Goal: Task Accomplishment & Management: Manage account settings

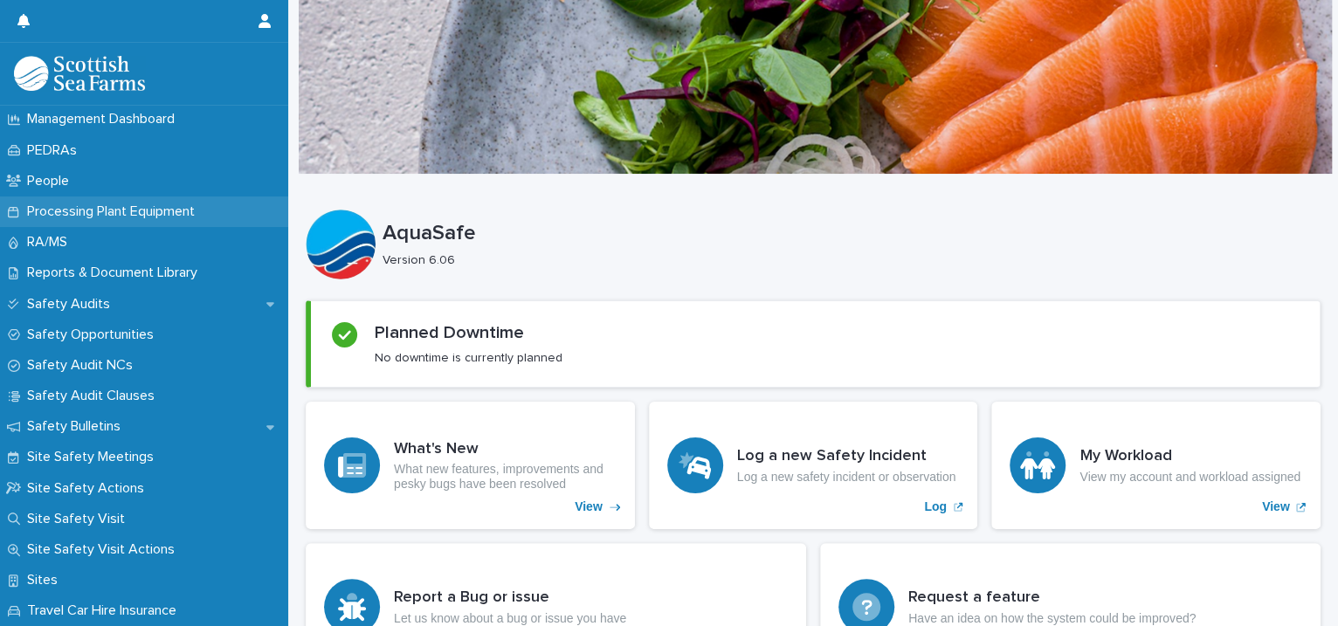
scroll to position [400, 0]
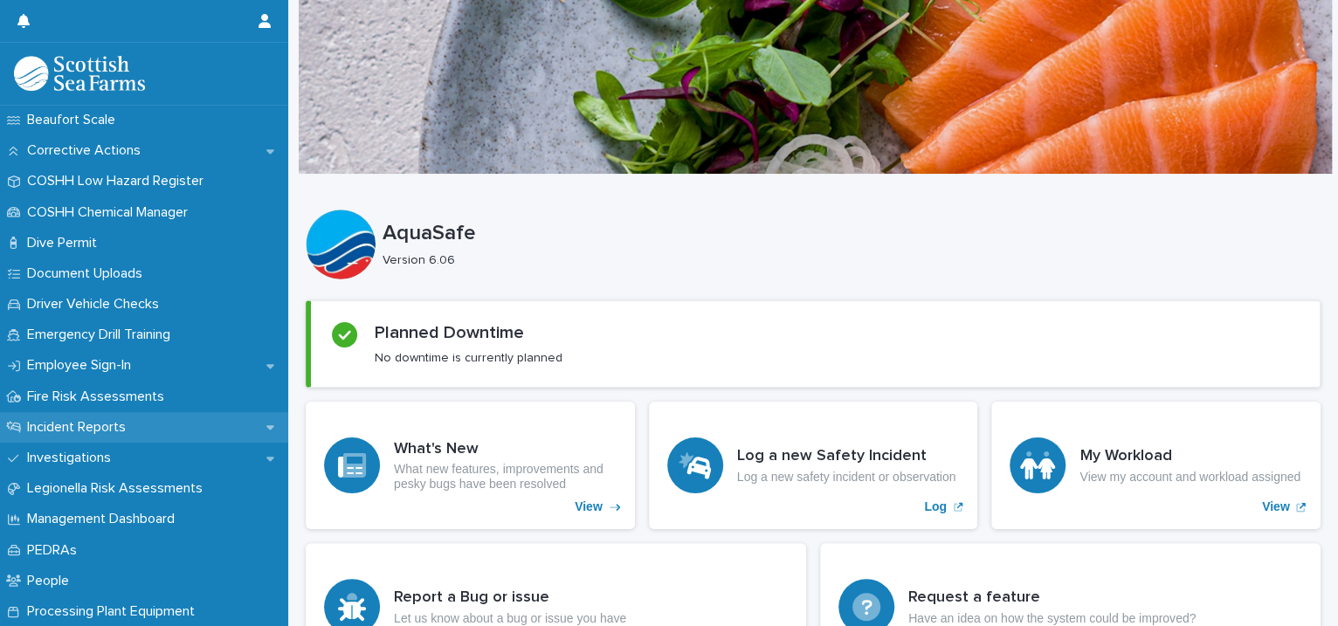
click at [253, 423] on div "Incident Reports" at bounding box center [144, 427] width 288 height 31
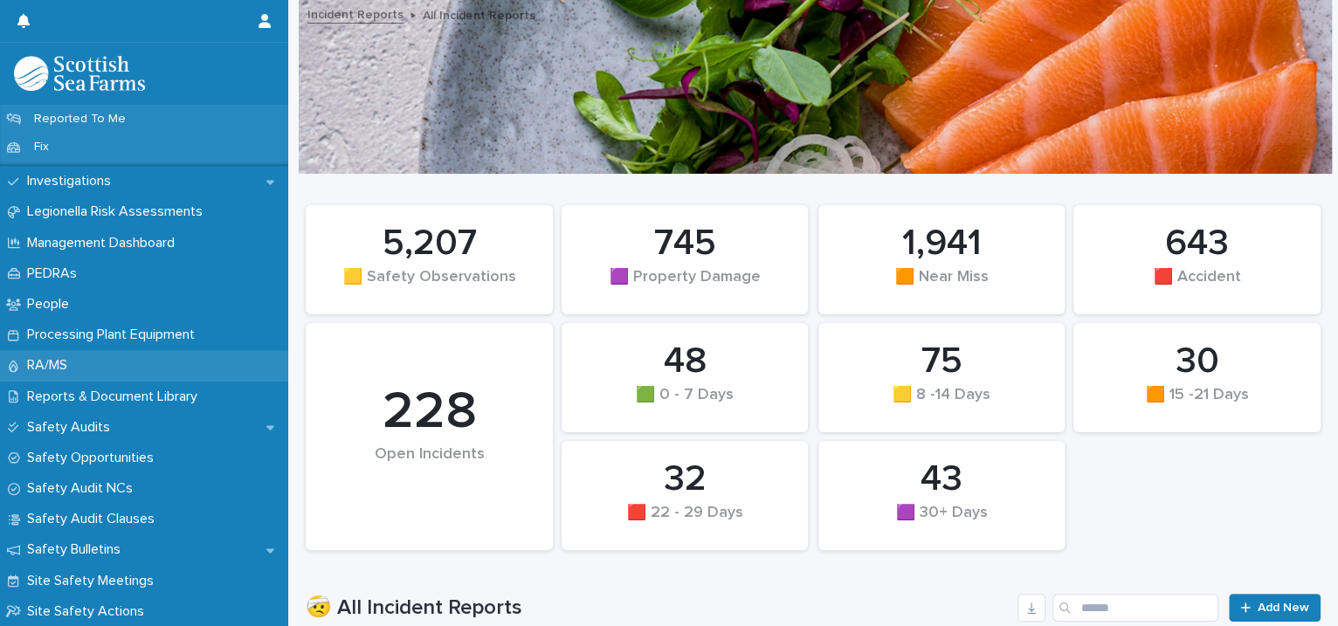
scroll to position [400, 0]
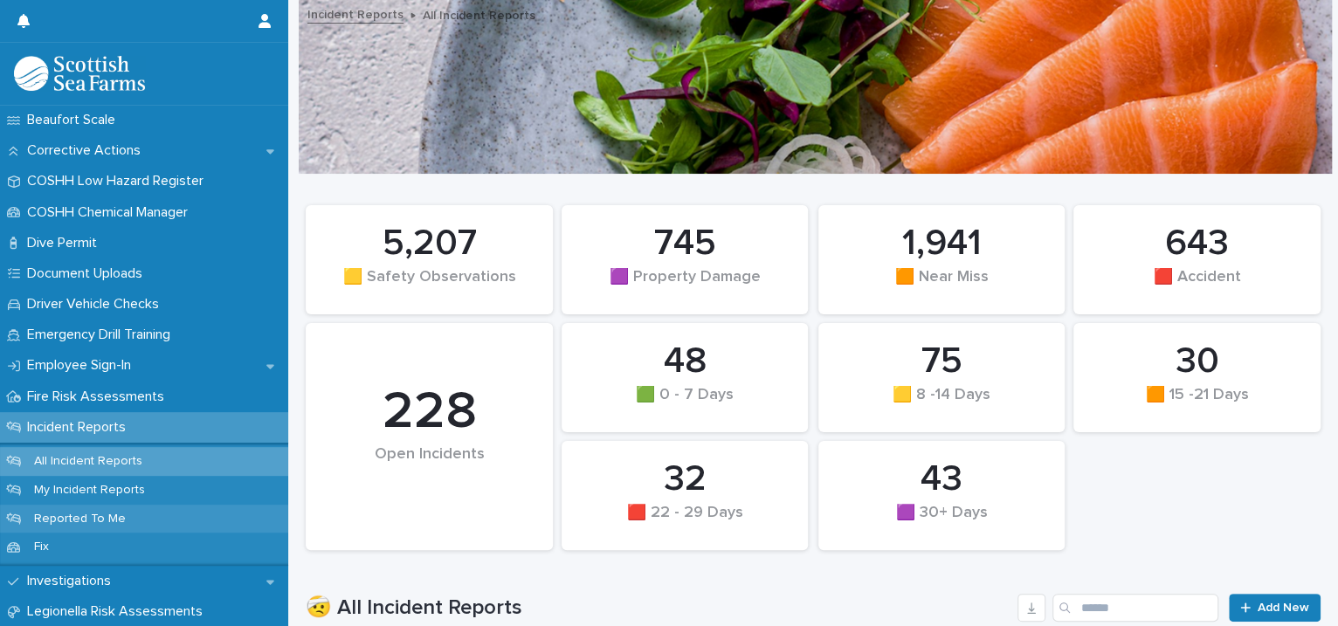
click at [137, 511] on div "Reported To Me" at bounding box center [144, 519] width 288 height 29
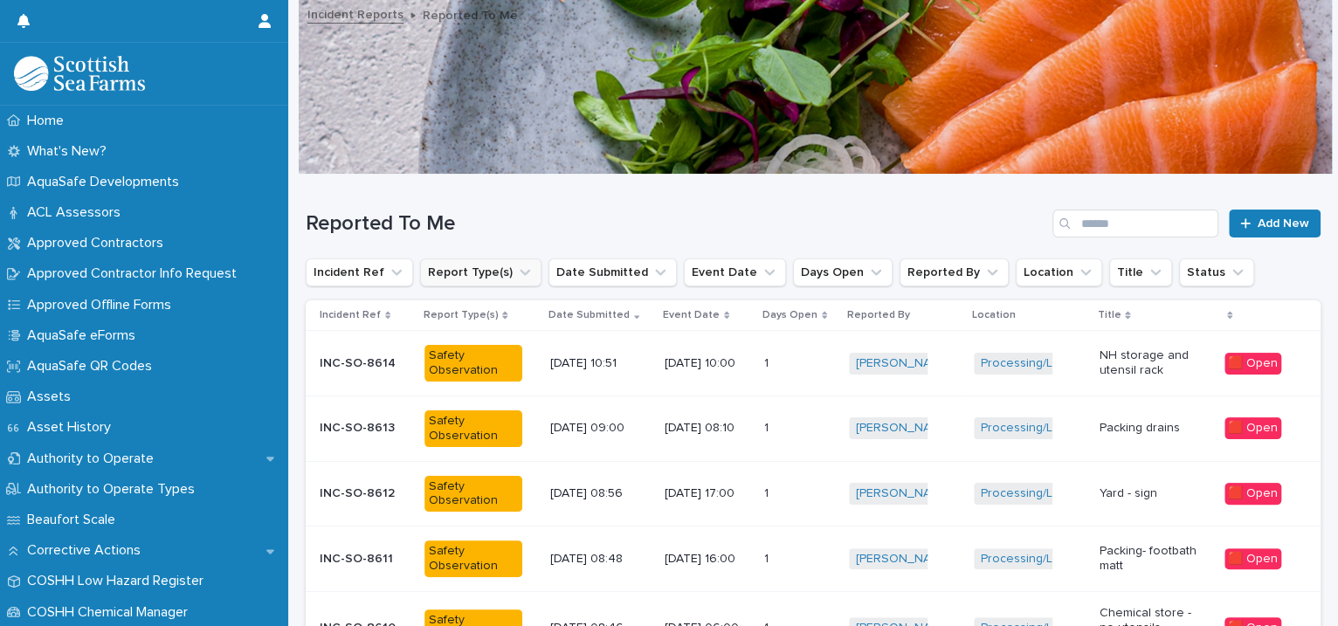
click at [520, 271] on icon "Report Type(s)" at bounding box center [525, 273] width 10 height 6
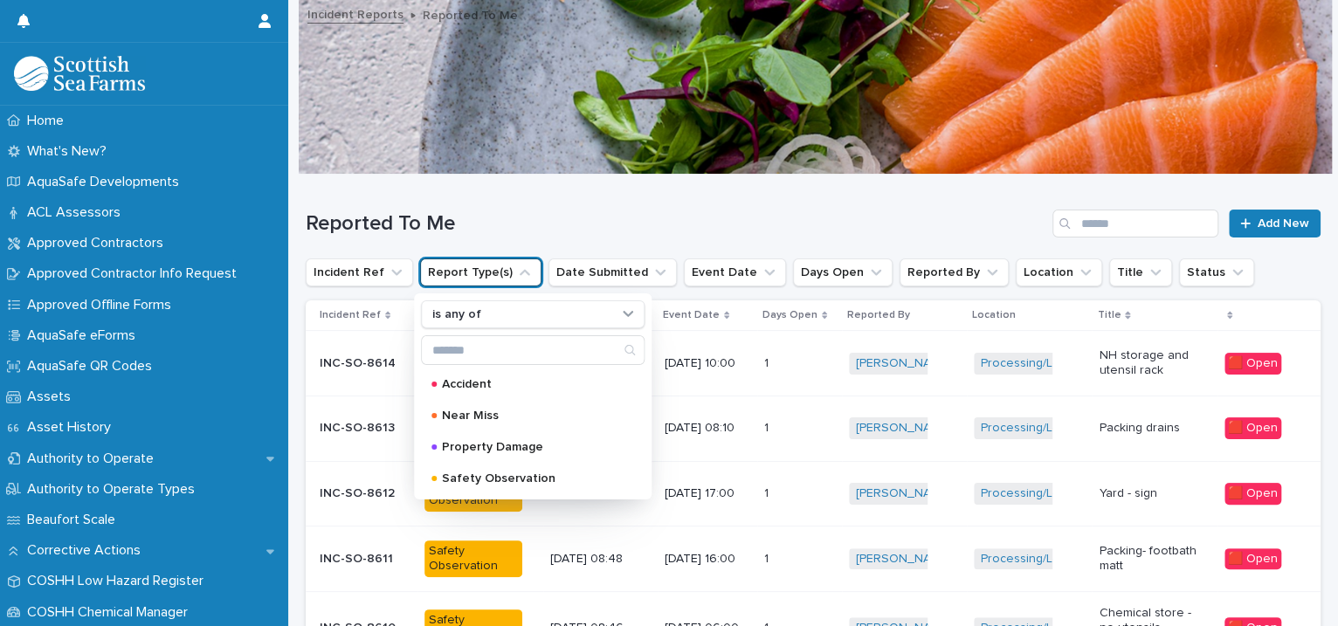
click at [516, 278] on icon "Report Type(s)" at bounding box center [524, 272] width 17 height 17
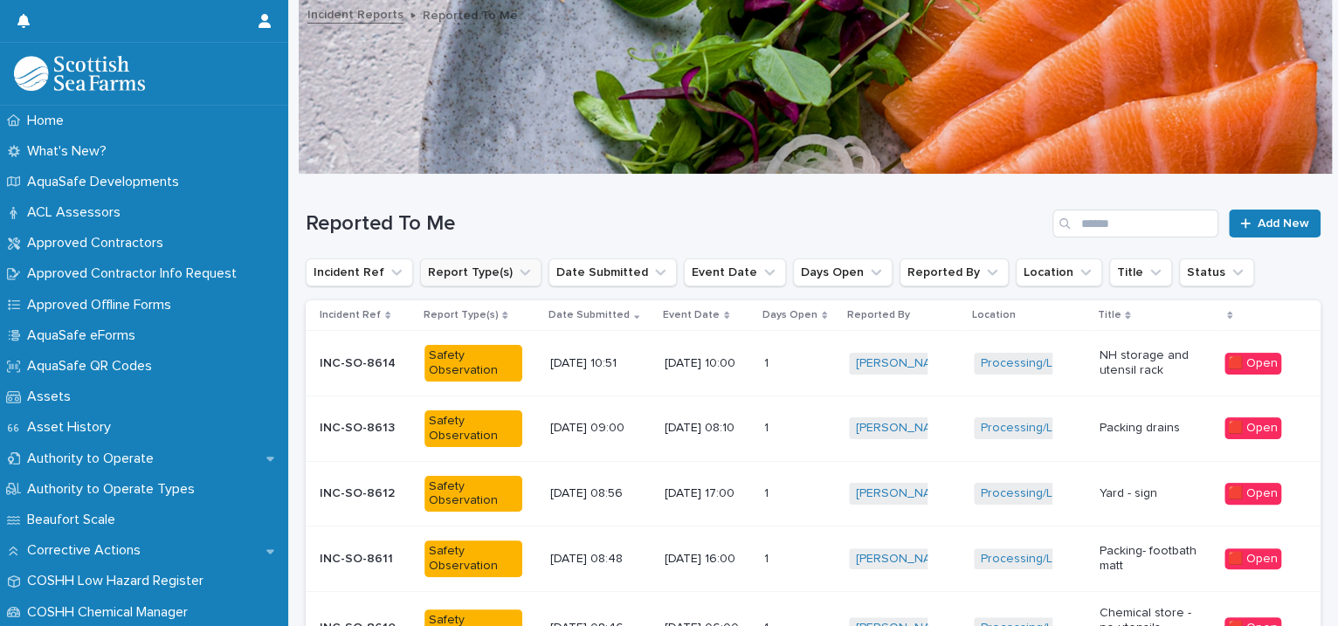
click at [516, 278] on icon "Report Type(s)" at bounding box center [524, 272] width 17 height 17
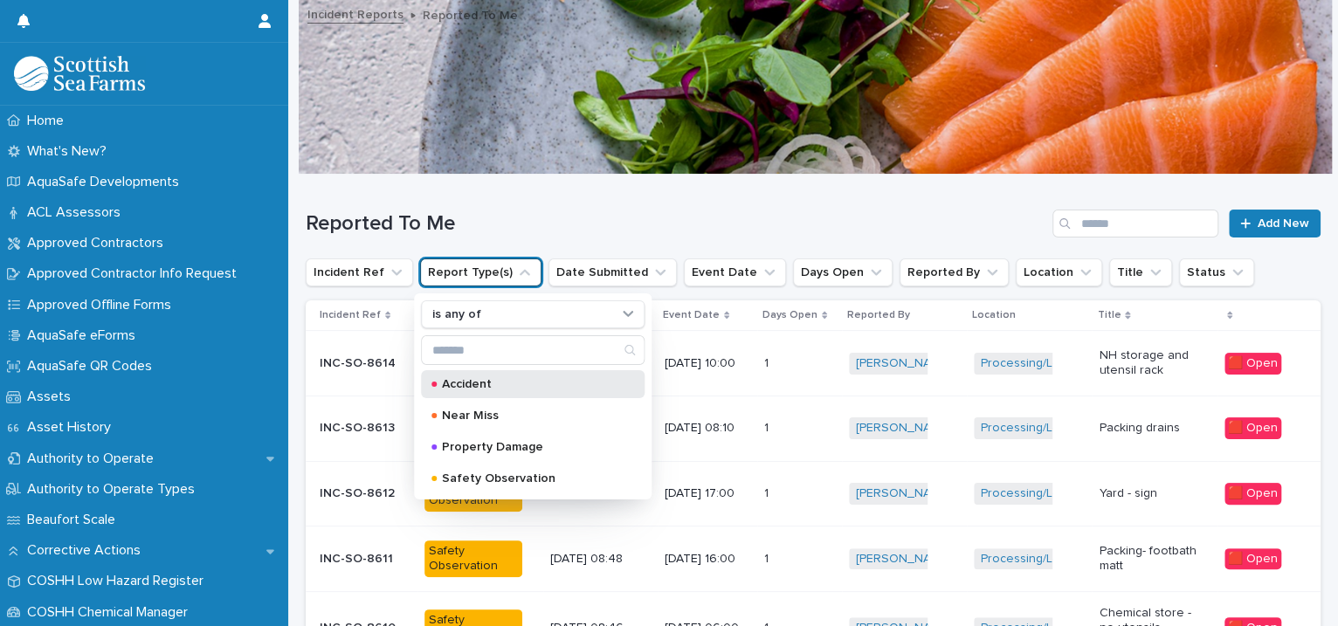
click at [481, 380] on p "Accident" at bounding box center [529, 384] width 175 height 12
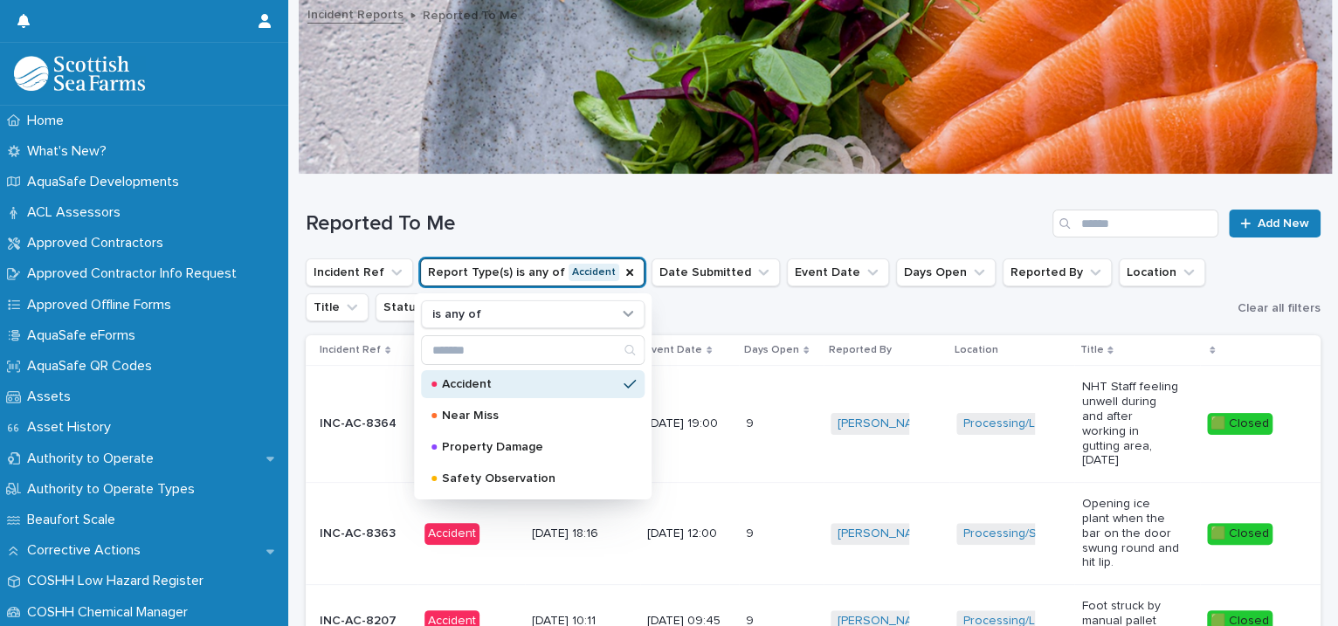
click at [480, 223] on h1 "Reported To Me" at bounding box center [676, 223] width 740 height 25
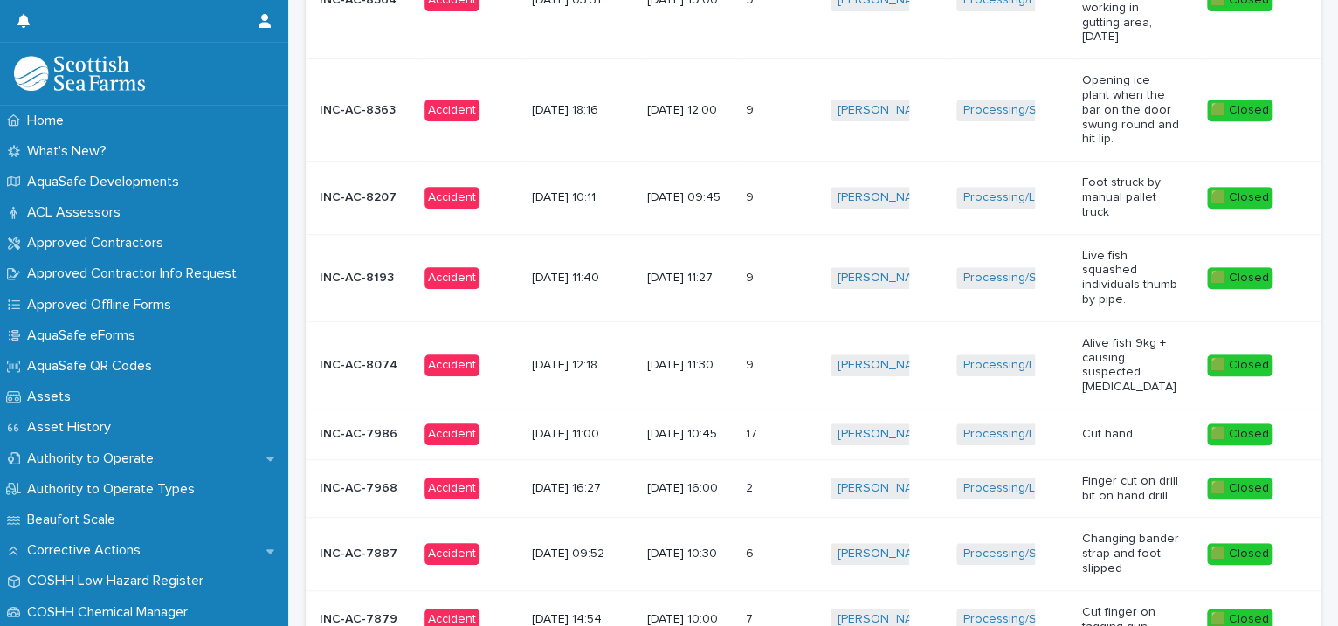
scroll to position [666, 0]
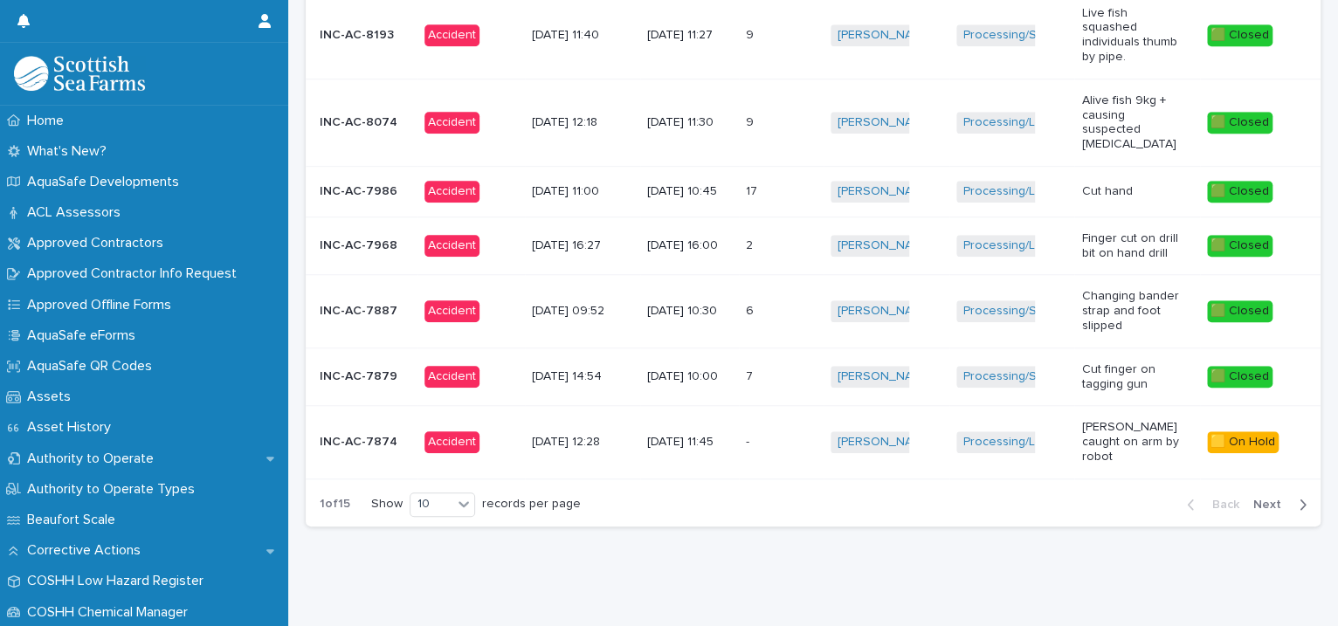
click at [1253, 499] on span "Next" at bounding box center [1272, 505] width 38 height 12
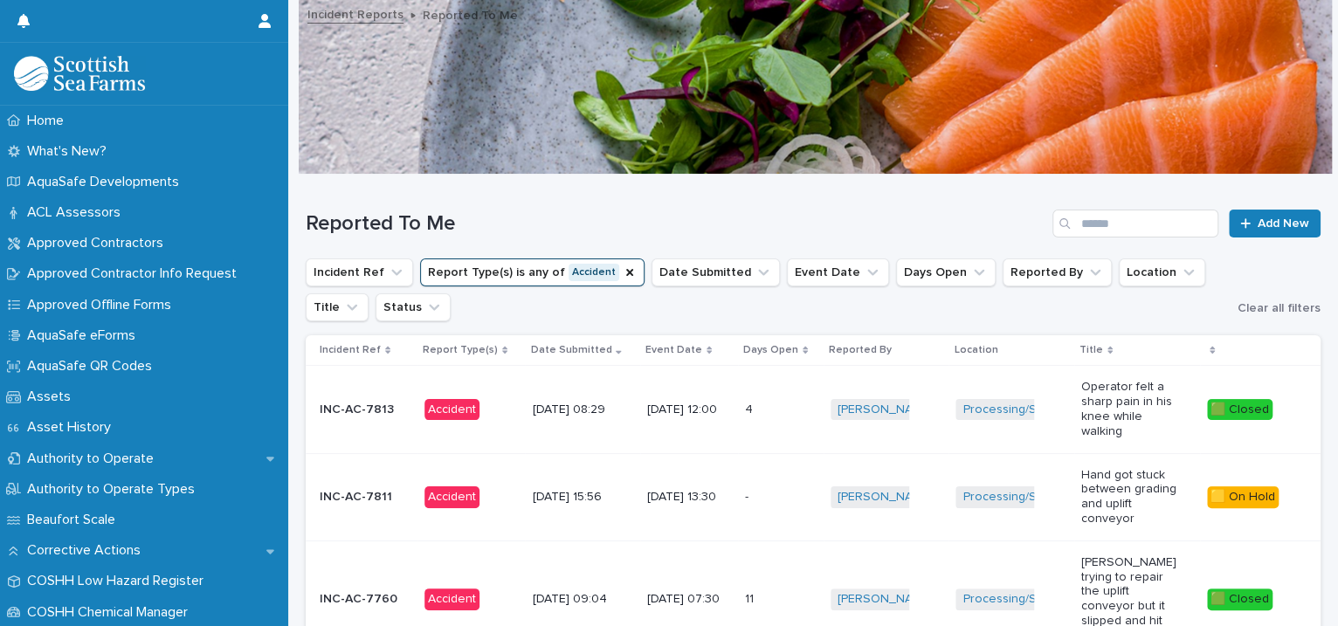
click at [600, 271] on button "Report Type(s) is any of Accident" at bounding box center [532, 273] width 224 height 28
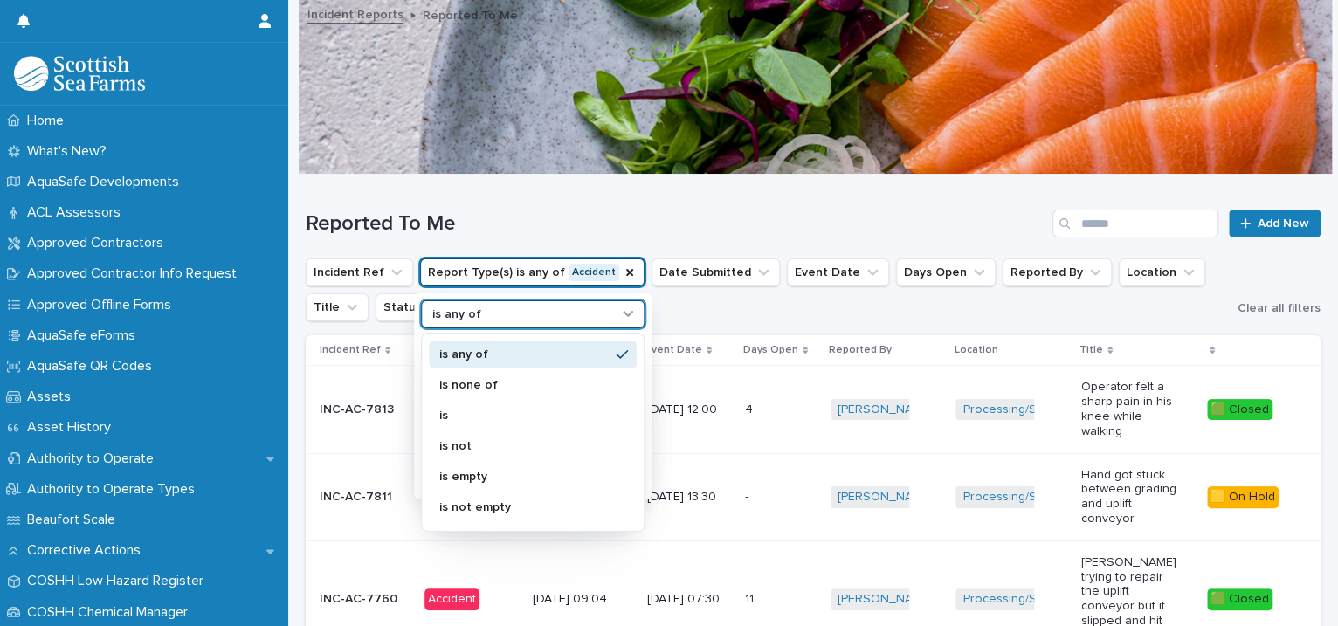
click at [521, 307] on div "is any of" at bounding box center [521, 314] width 193 height 18
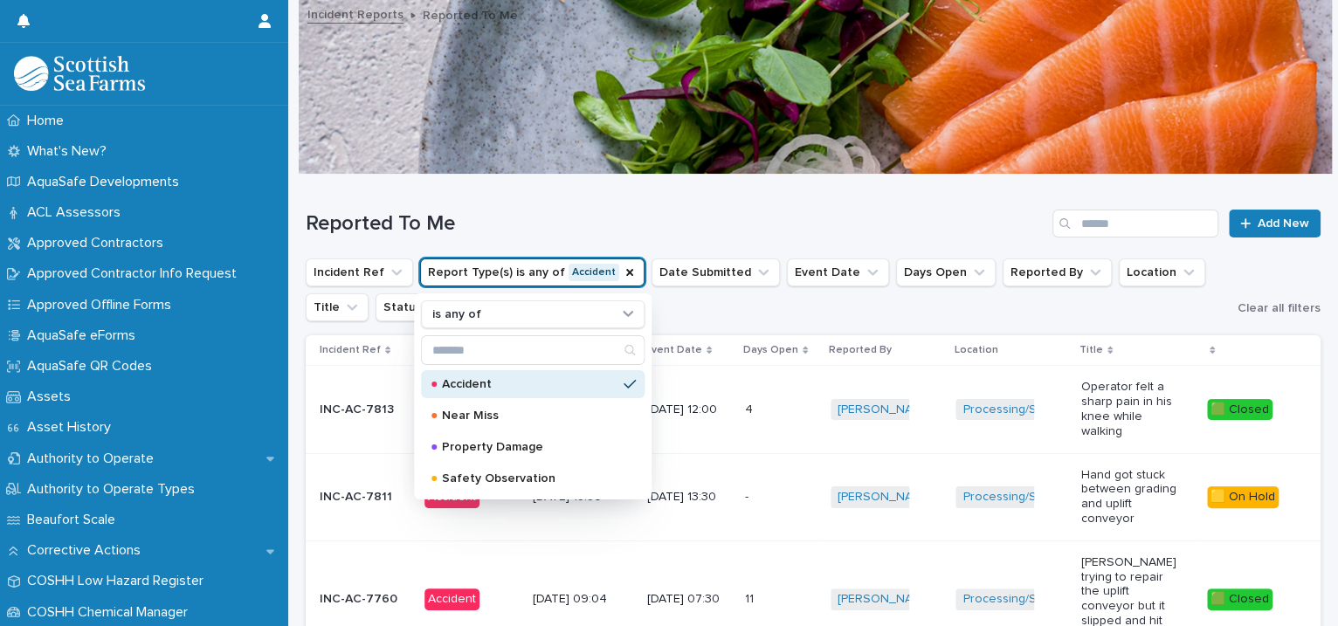
click at [747, 323] on ul "Incident Ref Report Type(s) is any of Accident is any of Accident Near Miss Pro…" at bounding box center [768, 290] width 932 height 70
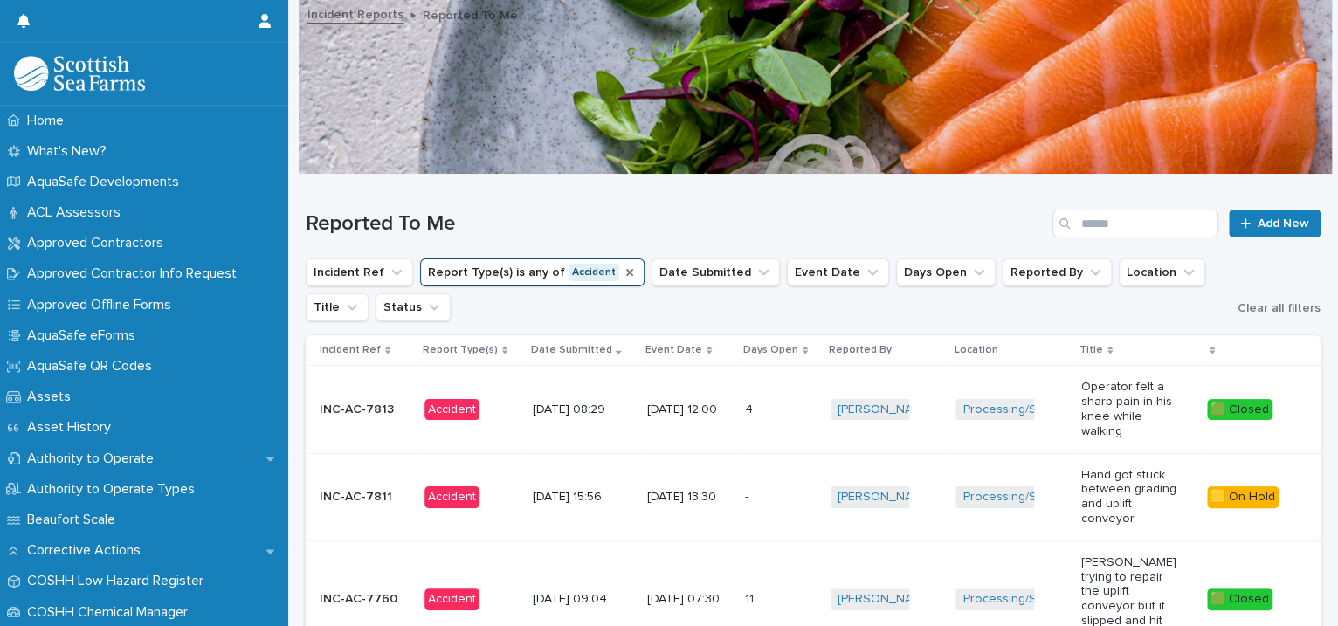
click at [623, 275] on icon "Report Type(s)" at bounding box center [630, 273] width 14 height 14
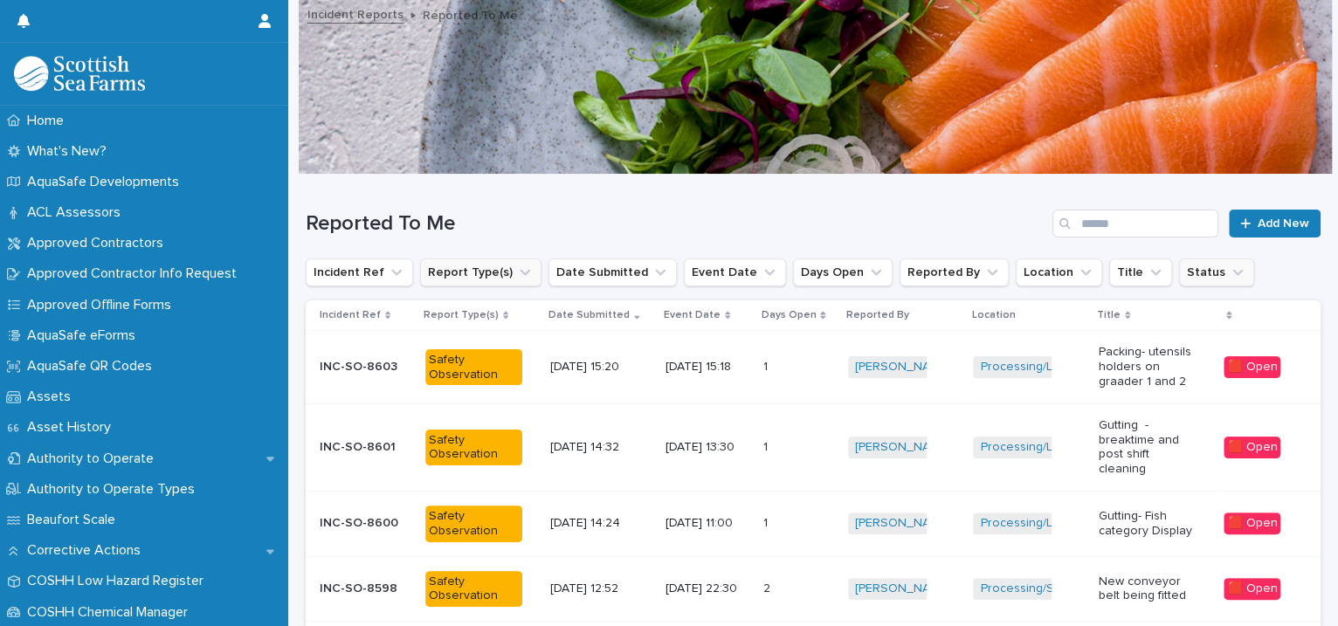
click at [1229, 272] on icon "Status" at bounding box center [1237, 272] width 17 height 17
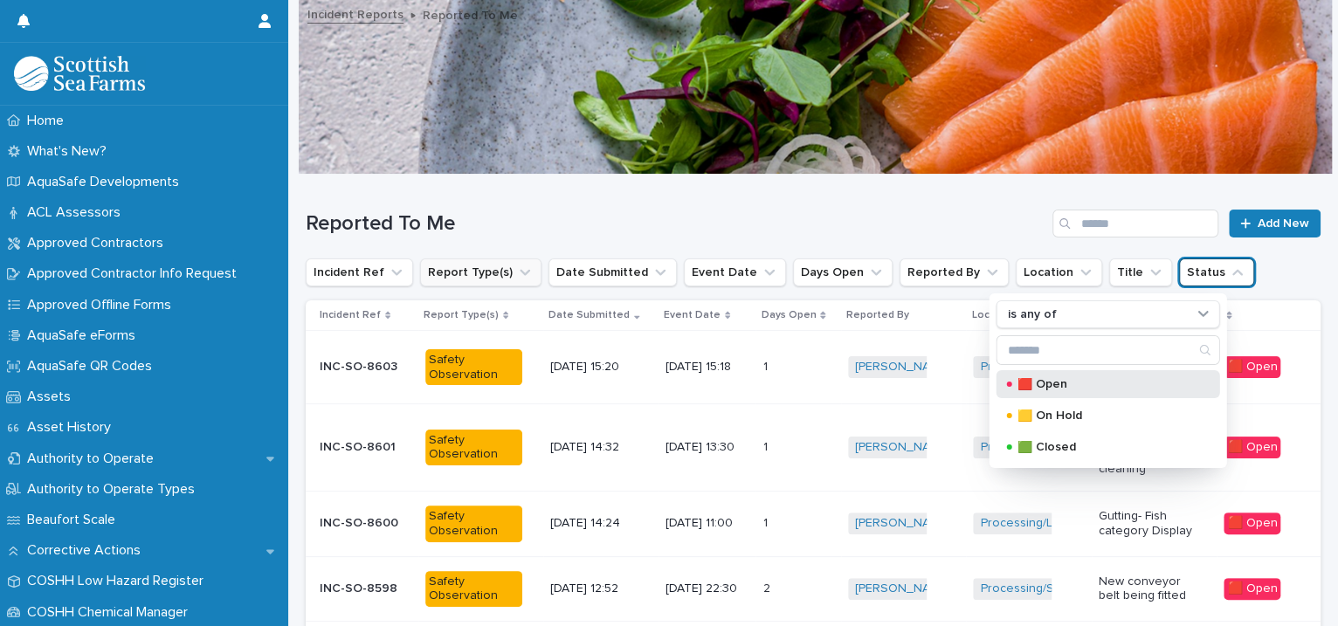
click at [1052, 380] on p "🟥 Open" at bounding box center [1104, 384] width 175 height 12
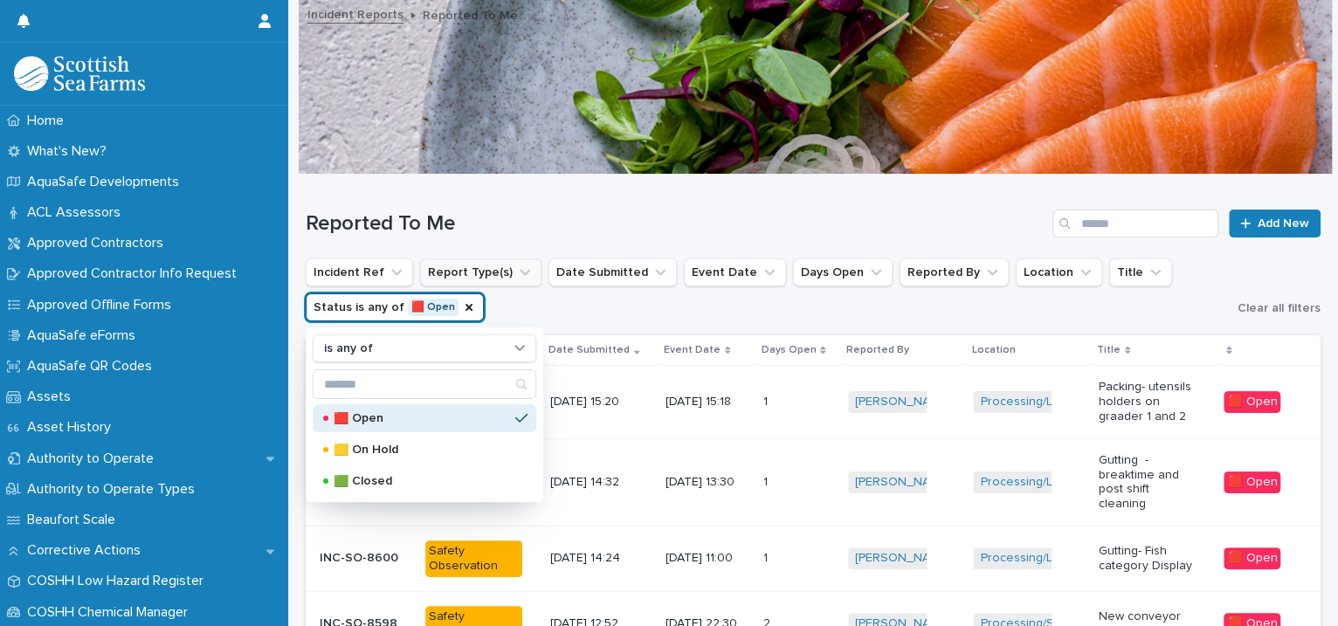
click at [442, 422] on p "🟥 Open" at bounding box center [421, 418] width 175 height 12
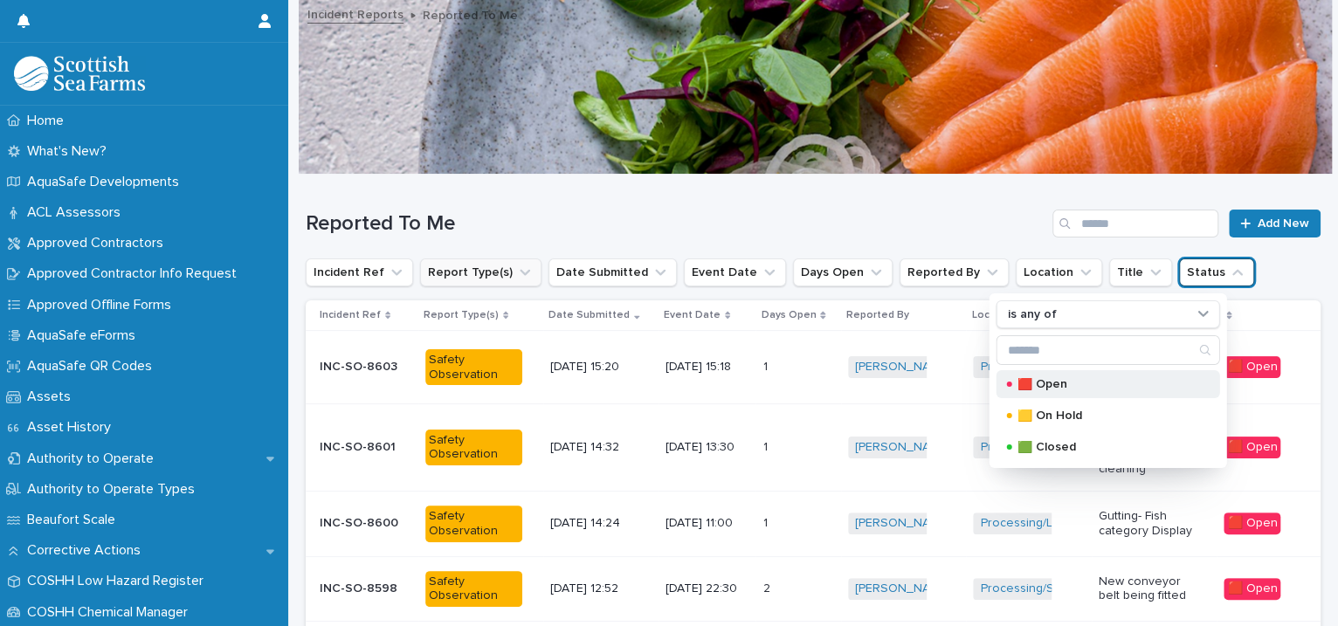
click at [1098, 391] on div "🟥 Open" at bounding box center [1109, 384] width 224 height 28
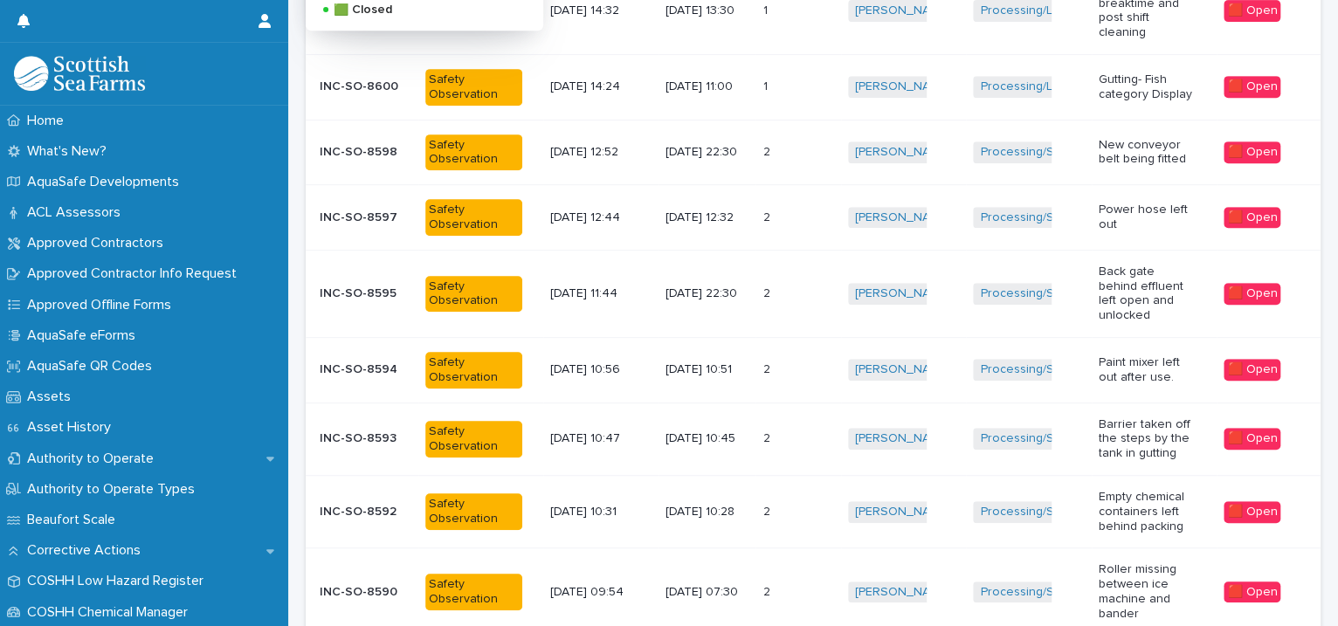
scroll to position [629, 0]
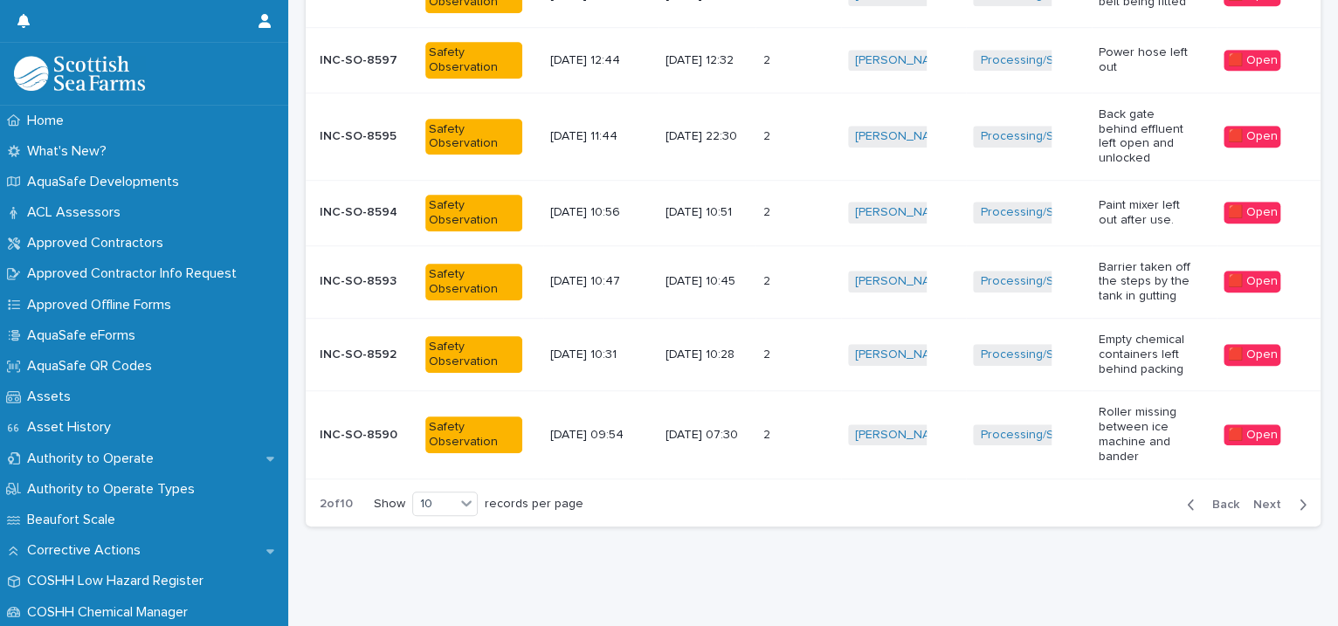
click at [1253, 499] on span "Next" at bounding box center [1272, 505] width 38 height 12
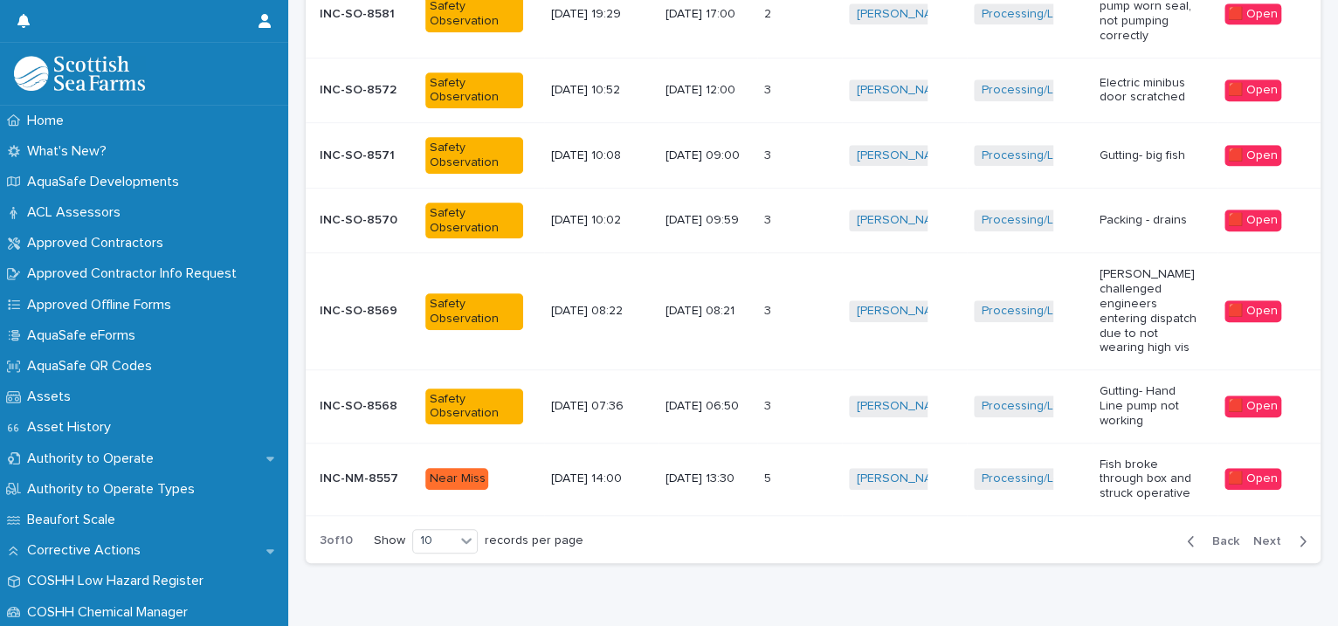
scroll to position [655, 0]
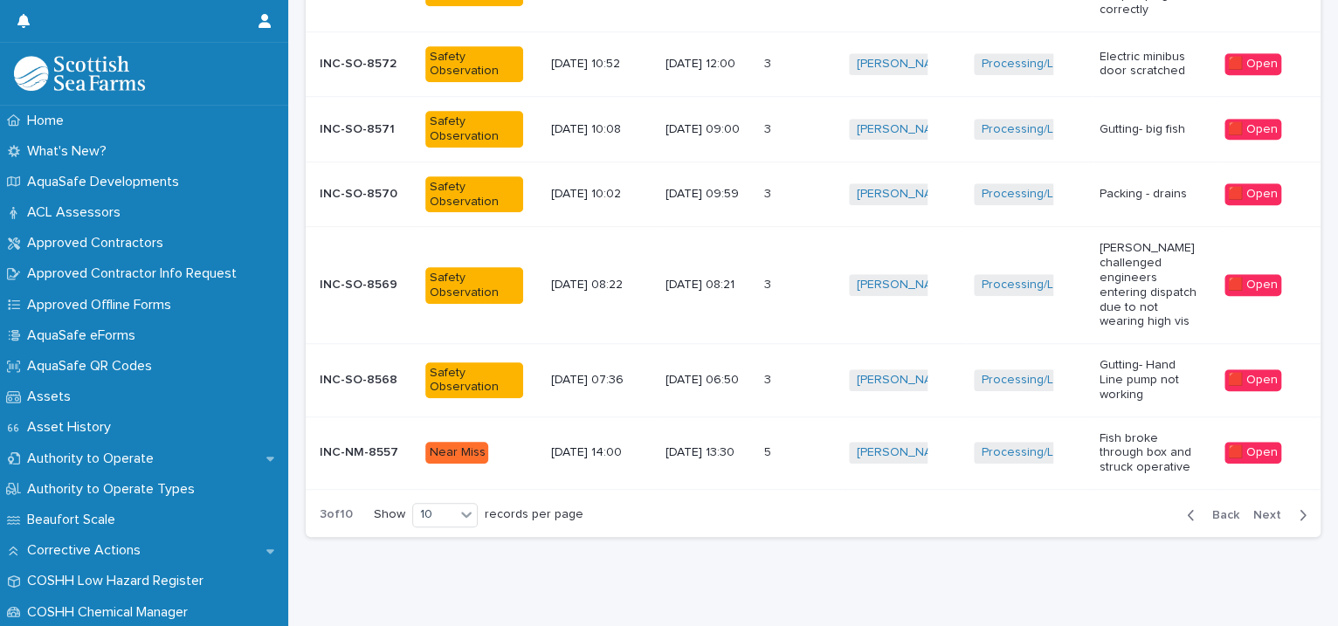
click at [1253, 509] on span "Next" at bounding box center [1272, 515] width 38 height 12
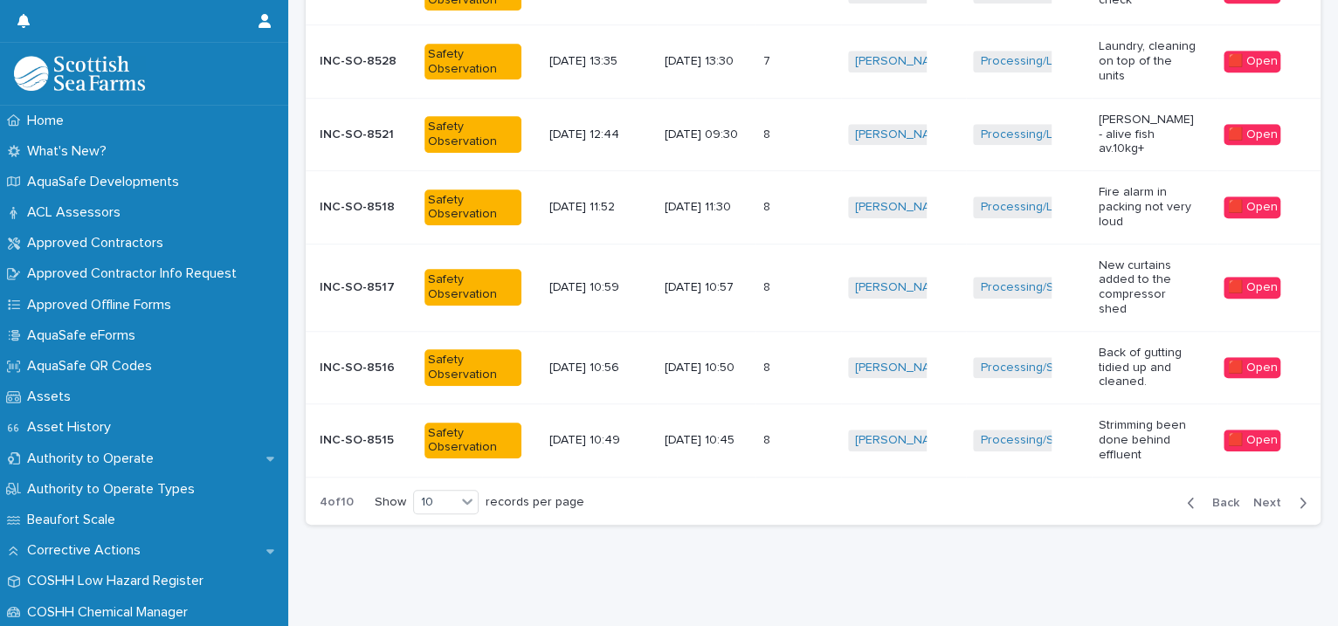
scroll to position [599, 0]
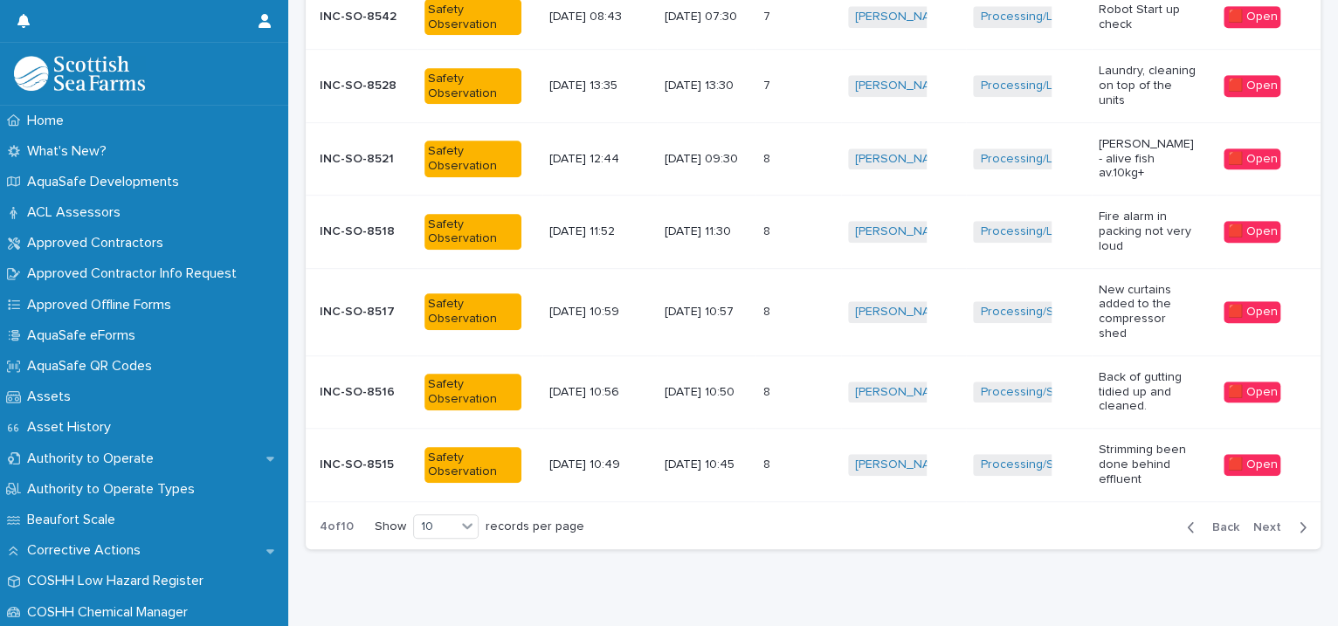
click at [1254, 521] on span "Next" at bounding box center [1272, 527] width 38 height 12
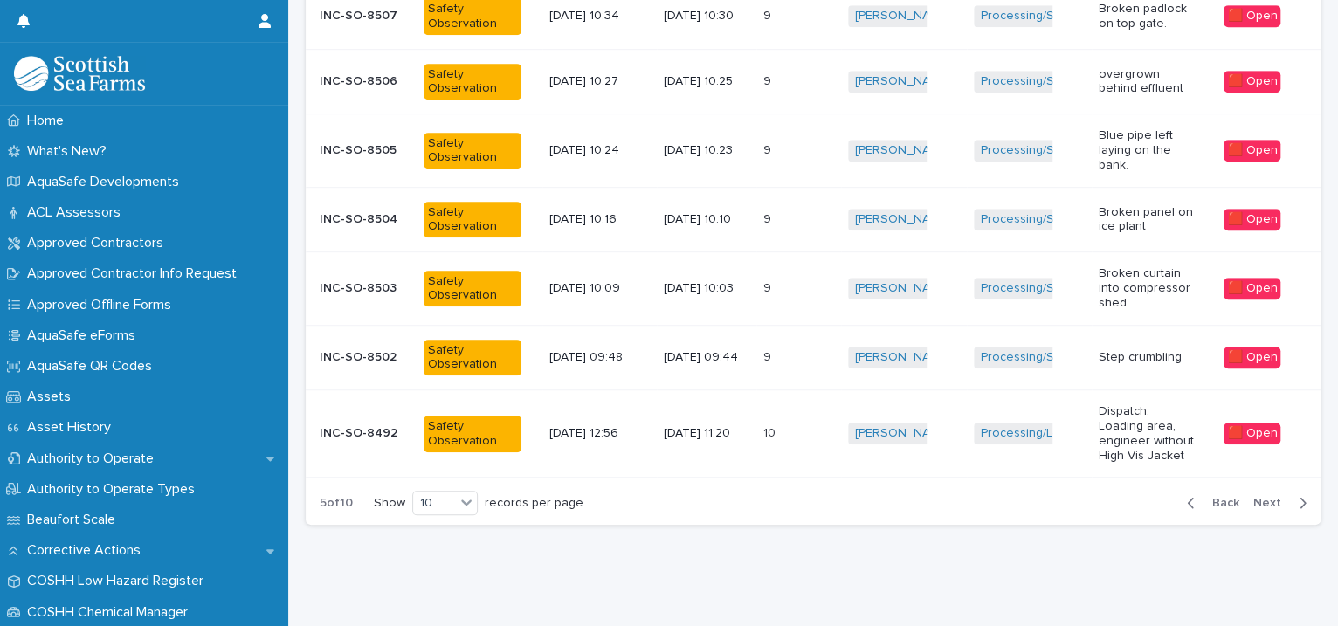
scroll to position [598, 0]
click at [1254, 497] on span "Next" at bounding box center [1272, 503] width 38 height 12
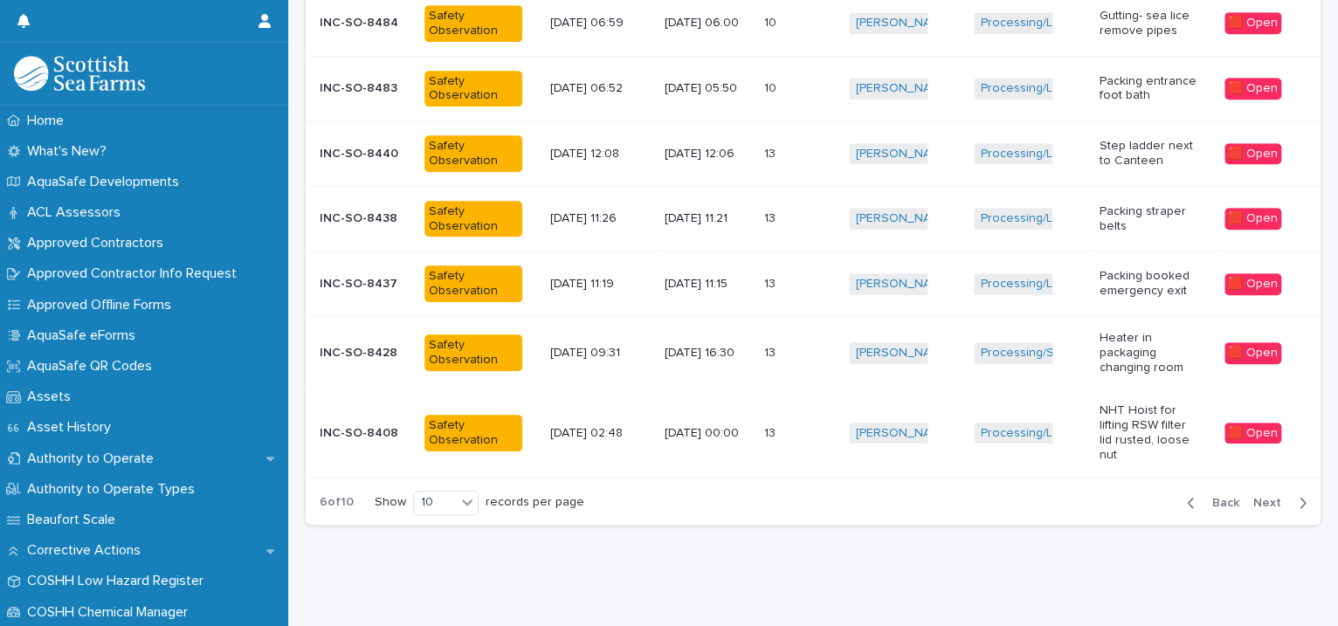
scroll to position [583, 0]
click at [1254, 497] on span "Next" at bounding box center [1272, 503] width 38 height 12
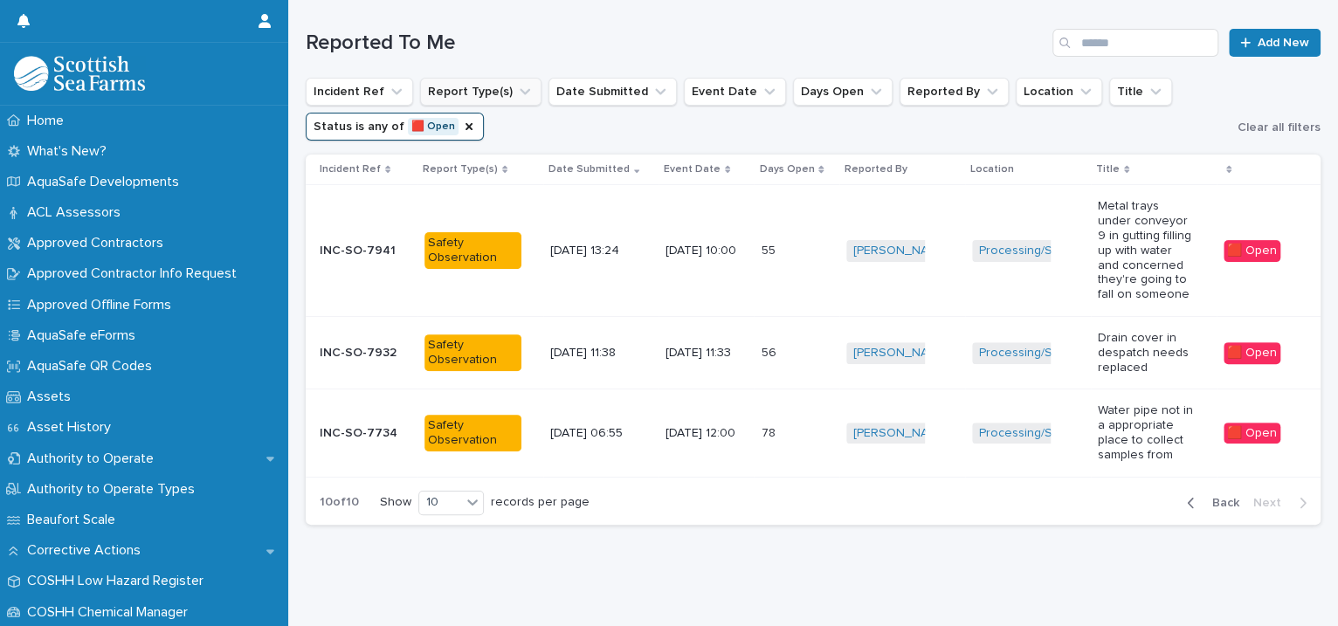
scroll to position [195, 0]
click at [1242, 342] on div "🟥 Open" at bounding box center [1252, 353] width 57 height 22
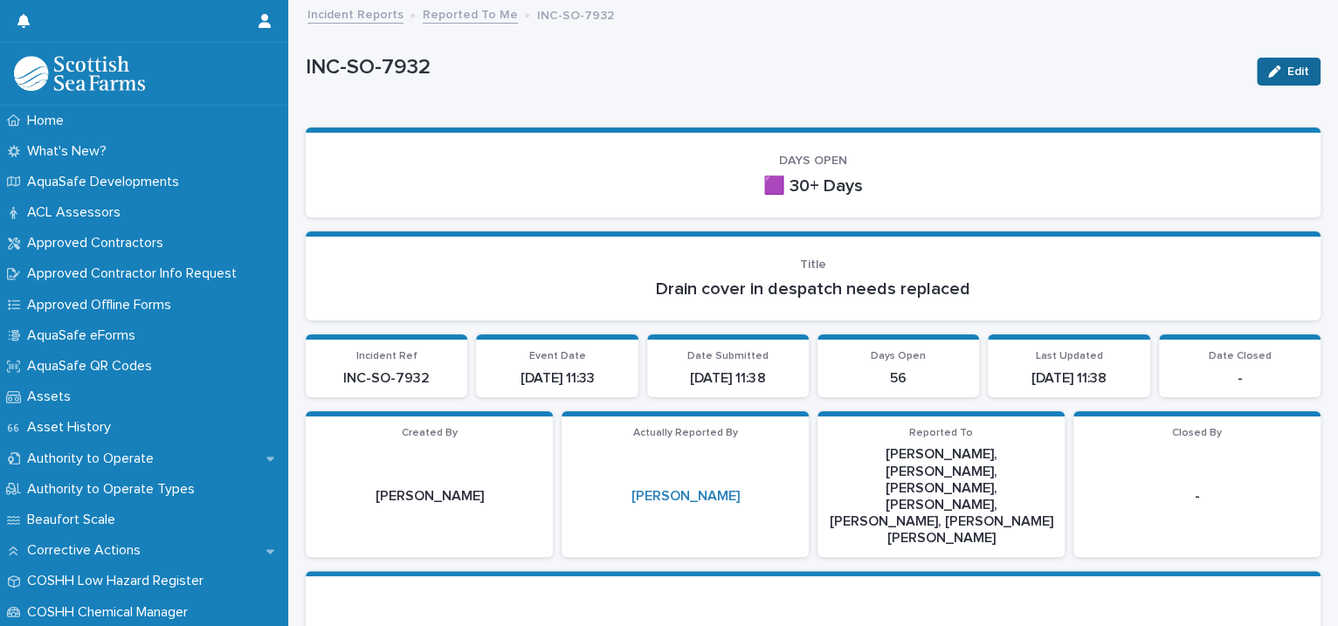
click at [1268, 66] on div "button" at bounding box center [1277, 72] width 19 height 12
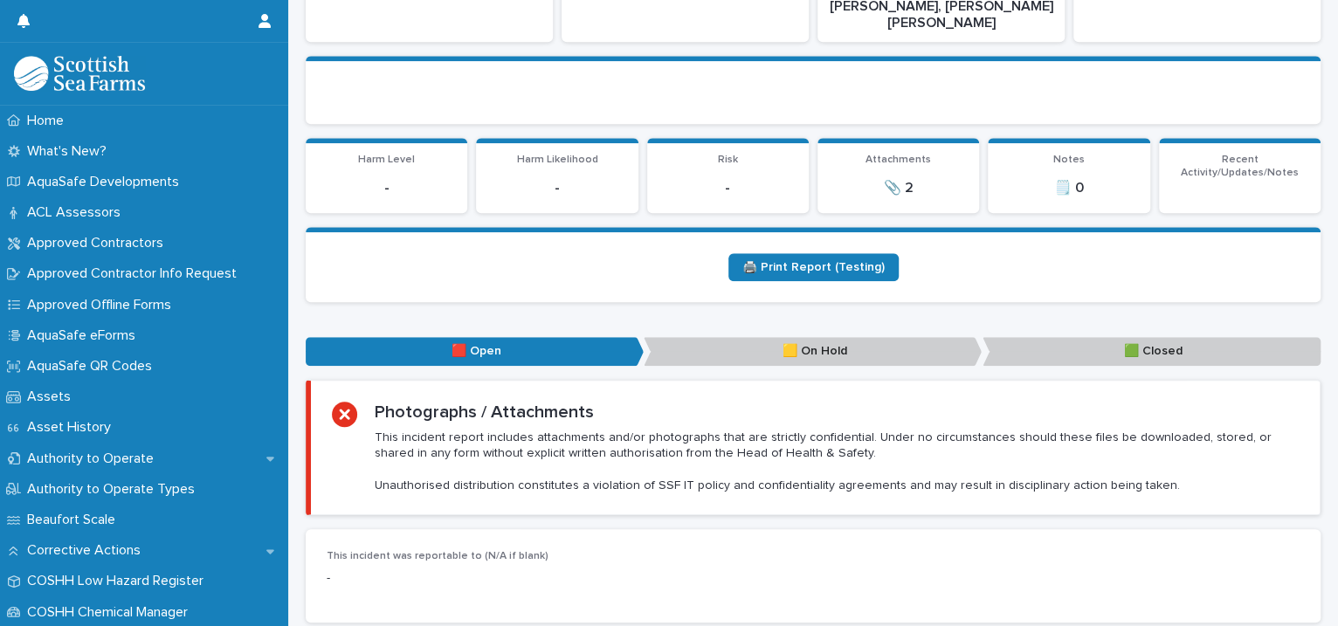
scroll to position [1201, 0]
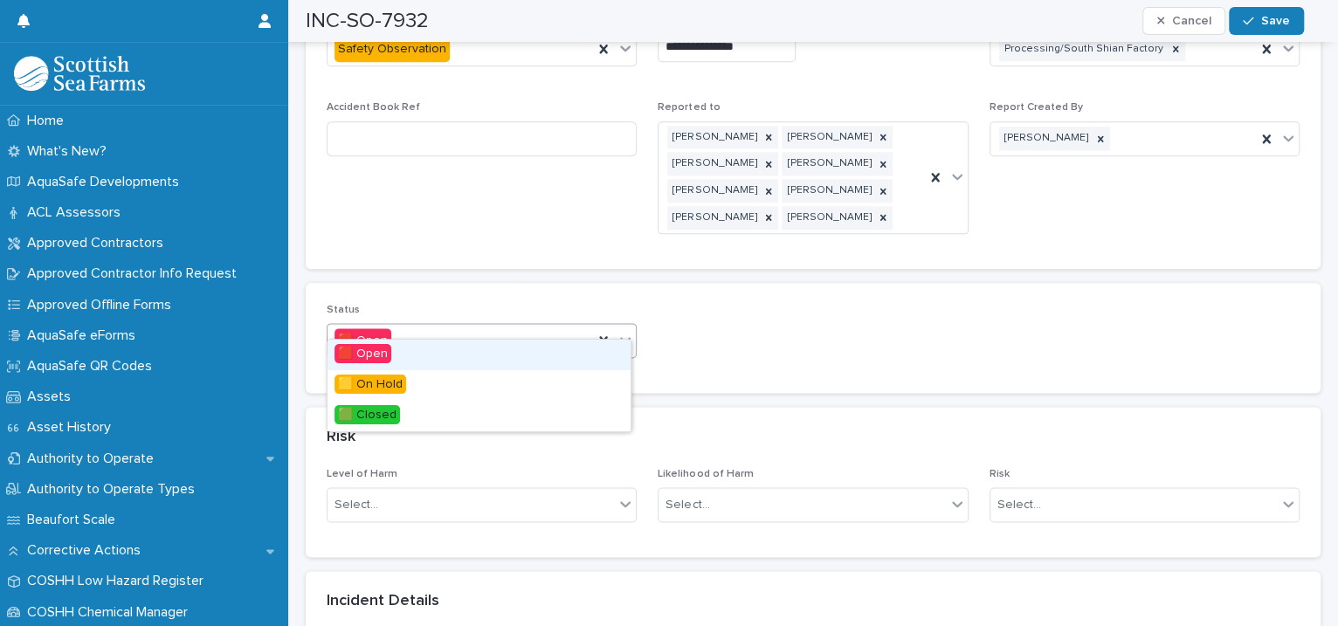
click at [623, 337] on icon at bounding box center [626, 340] width 10 height 6
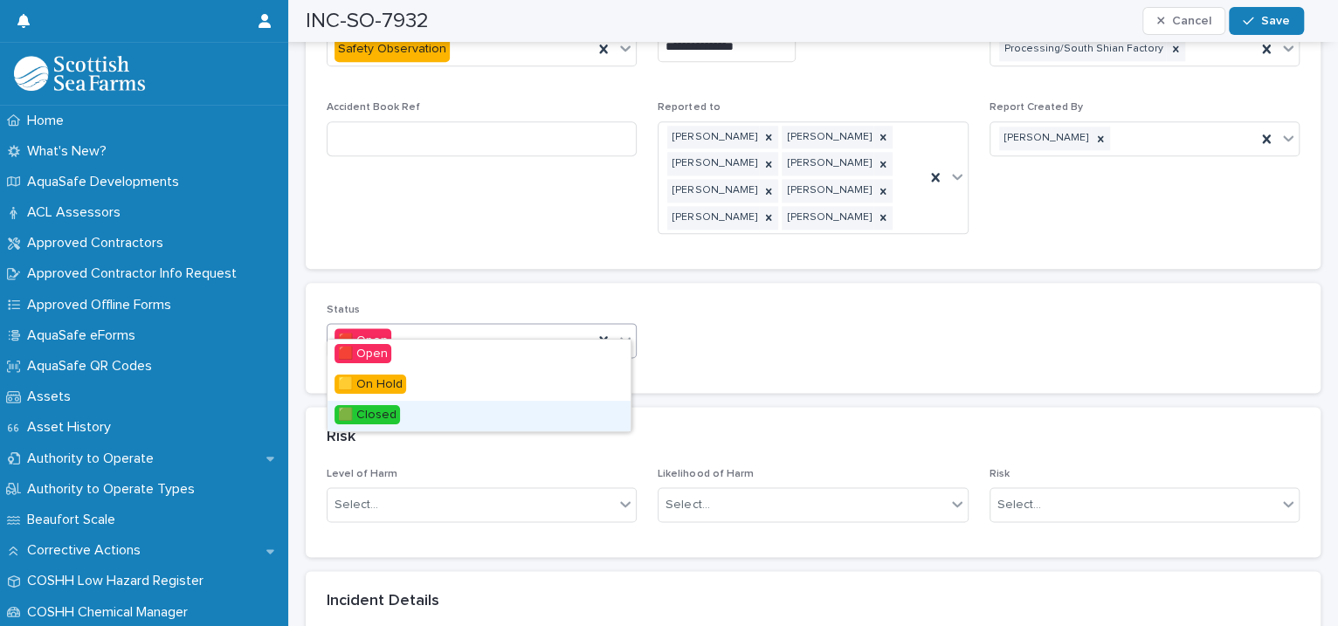
click at [569, 418] on div "🟩 Closed" at bounding box center [479, 416] width 303 height 31
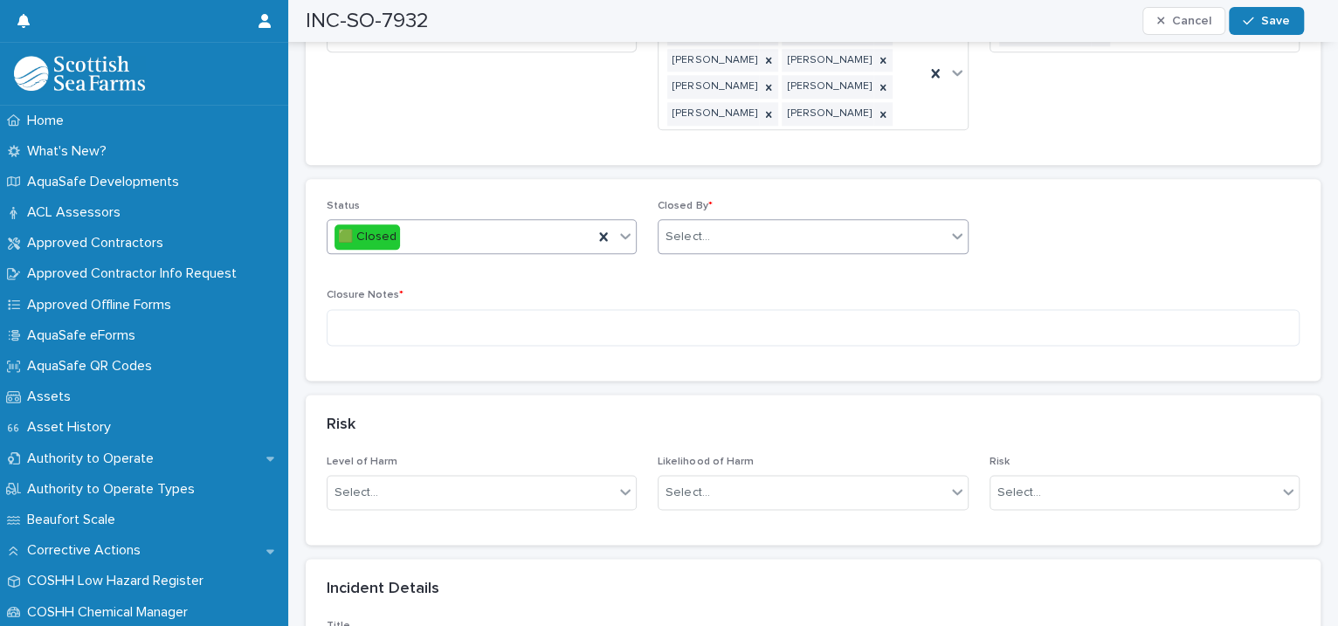
click at [707, 223] on div "Select..." at bounding box center [802, 237] width 286 height 29
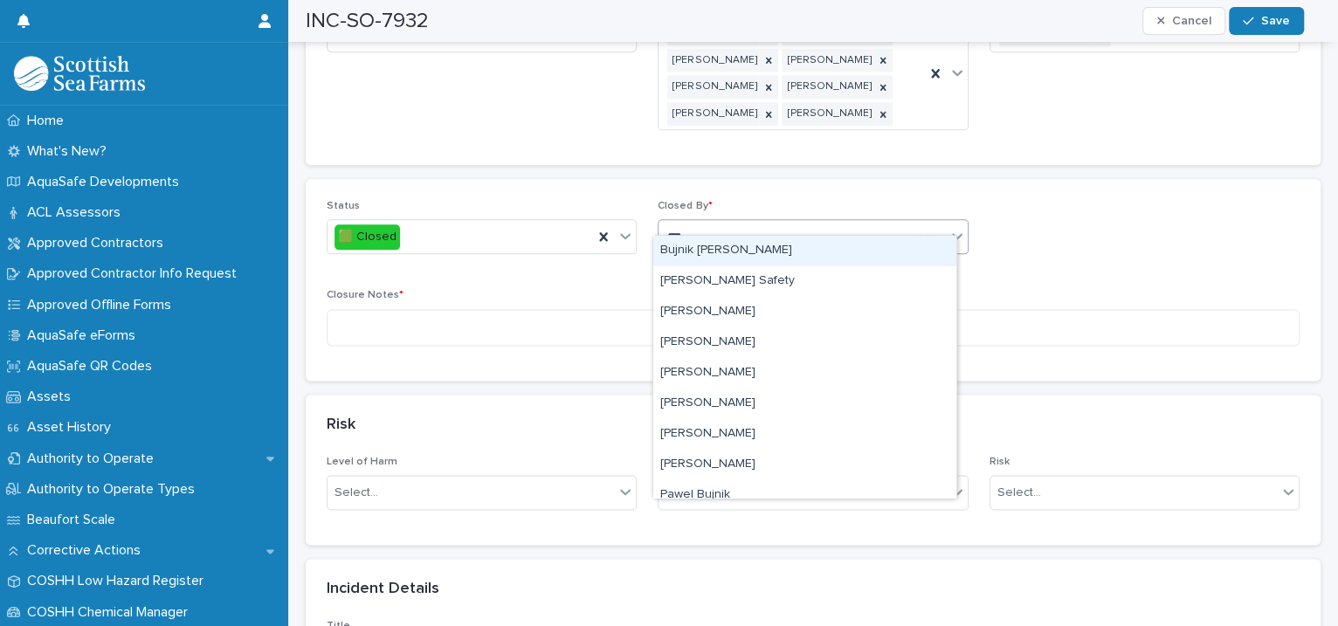
type input "****"
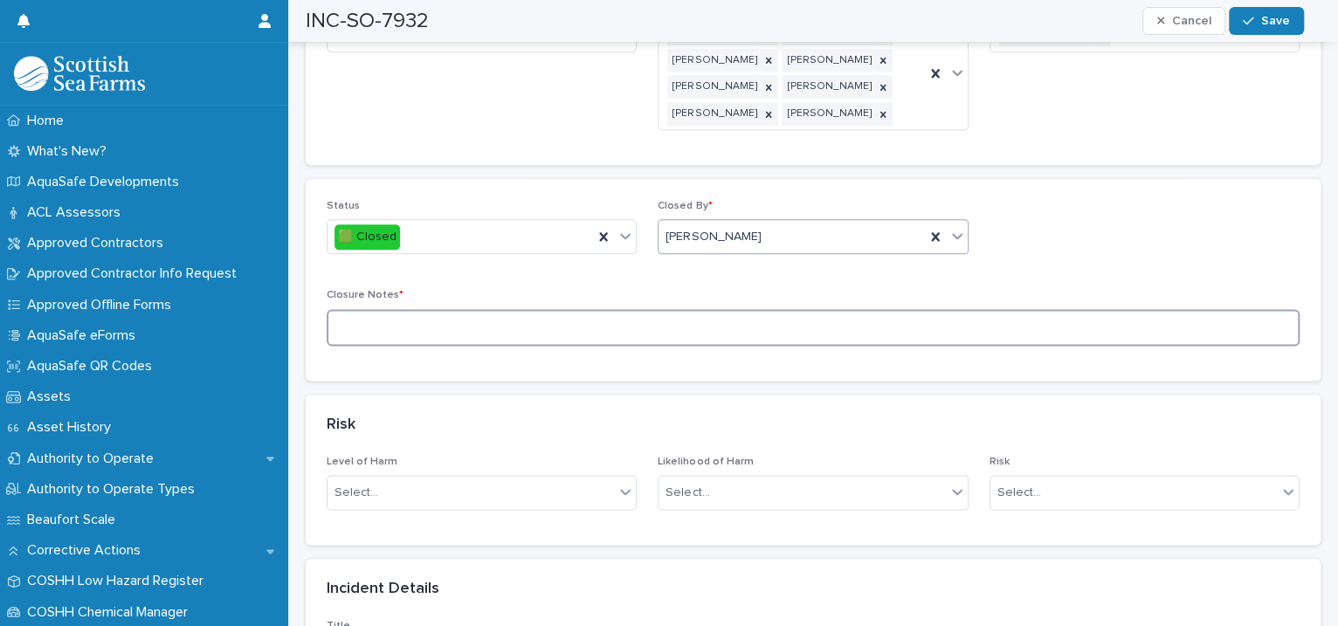
click at [583, 309] on textarea at bounding box center [813, 328] width 973 height 38
type textarea "********"
click at [1271, 17] on span "Save" at bounding box center [1275, 21] width 29 height 12
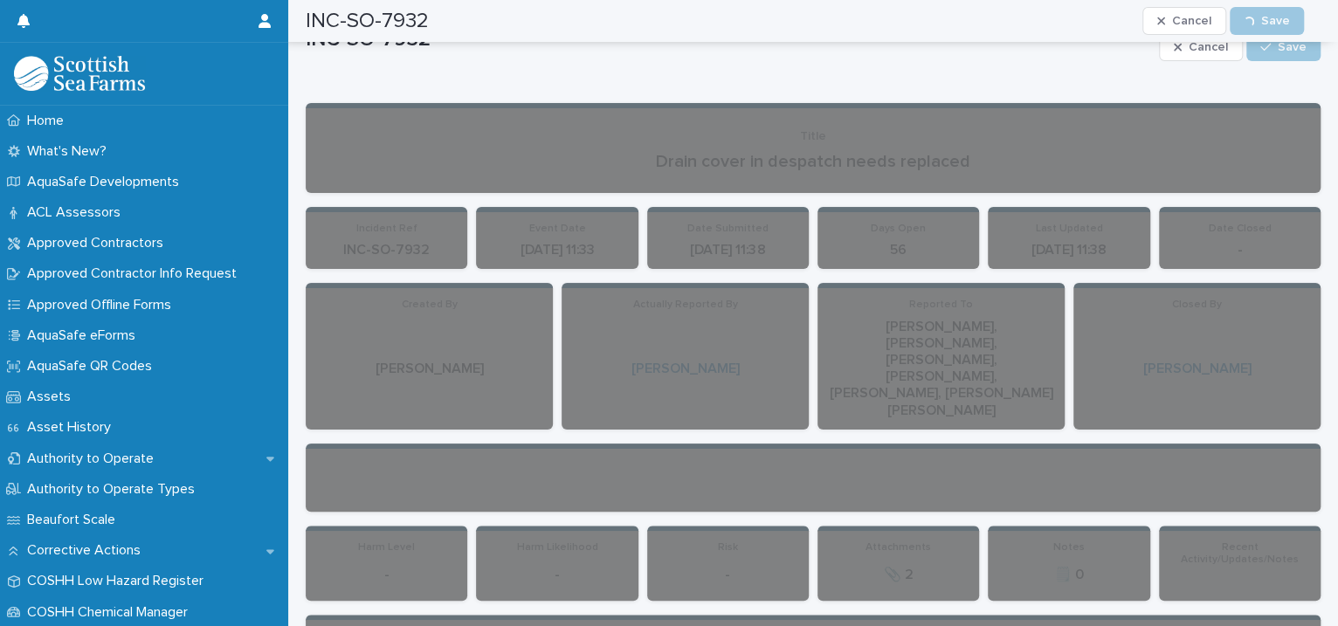
scroll to position [0, 0]
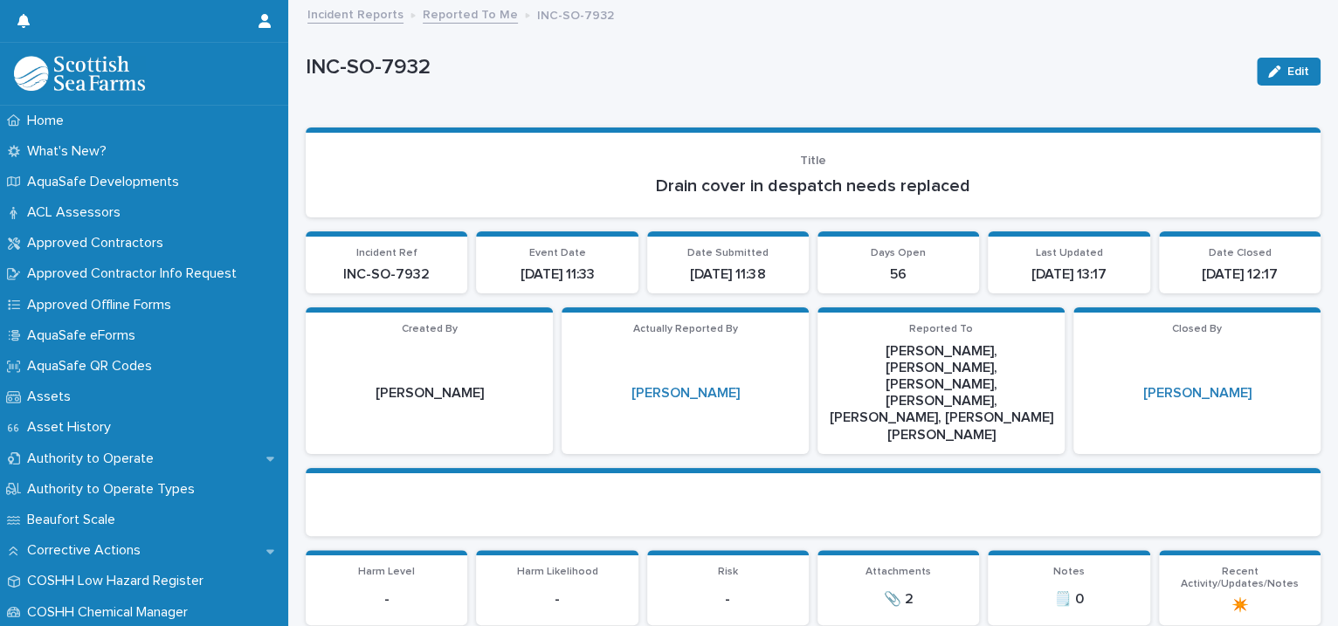
click at [435, 22] on link "Reported To Me" at bounding box center [470, 13] width 95 height 20
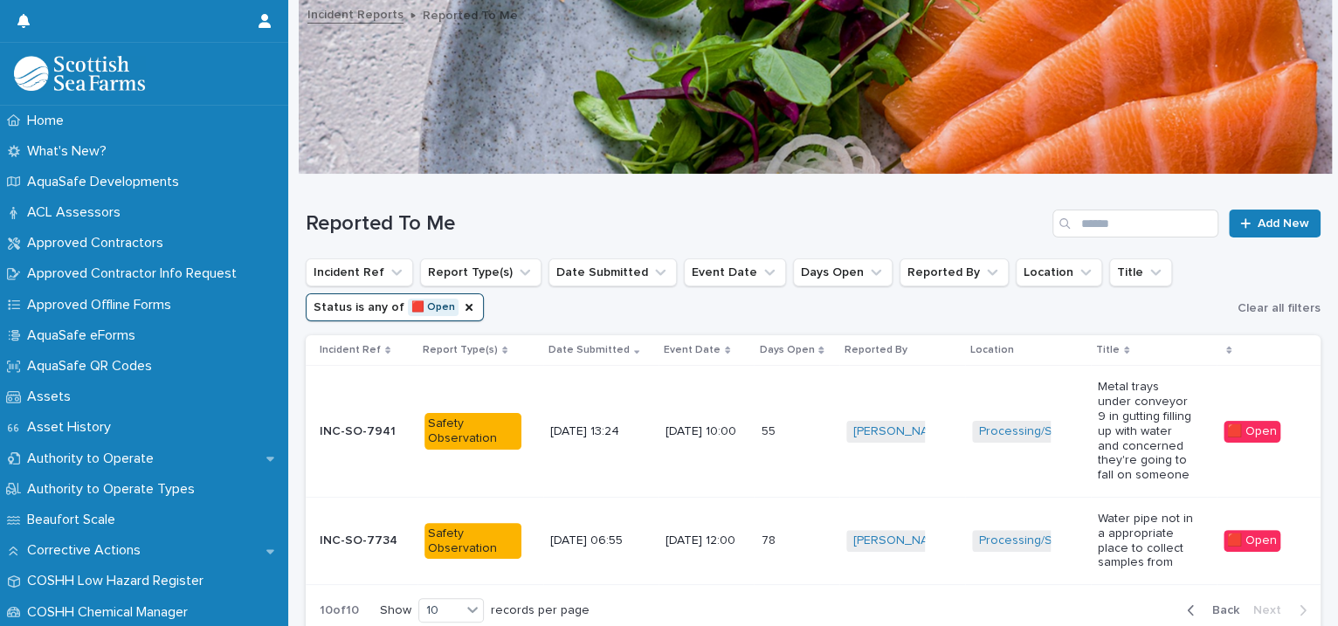
click at [1202, 608] on span "Back" at bounding box center [1221, 610] width 38 height 12
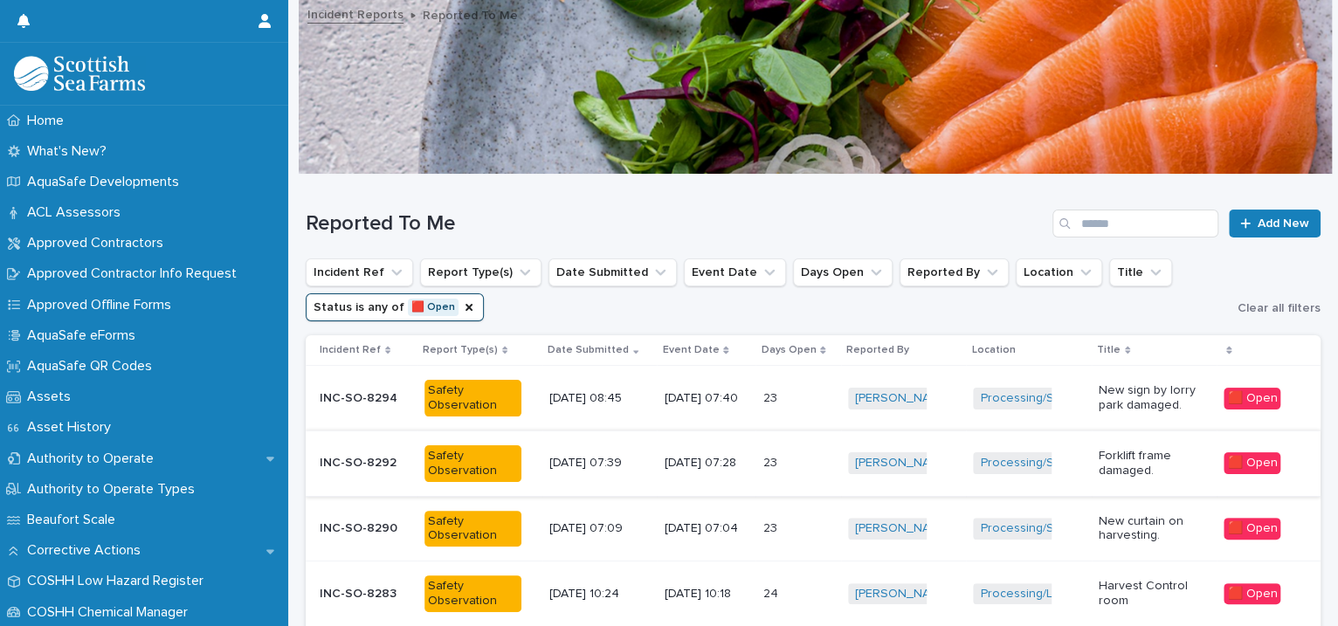
scroll to position [569, 0]
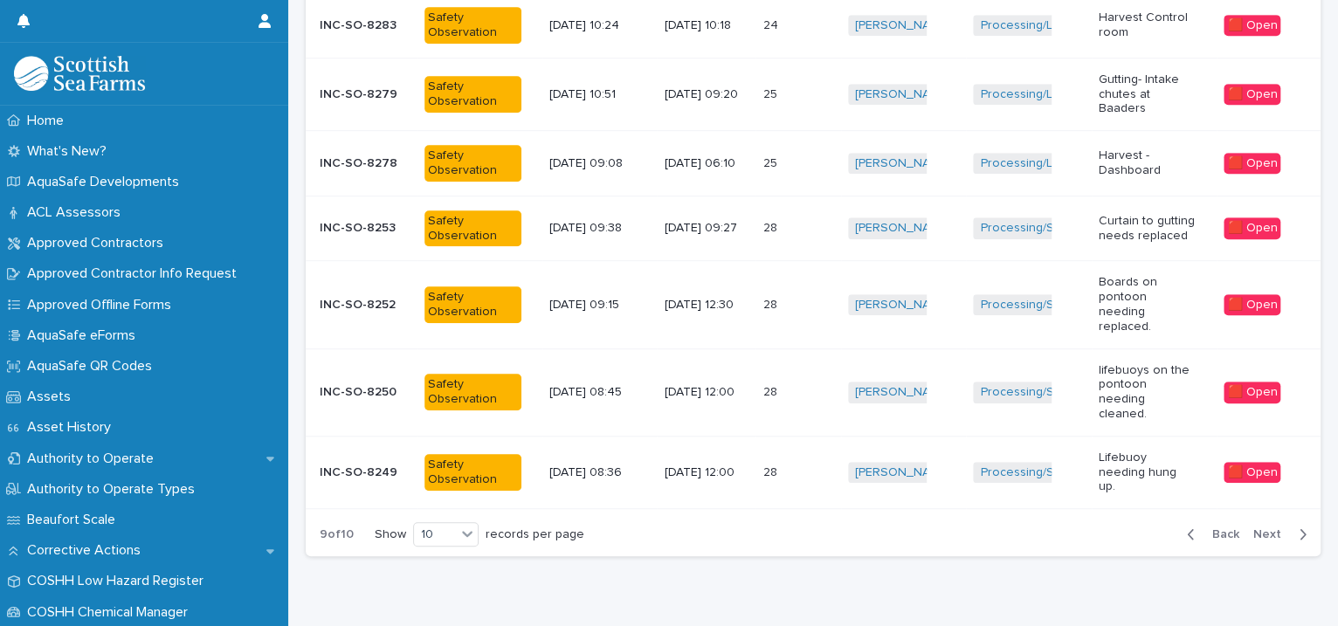
click at [936, 455] on div "Iona Sinclair + 0" at bounding box center [904, 473] width 112 height 36
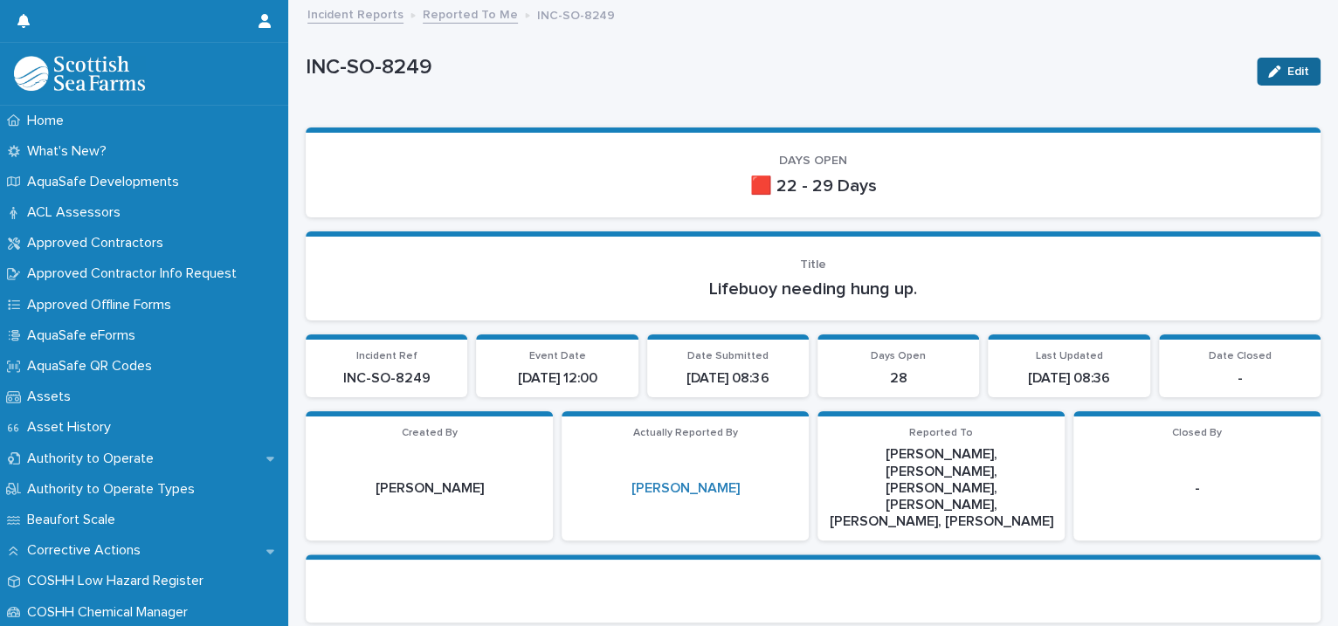
click at [1258, 62] on button "Edit" at bounding box center [1289, 72] width 64 height 28
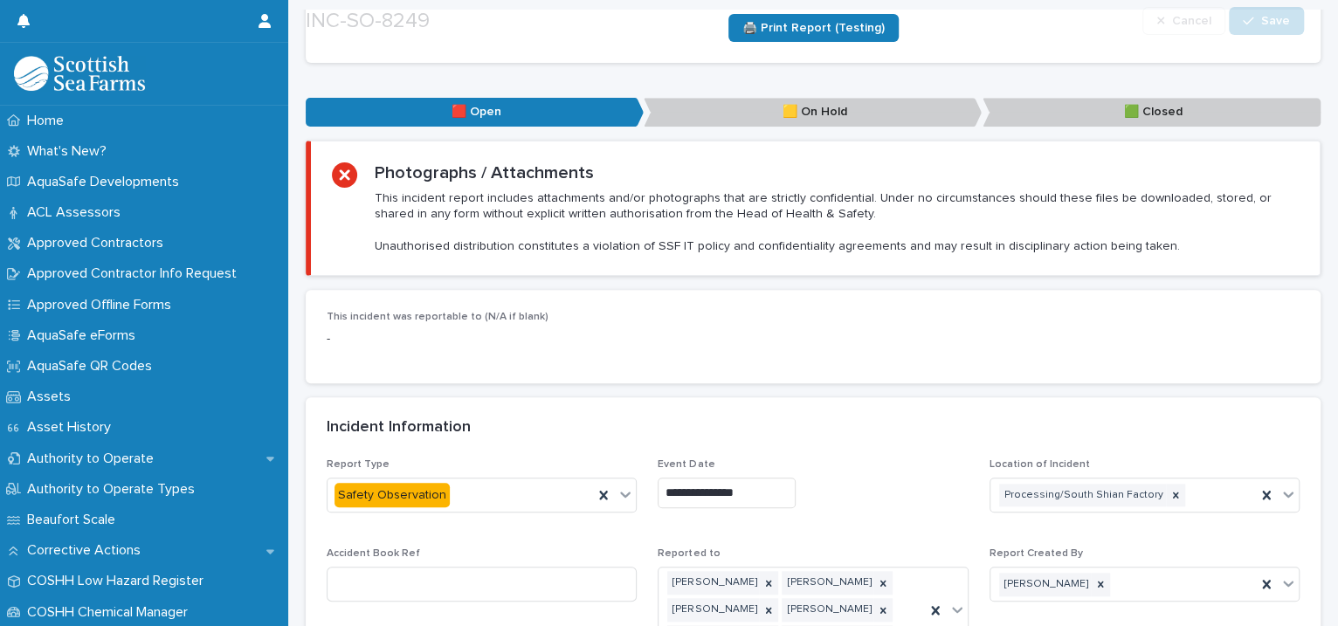
scroll to position [1201, 0]
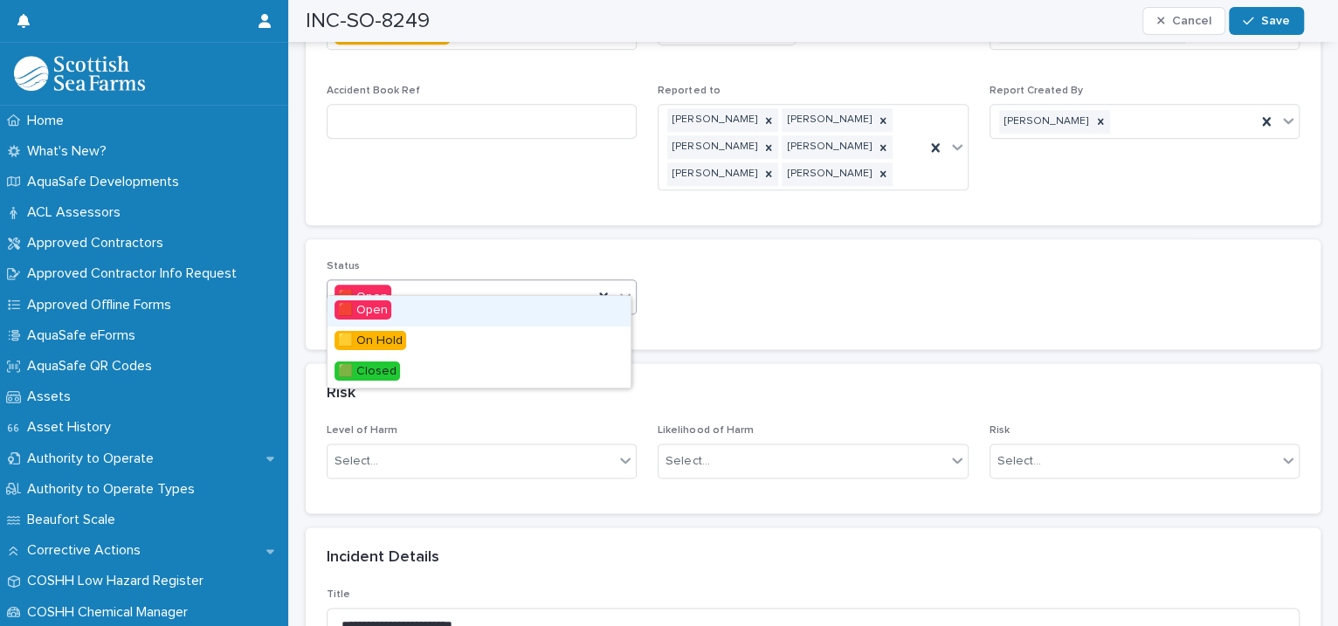
click at [617, 287] on icon at bounding box center [625, 295] width 17 height 17
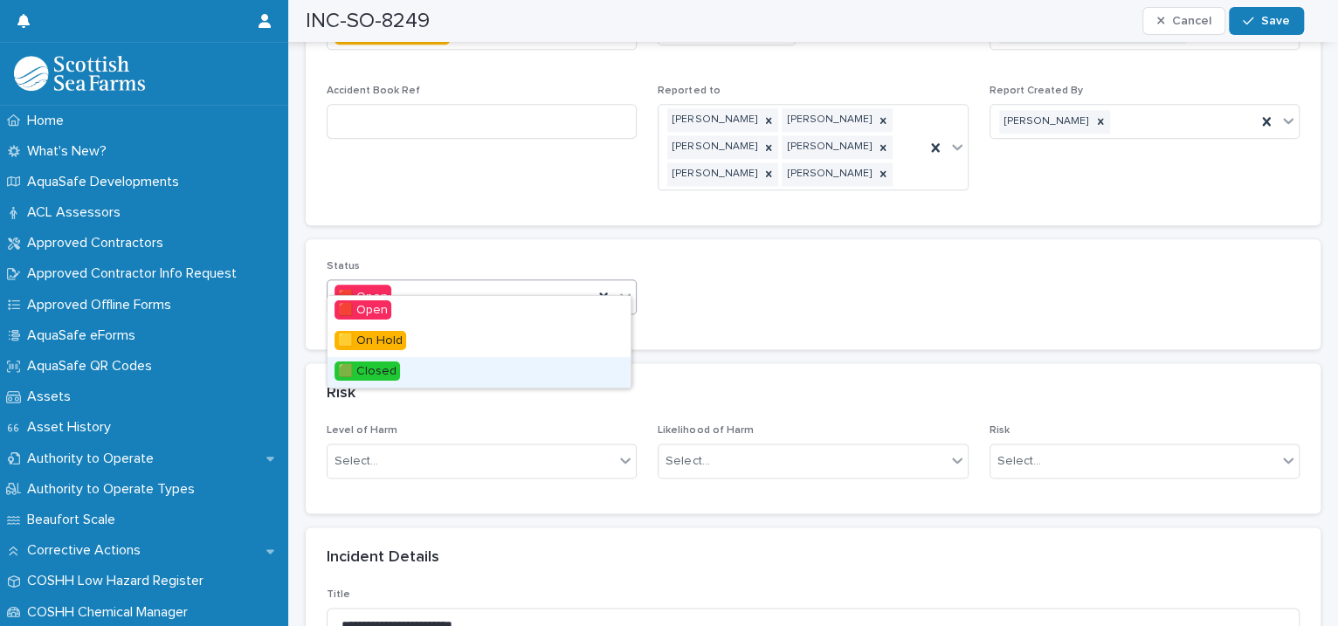
click at [510, 374] on div "🟩 Closed" at bounding box center [479, 372] width 303 height 31
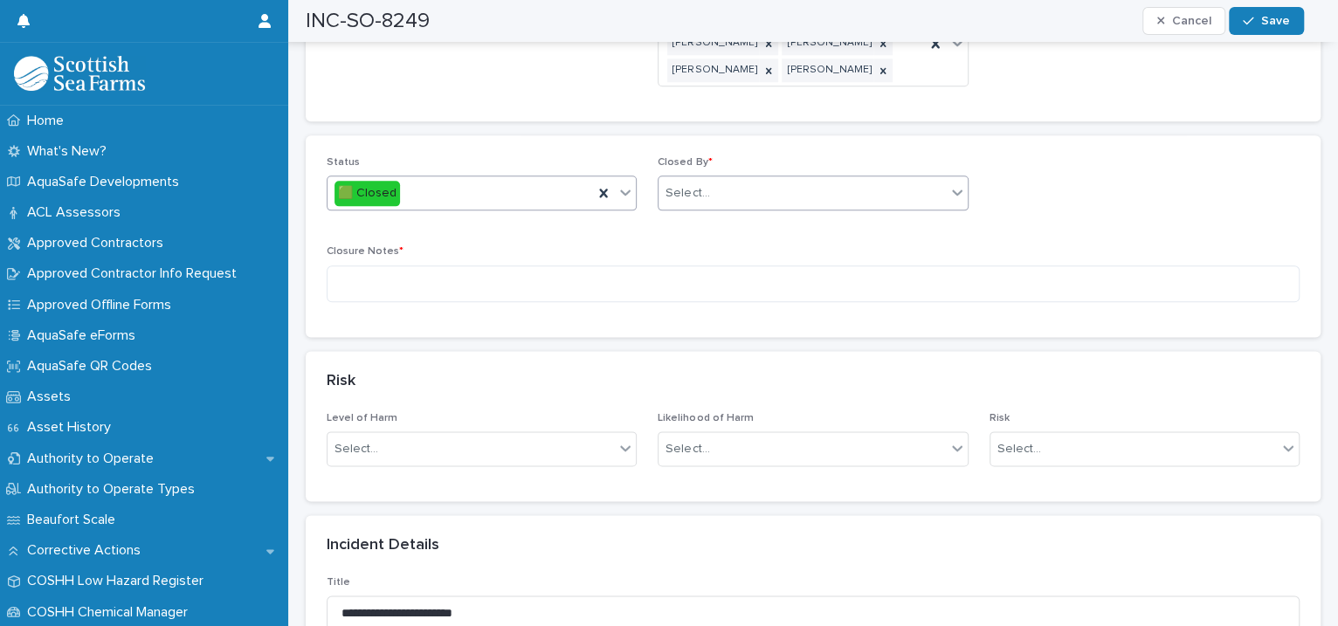
click at [700, 179] on div "Select..." at bounding box center [802, 193] width 286 height 29
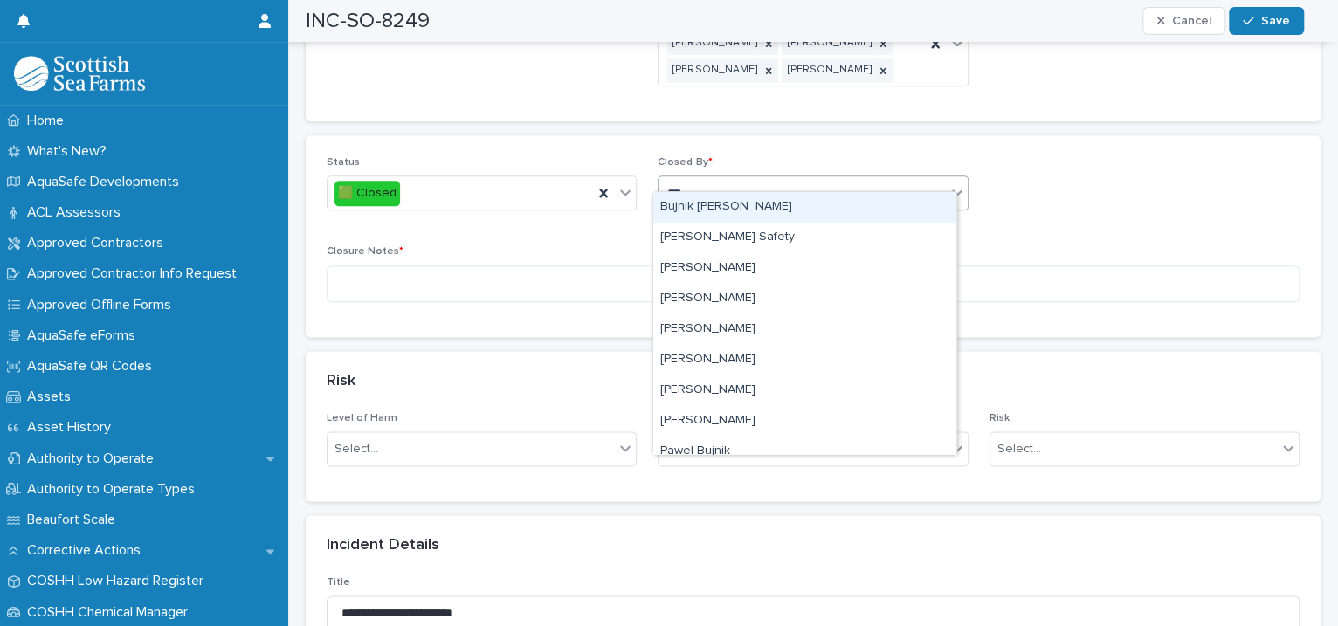
type input "****"
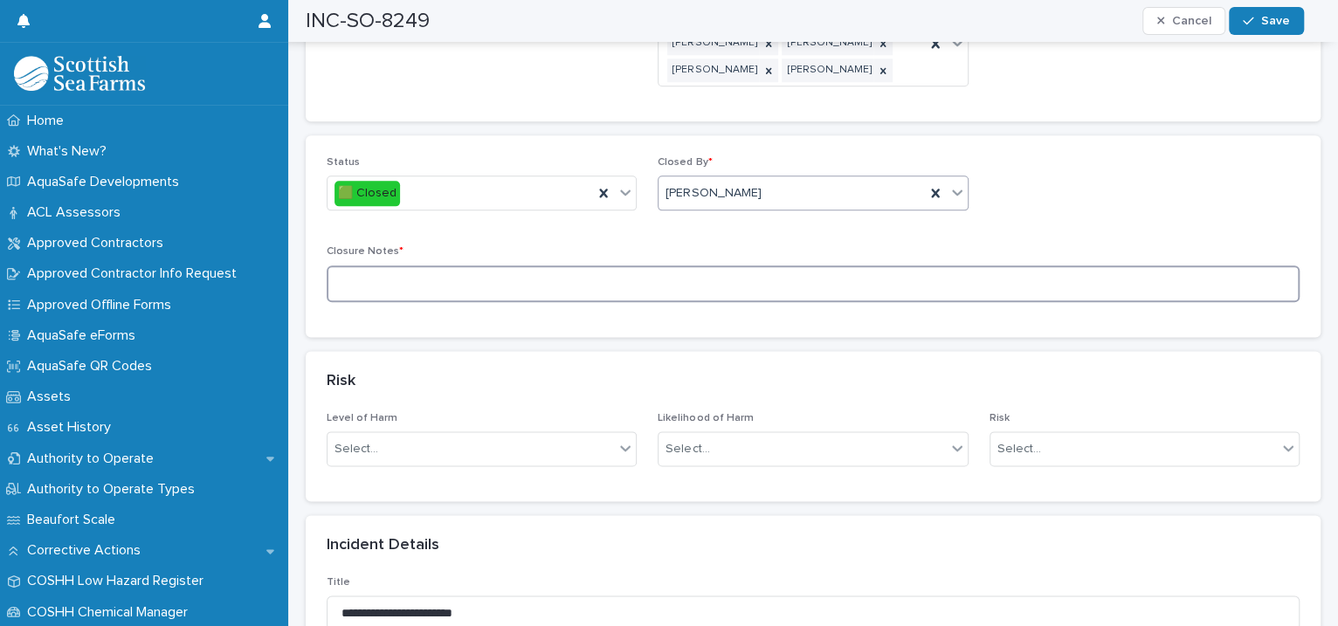
click at [493, 272] on textarea at bounding box center [813, 285] width 973 height 38
type textarea "********"
click at [1246, 15] on icon "button" at bounding box center [1248, 21] width 10 height 12
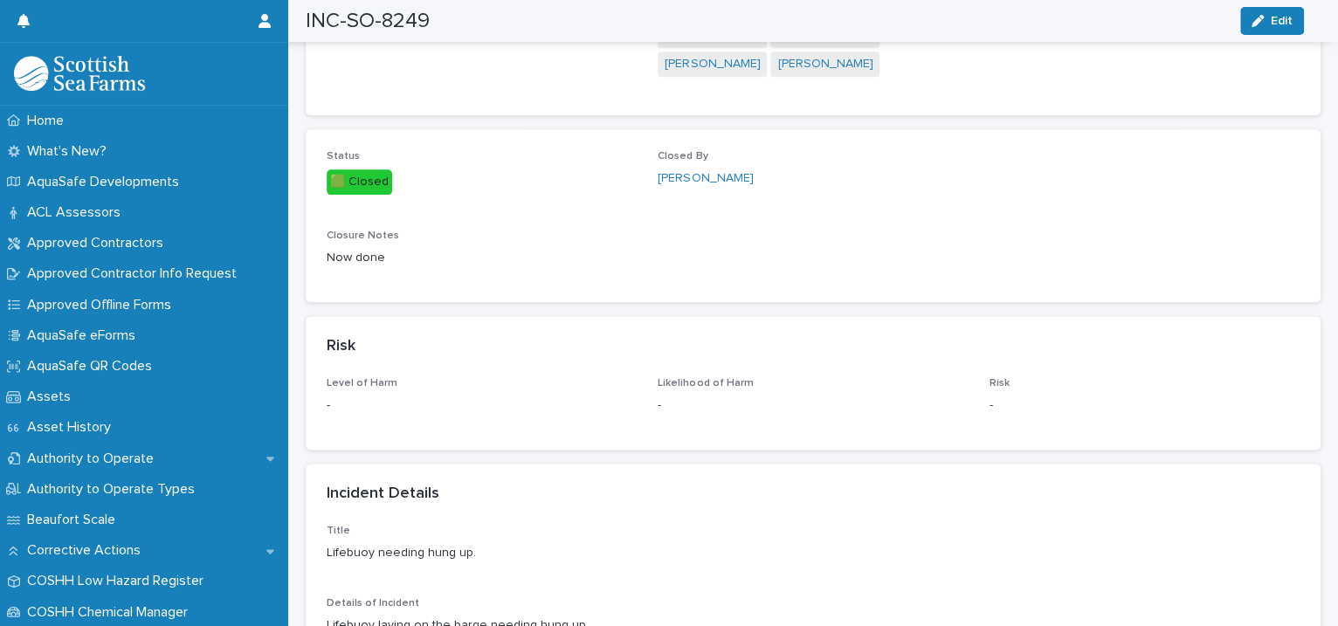
scroll to position [0, 0]
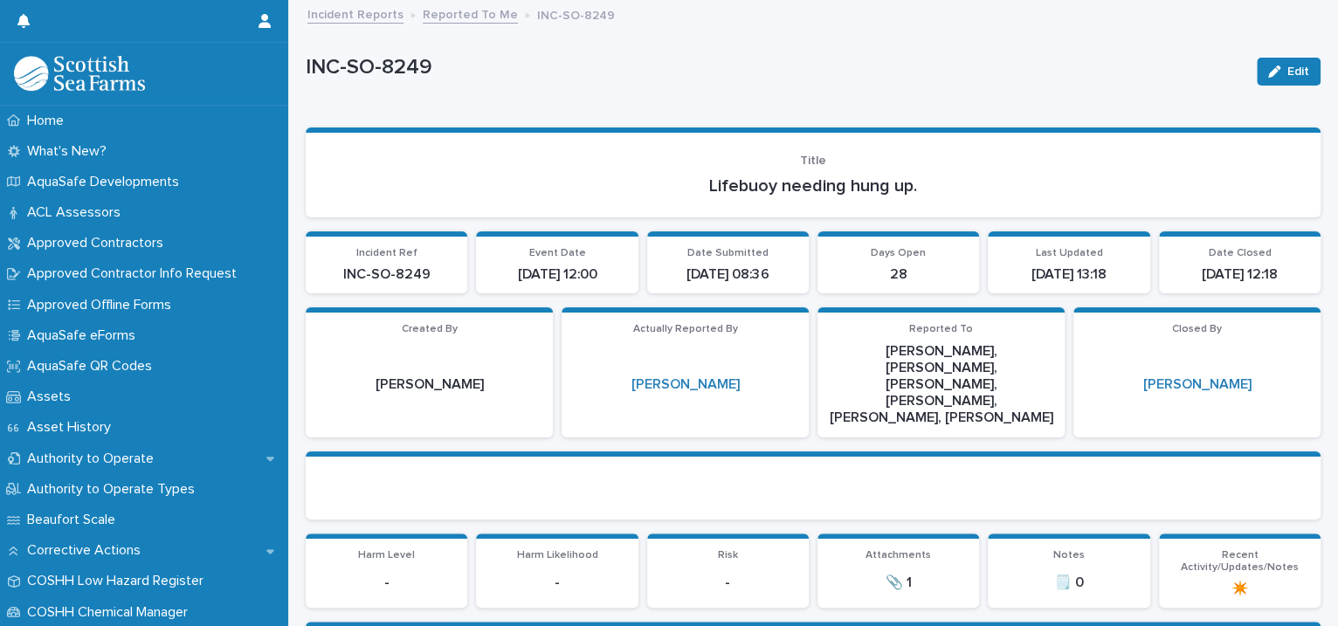
click at [462, 15] on link "Reported To Me" at bounding box center [470, 13] width 95 height 20
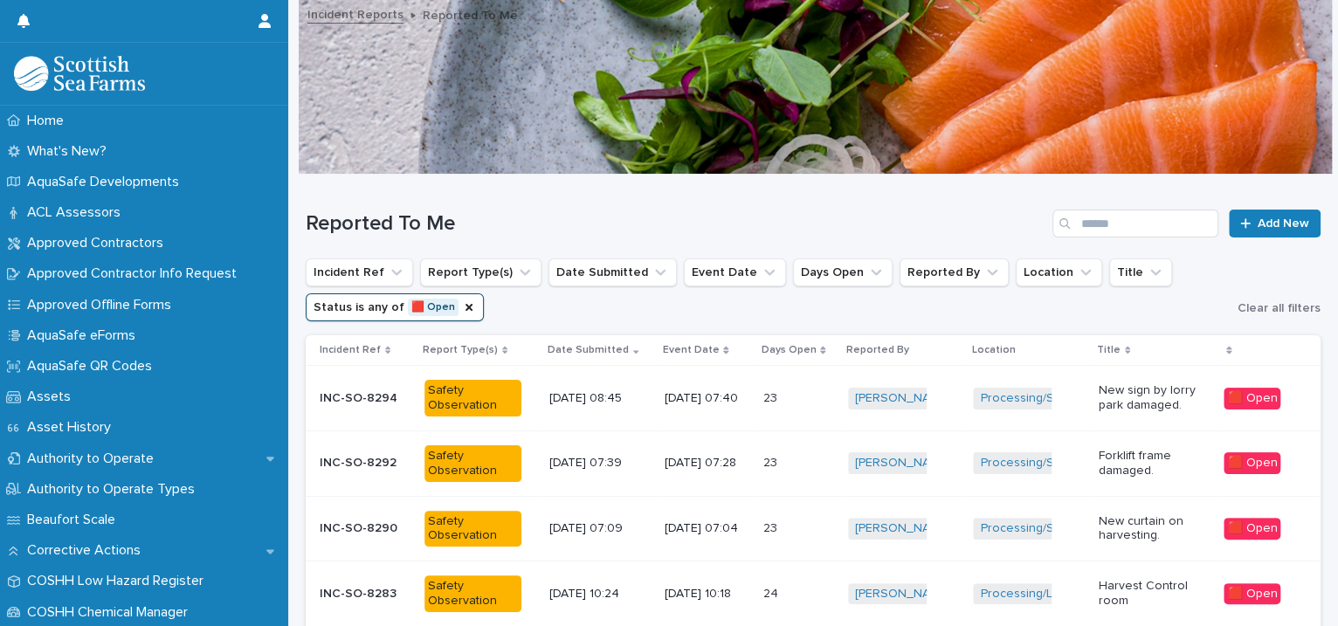
scroll to position [504, 0]
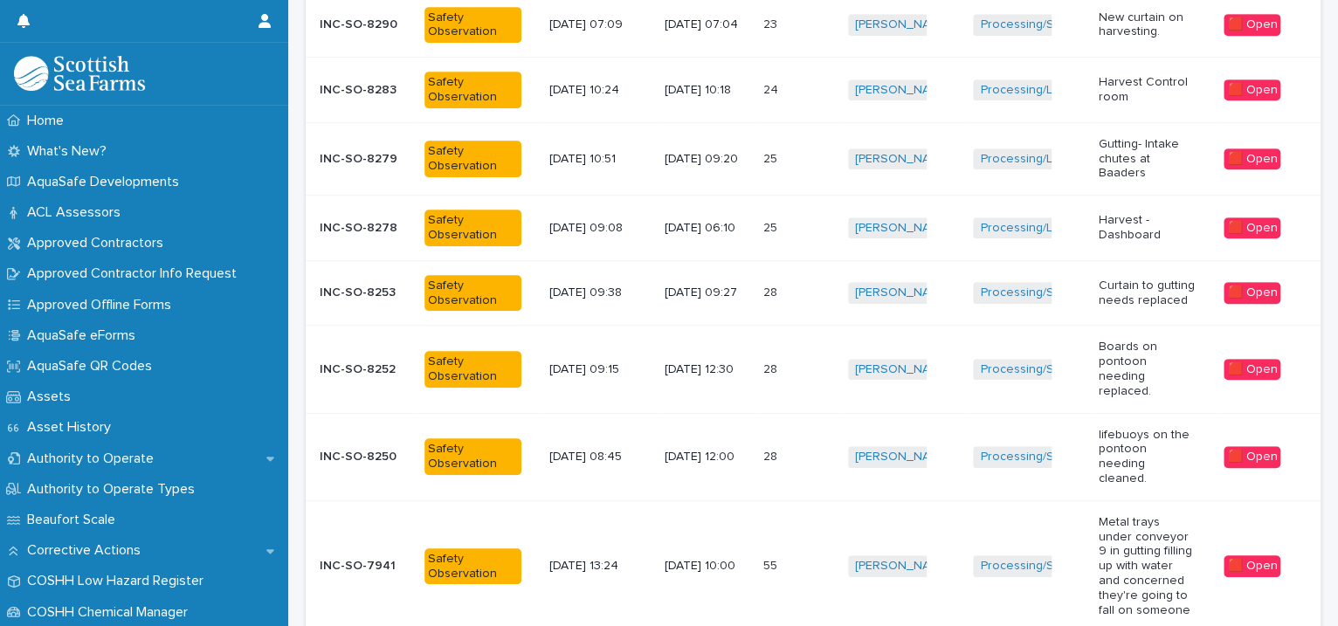
click at [830, 413] on td "28 28" at bounding box center [797, 456] width 85 height 87
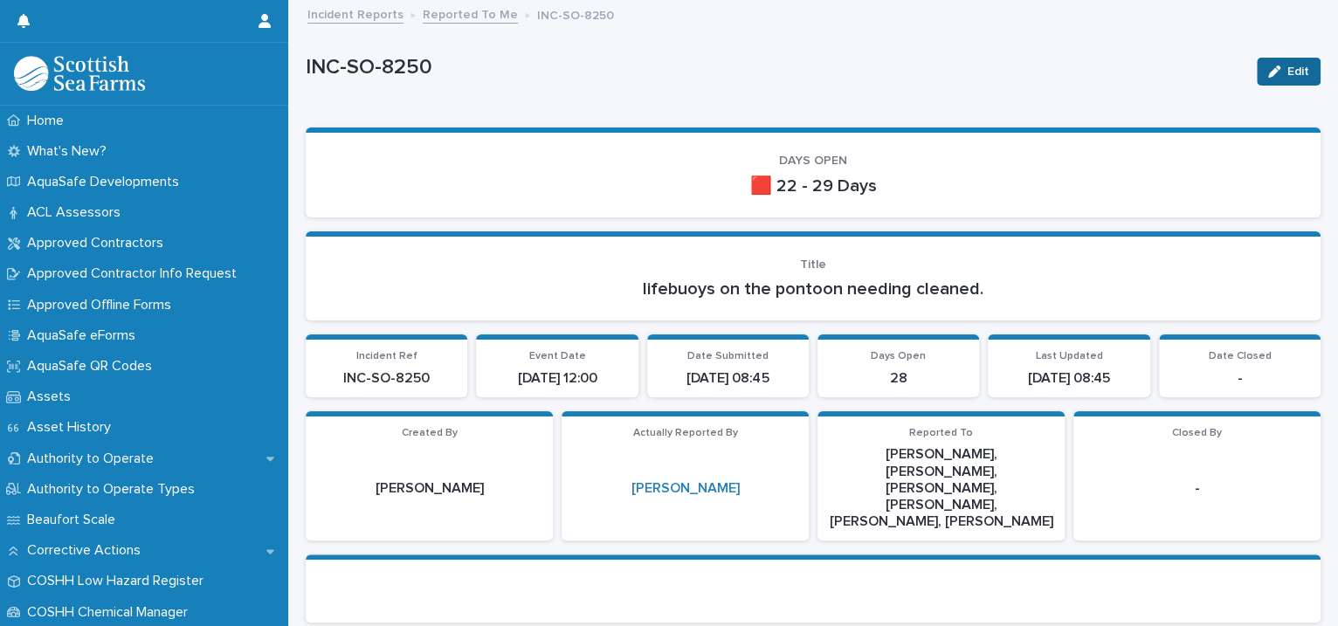
click at [1284, 79] on button "Edit" at bounding box center [1289, 72] width 64 height 28
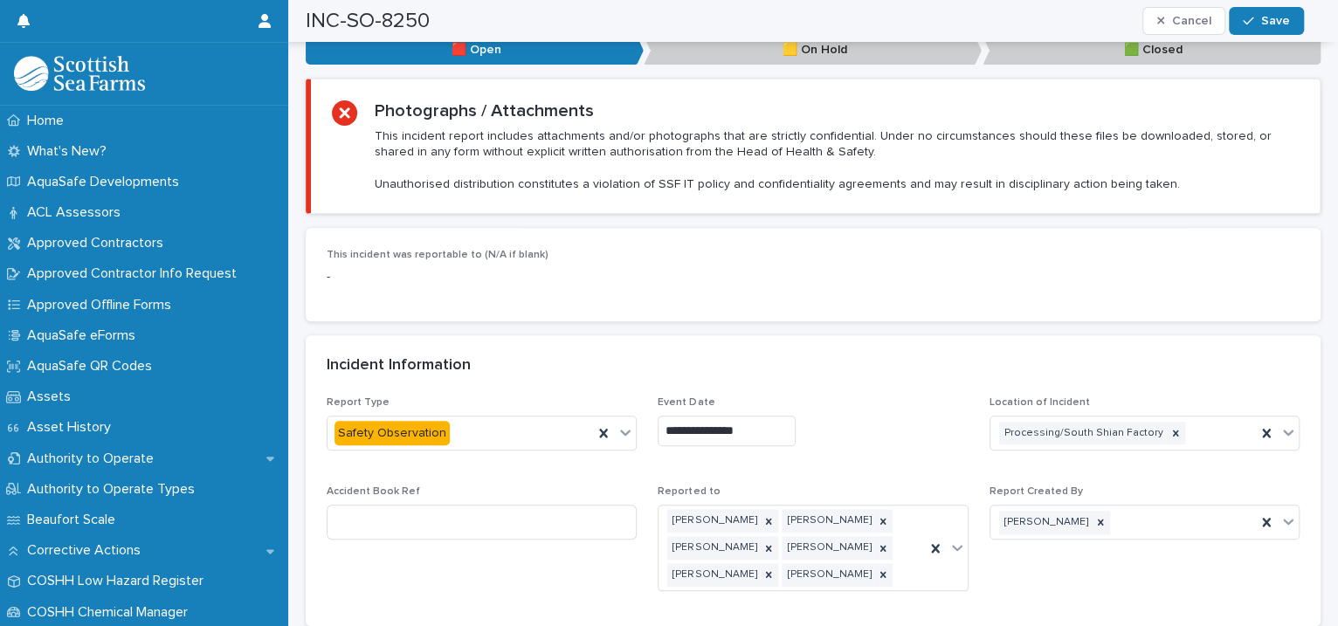
scroll to position [1201, 0]
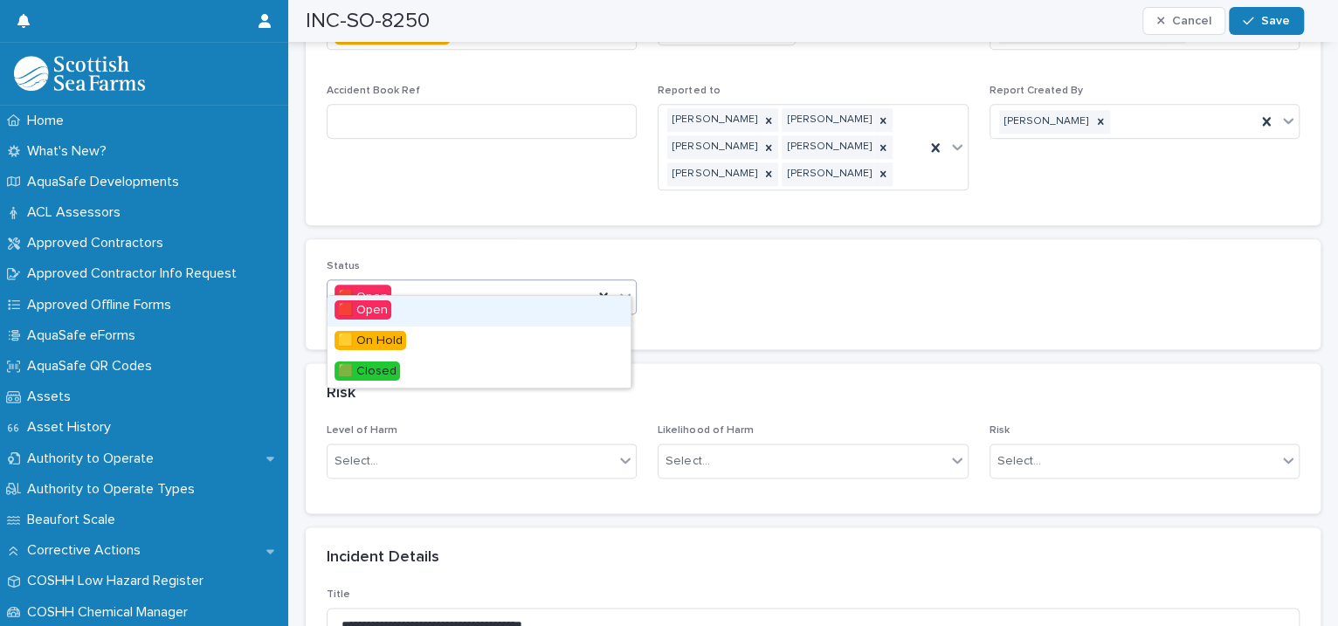
click at [621, 293] on icon at bounding box center [626, 296] width 10 height 6
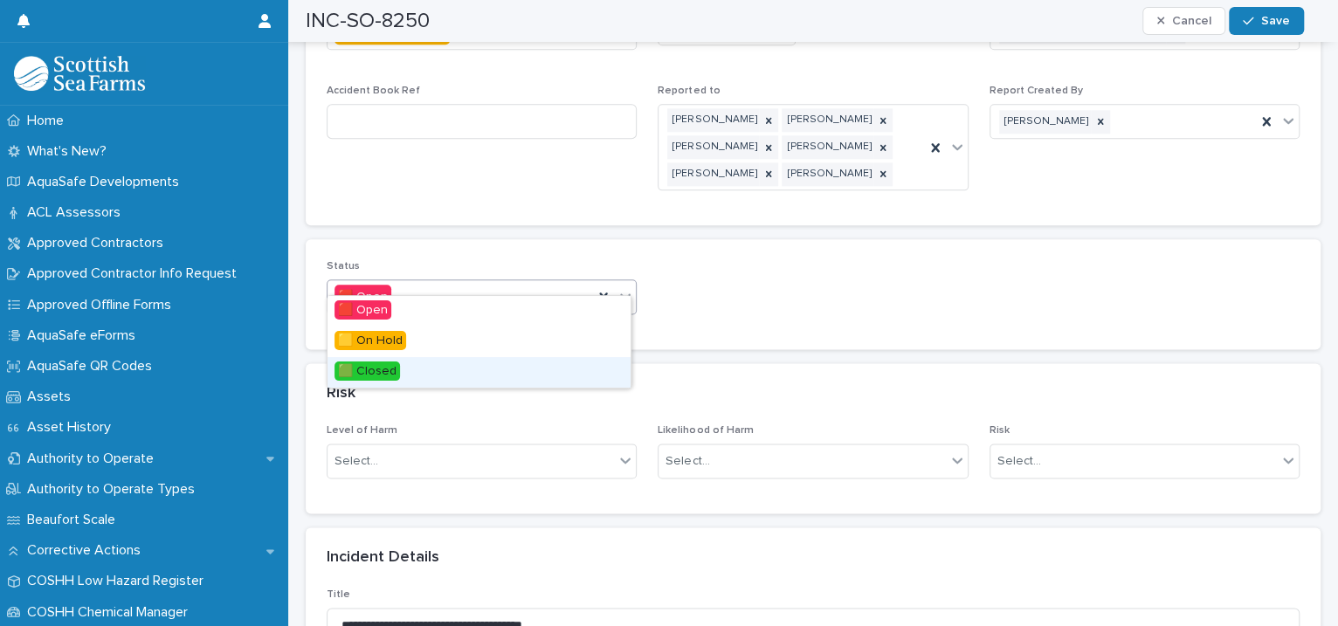
click at [390, 369] on span "🟩 Closed" at bounding box center [368, 371] width 66 height 19
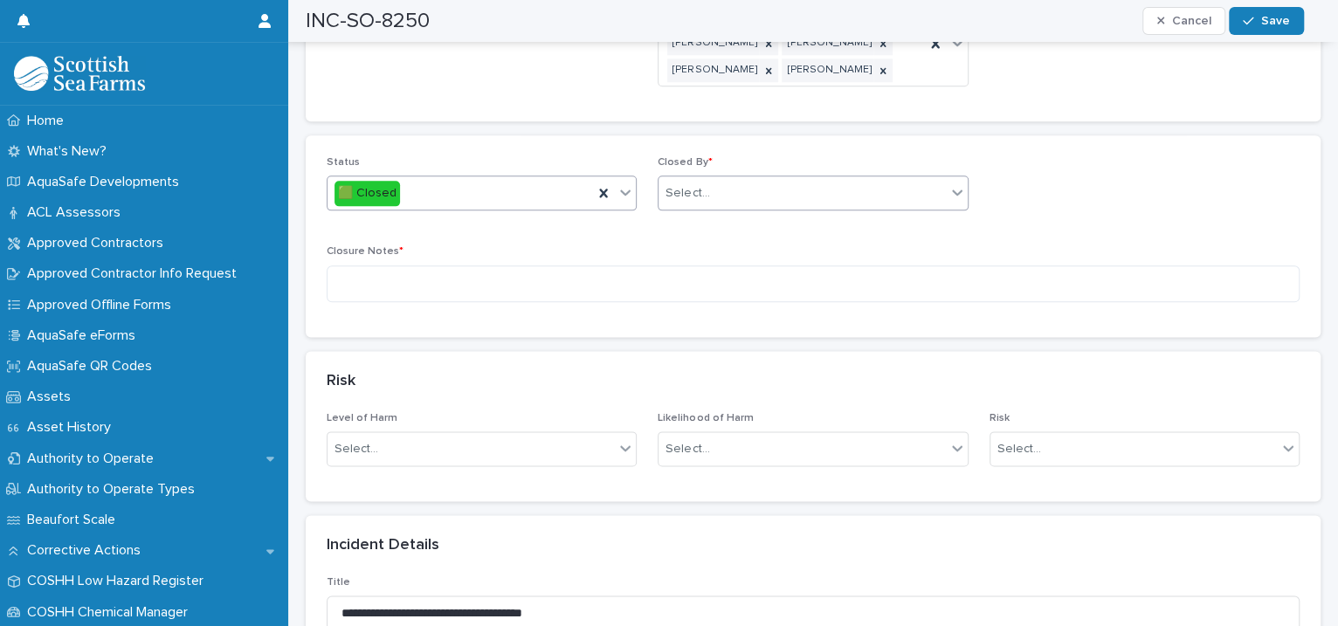
click at [730, 179] on div "Select..." at bounding box center [802, 193] width 286 height 29
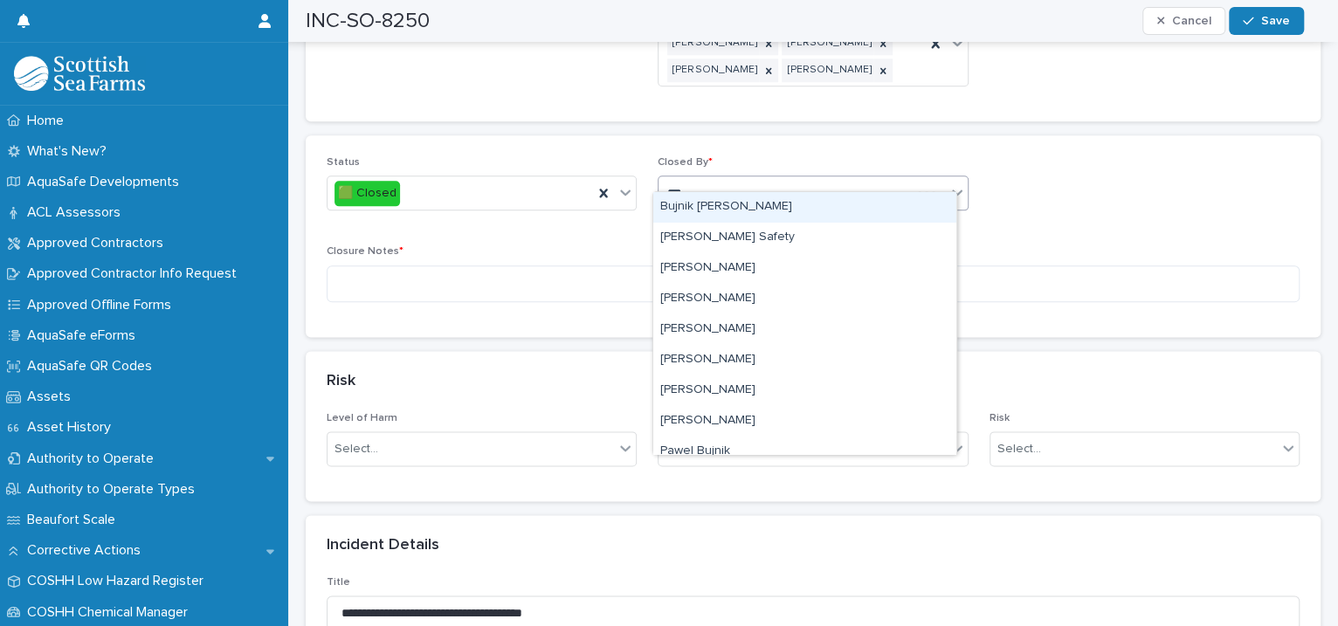
type input "****"
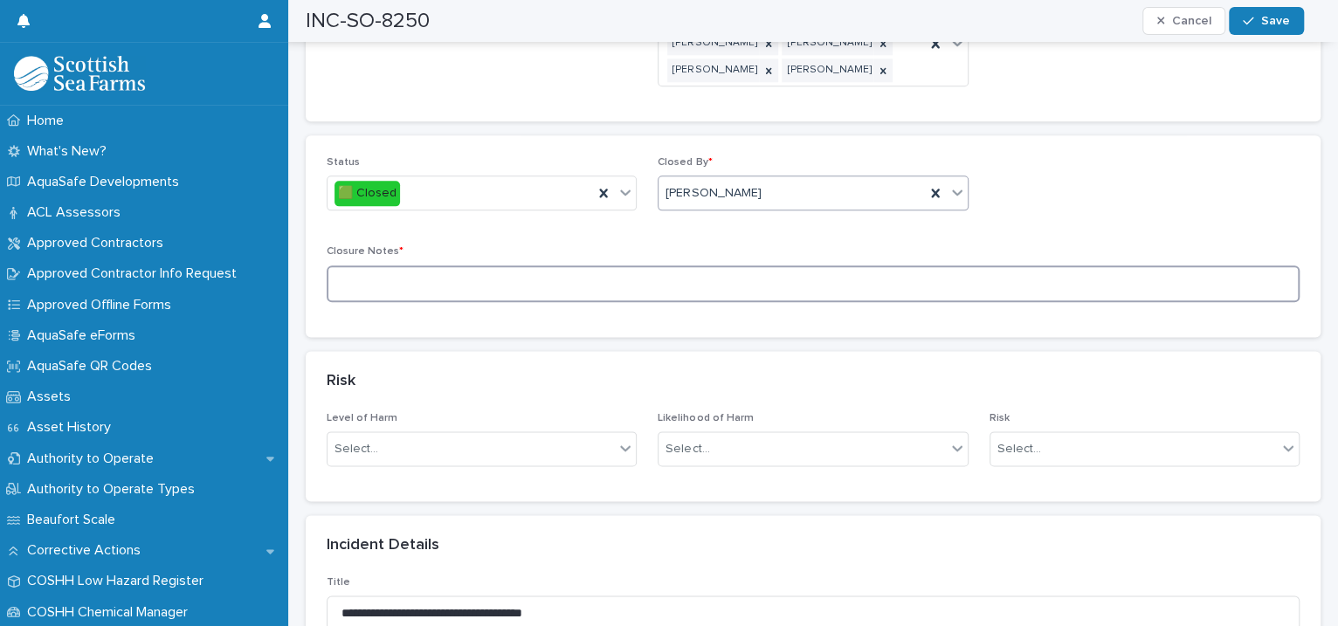
click at [471, 281] on textarea at bounding box center [813, 285] width 973 height 38
type textarea "********"
click at [1257, 15] on div "button" at bounding box center [1251, 21] width 17 height 12
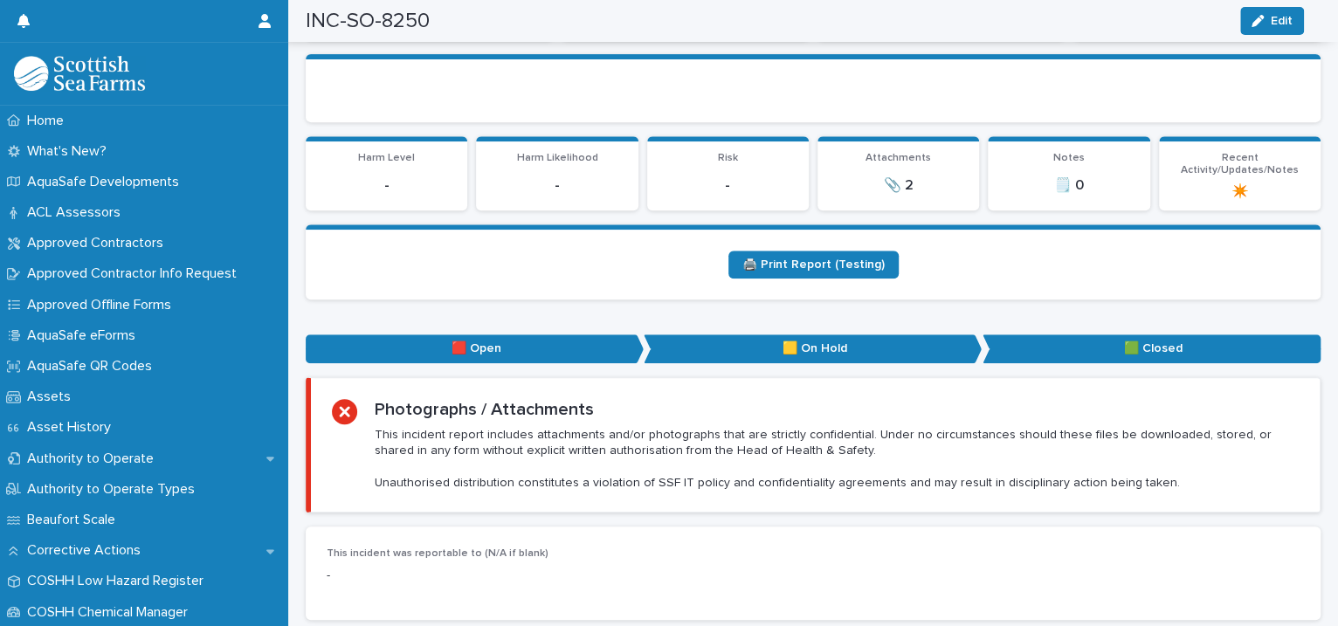
scroll to position [0, 0]
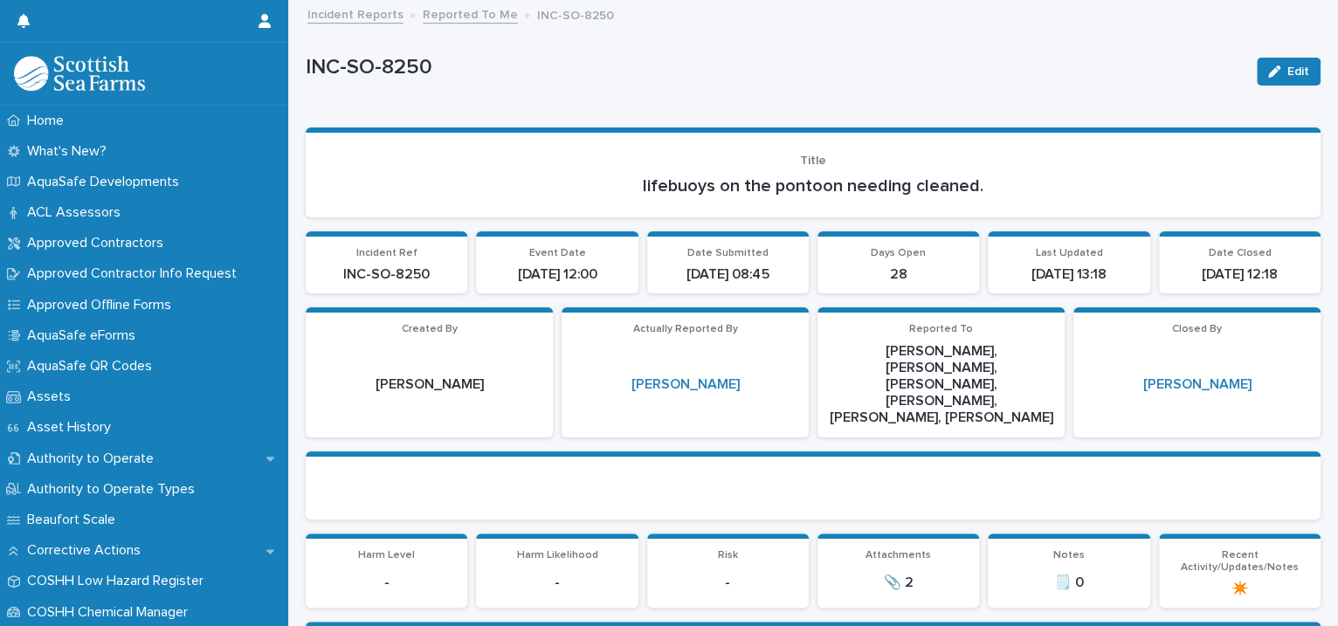
click at [465, 17] on link "Reported To Me" at bounding box center [470, 13] width 95 height 20
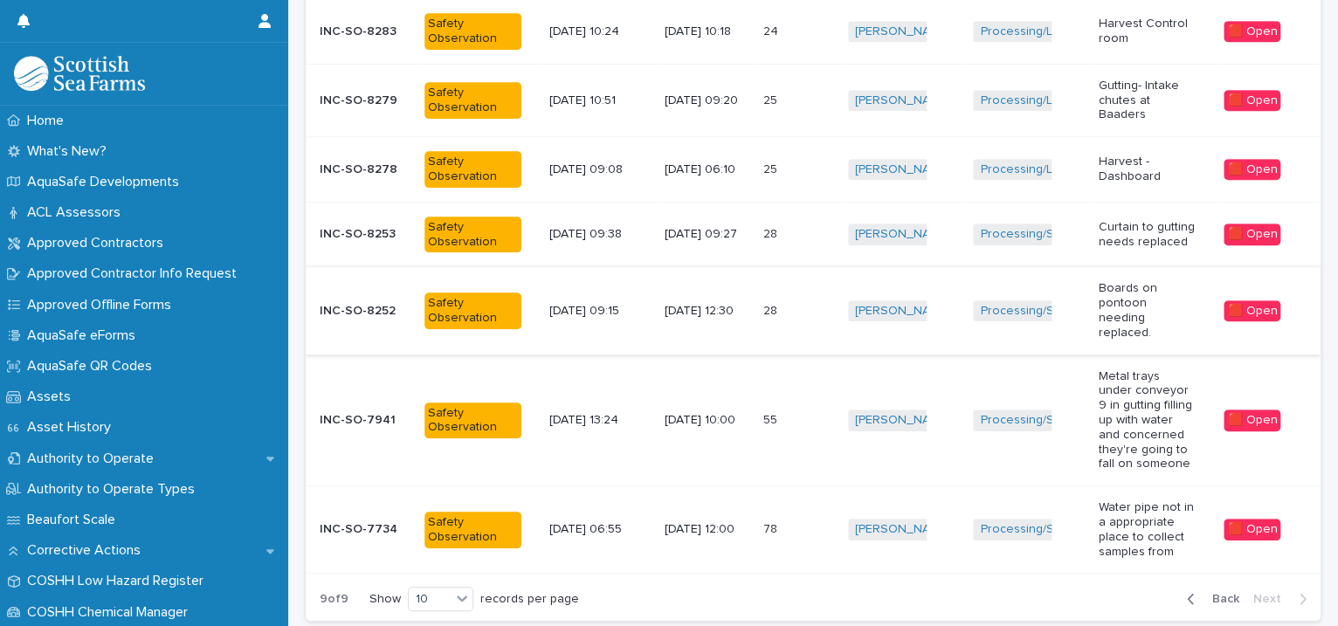
scroll to position [606, 0]
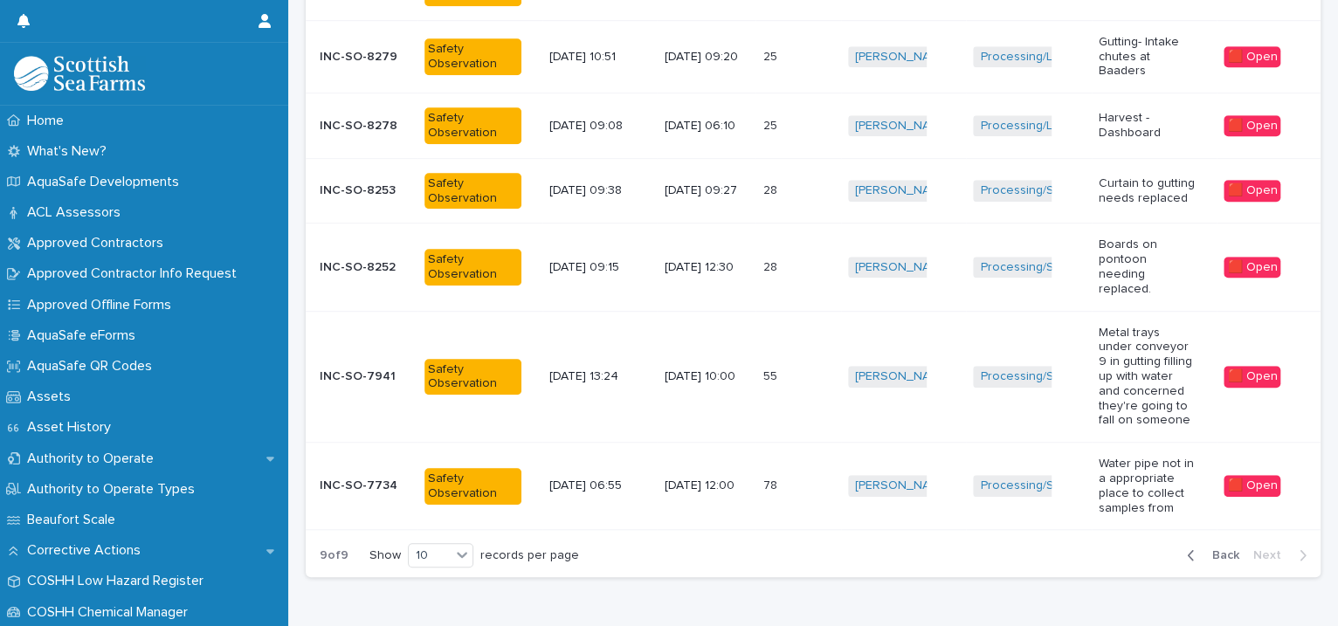
click at [973, 263] on div "Processing/South Shian Factory + 0" at bounding box center [1029, 268] width 112 height 36
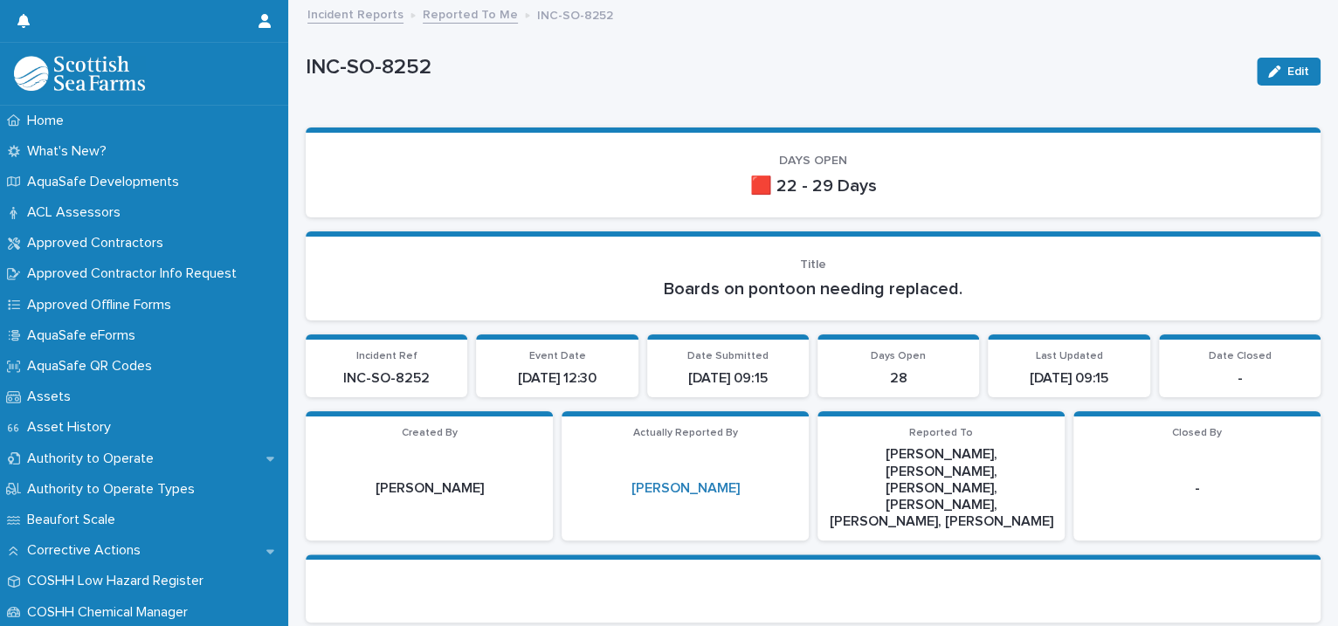
click at [475, 13] on link "Reported To Me" at bounding box center [470, 13] width 95 height 20
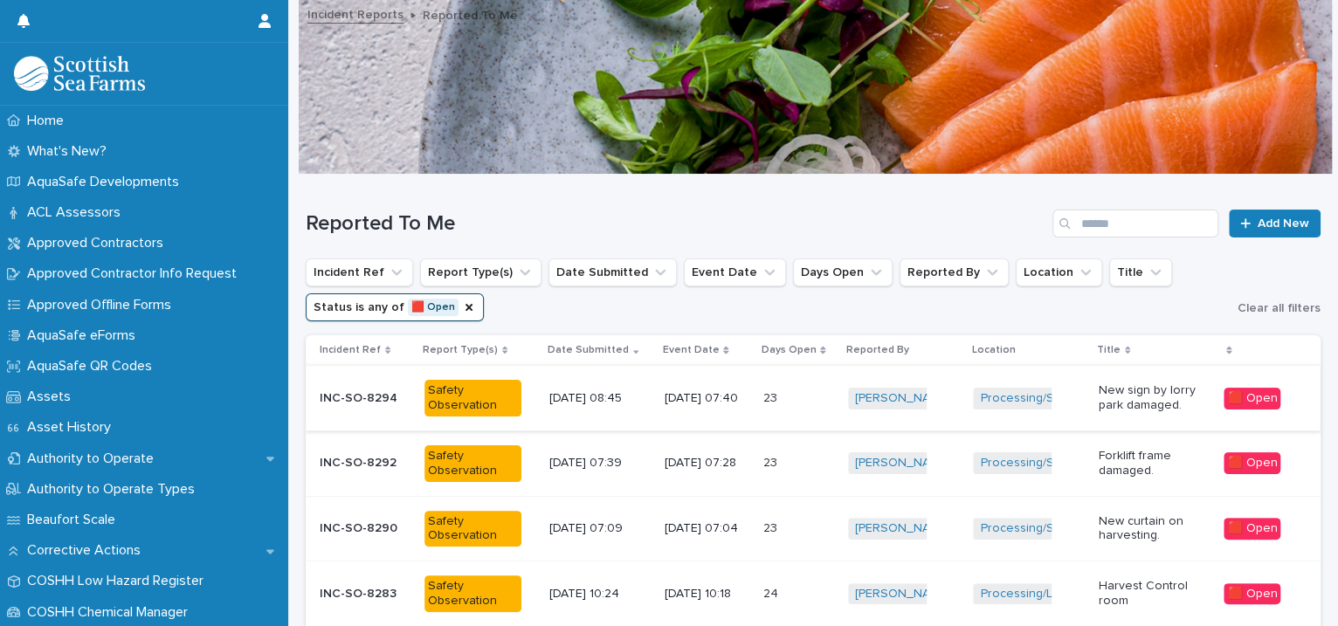
scroll to position [400, 0]
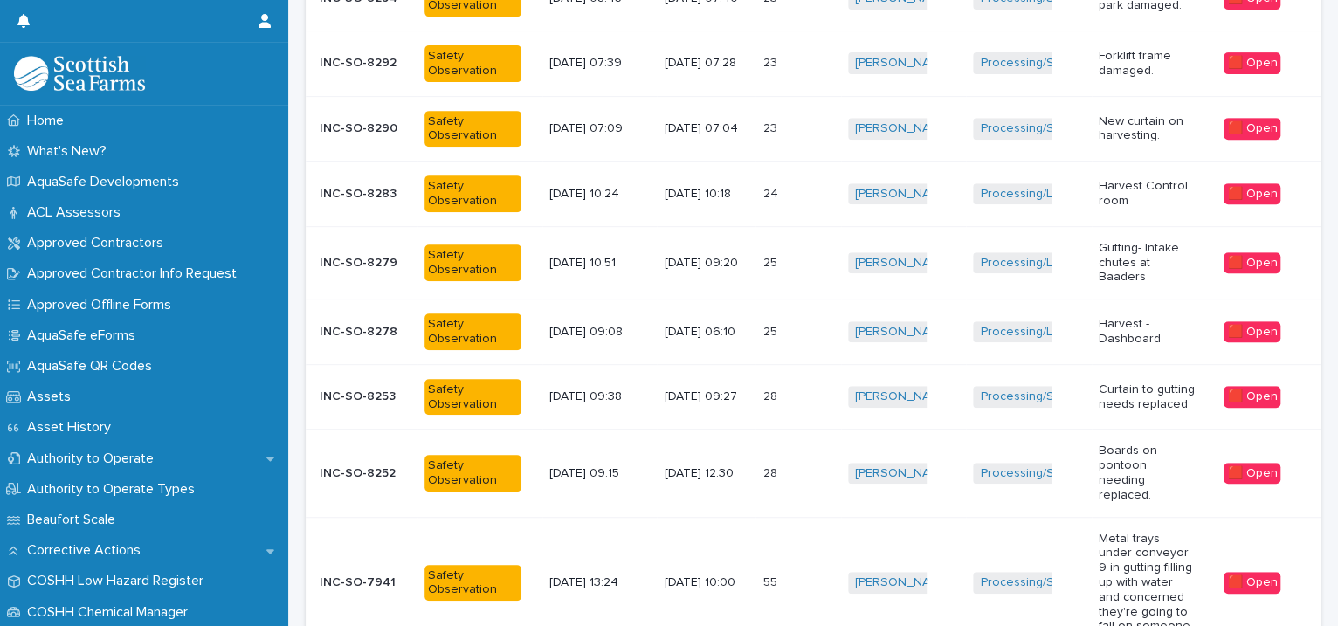
click at [1054, 139] on div "Processing/South Shian Factory + 0" at bounding box center [1029, 129] width 112 height 36
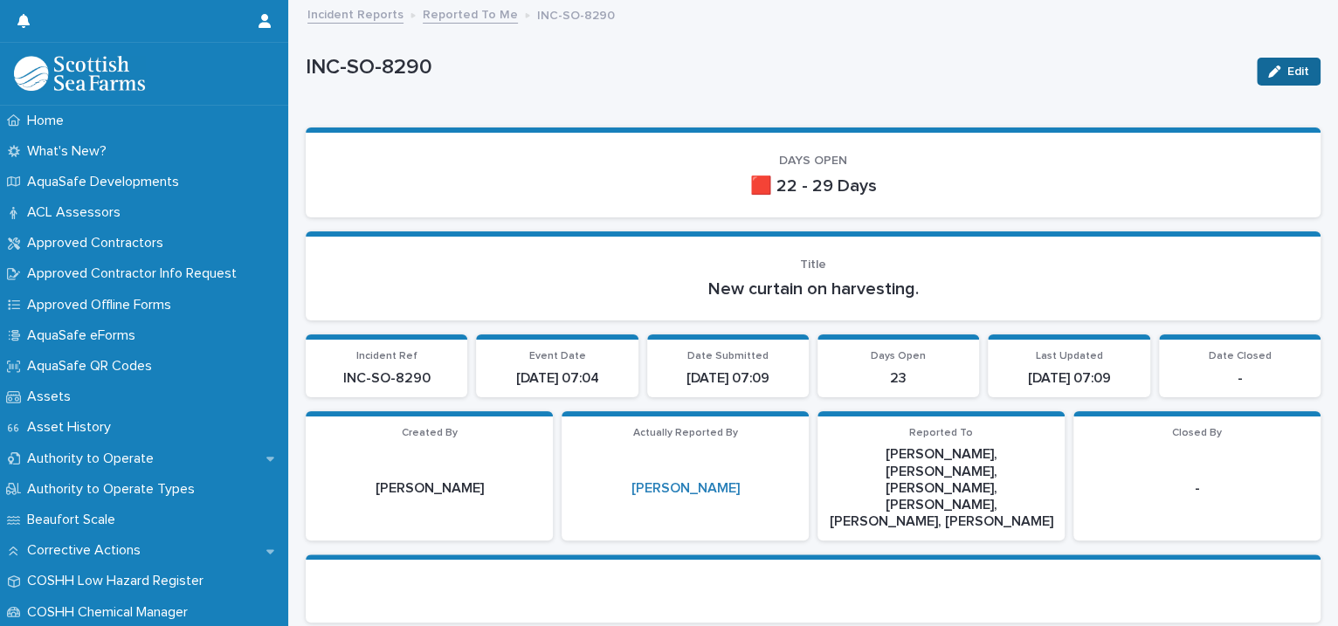
click at [1257, 67] on button "Edit" at bounding box center [1289, 72] width 64 height 28
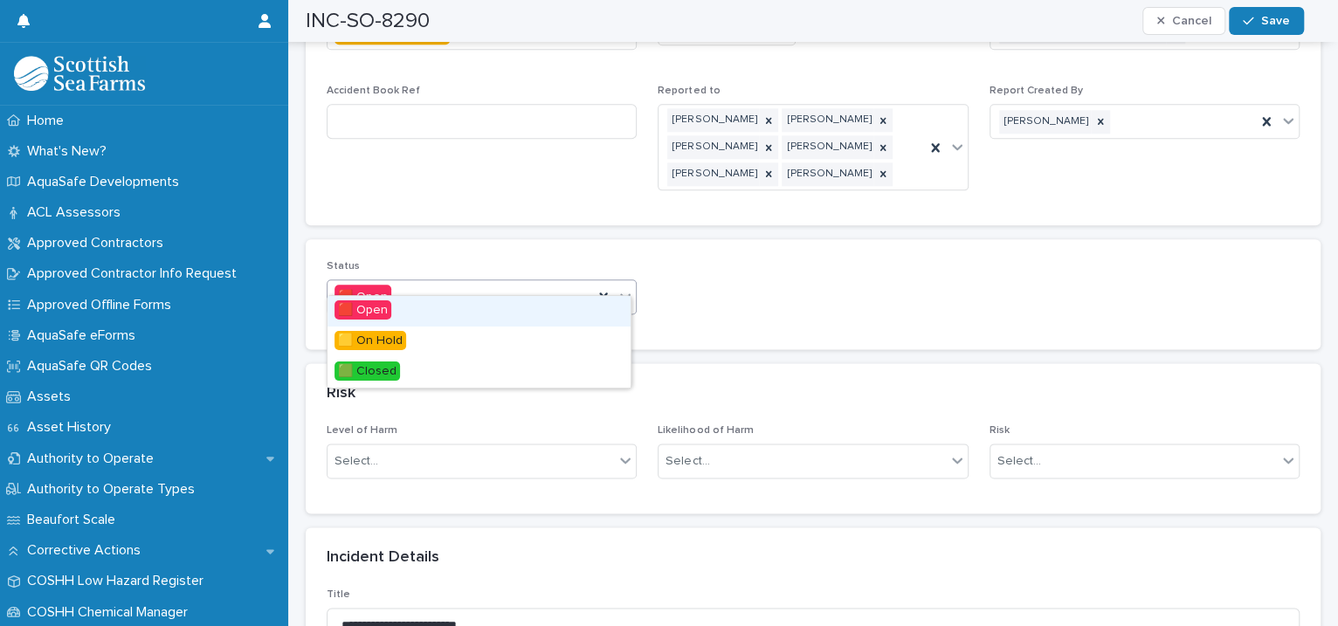
click at [628, 287] on icon at bounding box center [625, 295] width 17 height 17
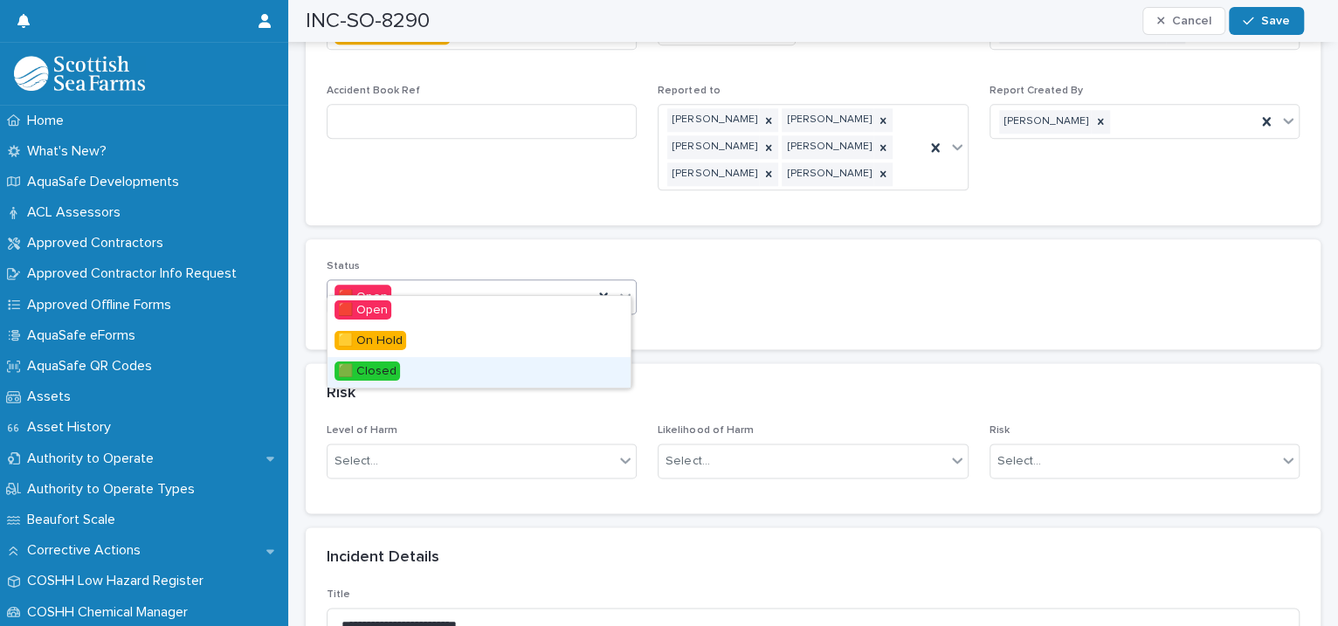
click at [502, 369] on div "🟩 Closed" at bounding box center [479, 372] width 303 height 31
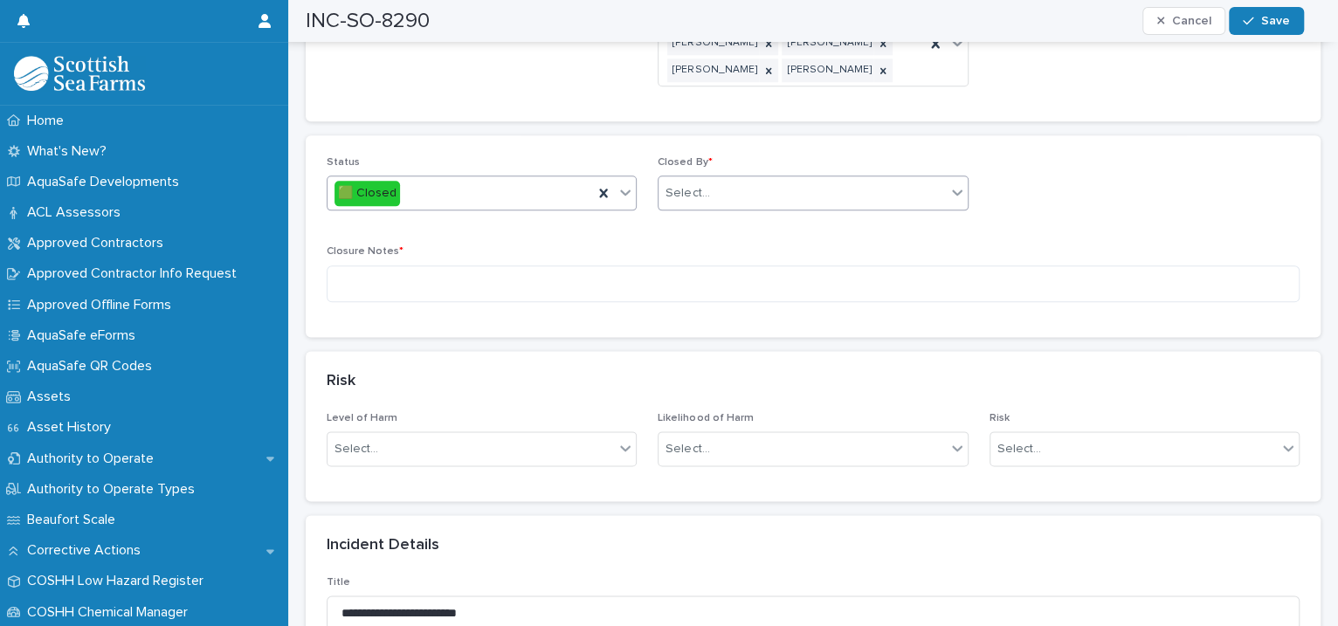
click at [718, 179] on div "Select..." at bounding box center [802, 193] width 286 height 29
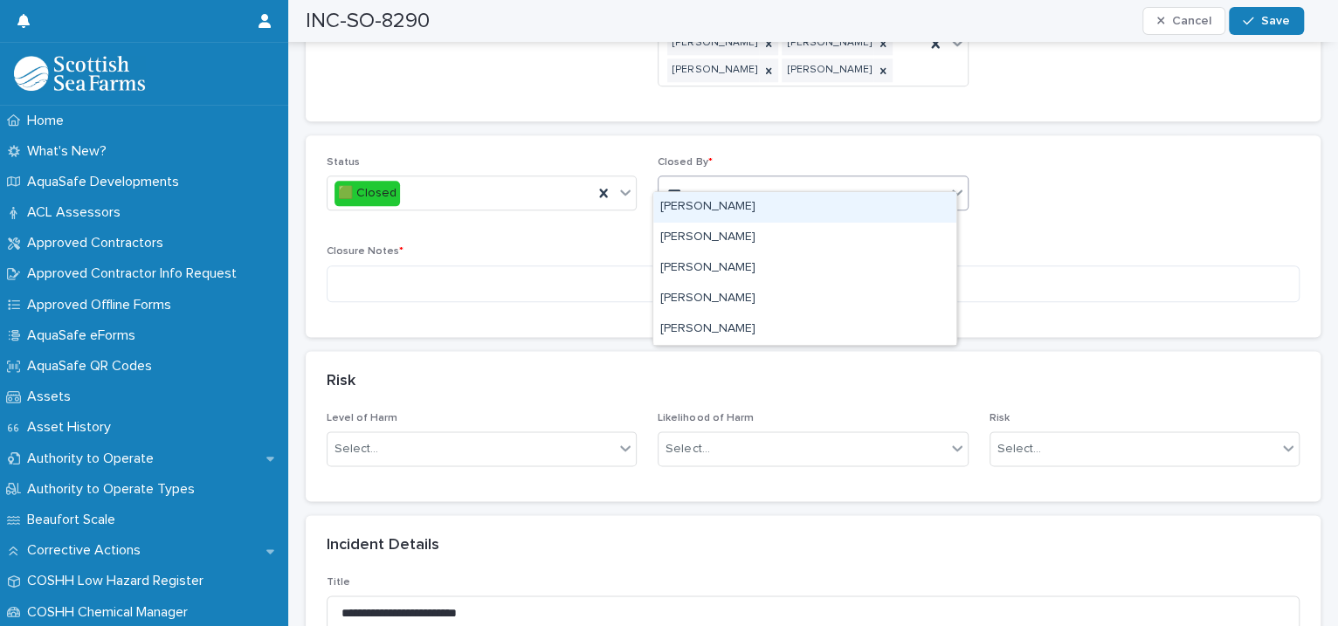
type input "****"
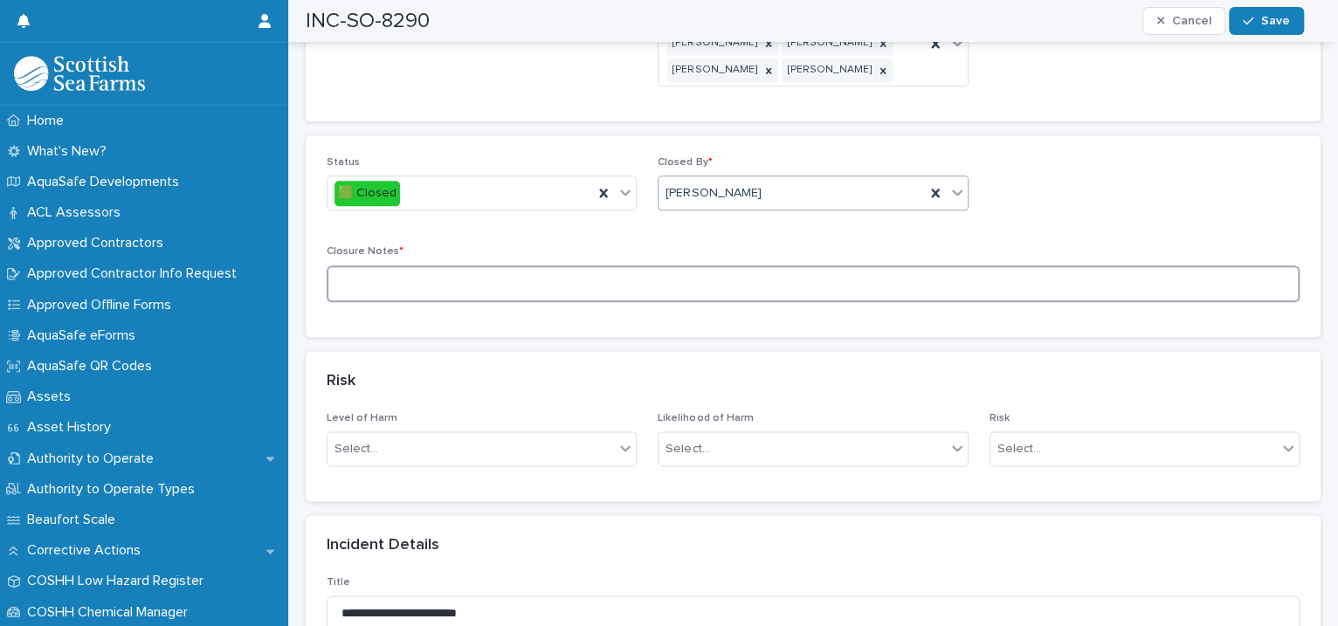
click at [386, 272] on textarea at bounding box center [813, 285] width 973 height 38
type textarea "********"
click at [1250, 24] on icon "button" at bounding box center [1248, 21] width 10 height 12
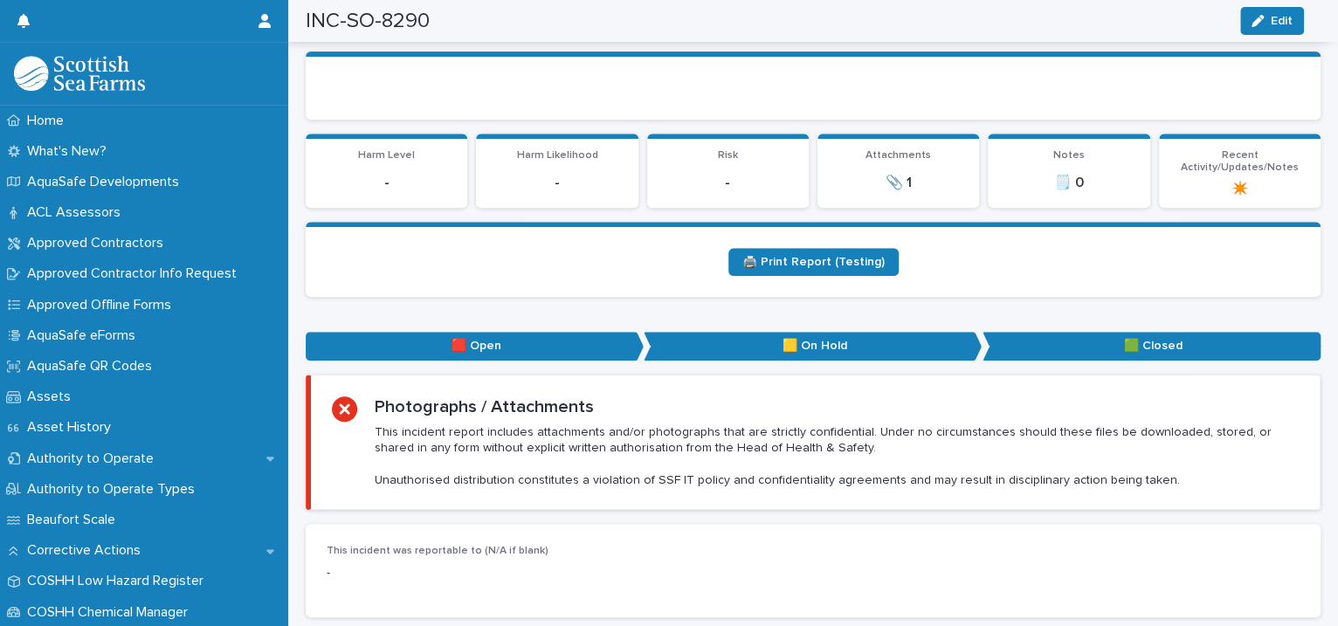
scroll to position [0, 0]
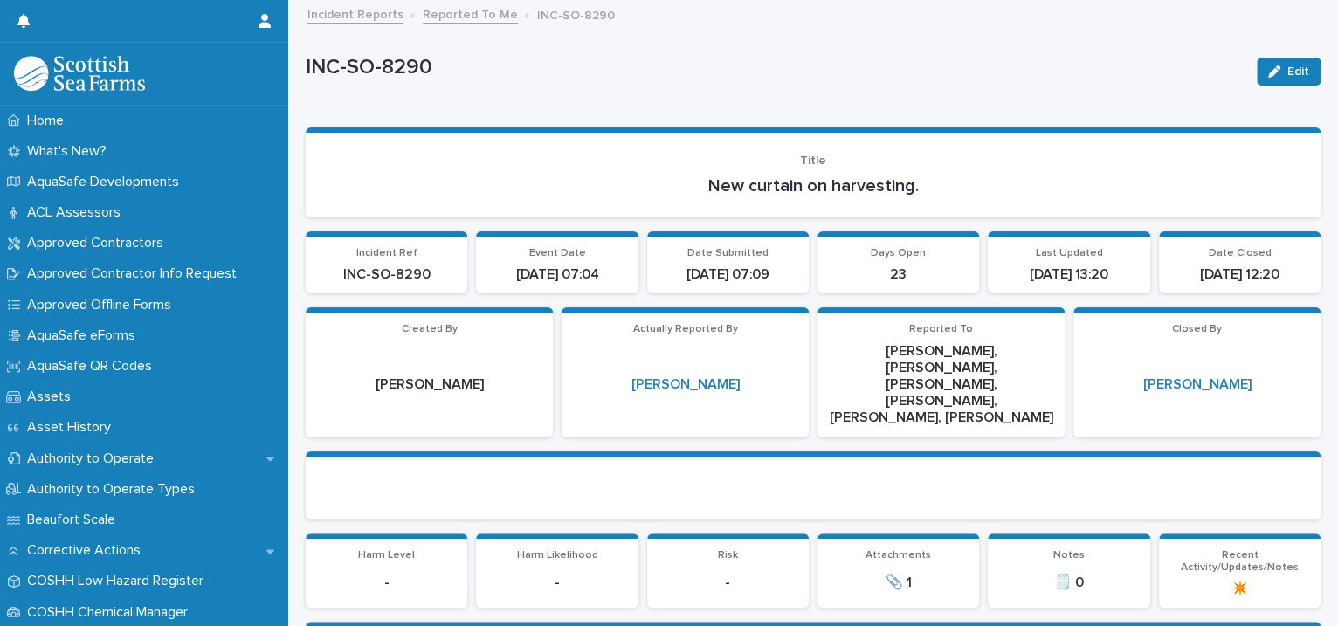
click at [423, 7] on link "Reported To Me" at bounding box center [470, 13] width 95 height 20
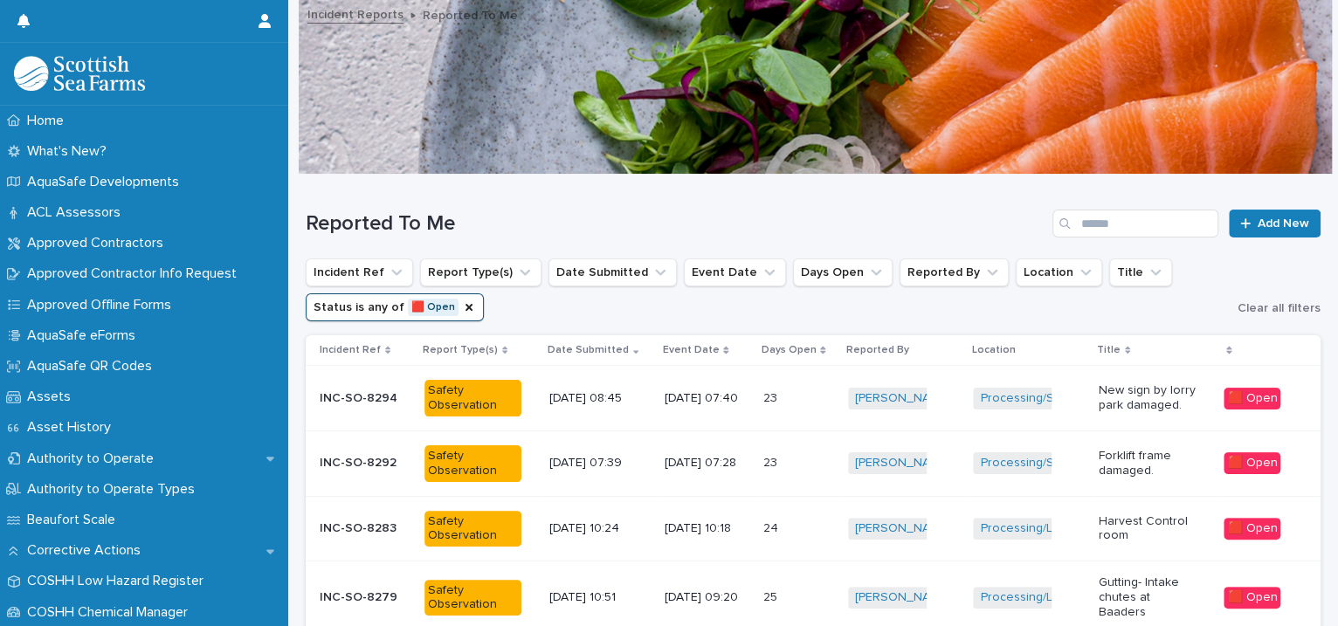
scroll to position [400, 0]
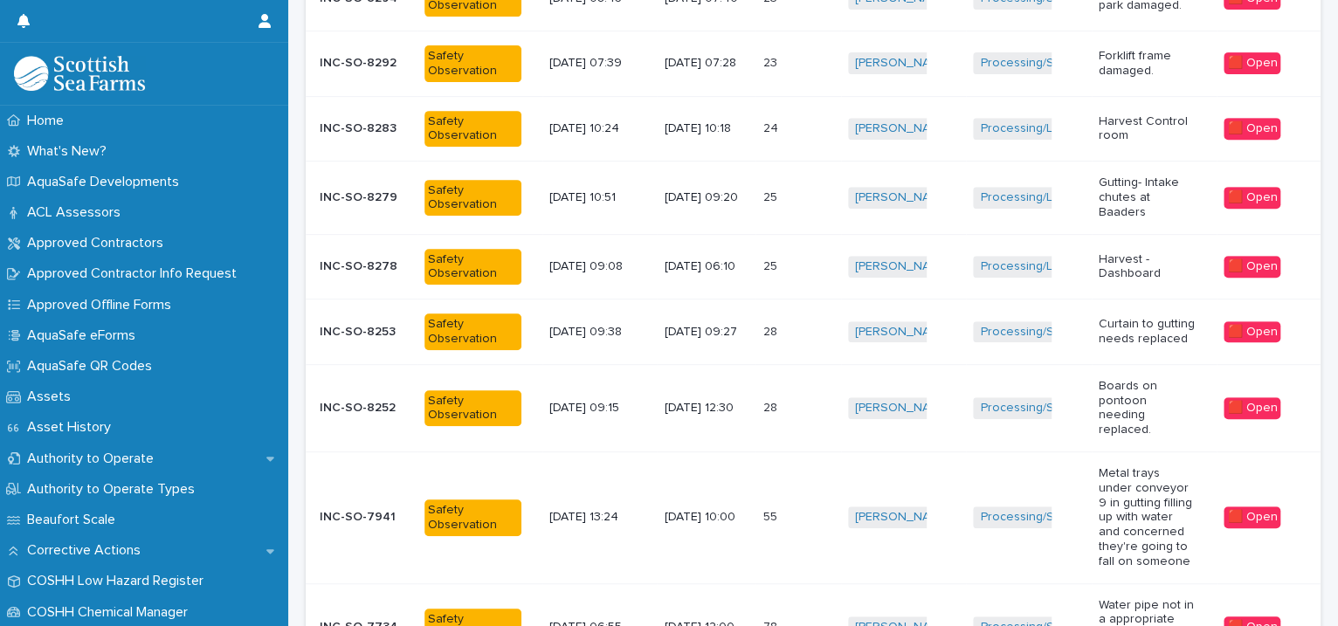
click at [948, 84] on td "Iona Sinclair + 0" at bounding box center [904, 64] width 126 height 66
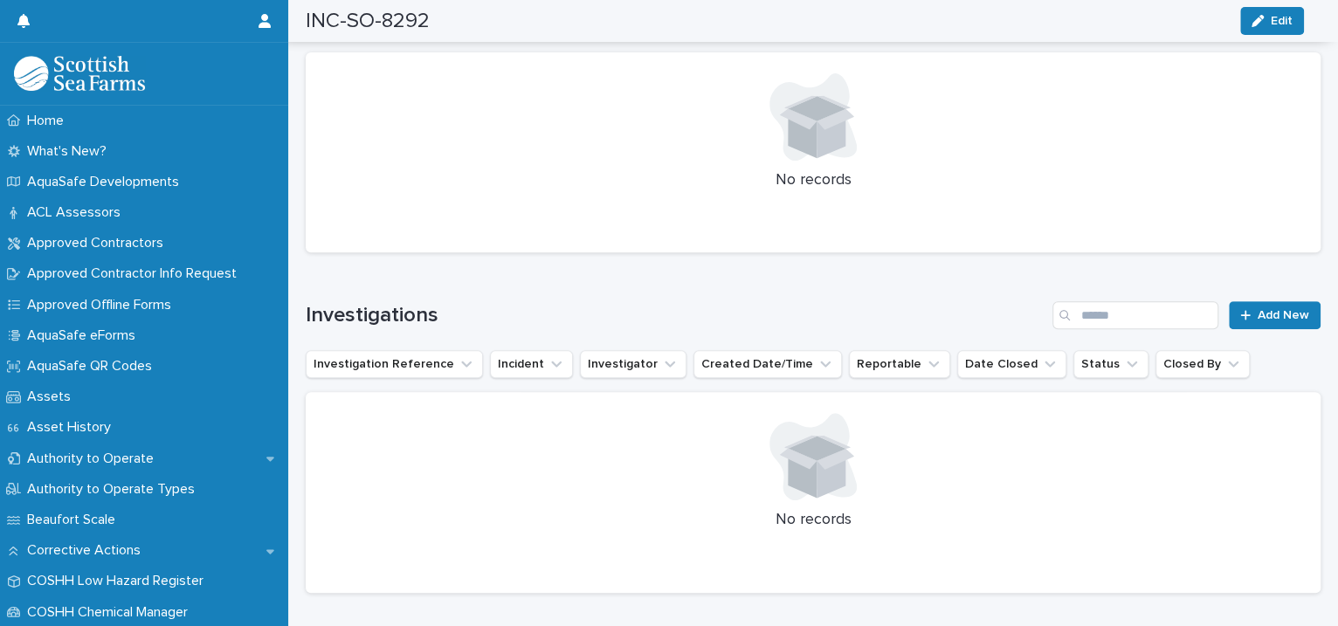
scroll to position [3603, 0]
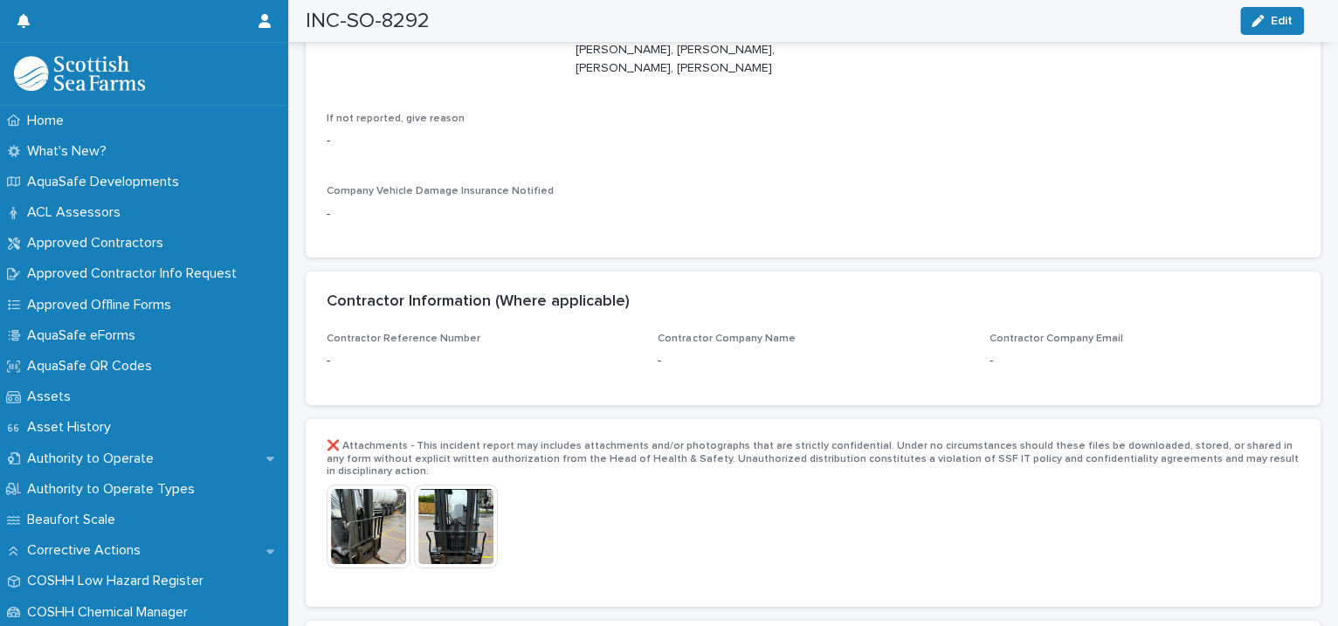
click at [369, 485] on img at bounding box center [369, 527] width 84 height 84
click at [363, 477] on div at bounding box center [669, 290] width 1338 height 498
click at [362, 485] on img at bounding box center [369, 527] width 84 height 84
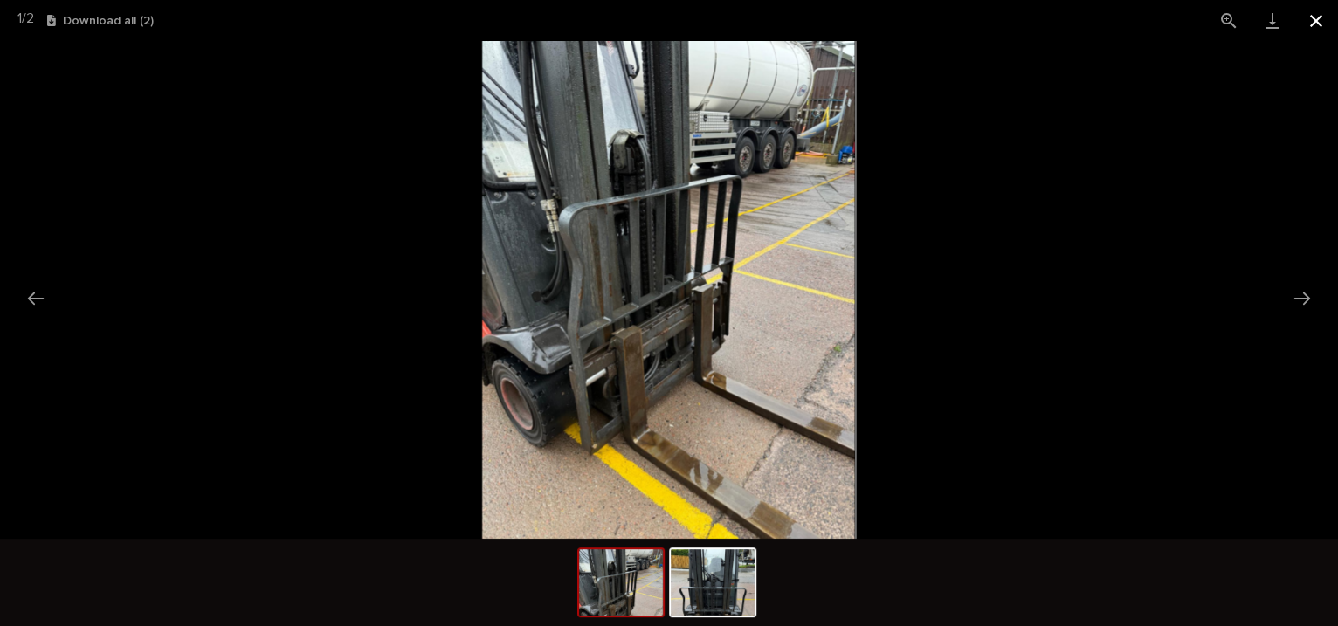
click at [1315, 17] on button "Close gallery" at bounding box center [1316, 20] width 44 height 41
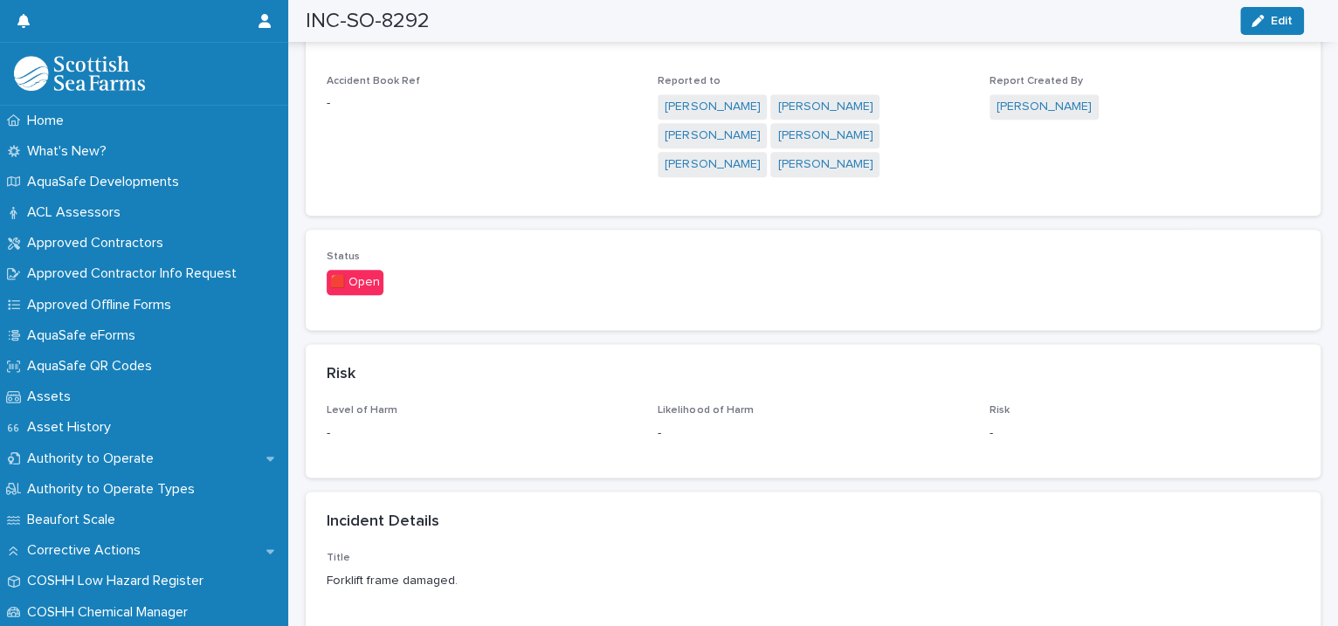
scroll to position [1201, 0]
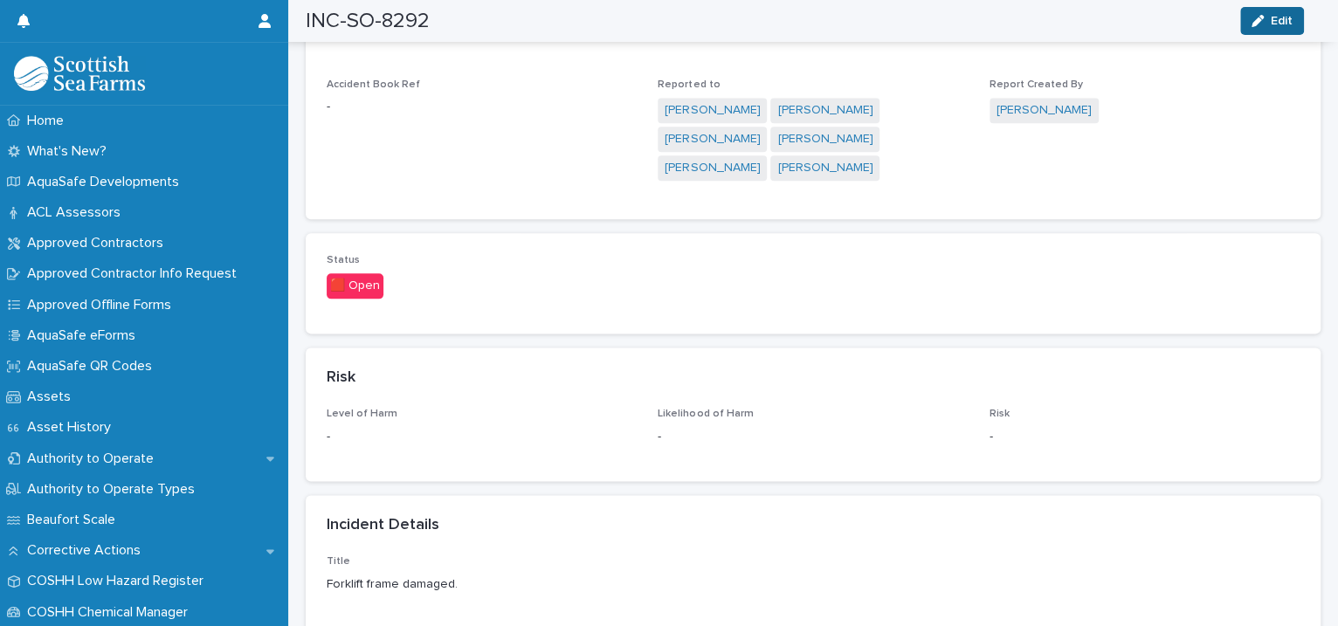
click at [1294, 26] on button "Edit" at bounding box center [1272, 21] width 64 height 28
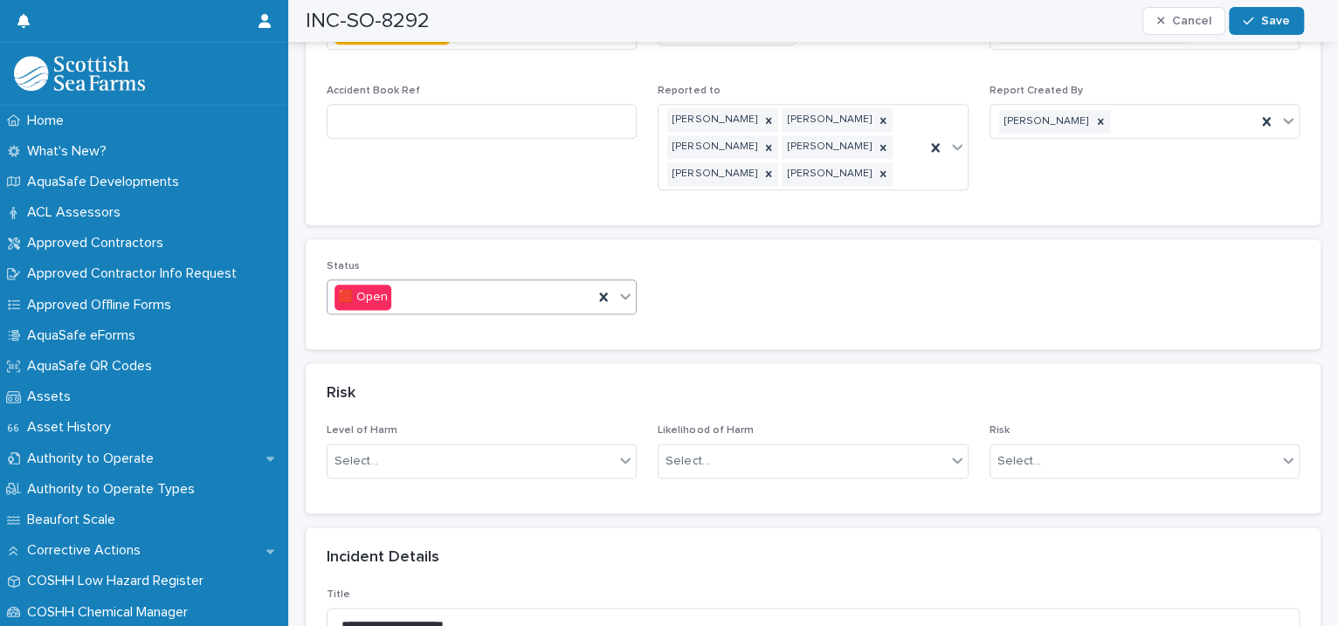
click at [621, 287] on icon at bounding box center [625, 295] width 17 height 17
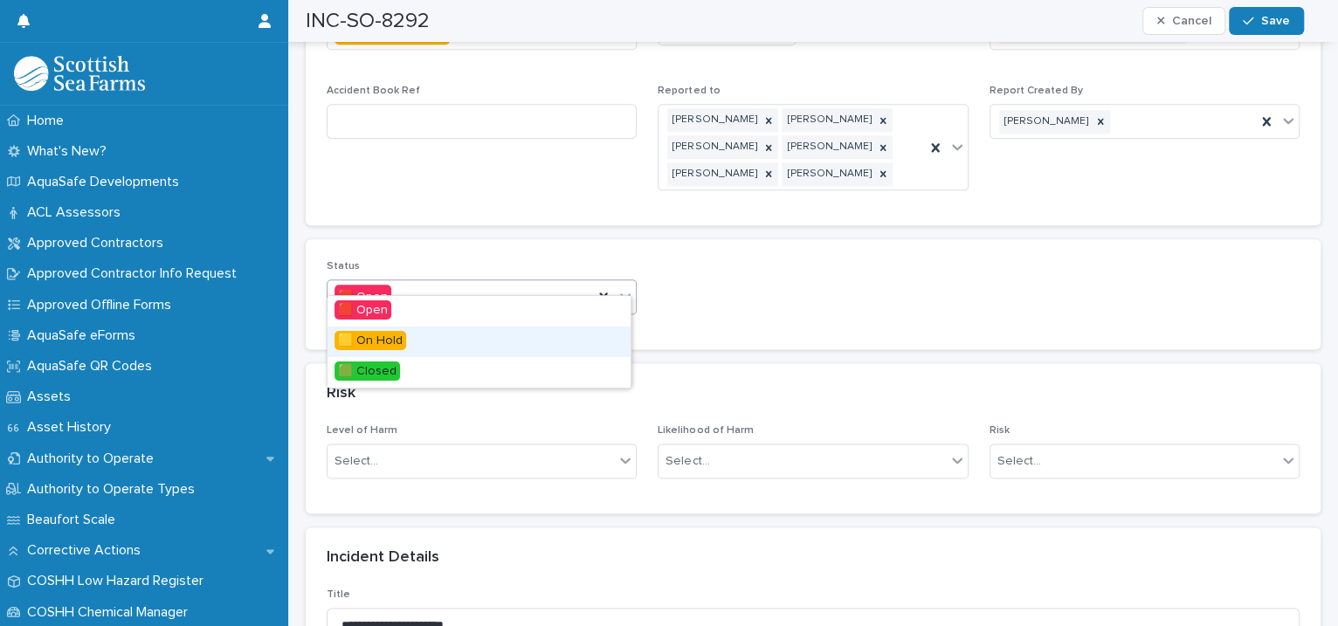
click at [440, 336] on div "🟨 On Hold" at bounding box center [479, 342] width 303 height 31
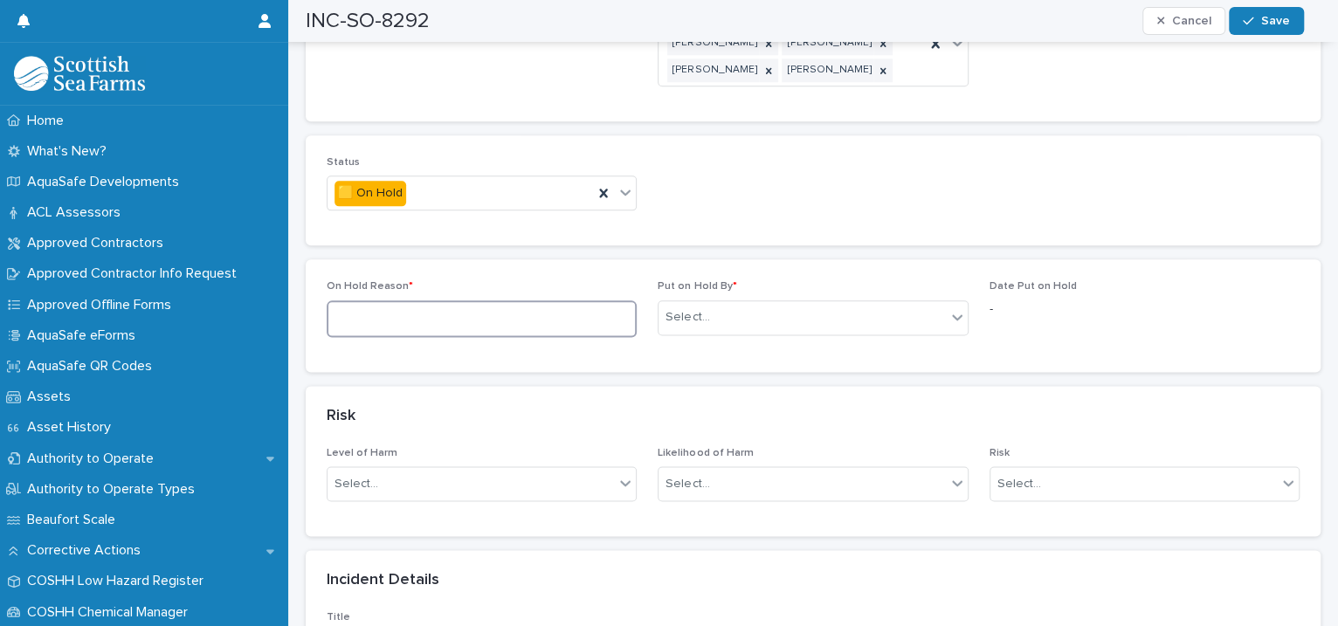
click at [426, 300] on textarea at bounding box center [482, 319] width 310 height 38
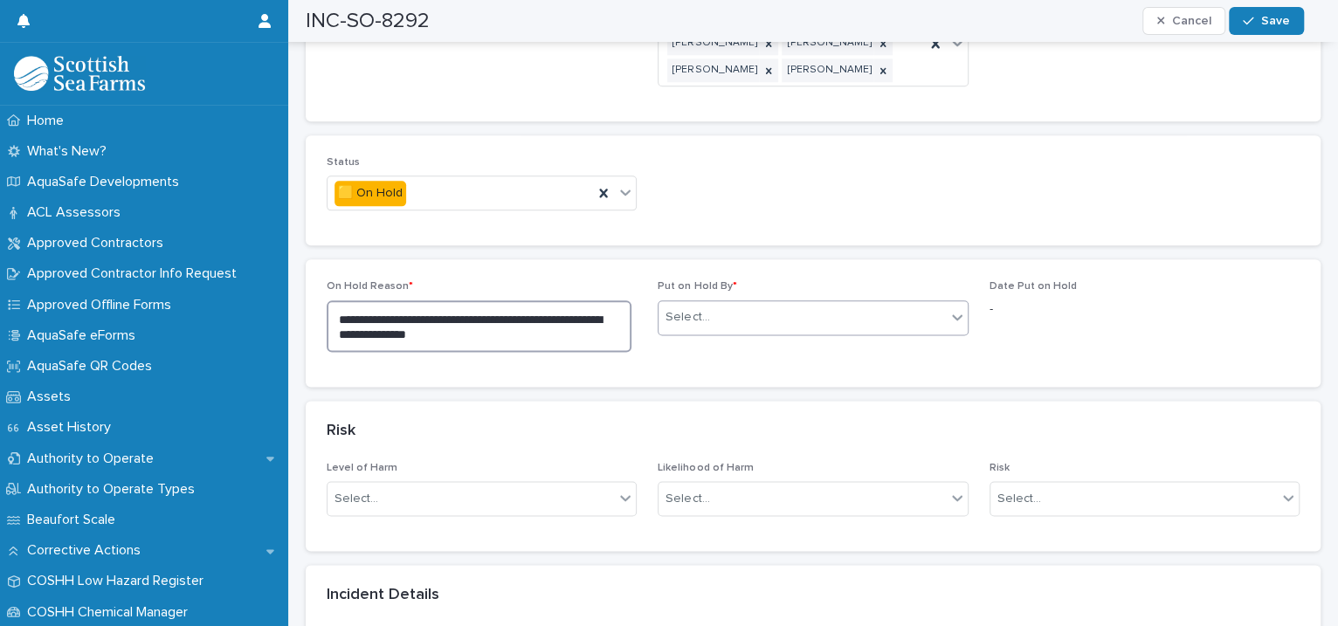
type textarea "**********"
click at [670, 303] on div "Select..." at bounding box center [802, 317] width 286 height 29
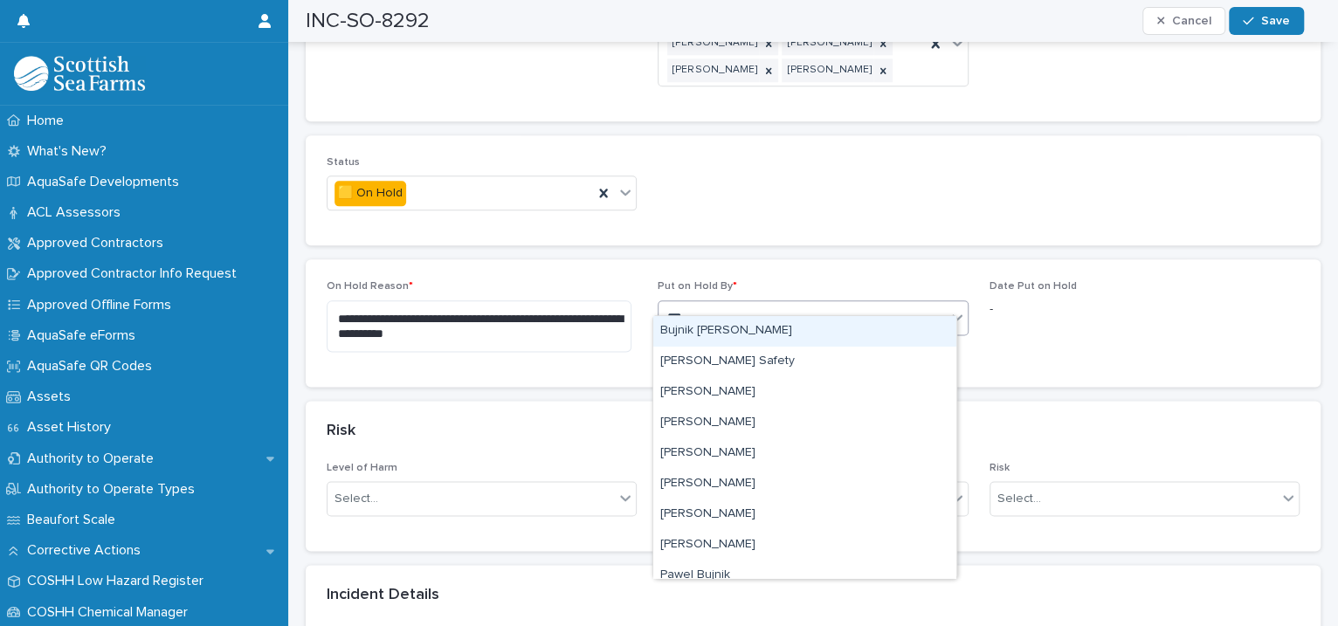
type input "****"
click at [685, 337] on div "[PERSON_NAME]" at bounding box center [804, 331] width 303 height 31
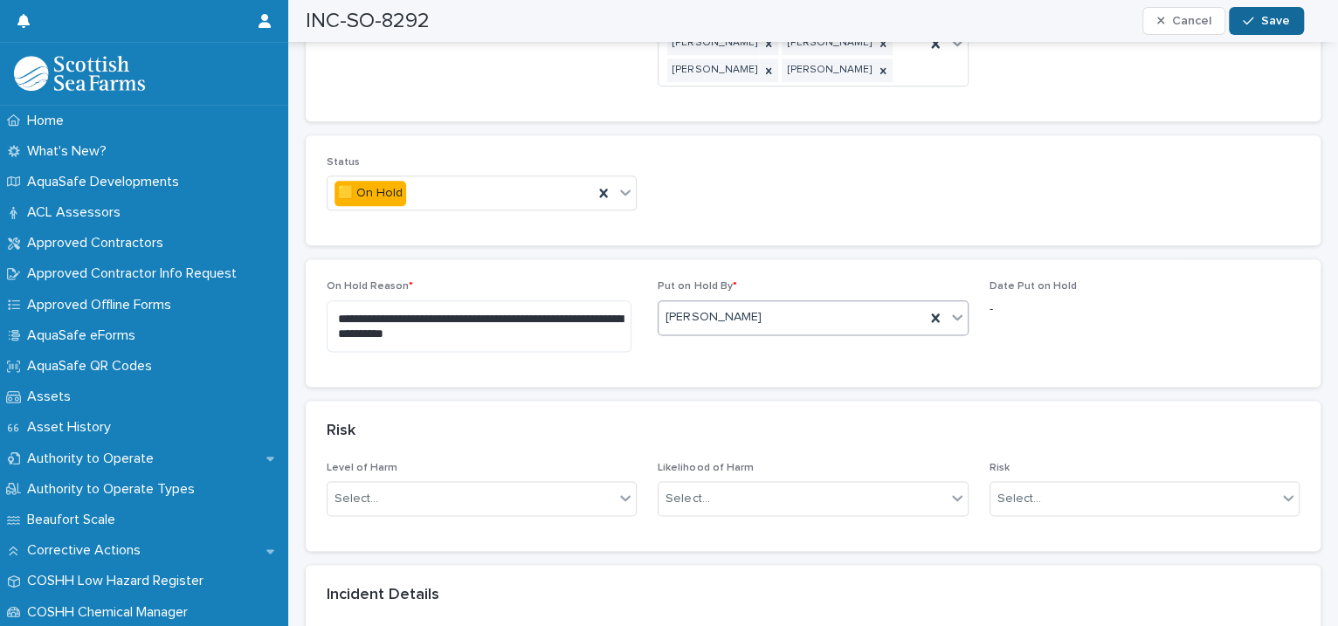
click at [1266, 16] on span "Save" at bounding box center [1275, 21] width 29 height 12
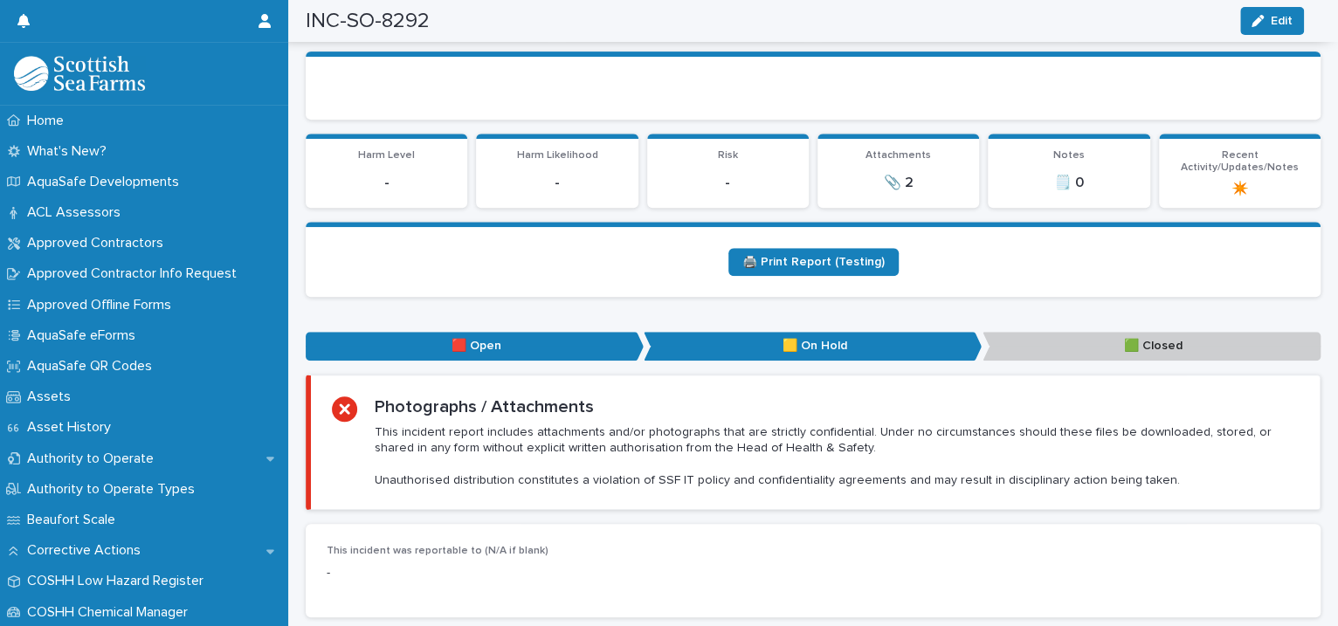
scroll to position [0, 0]
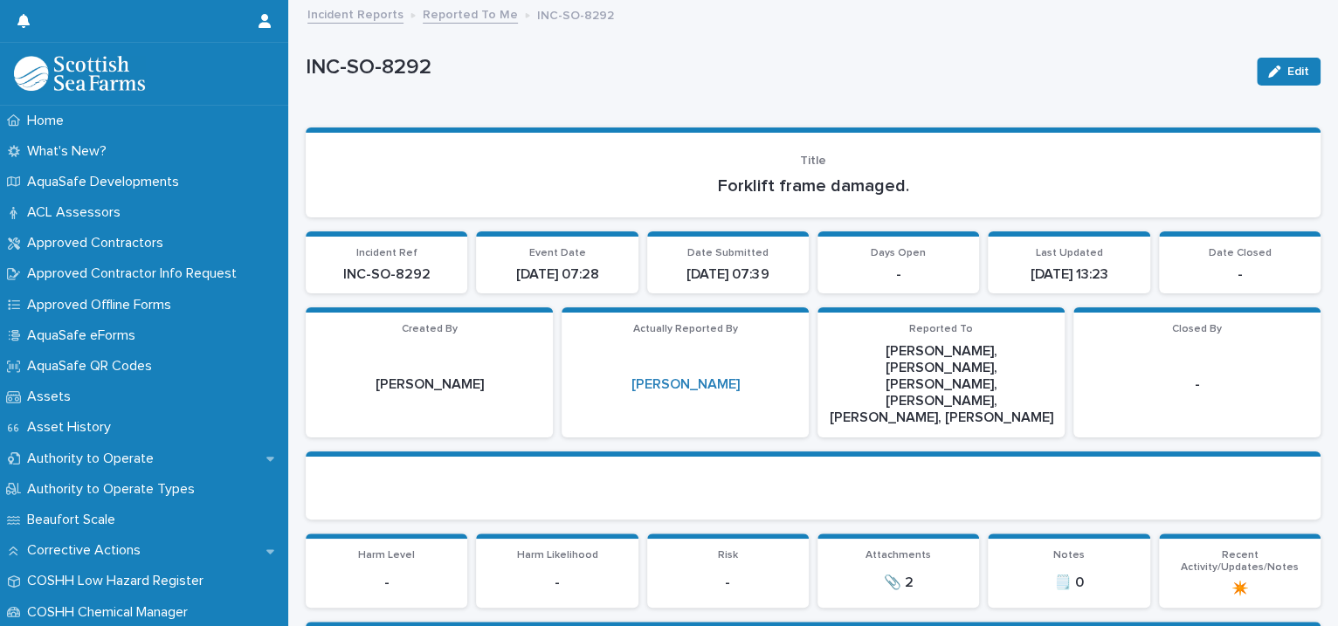
click at [470, 17] on link "Reported To Me" at bounding box center [470, 13] width 95 height 20
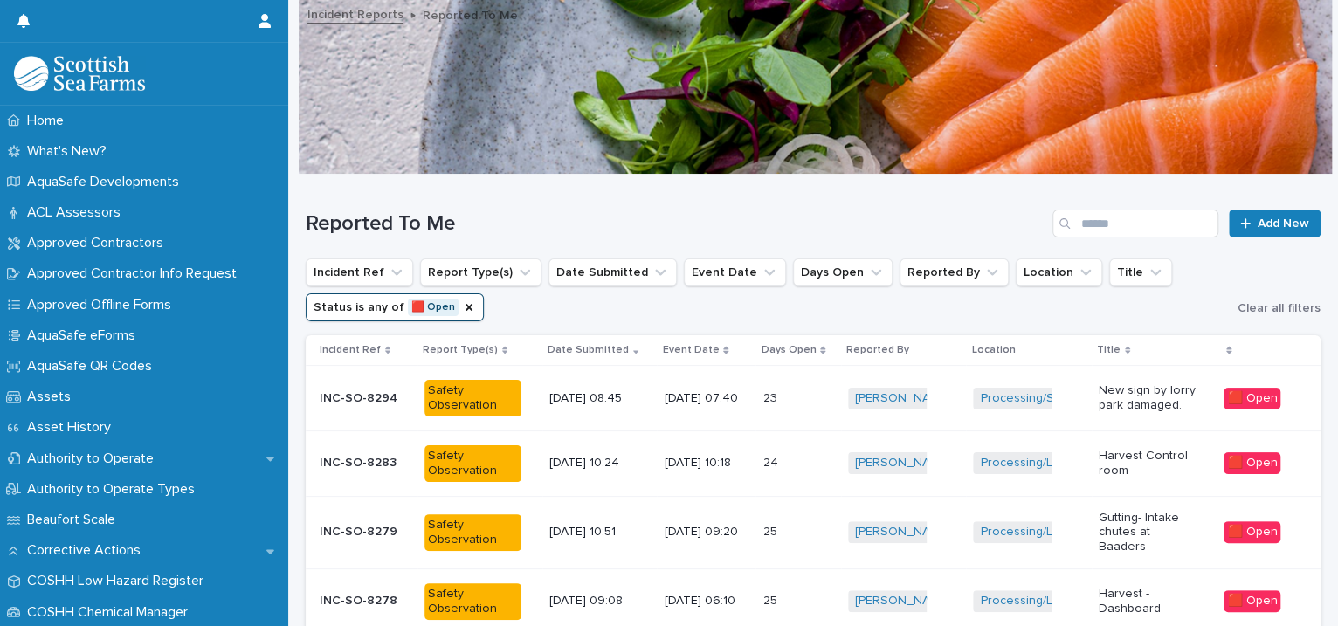
click at [826, 401] on div "23 23" at bounding box center [797, 398] width 71 height 29
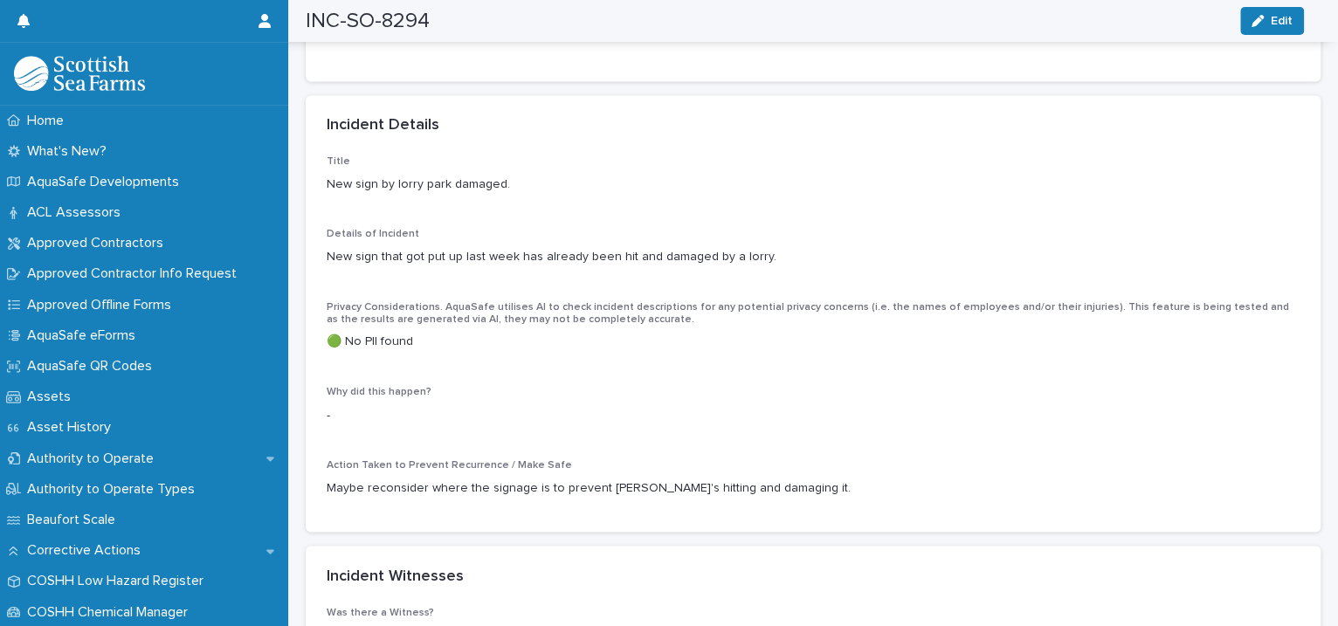
scroll to position [1201, 0]
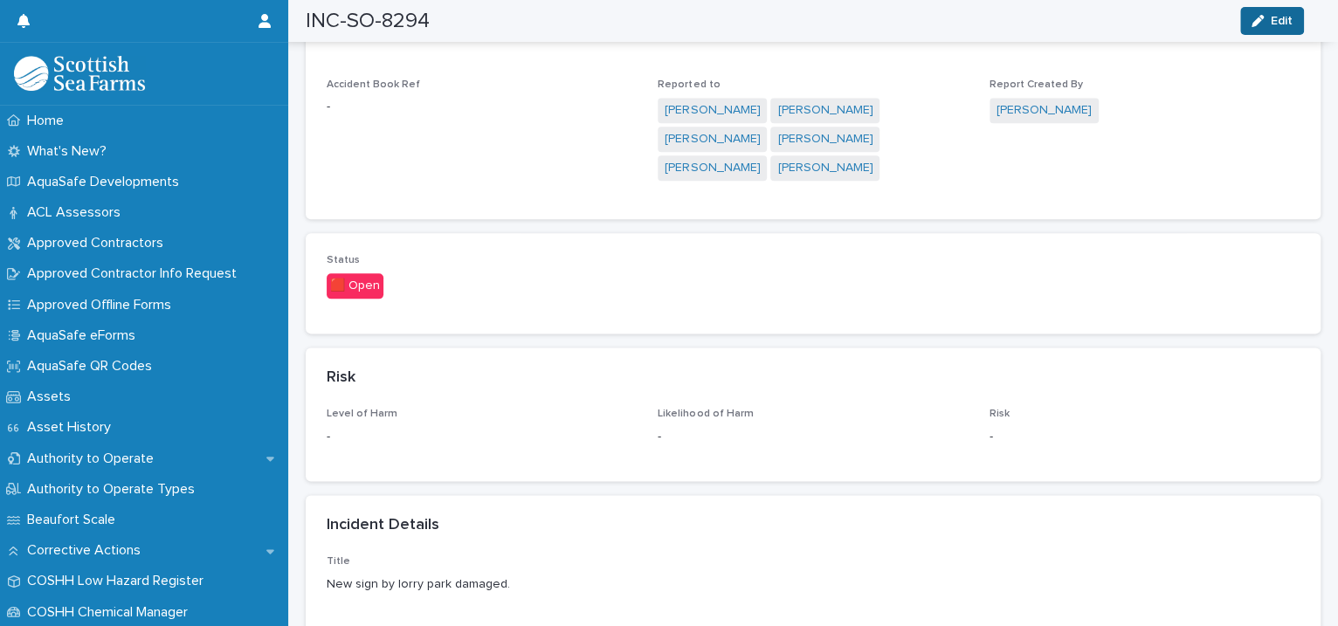
click at [1268, 19] on div "button" at bounding box center [1261, 21] width 19 height 12
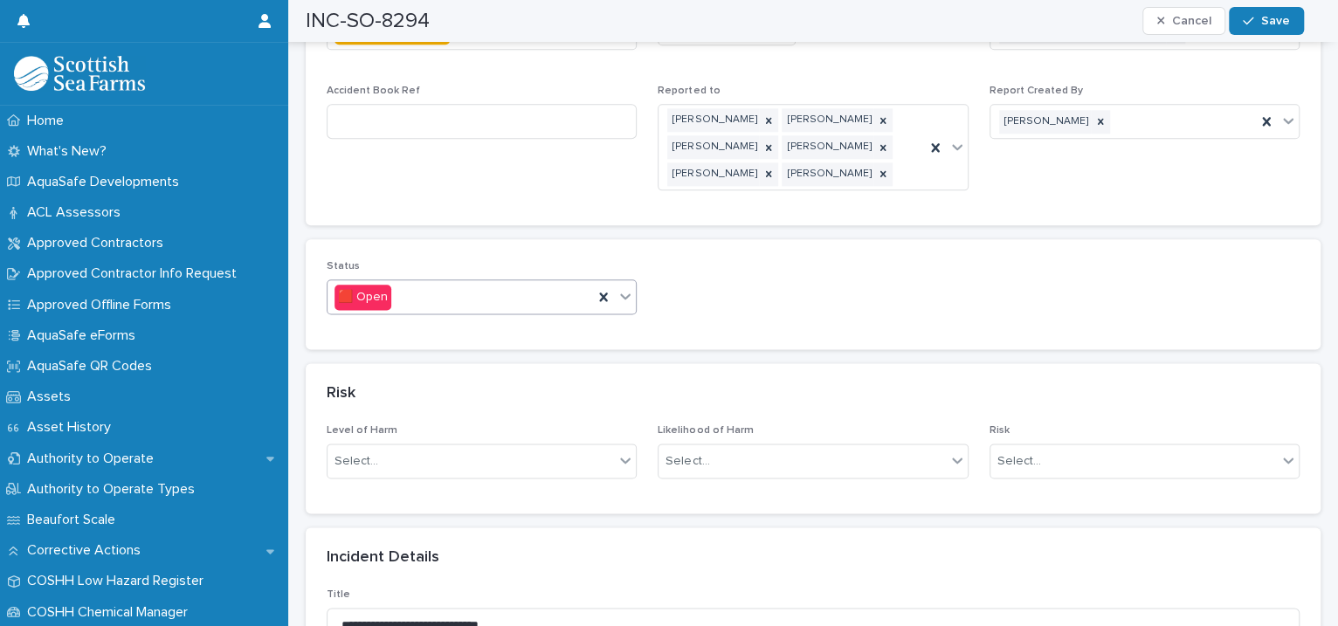
click at [623, 287] on icon at bounding box center [625, 295] width 17 height 17
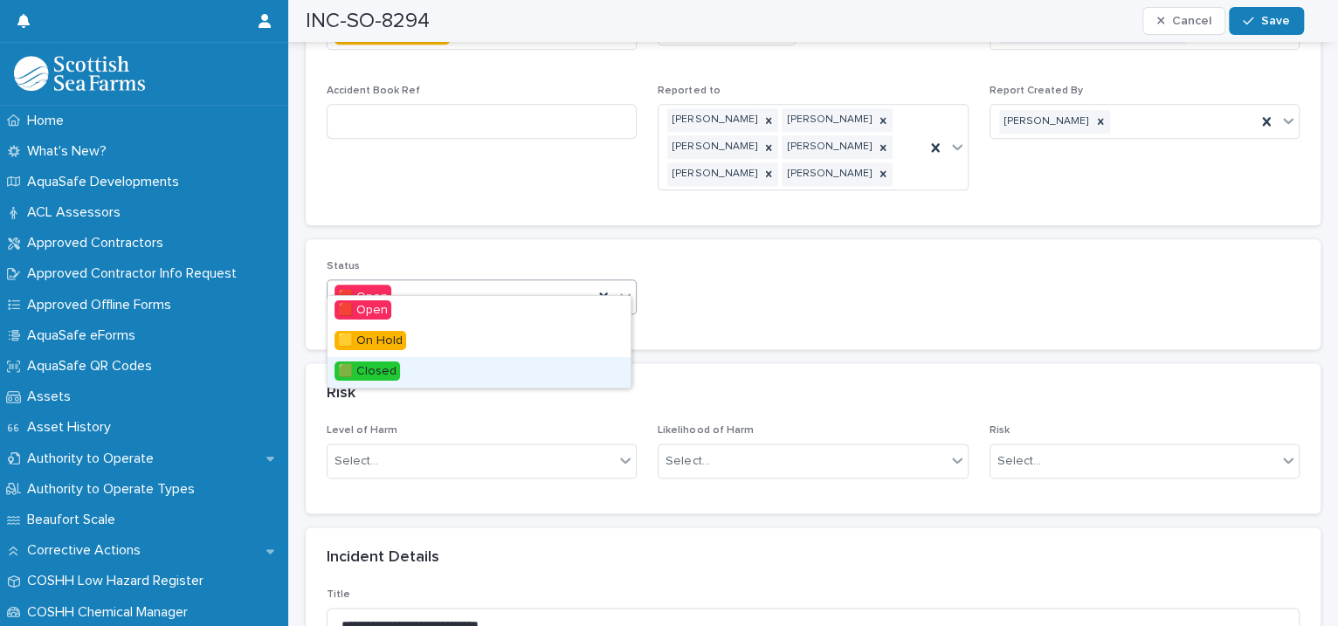
click at [443, 370] on div "🟩 Closed" at bounding box center [479, 372] width 303 height 31
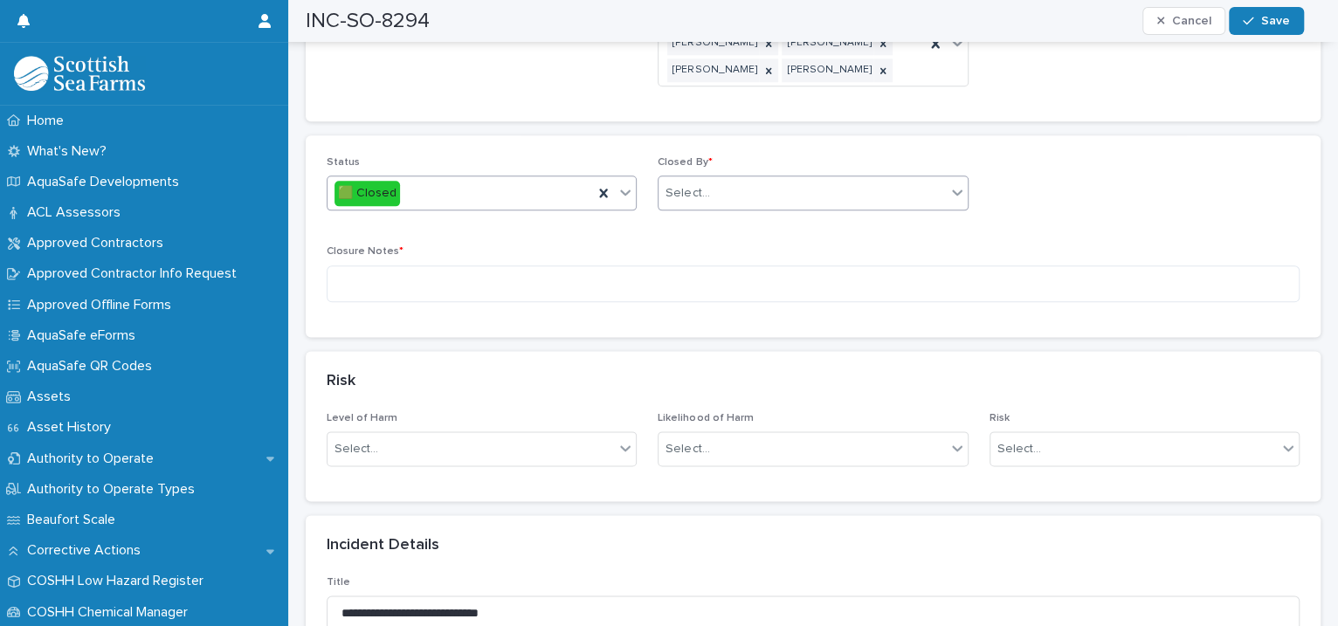
click at [721, 179] on div "Select..." at bounding box center [802, 193] width 286 height 29
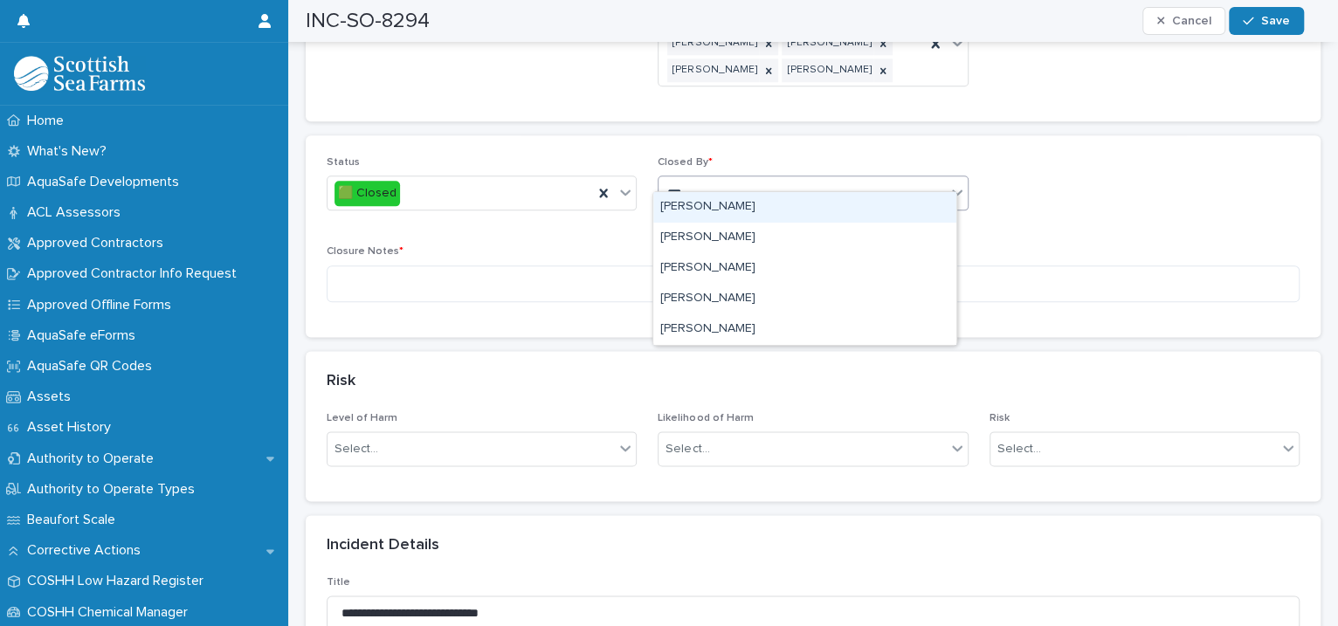
type input "****"
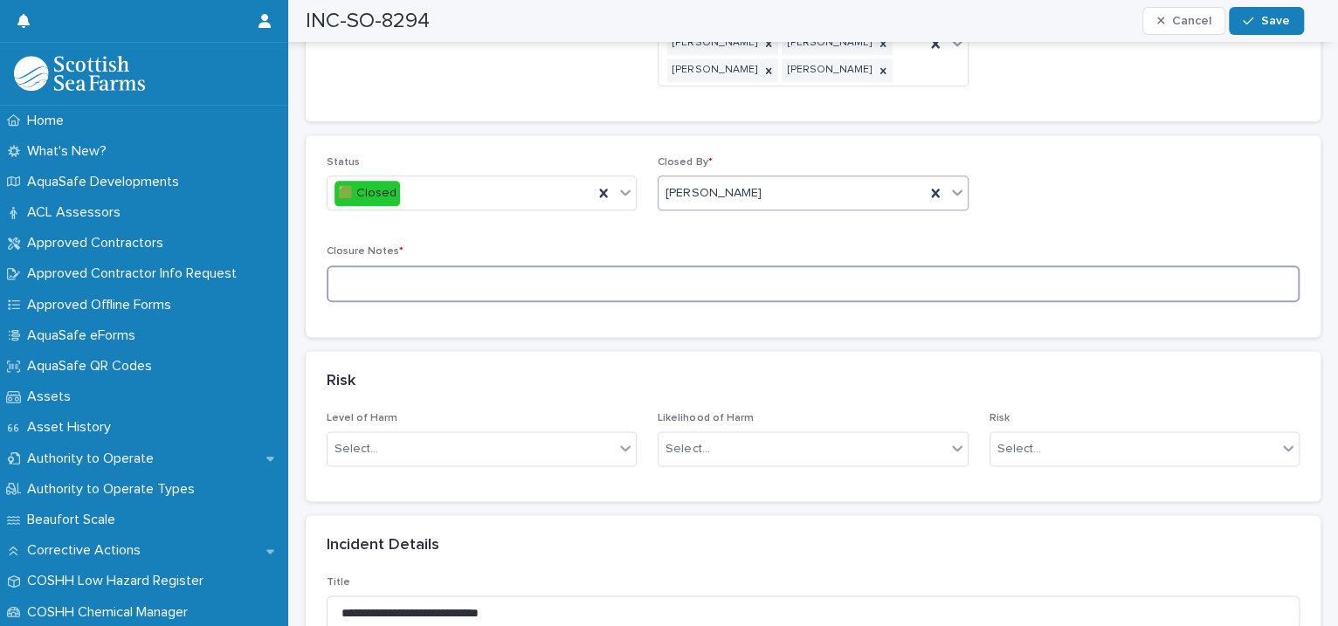
click at [443, 267] on textarea at bounding box center [813, 285] width 973 height 38
type textarea "*********"
click at [1239, 23] on button "Save" at bounding box center [1266, 21] width 74 height 28
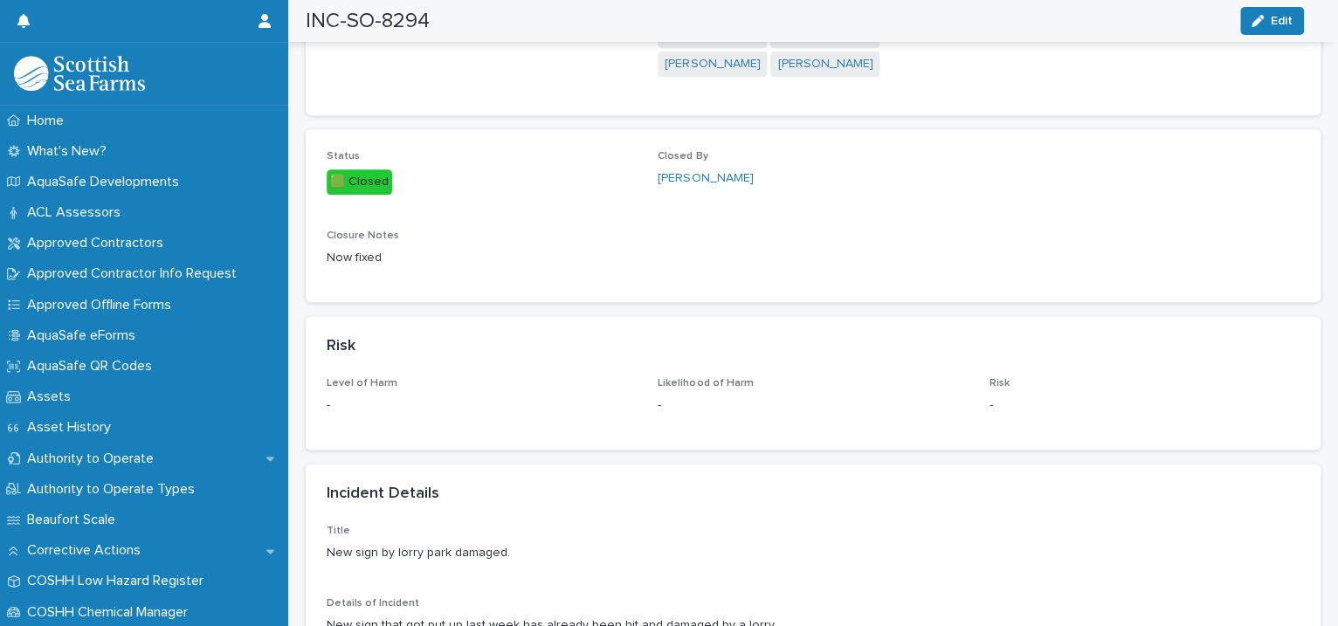
scroll to position [0, 0]
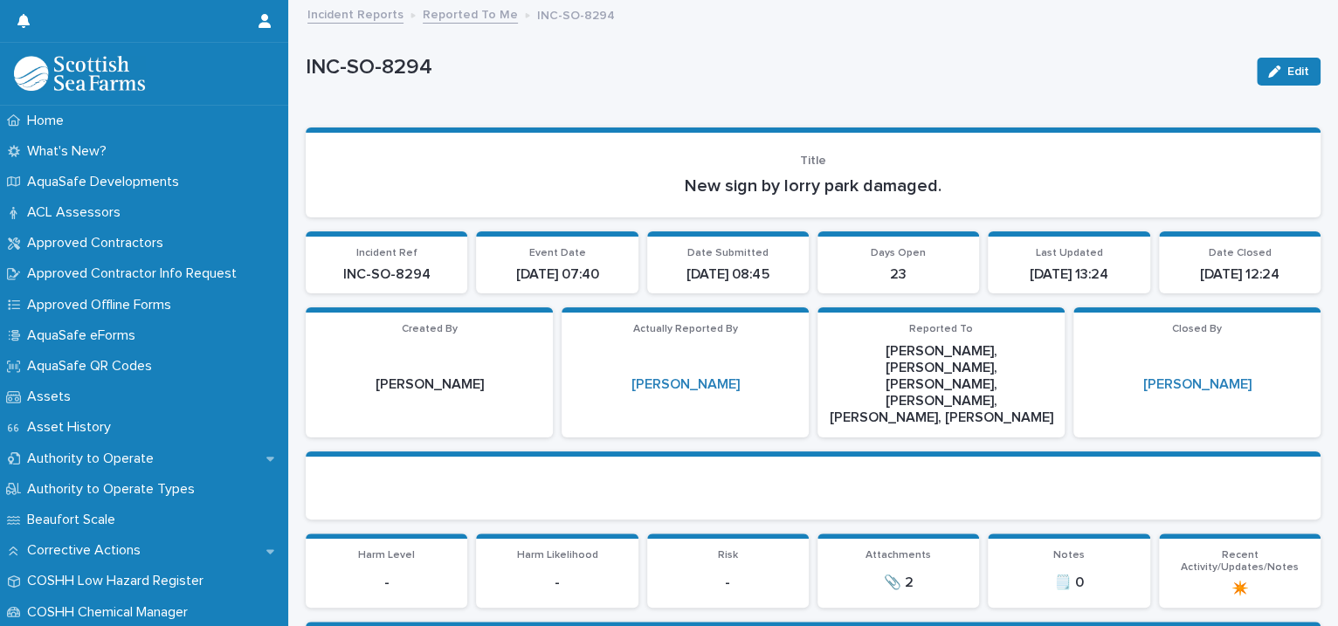
click at [463, 13] on link "Reported To Me" at bounding box center [470, 13] width 95 height 20
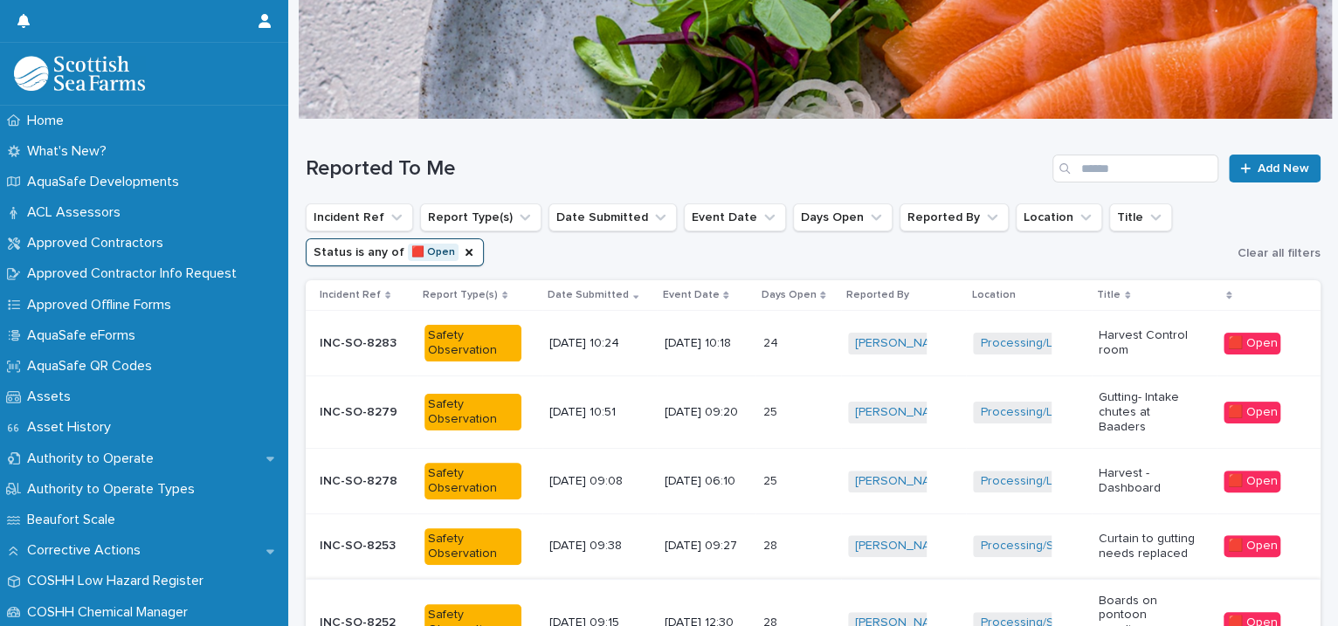
scroll to position [455, 0]
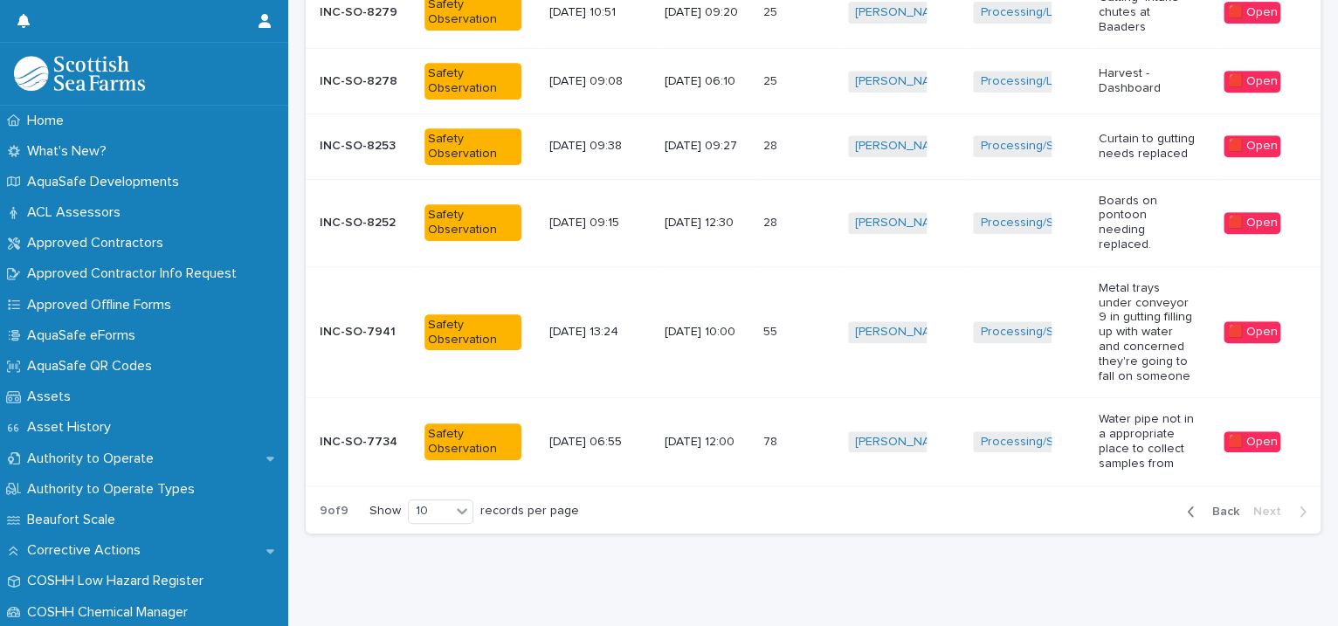
click at [1187, 504] on div "button" at bounding box center [1194, 512] width 15 height 16
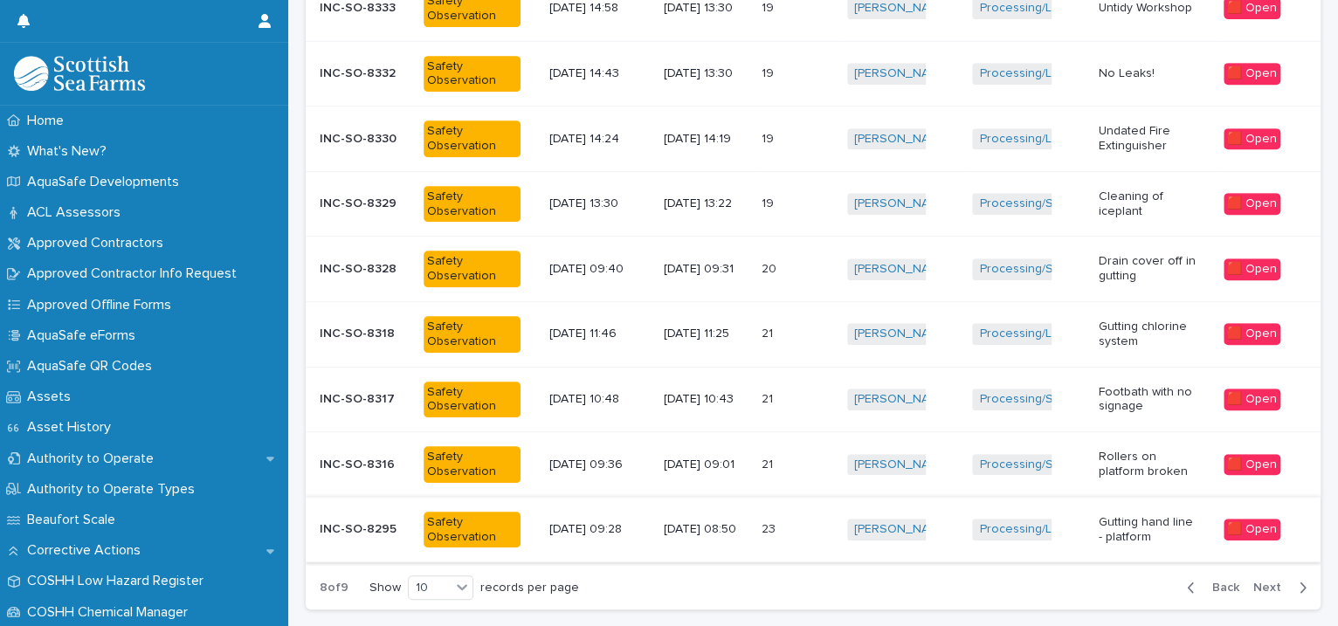
scroll to position [505, 0]
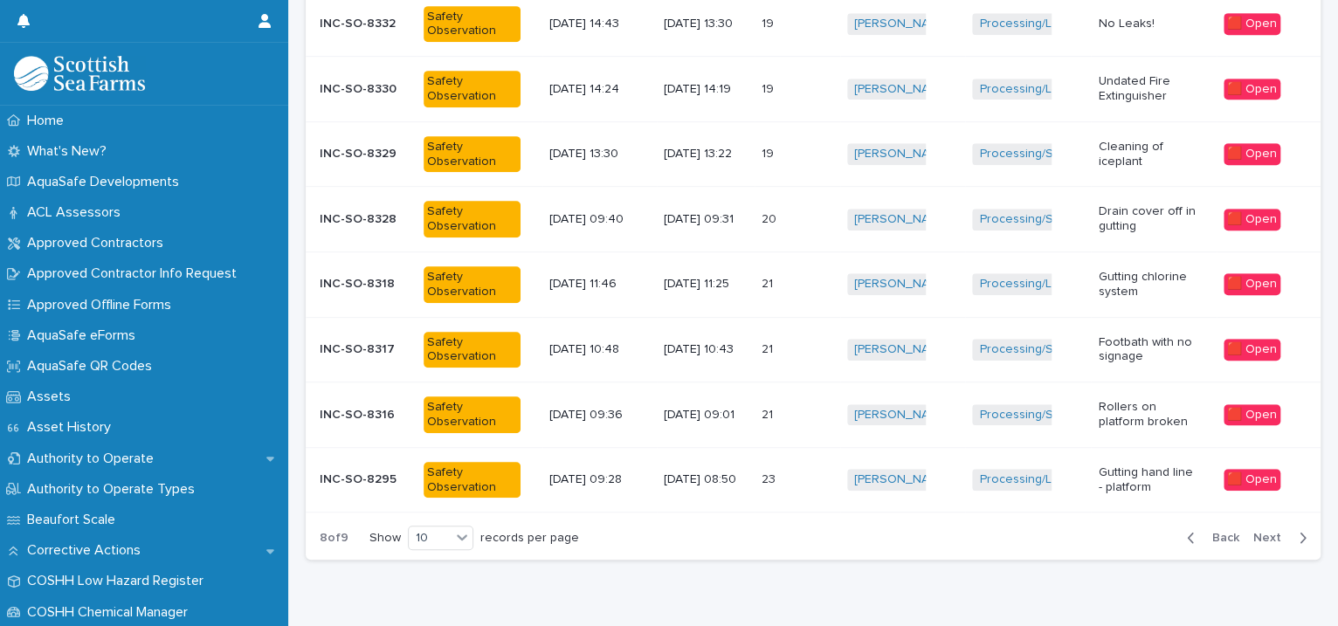
click at [948, 408] on div "Iona Sinclair + 0" at bounding box center [903, 415] width 112 height 36
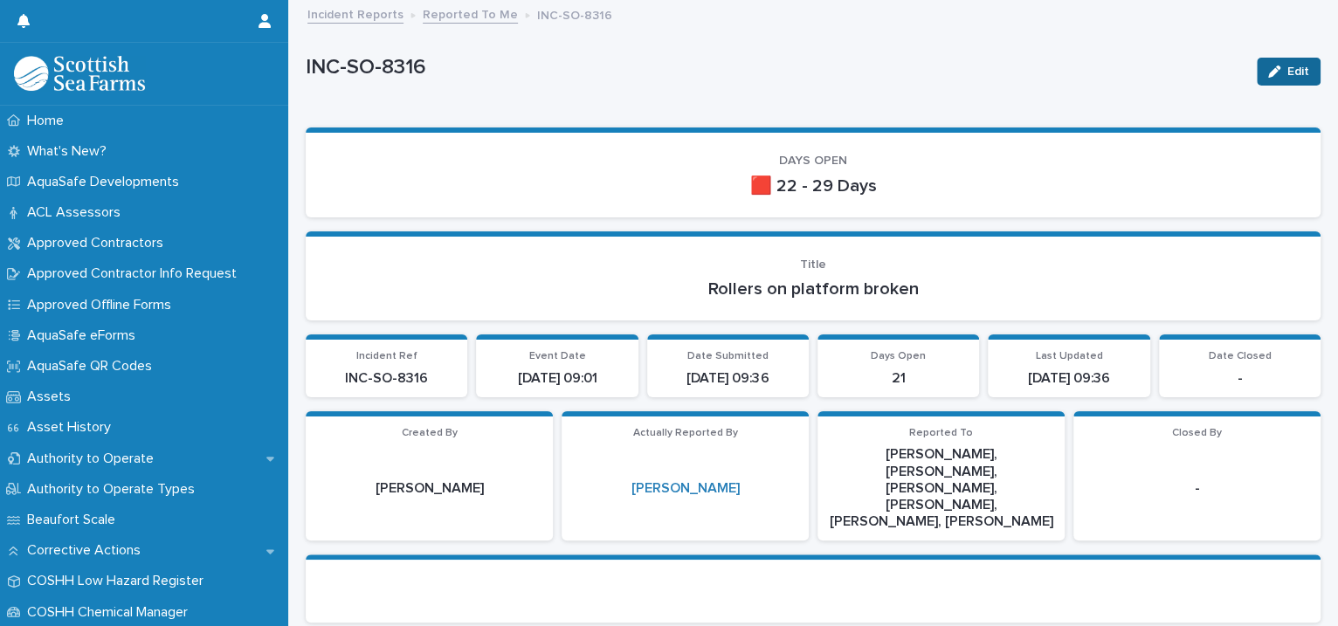
click at [1257, 59] on button "Edit" at bounding box center [1289, 72] width 64 height 28
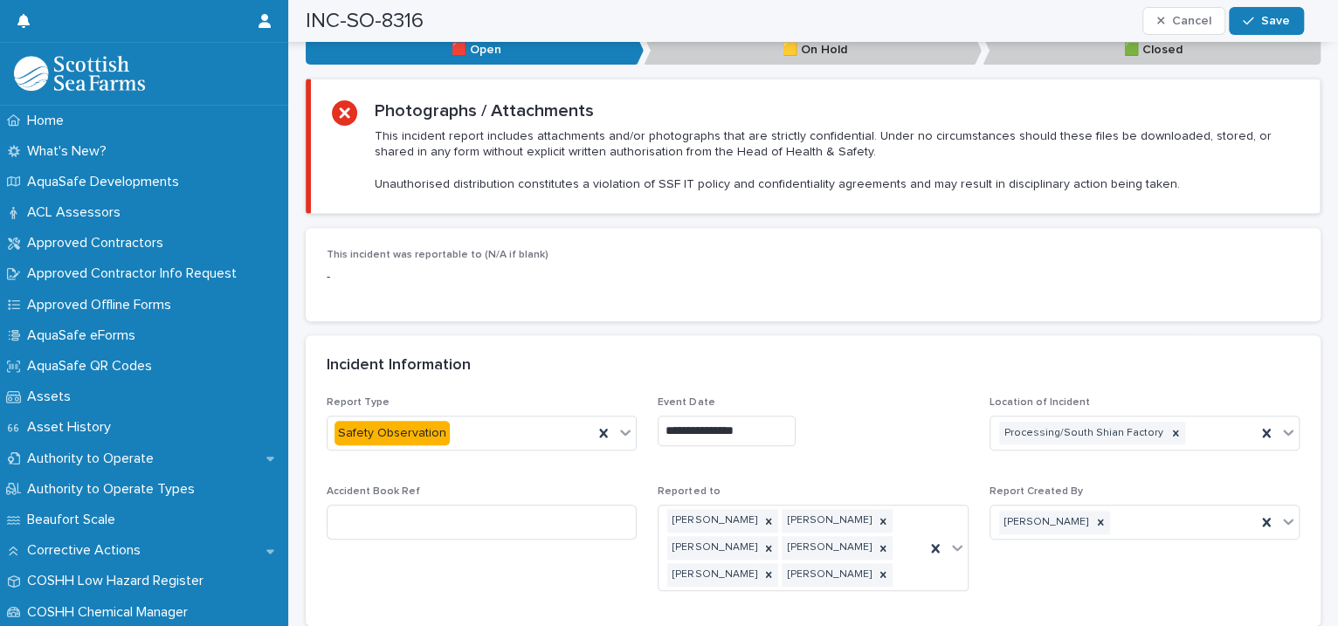
scroll to position [1201, 0]
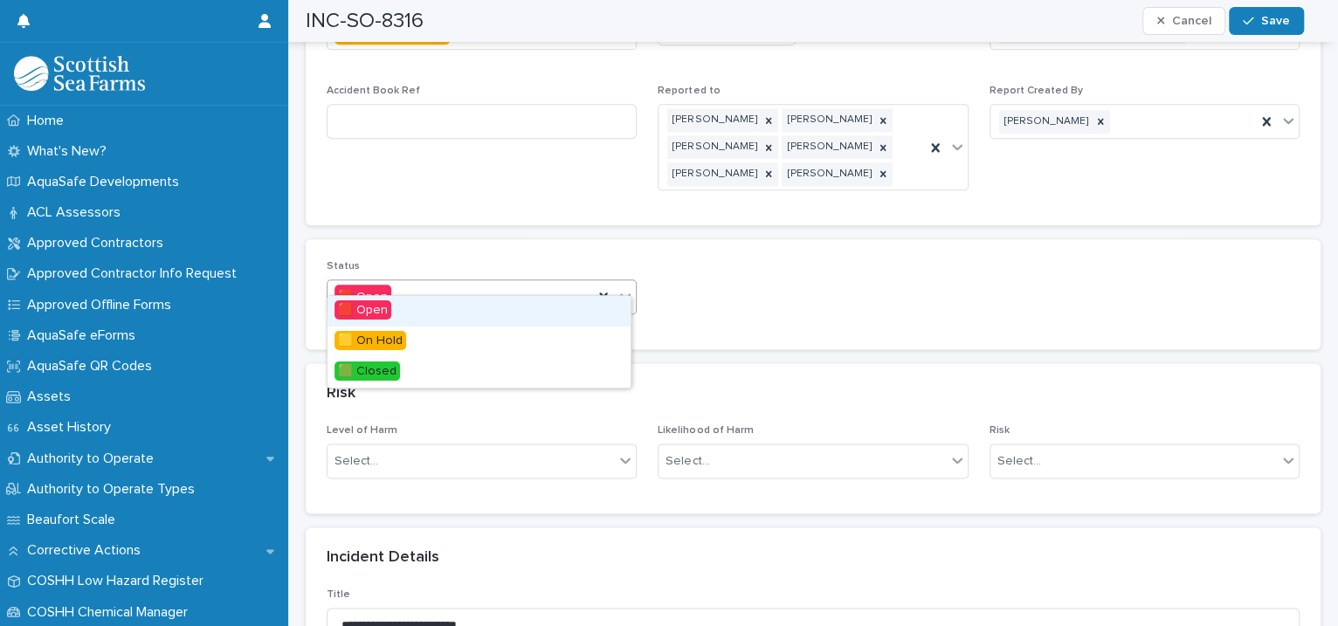
click at [624, 287] on icon at bounding box center [625, 295] width 17 height 17
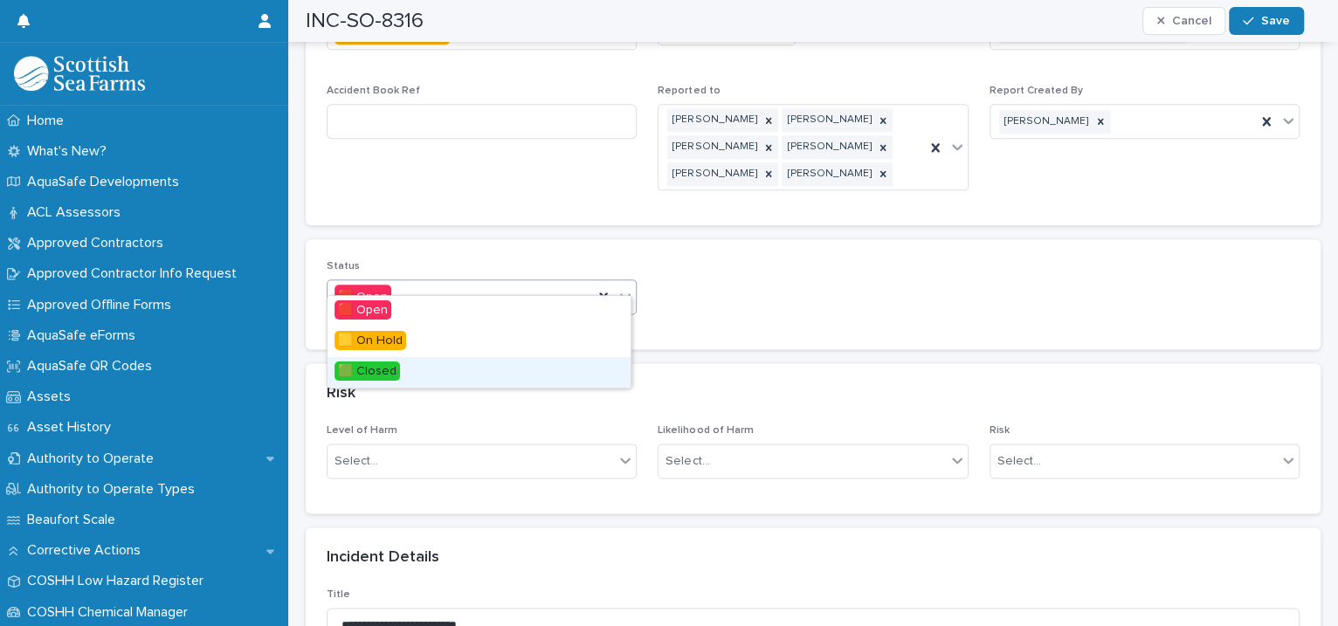
click at [439, 369] on div "🟩 Closed" at bounding box center [479, 372] width 303 height 31
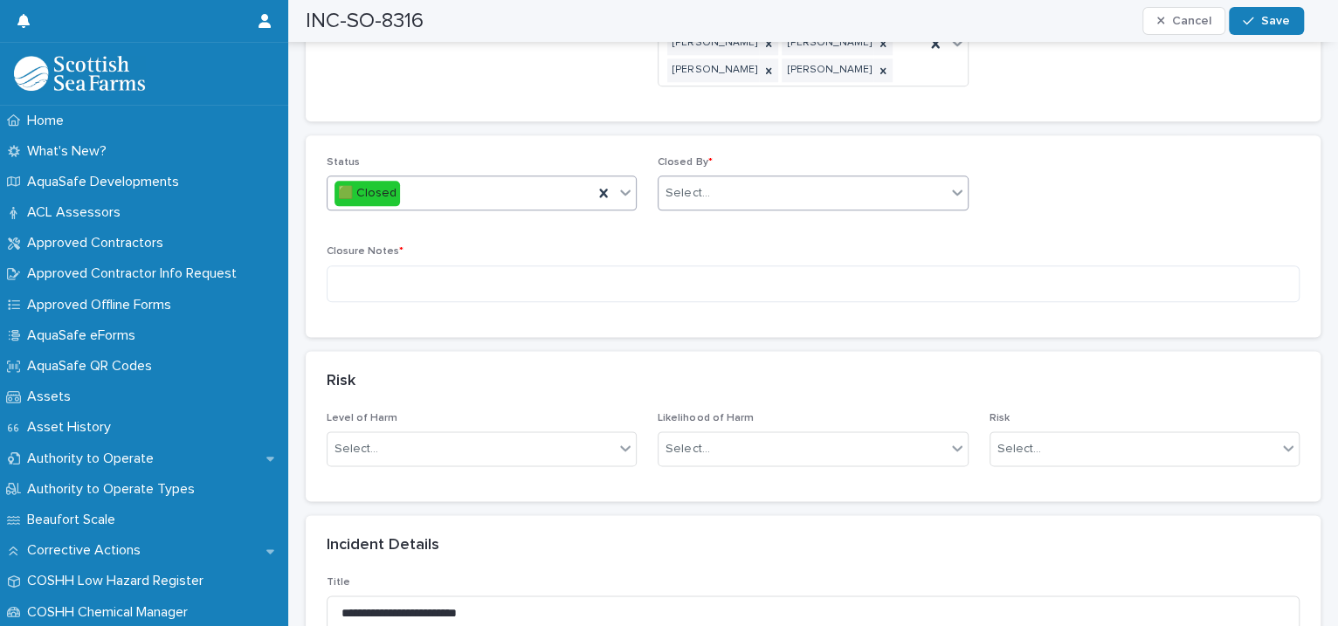
click at [735, 179] on div "Select..." at bounding box center [802, 193] width 286 height 29
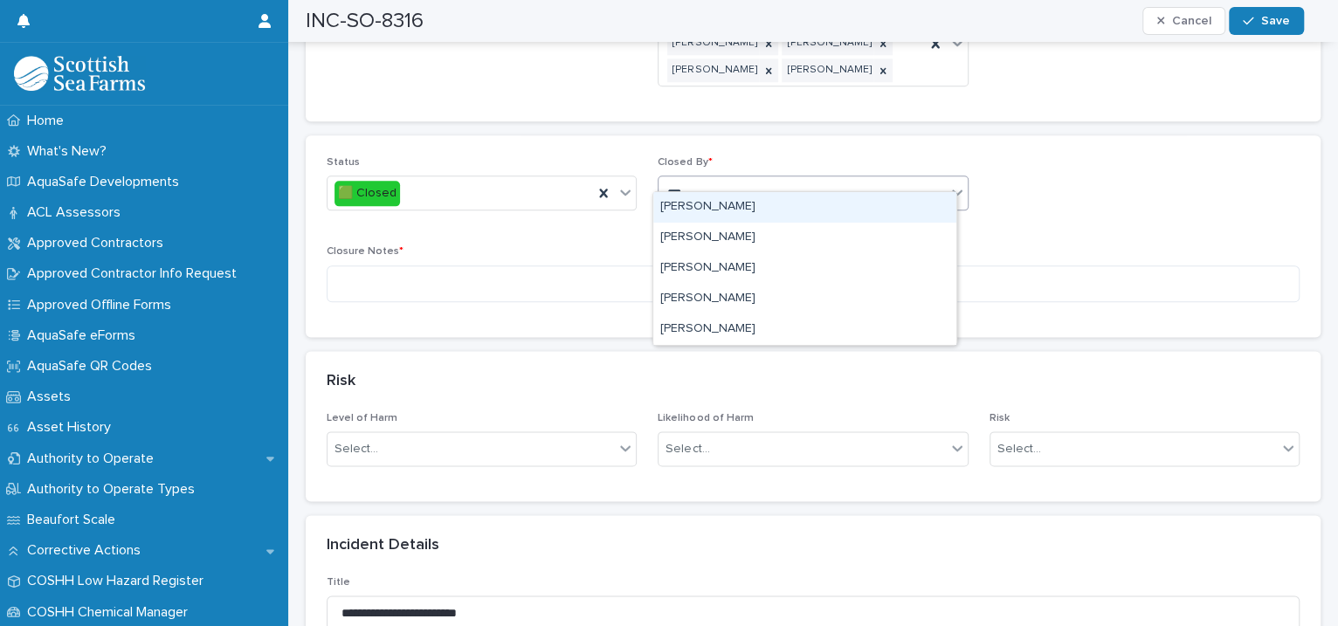
type input "****"
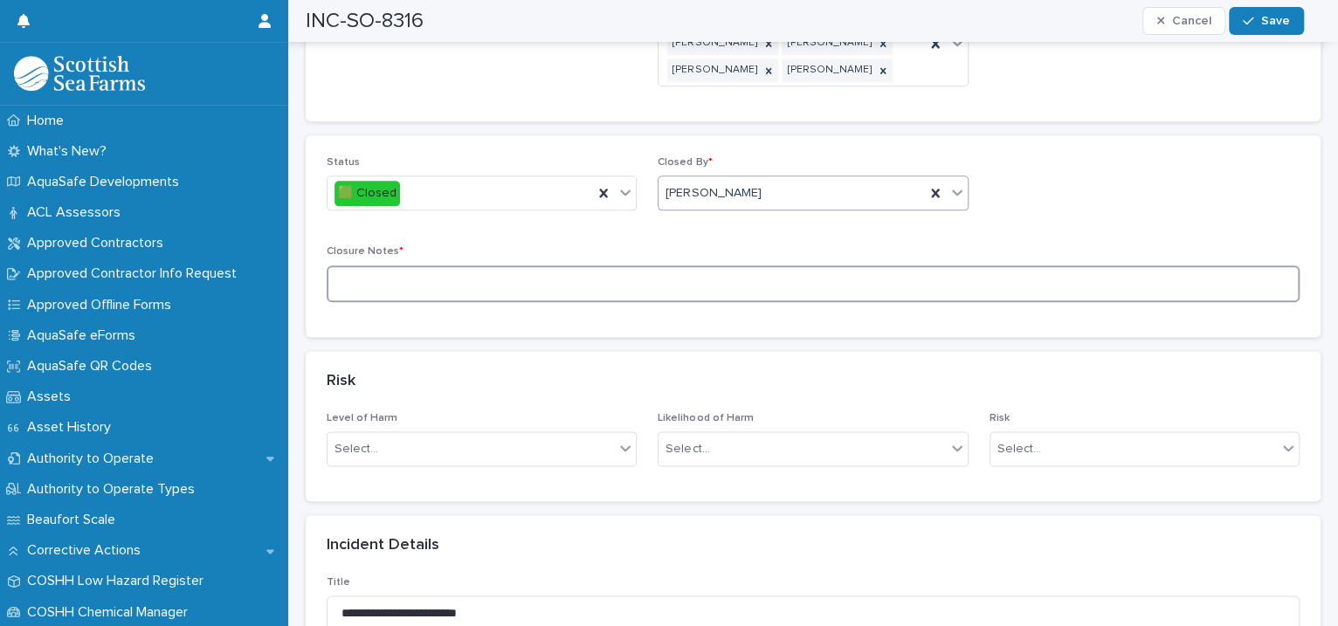
click at [448, 268] on textarea at bounding box center [813, 285] width 973 height 38
type textarea "**********"
click at [1261, 7] on button "Save" at bounding box center [1266, 21] width 74 height 28
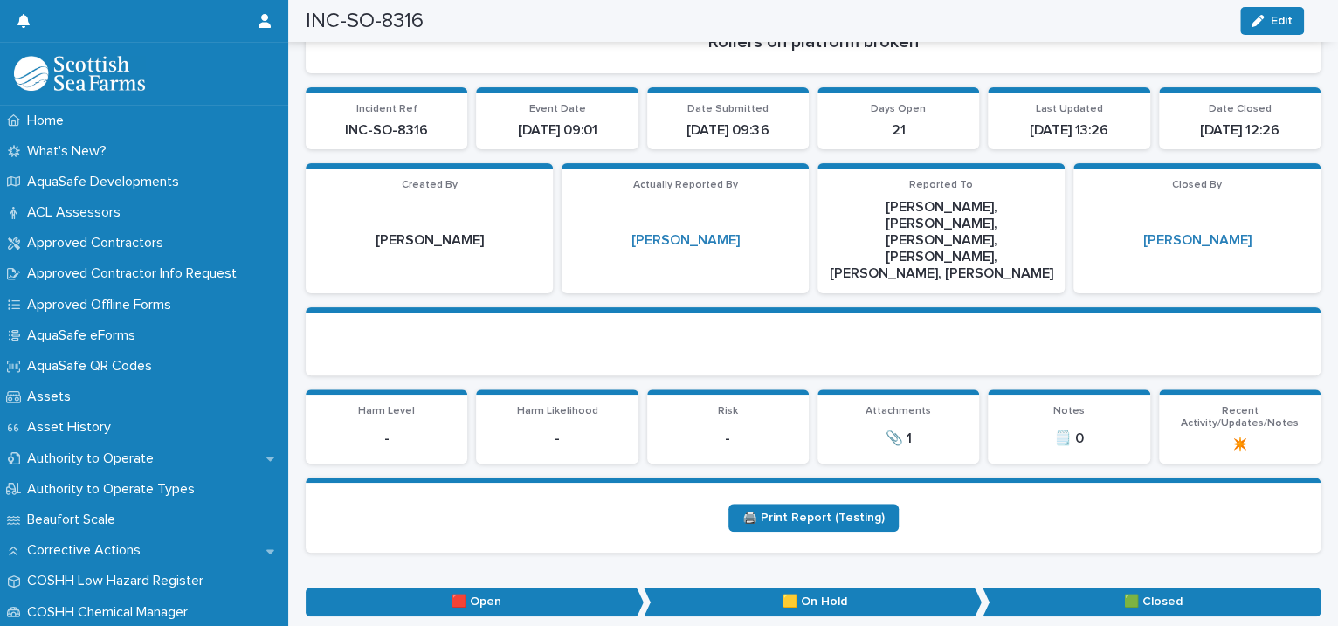
scroll to position [0, 0]
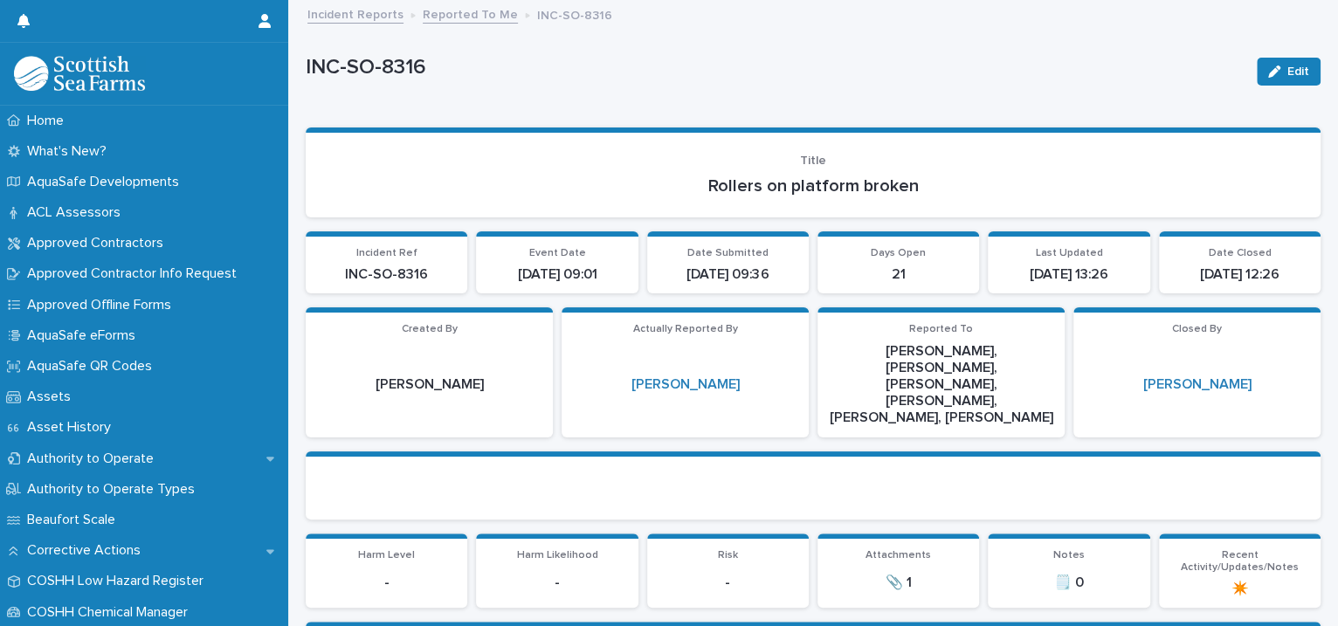
click at [473, 17] on link "Reported To Me" at bounding box center [470, 13] width 95 height 20
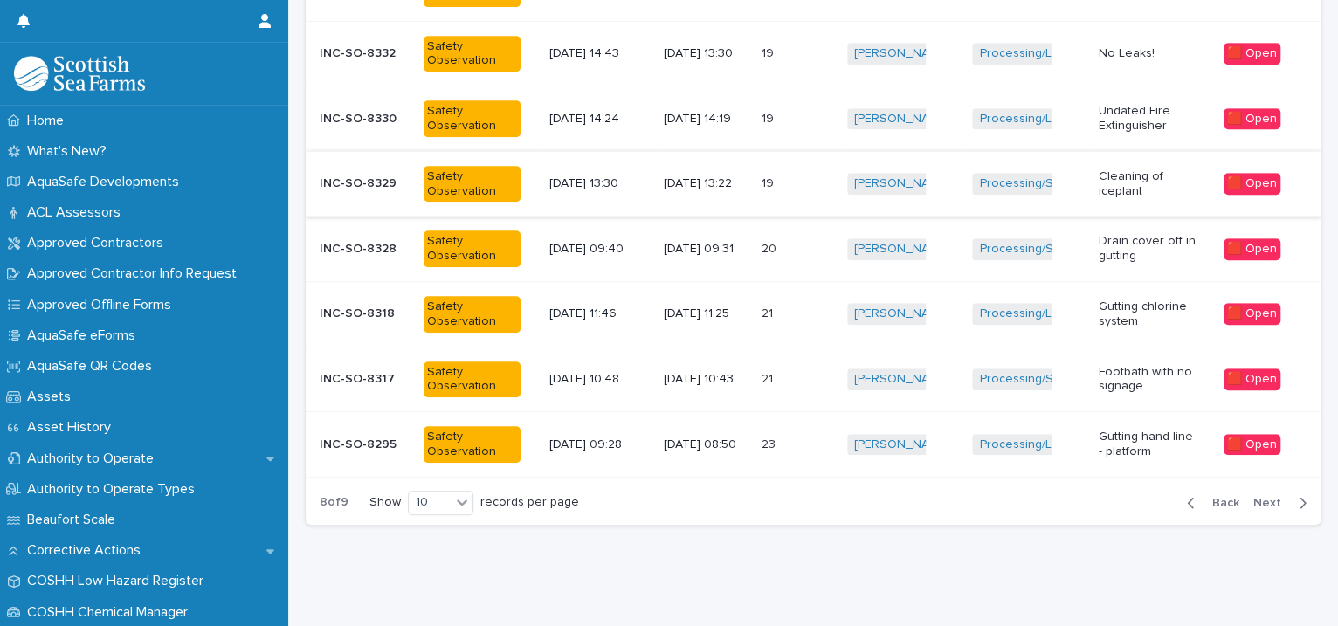
scroll to position [489, 0]
click at [842, 247] on td "Iona Sinclair + 0" at bounding box center [903, 250] width 126 height 66
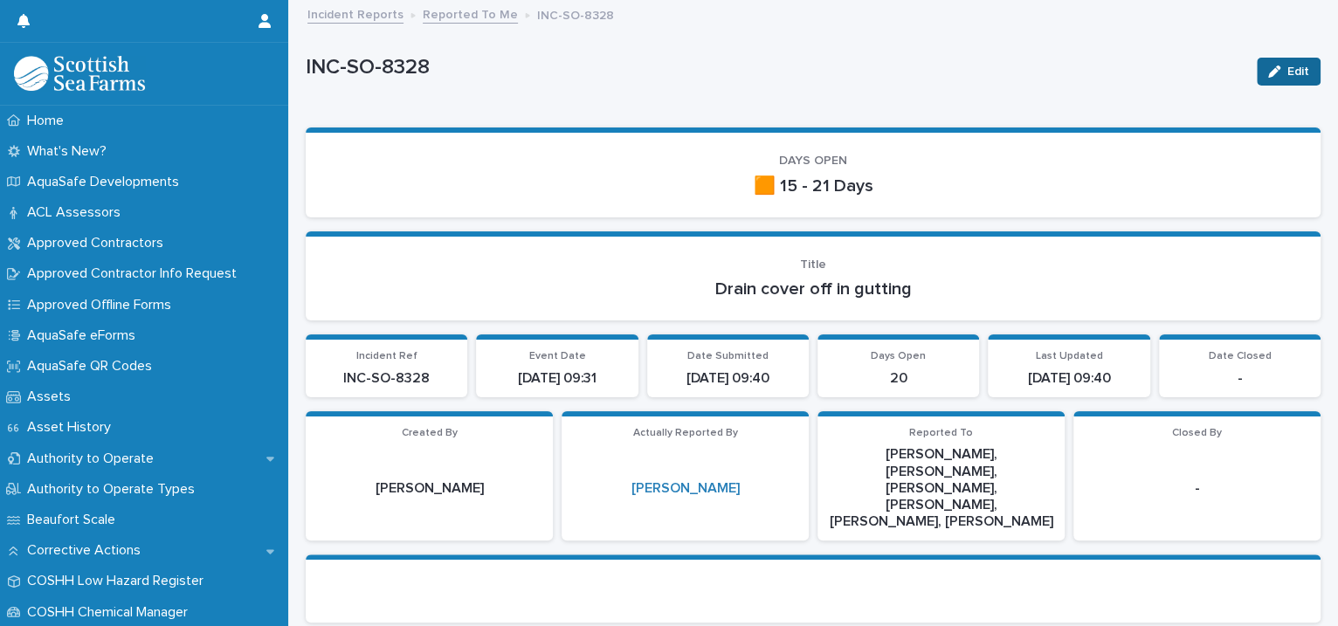
click at [1287, 74] on span "Edit" at bounding box center [1298, 72] width 22 height 12
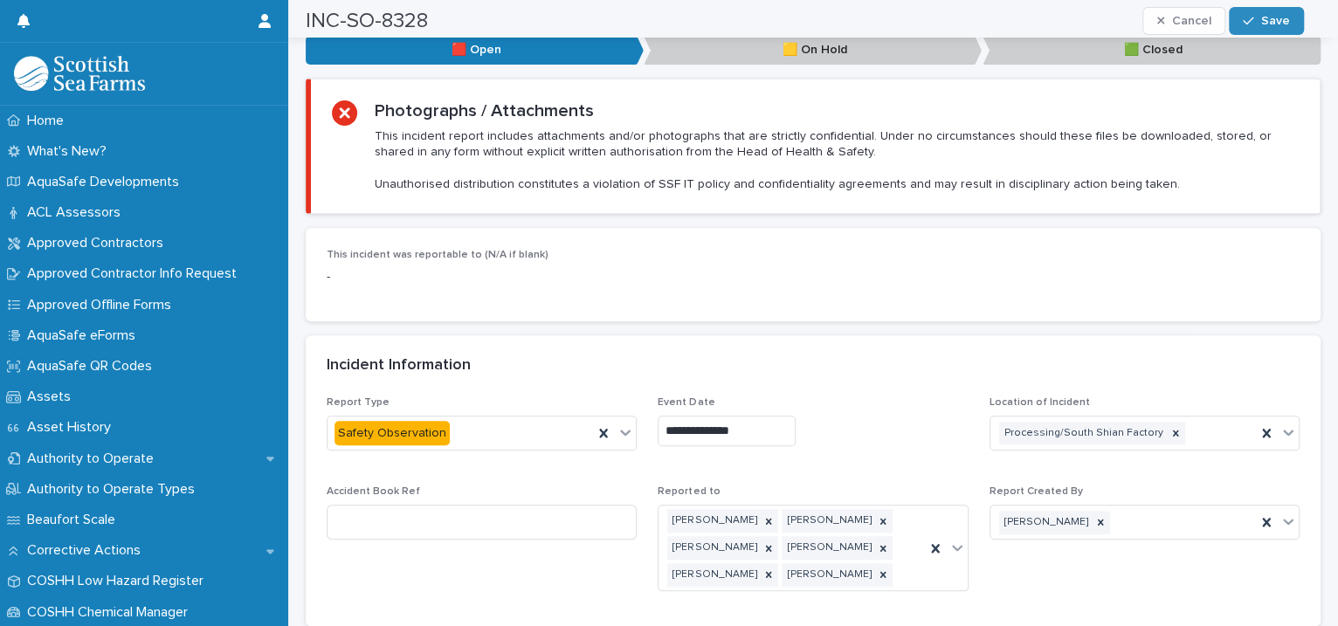
scroll to position [1201, 0]
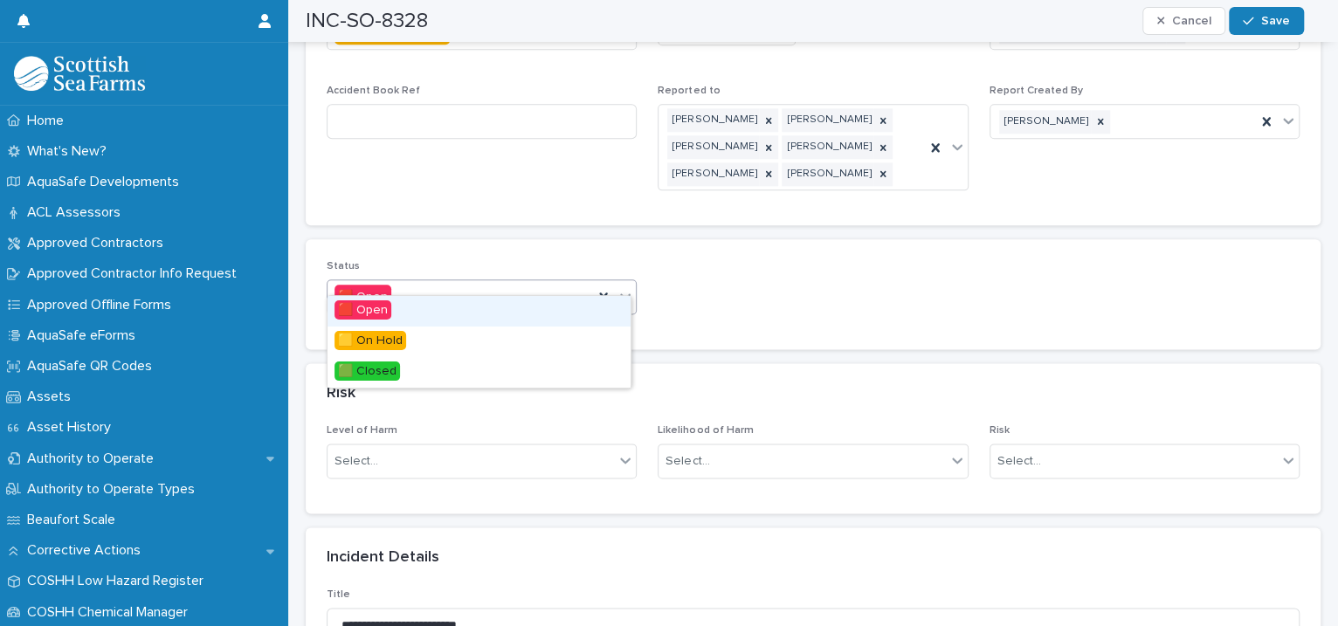
click at [625, 287] on icon at bounding box center [625, 295] width 17 height 17
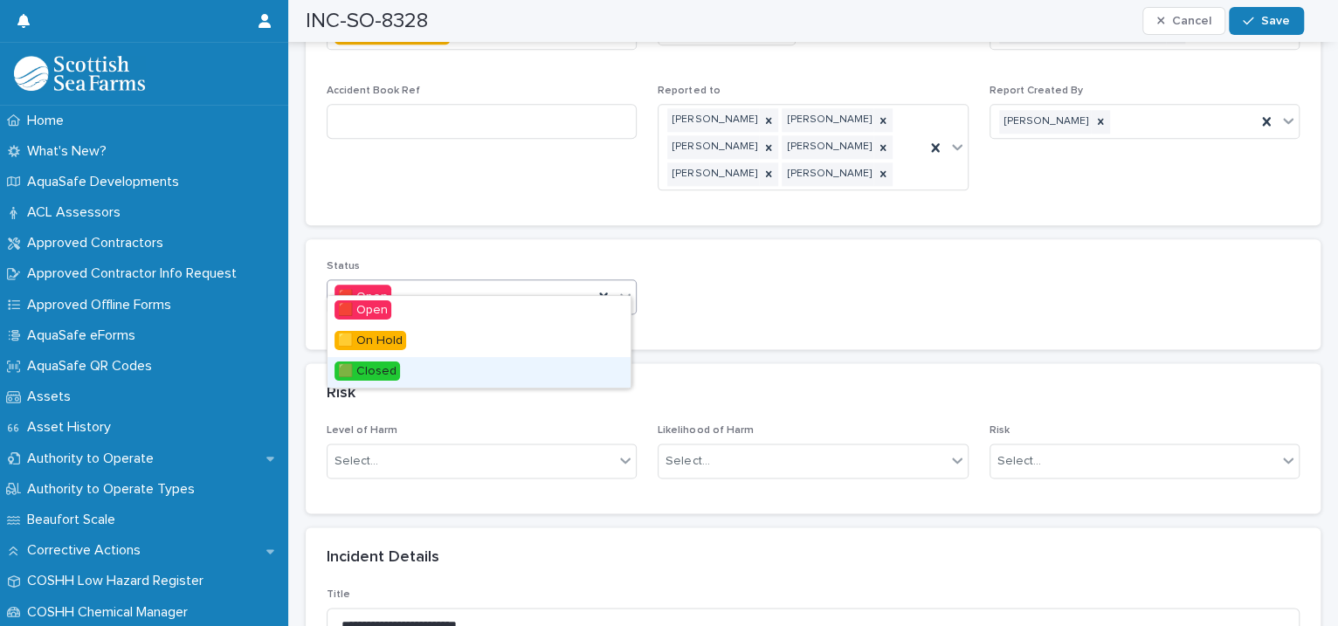
click at [478, 367] on div "🟩 Closed" at bounding box center [479, 372] width 303 height 31
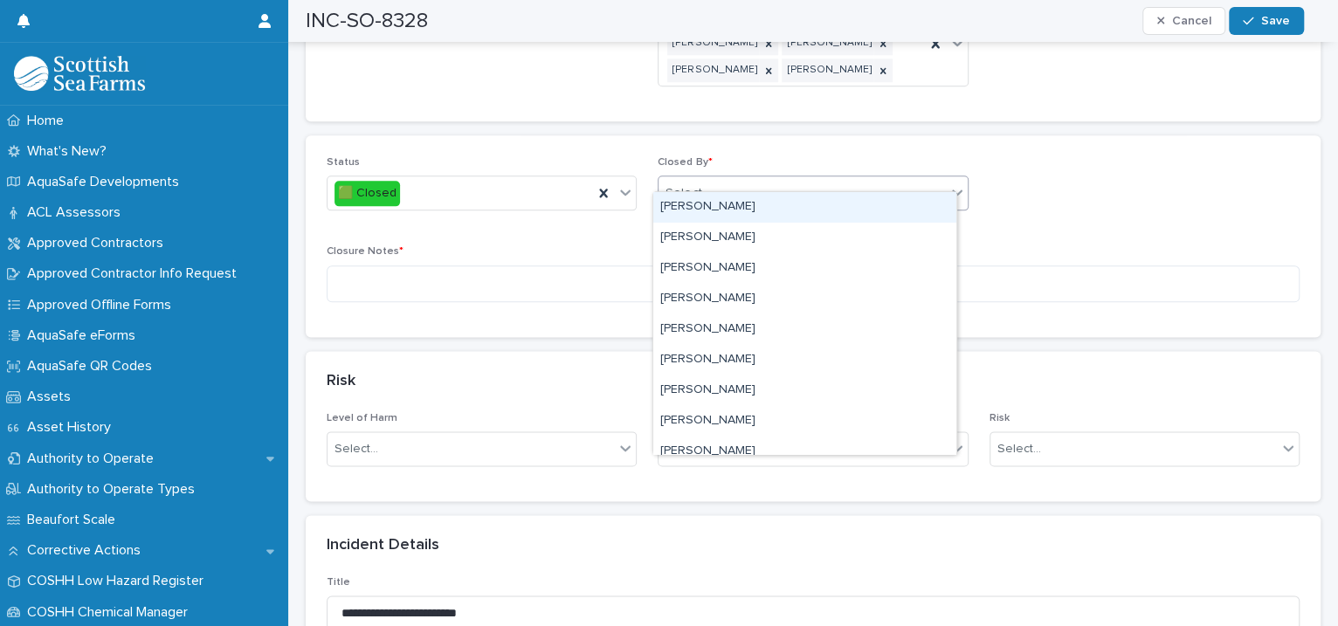
click at [725, 179] on div "Select..." at bounding box center [802, 193] width 286 height 29
type input "****"
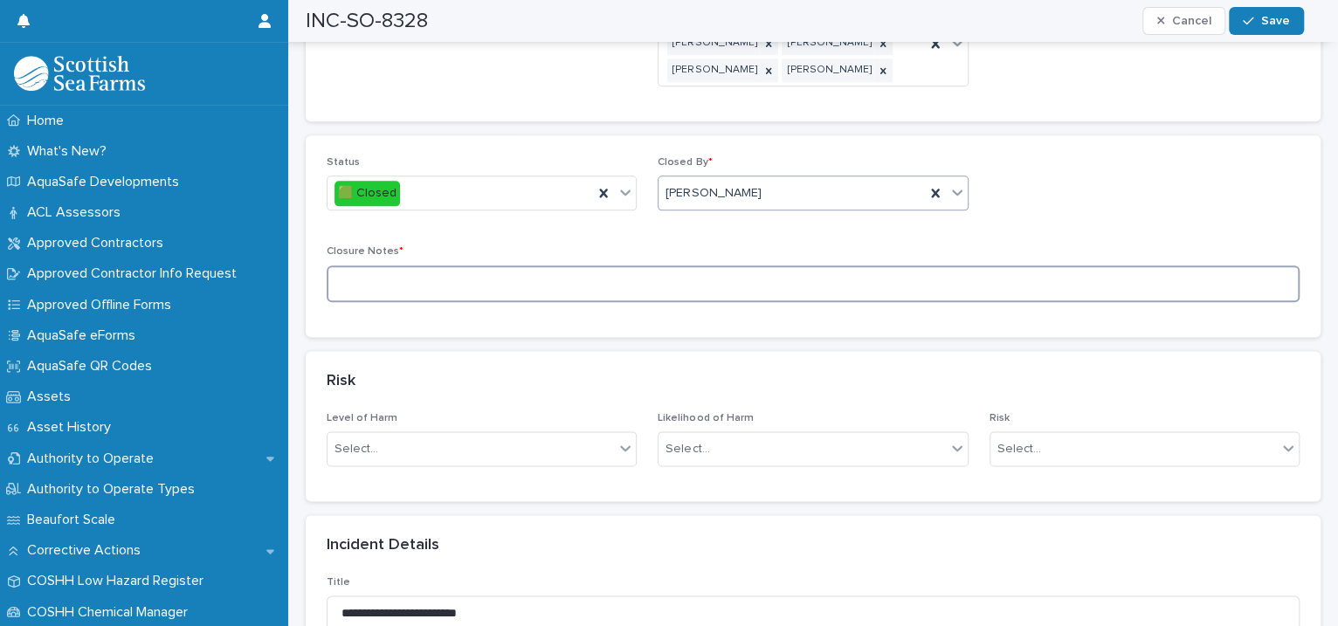
click at [490, 266] on textarea at bounding box center [813, 285] width 973 height 38
type textarea "**********"
click at [1257, 10] on button "Save" at bounding box center [1266, 21] width 74 height 28
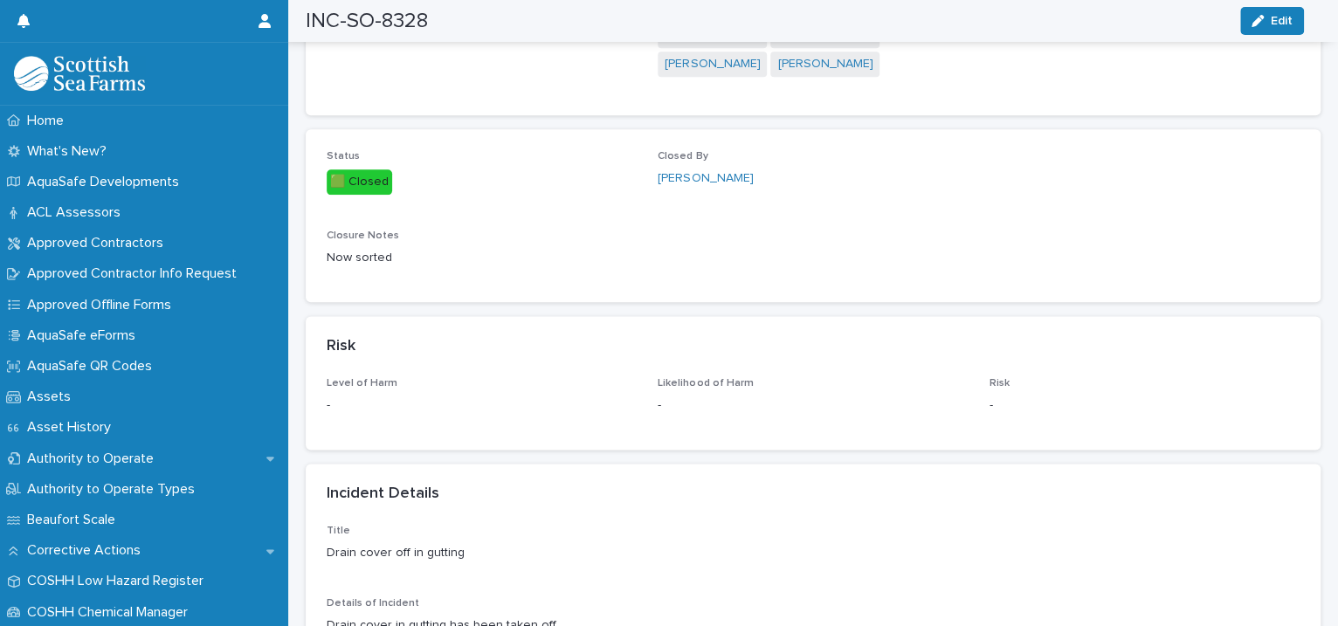
scroll to position [0, 0]
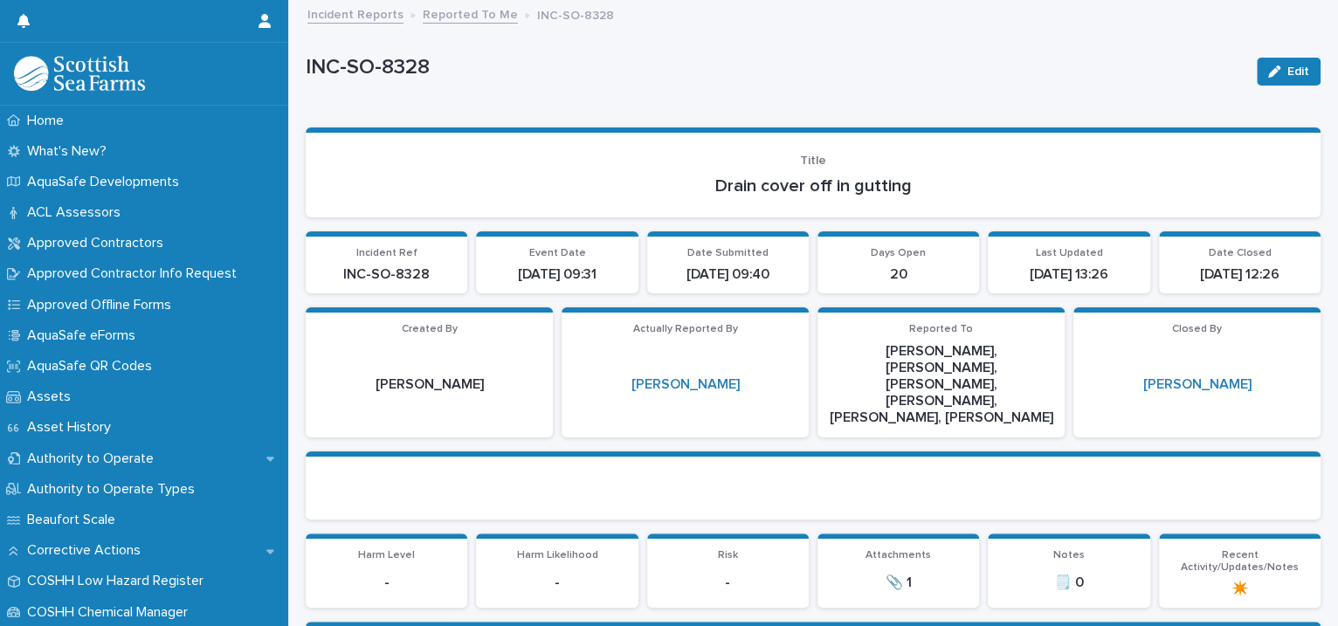
click at [445, 17] on link "Reported To Me" at bounding box center [470, 13] width 95 height 20
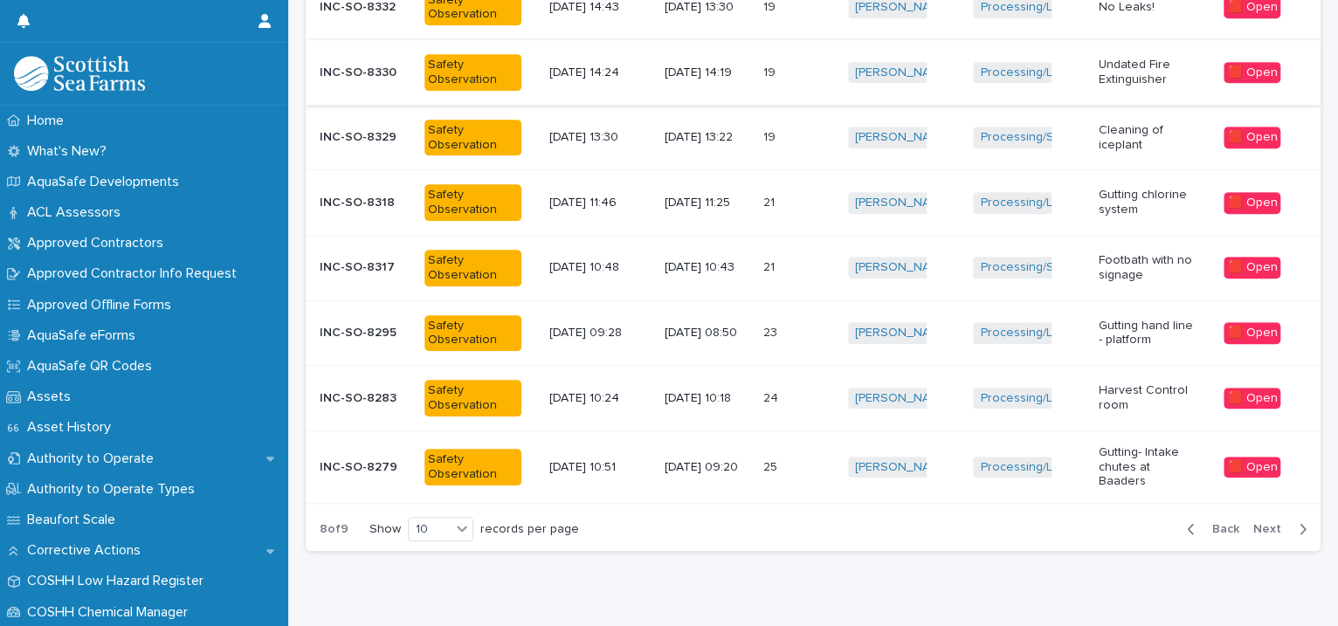
scroll to position [554, 0]
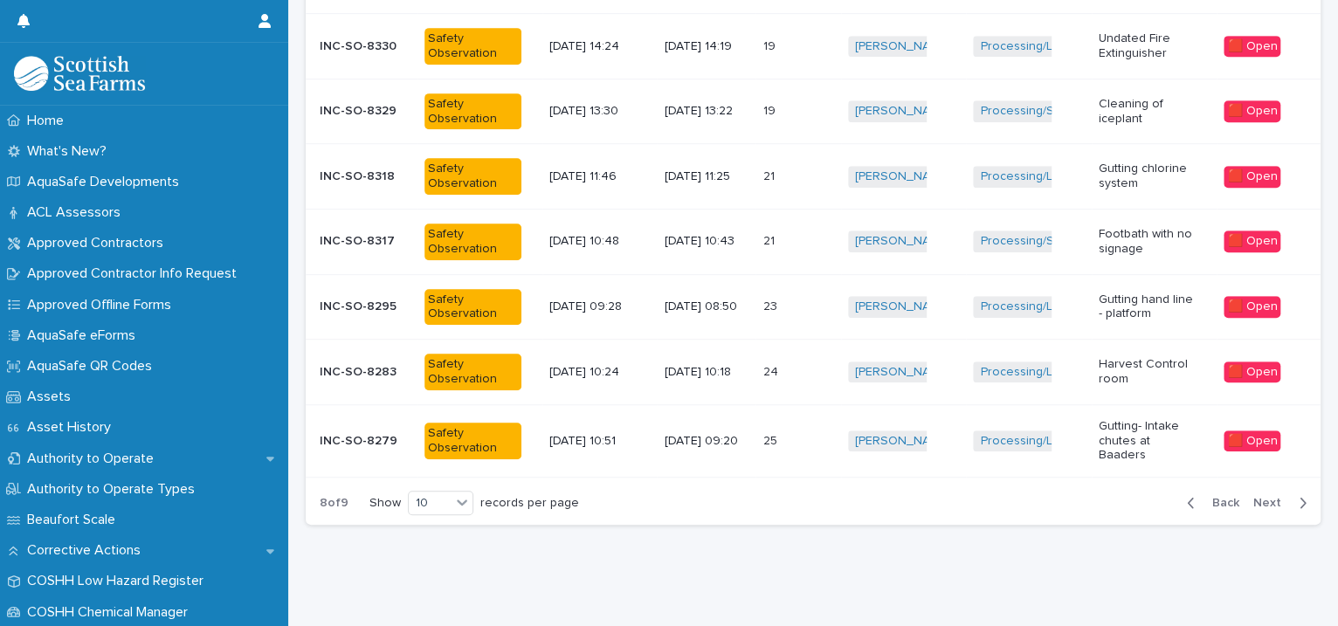
click at [832, 122] on td "19 19" at bounding box center [797, 112] width 85 height 66
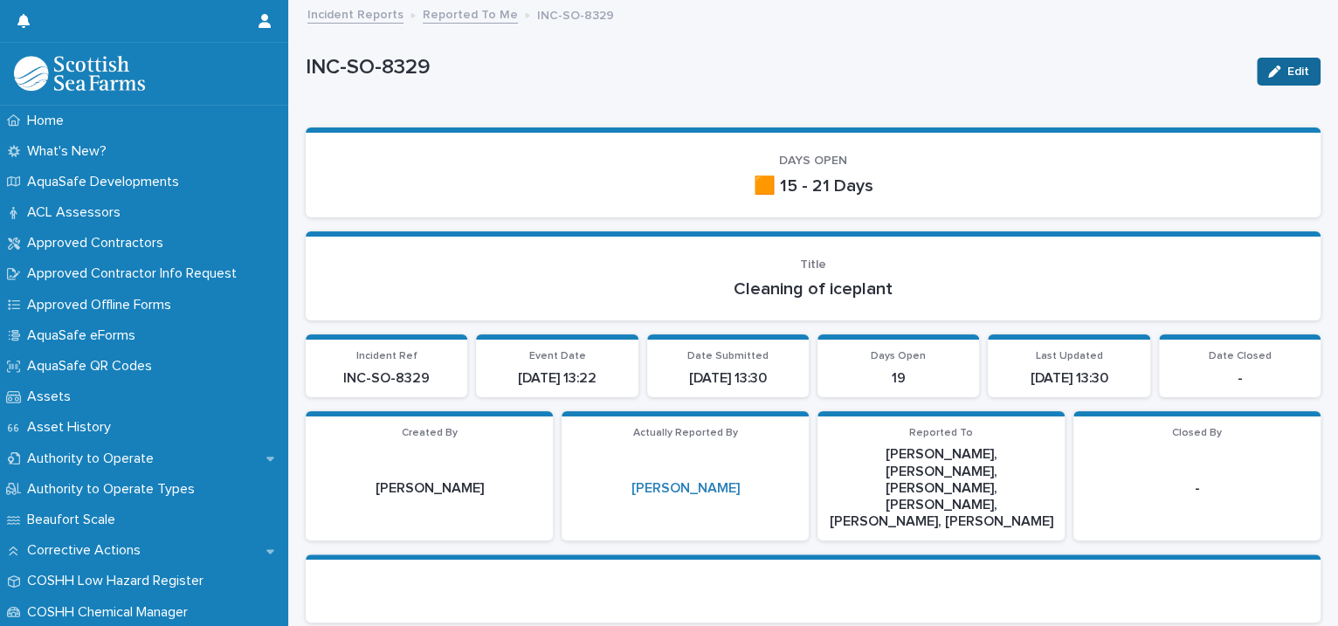
click at [1287, 72] on span "Edit" at bounding box center [1298, 72] width 22 height 12
click at [1278, 72] on span "Save" at bounding box center [1292, 72] width 29 height 12
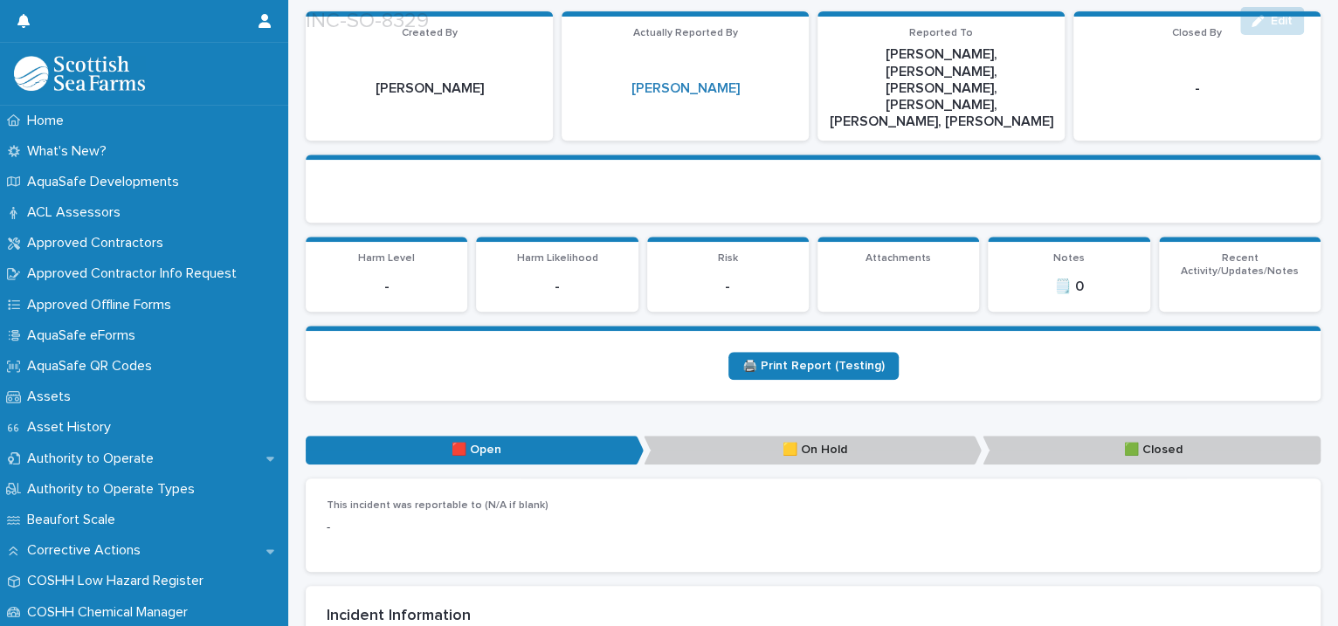
scroll to position [800, 0]
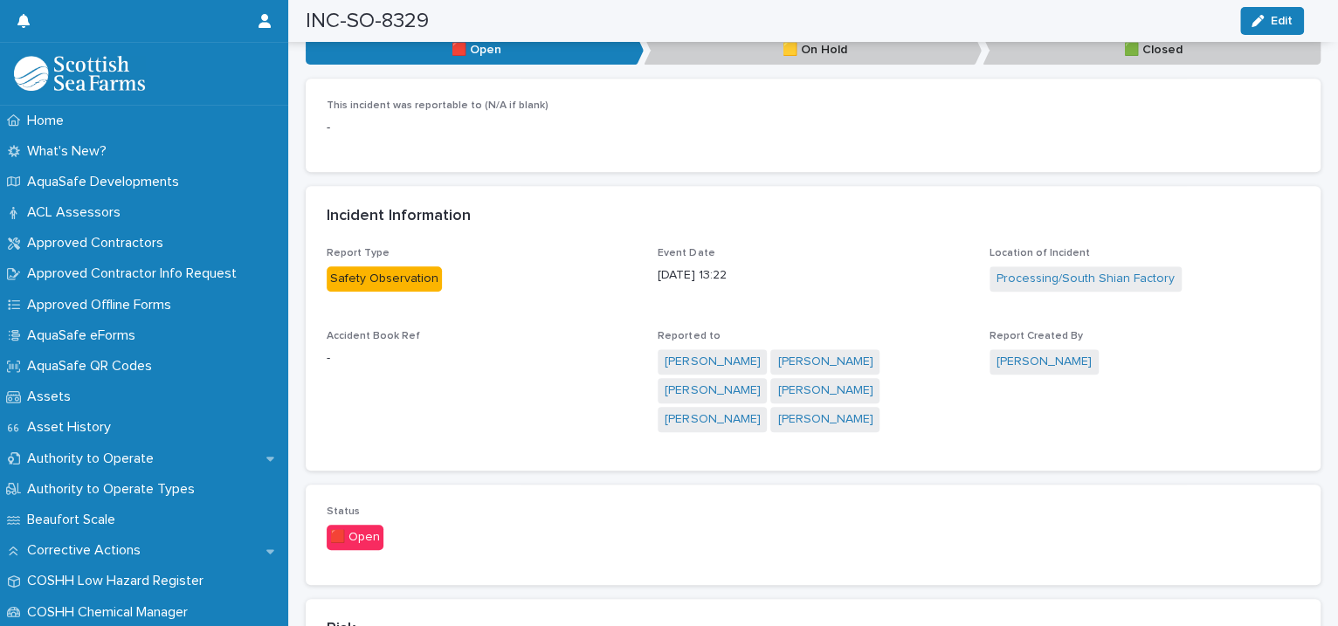
click at [1268, 17] on div "button" at bounding box center [1261, 21] width 19 height 12
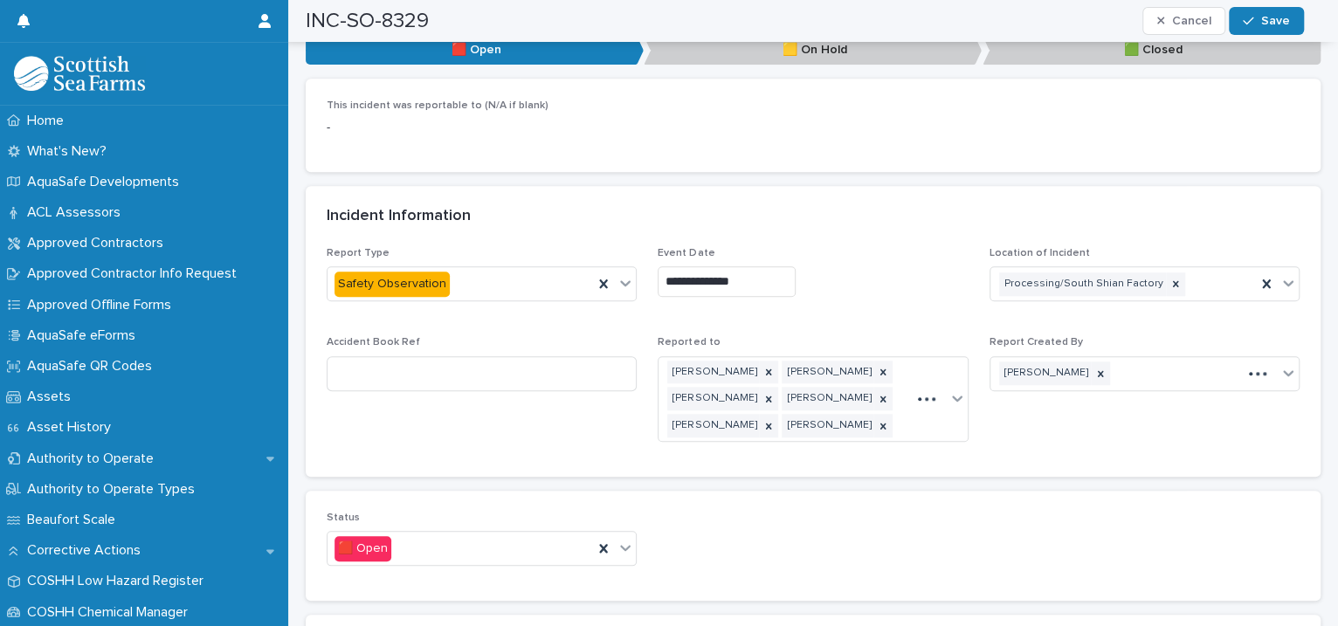
scroll to position [1201, 0]
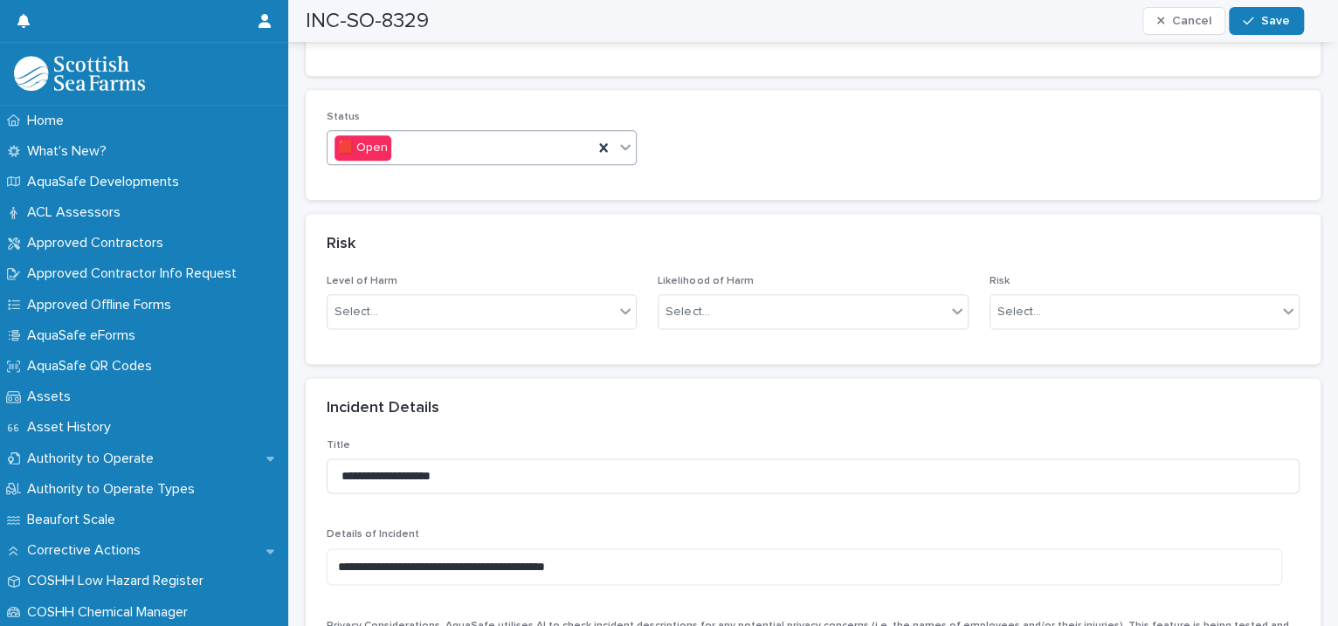
click at [618, 138] on icon at bounding box center [625, 146] width 17 height 17
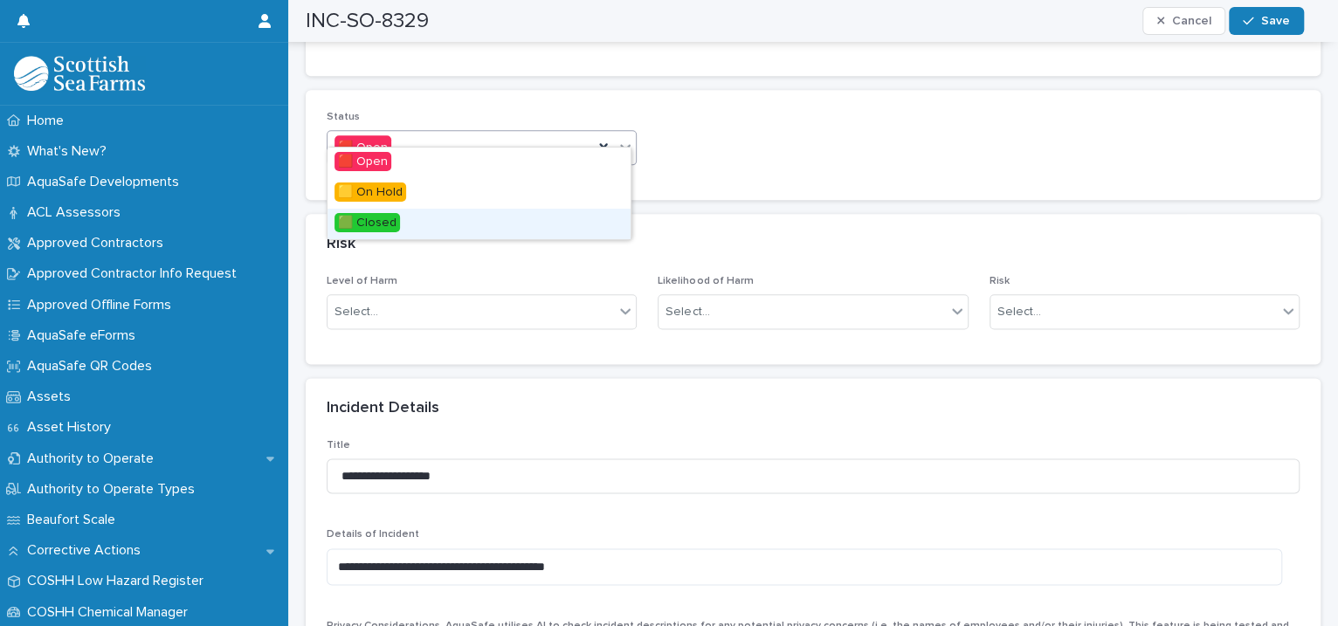
click at [430, 218] on div "🟩 Closed" at bounding box center [479, 224] width 303 height 31
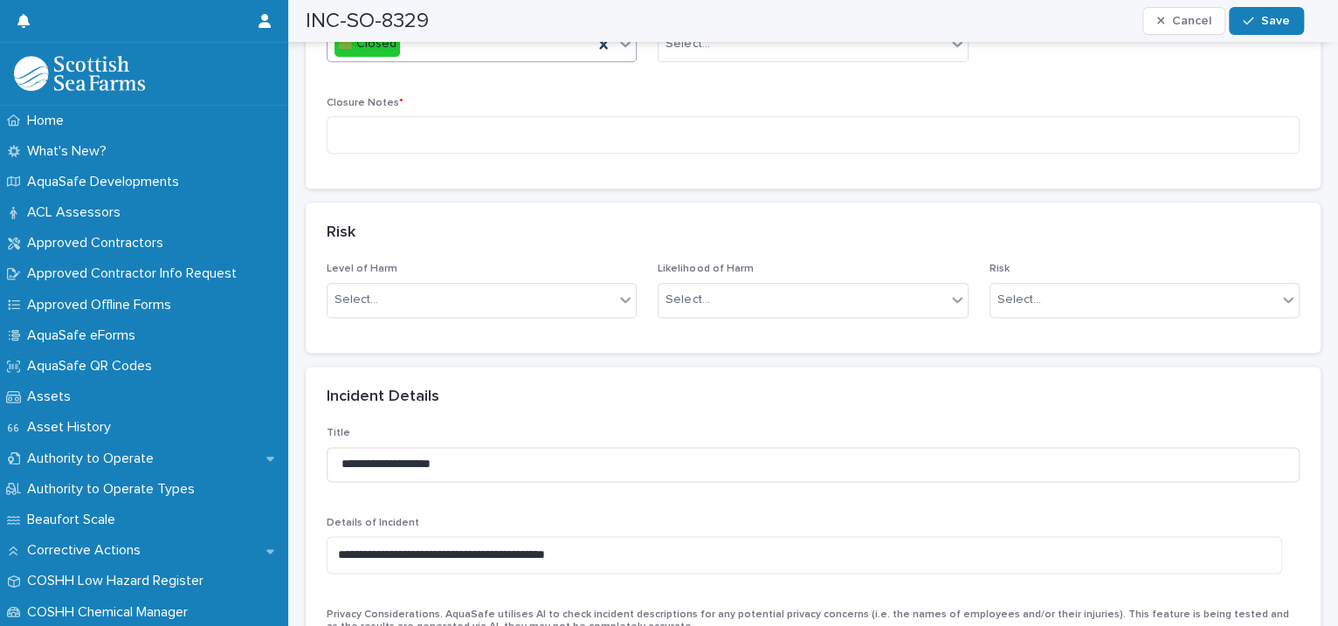
scroll to position [800, 0]
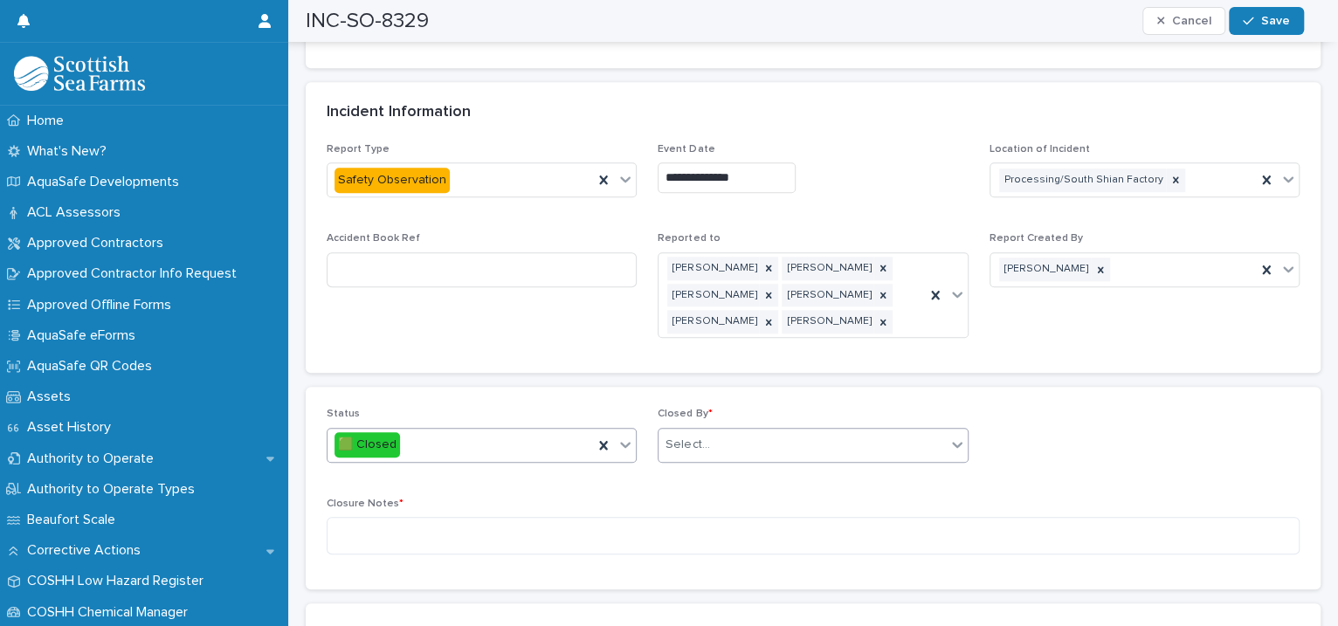
click at [740, 431] on div "Select..." at bounding box center [802, 445] width 286 height 29
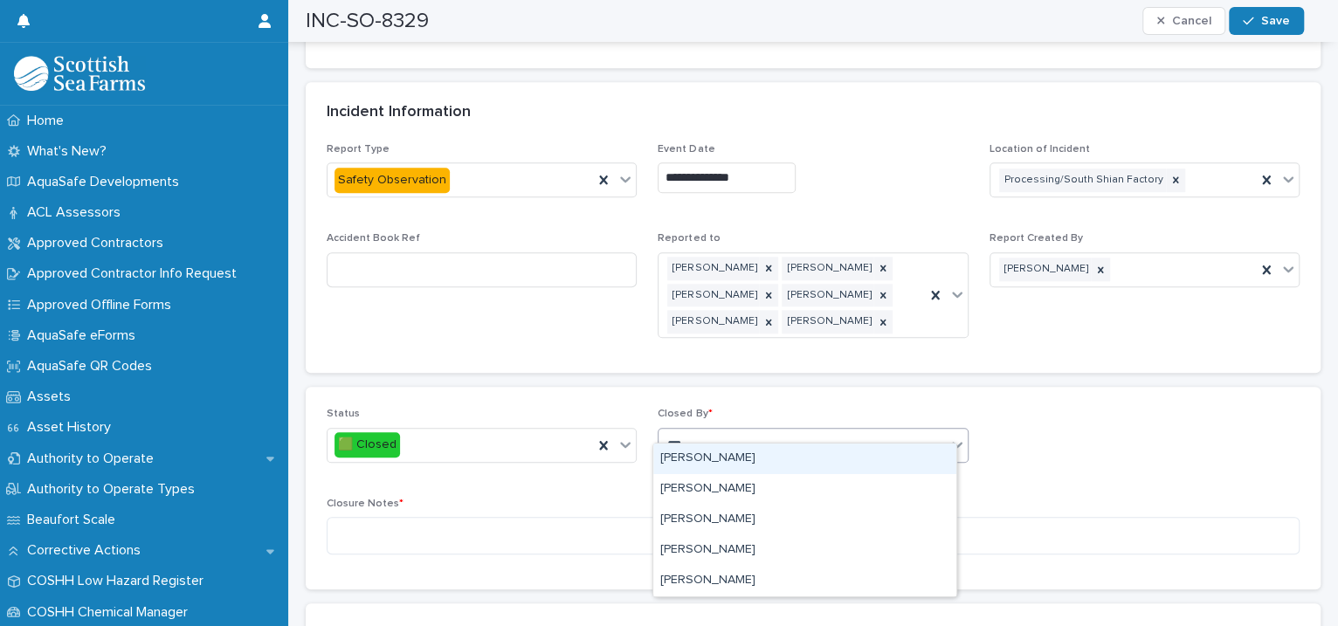
type input "****"
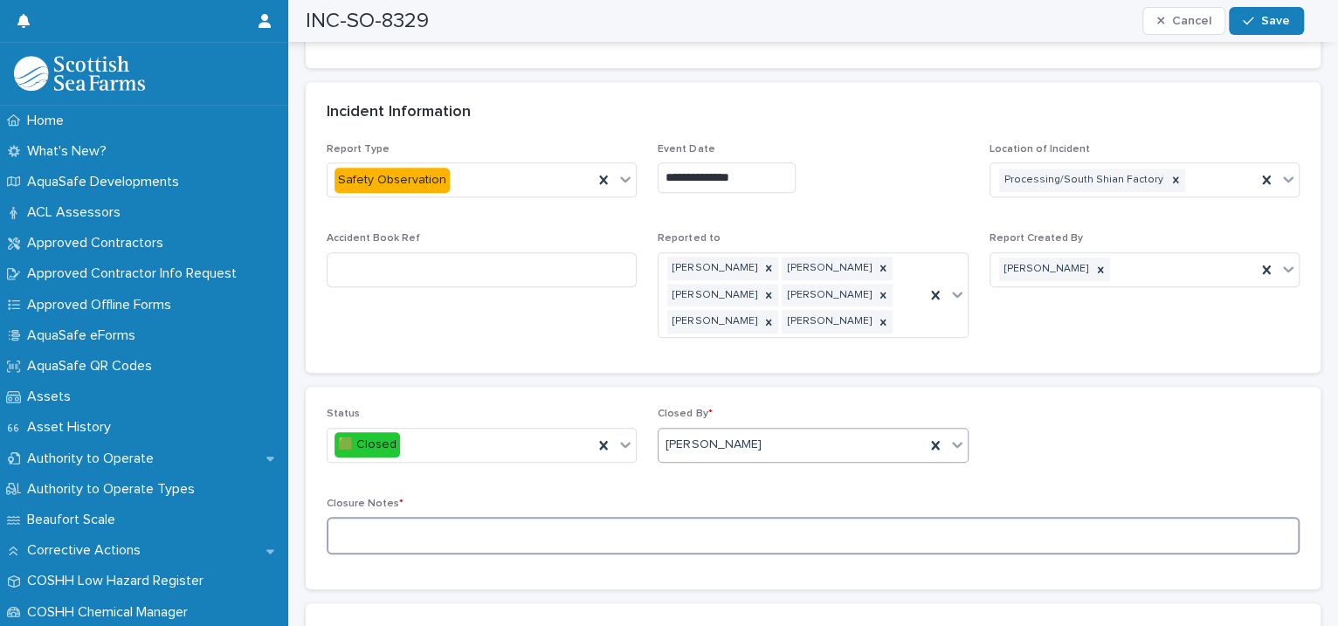
click at [444, 524] on textarea at bounding box center [813, 536] width 973 height 38
click at [476, 522] on textarea "**********" at bounding box center [804, 536] width 955 height 38
click at [538, 522] on textarea "**********" at bounding box center [804, 536] width 955 height 38
type textarea "**********"
click at [1259, 23] on div "button" at bounding box center [1251, 21] width 17 height 12
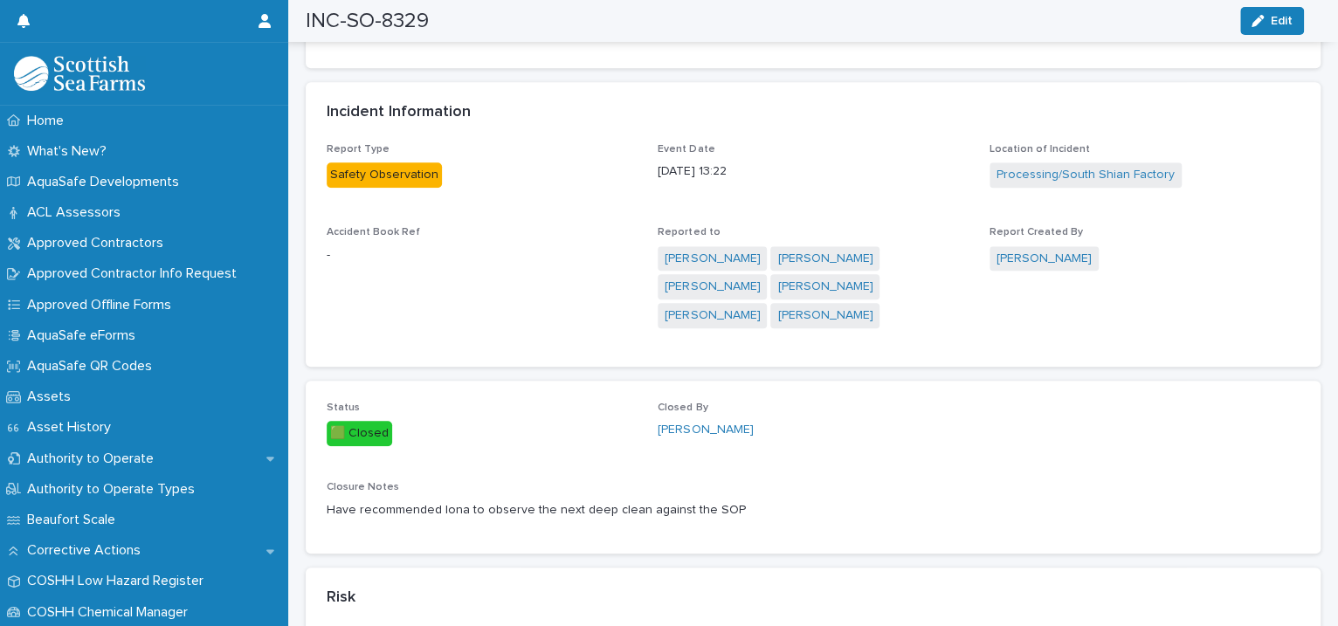
scroll to position [0, 0]
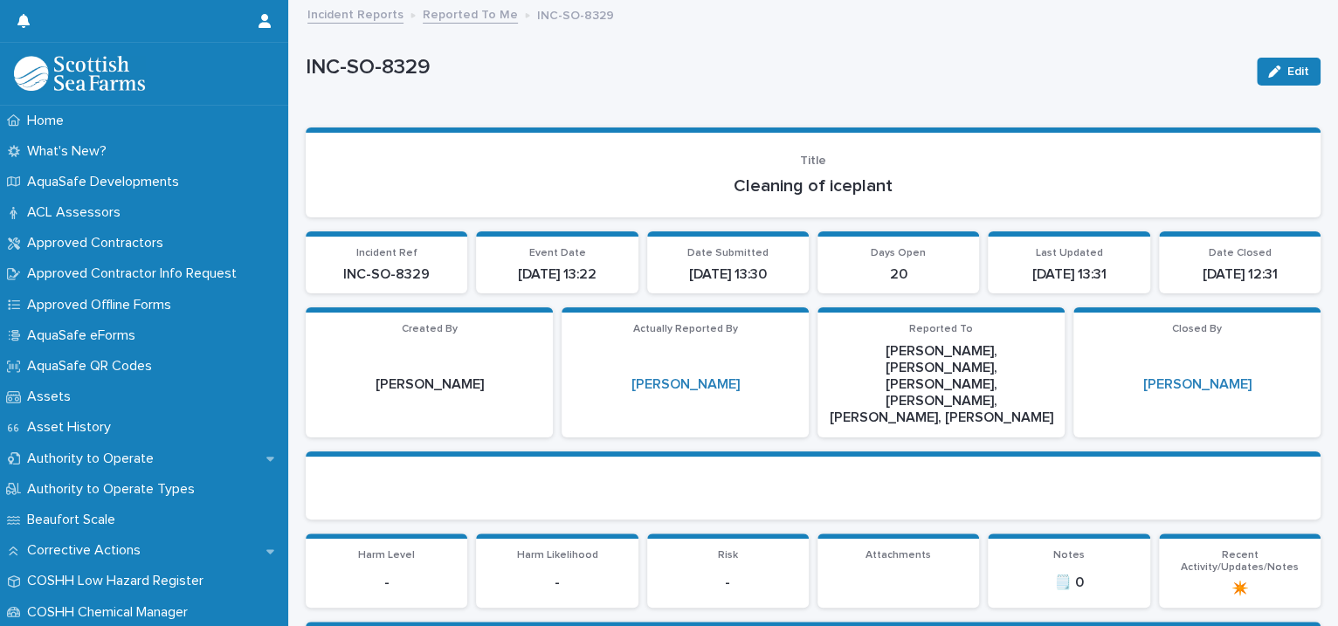
click at [438, 15] on link "Reported To Me" at bounding box center [470, 13] width 95 height 20
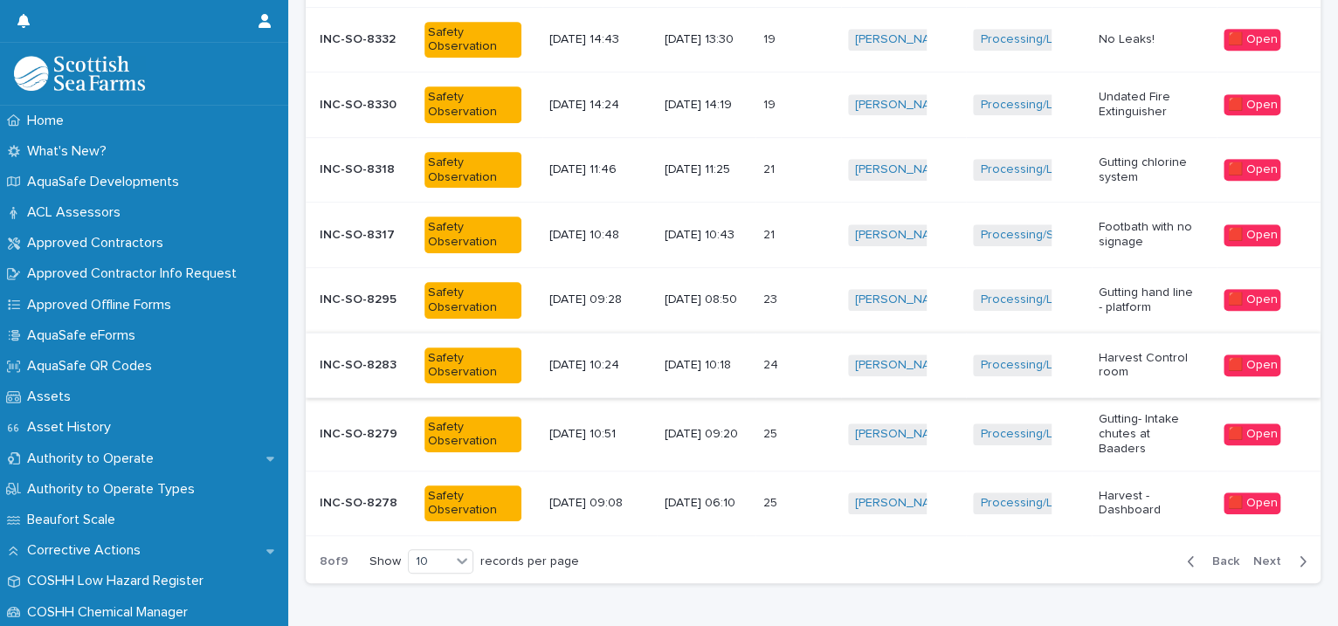
scroll to position [521, 0]
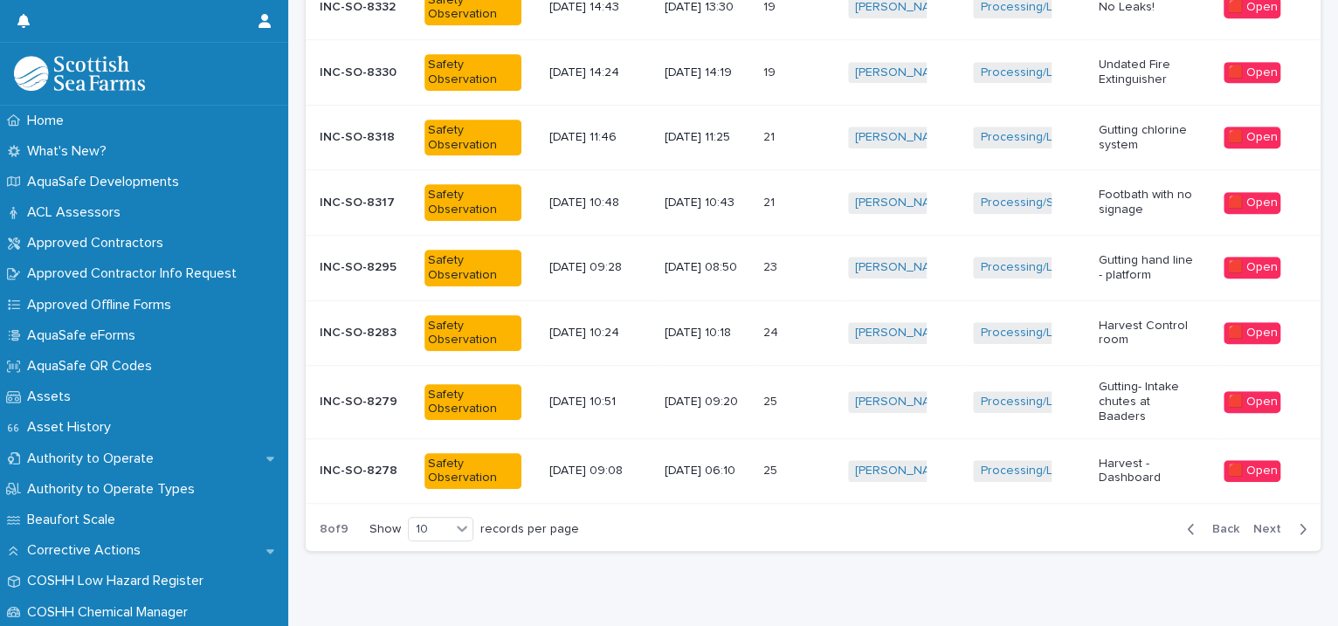
click at [807, 203] on p at bounding box center [786, 203] width 49 height 15
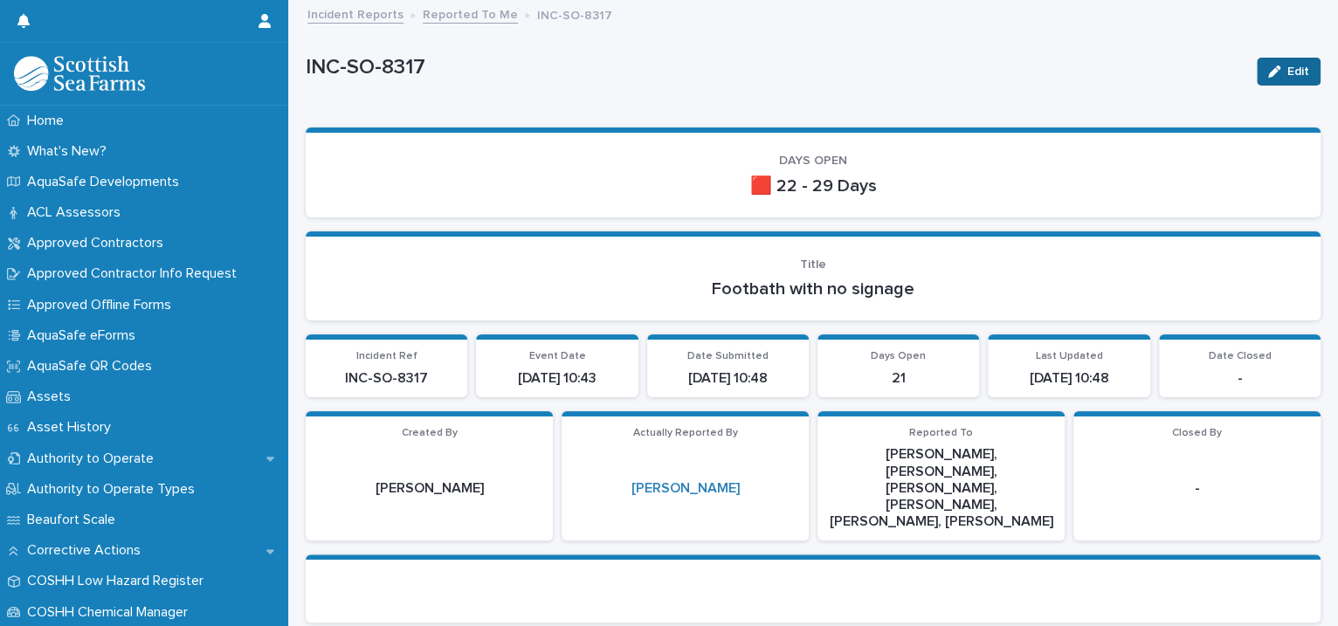
click at [1268, 74] on div "button" at bounding box center [1277, 72] width 19 height 12
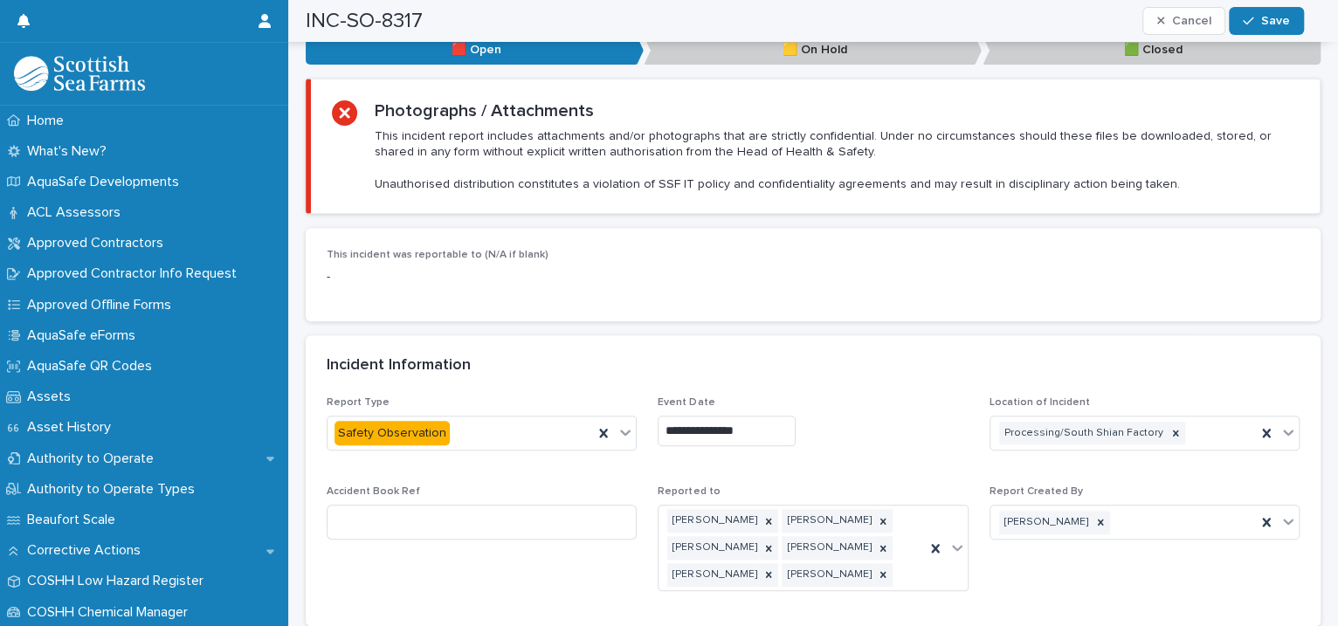
scroll to position [1201, 0]
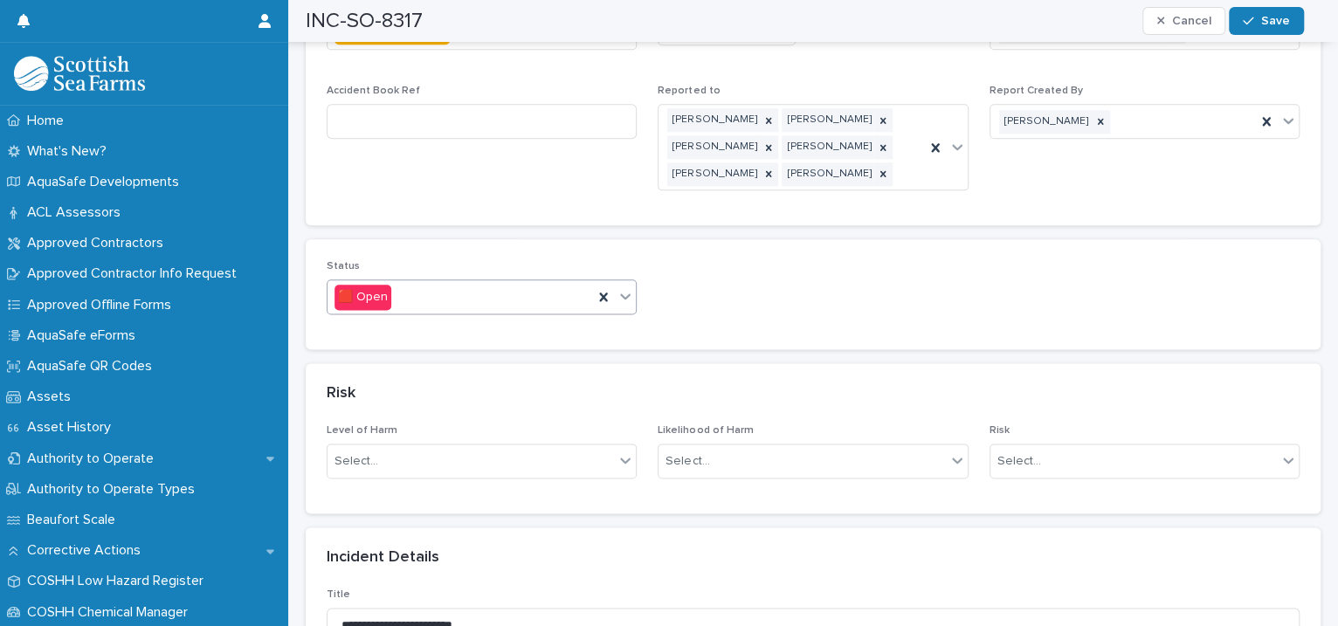
click at [625, 287] on icon at bounding box center [625, 295] width 17 height 17
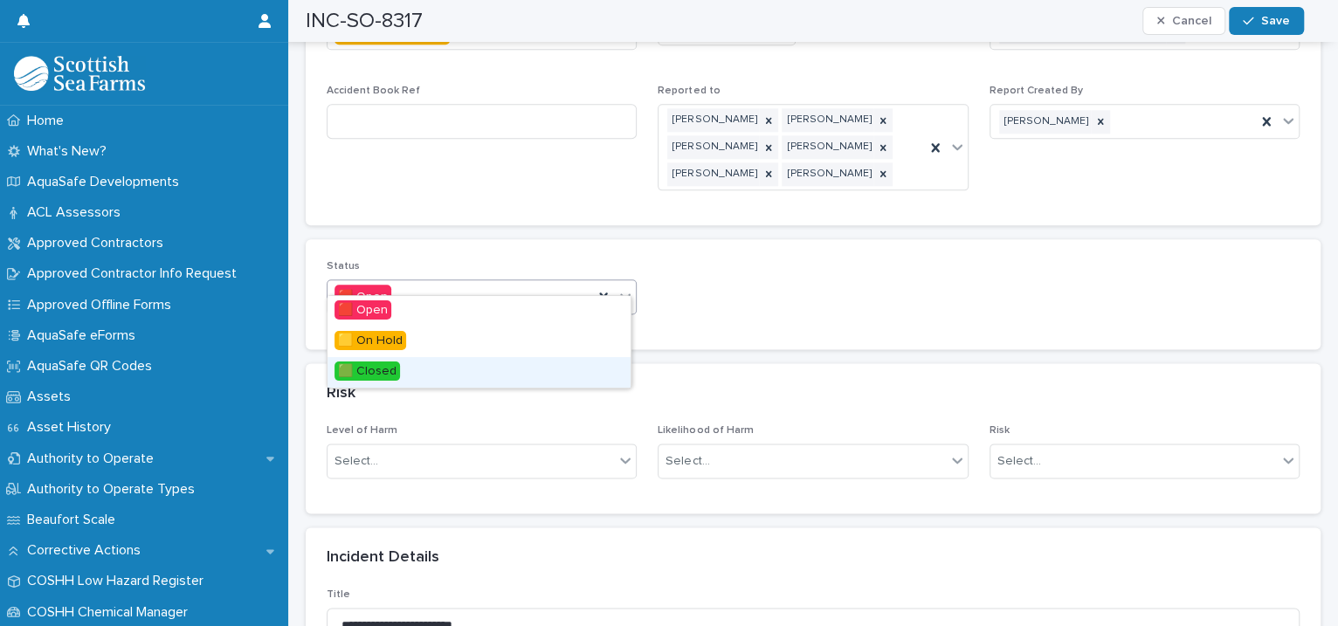
click at [481, 371] on div "🟩 Closed" at bounding box center [479, 372] width 303 height 31
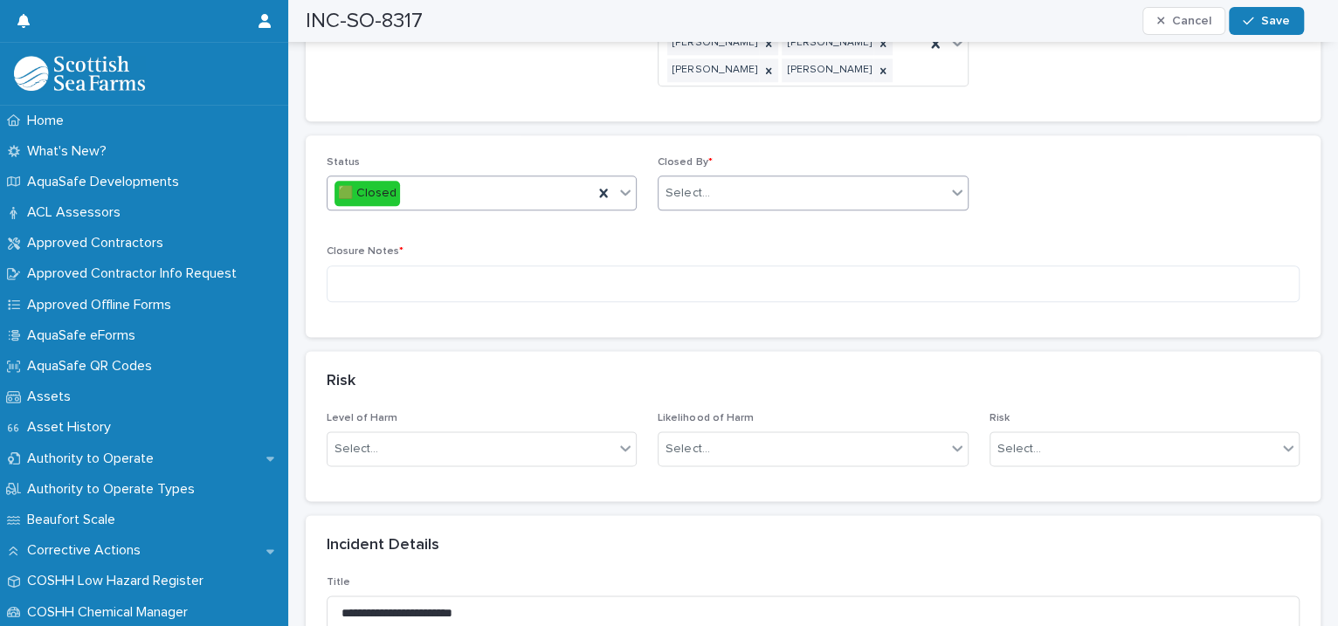
click at [706, 179] on div "Select..." at bounding box center [802, 193] width 286 height 29
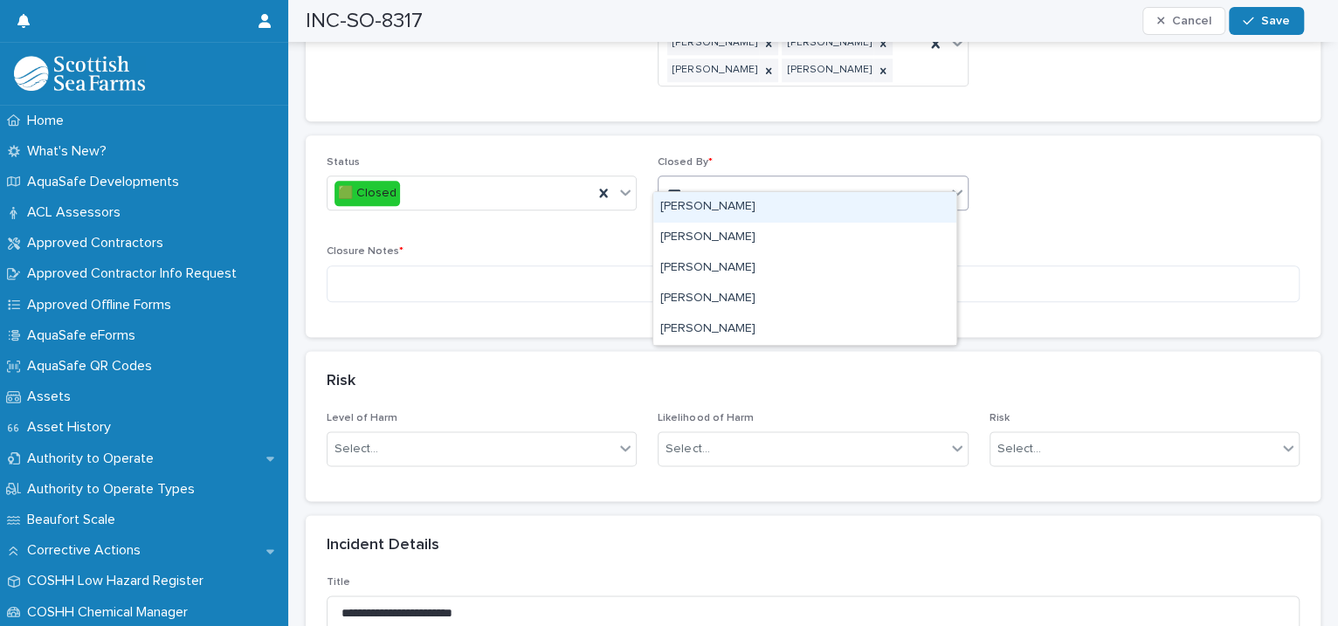
type input "****"
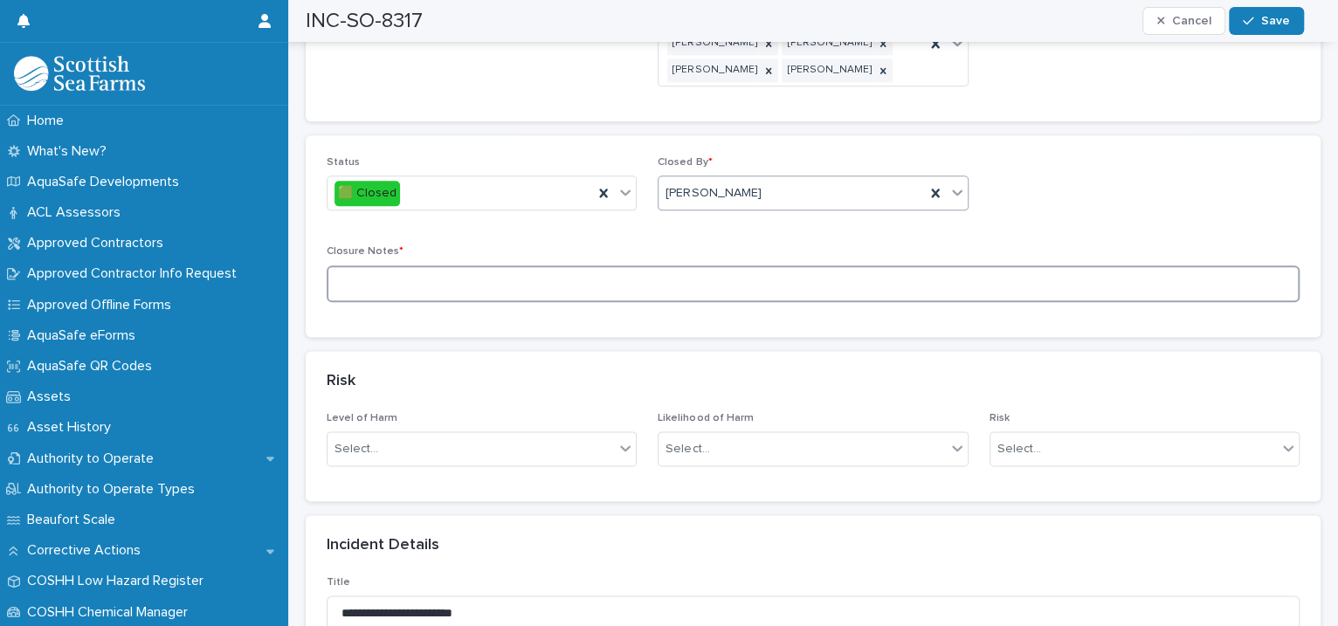
click at [473, 266] on textarea at bounding box center [813, 285] width 973 height 38
type textarea "**********"
click at [1259, 25] on div "button" at bounding box center [1251, 21] width 17 height 12
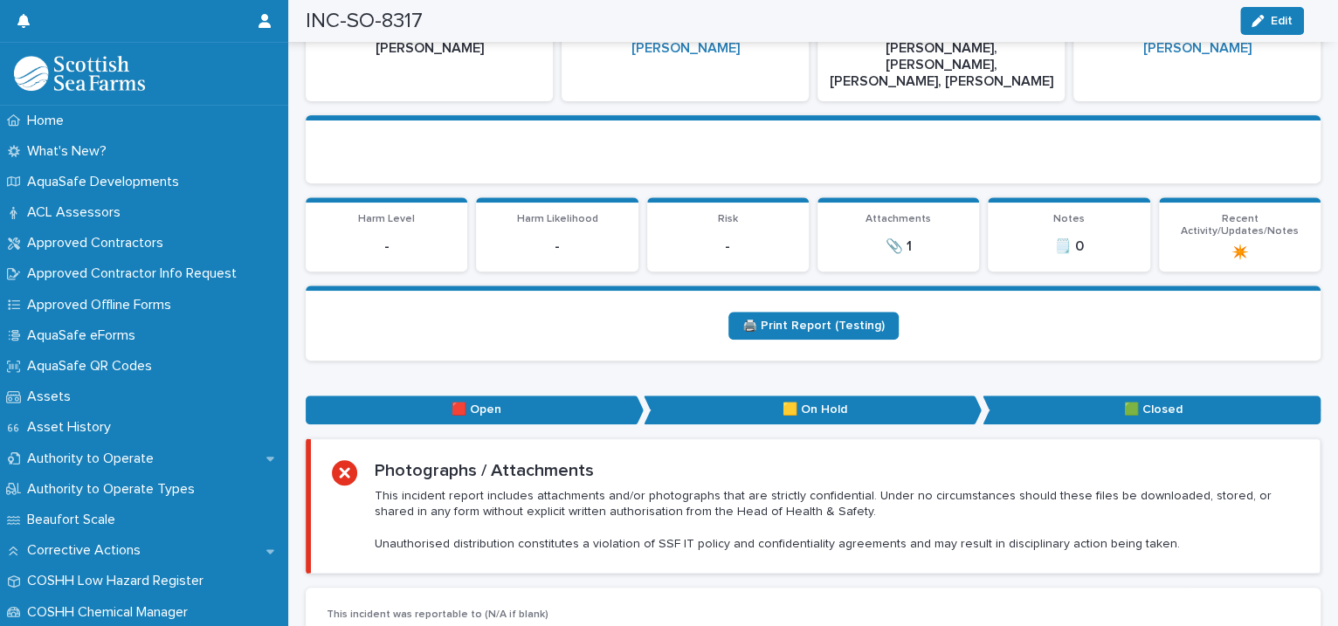
scroll to position [0, 0]
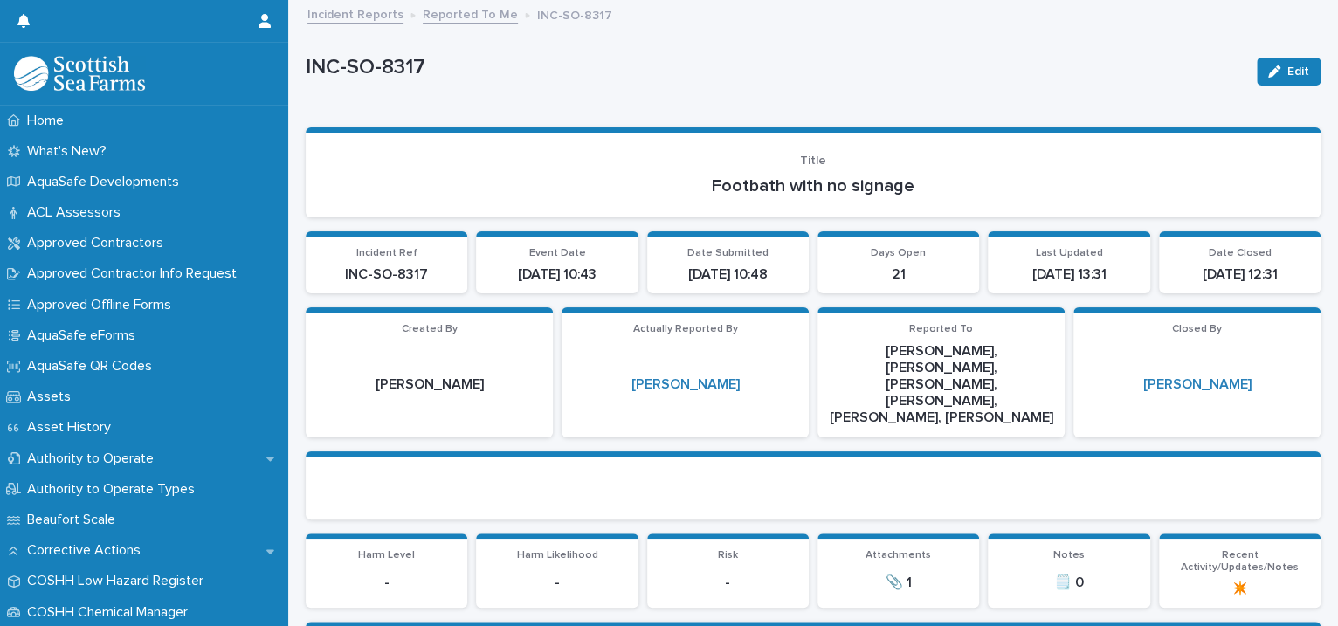
click at [464, 13] on link "Reported To Me" at bounding box center [470, 13] width 95 height 20
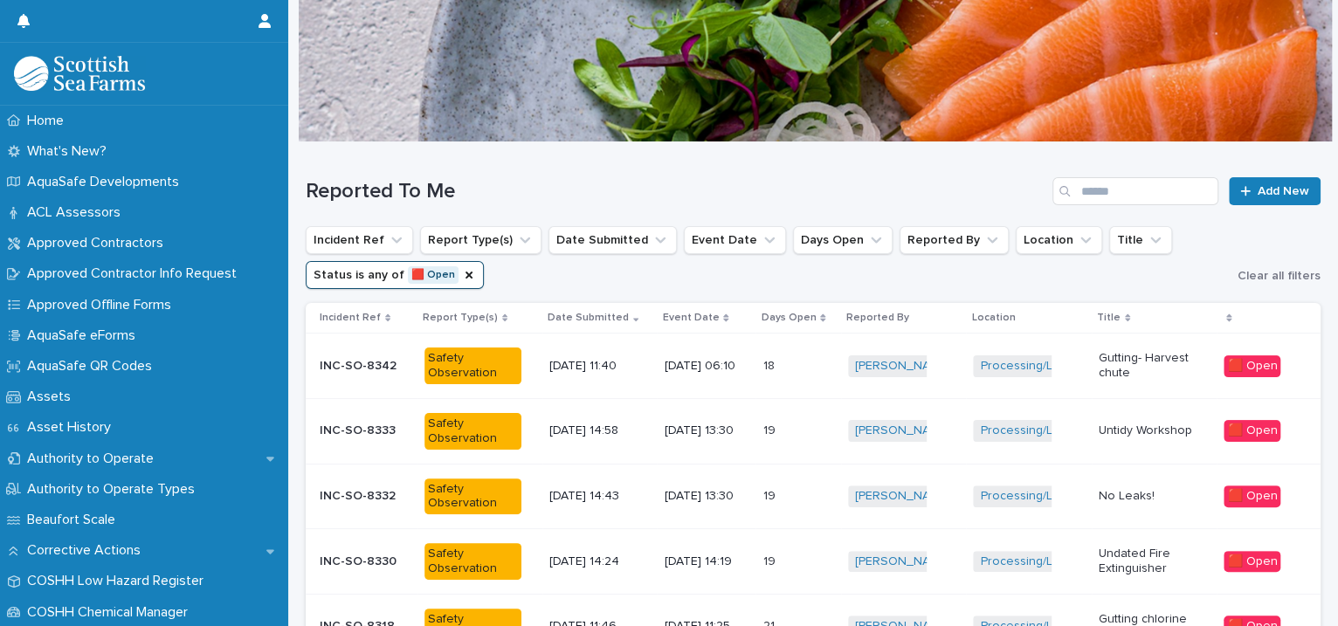
scroll to position [432, 0]
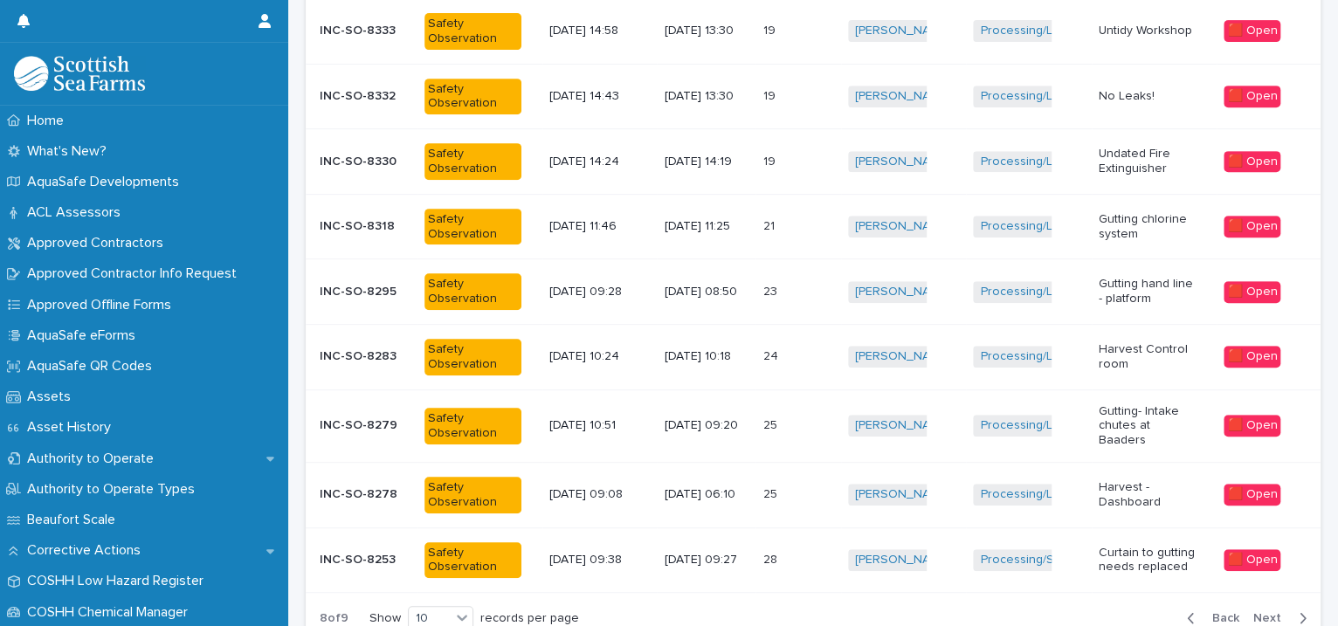
click at [1199, 610] on button "Back" at bounding box center [1209, 618] width 73 height 16
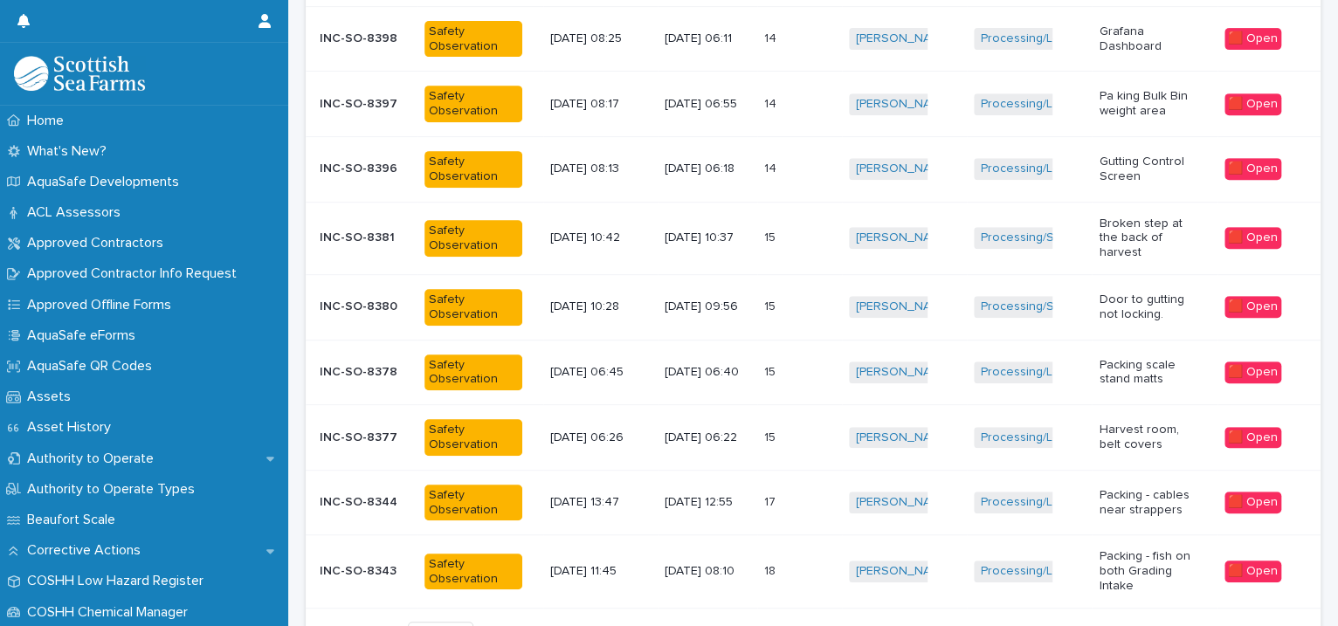
scroll to position [440, 0]
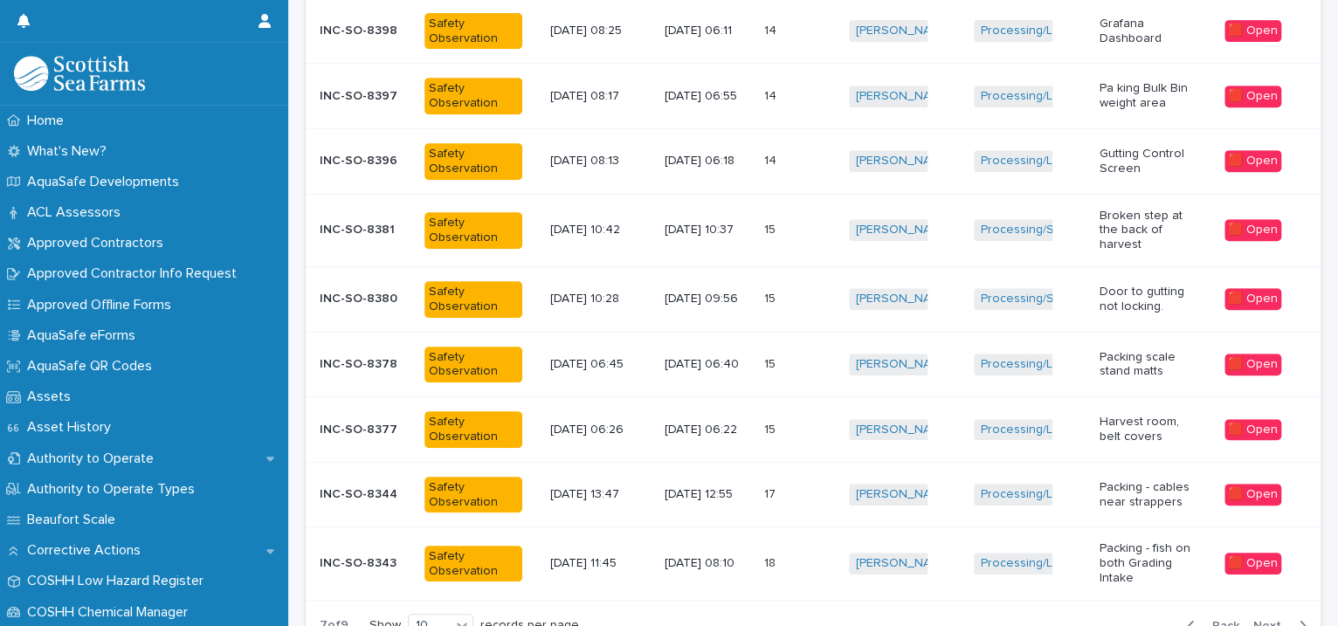
click at [819, 288] on div "15 15" at bounding box center [799, 299] width 71 height 29
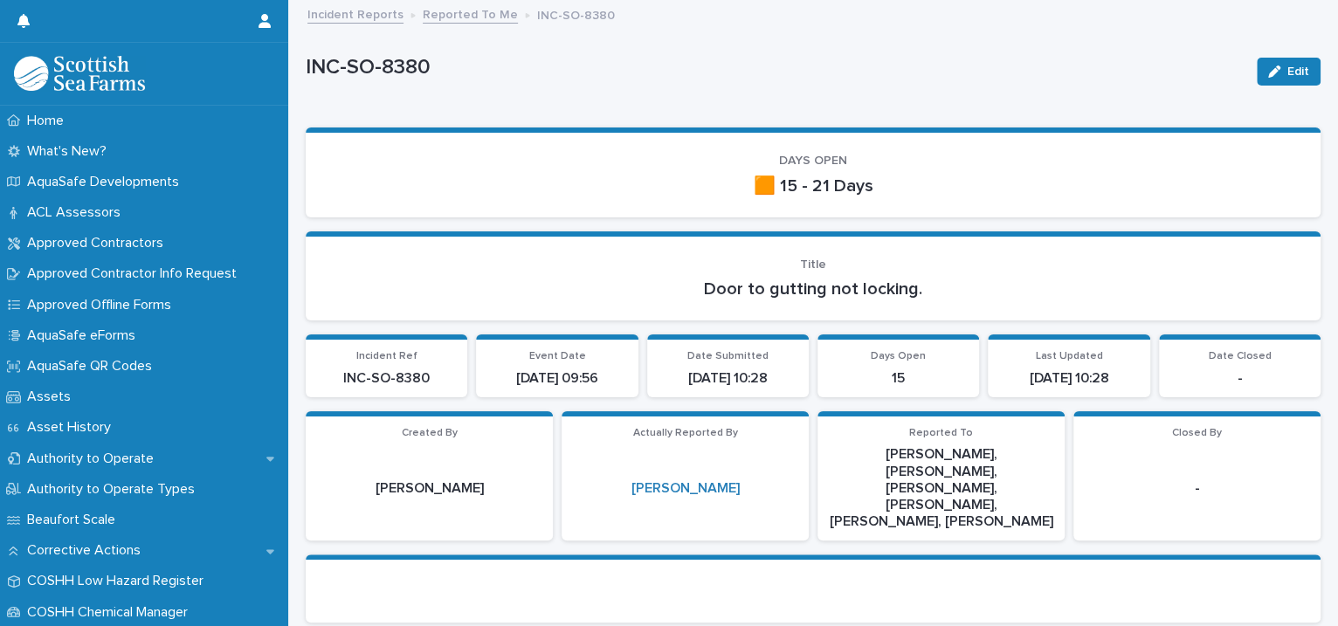
click at [438, 8] on link "Reported To Me" at bounding box center [470, 13] width 95 height 20
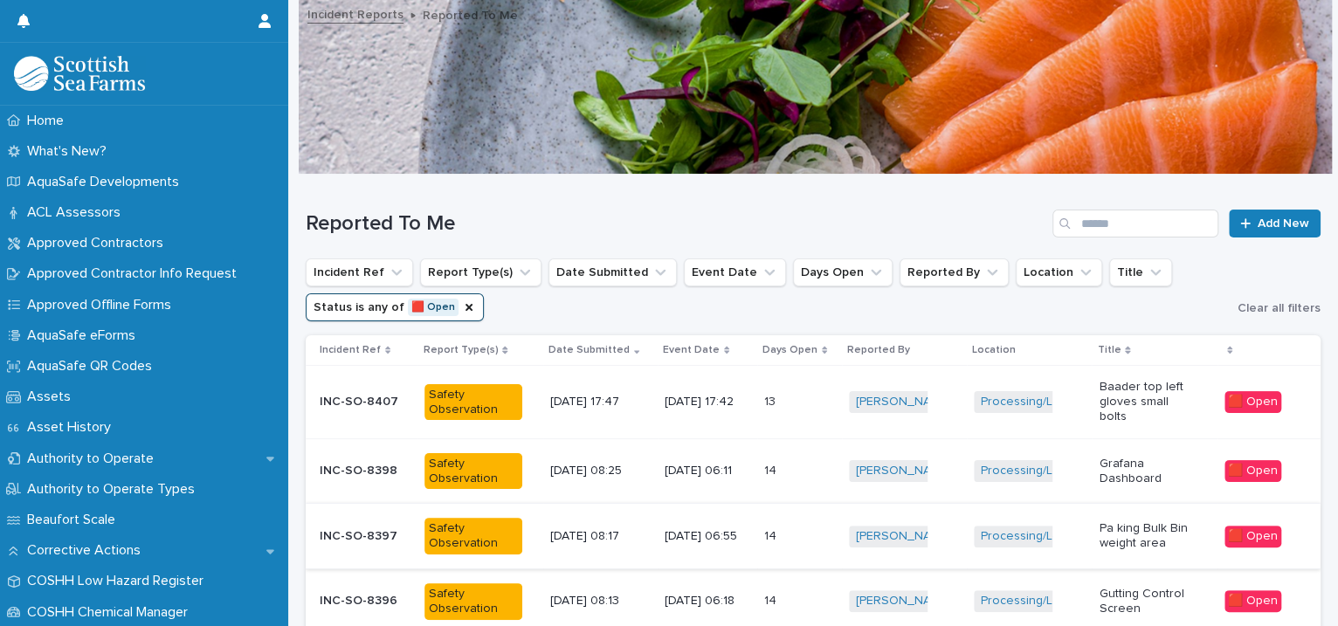
scroll to position [400, 0]
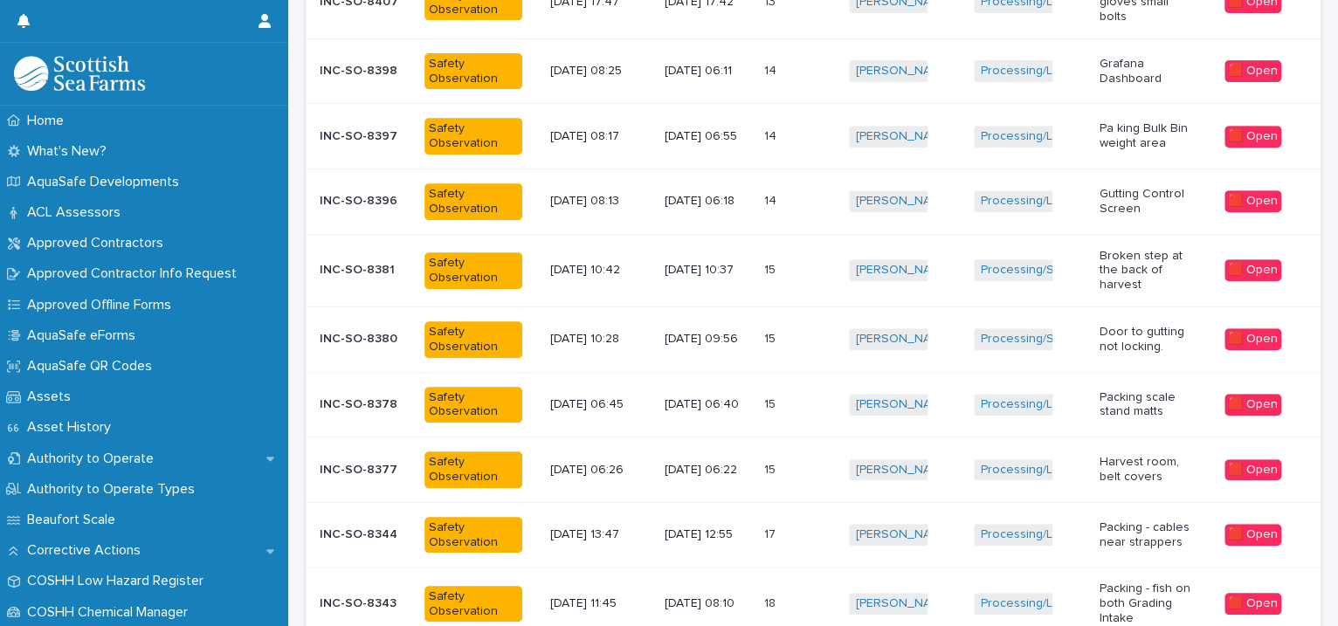
click at [781, 273] on div "15 15" at bounding box center [799, 270] width 71 height 29
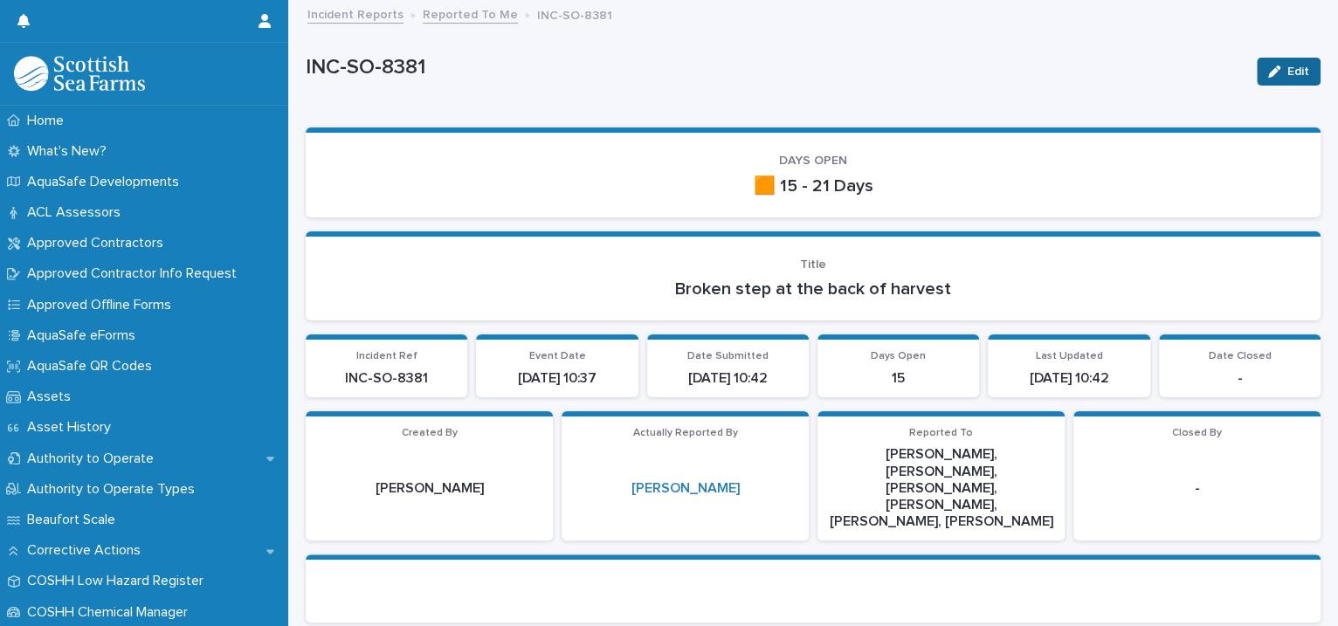
click at [1280, 63] on button "Edit" at bounding box center [1289, 72] width 64 height 28
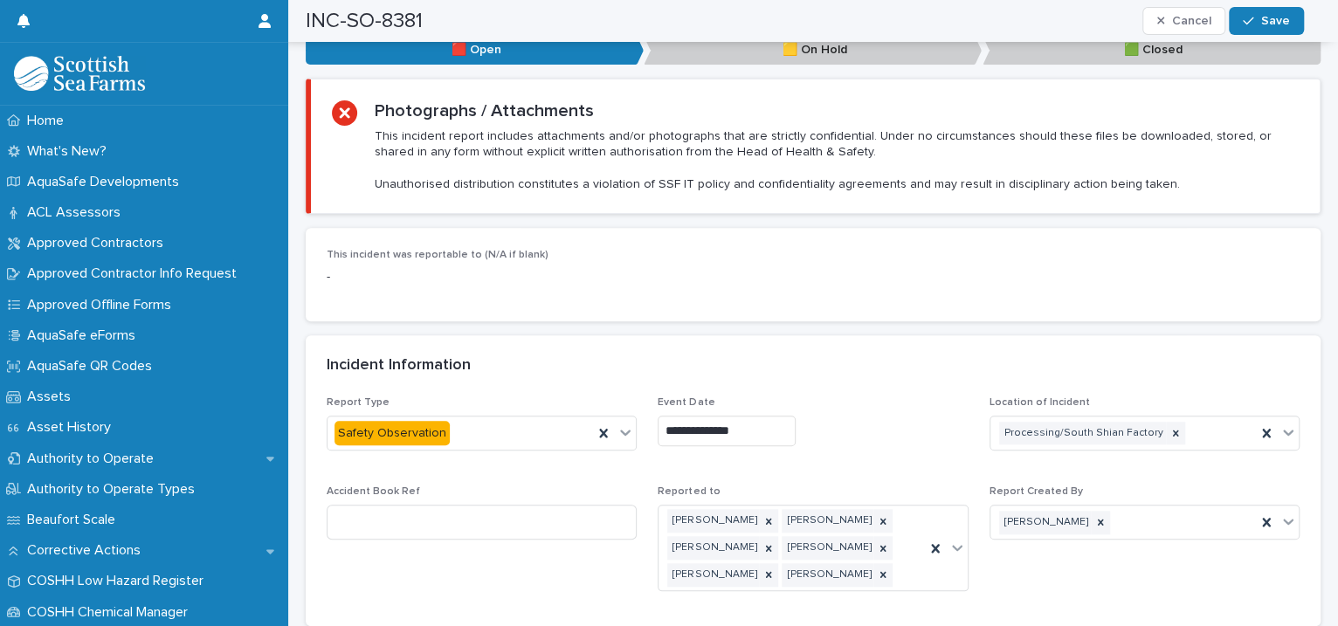
scroll to position [1201, 0]
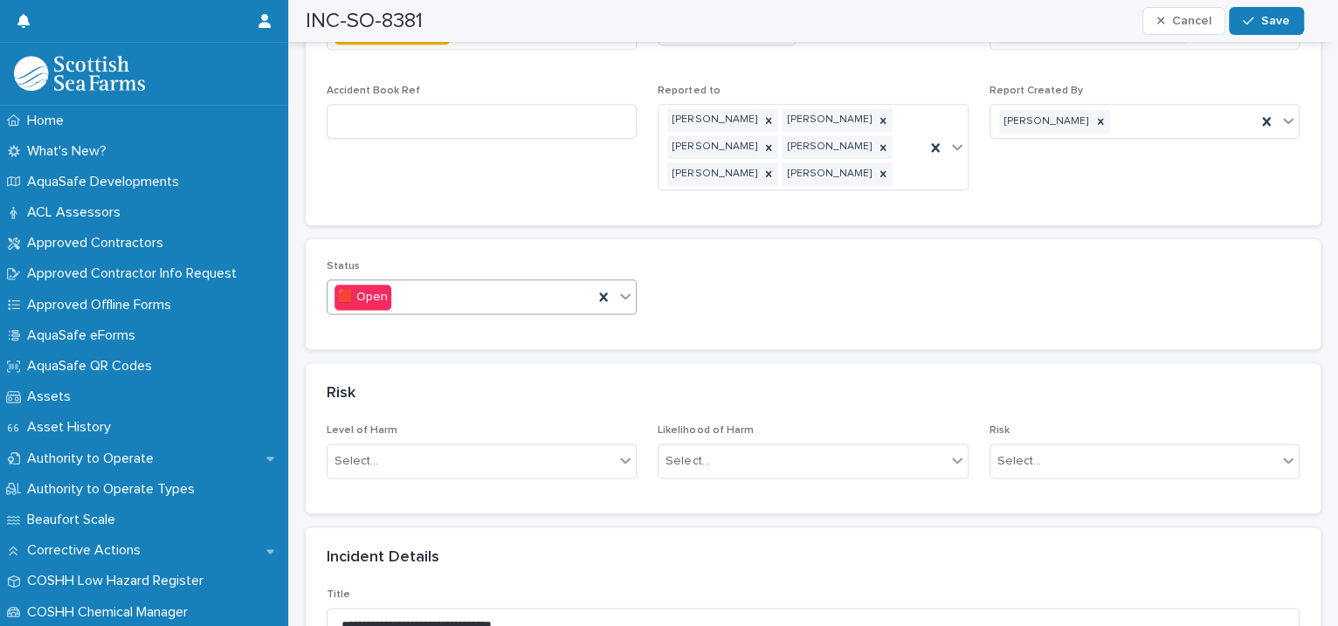
click at [623, 287] on icon at bounding box center [625, 295] width 17 height 17
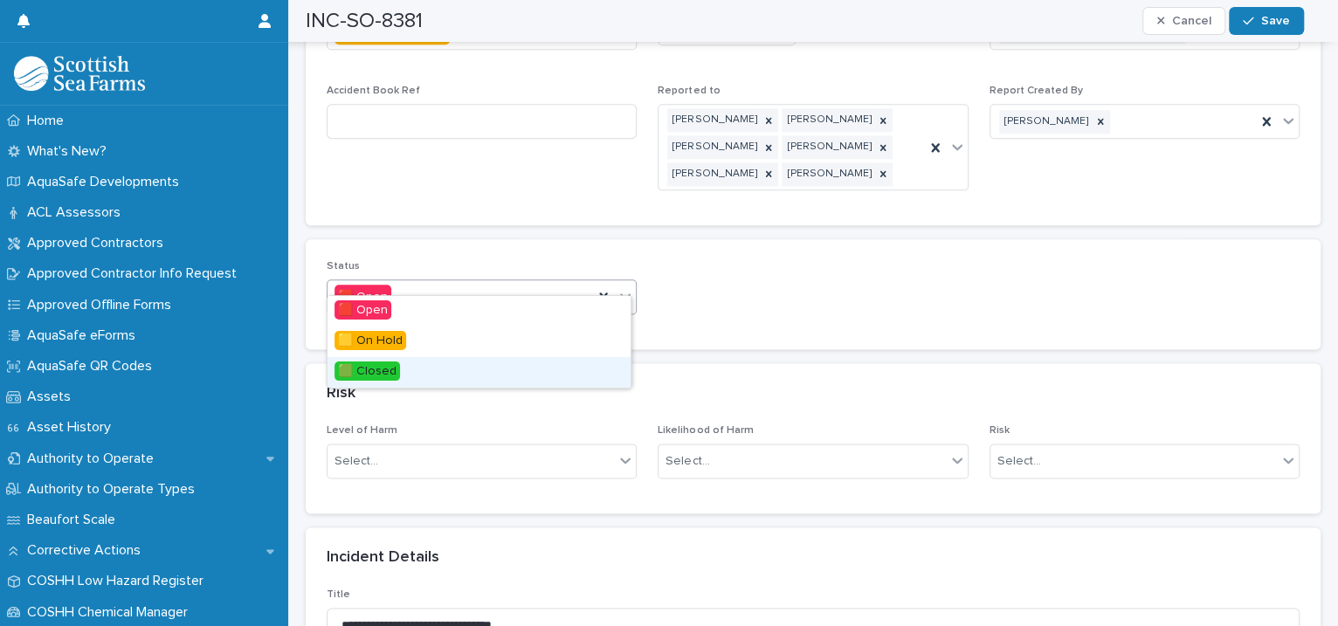
click at [459, 363] on div "🟩 Closed" at bounding box center [479, 372] width 303 height 31
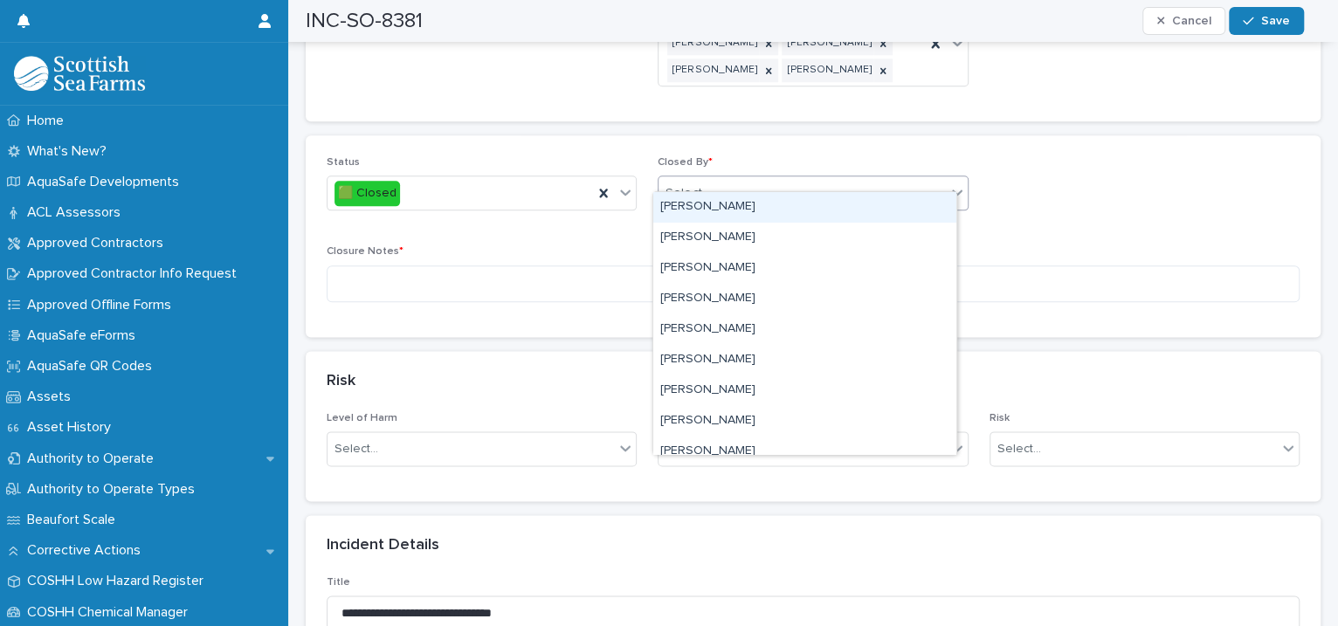
click at [721, 179] on div "Select..." at bounding box center [802, 193] width 286 height 29
type input "****"
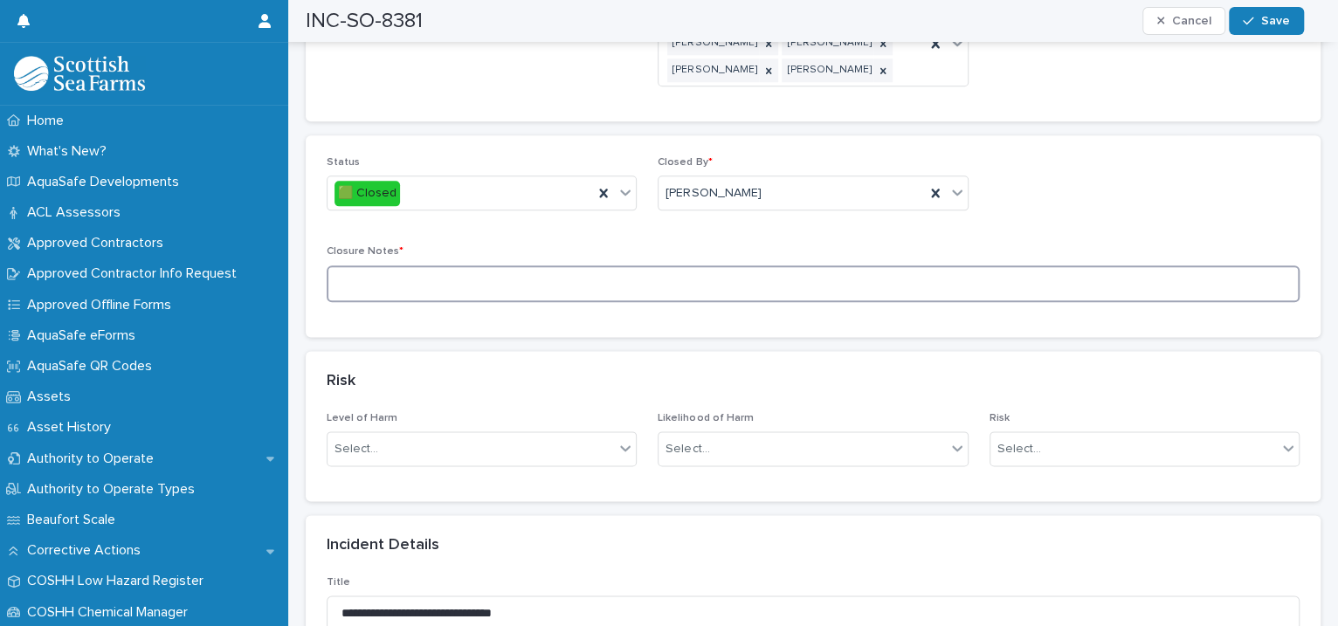
click at [513, 273] on textarea at bounding box center [813, 285] width 973 height 38
type textarea "**********"
click at [1267, 21] on span "Save" at bounding box center [1275, 21] width 29 height 12
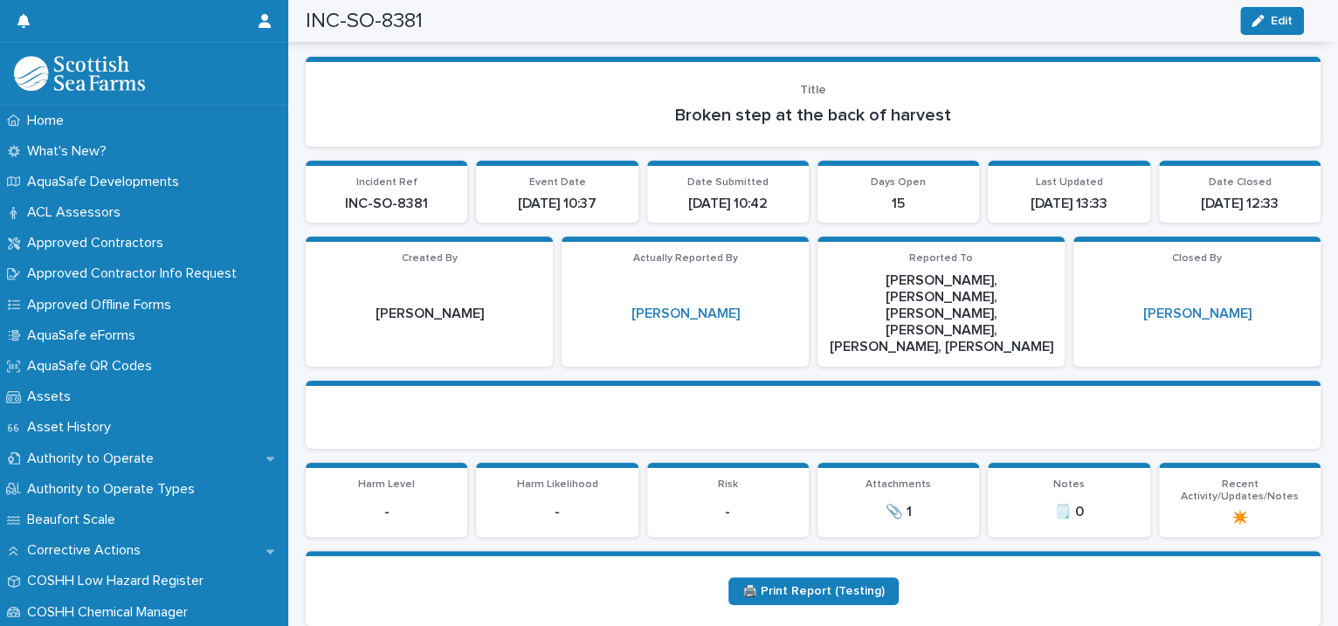
scroll to position [0, 0]
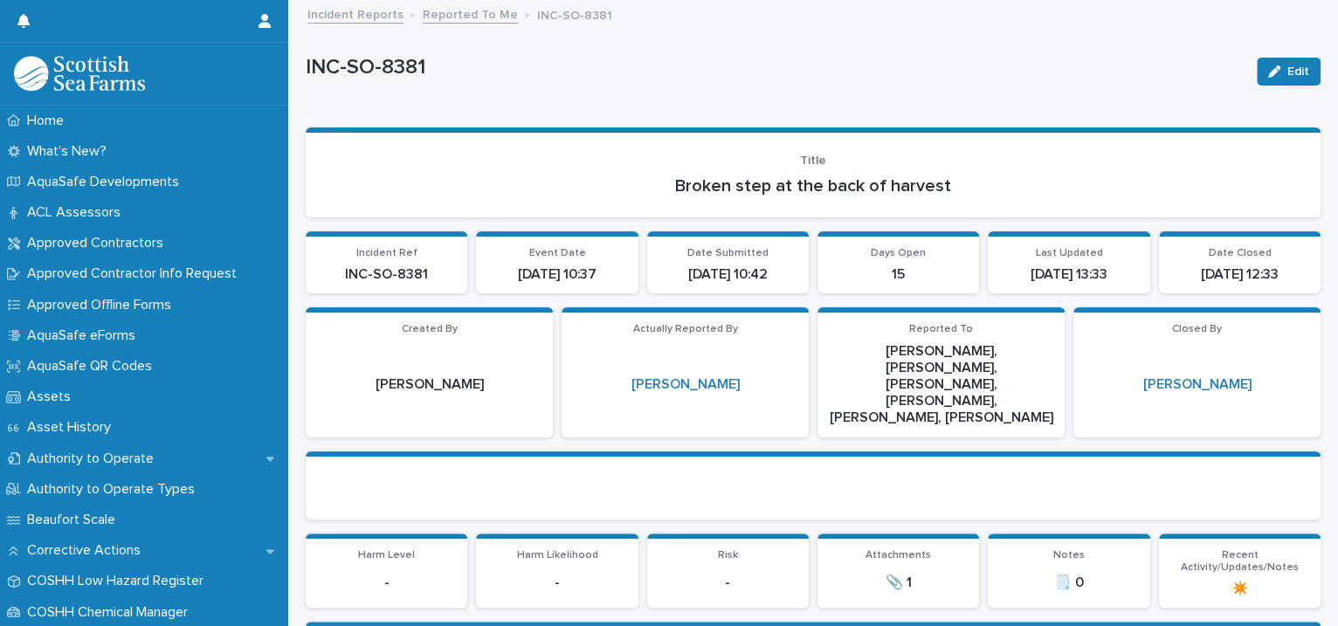
click at [453, 11] on link "Reported To Me" at bounding box center [470, 13] width 95 height 20
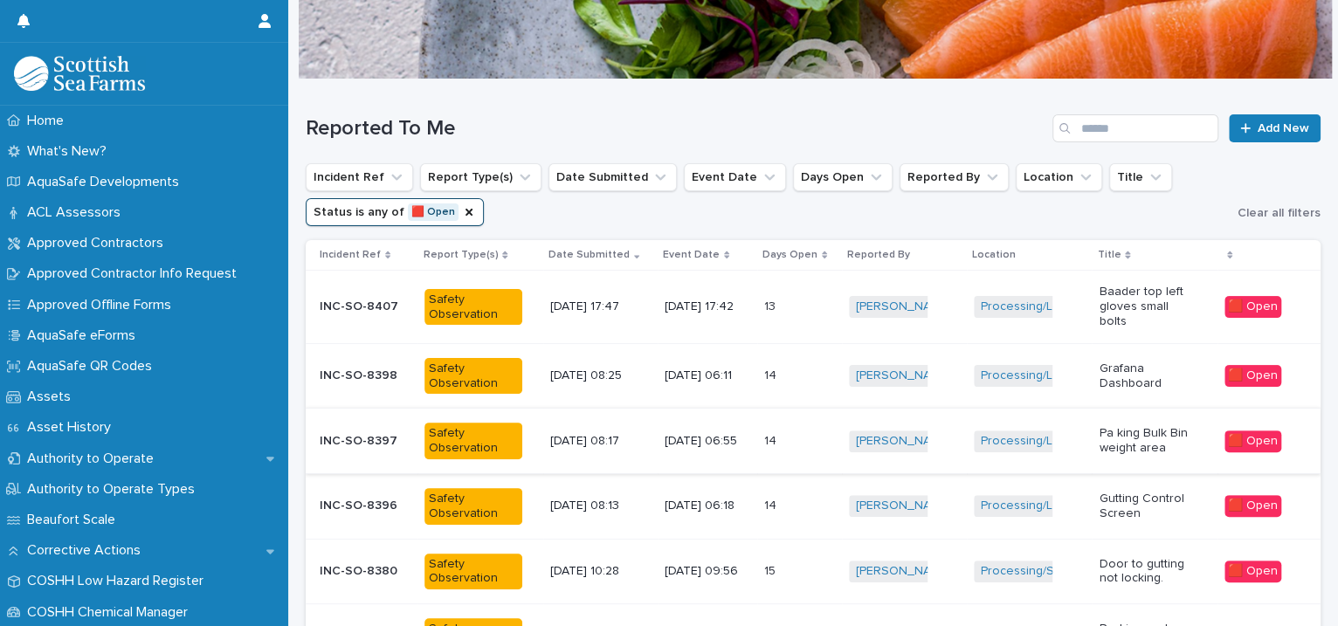
scroll to position [496, 0]
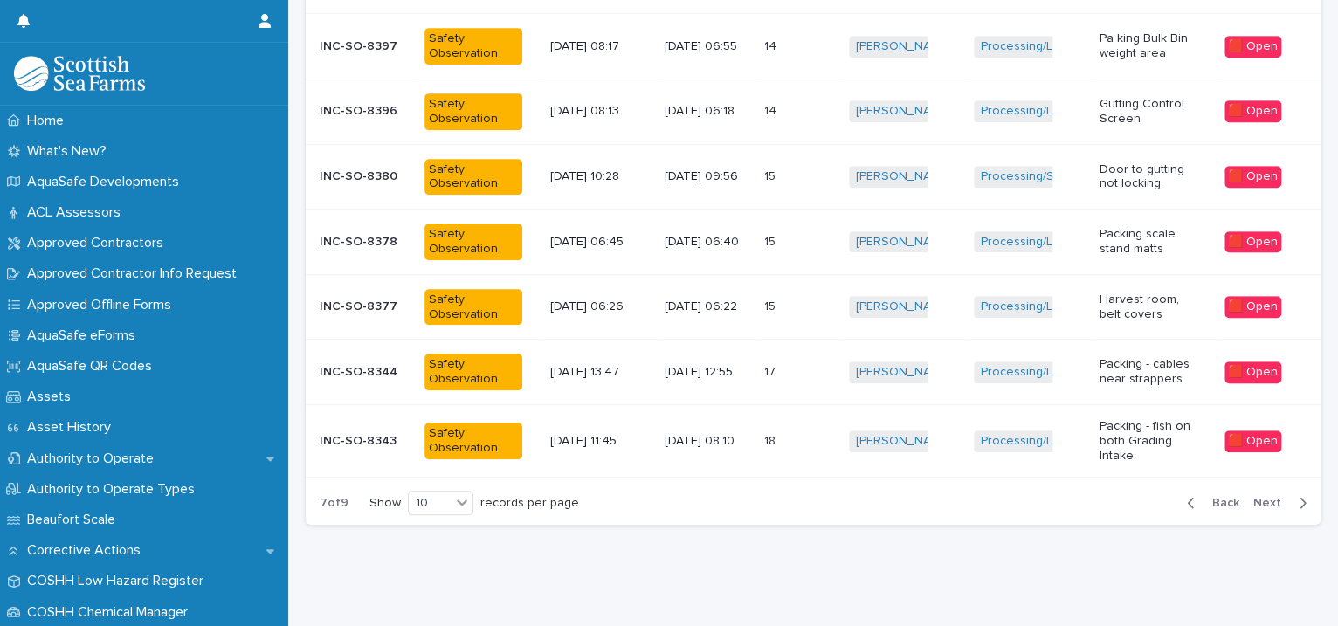
click at [1209, 497] on span "Back" at bounding box center [1221, 503] width 38 height 12
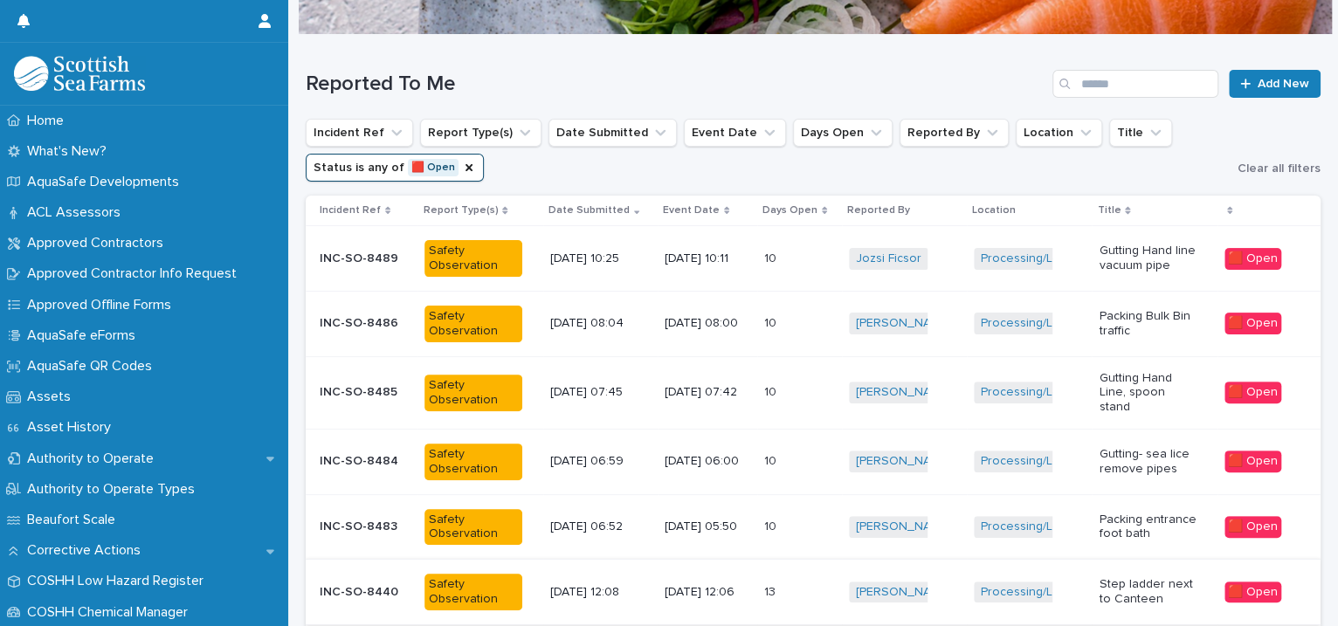
scroll to position [540, 0]
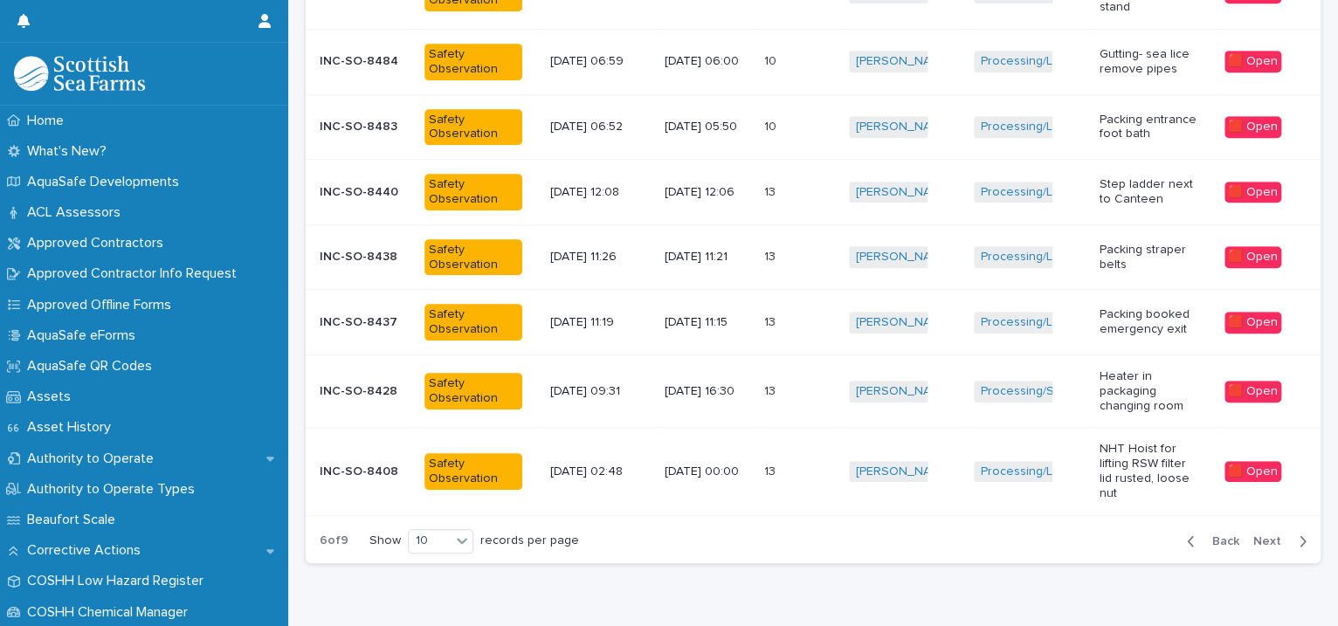
click at [1204, 535] on span "Back" at bounding box center [1221, 541] width 38 height 12
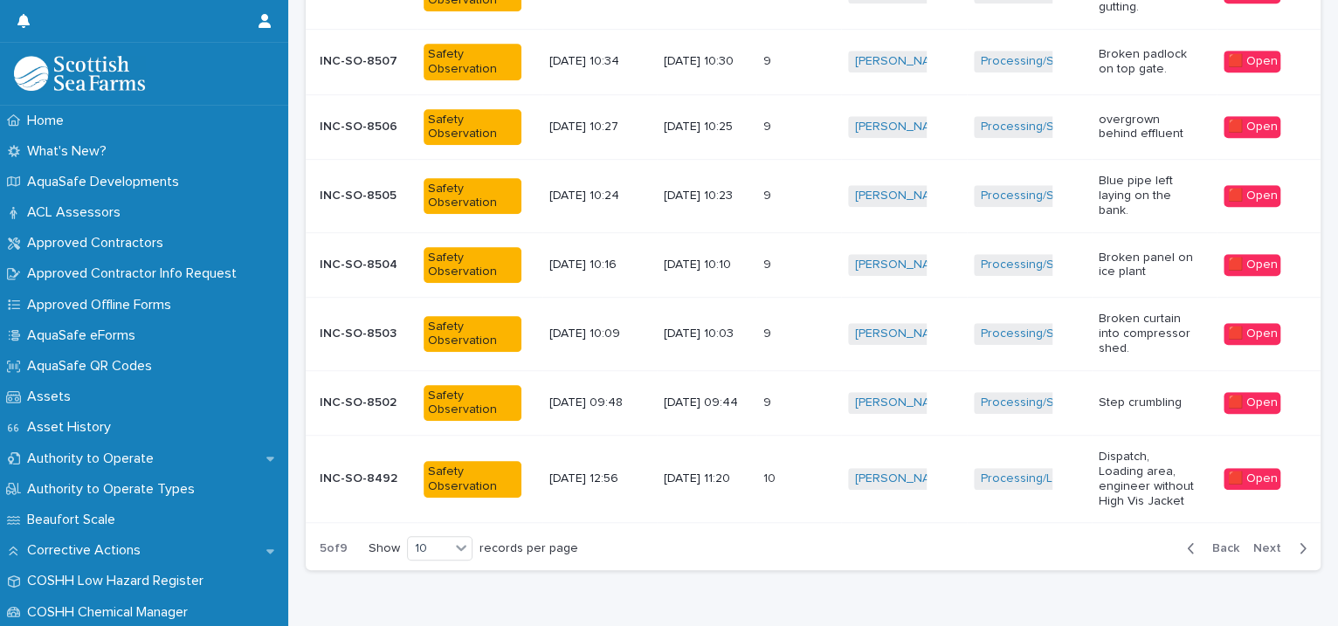
scroll to position [548, 0]
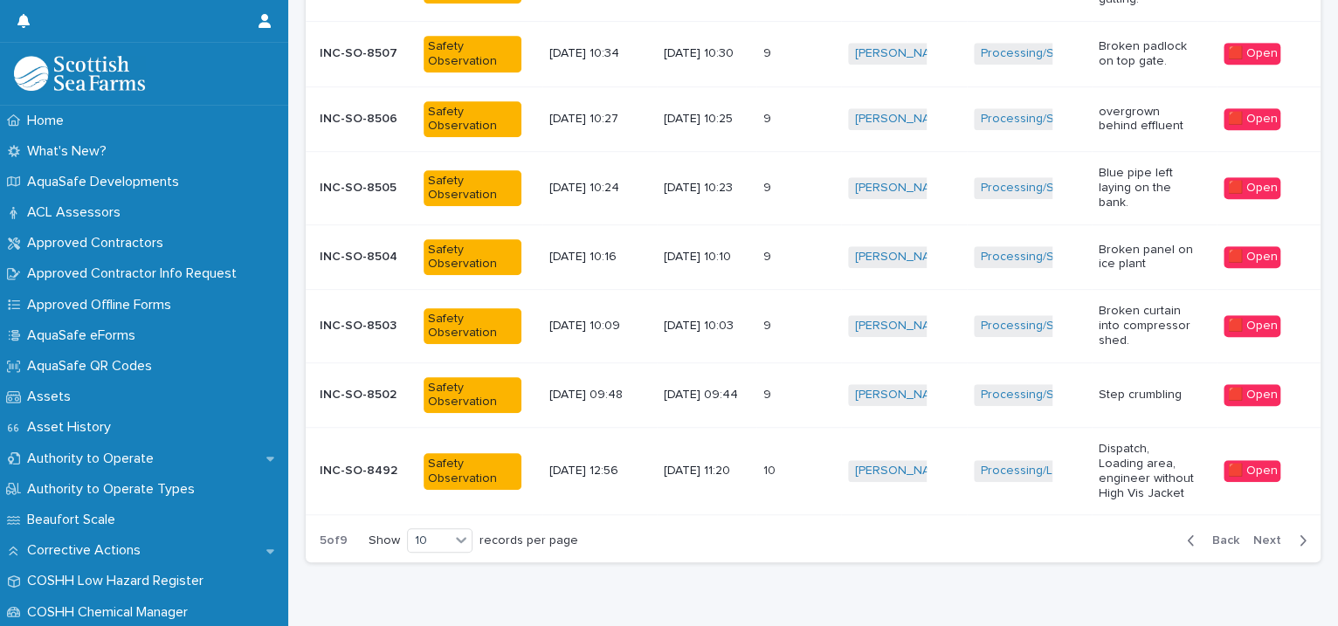
click at [927, 326] on div "Iona Sinclair + 0" at bounding box center [896, 326] width 97 height 22
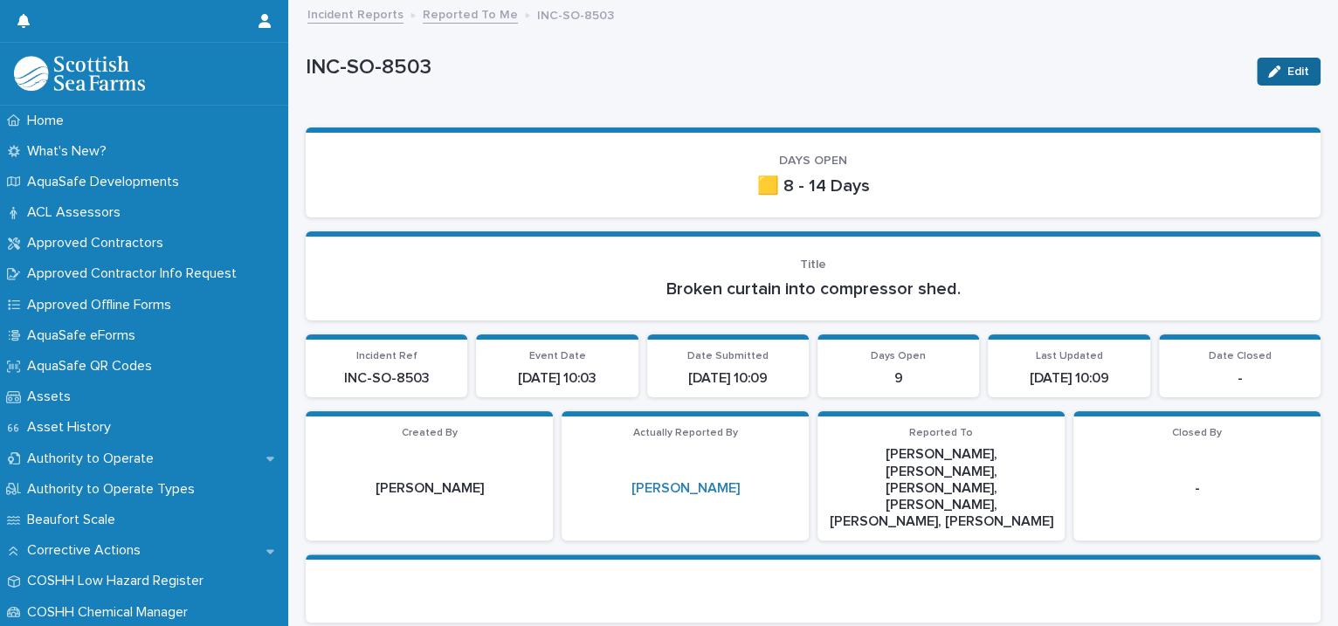
click at [1268, 79] on button "Edit" at bounding box center [1289, 72] width 64 height 28
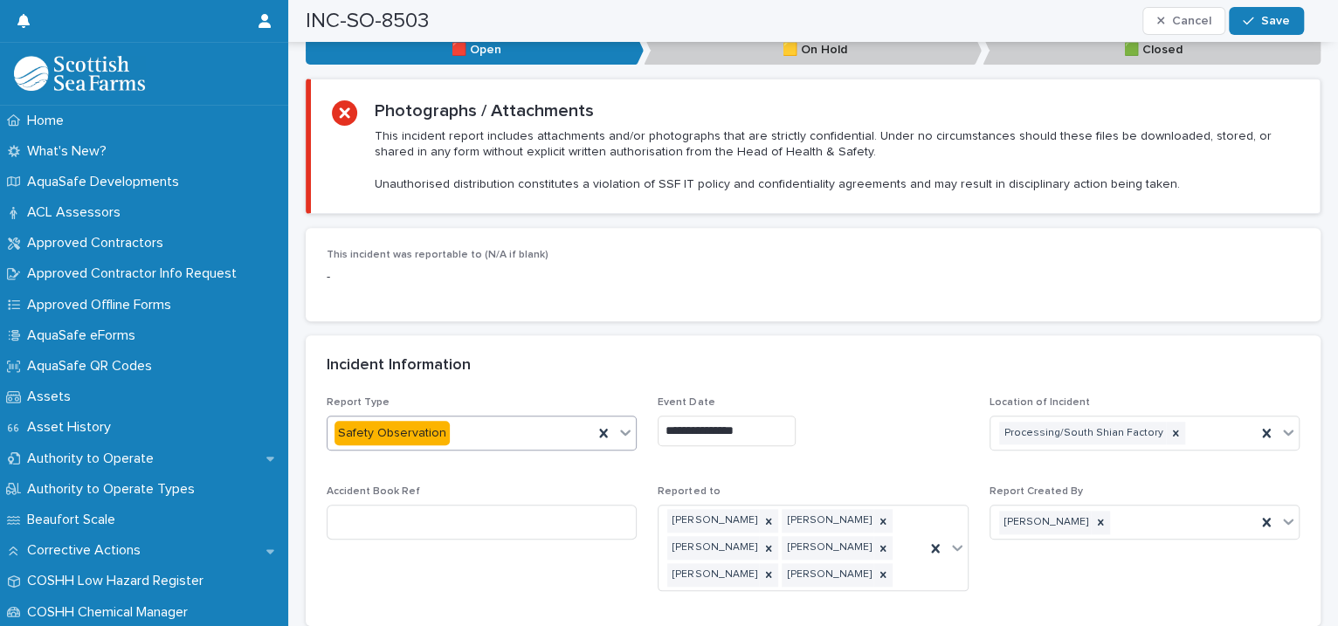
scroll to position [1201, 0]
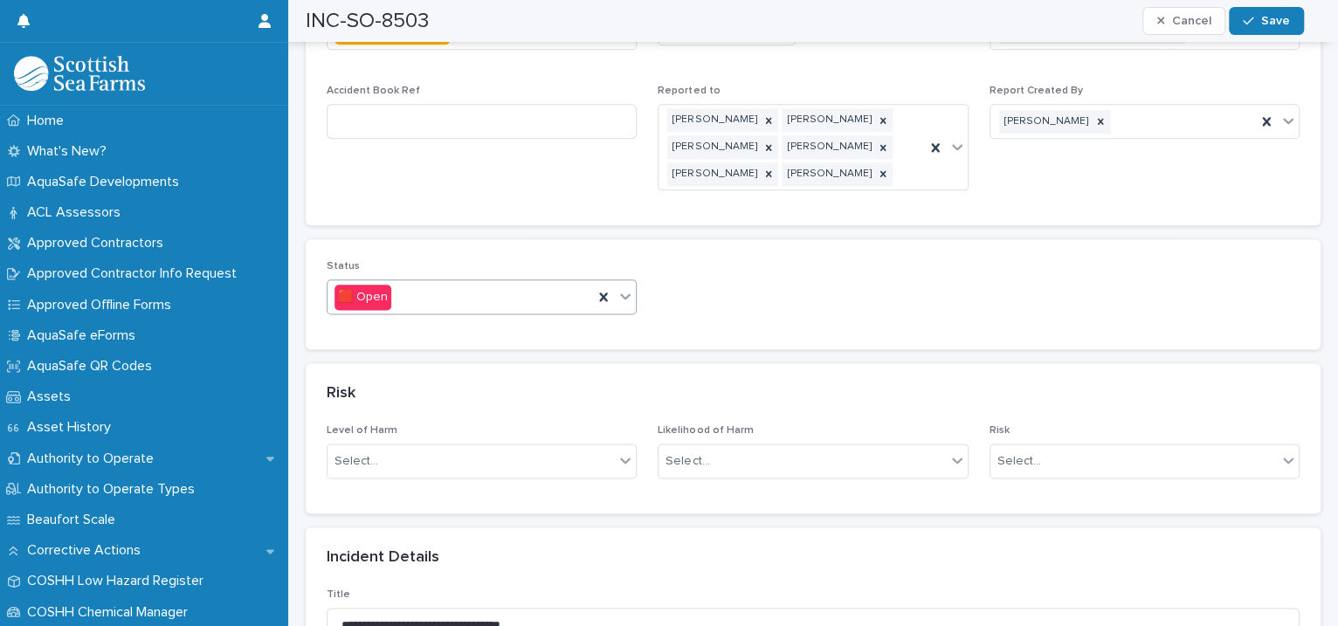
click at [618, 287] on icon at bounding box center [625, 295] width 17 height 17
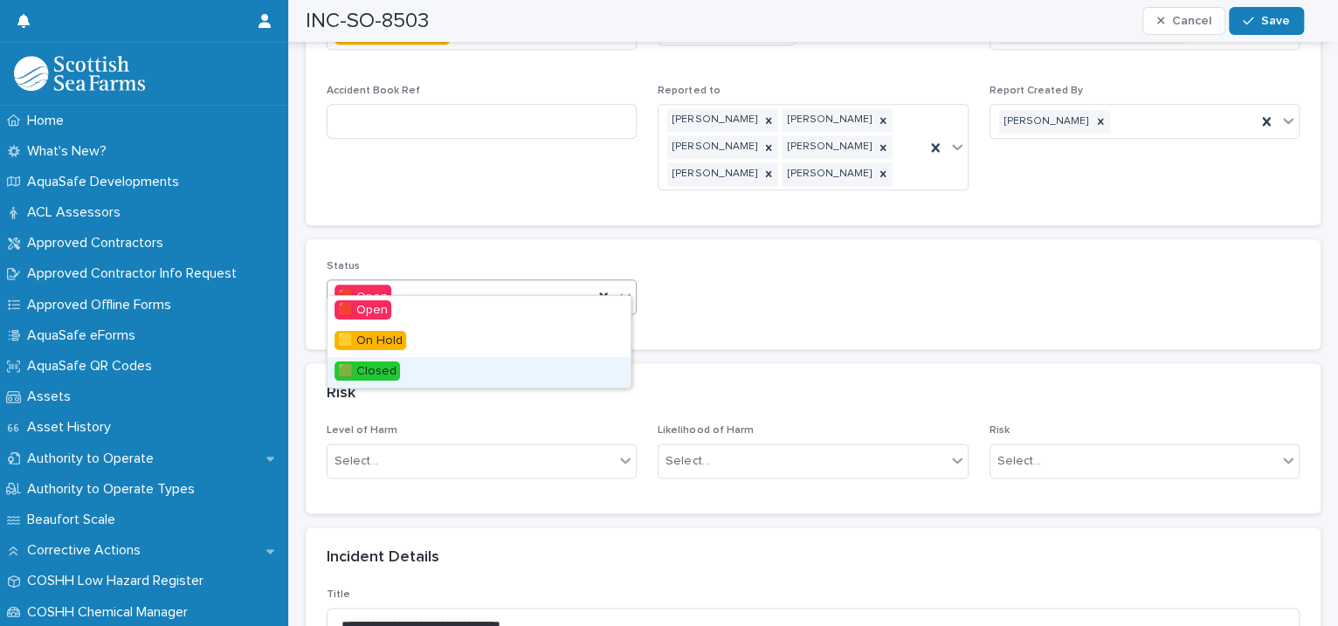
click at [548, 372] on div "🟩 Closed" at bounding box center [479, 372] width 303 height 31
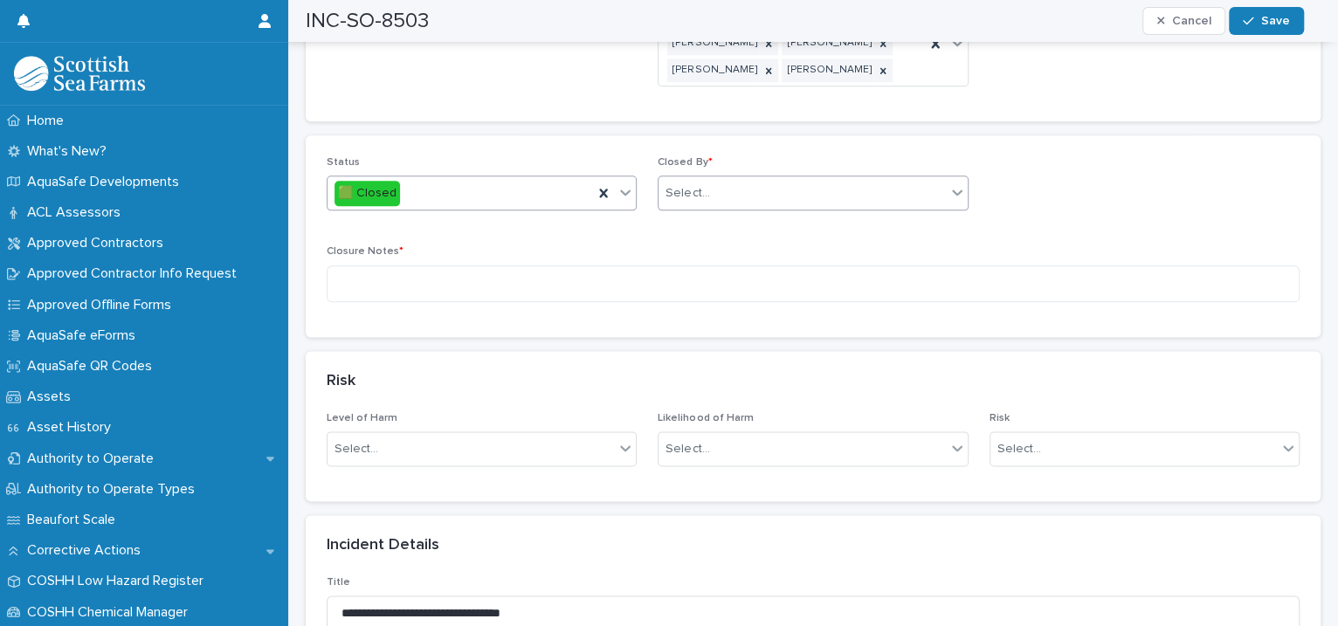
click at [711, 179] on div "Select..." at bounding box center [802, 193] width 286 height 29
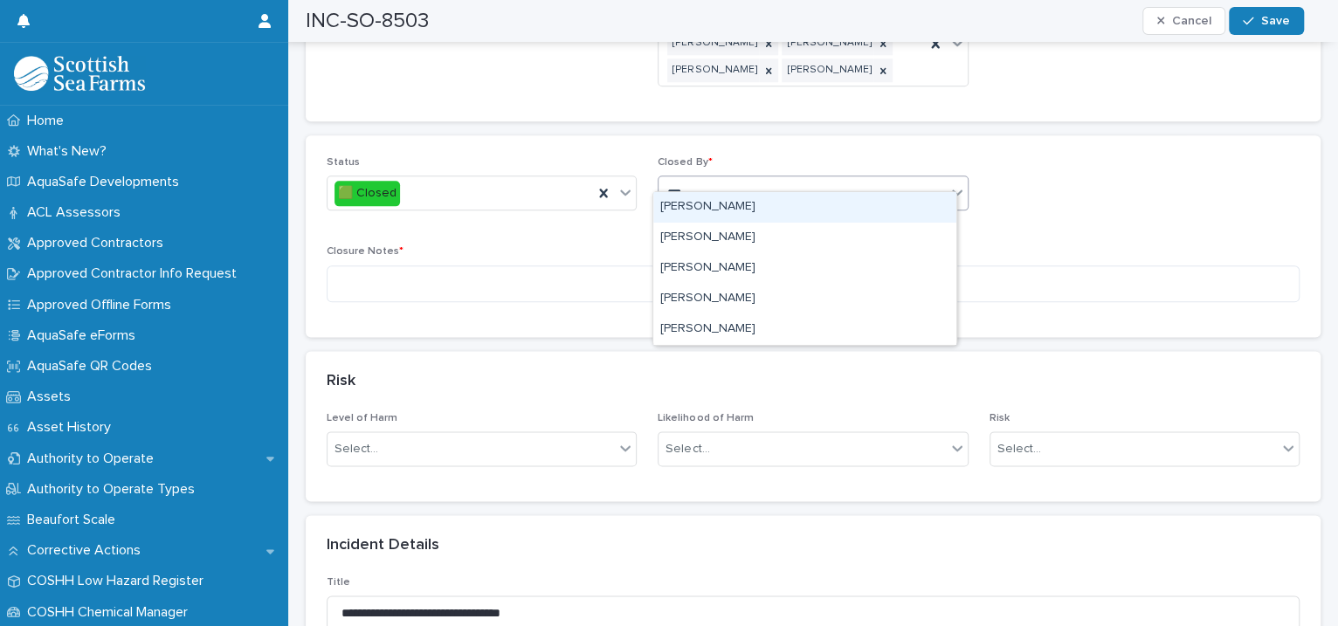
type input "****"
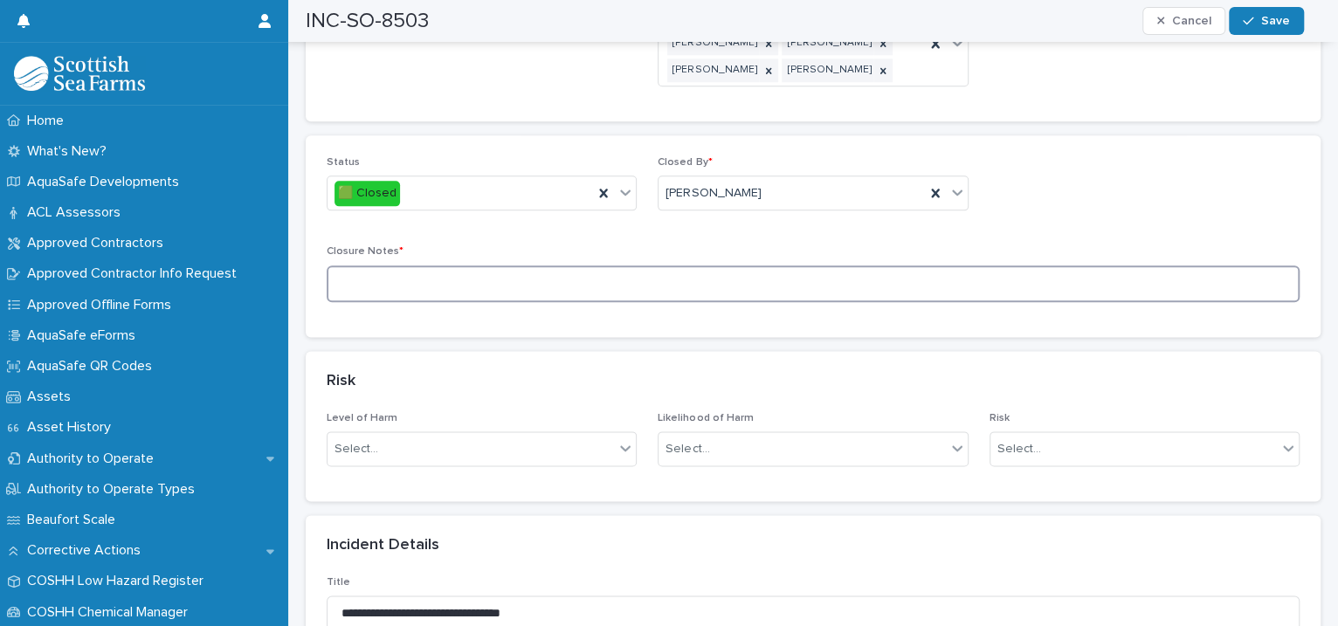
click at [459, 266] on textarea at bounding box center [813, 285] width 973 height 38
type textarea "*********"
click at [1260, 25] on button "Save" at bounding box center [1266, 21] width 74 height 28
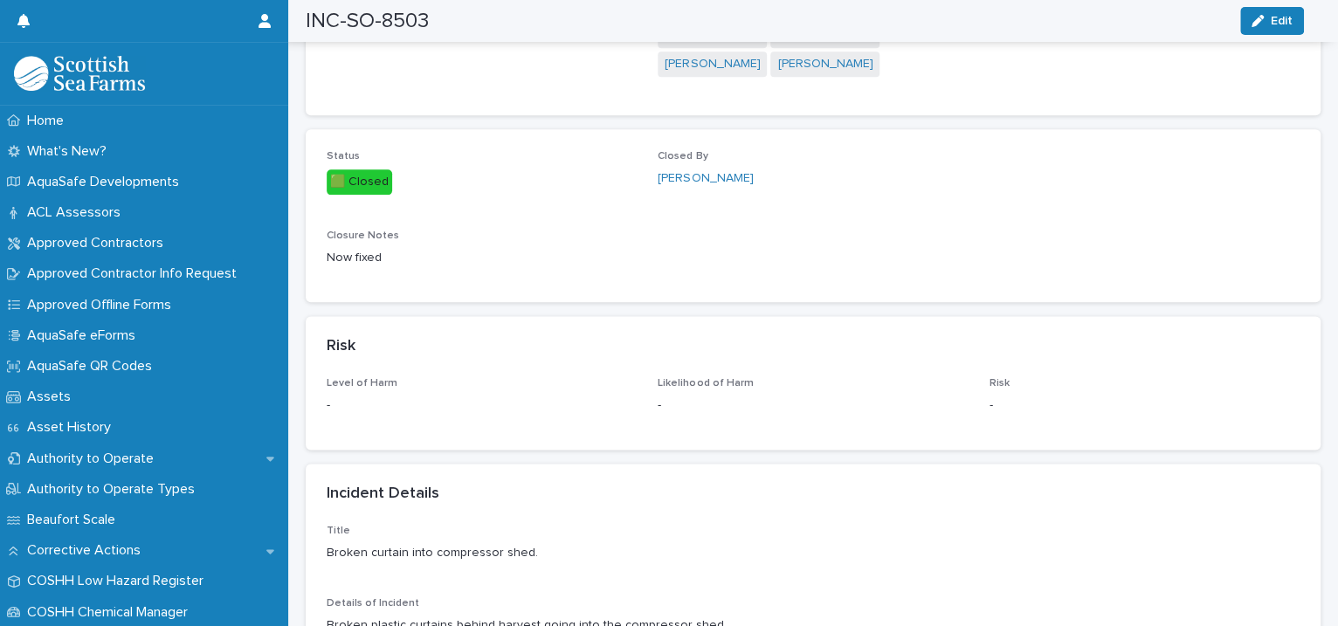
scroll to position [0, 0]
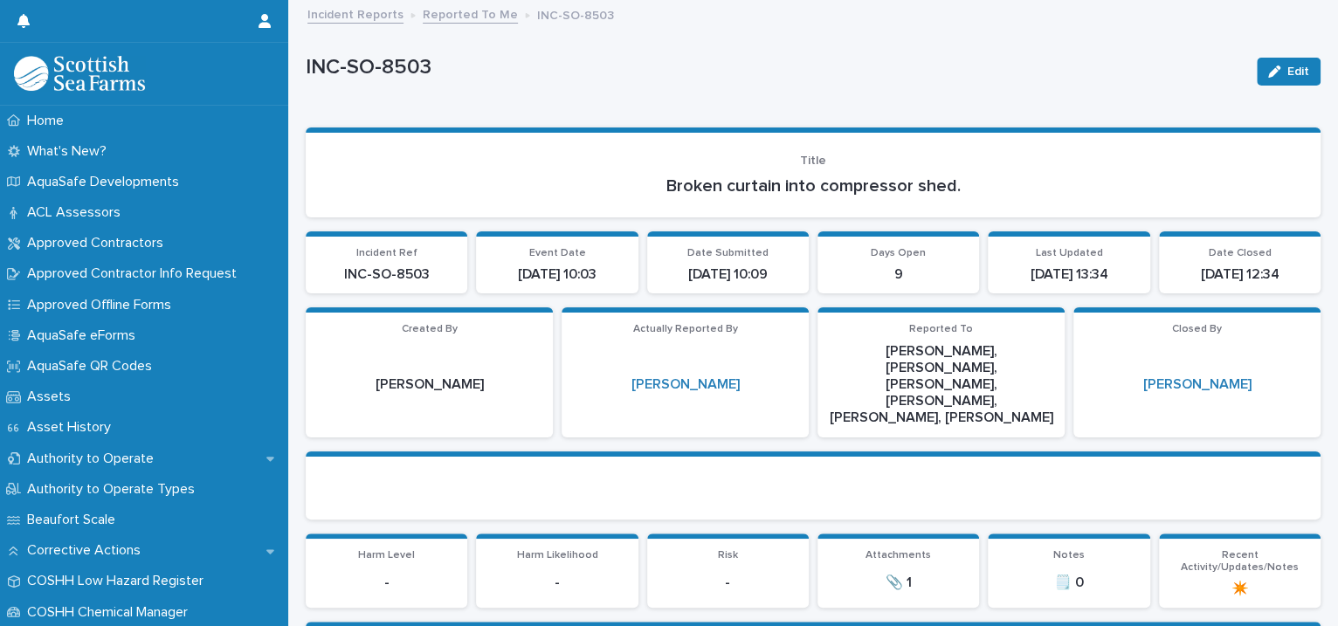
click at [423, 8] on link "Reported To Me" at bounding box center [470, 13] width 95 height 20
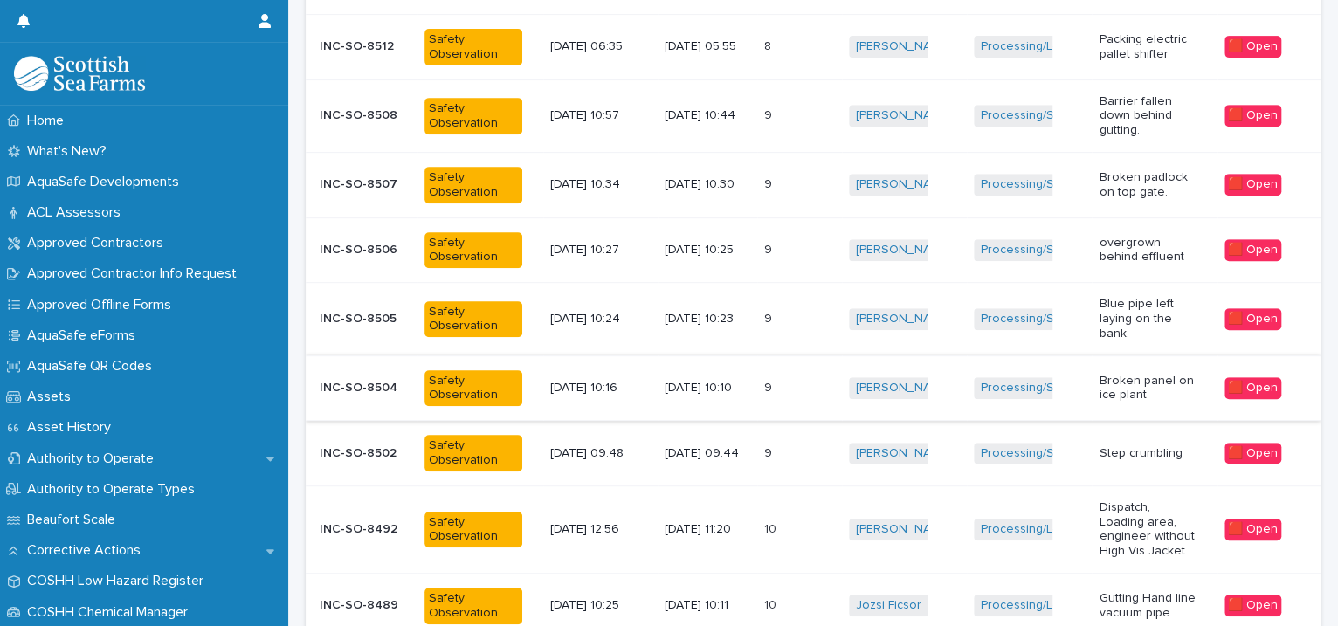
scroll to position [450, 0]
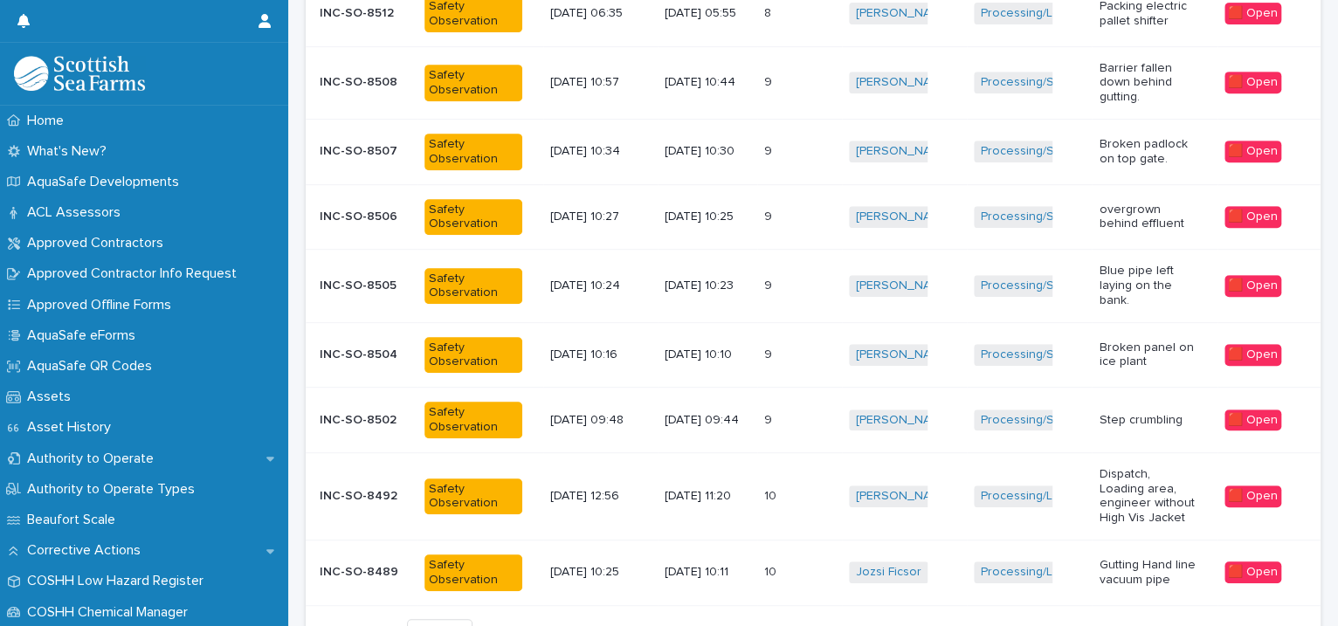
click at [935, 300] on div "Iona Sinclair + 0" at bounding box center [904, 286] width 111 height 36
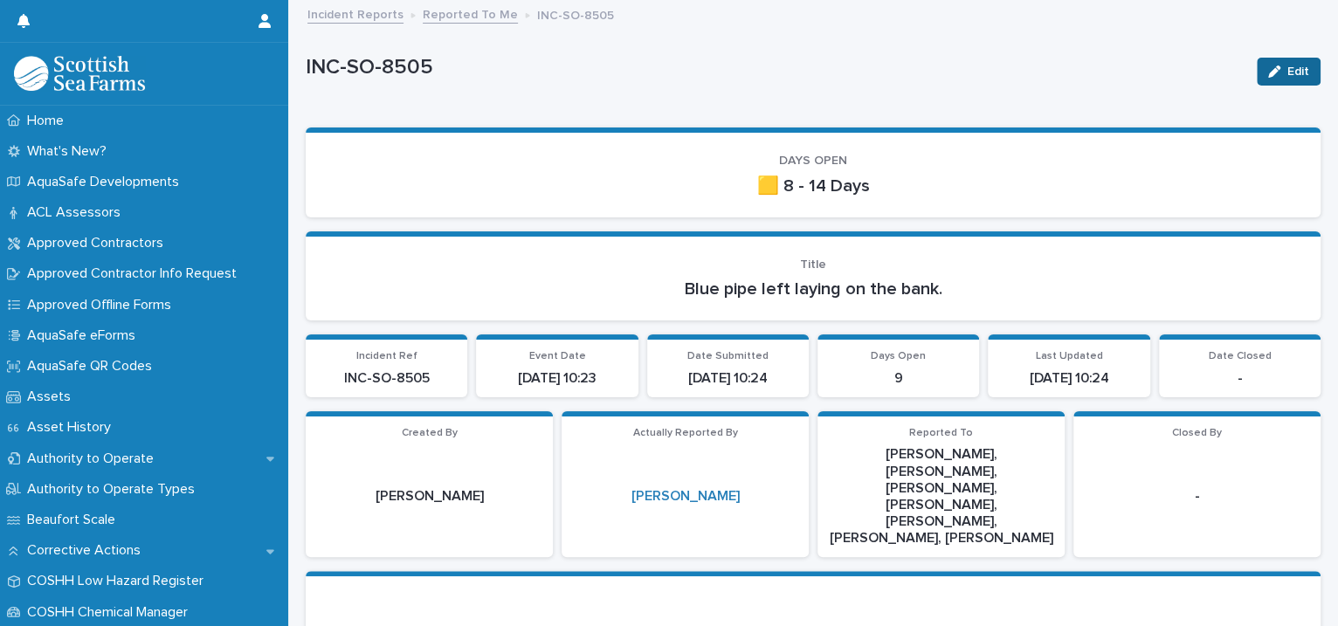
click at [1287, 66] on span "Edit" at bounding box center [1298, 72] width 22 height 12
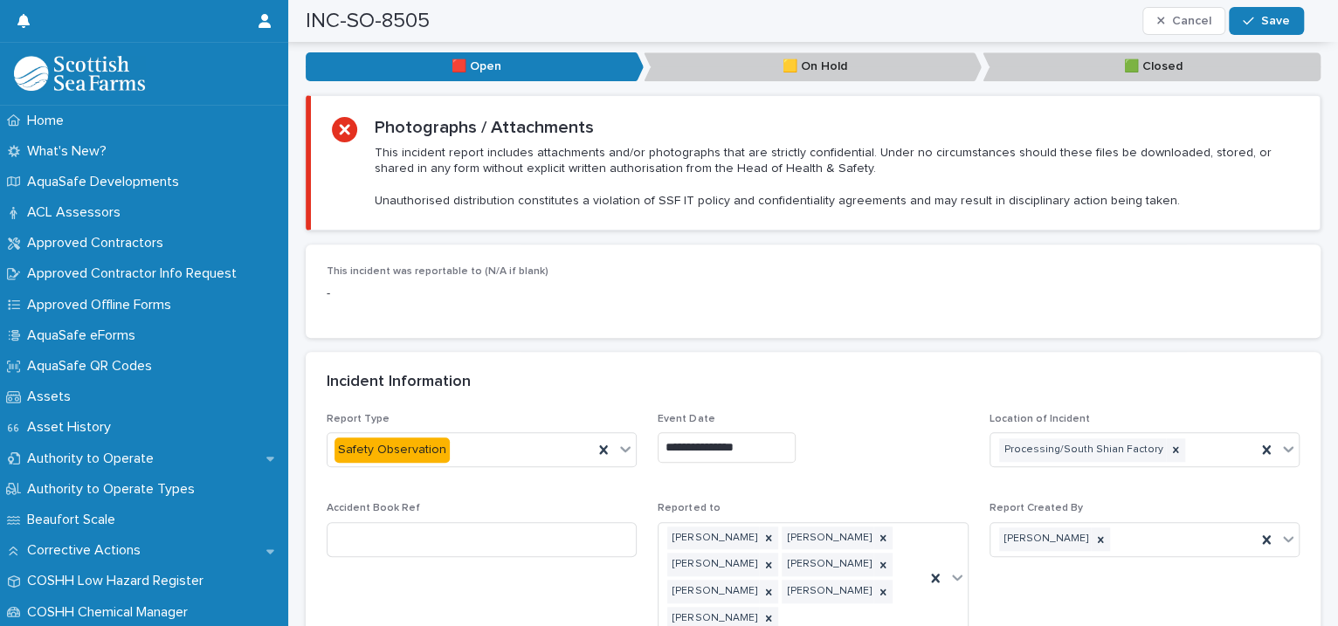
scroll to position [1201, 0]
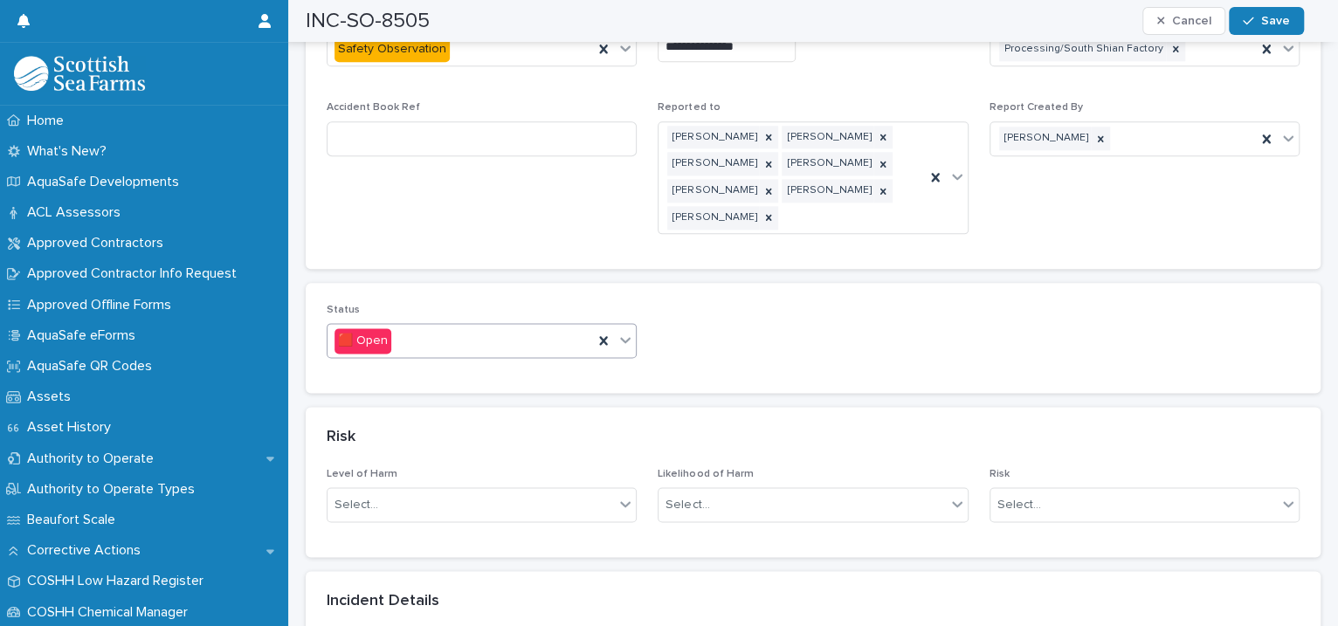
click at [622, 331] on icon at bounding box center [625, 339] width 17 height 17
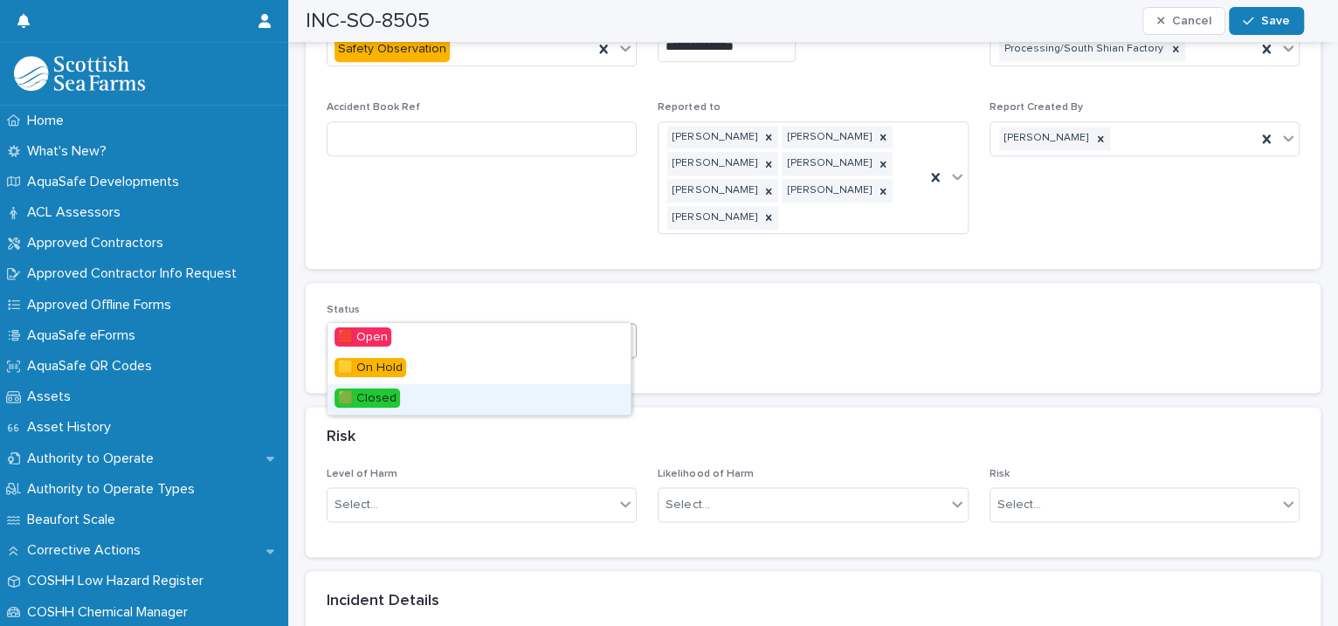
click at [514, 391] on div "🟩 Closed" at bounding box center [479, 399] width 303 height 31
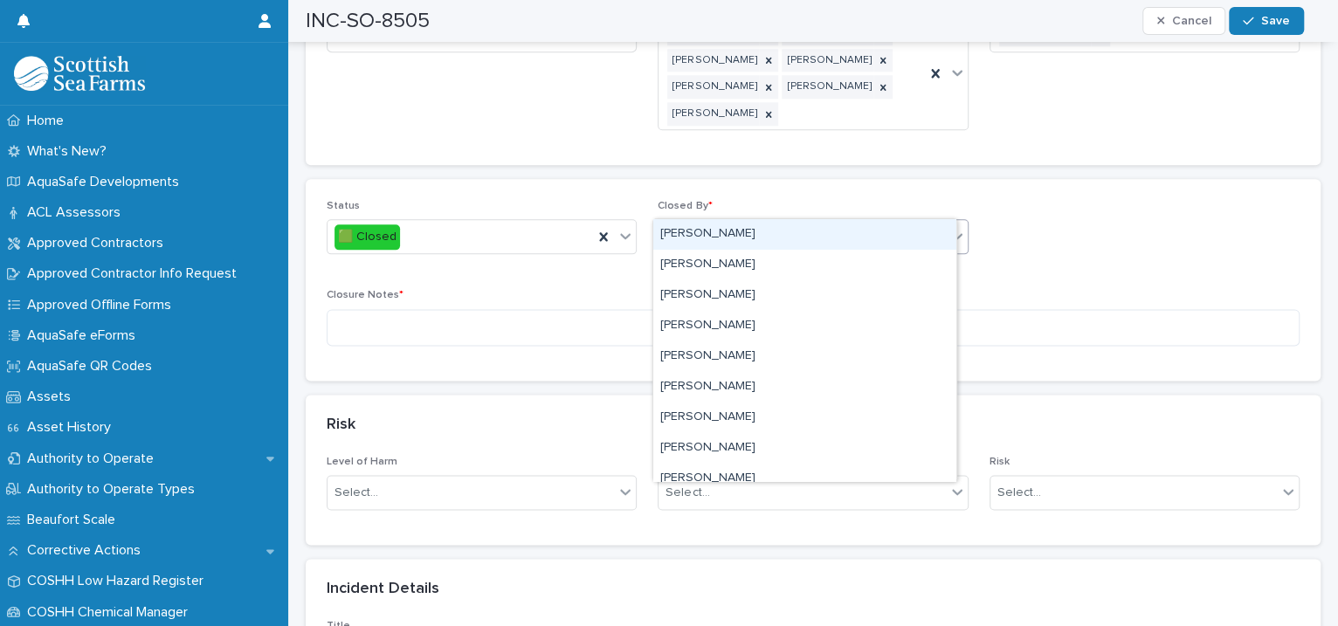
click at [739, 223] on div "Select..." at bounding box center [802, 237] width 286 height 29
type input "****"
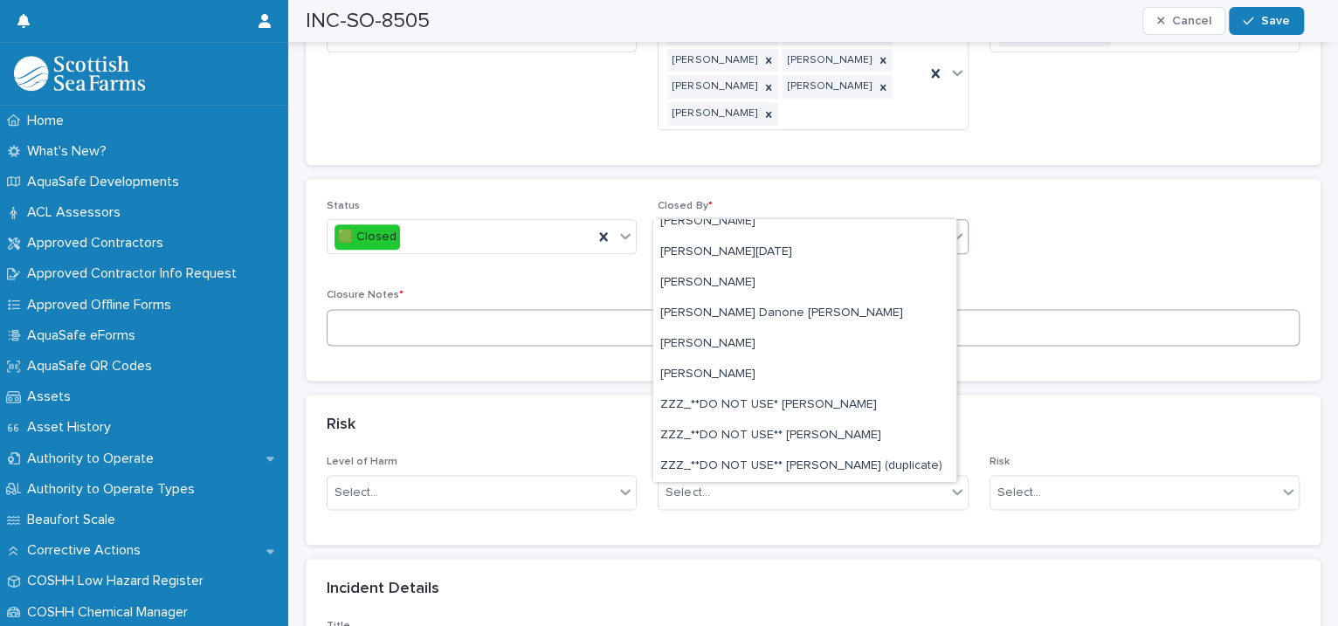
scroll to position [0, 0]
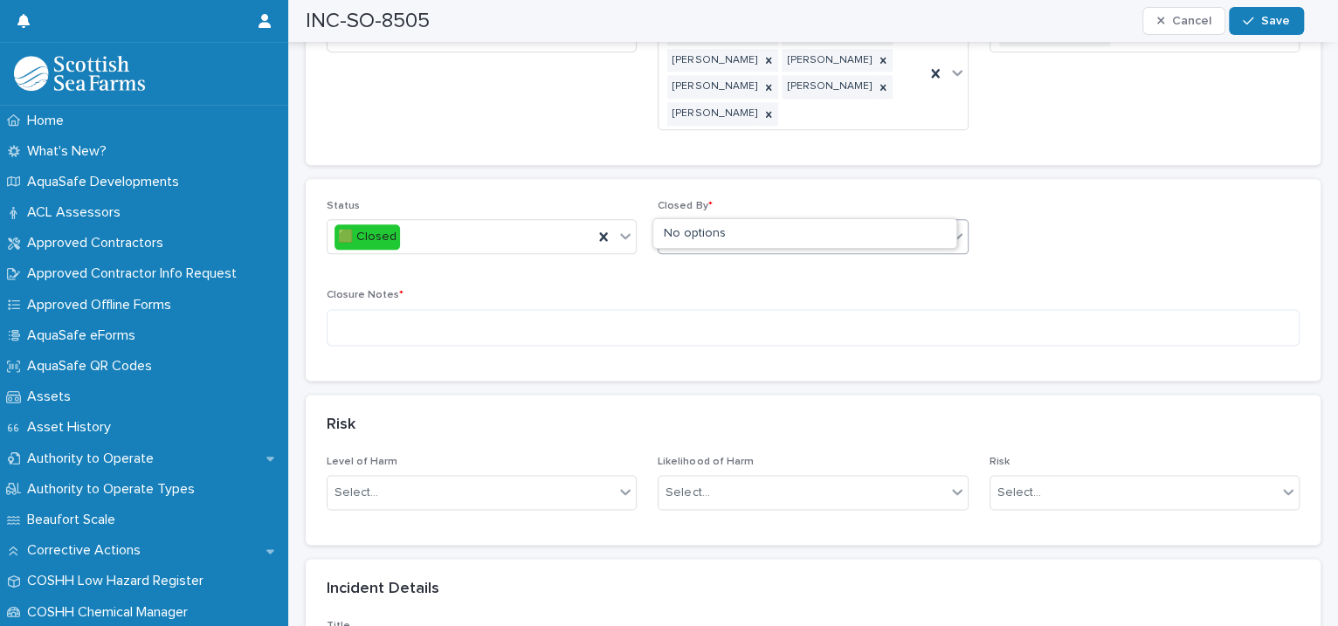
type input "*"
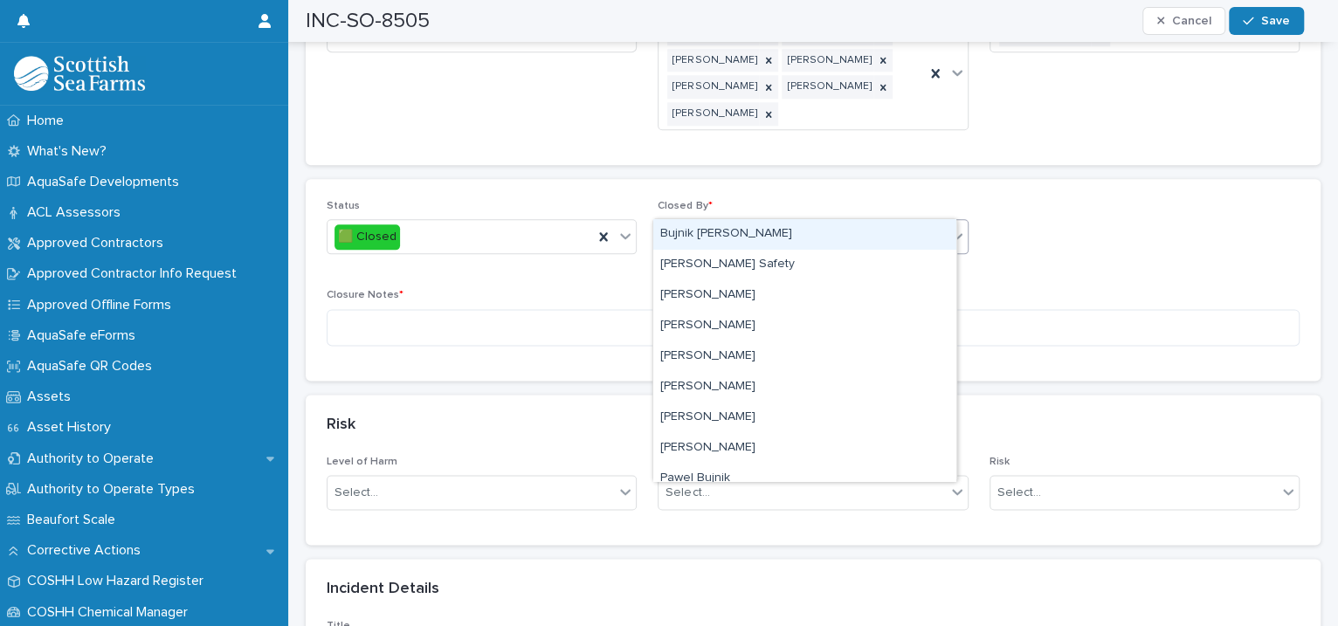
type input "****"
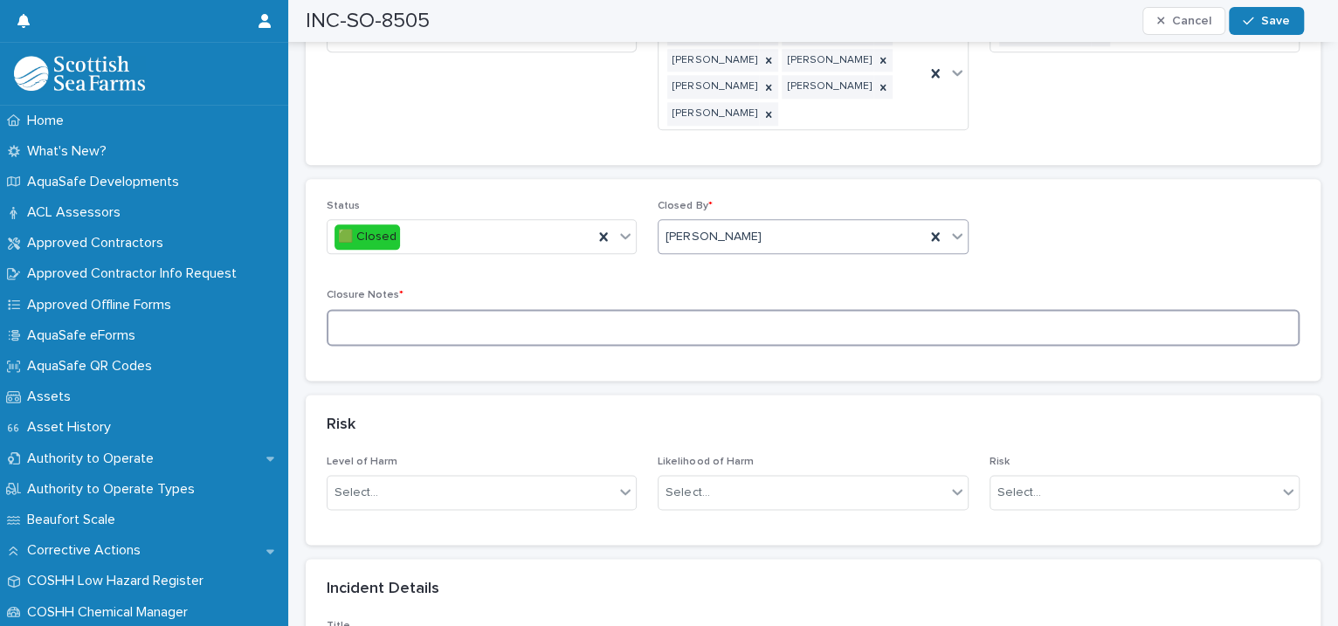
click at [445, 309] on textarea at bounding box center [813, 328] width 973 height 38
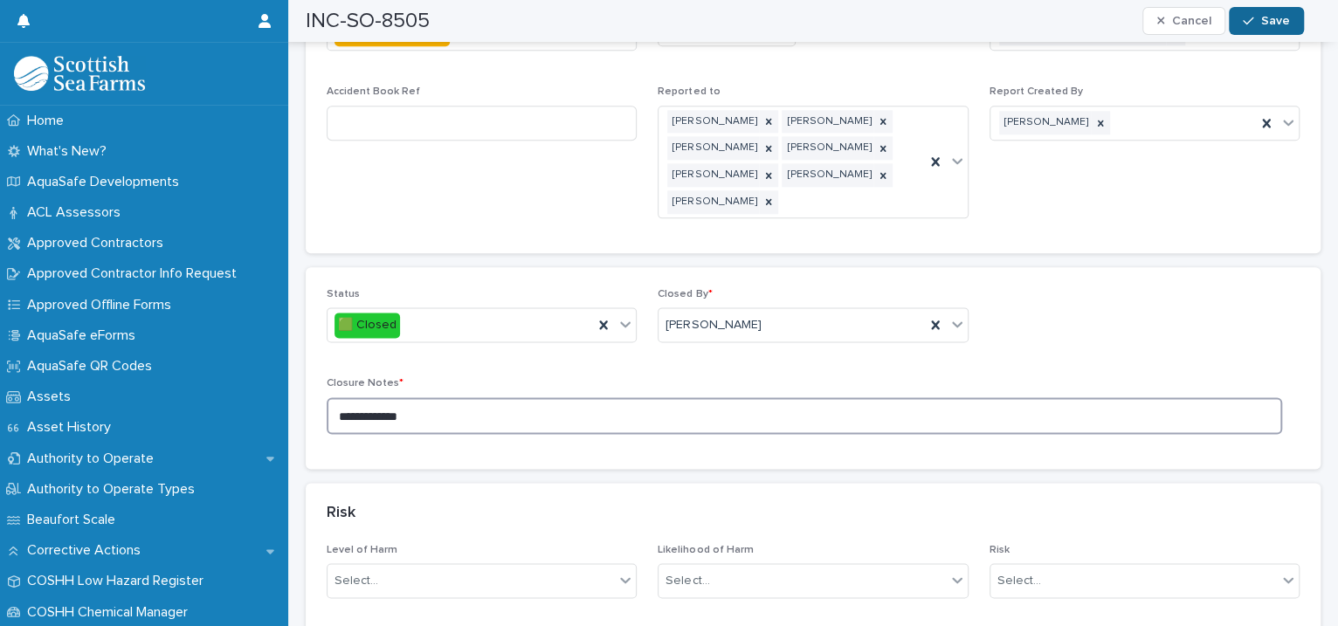
type textarea "**********"
click at [1273, 21] on span "Save" at bounding box center [1275, 21] width 29 height 12
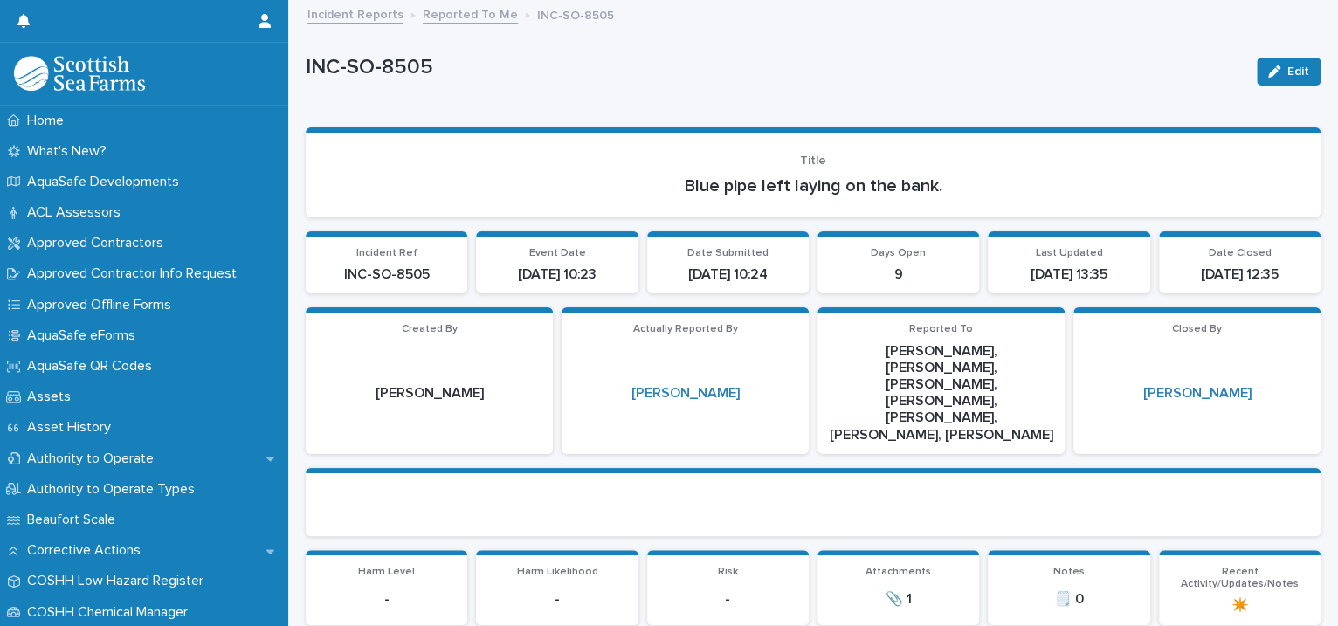
click at [486, 19] on link "Reported To Me" at bounding box center [470, 13] width 95 height 20
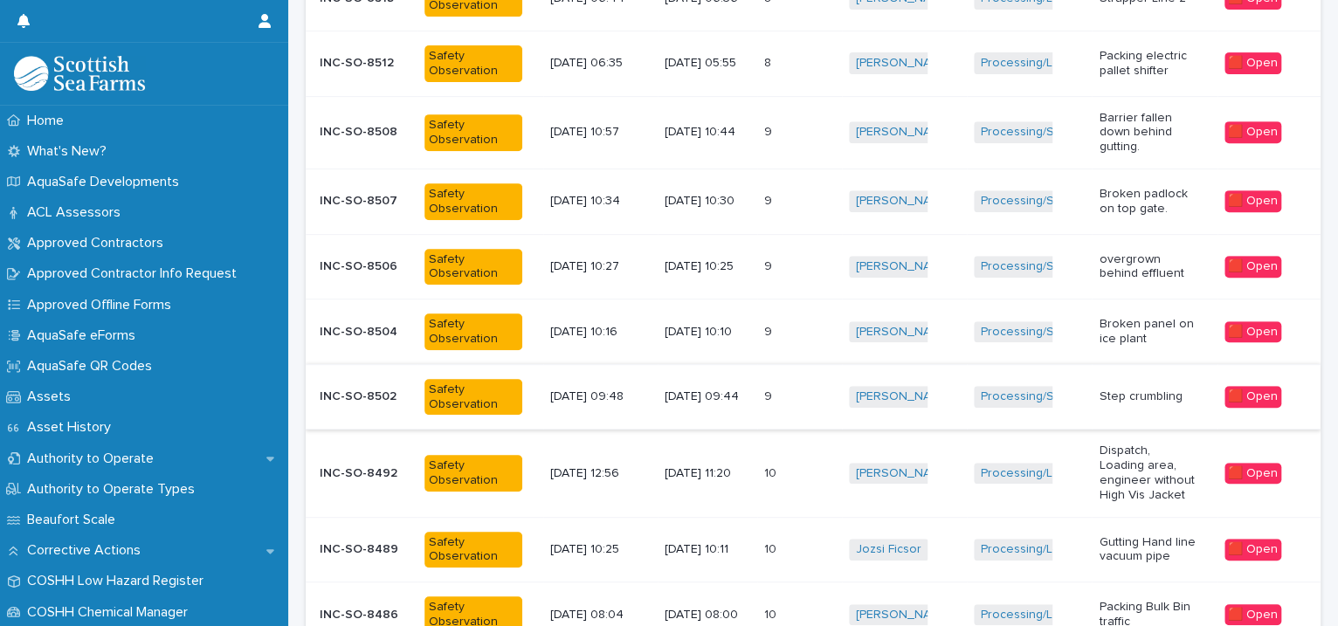
scroll to position [431, 0]
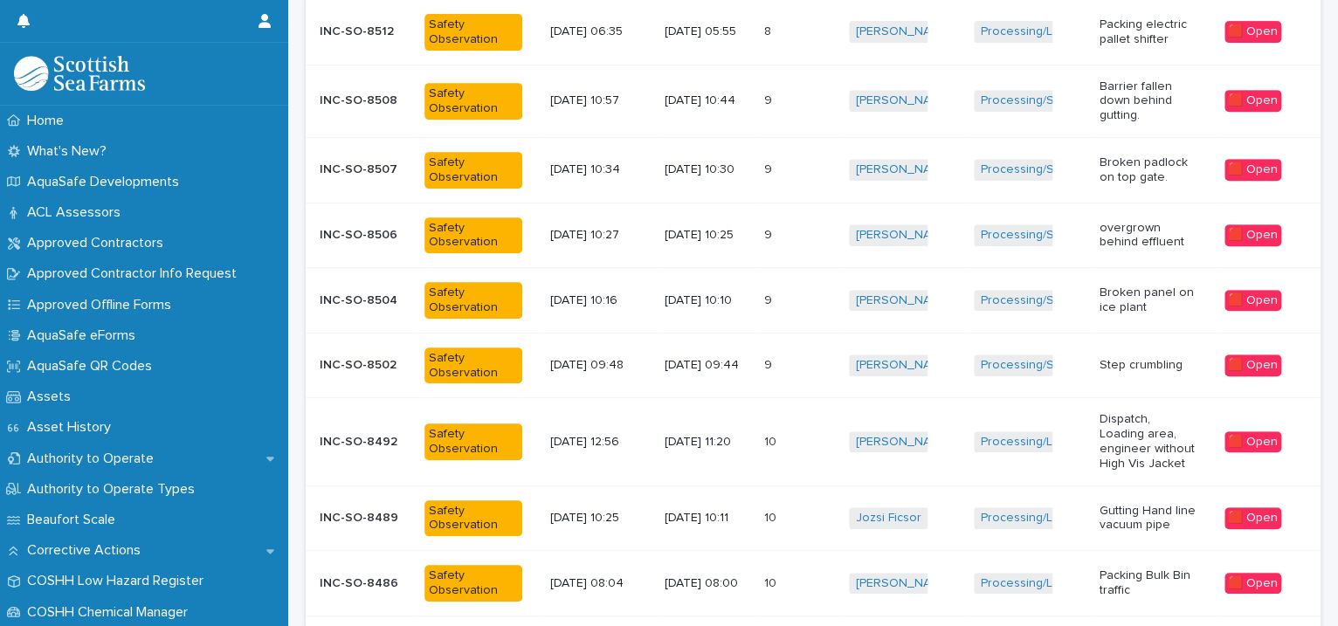
click at [810, 249] on td "9 9" at bounding box center [799, 236] width 85 height 66
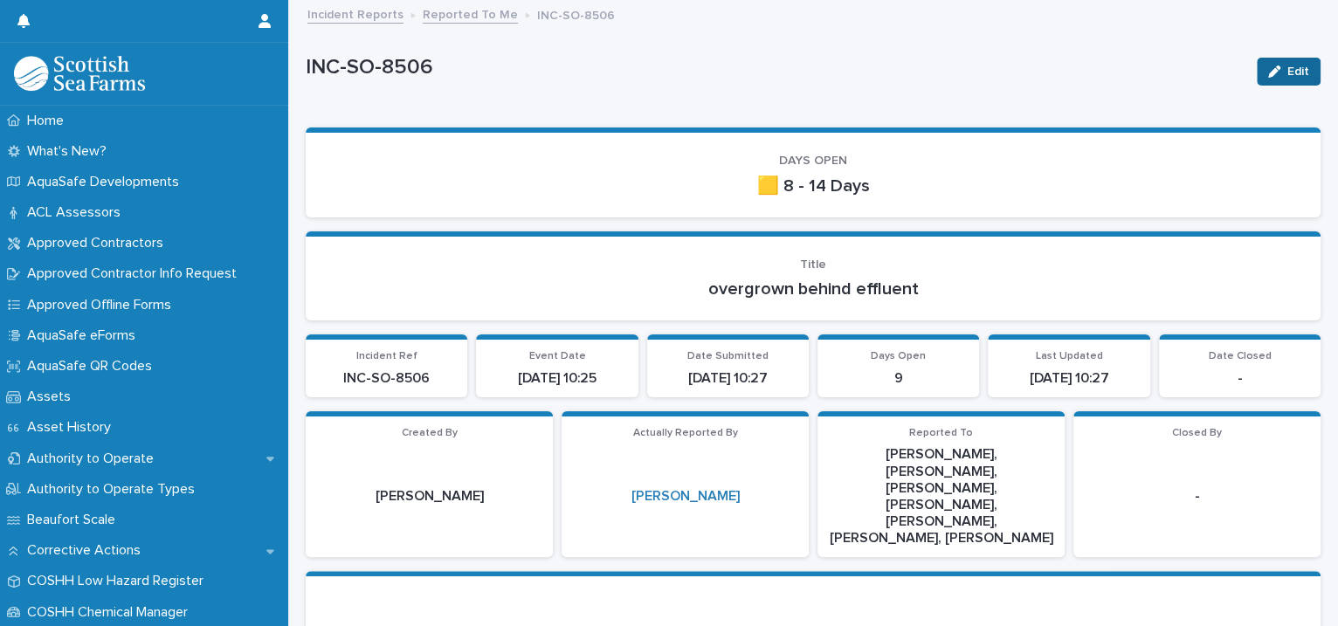
click at [1268, 68] on icon "button" at bounding box center [1274, 72] width 12 height 12
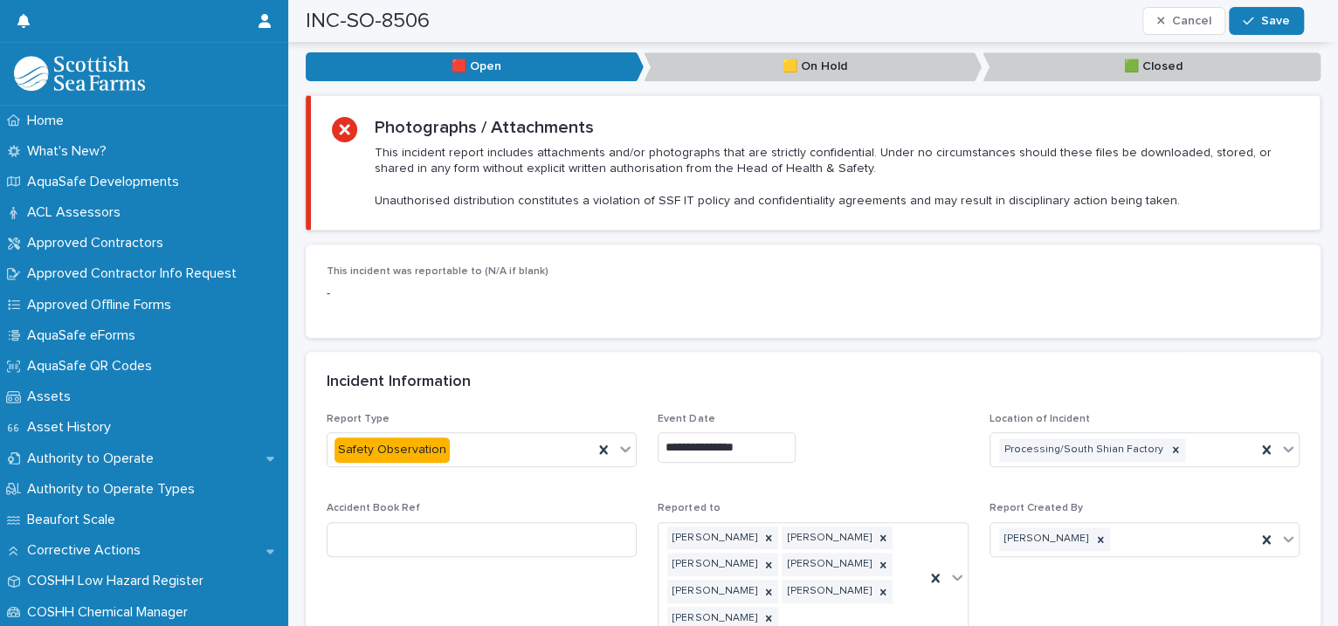
scroll to position [1201, 0]
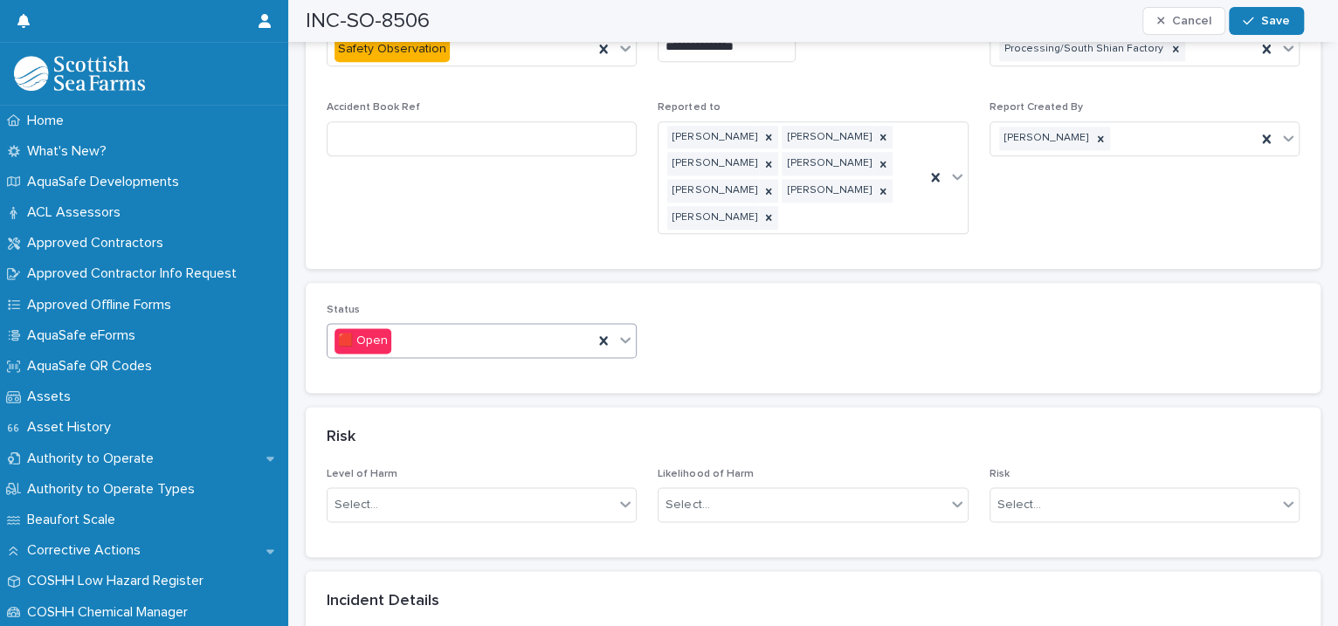
click at [627, 331] on icon at bounding box center [625, 339] width 17 height 17
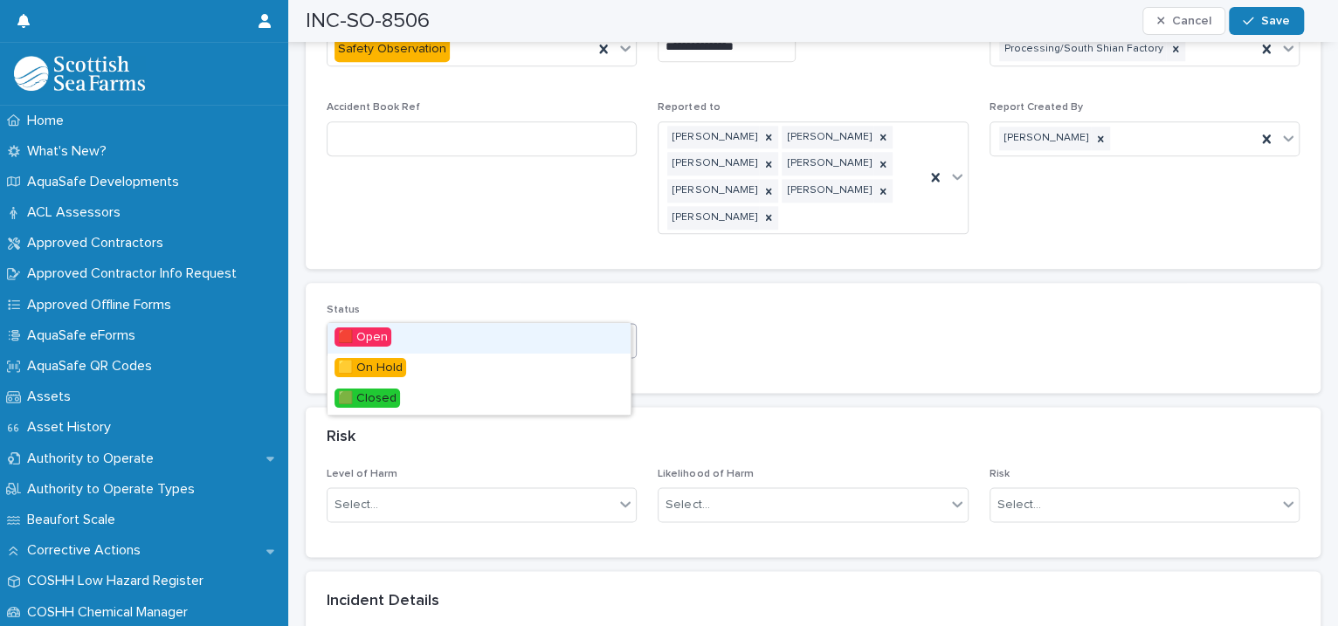
click at [627, 331] on icon at bounding box center [625, 339] width 17 height 17
click at [624, 331] on icon at bounding box center [625, 339] width 17 height 17
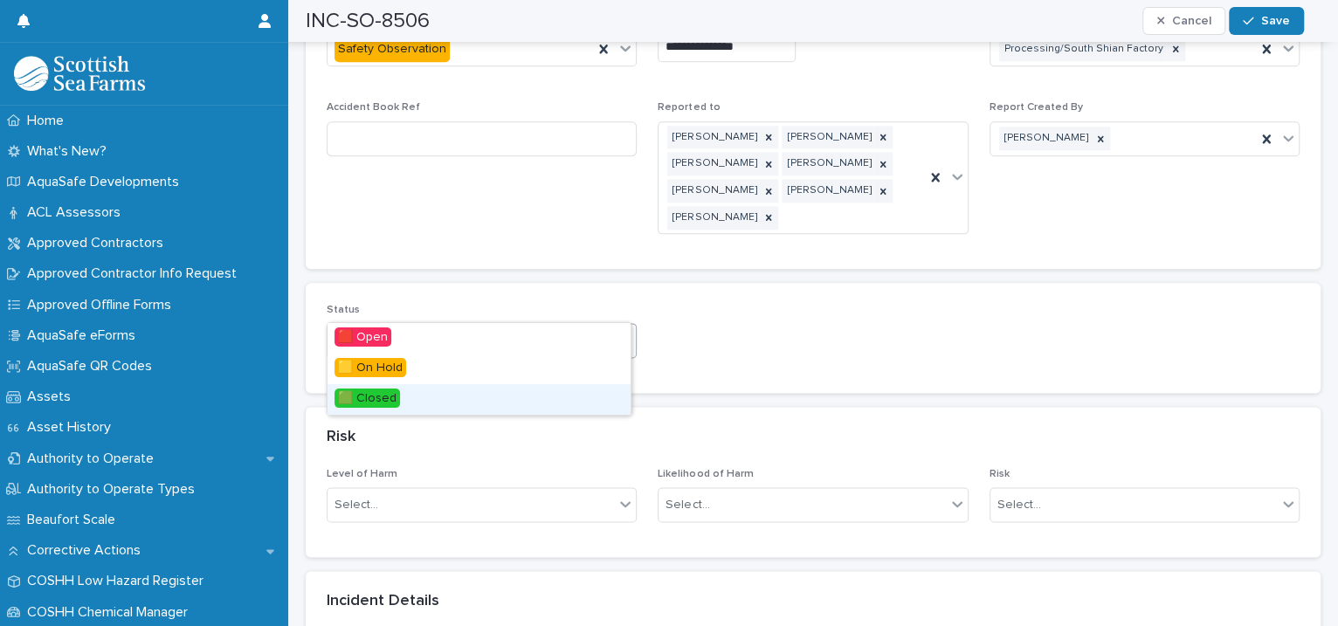
click at [516, 397] on div "🟩 Closed" at bounding box center [479, 399] width 303 height 31
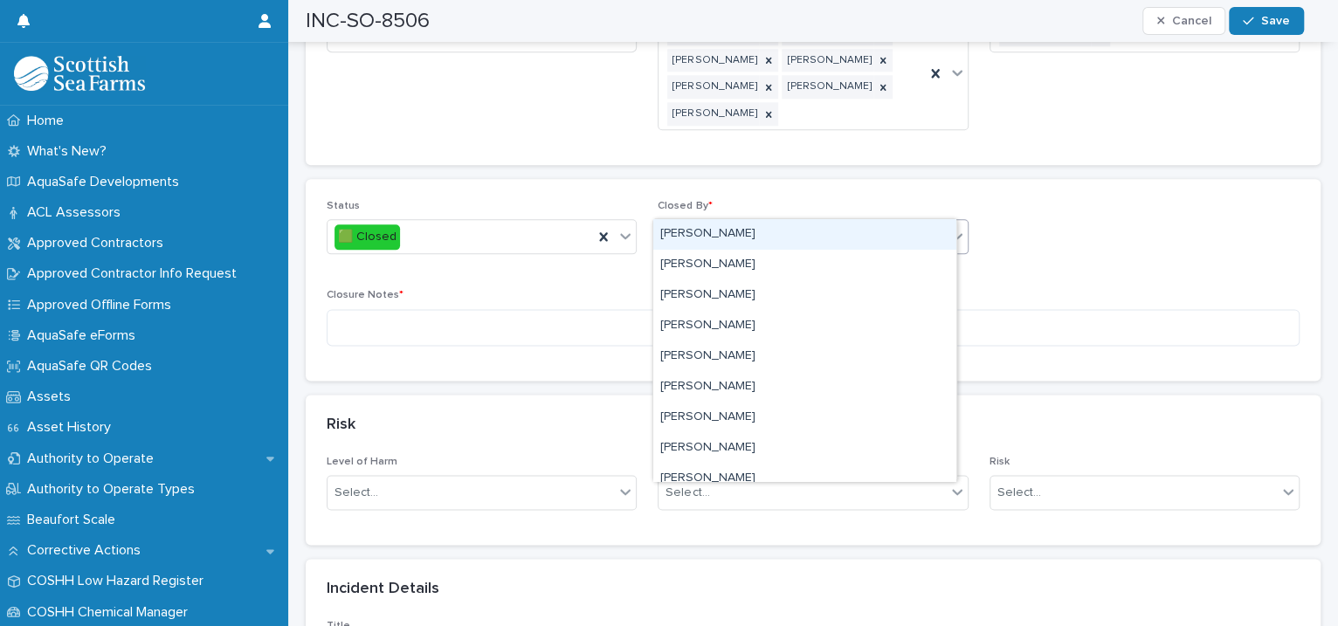
click at [778, 223] on div "Select..." at bounding box center [802, 237] width 286 height 29
type input "****"
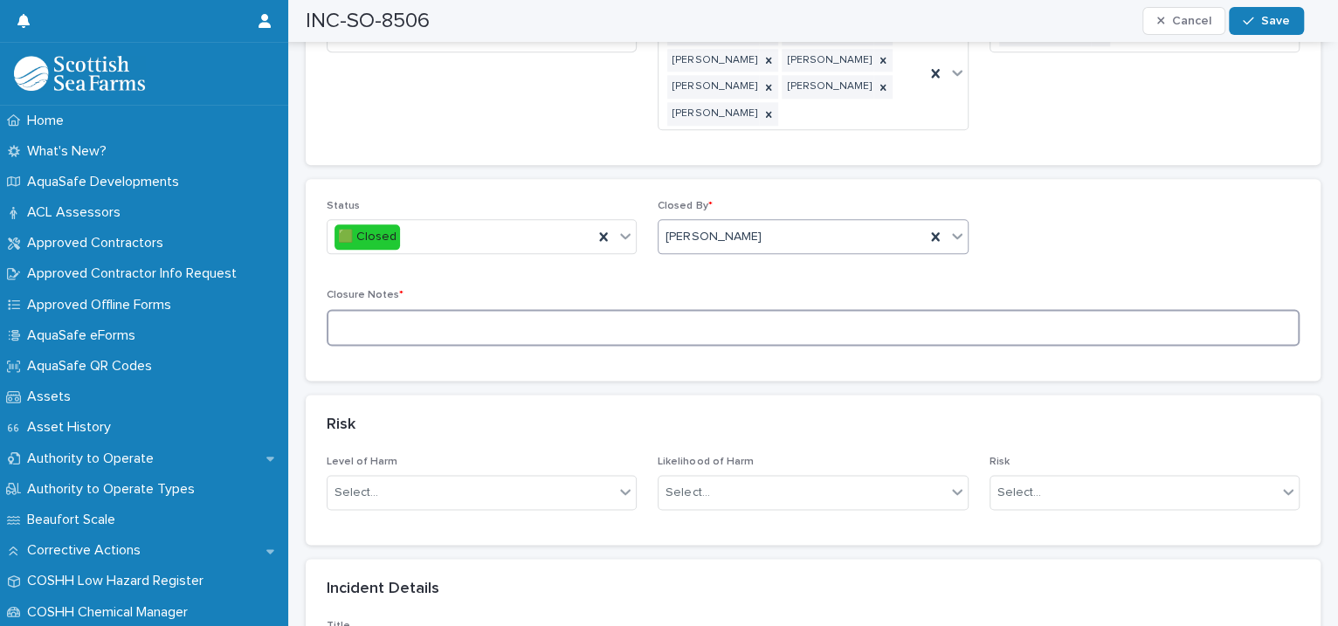
click at [486, 309] on textarea at bounding box center [813, 328] width 973 height 38
type textarea "**********"
click at [1282, 26] on span "Save" at bounding box center [1275, 21] width 29 height 12
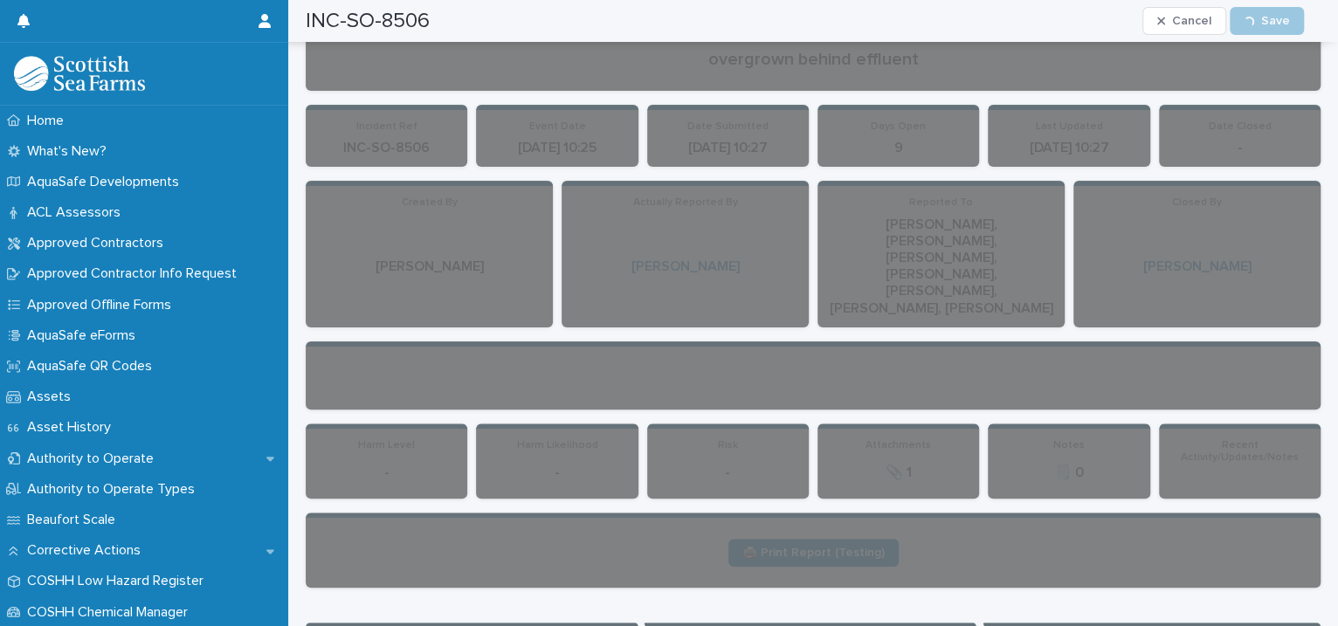
scroll to position [0, 0]
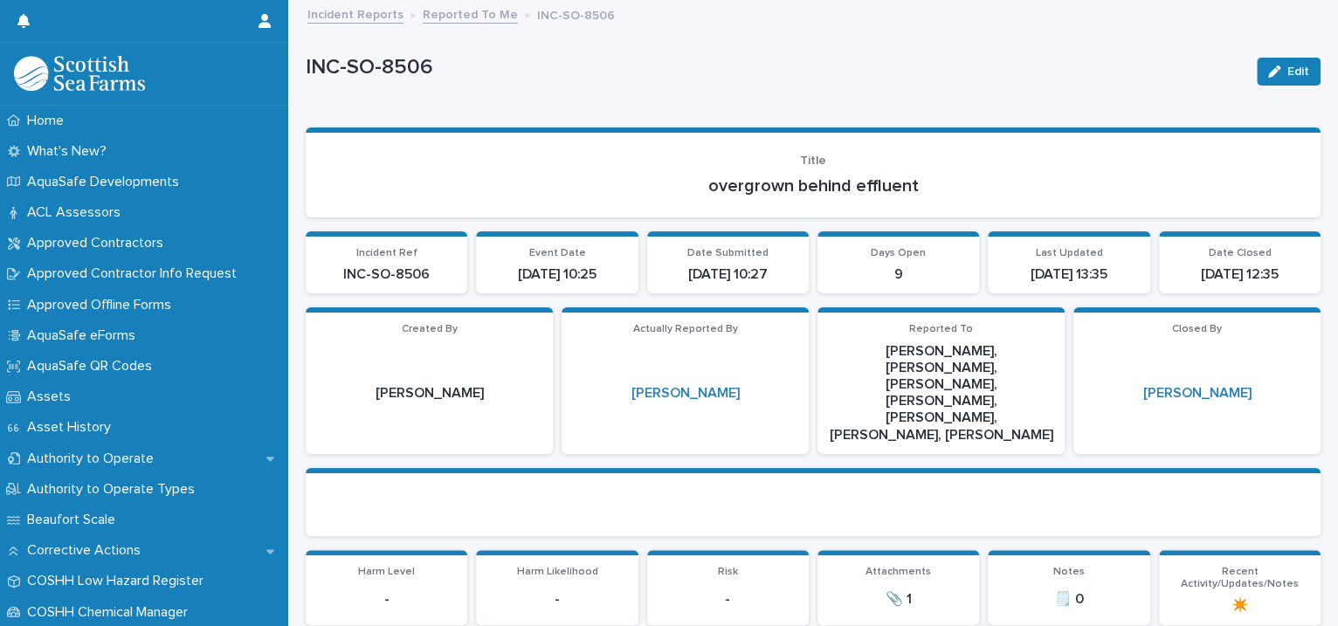
click at [466, 8] on link "Reported To Me" at bounding box center [470, 13] width 95 height 20
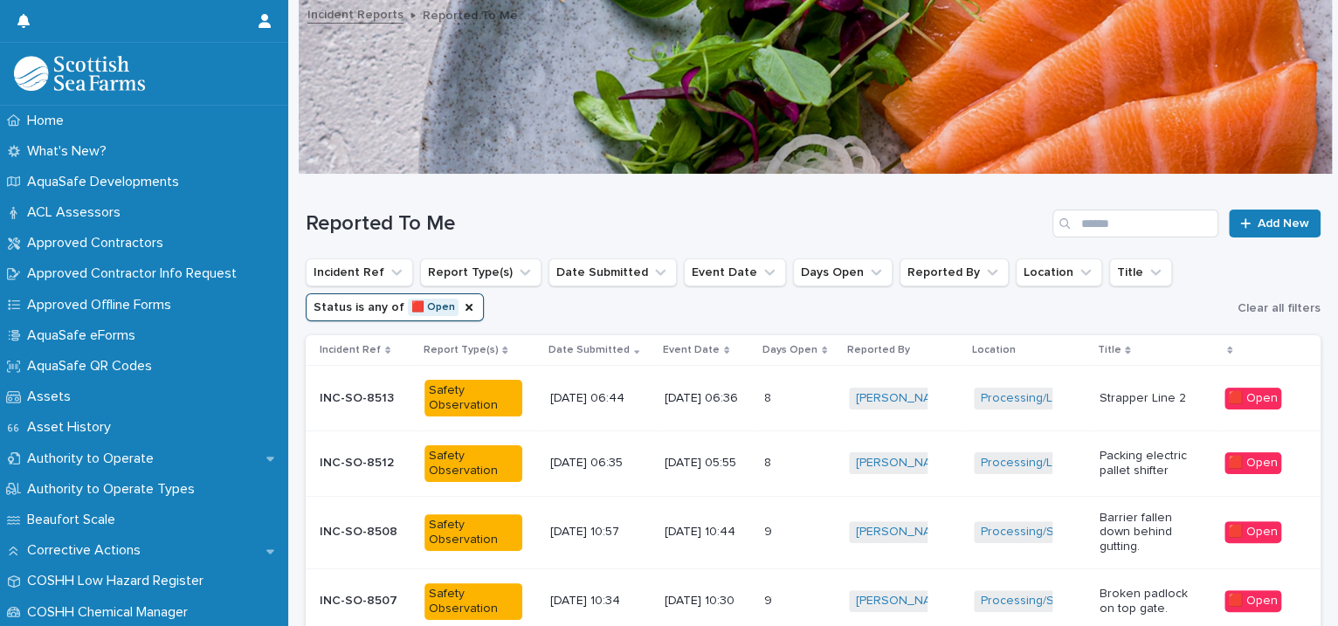
click at [814, 518] on div "9 9" at bounding box center [799, 532] width 71 height 29
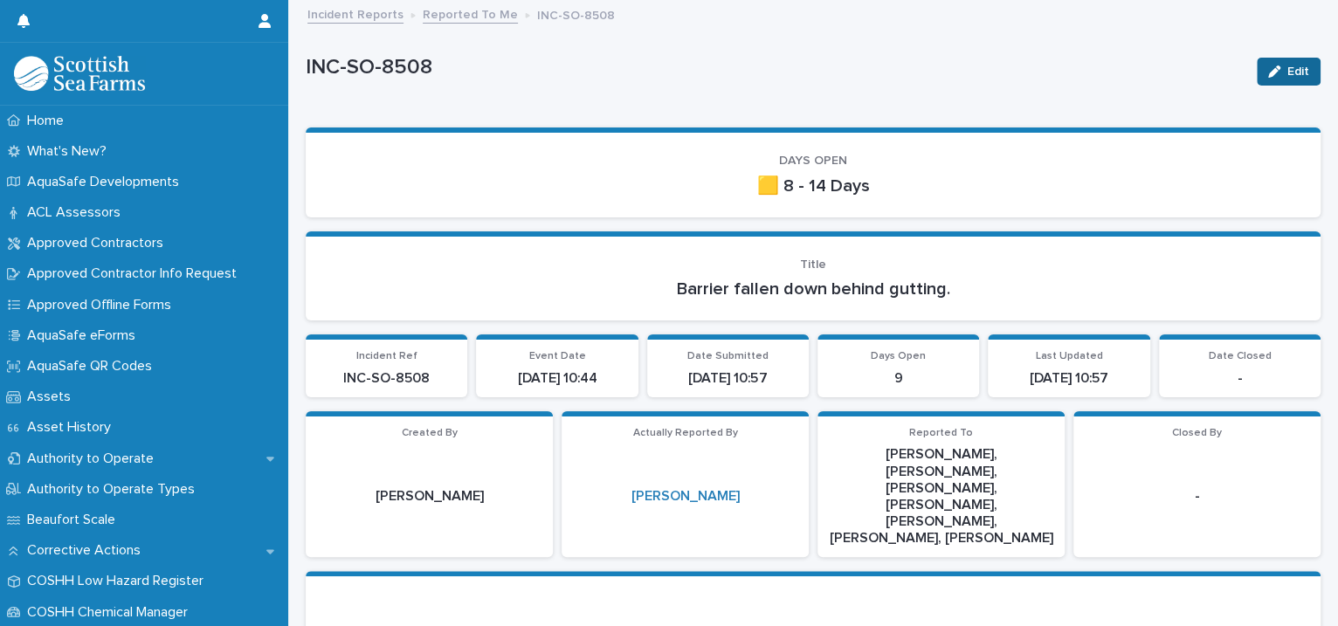
click at [1268, 71] on icon "button" at bounding box center [1274, 72] width 12 height 12
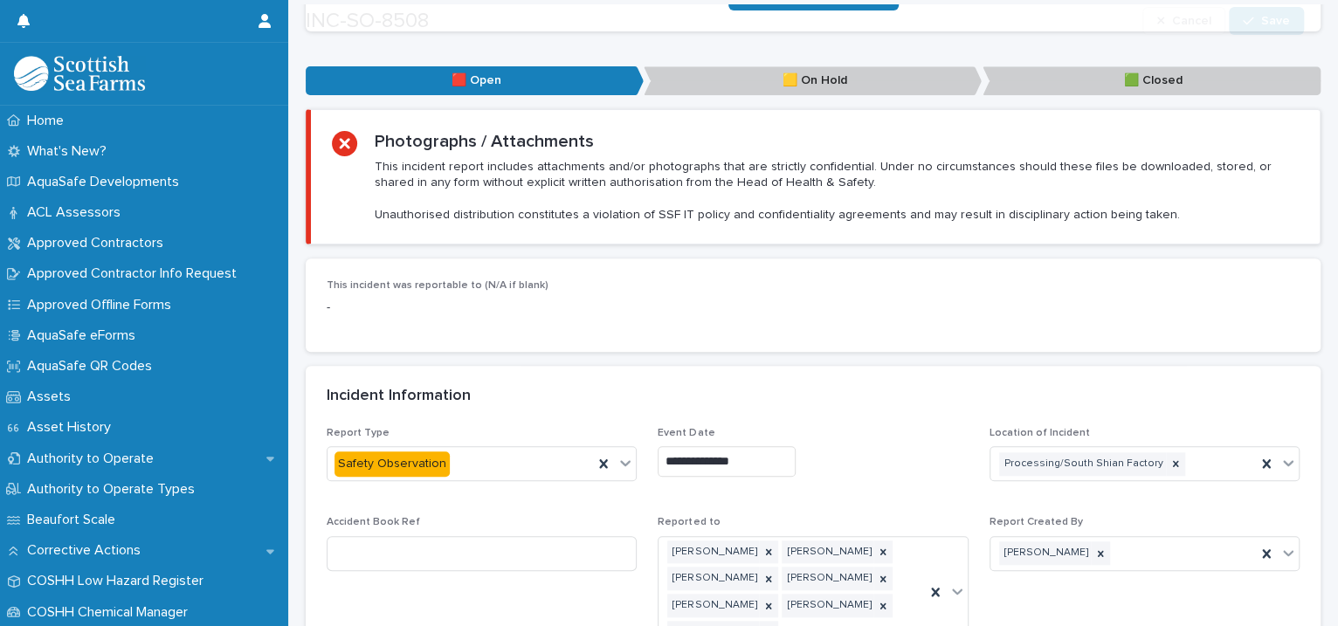
scroll to position [1187, 0]
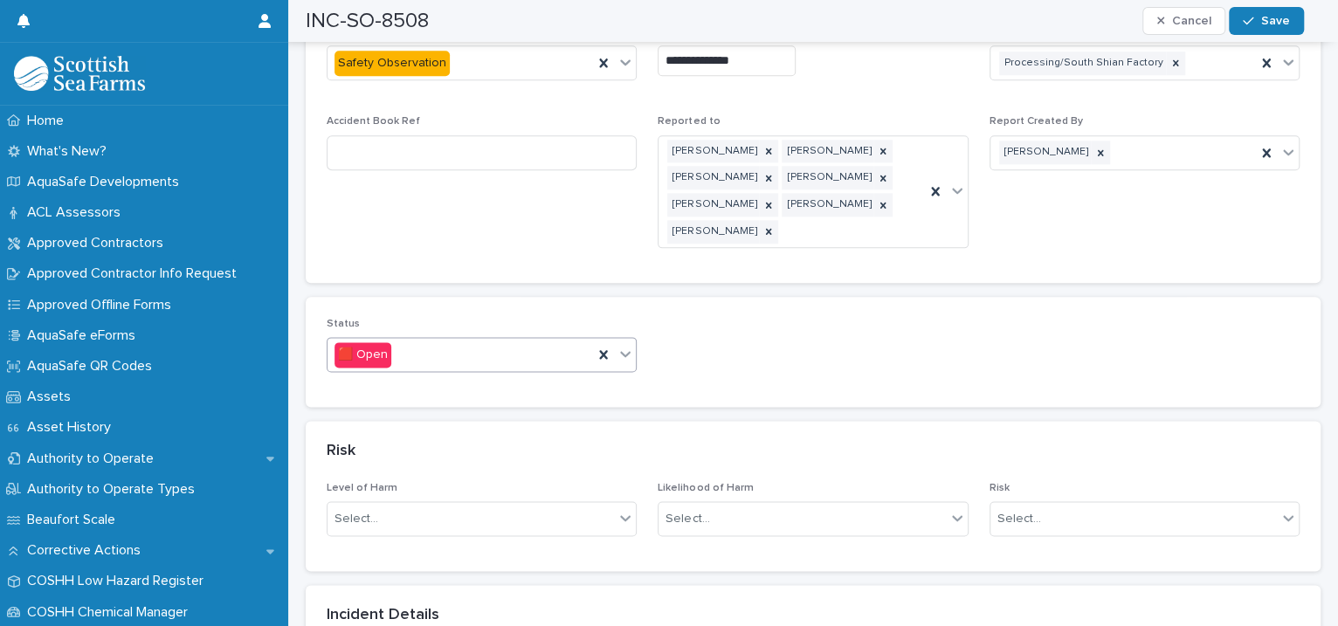
click at [619, 345] on icon at bounding box center [625, 353] width 17 height 17
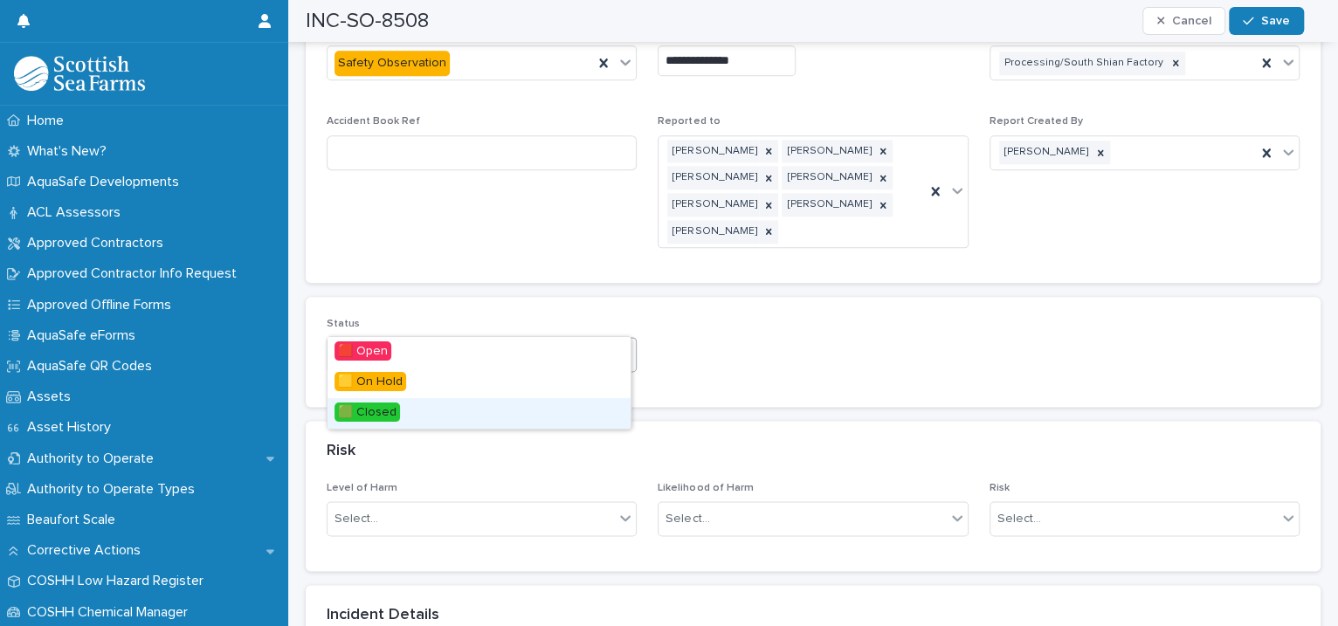
click at [521, 414] on div "🟩 Closed" at bounding box center [479, 413] width 303 height 31
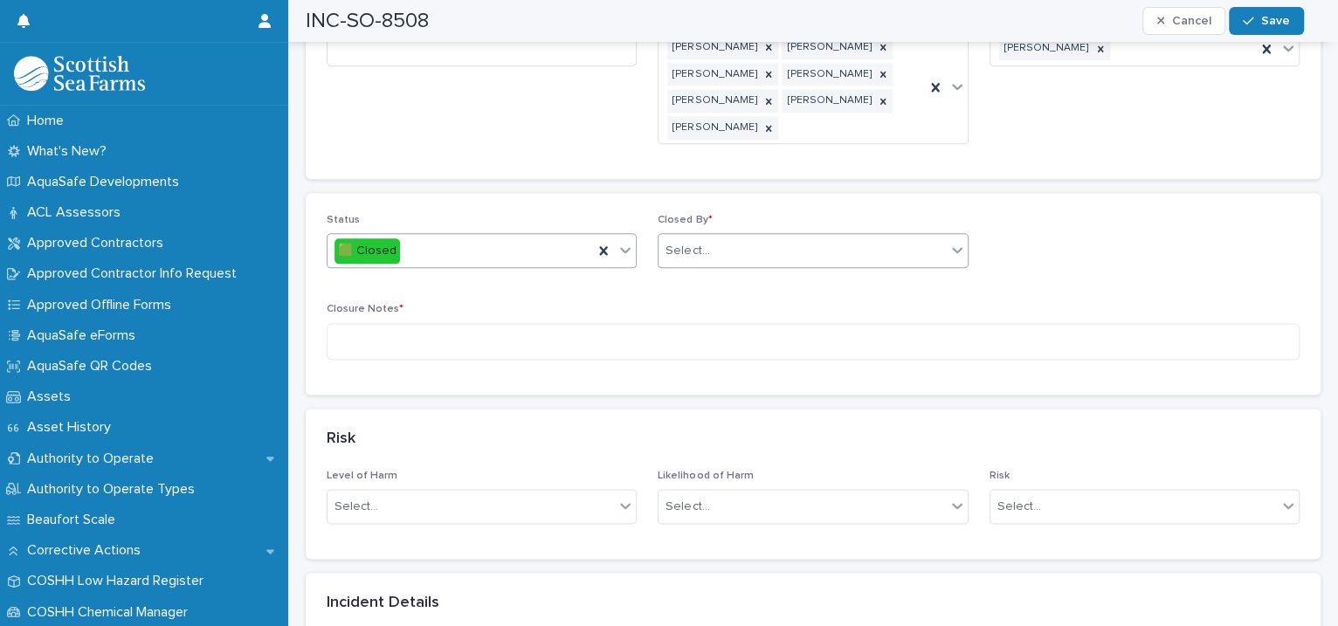
click at [700, 242] on div "Select..." at bounding box center [688, 251] width 44 height 18
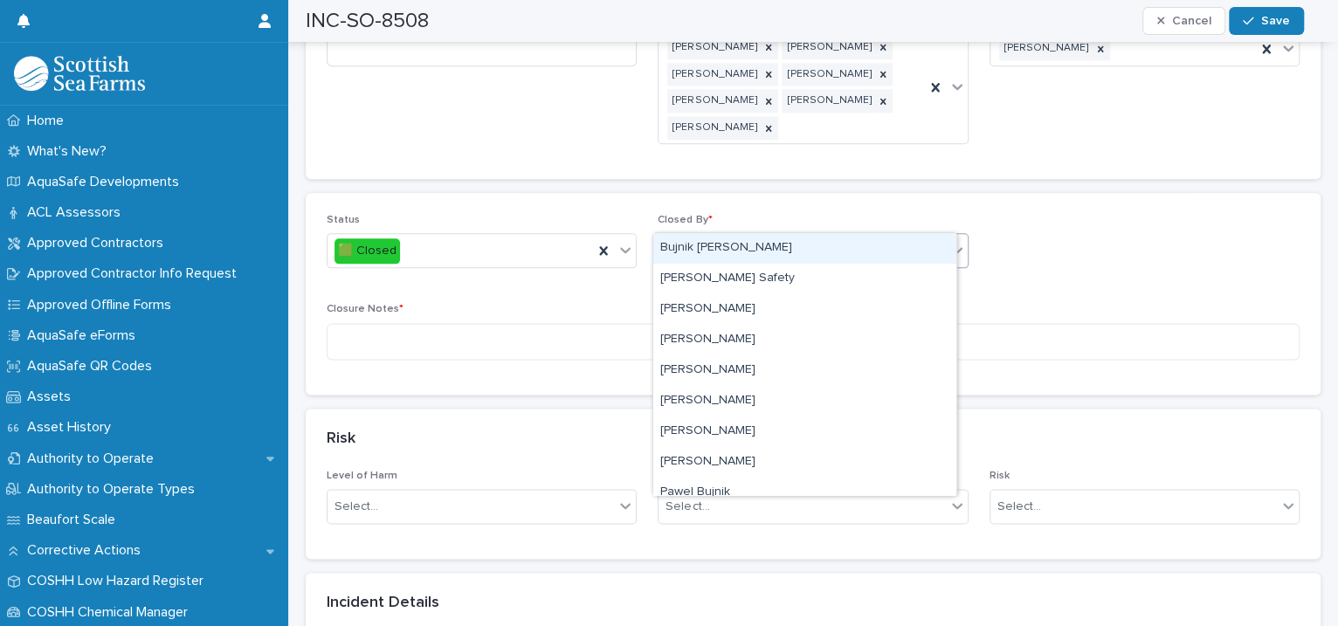
type input "****"
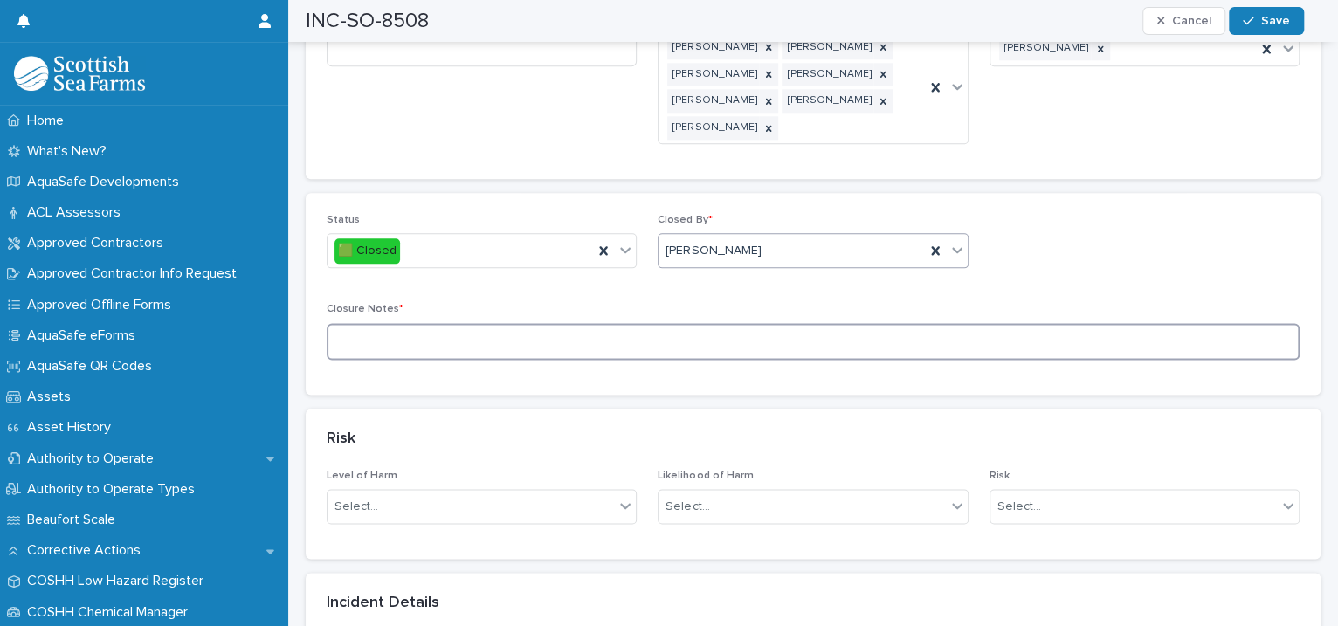
click at [541, 323] on textarea at bounding box center [813, 342] width 973 height 38
type textarea "**********"
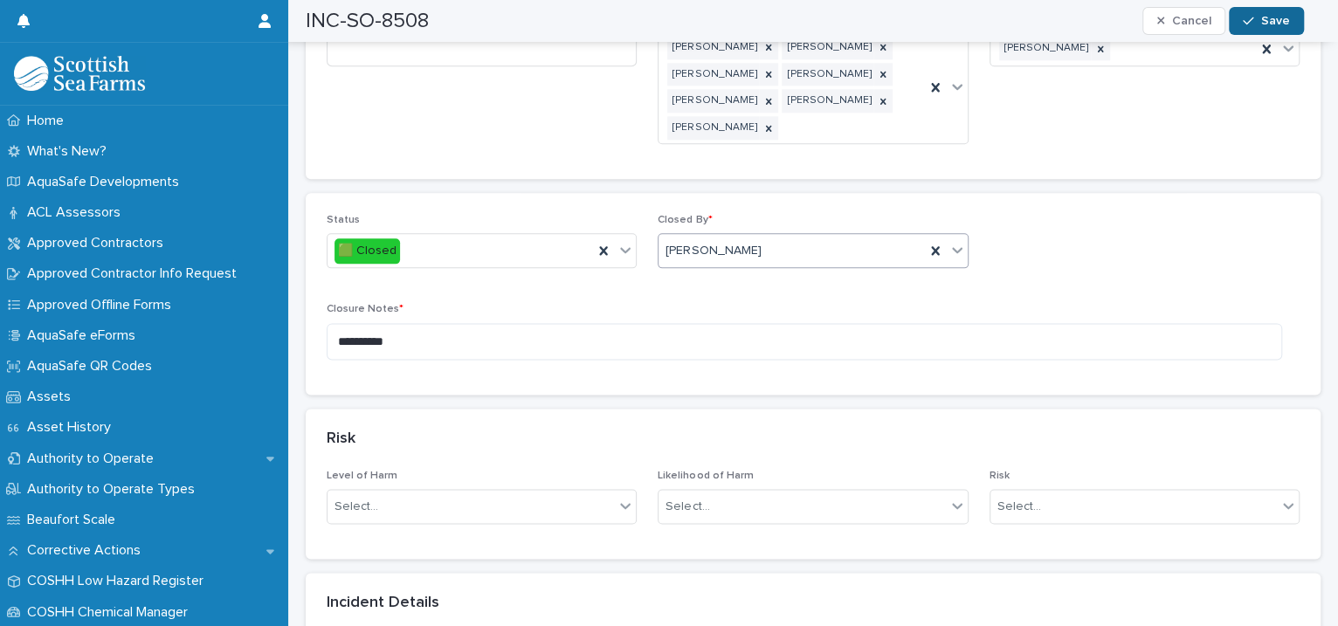
click at [1244, 25] on button "Save" at bounding box center [1266, 21] width 74 height 28
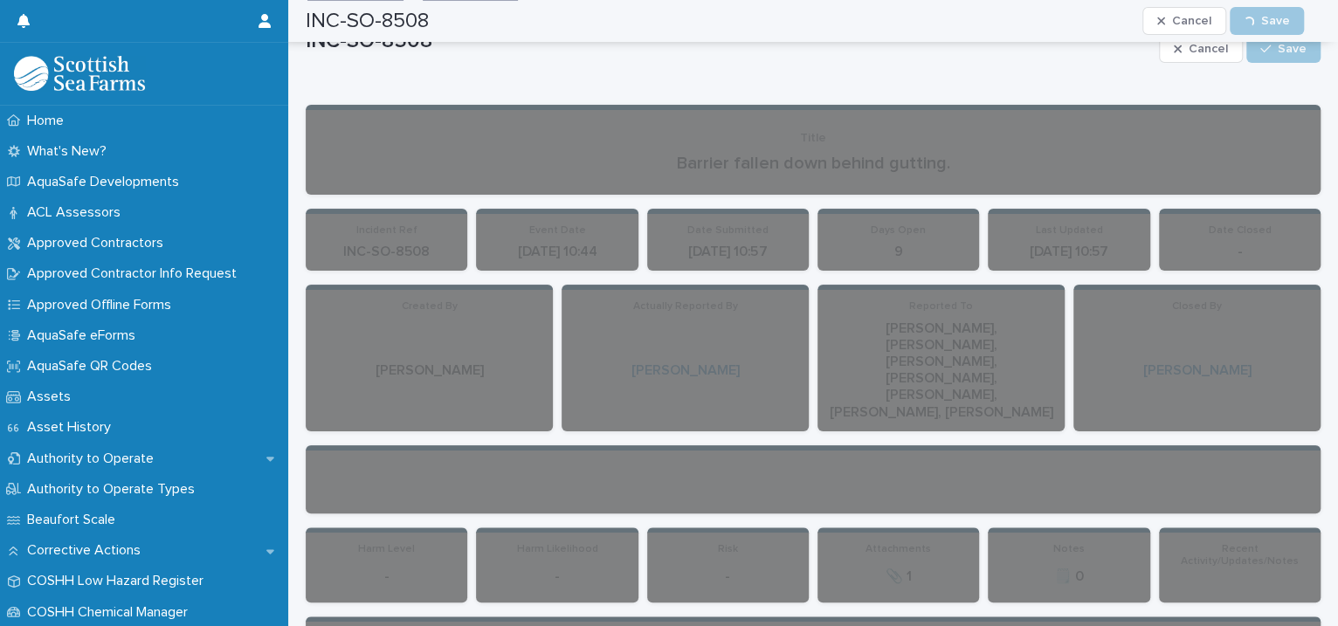
scroll to position [0, 0]
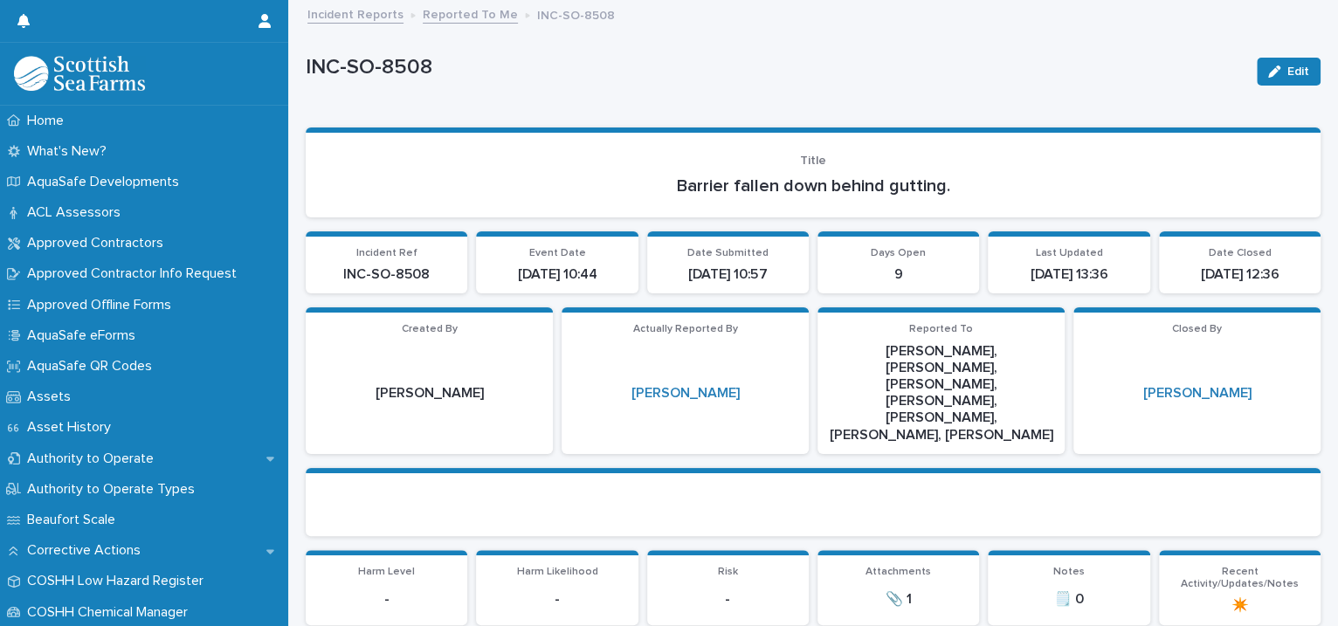
click at [434, 16] on link "Reported To Me" at bounding box center [470, 13] width 95 height 20
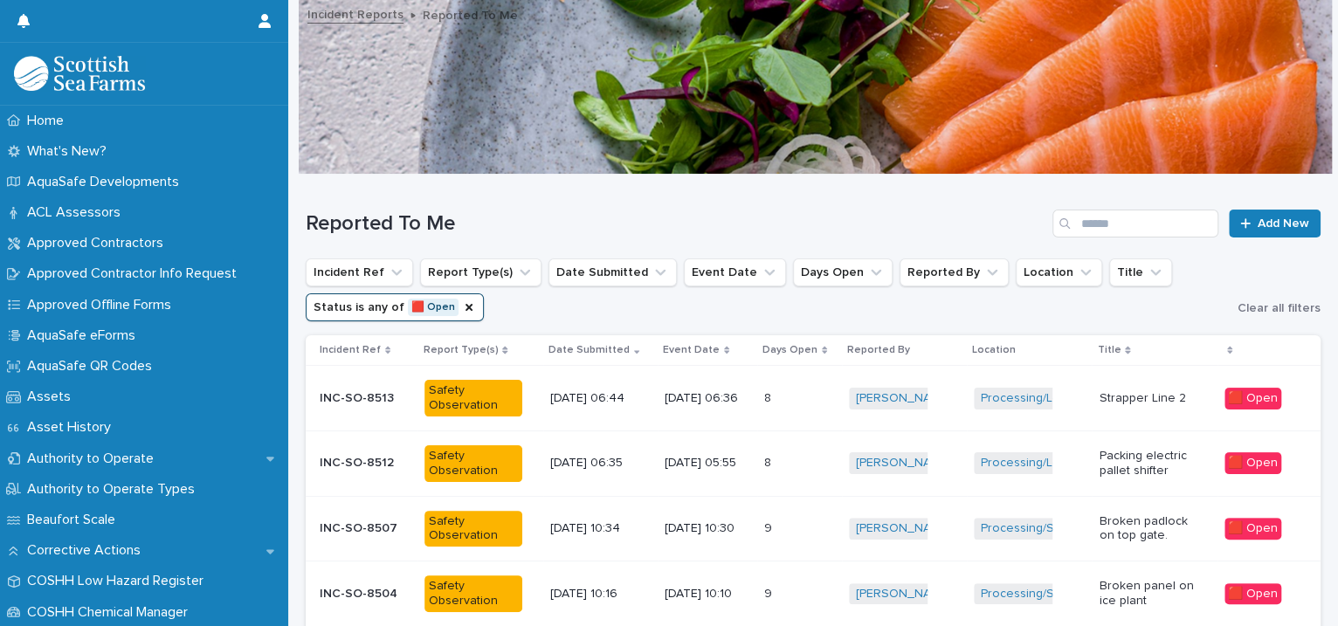
scroll to position [542, 0]
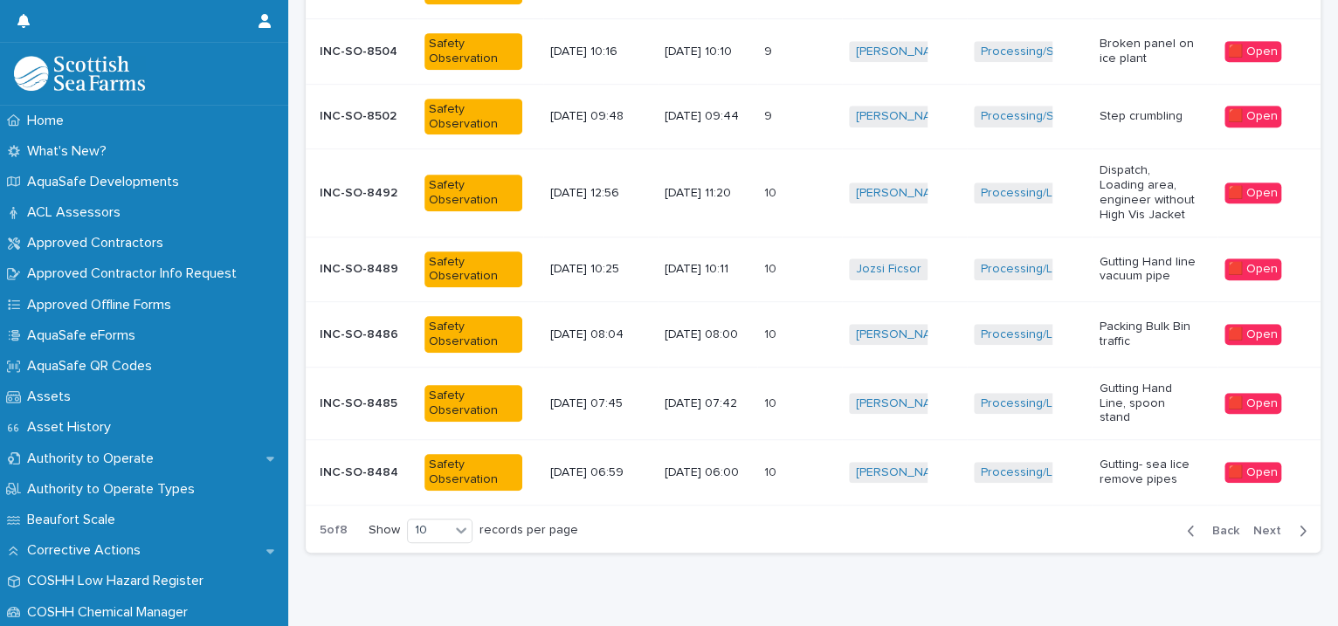
click at [1052, 36] on div "Processing/South Shian Factory + 0" at bounding box center [1029, 52] width 111 height 36
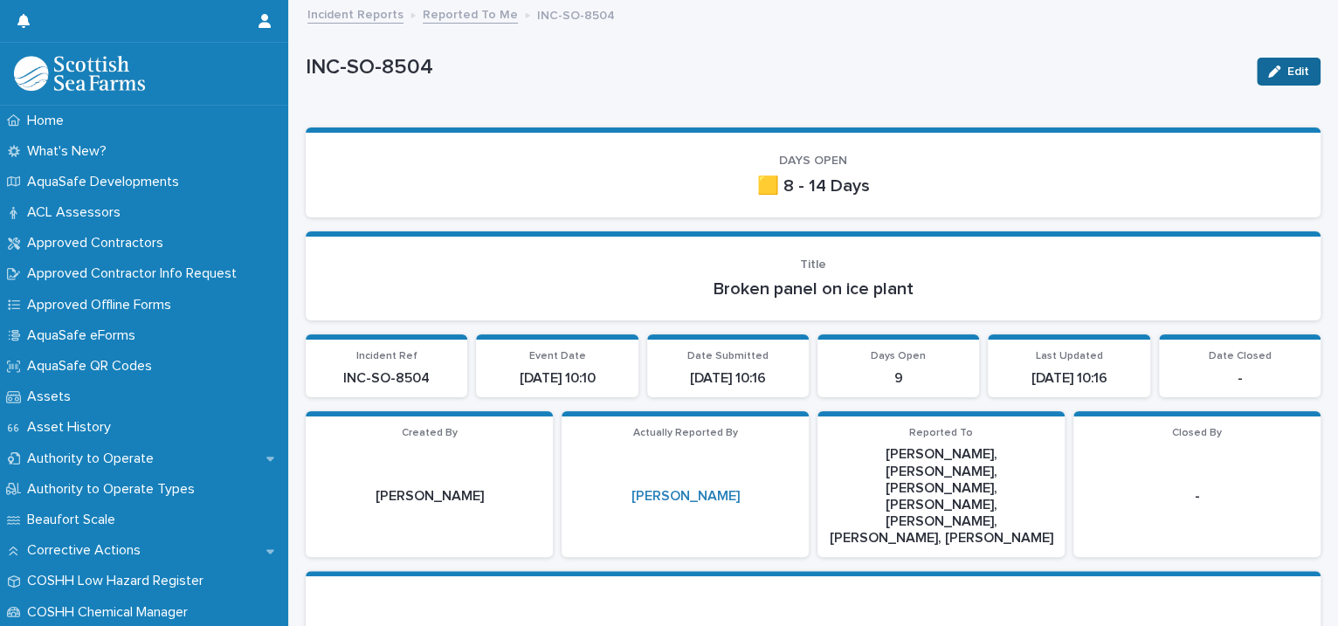
click at [1268, 70] on icon "button" at bounding box center [1274, 72] width 12 height 12
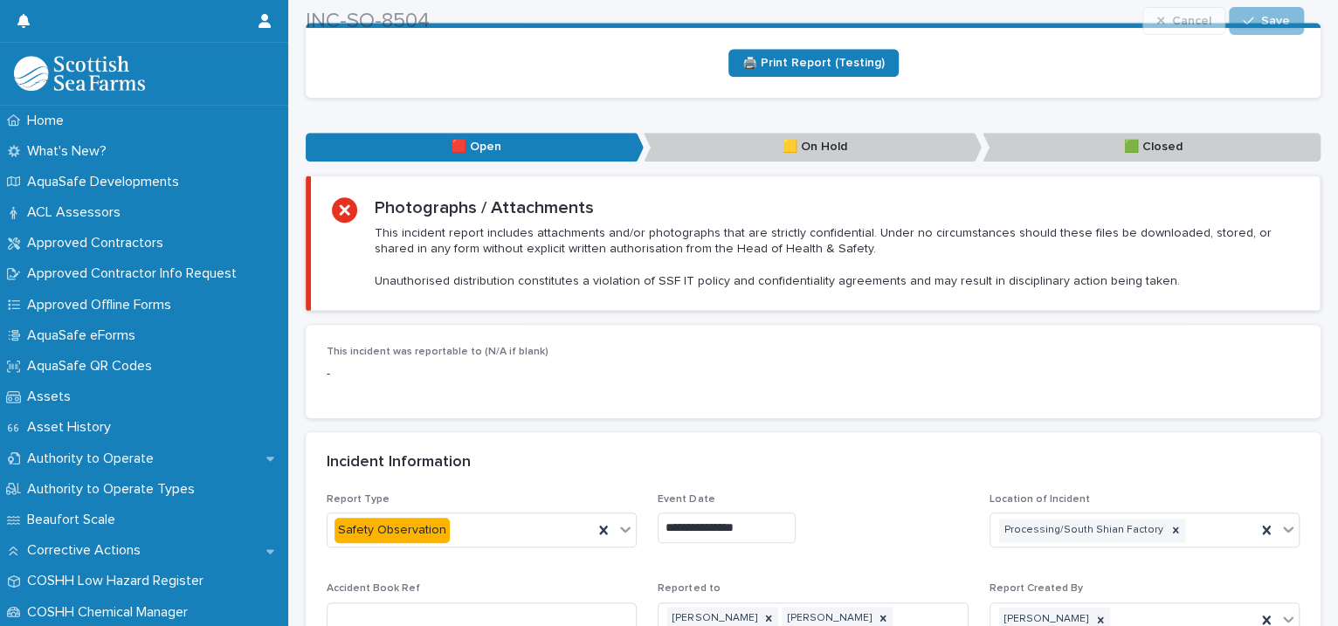
scroll to position [1201, 0]
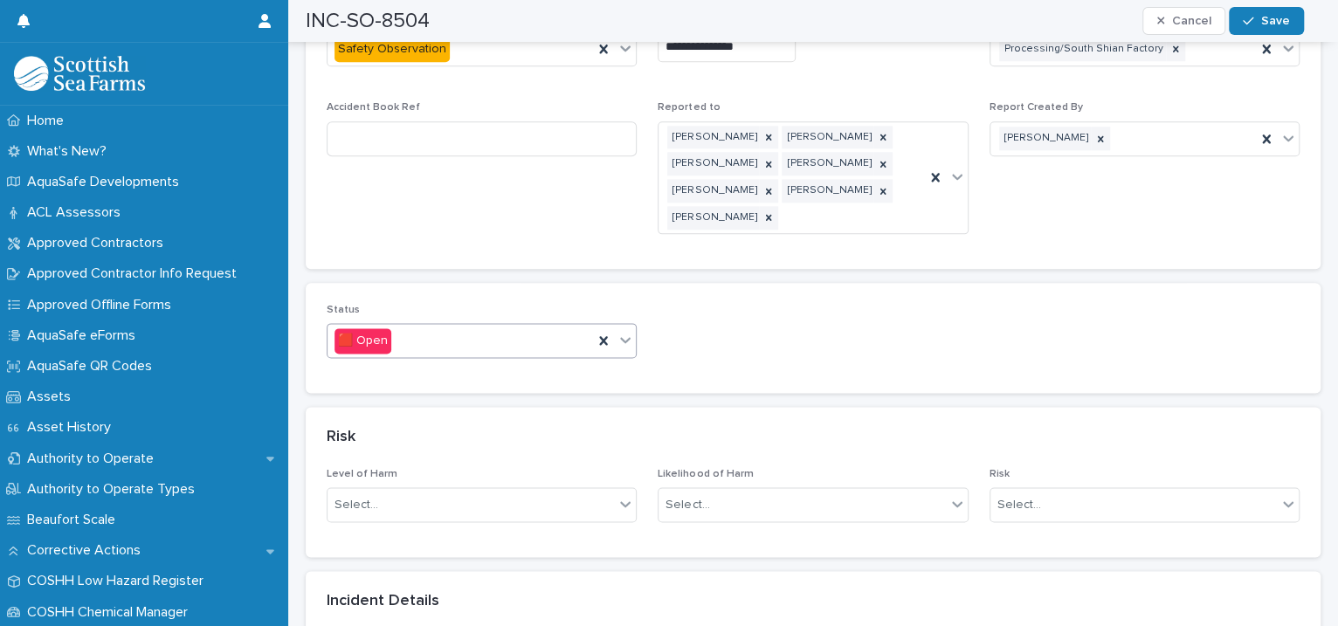
click at [624, 331] on icon at bounding box center [625, 339] width 17 height 17
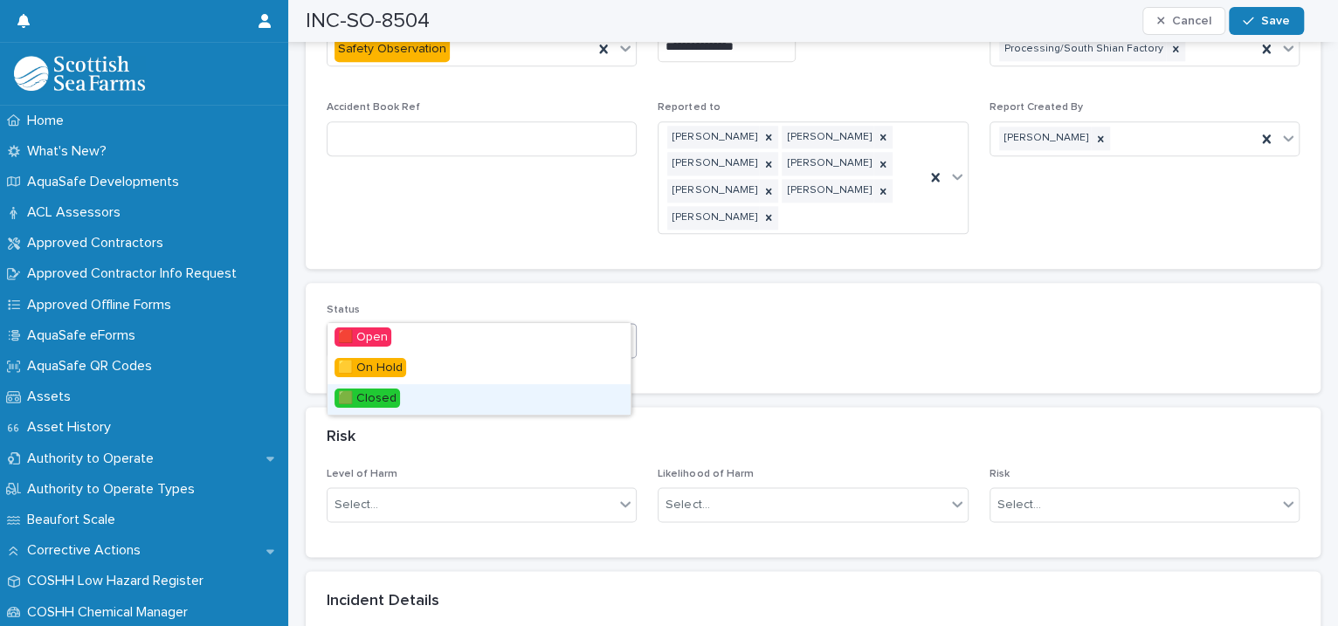
click at [531, 390] on div "🟩 Closed" at bounding box center [479, 399] width 303 height 31
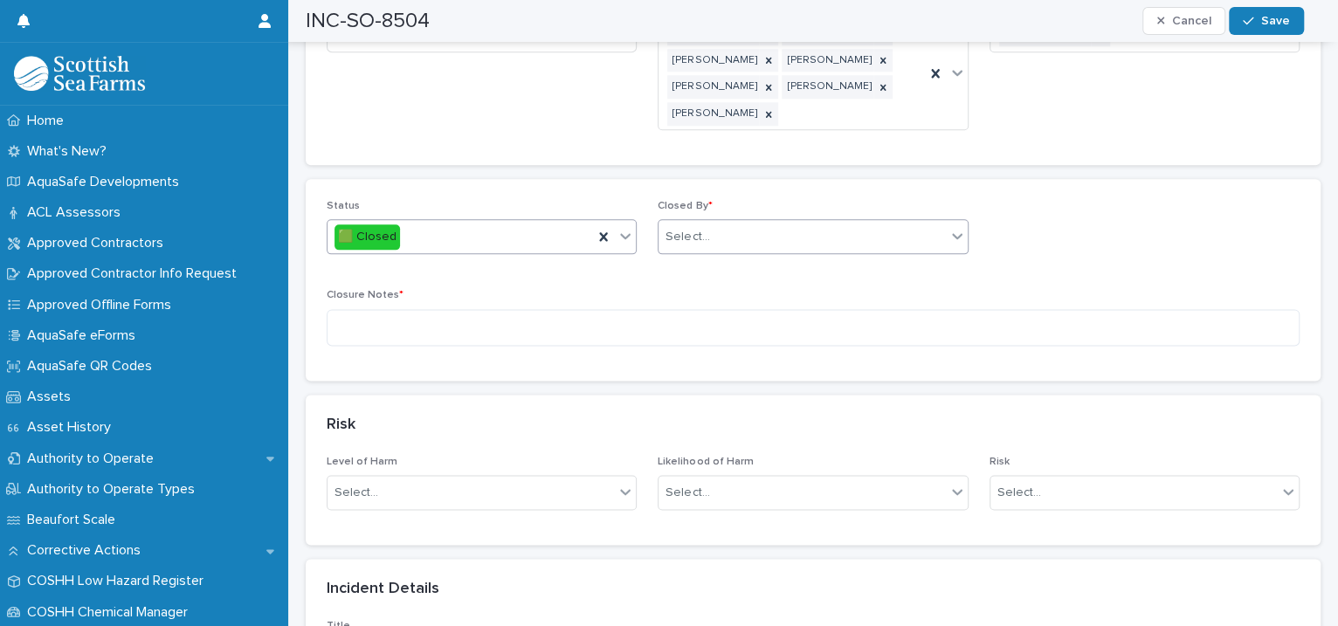
click at [709, 223] on div "Select..." at bounding box center [802, 237] width 286 height 29
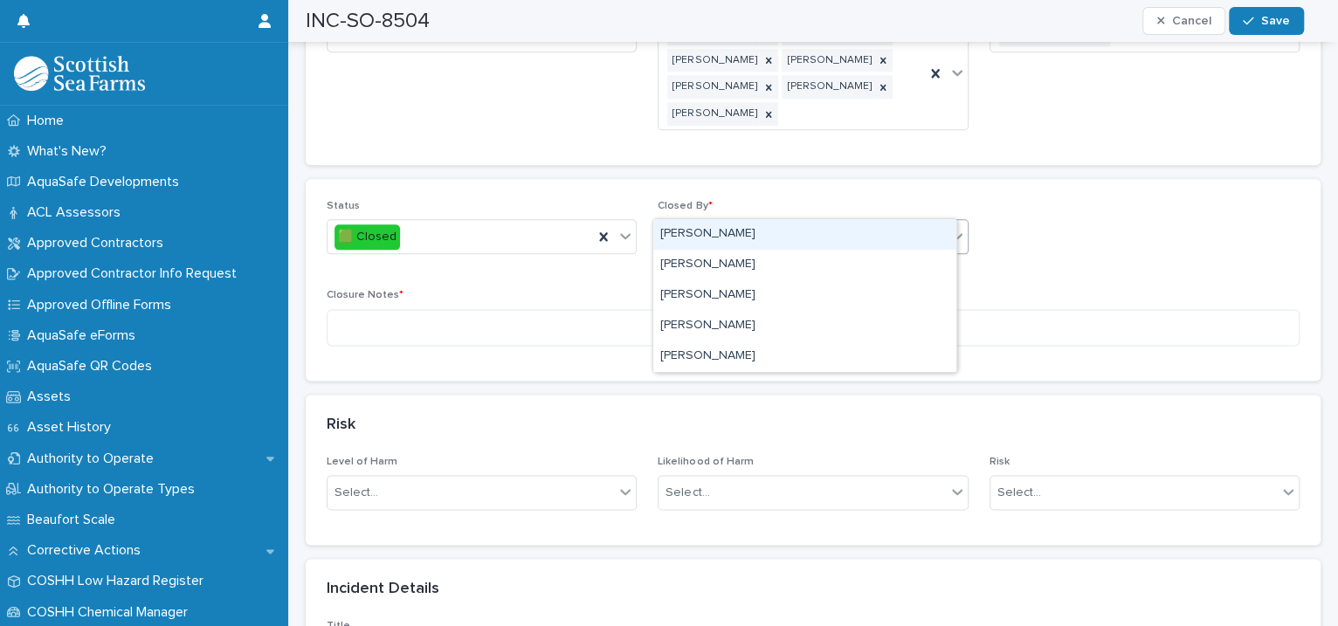
type input "****"
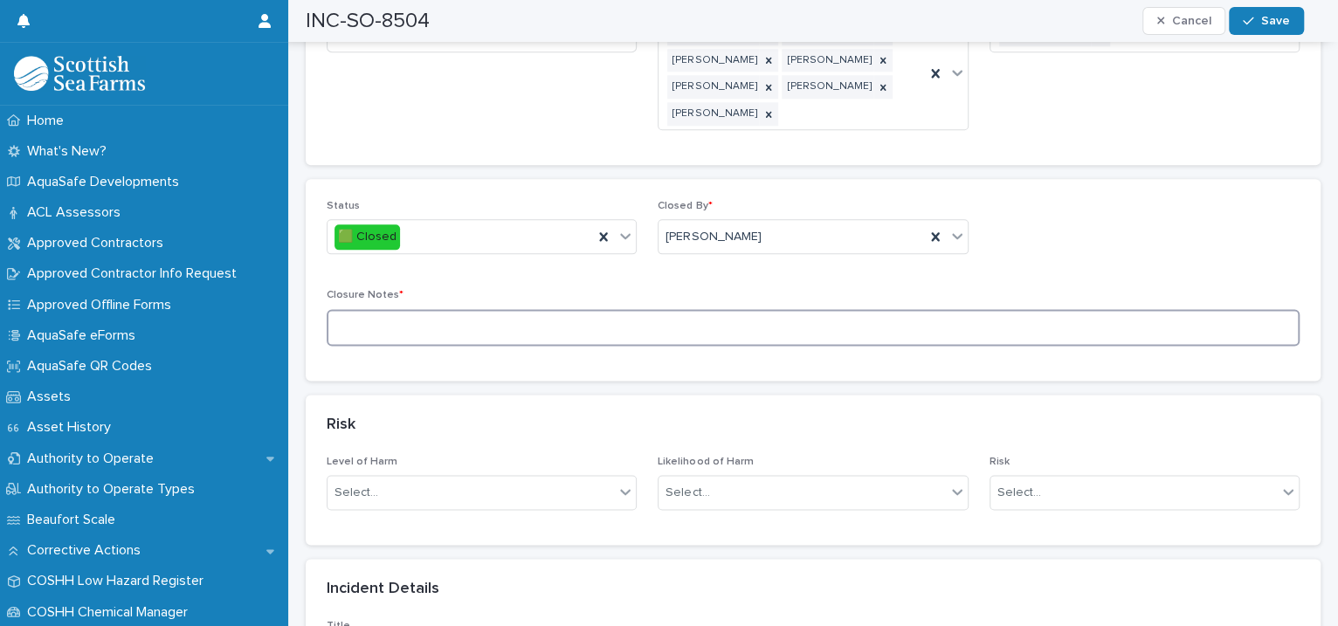
click at [506, 309] on textarea at bounding box center [813, 328] width 973 height 38
type textarea "**********"
click at [1238, 17] on button "Save" at bounding box center [1266, 21] width 74 height 28
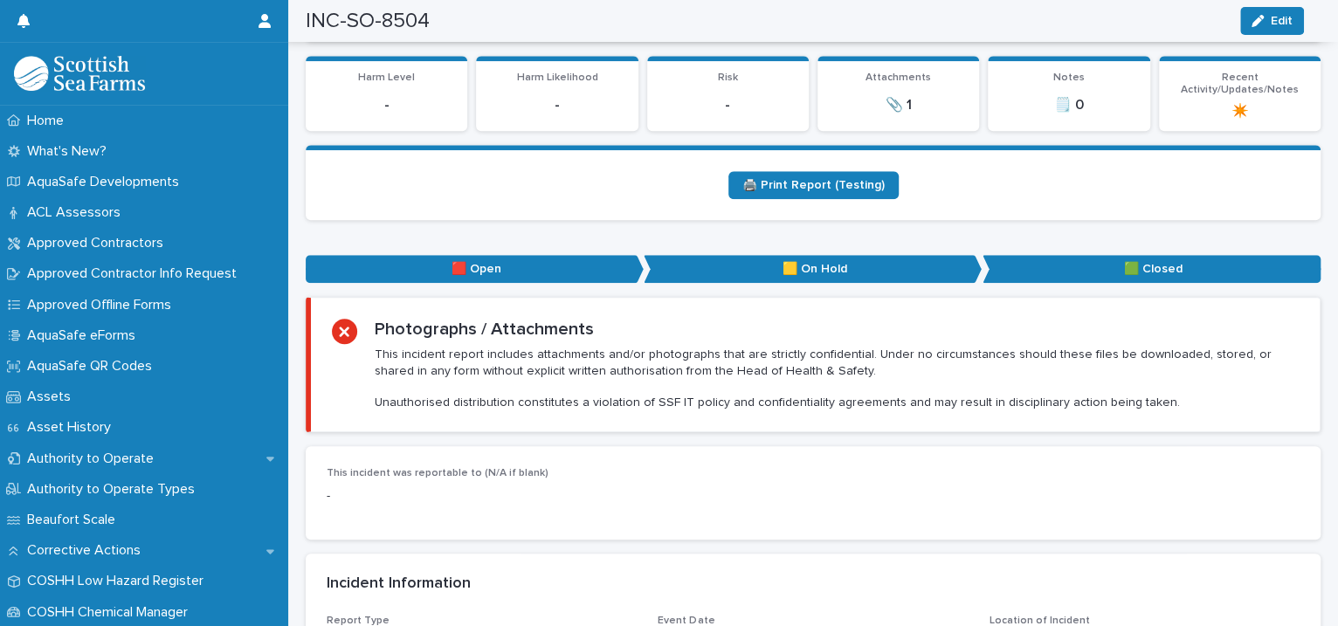
scroll to position [0, 0]
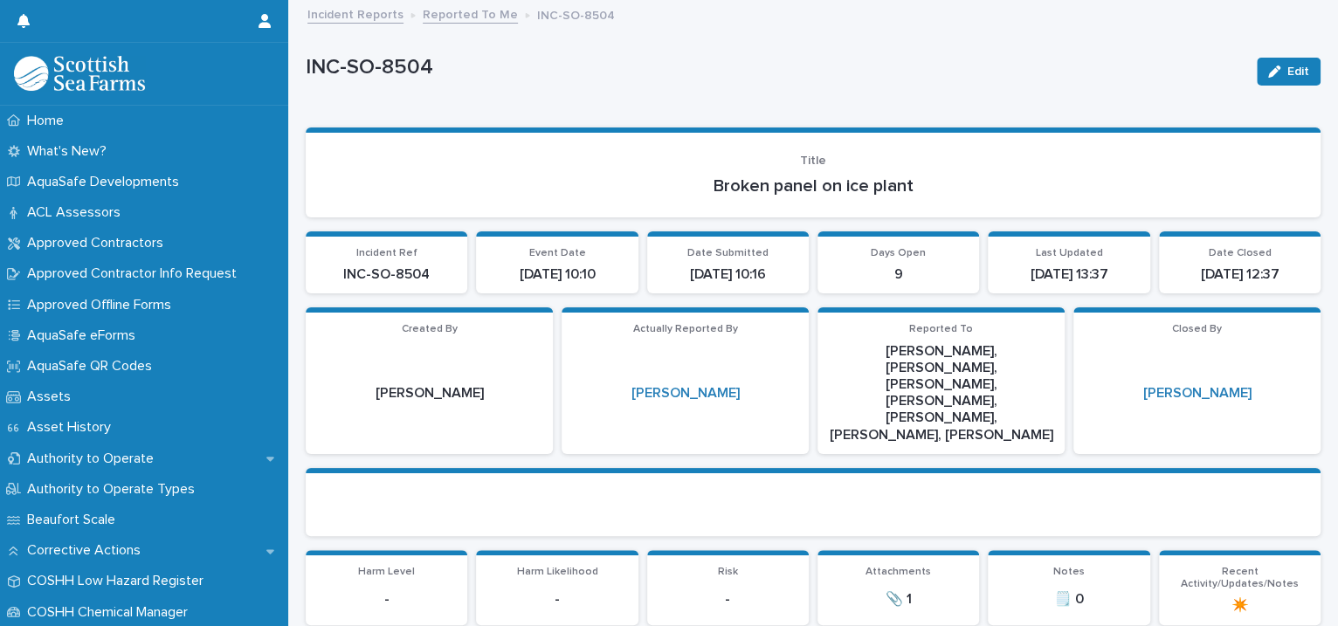
click at [462, 12] on link "Reported To Me" at bounding box center [470, 13] width 95 height 20
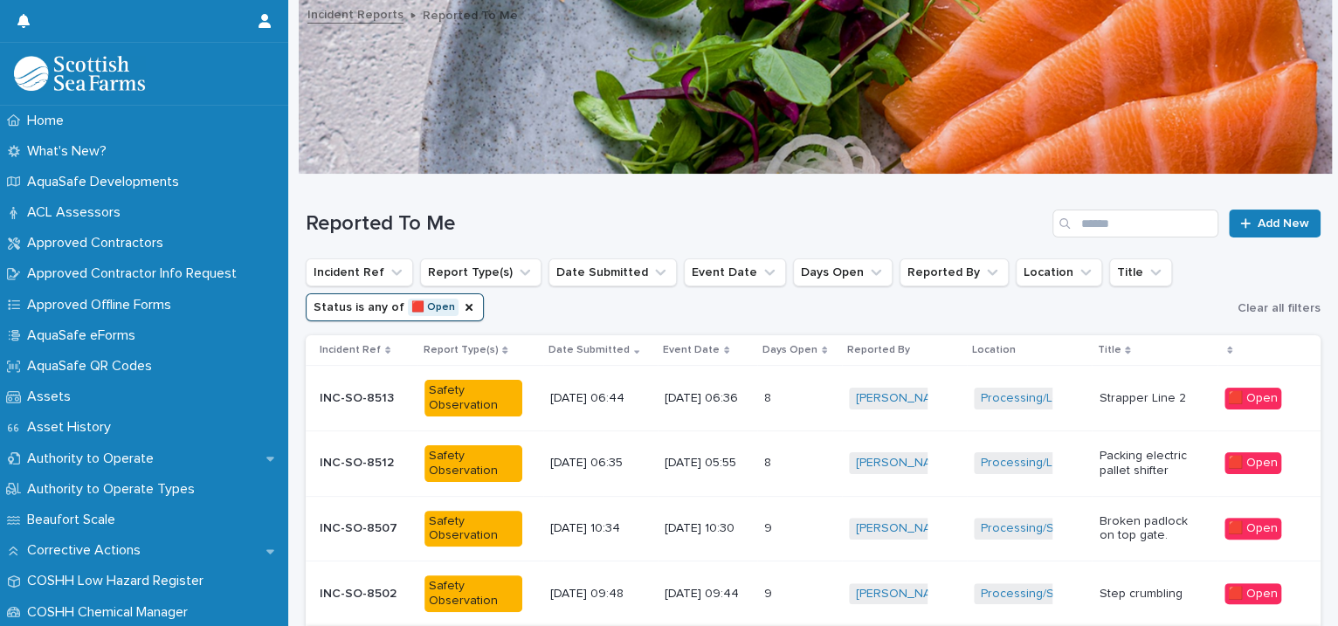
scroll to position [400, 0]
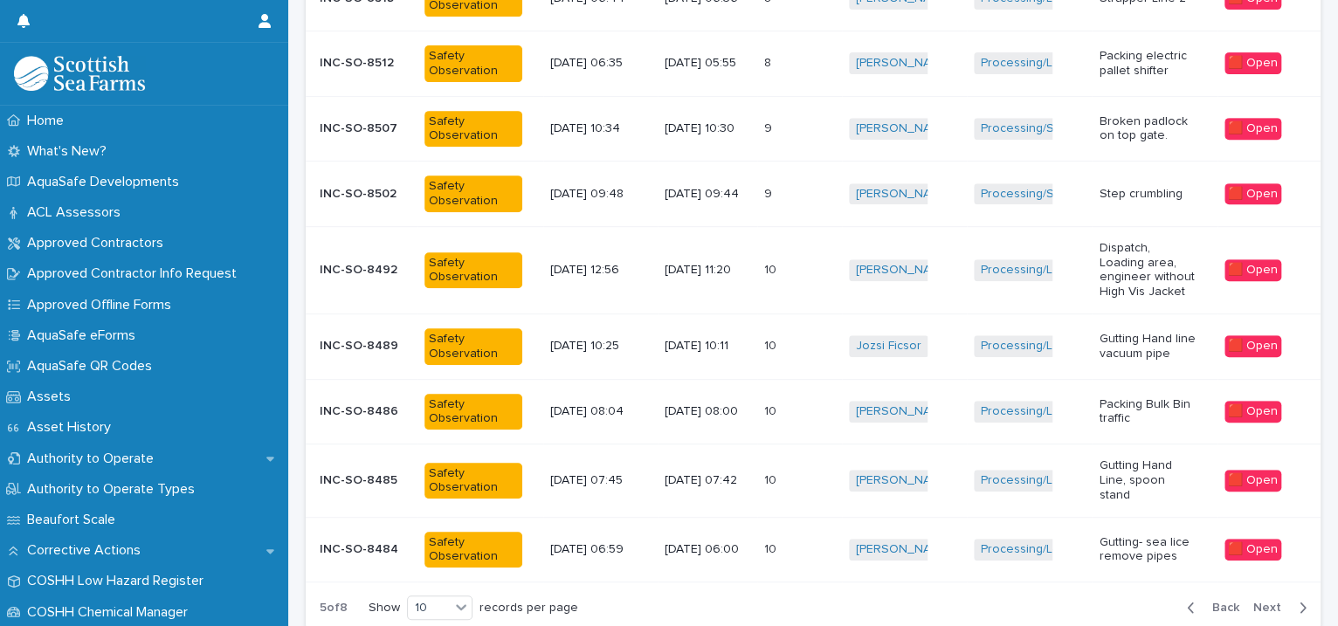
click at [1208, 602] on span "Back" at bounding box center [1221, 608] width 38 height 12
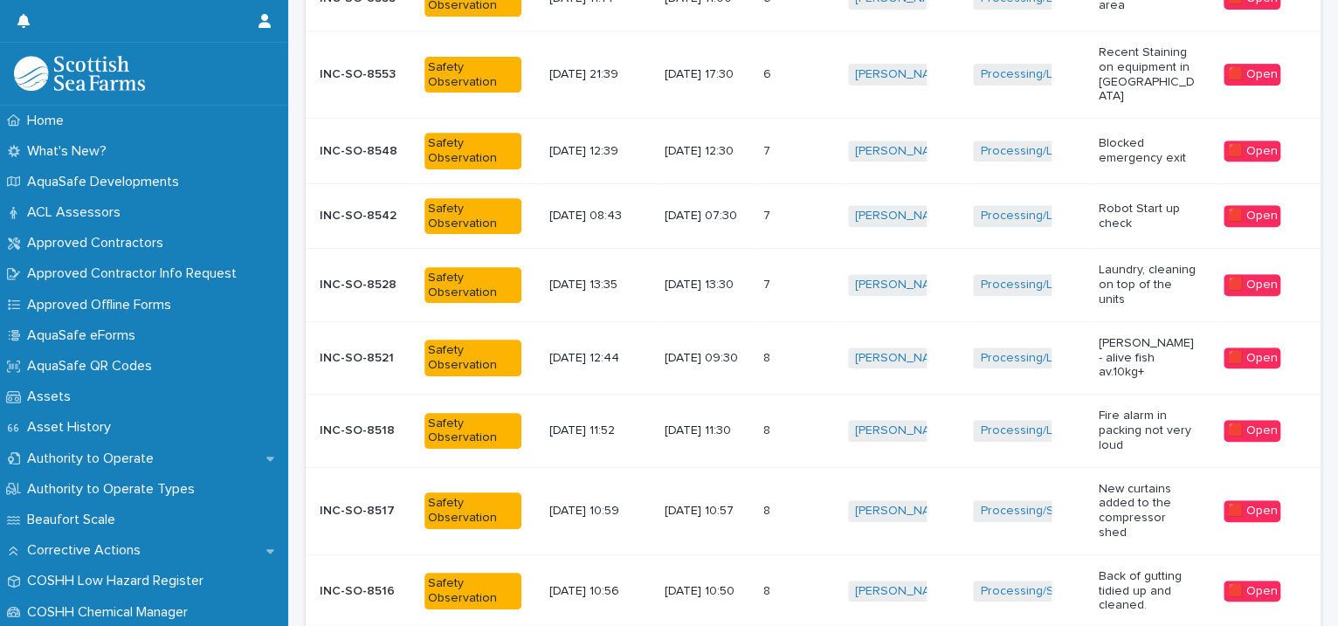
scroll to position [444, 0]
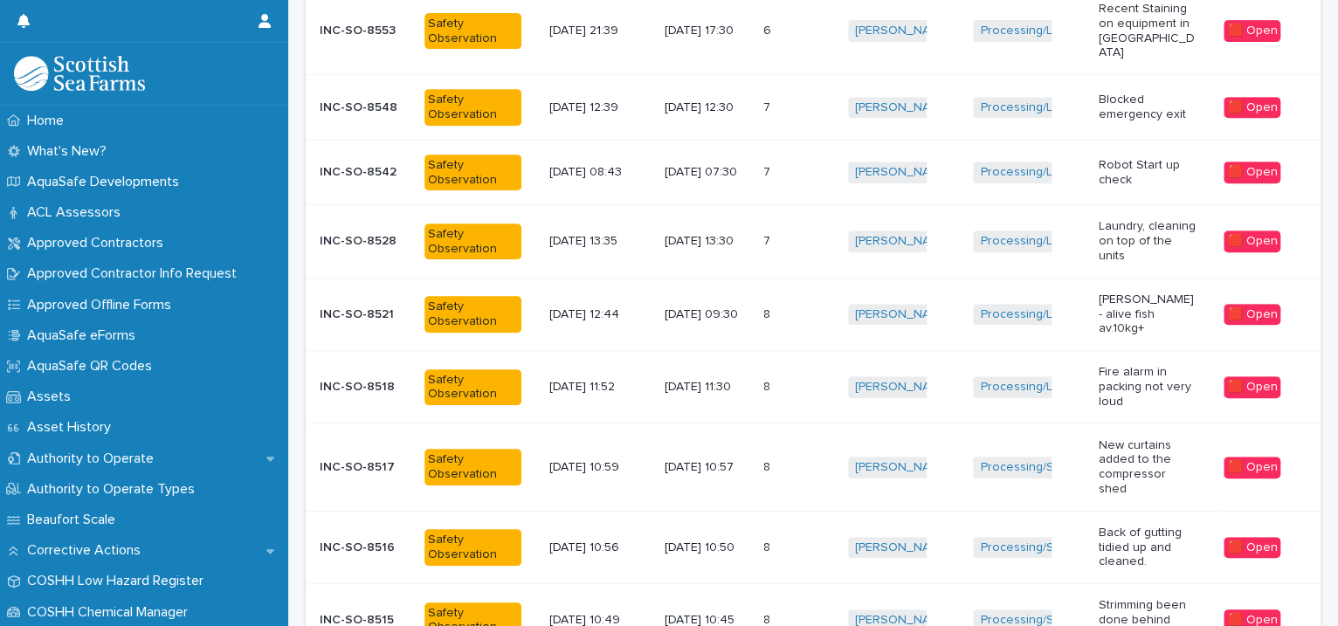
click at [940, 584] on td "Iona Sinclair + 0" at bounding box center [904, 620] width 126 height 72
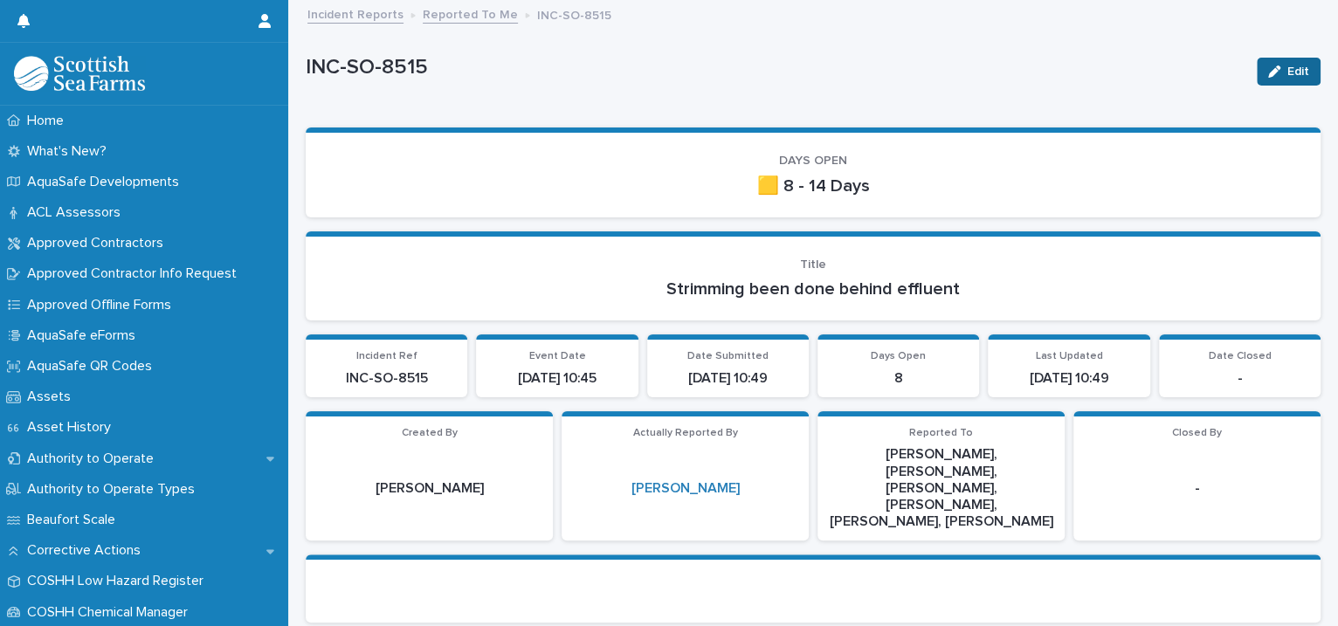
click at [1272, 79] on button "Edit" at bounding box center [1289, 72] width 64 height 28
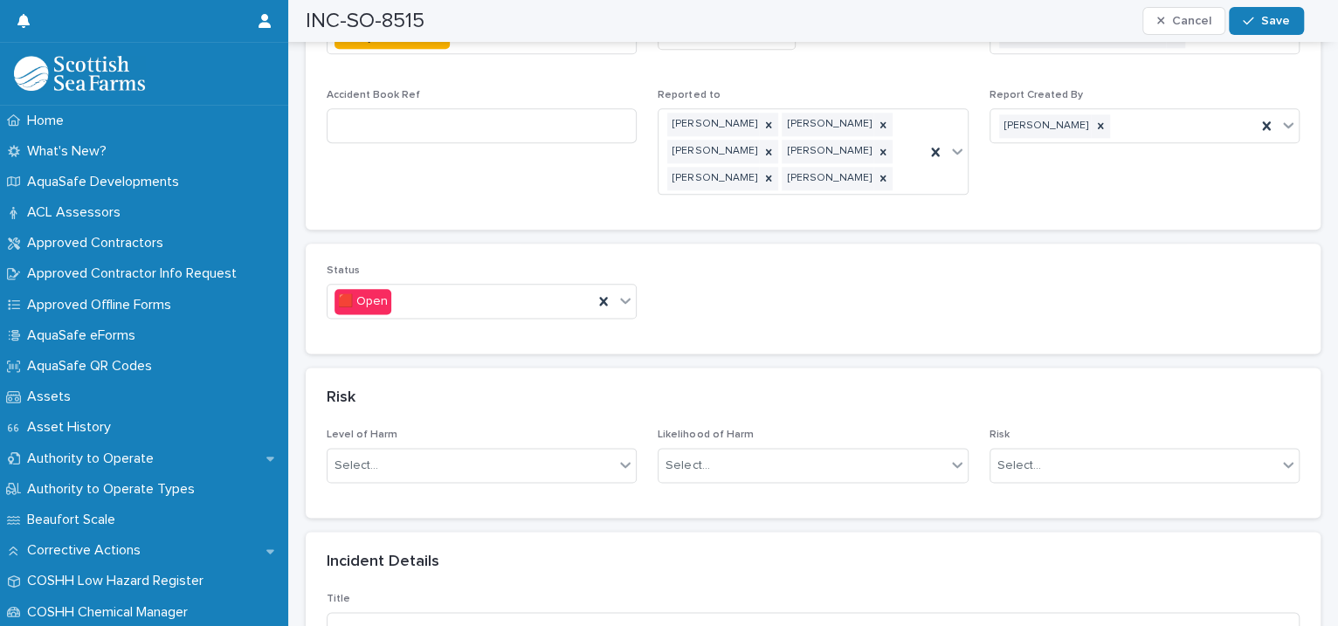
scroll to position [1201, 0]
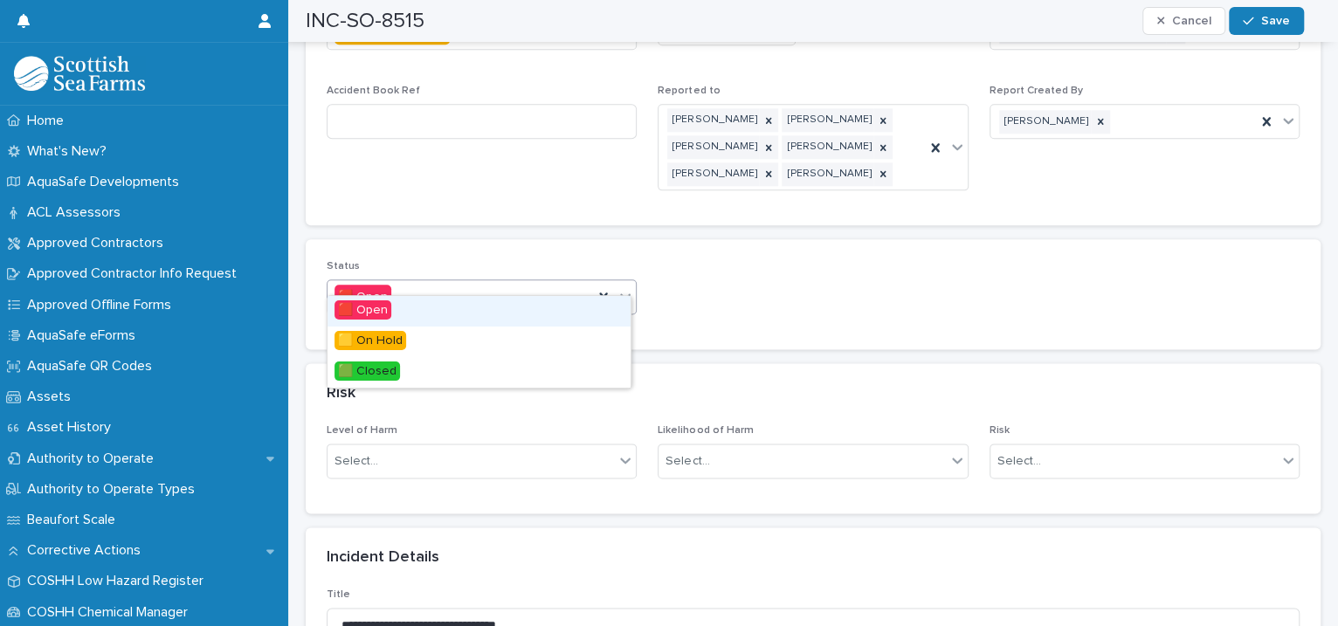
click at [617, 287] on icon at bounding box center [625, 295] width 17 height 17
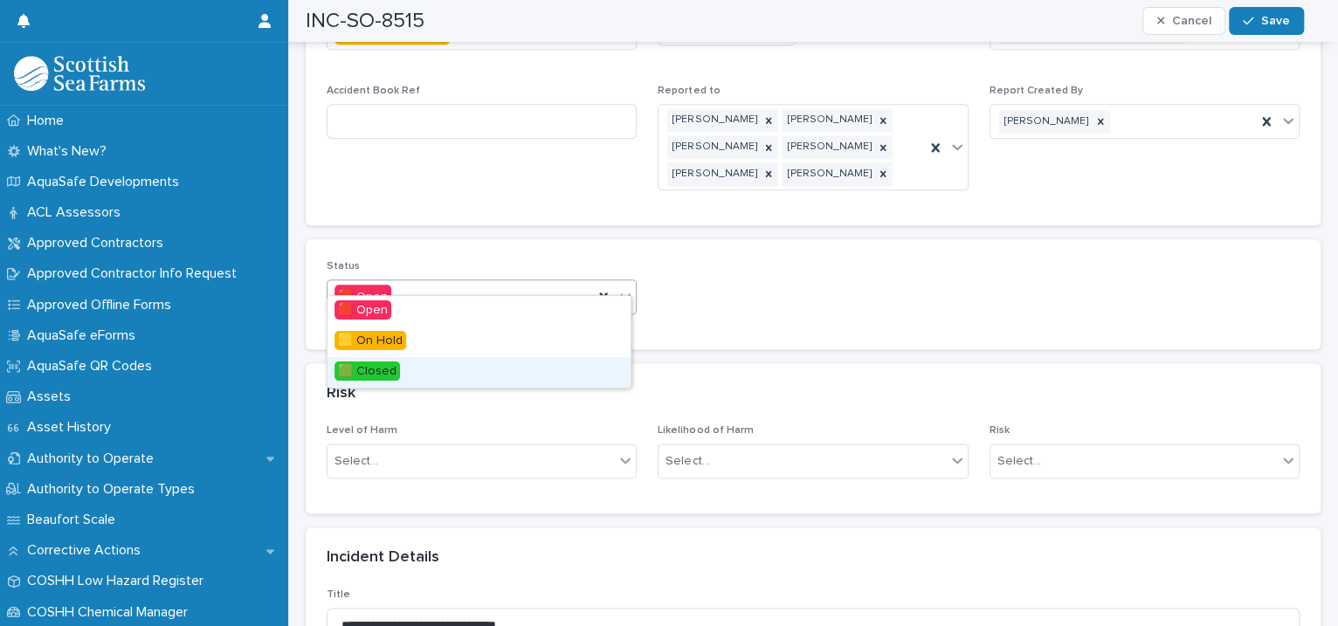
click at [514, 366] on div "🟩 Closed" at bounding box center [479, 372] width 303 height 31
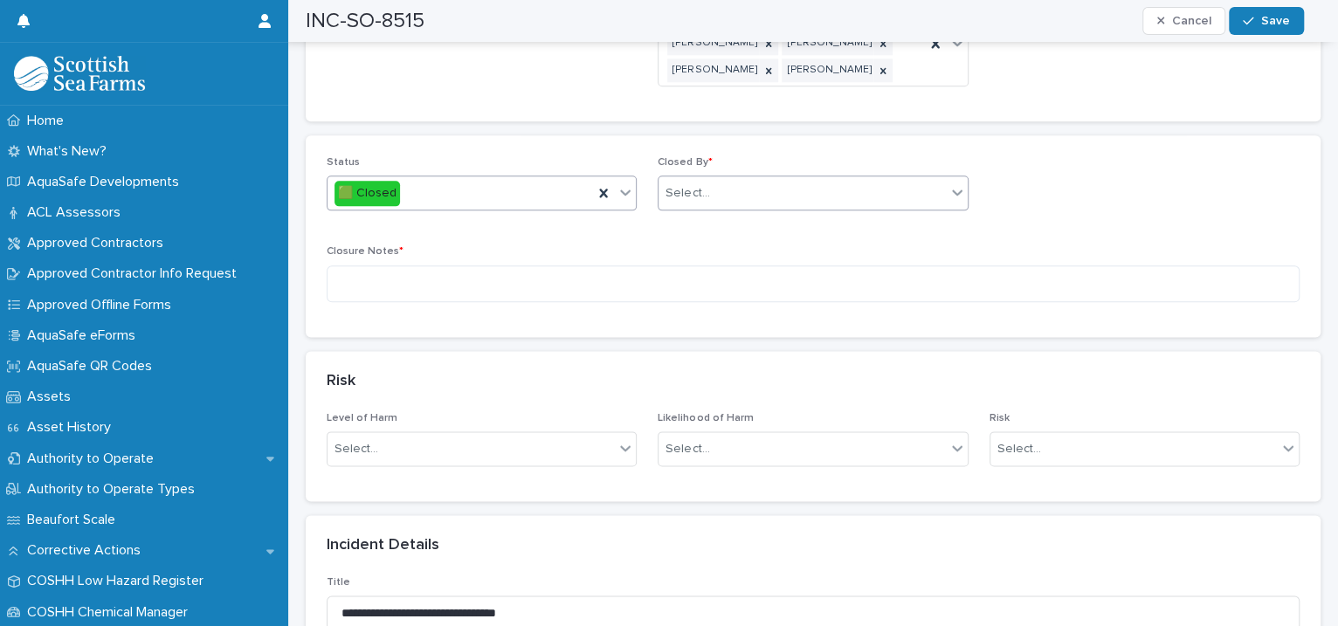
click at [735, 179] on div "Select..." at bounding box center [802, 193] width 286 height 29
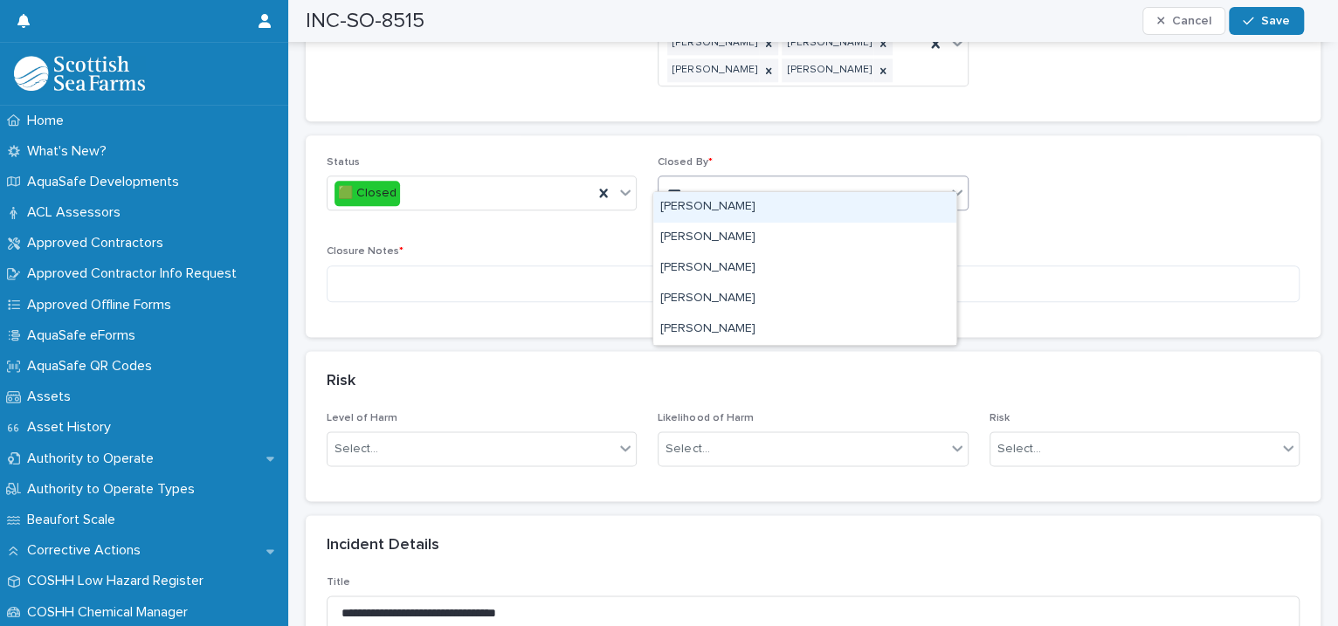
type input "****"
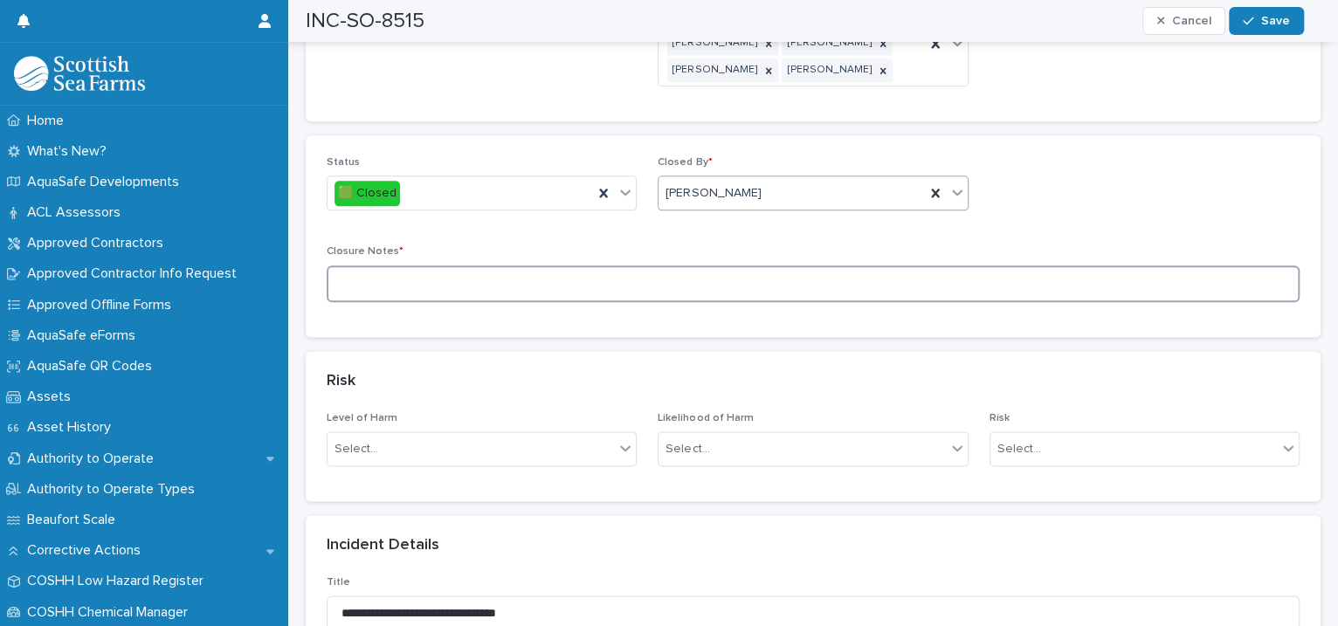
click at [491, 269] on textarea at bounding box center [813, 285] width 973 height 38
type textarea "**********"
click at [1279, 26] on span "Save" at bounding box center [1275, 21] width 29 height 12
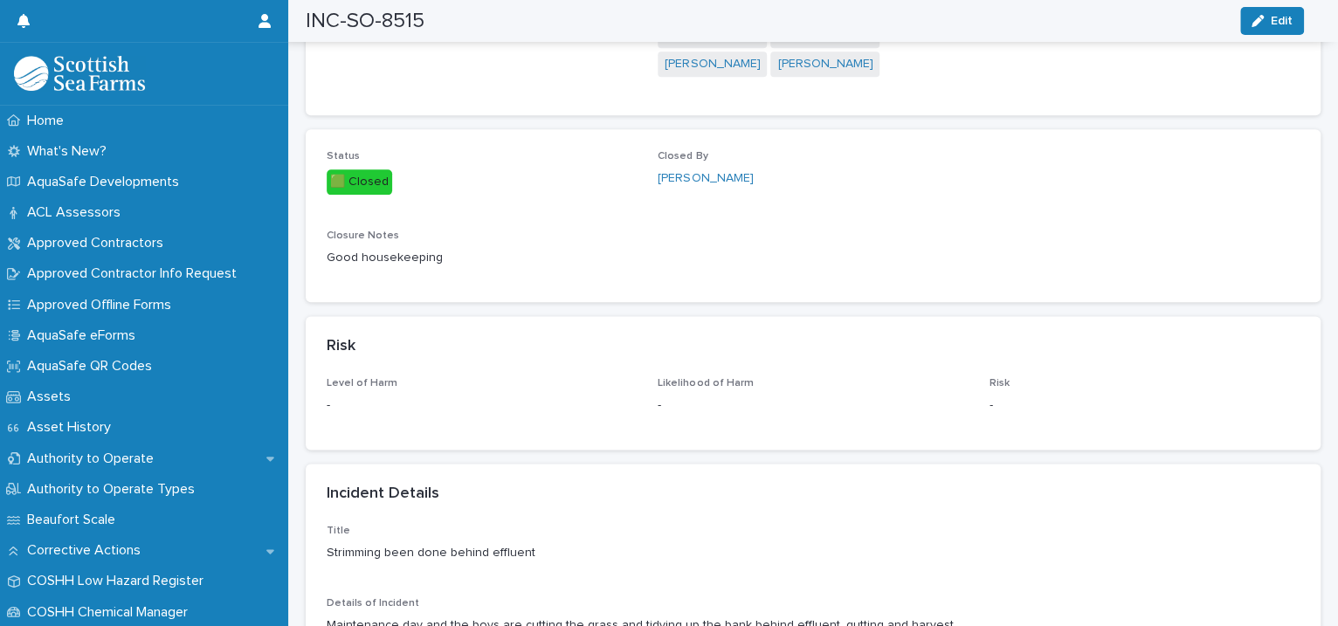
scroll to position [0, 0]
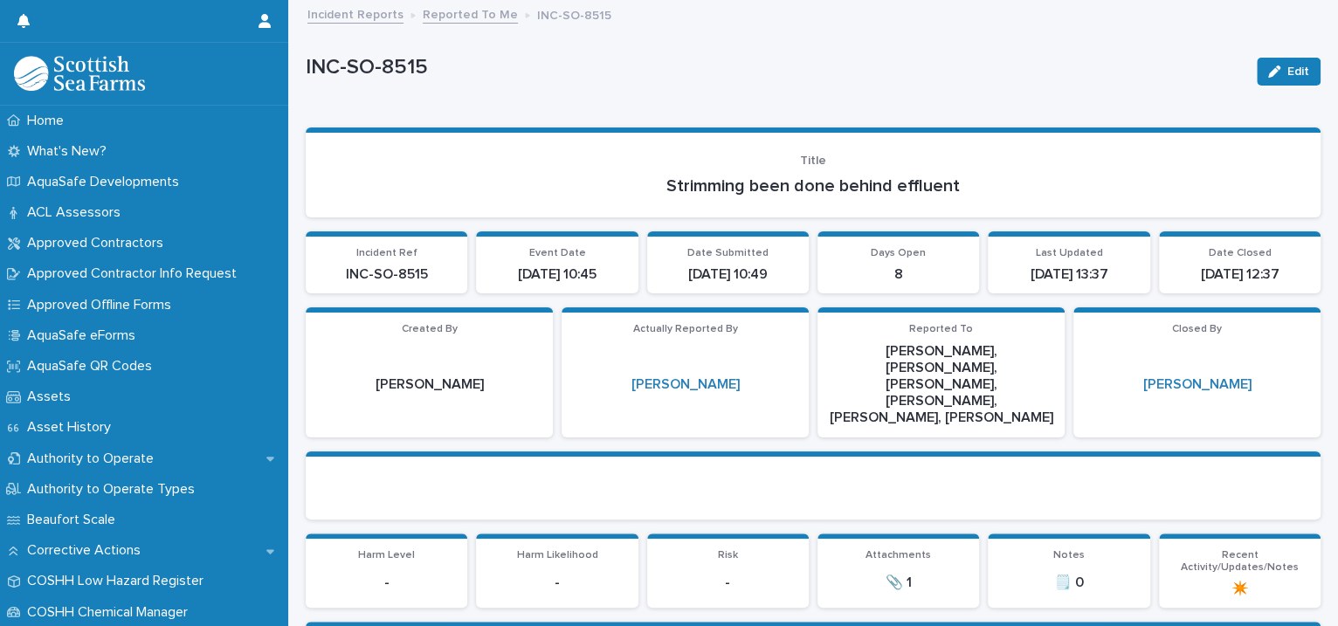
click at [443, 16] on link "Reported To Me" at bounding box center [470, 13] width 95 height 20
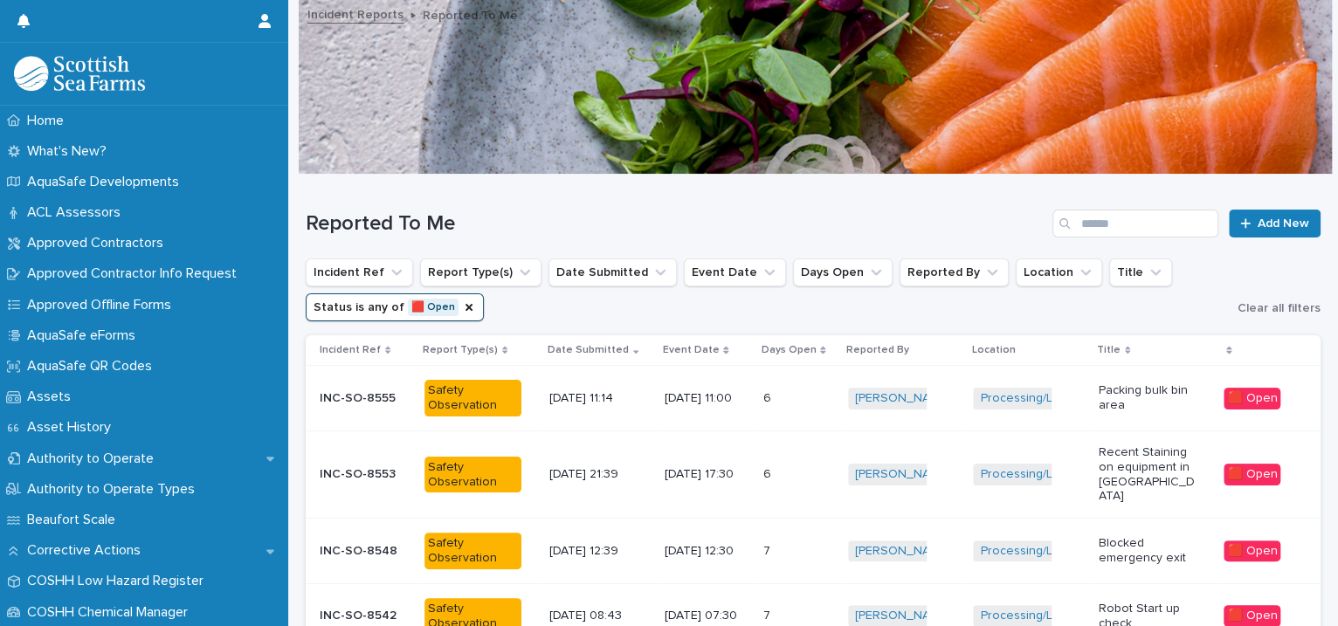
scroll to position [400, 0]
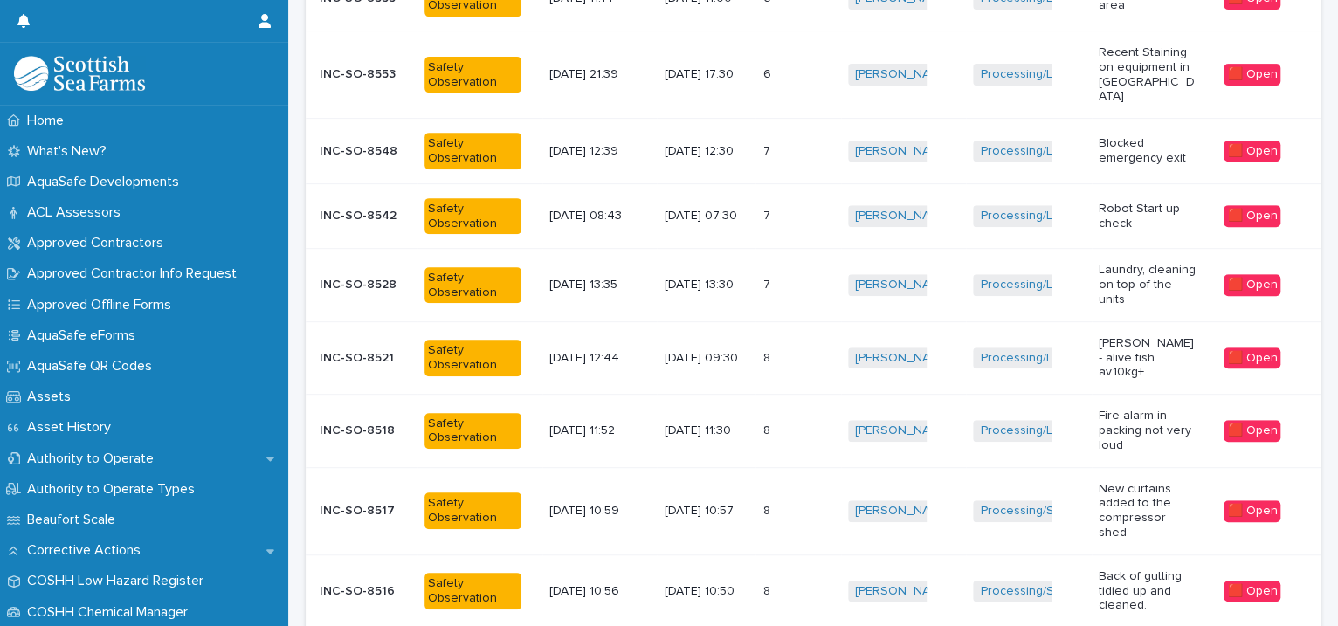
click at [826, 577] on div "8 8" at bounding box center [797, 591] width 71 height 29
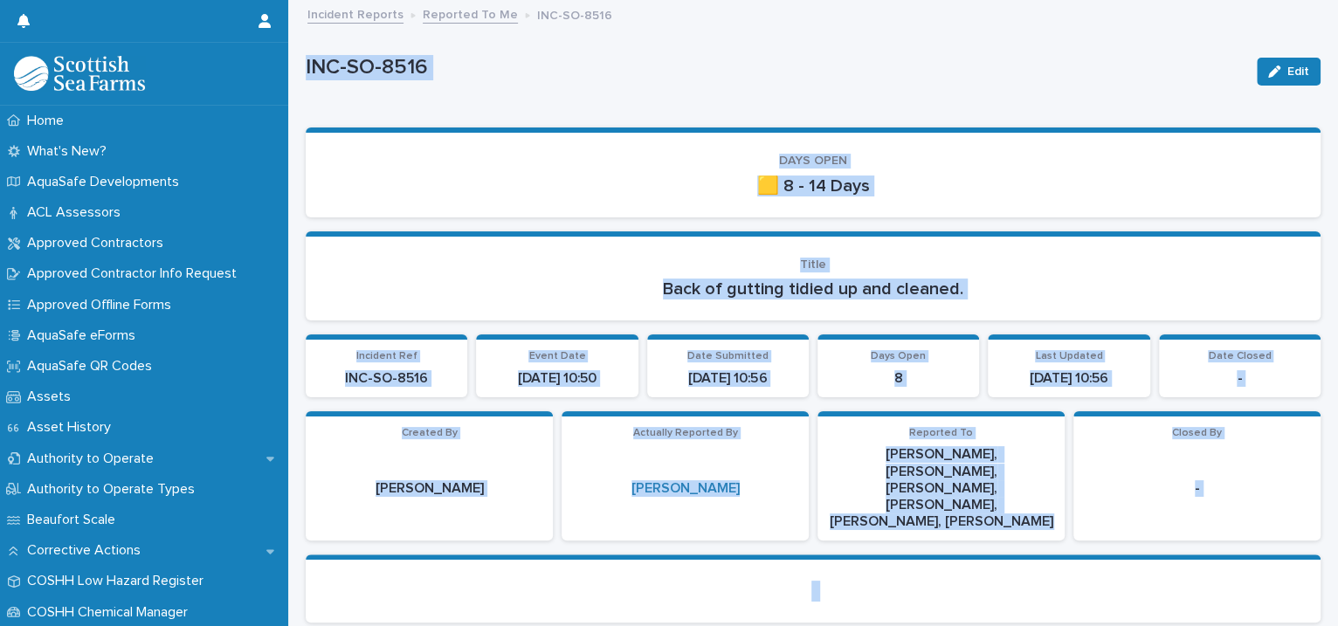
click at [1117, 79] on p "INC-SO-8516" at bounding box center [774, 67] width 937 height 25
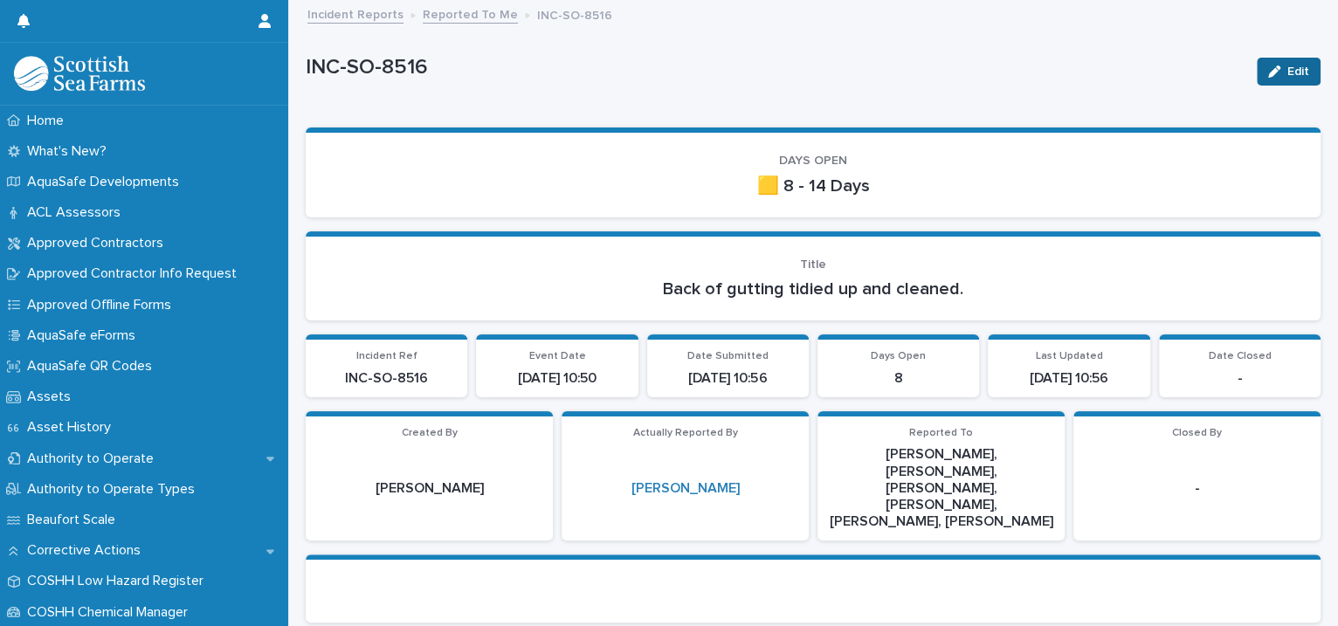
click at [1268, 72] on icon "button" at bounding box center [1274, 72] width 12 height 12
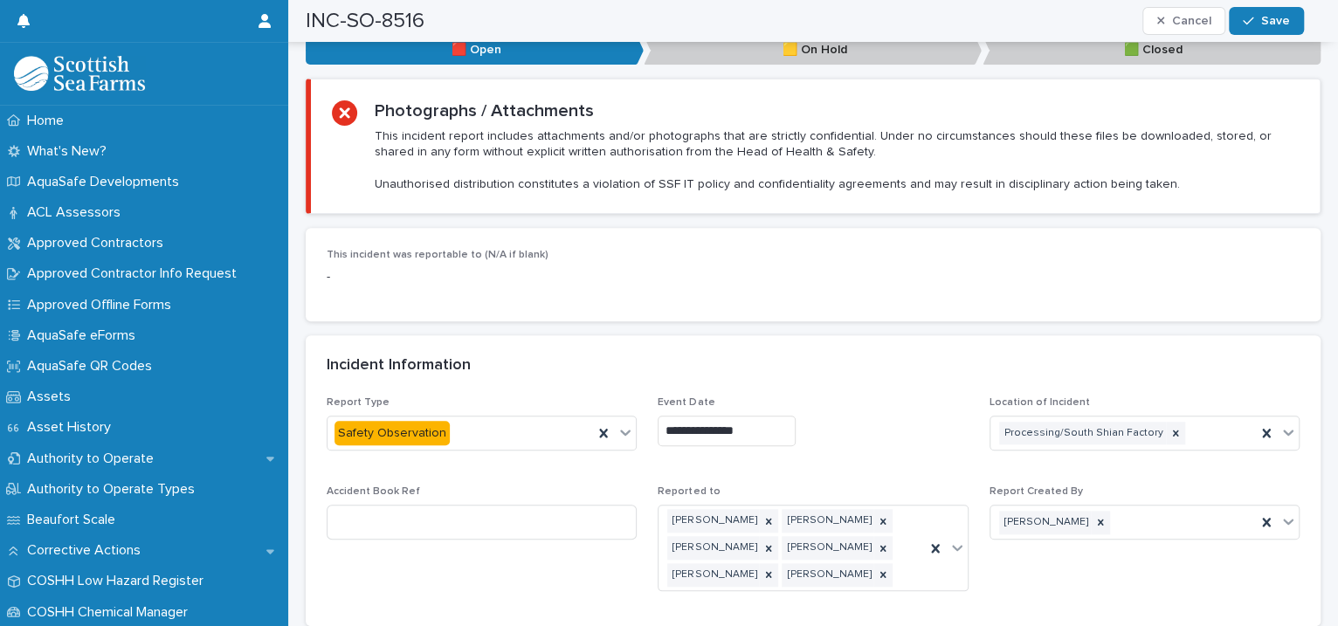
scroll to position [1201, 0]
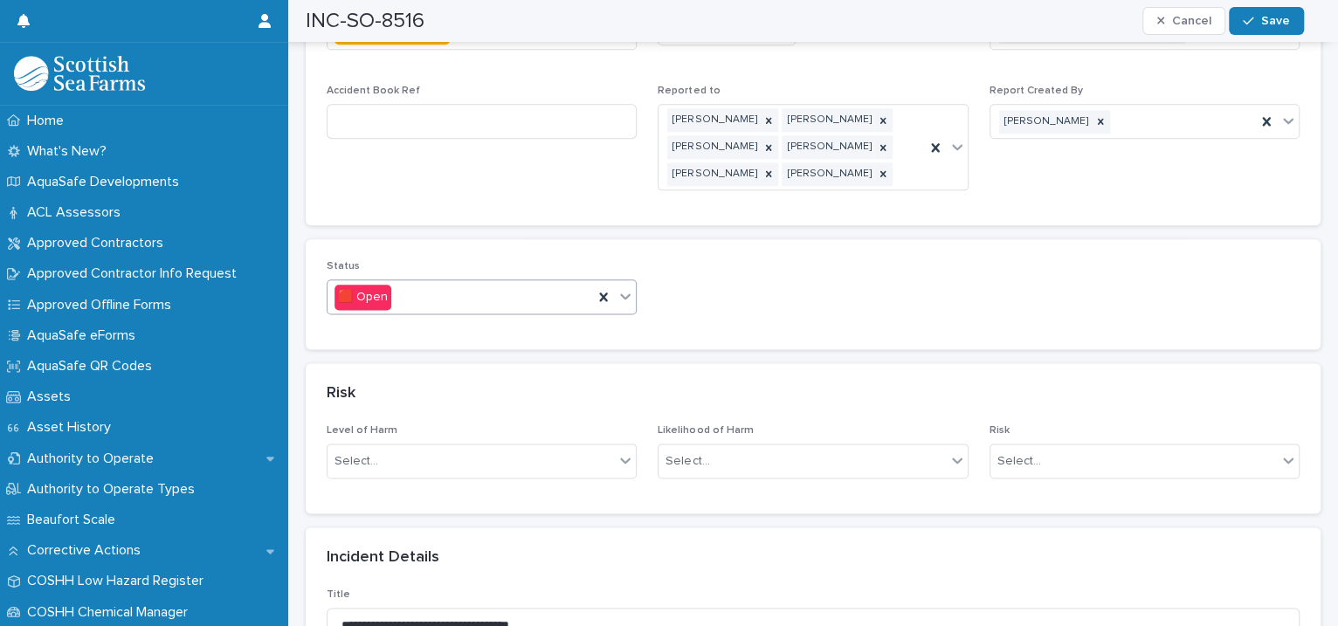
click at [618, 287] on icon at bounding box center [625, 295] width 17 height 17
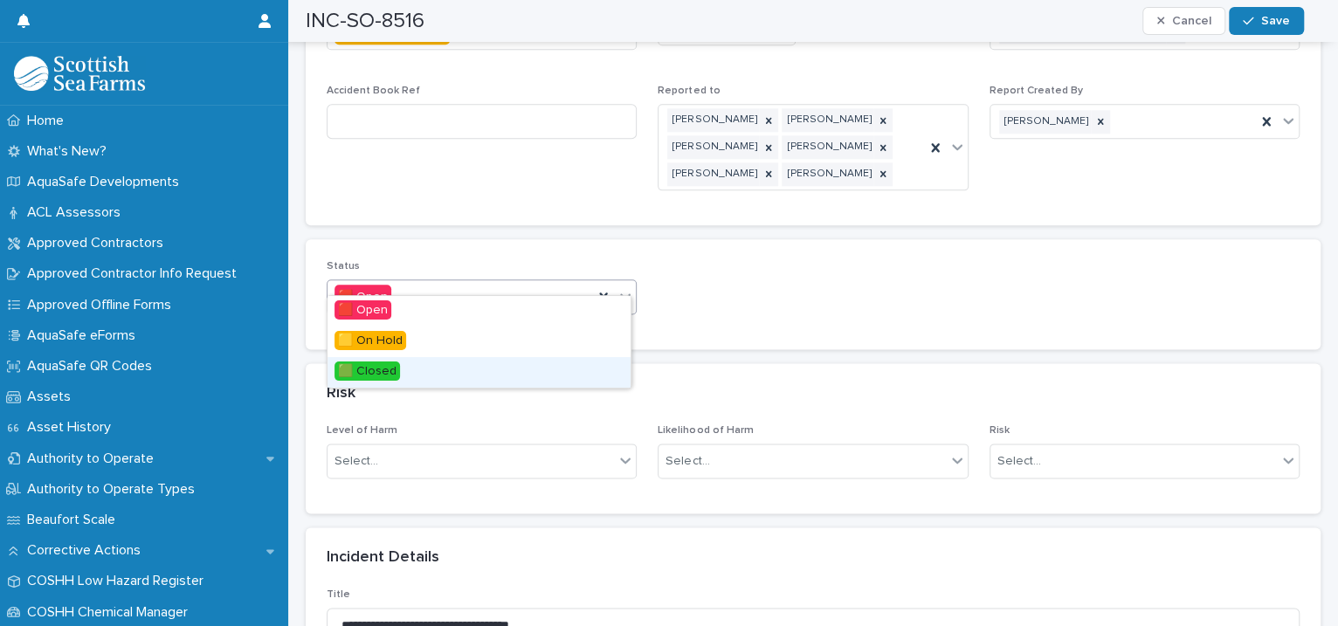
click at [524, 367] on div "🟩 Closed" at bounding box center [479, 372] width 303 height 31
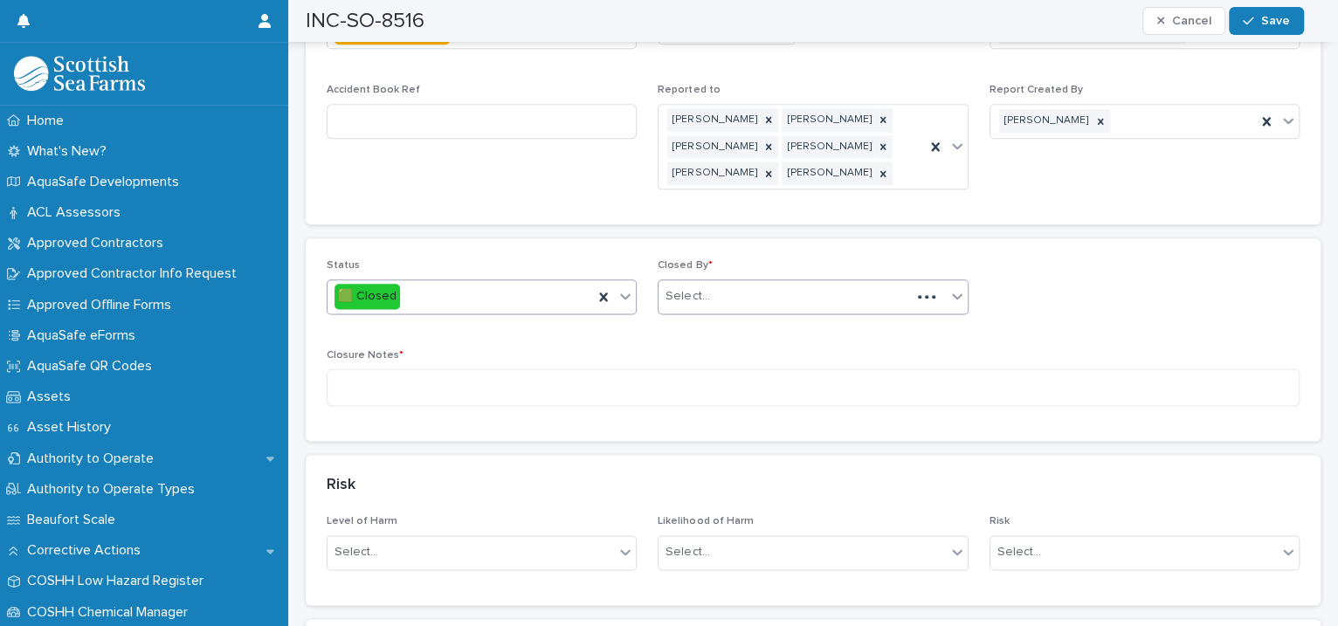
click at [689, 287] on div "Select..." at bounding box center [688, 296] width 44 height 18
click at [700, 287] on div "Select..." at bounding box center [688, 296] width 44 height 18
click at [701, 282] on div "Select..." at bounding box center [785, 296] width 252 height 29
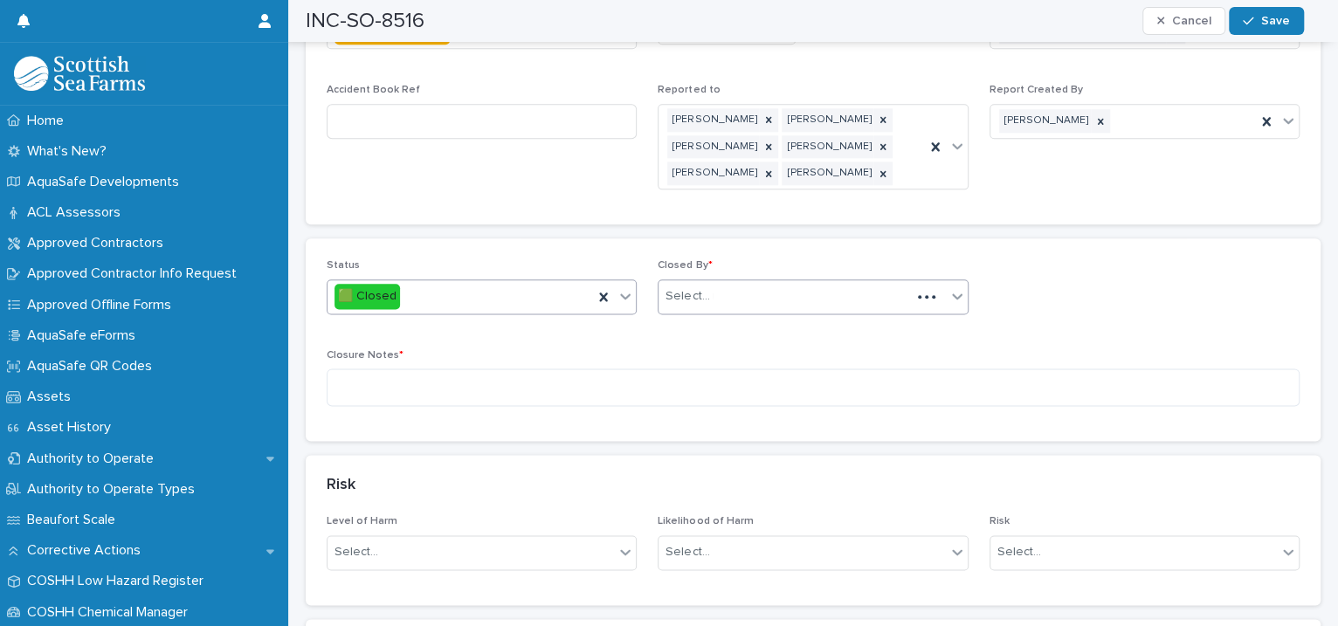
type input "****"
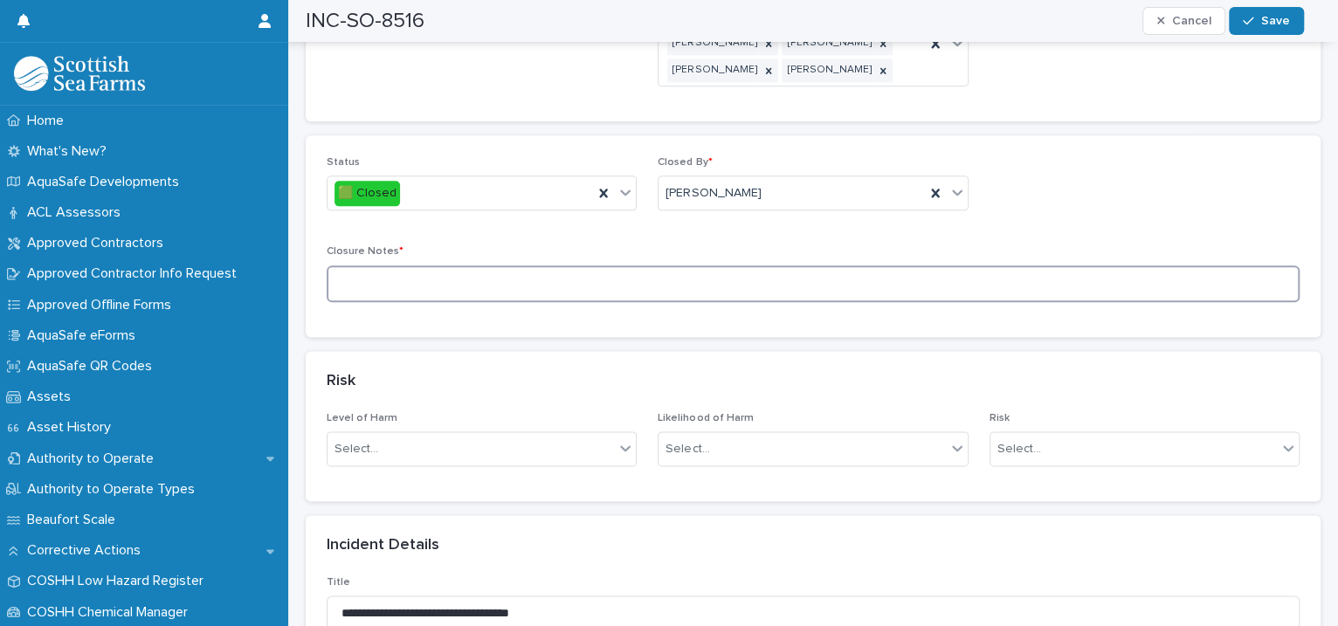
click at [454, 266] on textarea at bounding box center [813, 285] width 973 height 38
type textarea "**********"
click at [1257, 21] on div "button" at bounding box center [1251, 21] width 17 height 12
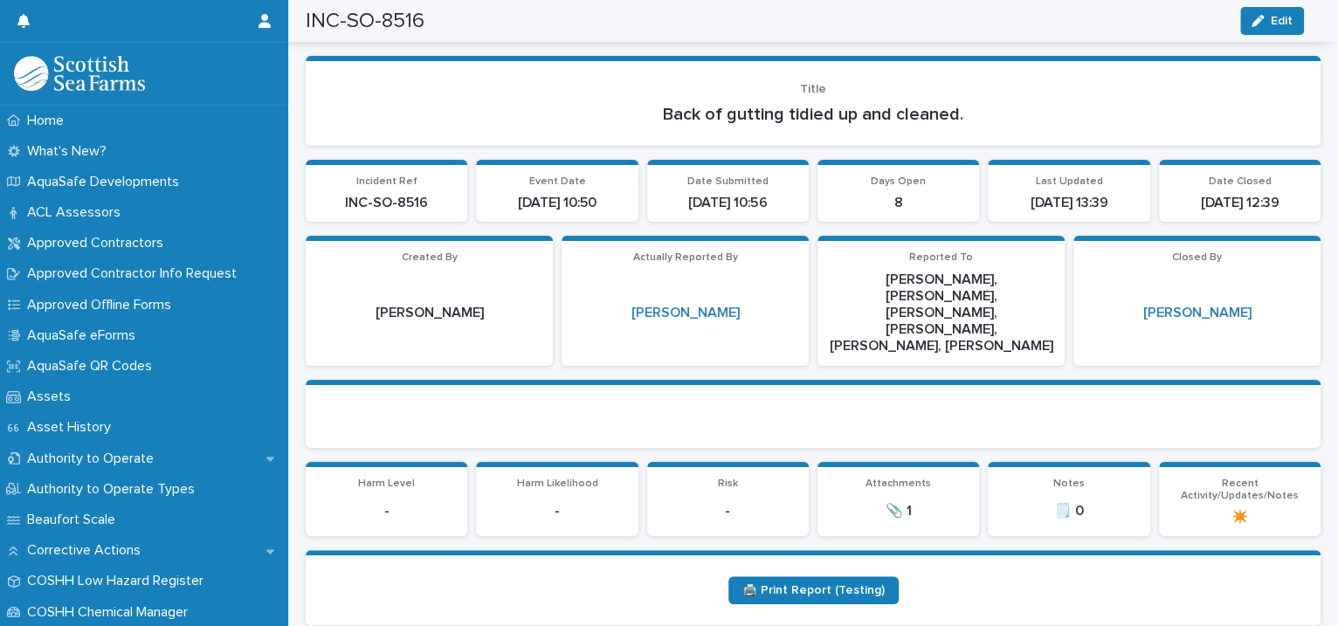
scroll to position [0, 0]
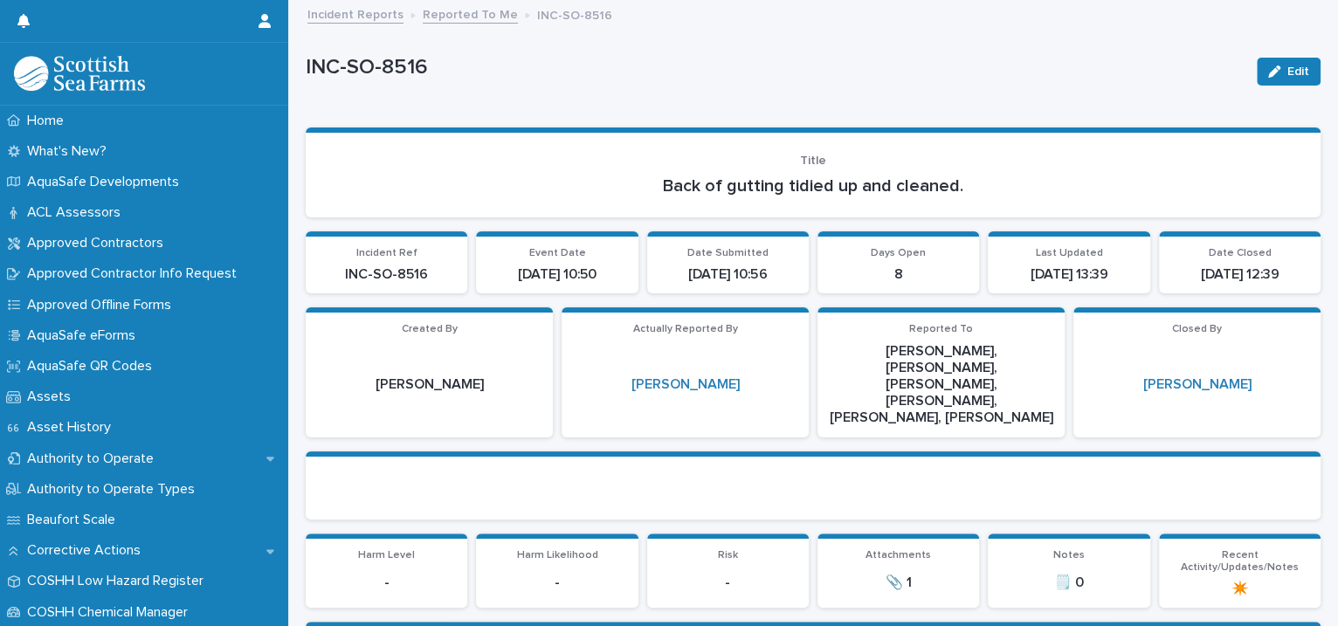
click at [447, 13] on link "Reported To Me" at bounding box center [470, 13] width 95 height 20
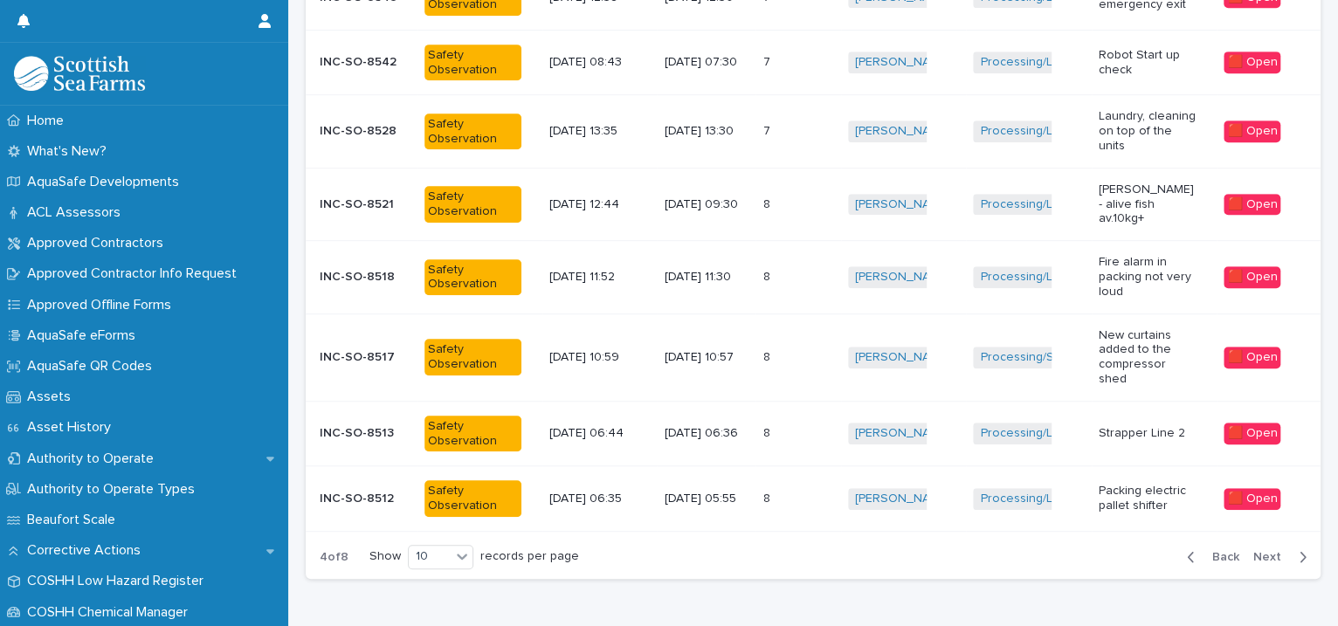
scroll to position [584, 0]
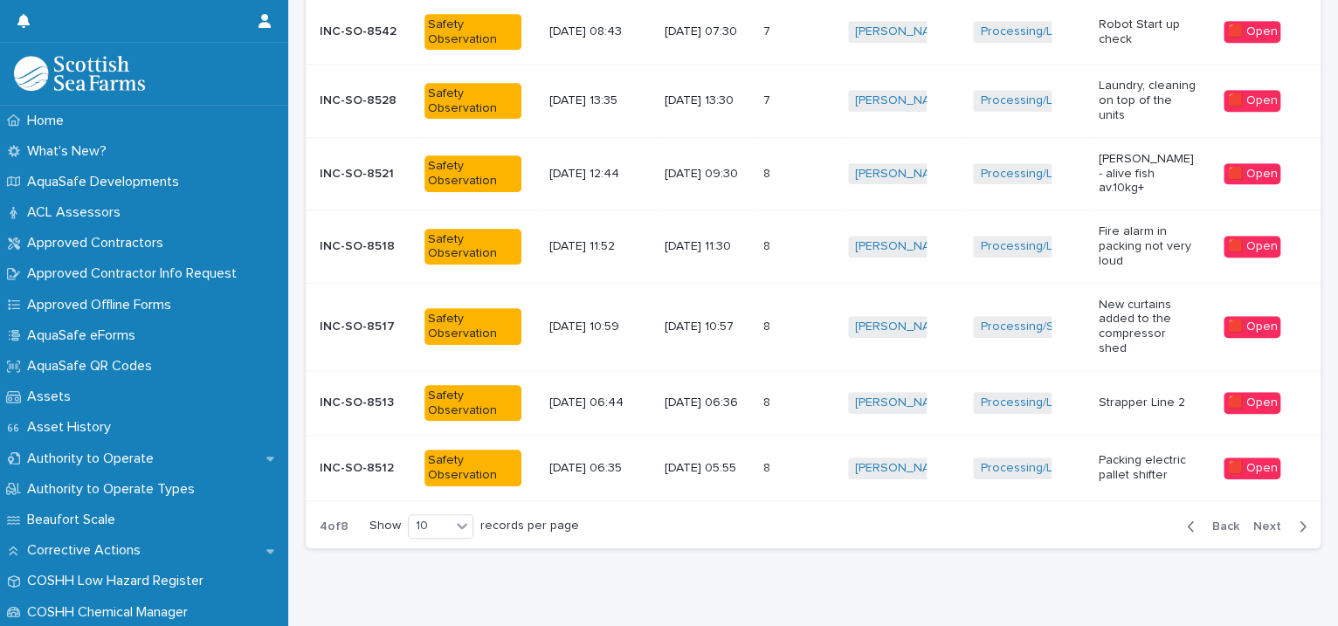
click at [1187, 519] on div "button" at bounding box center [1194, 527] width 15 height 16
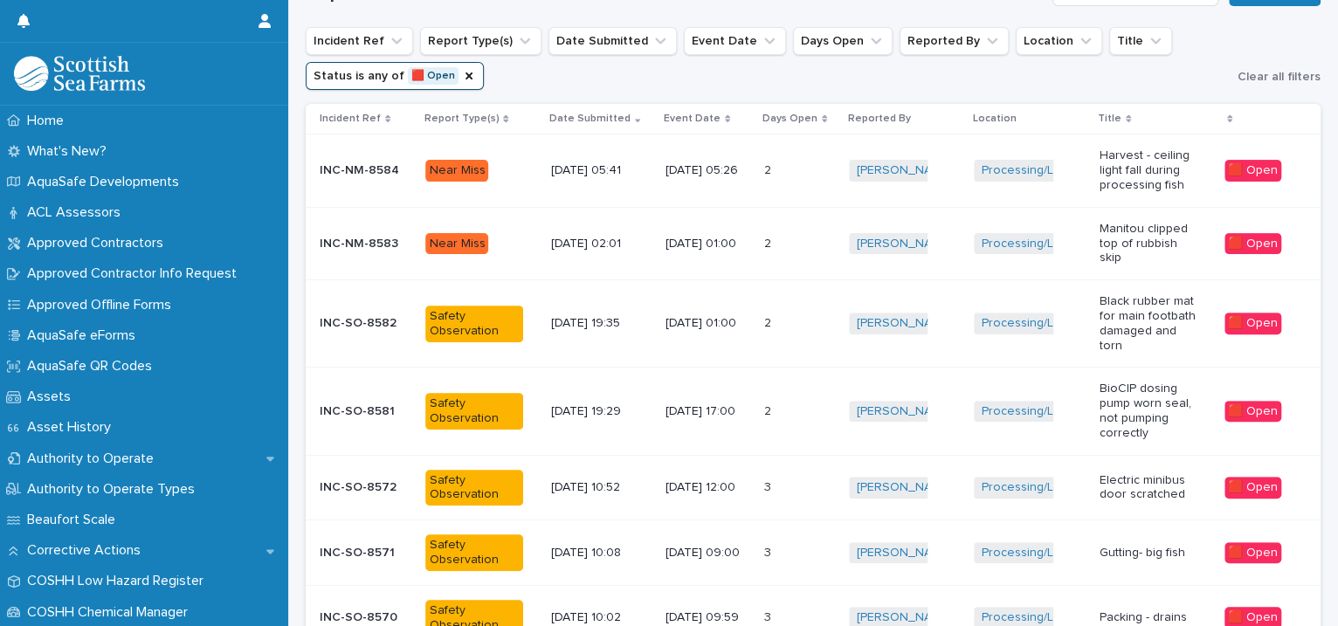
scroll to position [632, 0]
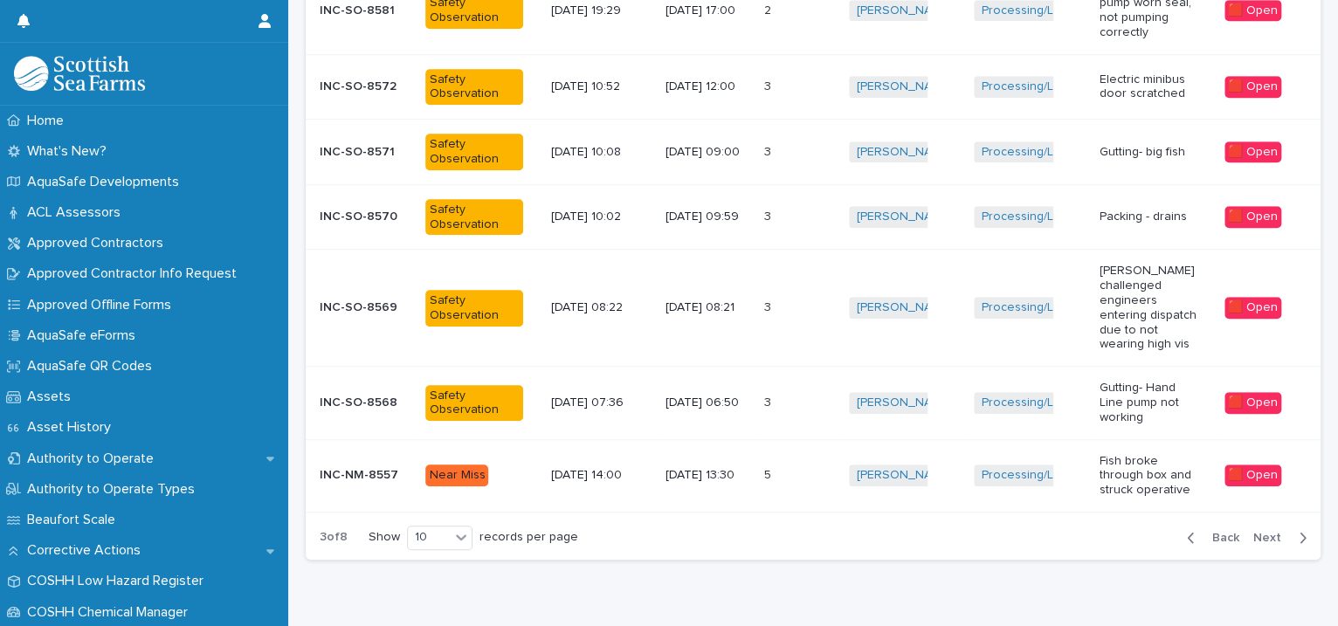
click at [1204, 536] on span "Back" at bounding box center [1221, 538] width 38 height 12
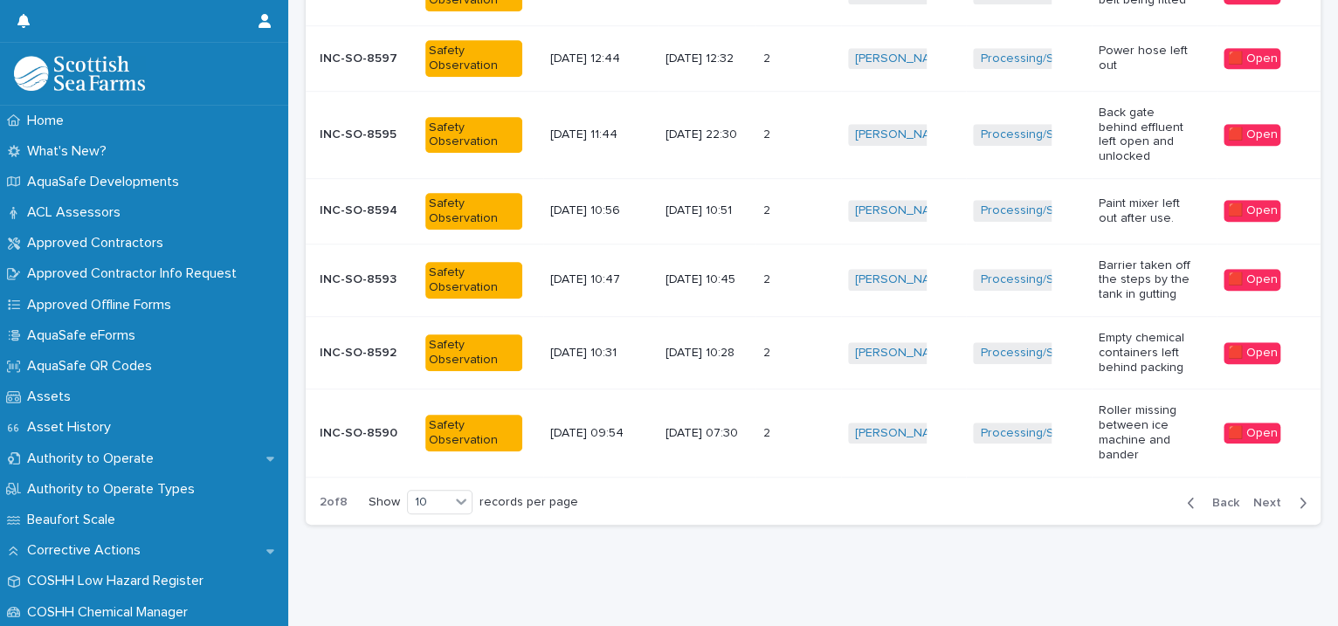
scroll to position [607, 0]
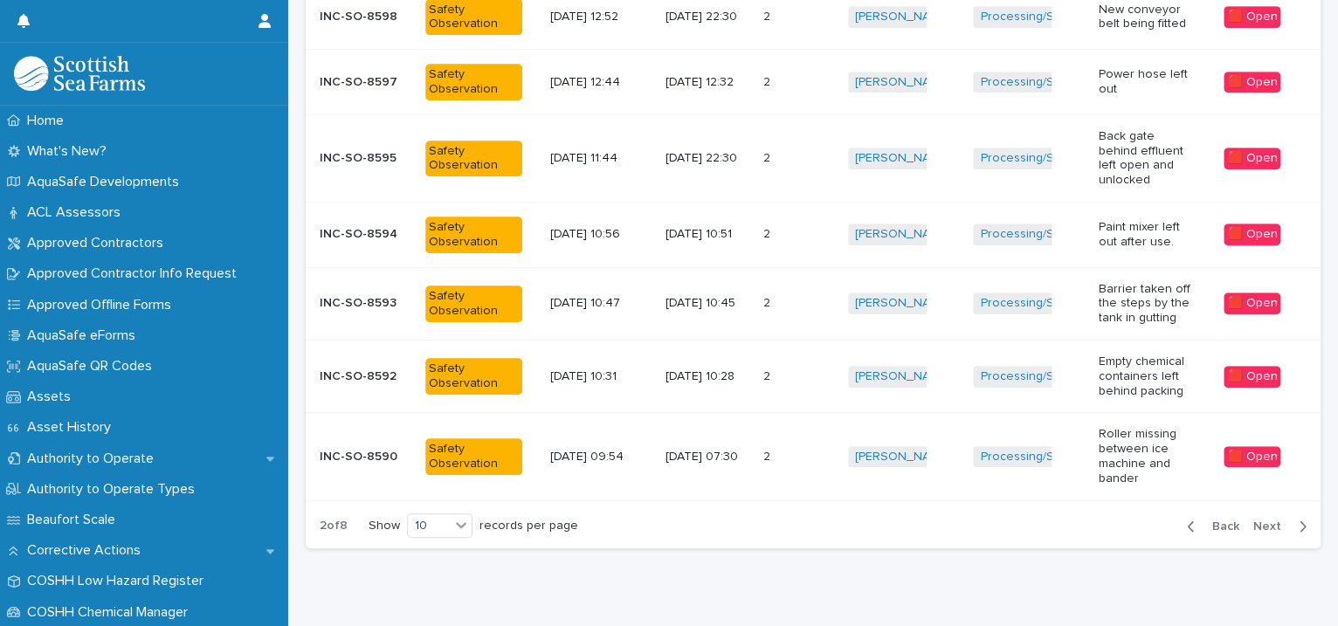
click at [891, 454] on div "Iona Sinclair + 0" at bounding box center [904, 457] width 112 height 36
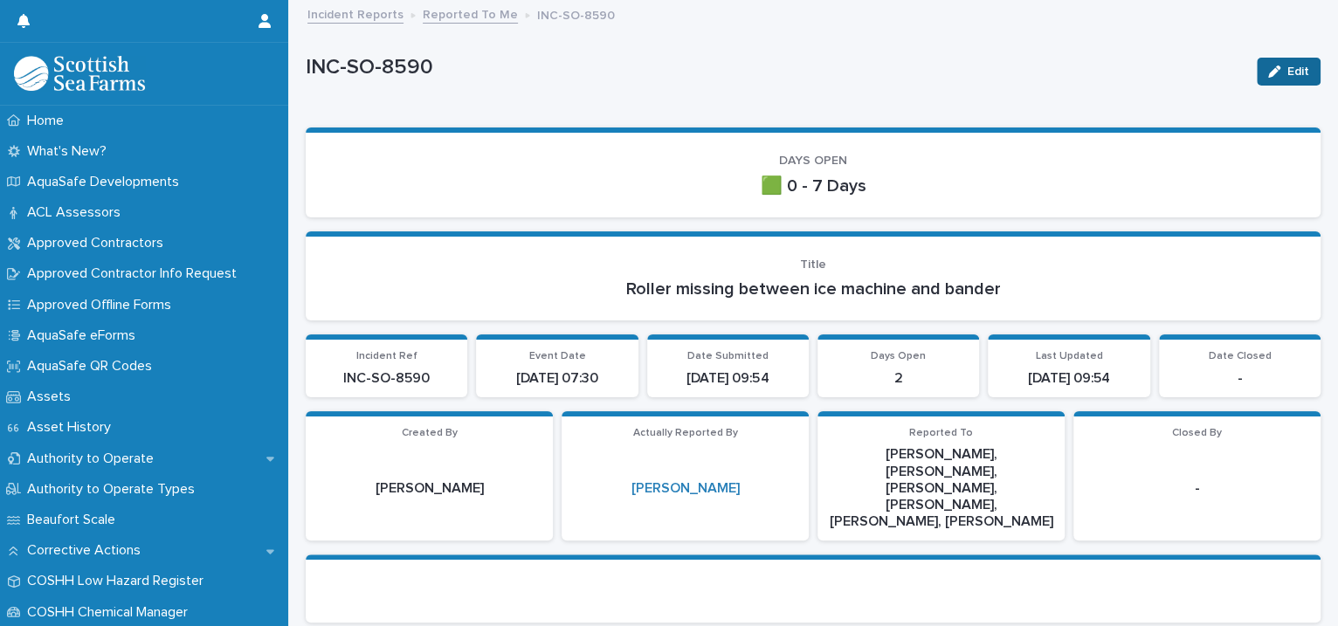
click at [1268, 75] on icon "button" at bounding box center [1274, 72] width 12 height 12
click at [1260, 67] on div "button" at bounding box center [1268, 72] width 17 height 12
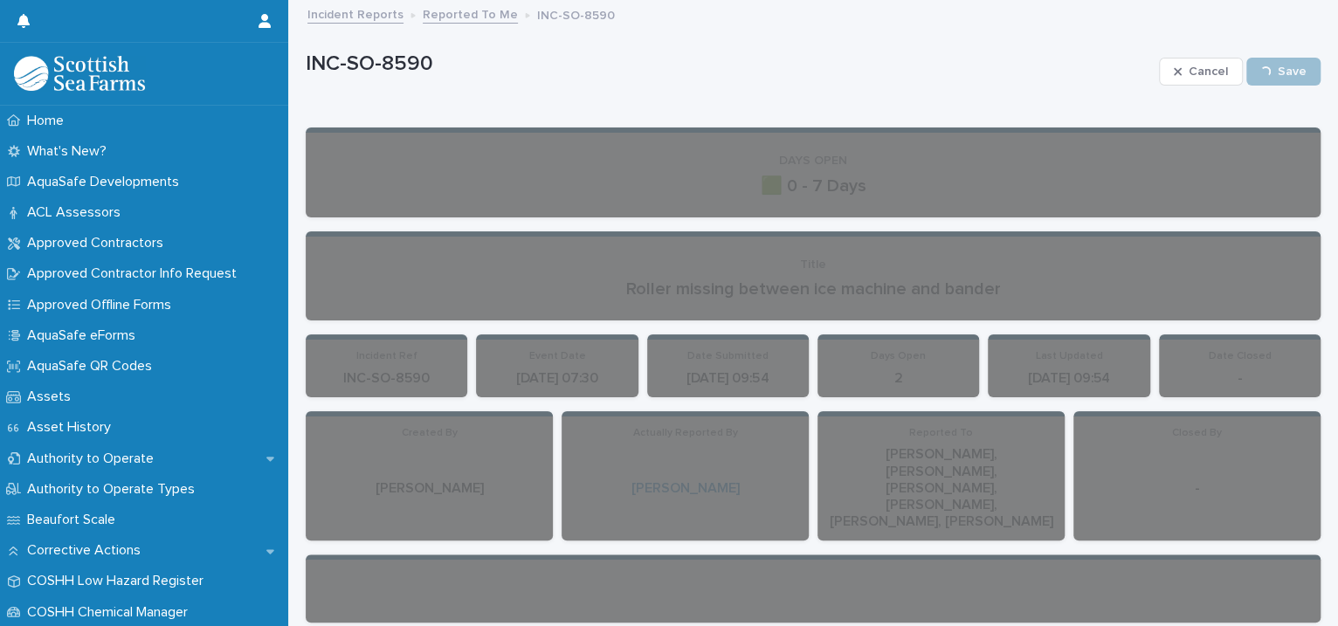
click at [1027, 72] on p "INC-SO-8590" at bounding box center [729, 64] width 846 height 25
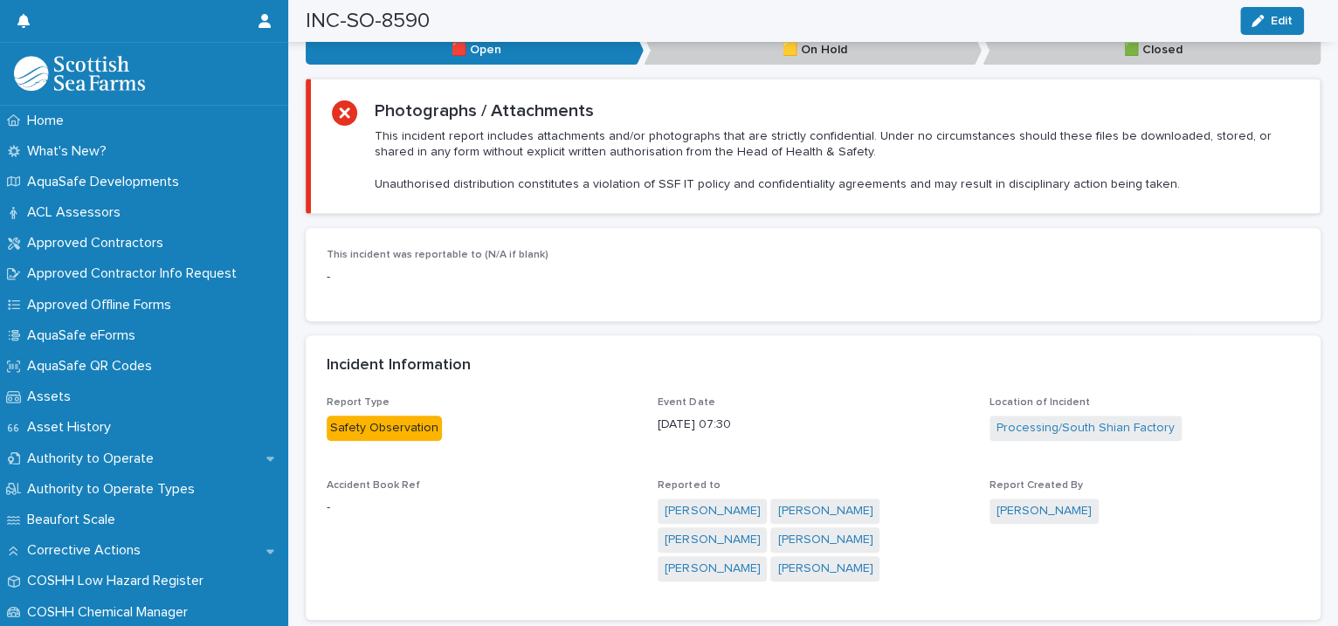
scroll to position [1201, 0]
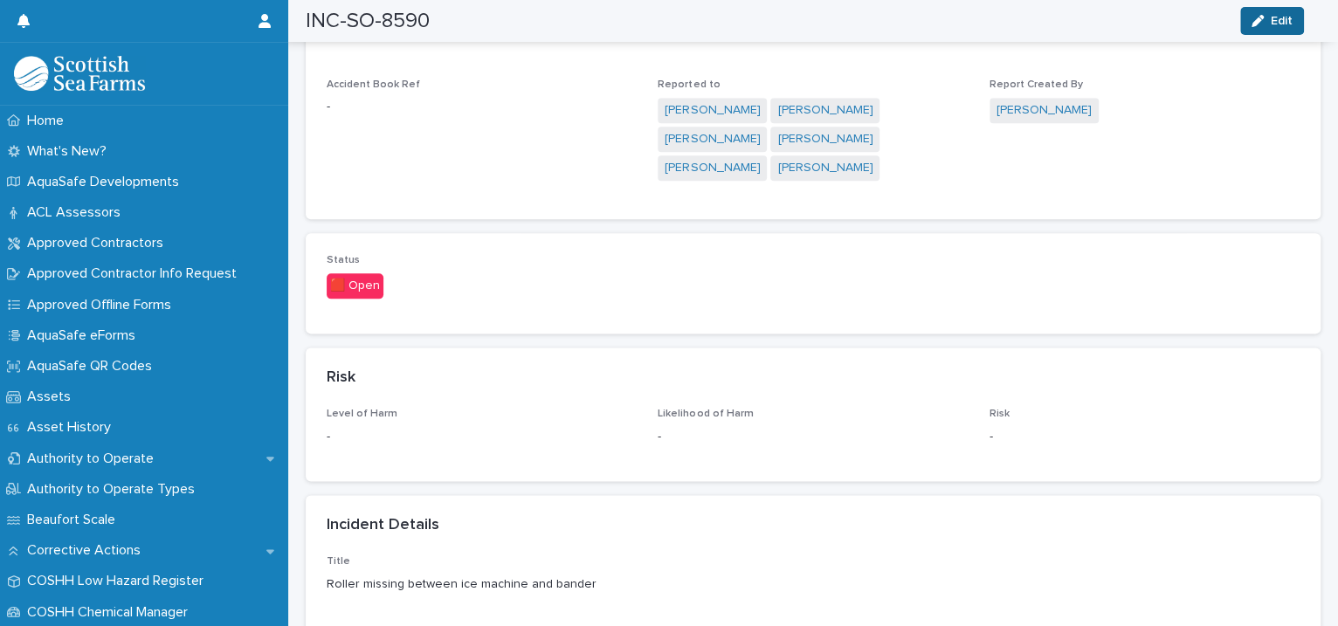
click at [1270, 31] on button "Edit" at bounding box center [1272, 21] width 64 height 28
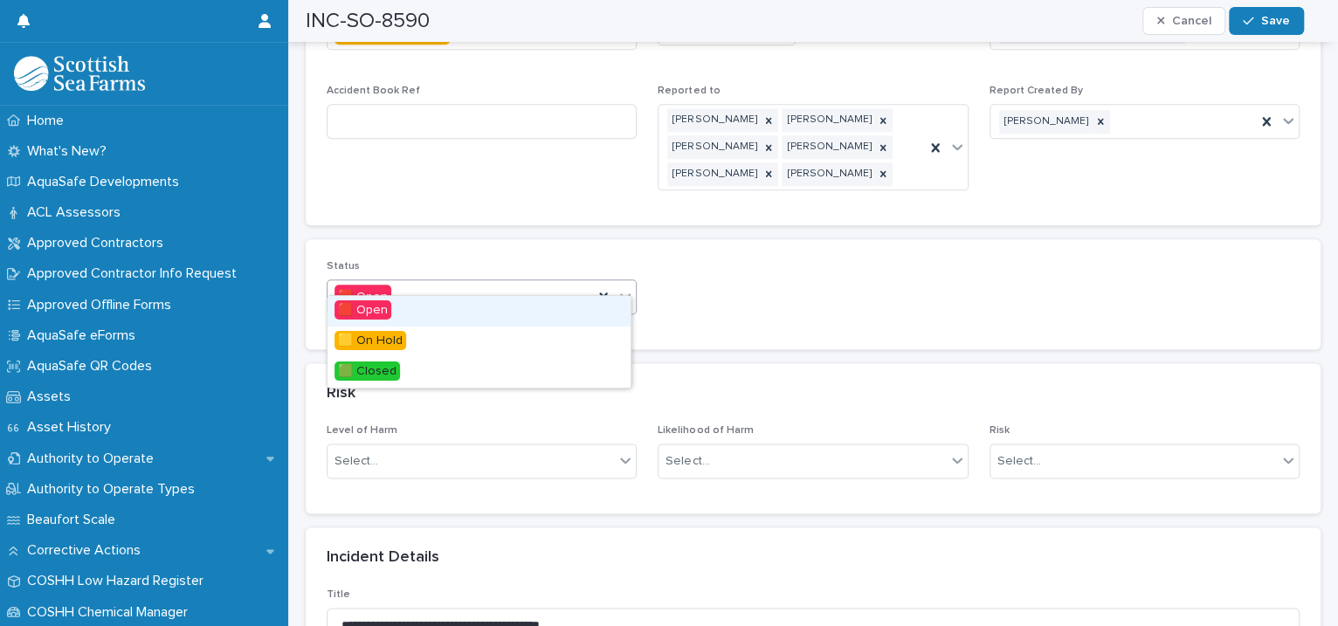
click at [618, 287] on icon at bounding box center [625, 295] width 17 height 17
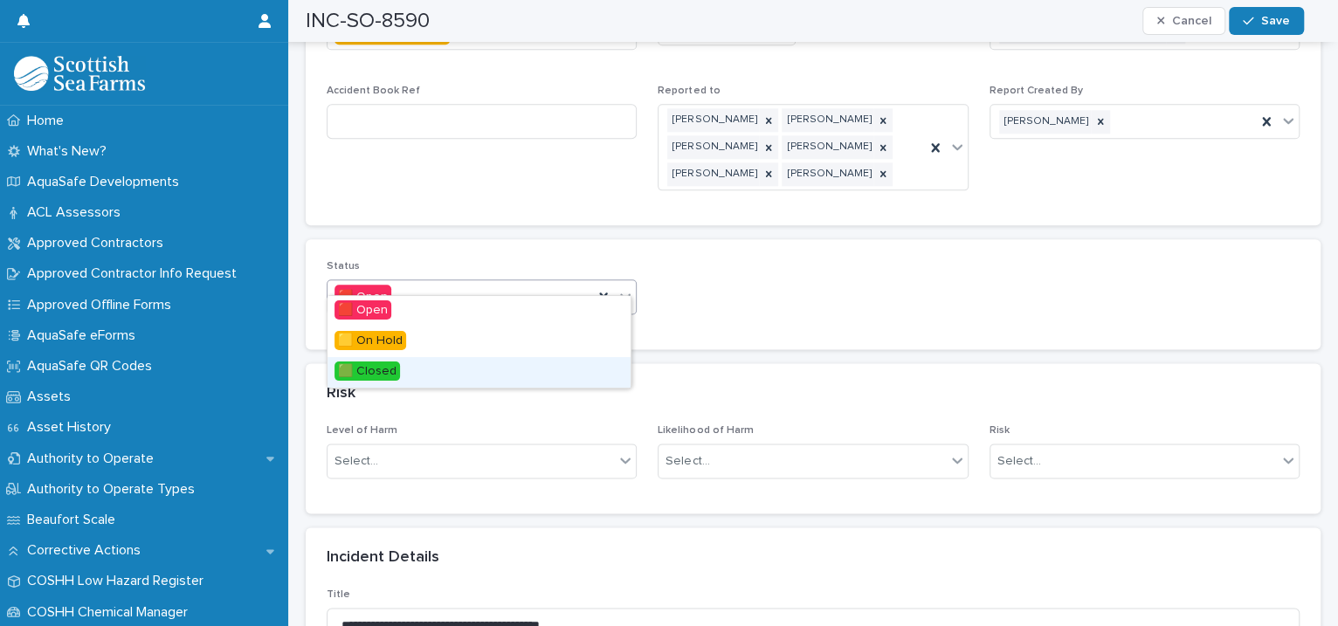
click at [568, 376] on div "🟩 Closed" at bounding box center [479, 372] width 303 height 31
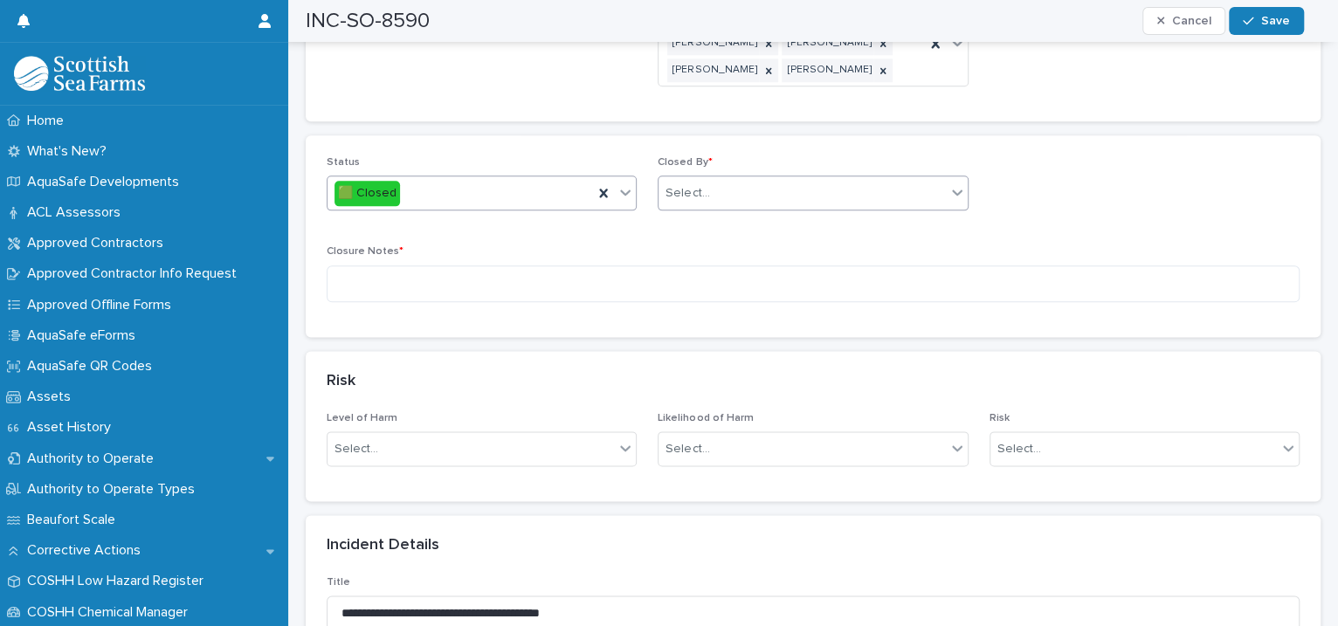
click at [899, 179] on div "Select..." at bounding box center [802, 193] width 286 height 29
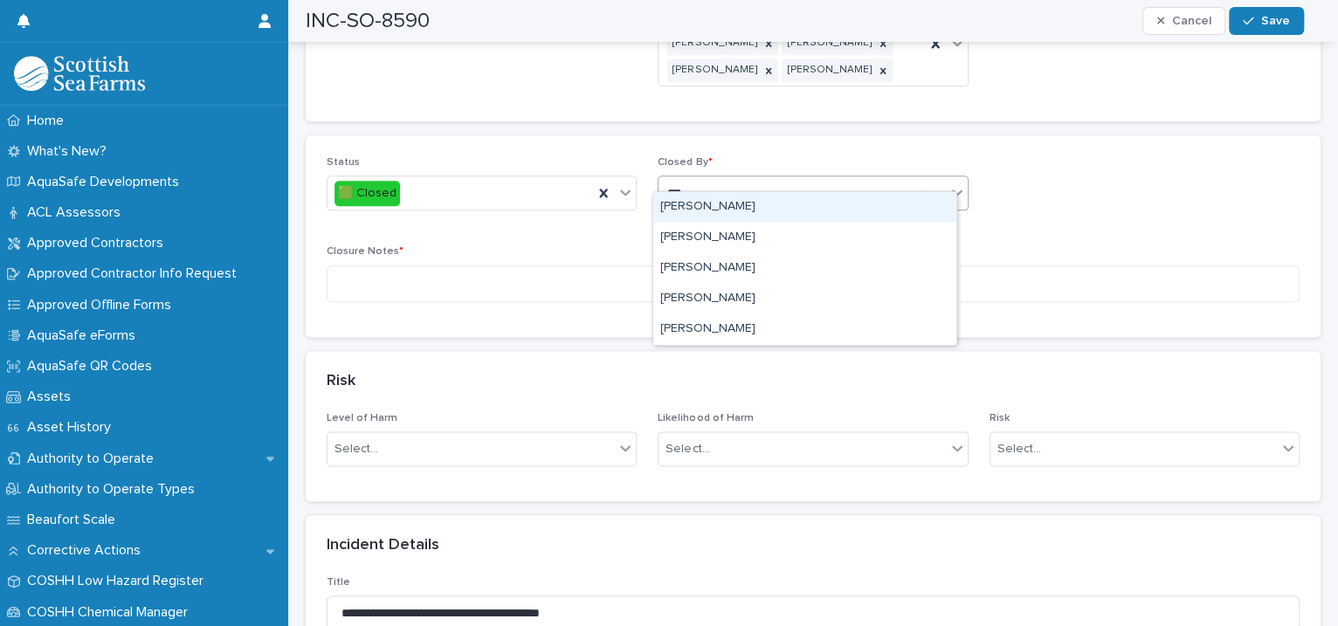
type input "****"
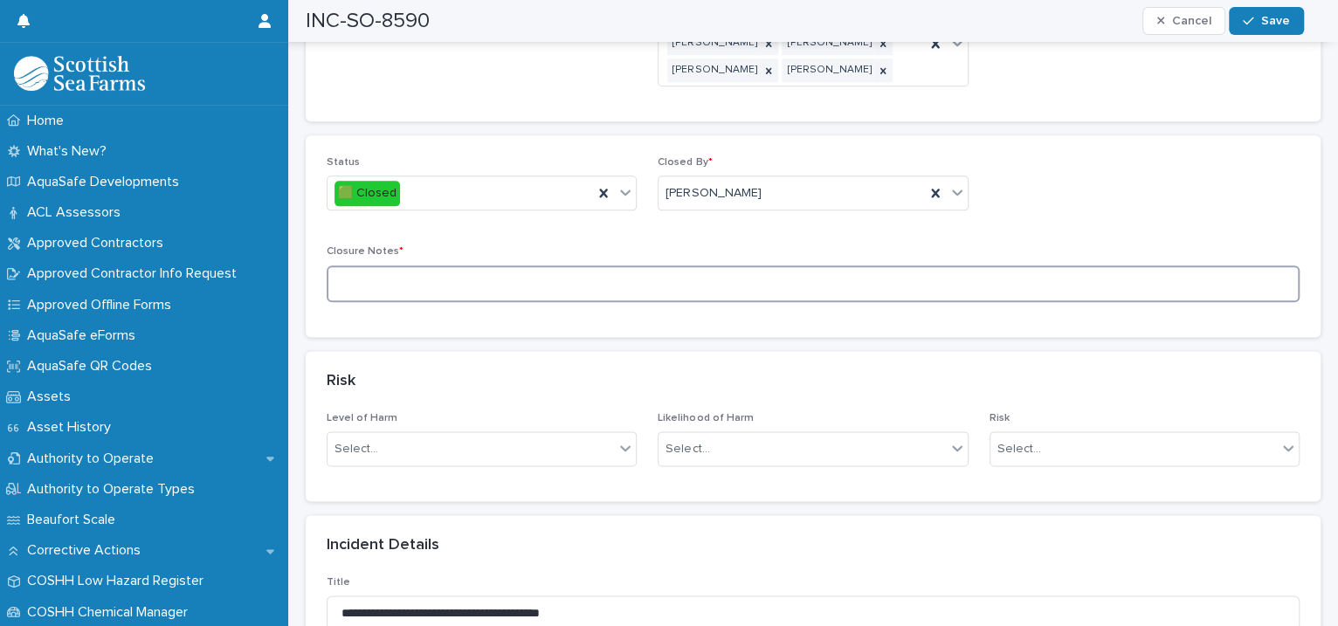
click at [569, 266] on textarea at bounding box center [813, 285] width 973 height 38
type textarea "**********"
click at [1276, 26] on span "Save" at bounding box center [1275, 21] width 29 height 12
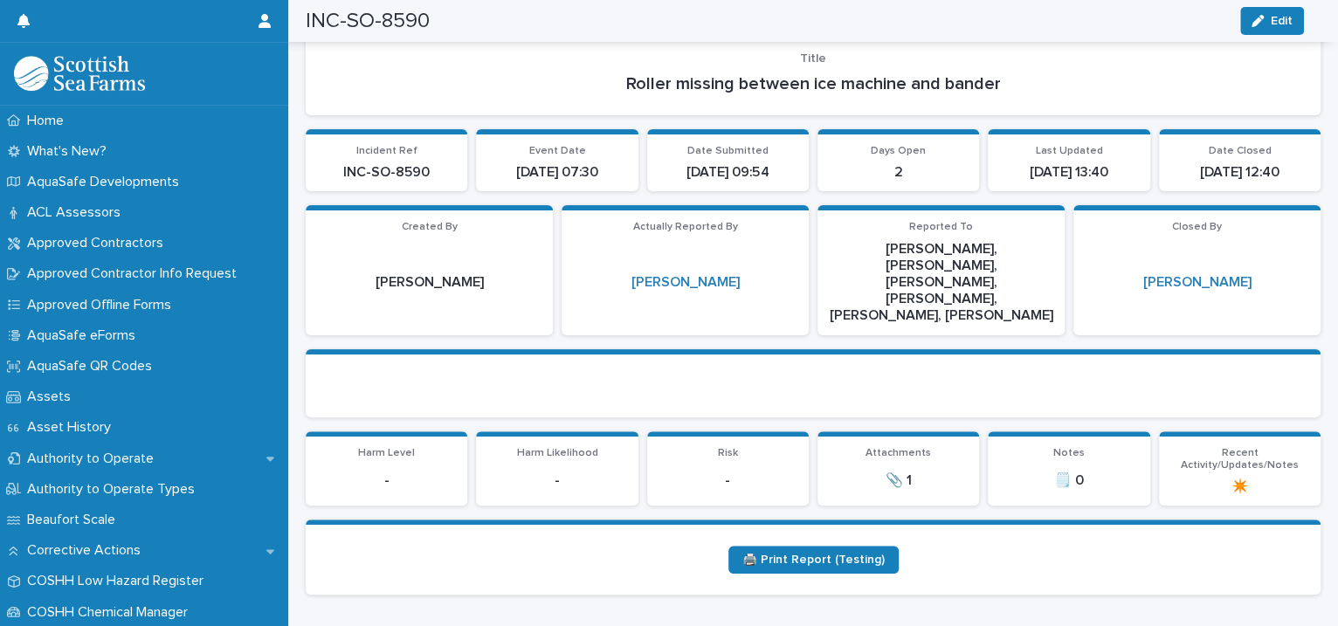
scroll to position [0, 0]
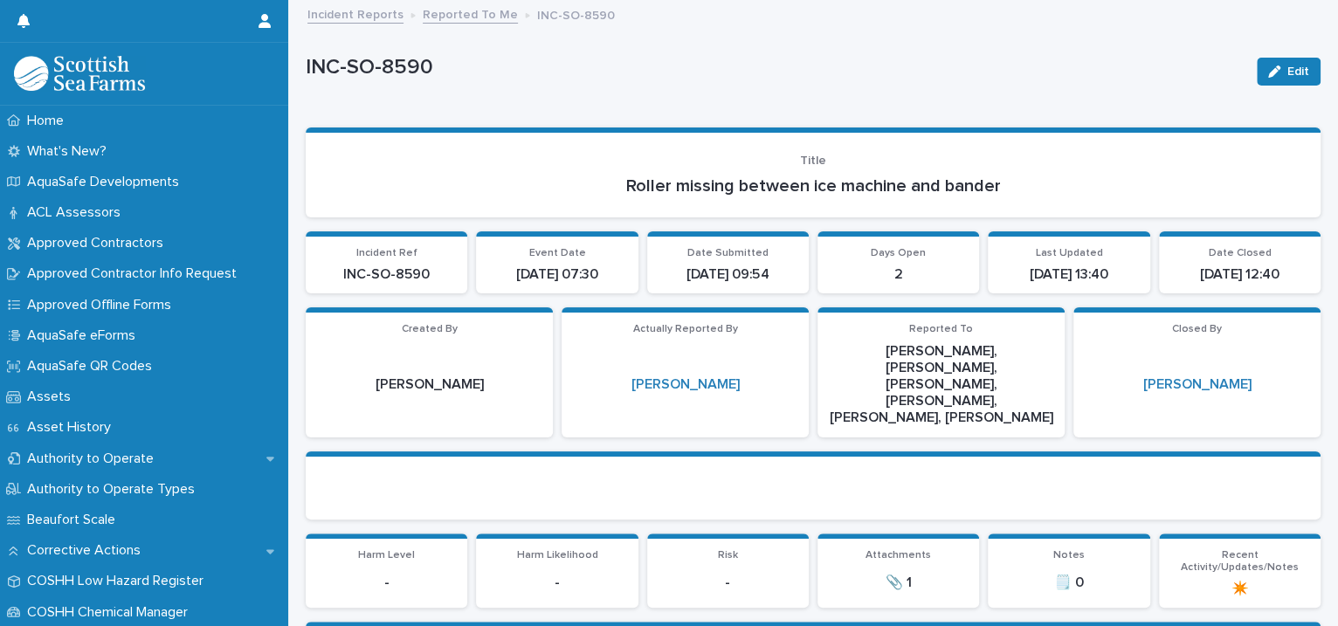
click at [459, 16] on link "Reported To Me" at bounding box center [470, 13] width 95 height 20
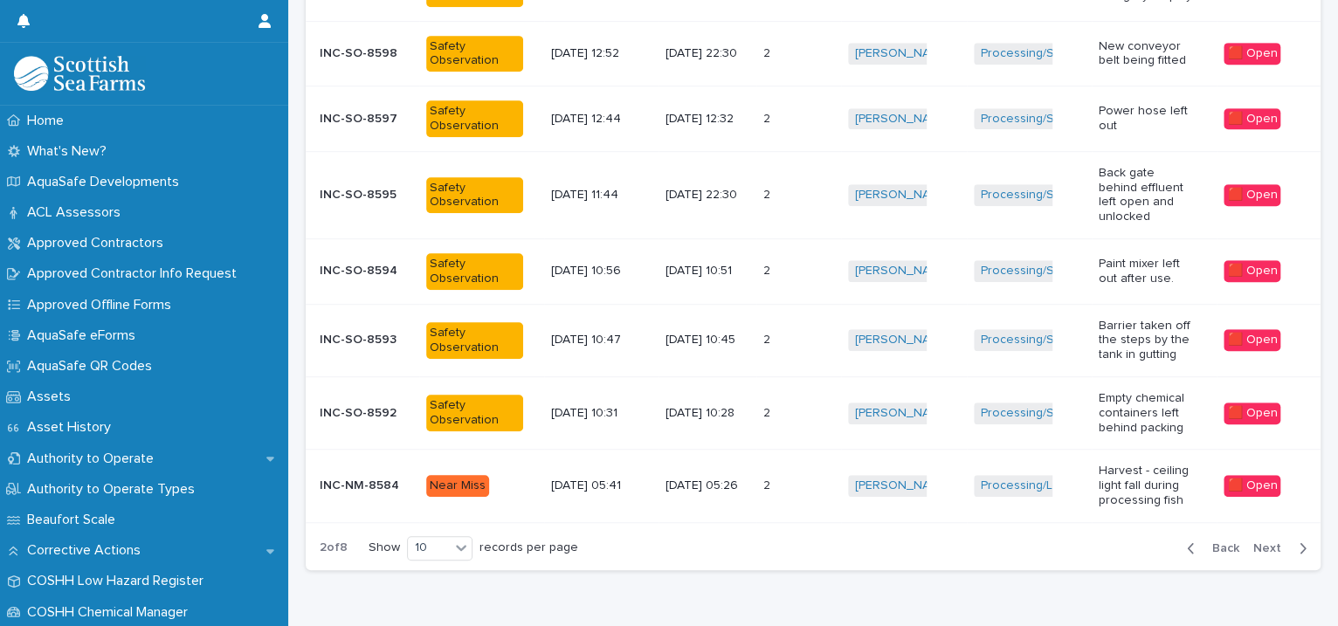
scroll to position [614, 0]
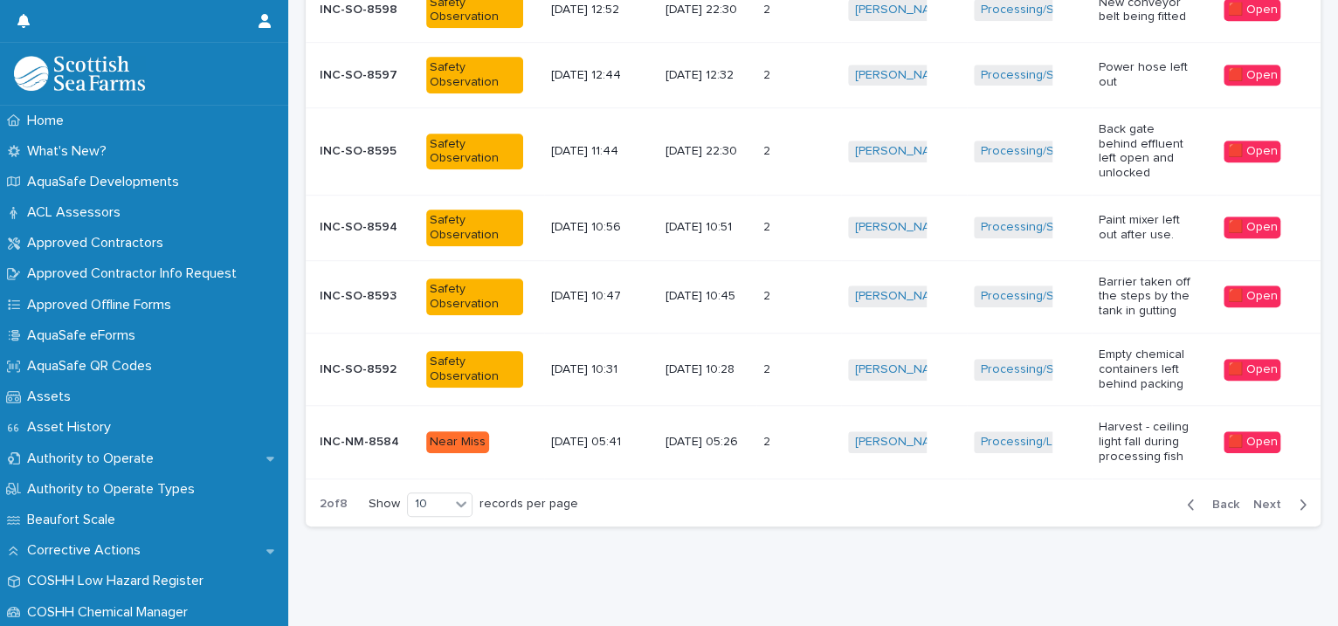
click at [921, 290] on span "[PERSON_NAME]" at bounding box center [904, 297] width 113 height 22
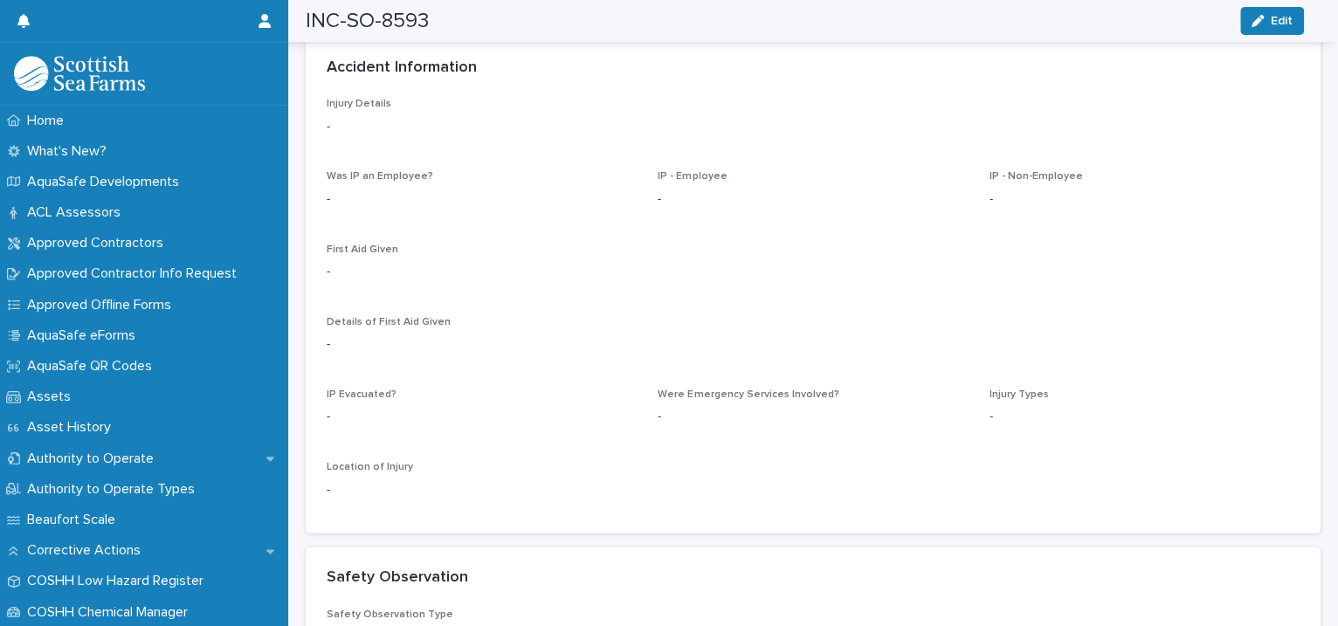
scroll to position [3603, 0]
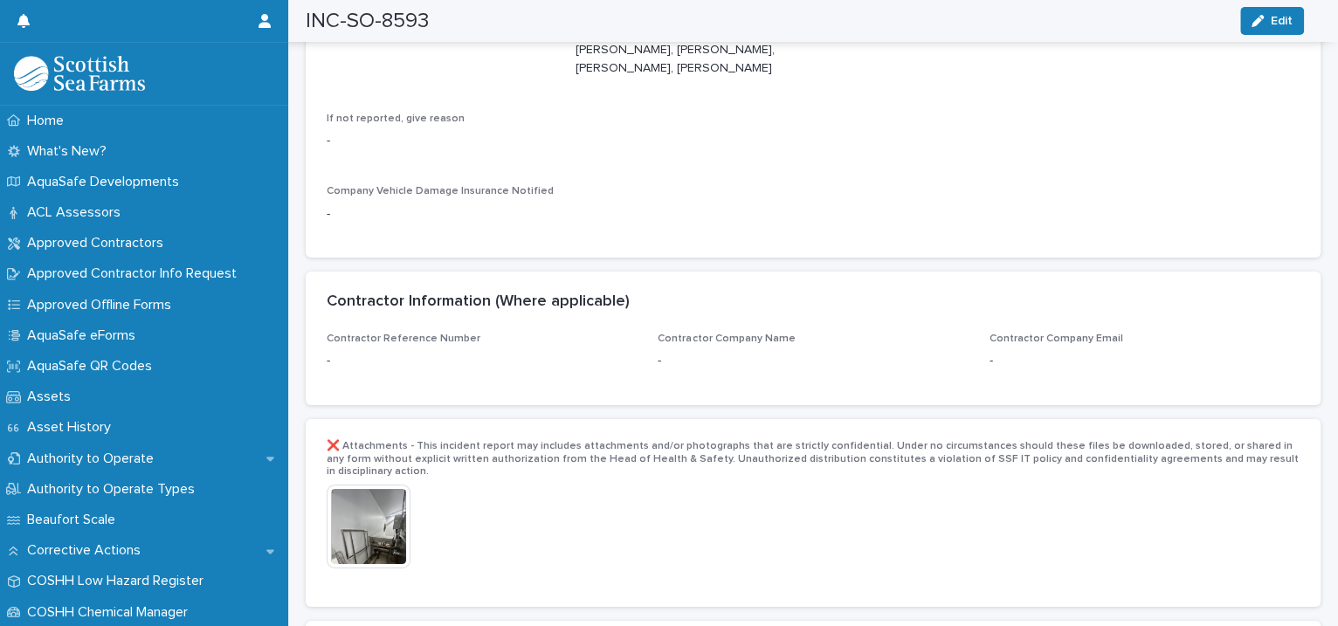
click at [369, 493] on img at bounding box center [369, 527] width 84 height 84
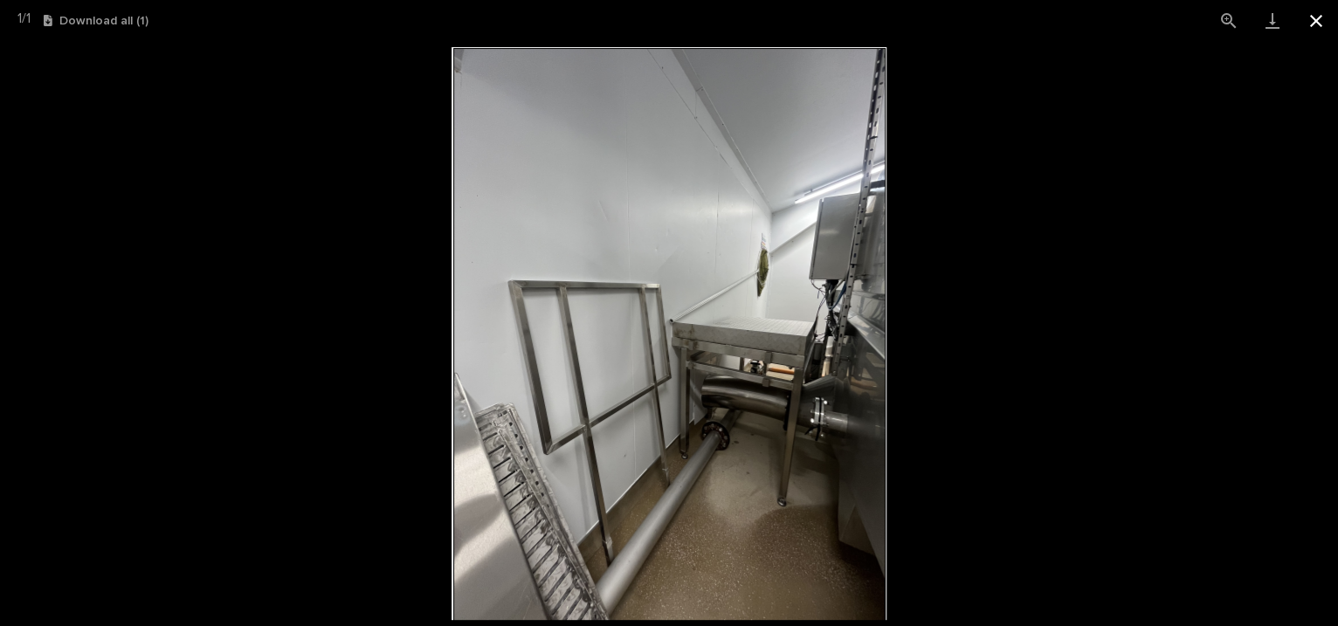
click at [1327, 23] on button "Close gallery" at bounding box center [1316, 20] width 44 height 41
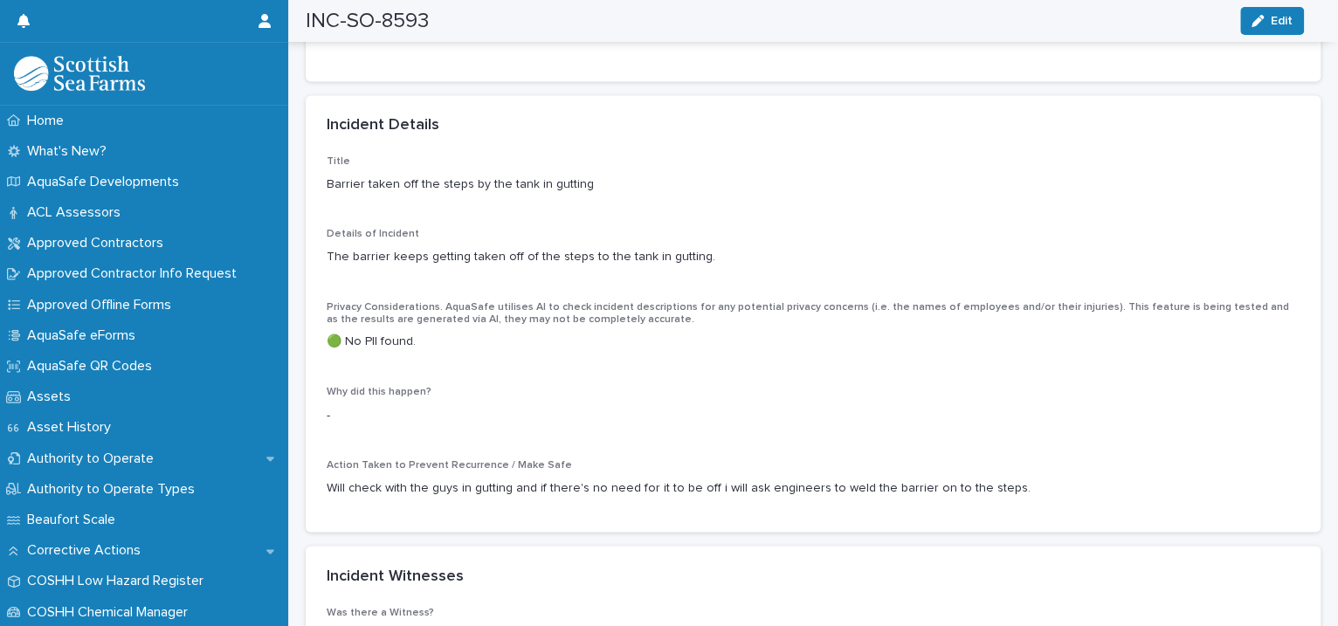
scroll to position [1201, 0]
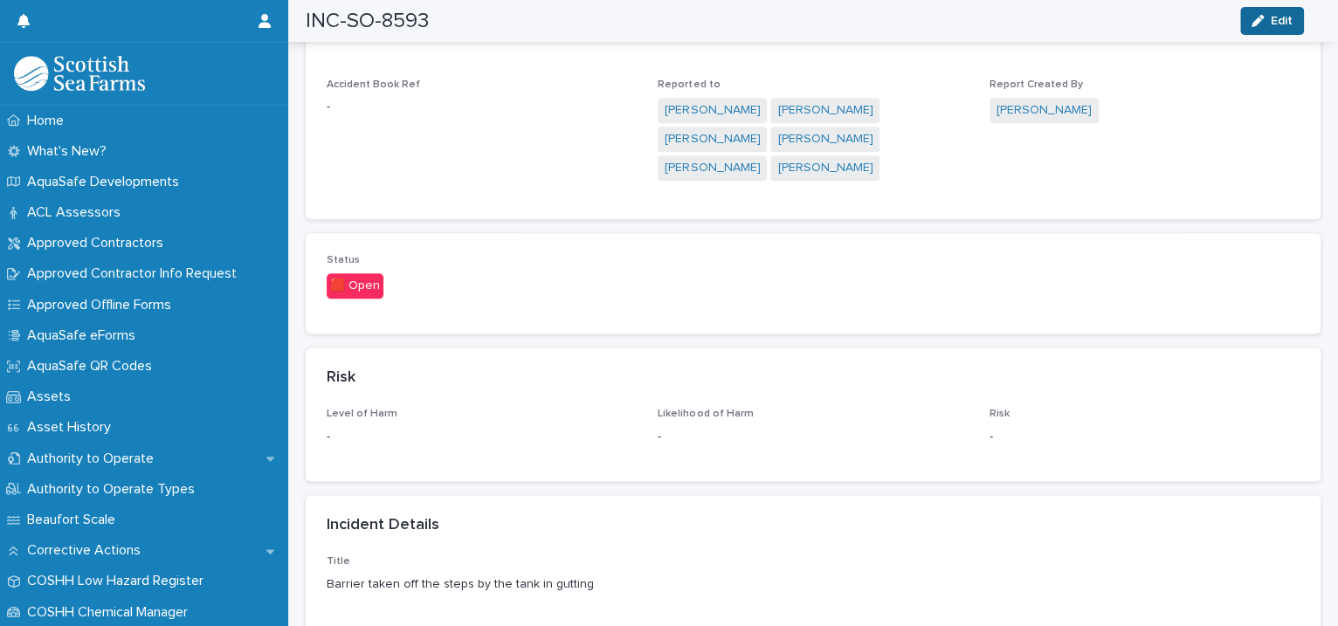
click at [1250, 10] on button "Edit" at bounding box center [1272, 21] width 64 height 28
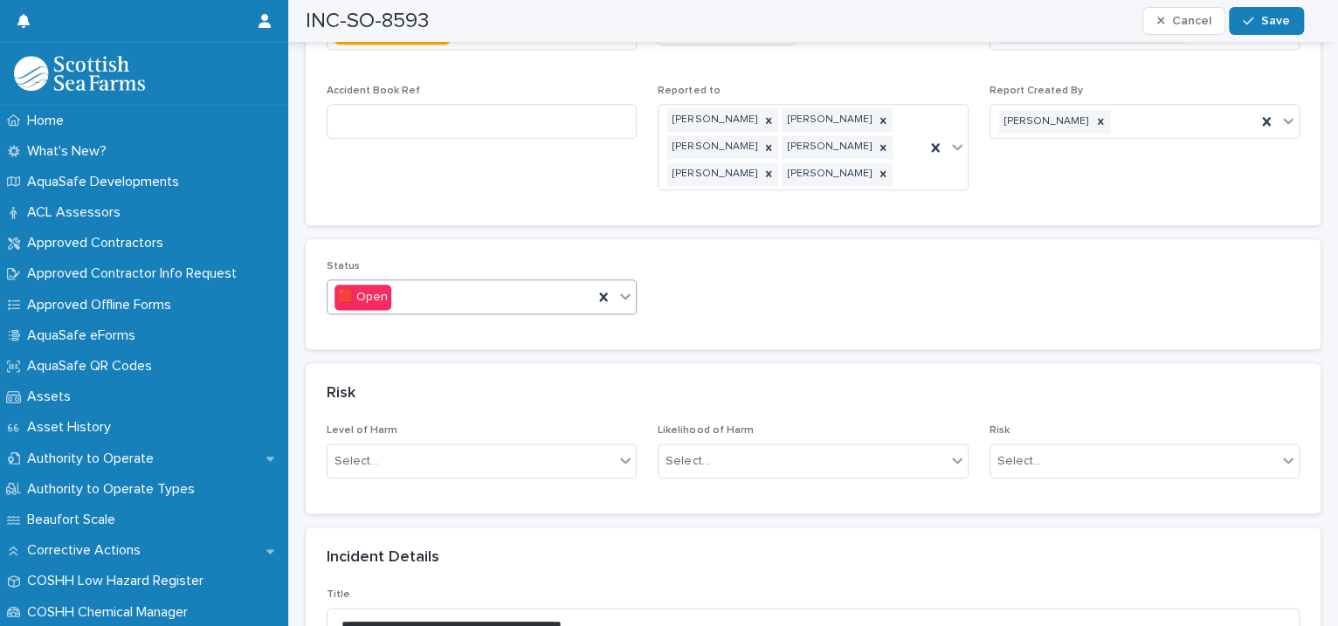
click at [621, 293] on icon at bounding box center [626, 296] width 10 height 6
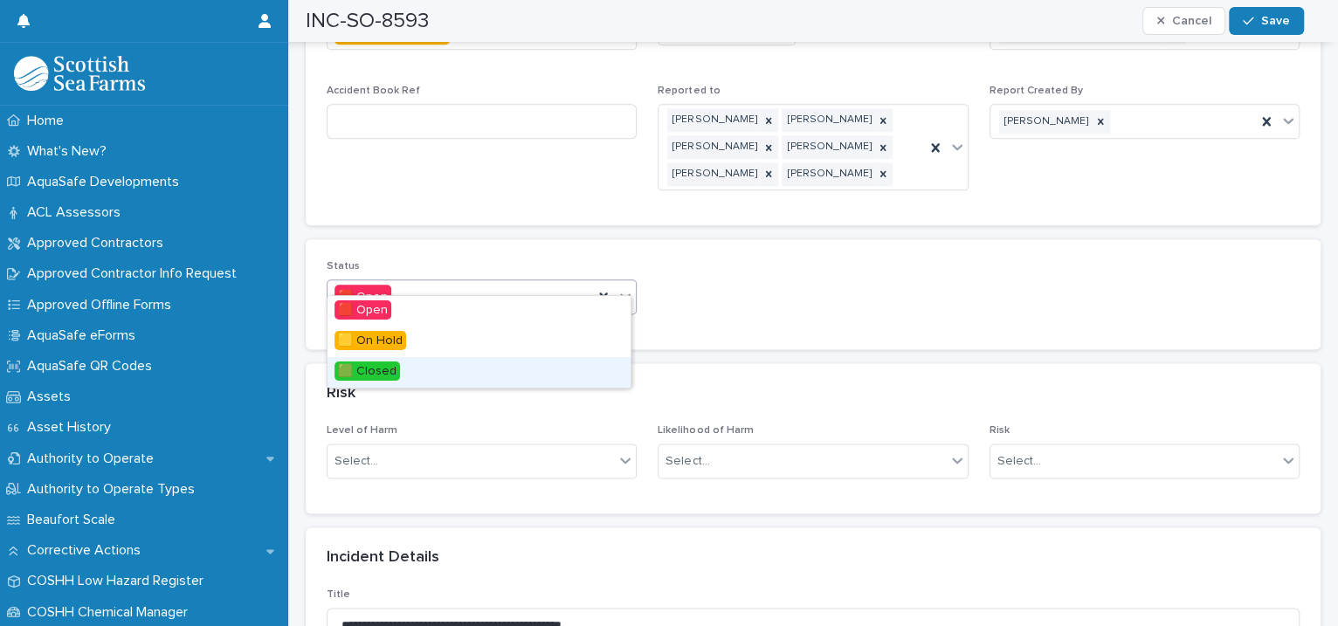
click at [375, 364] on span "🟩 Closed" at bounding box center [368, 371] width 66 height 19
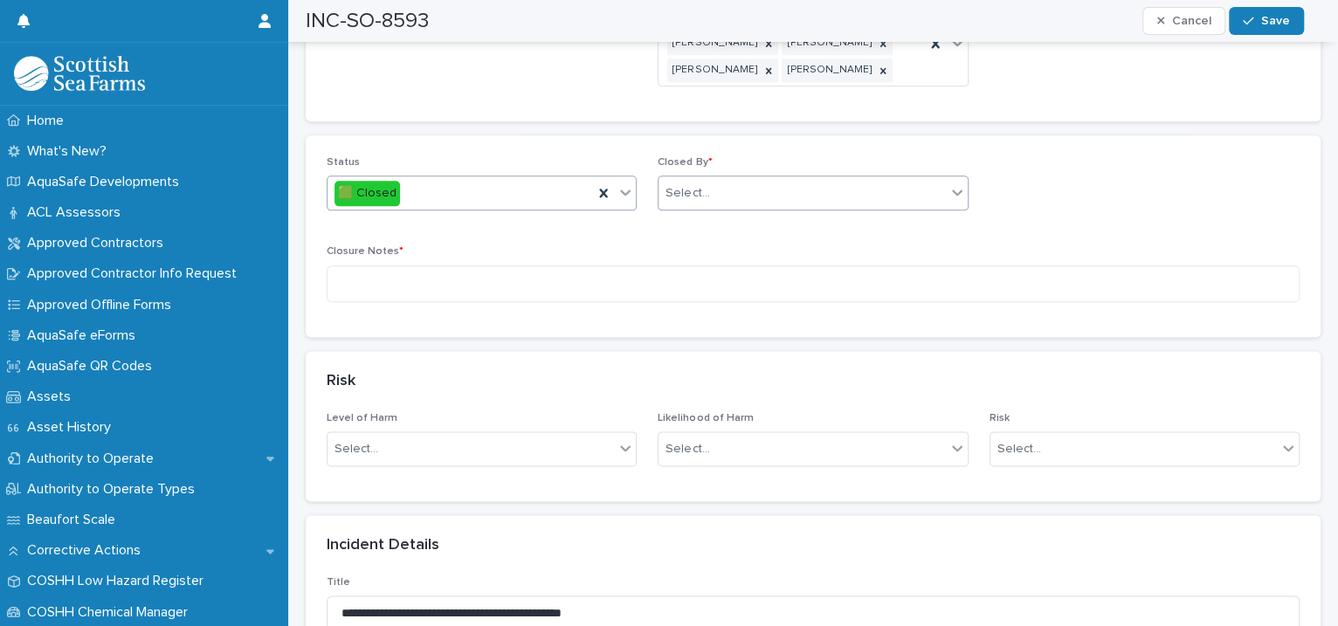
click at [692, 184] on div "Select..." at bounding box center [688, 193] width 44 height 18
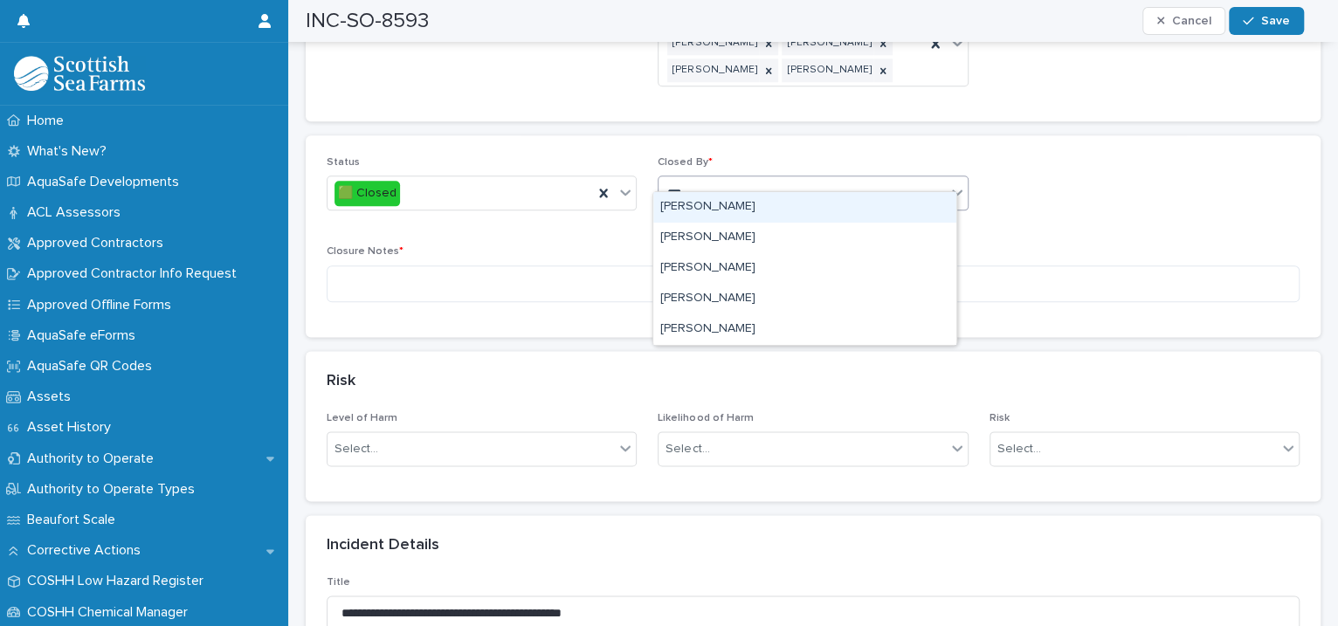
type input "****"
click at [708, 214] on div "[PERSON_NAME]" at bounding box center [804, 207] width 303 height 31
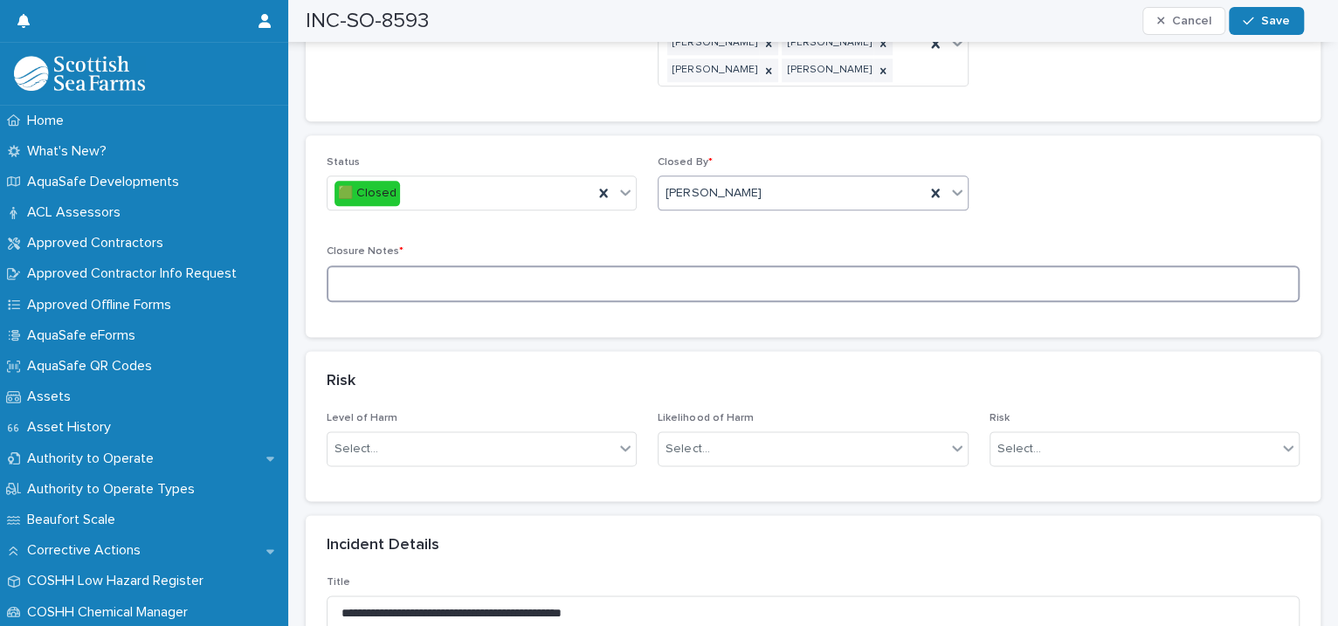
click at [500, 266] on textarea at bounding box center [813, 285] width 973 height 38
type textarea "**********"
click at [1268, 24] on span "Save" at bounding box center [1275, 21] width 29 height 12
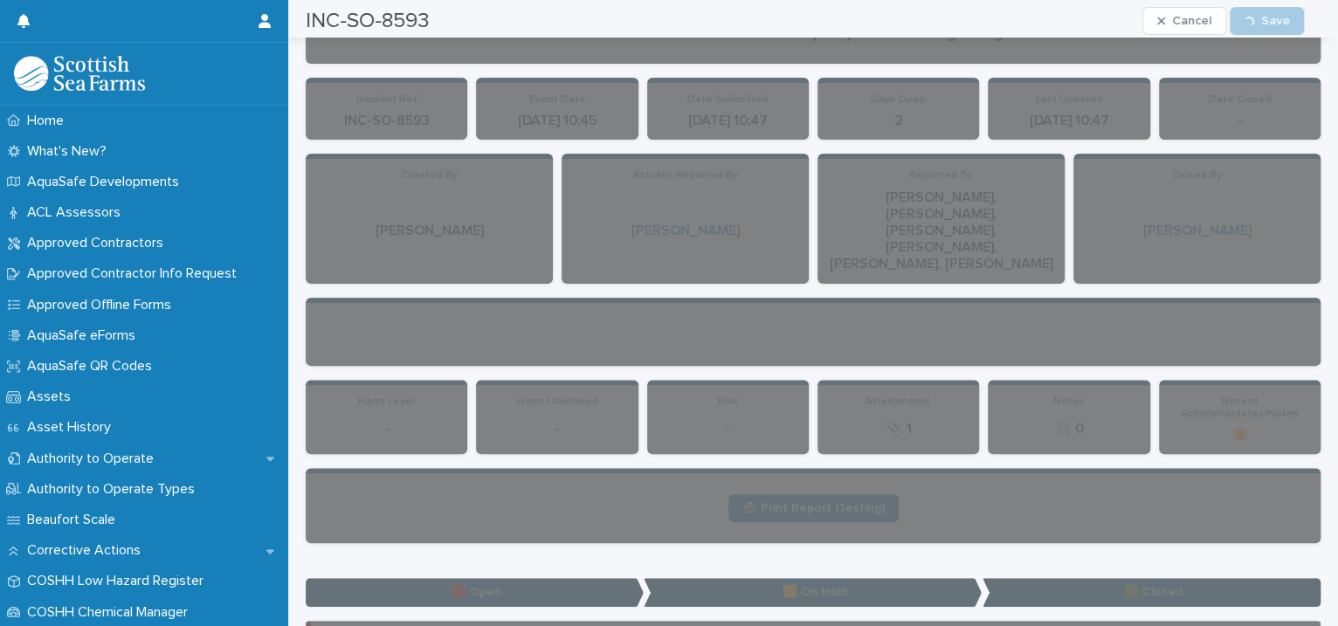
scroll to position [0, 0]
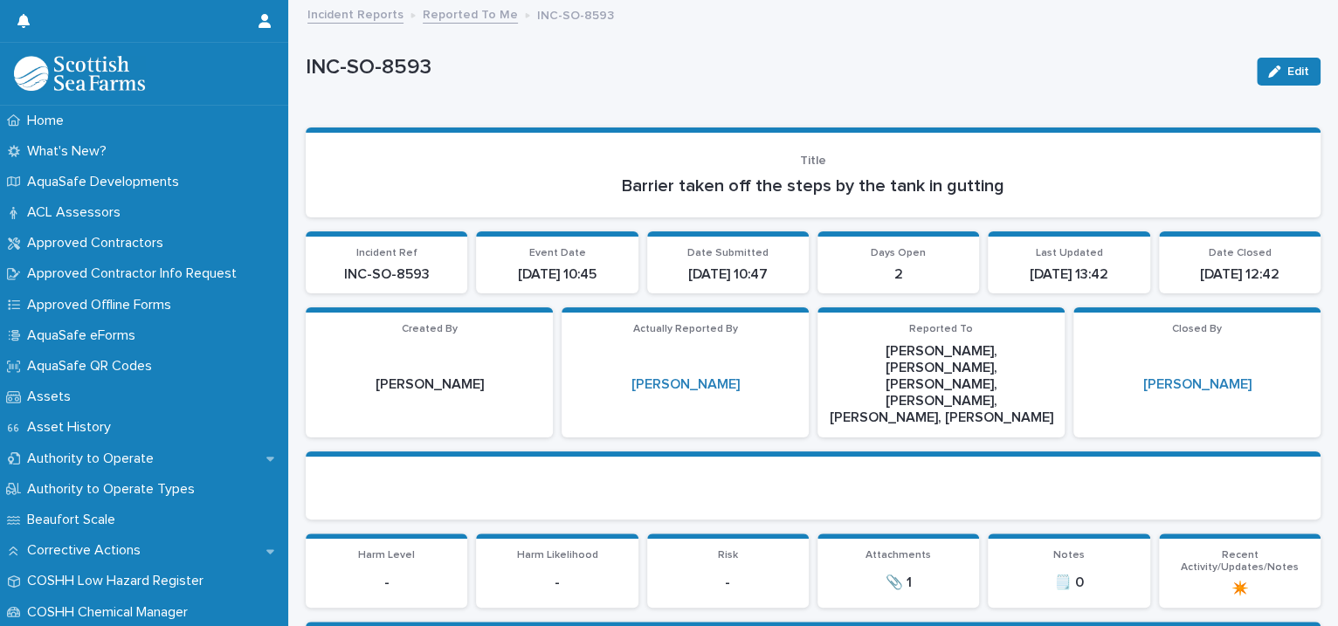
click at [434, 15] on link "Reported To Me" at bounding box center [470, 13] width 95 height 20
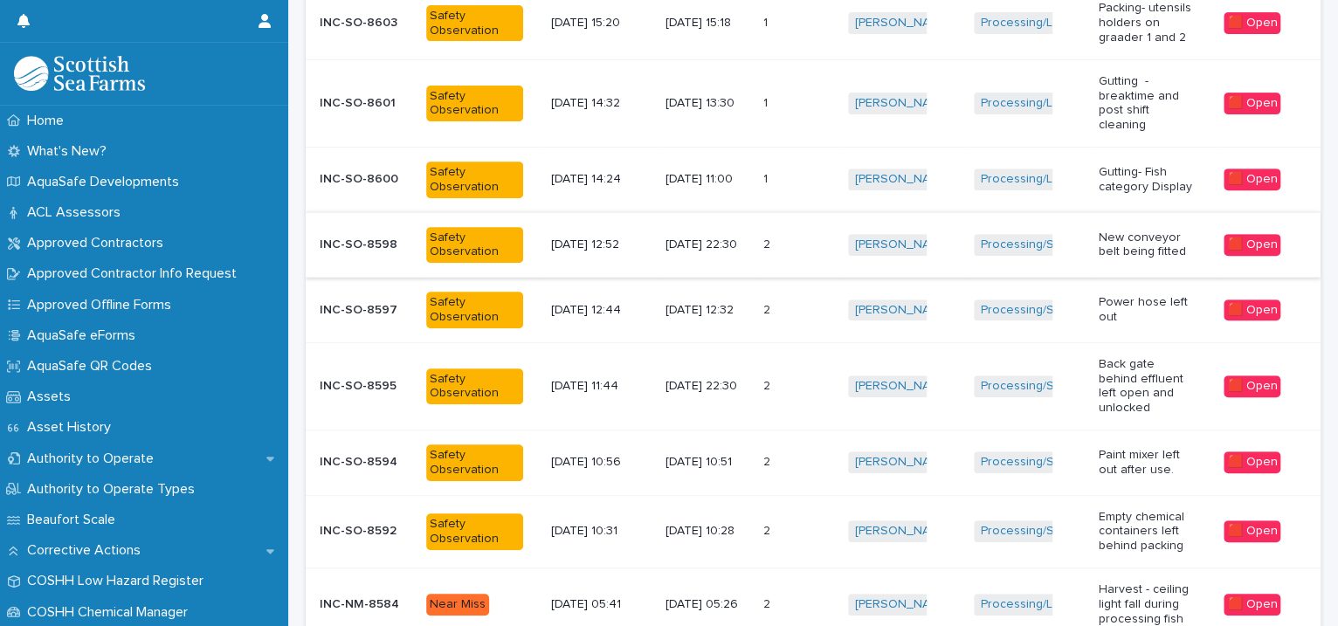
scroll to position [400, 0]
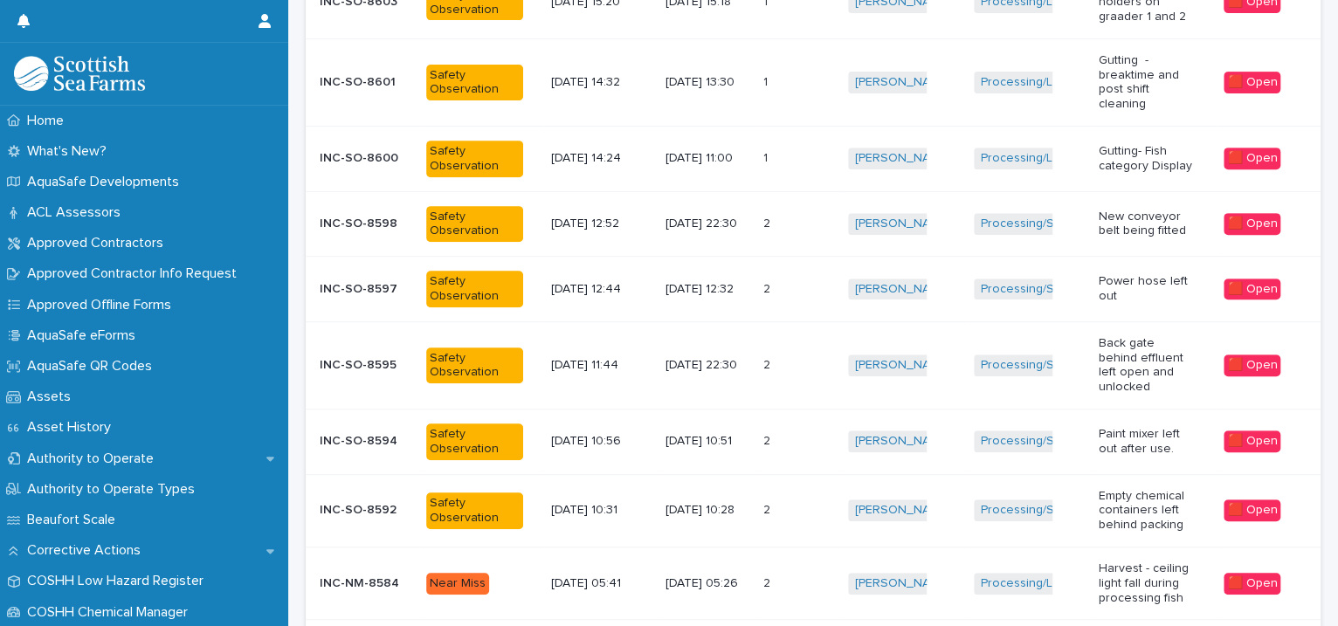
click at [888, 452] on td "Iona Sinclair + 0" at bounding box center [903, 442] width 125 height 66
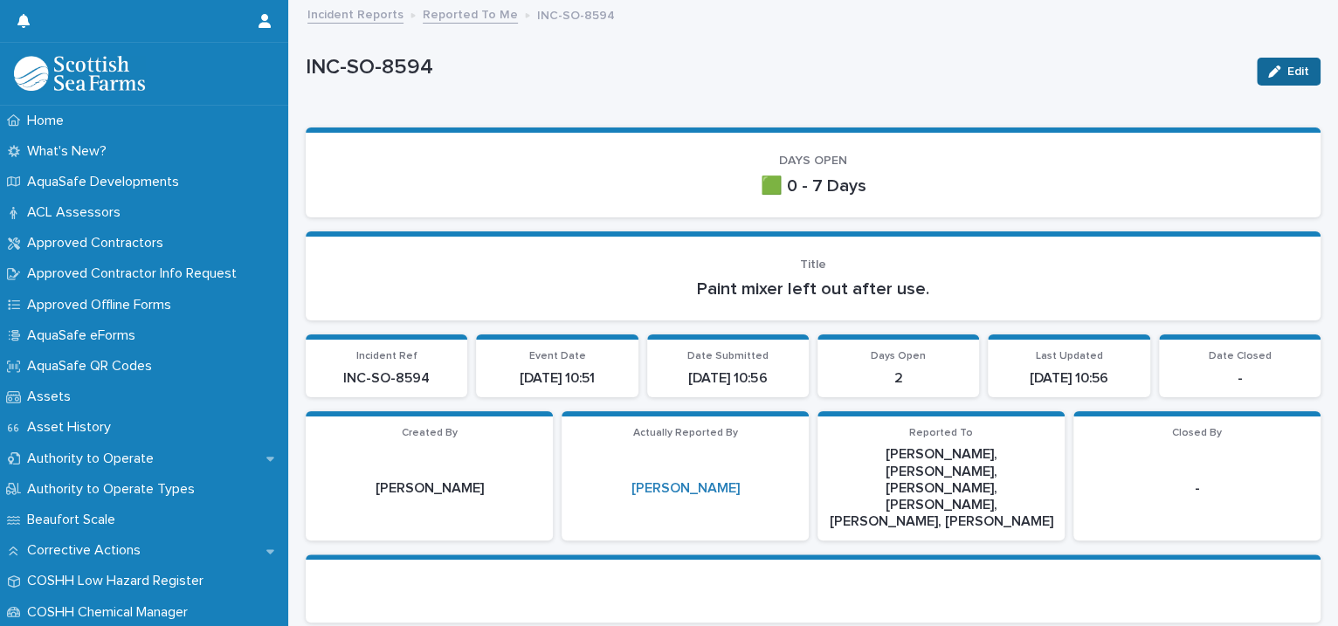
click at [1287, 76] on span "Edit" at bounding box center [1298, 72] width 22 height 12
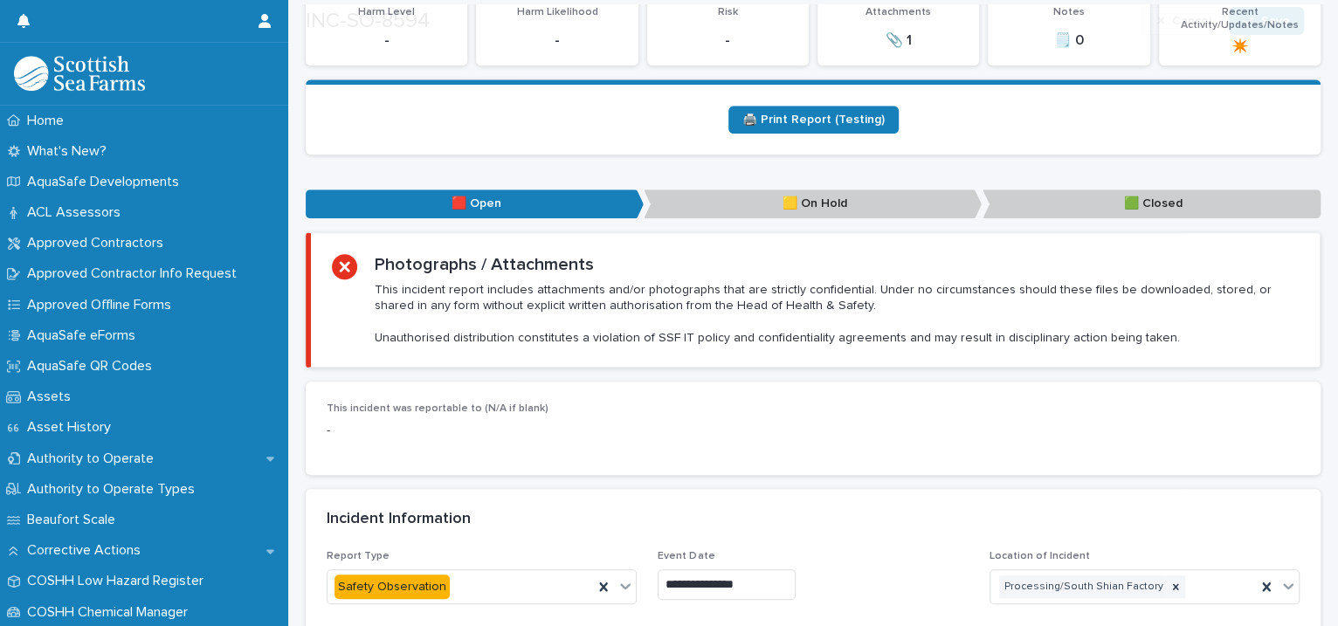
scroll to position [1201, 0]
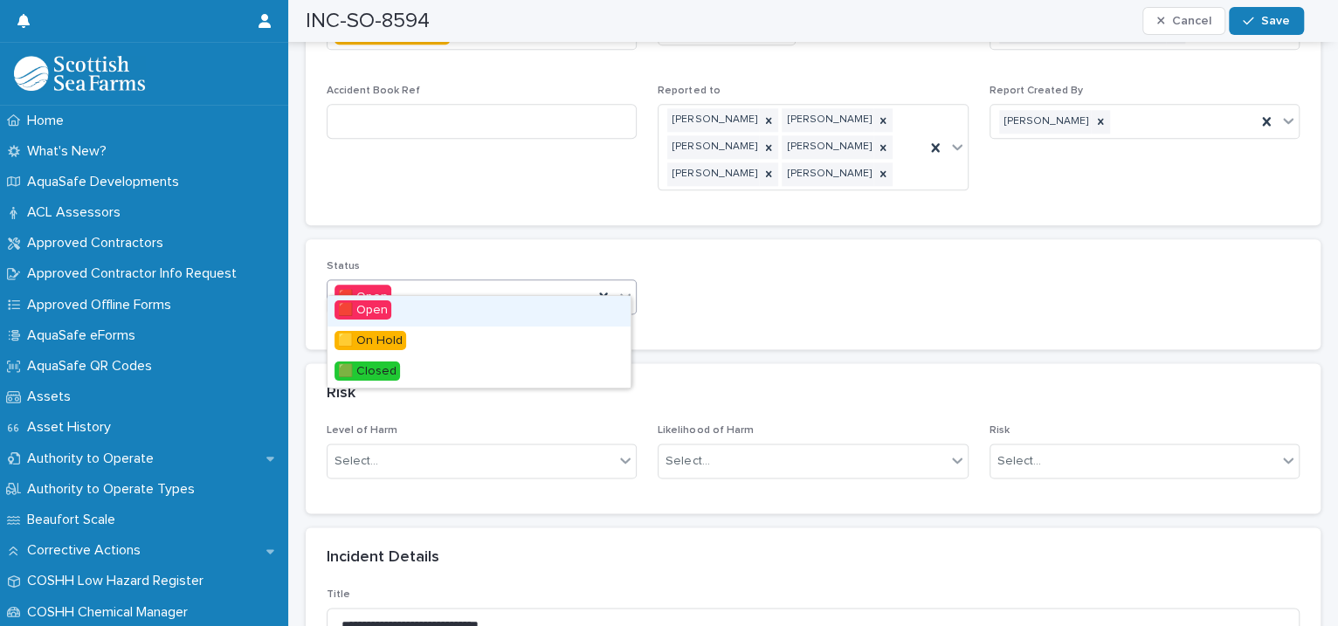
click at [623, 287] on icon at bounding box center [625, 295] width 17 height 17
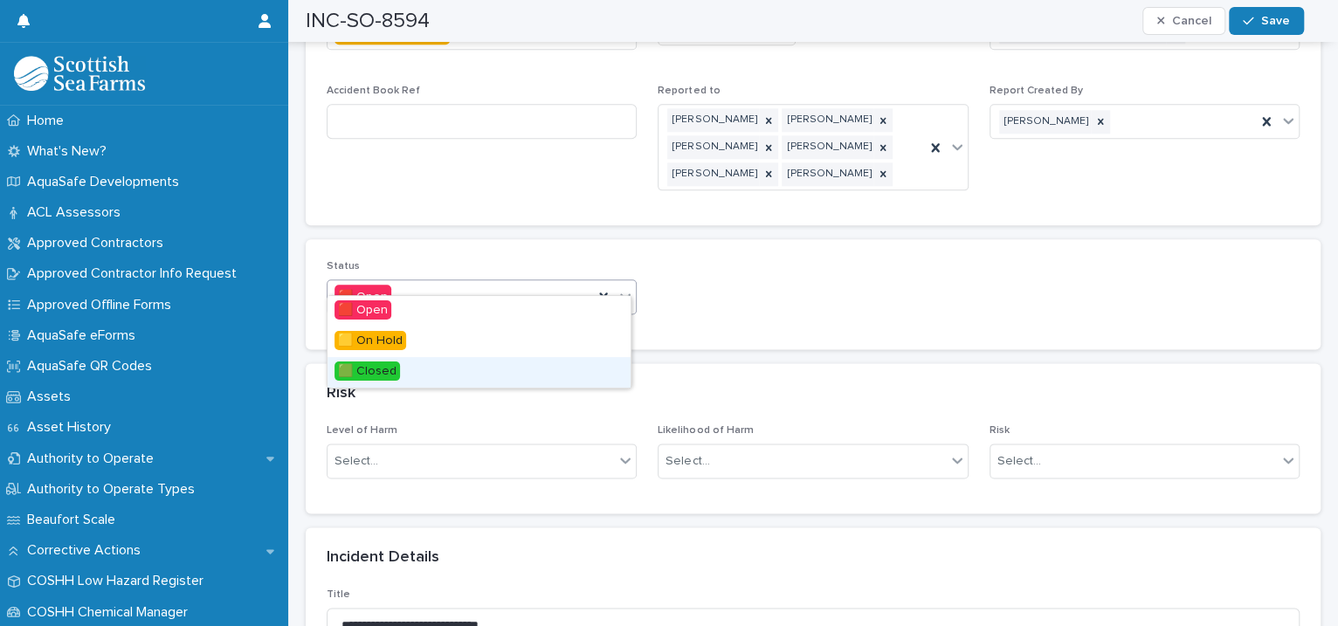
click at [505, 369] on div "🟩 Closed" at bounding box center [479, 372] width 303 height 31
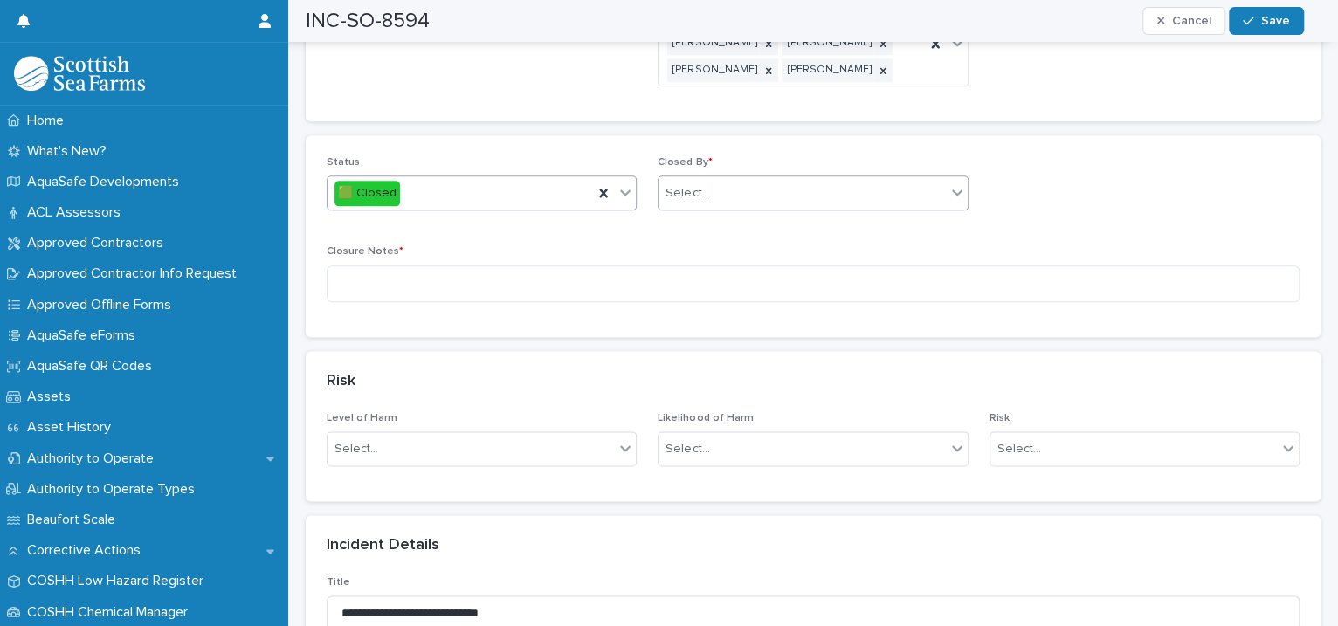
click at [720, 179] on div "Select..." at bounding box center [802, 193] width 286 height 29
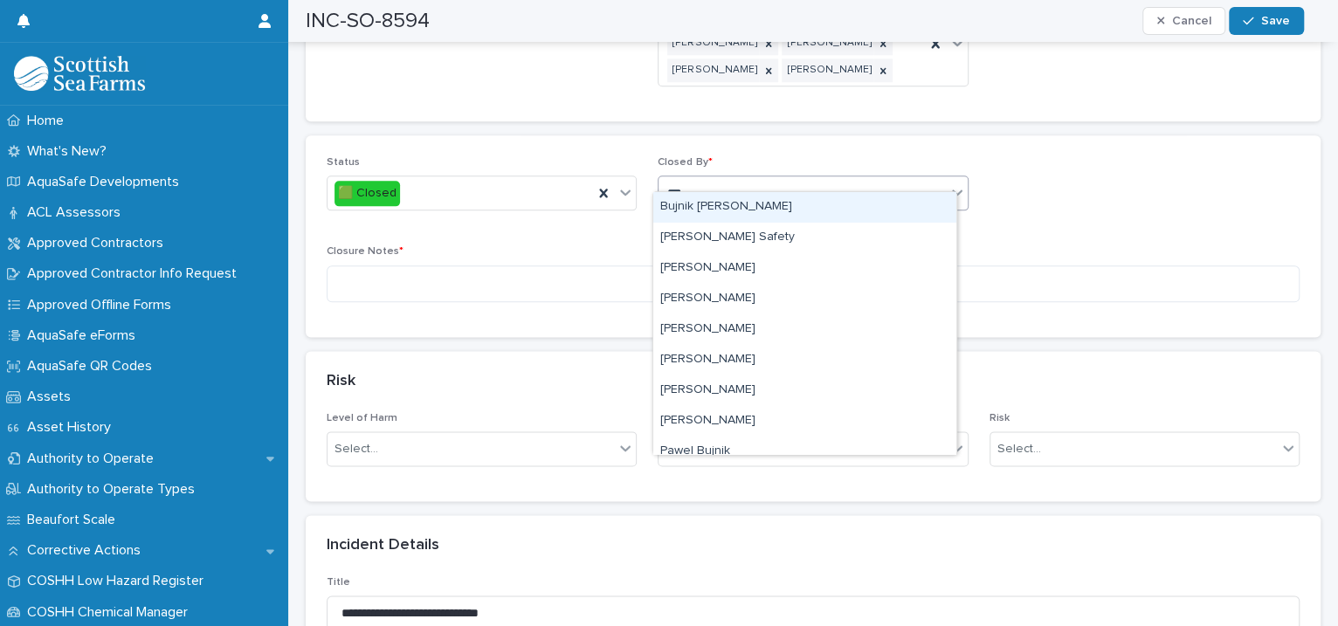
type input "****"
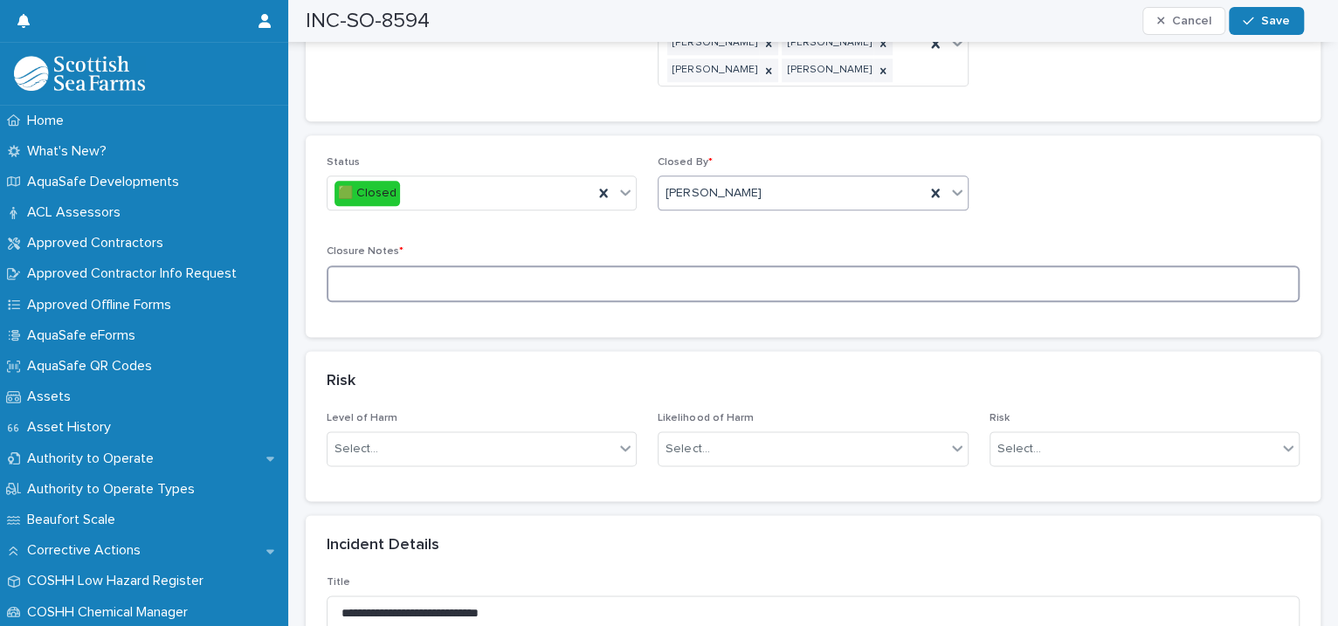
click at [417, 266] on textarea at bounding box center [813, 285] width 973 height 38
type textarea "**********"
click at [1233, 19] on button "Save" at bounding box center [1266, 21] width 74 height 28
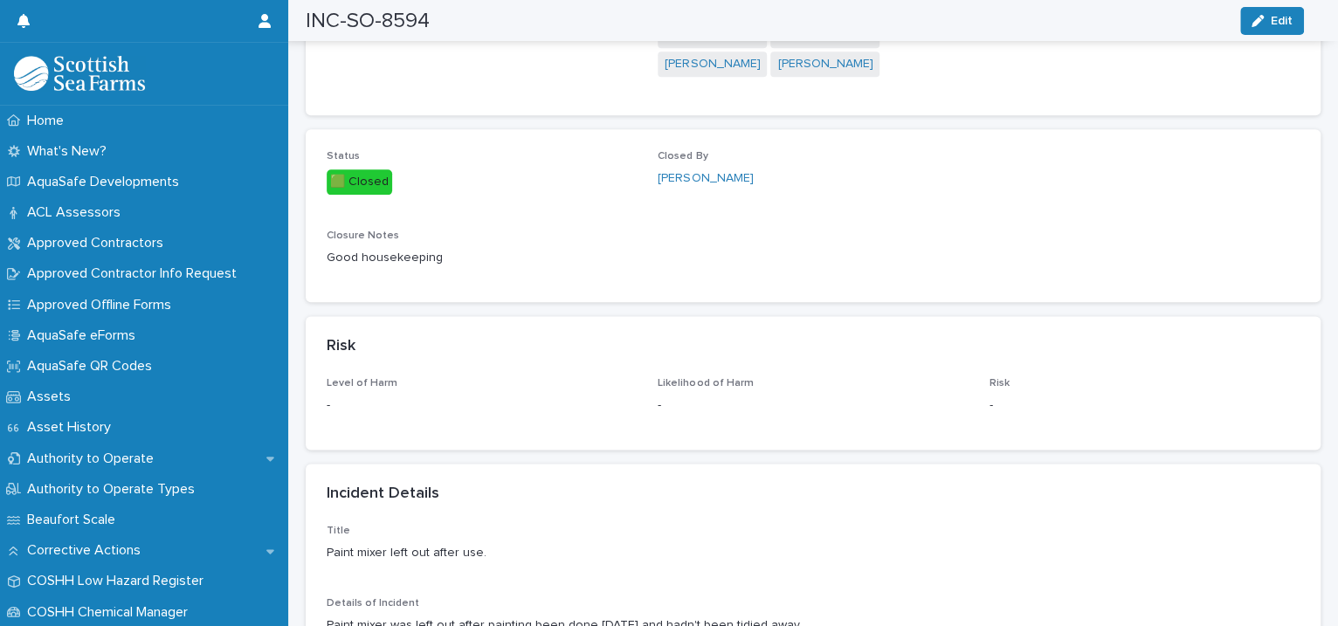
scroll to position [0, 0]
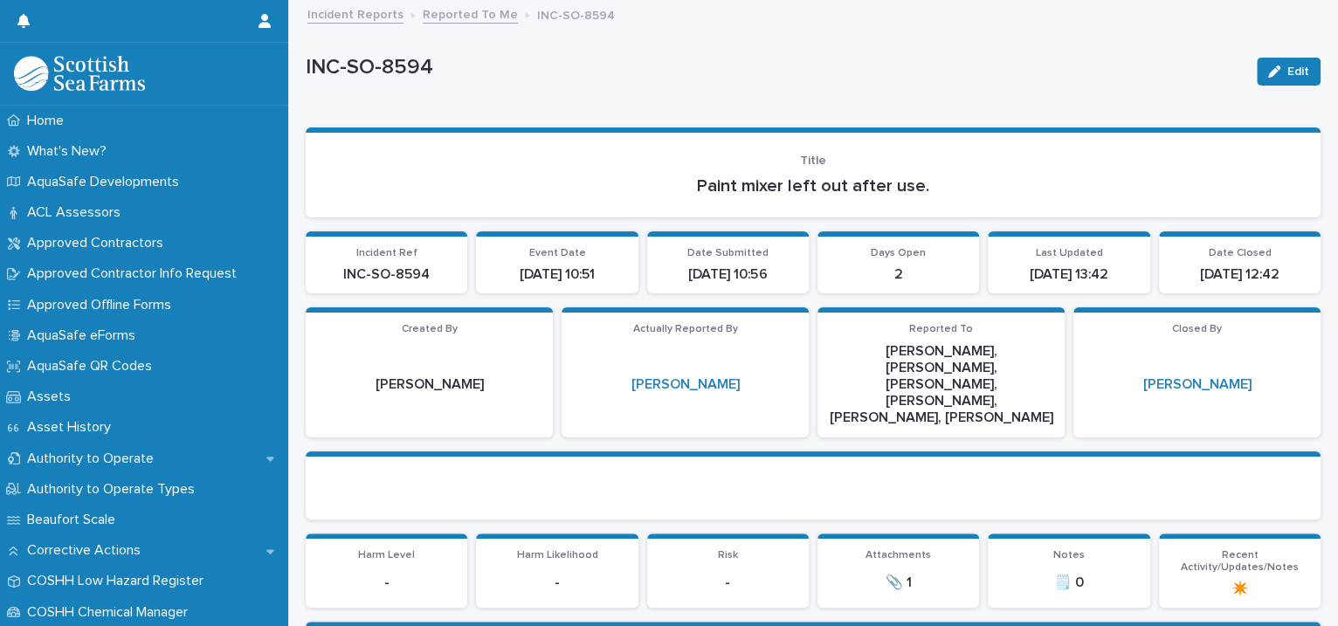
click at [438, 17] on link "Reported To Me" at bounding box center [470, 13] width 95 height 20
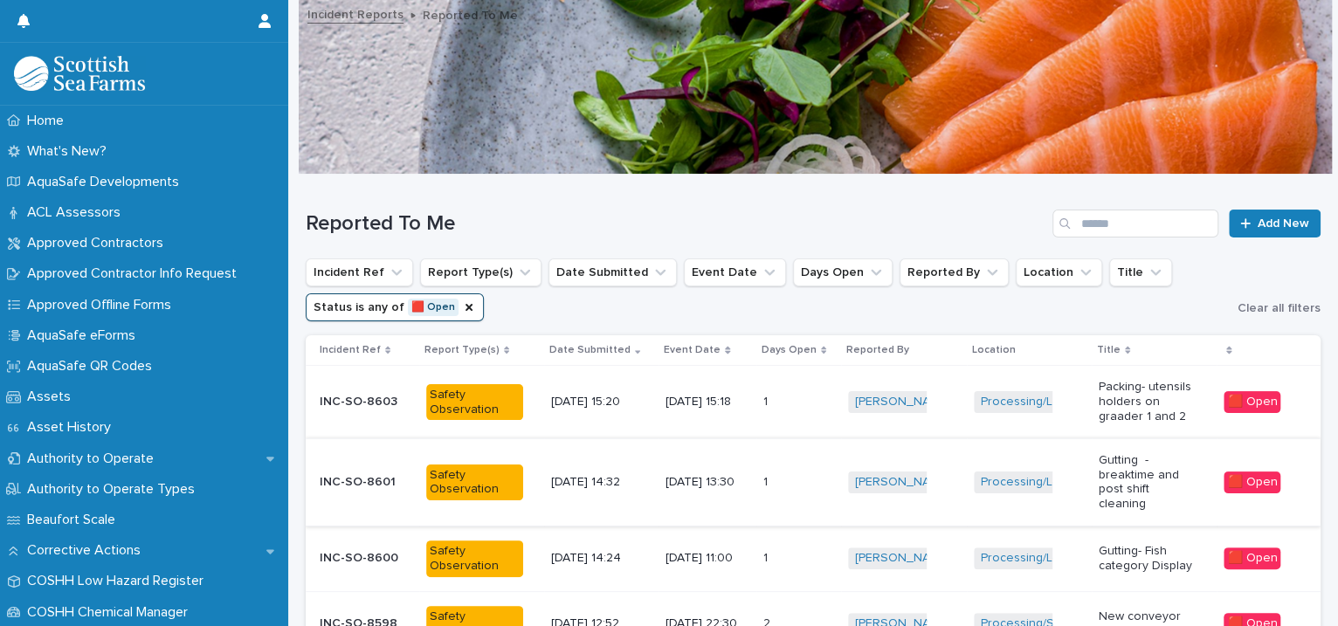
scroll to position [400, 0]
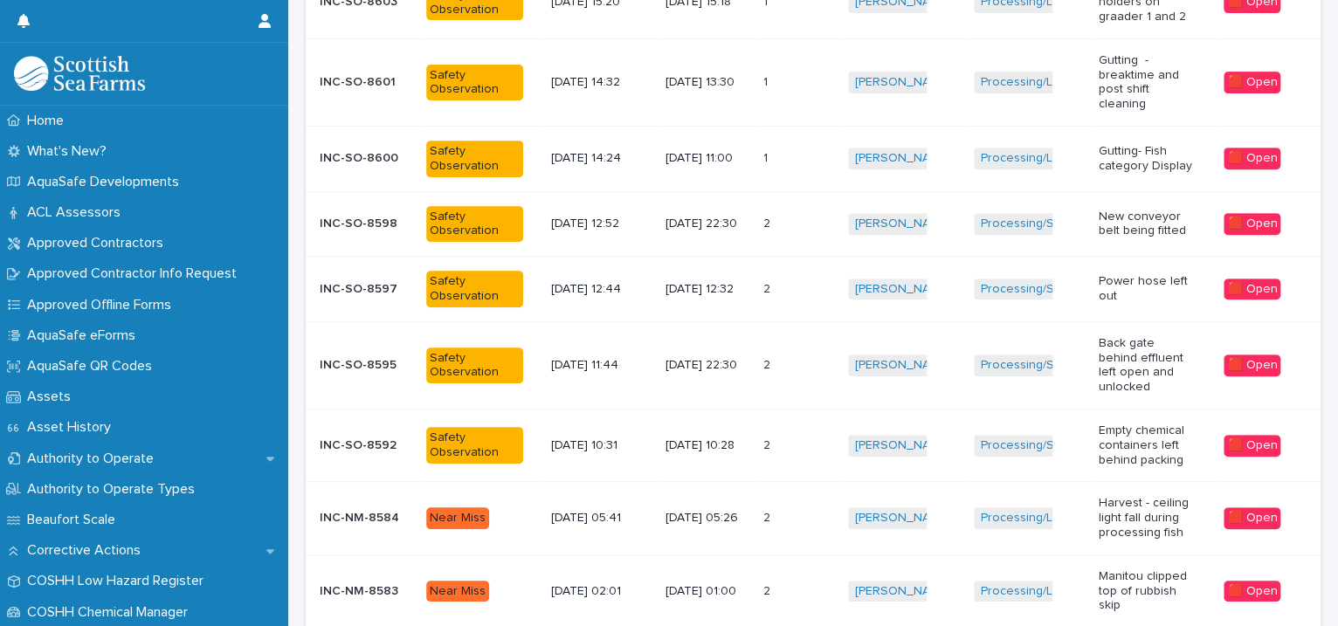
click at [905, 366] on span "[PERSON_NAME]" at bounding box center [902, 366] width 109 height 22
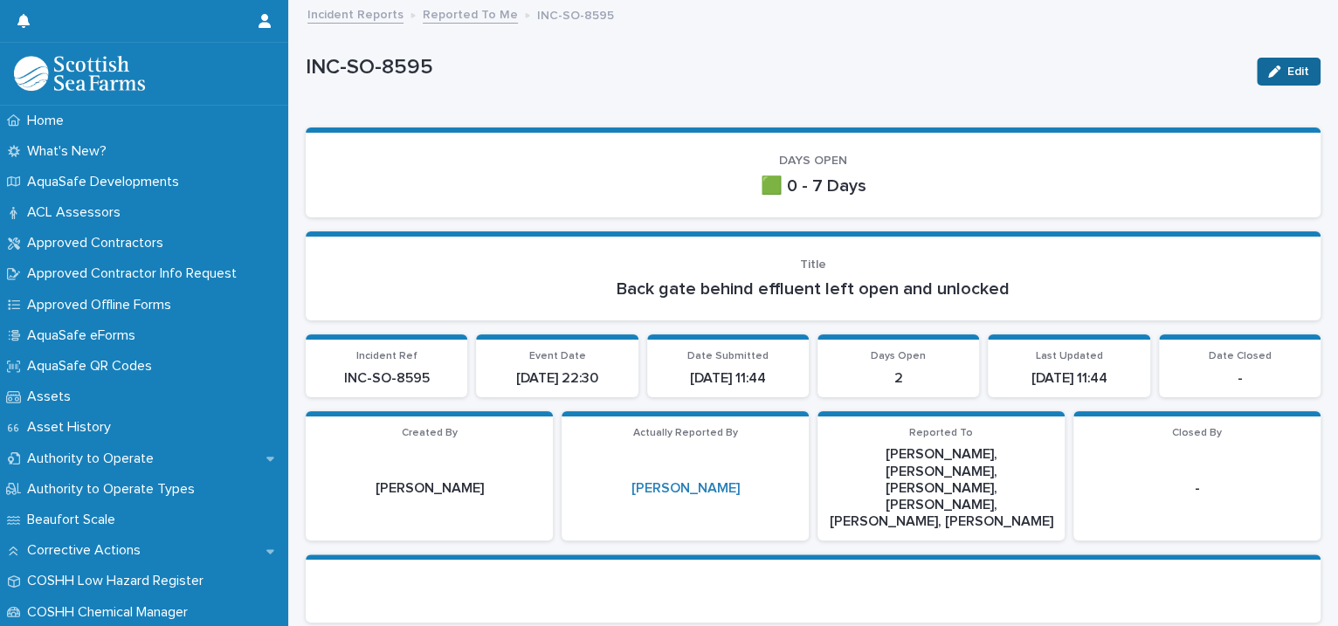
click at [1268, 66] on icon "button" at bounding box center [1274, 72] width 12 height 12
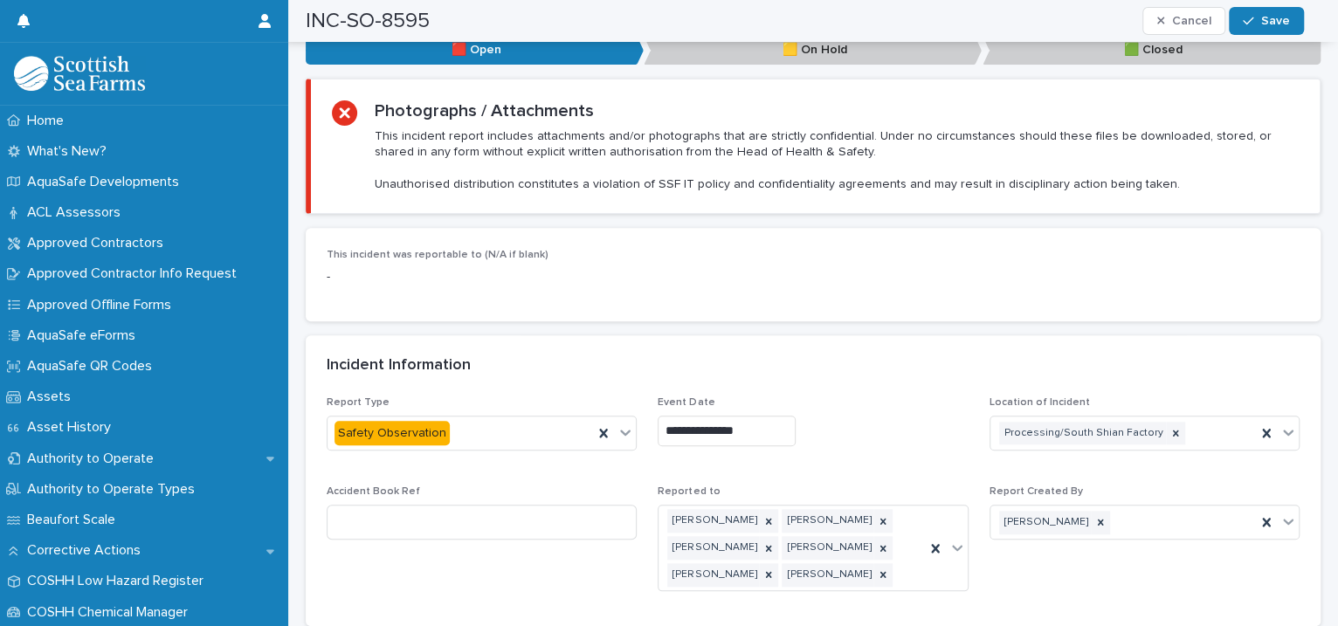
scroll to position [1201, 0]
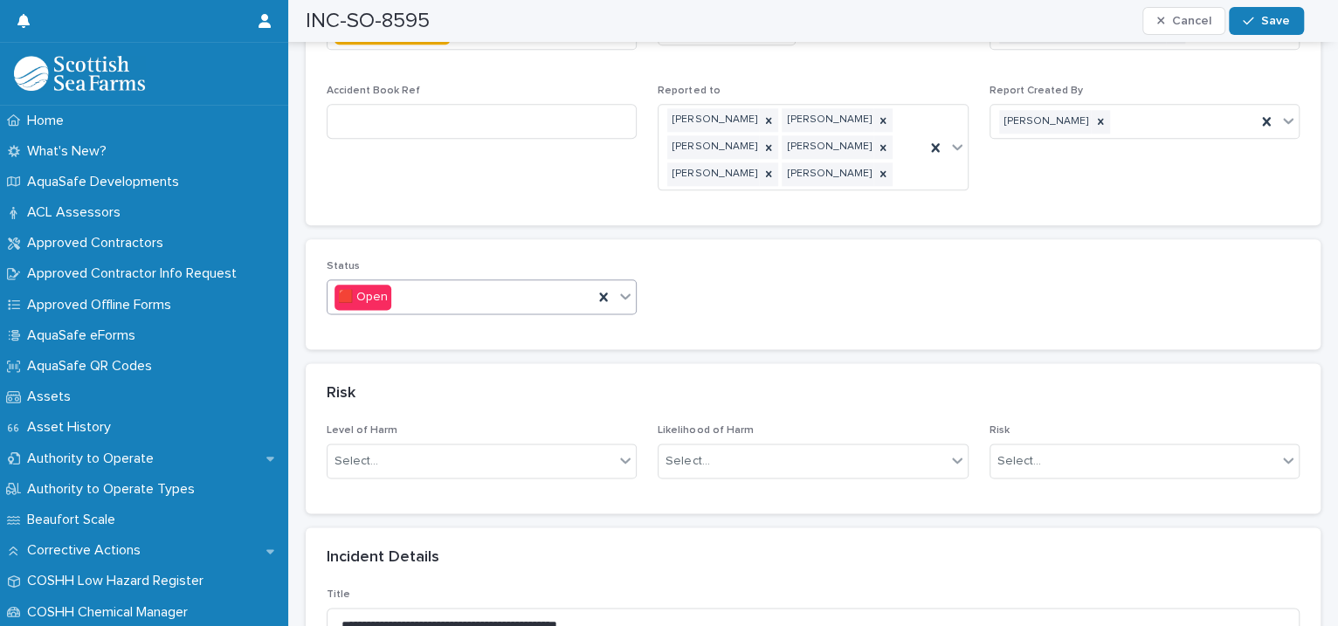
click at [622, 287] on icon at bounding box center [625, 295] width 17 height 17
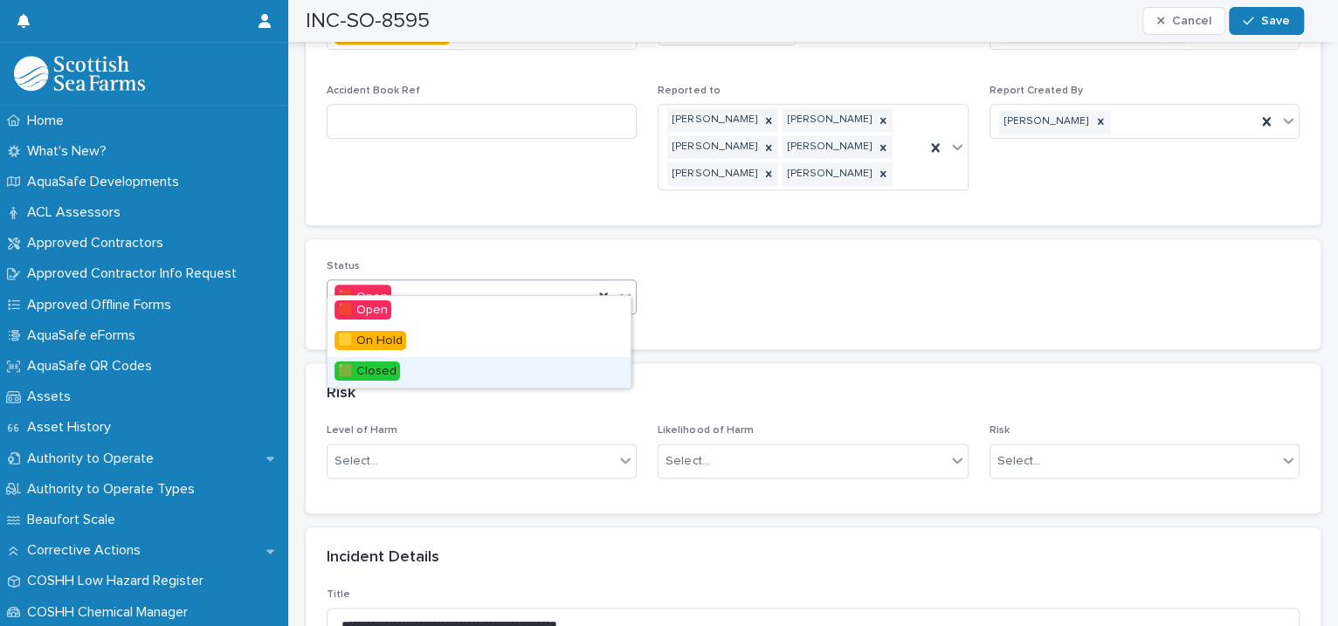
click at [473, 370] on div "🟩 Closed" at bounding box center [479, 372] width 303 height 31
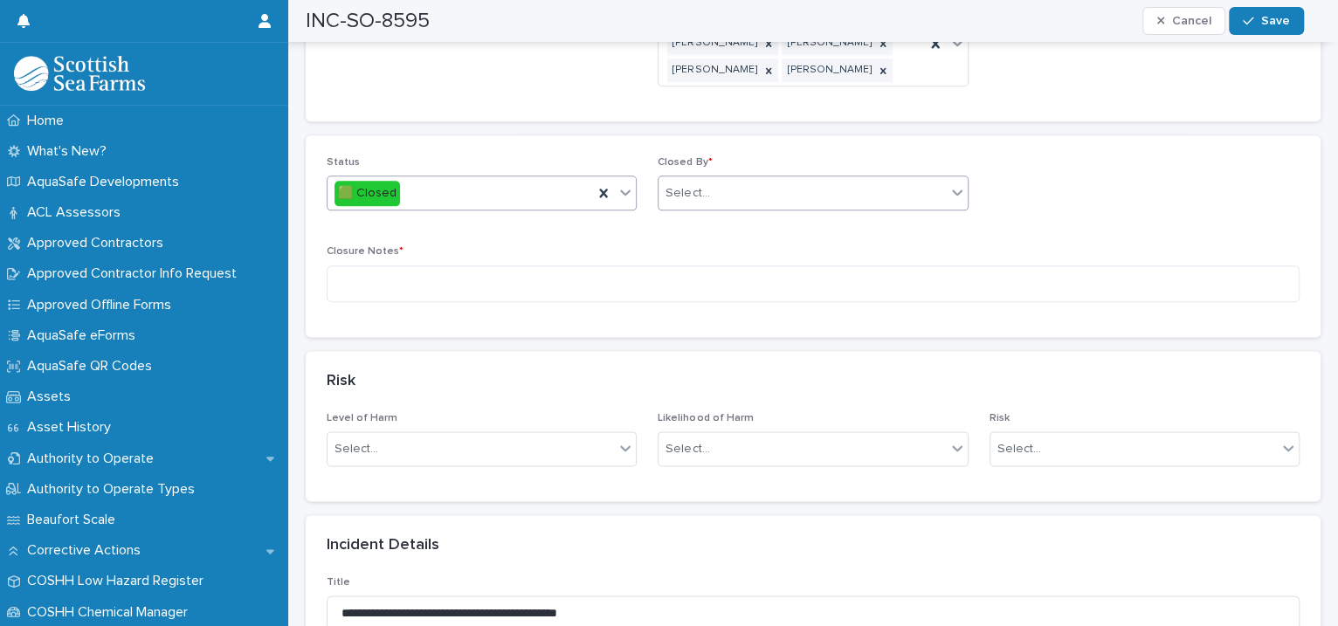
click at [751, 179] on div "Select..." at bounding box center [802, 193] width 286 height 29
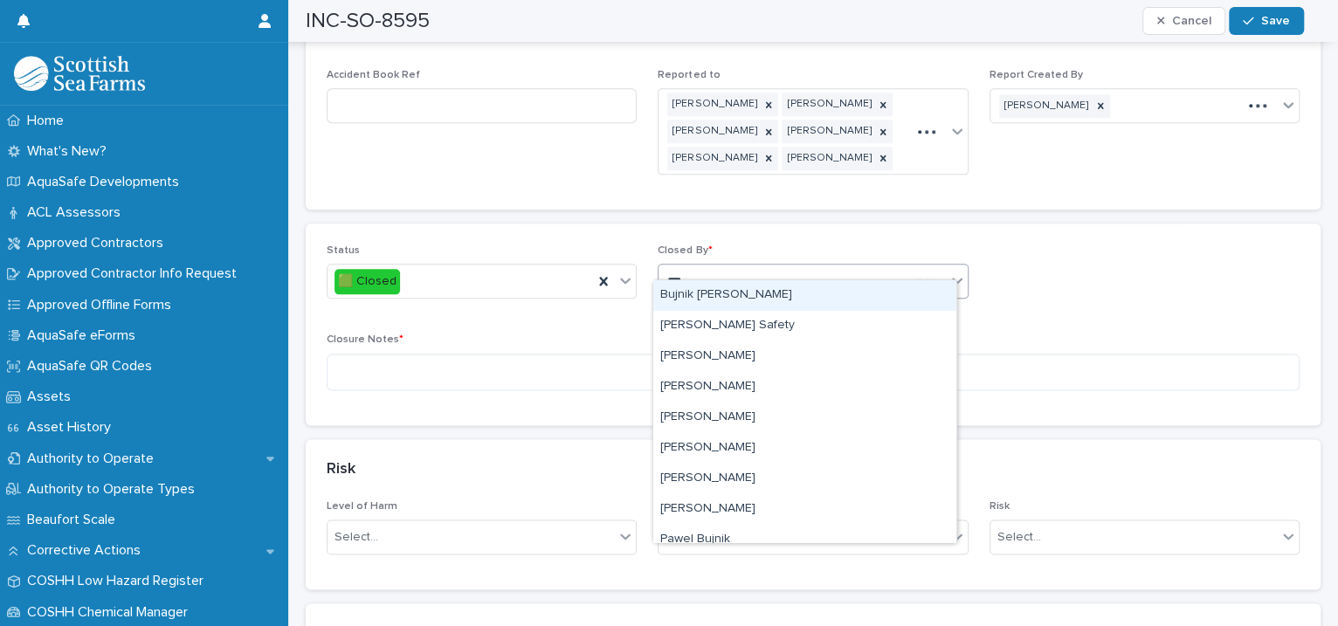
type input "****"
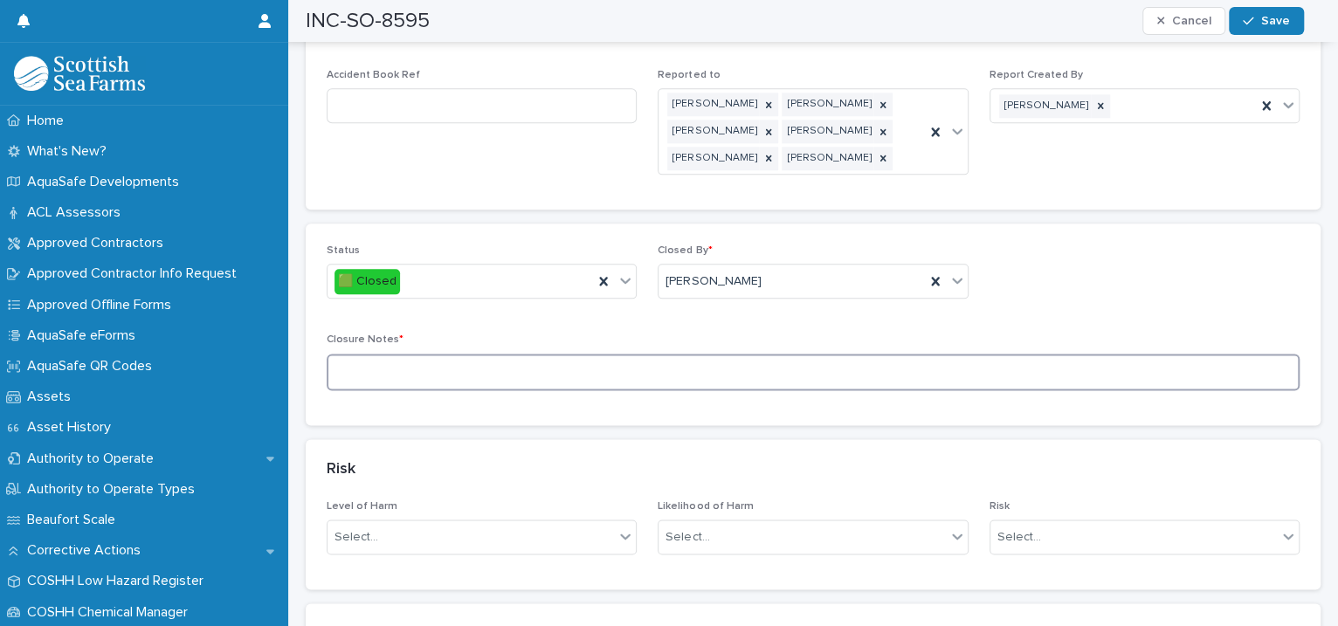
click at [448, 354] on textarea at bounding box center [813, 373] width 973 height 38
type textarea "**********"
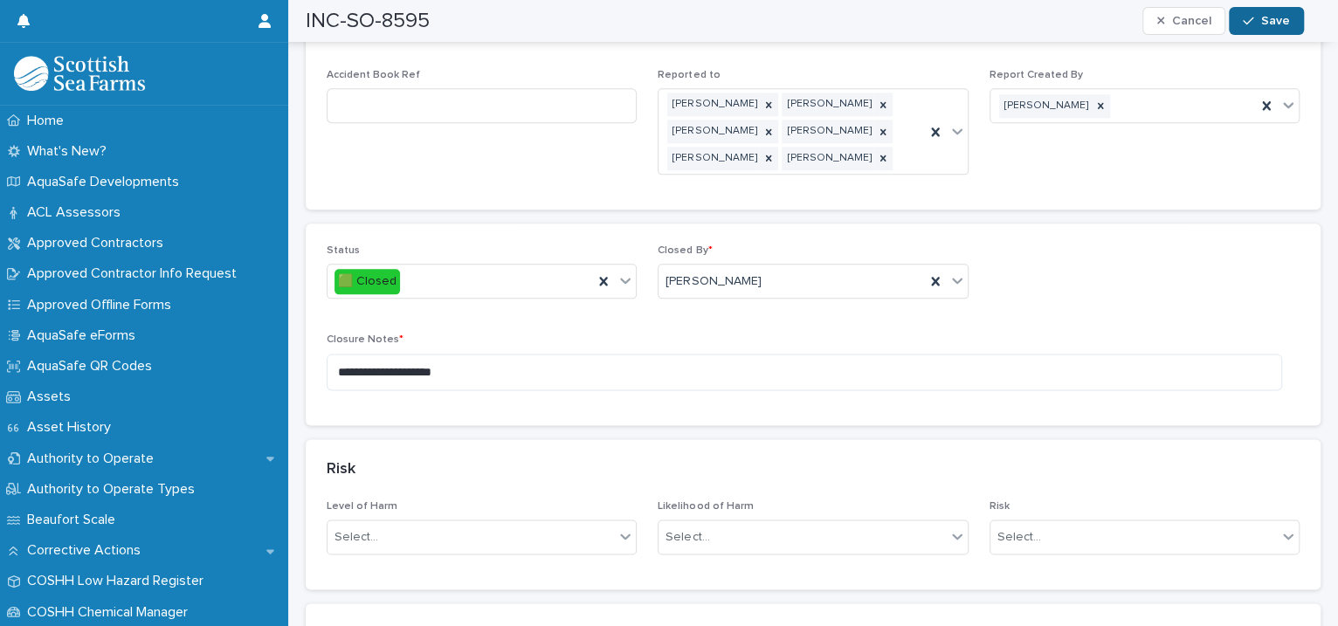
click at [1253, 20] on icon "button" at bounding box center [1248, 21] width 10 height 12
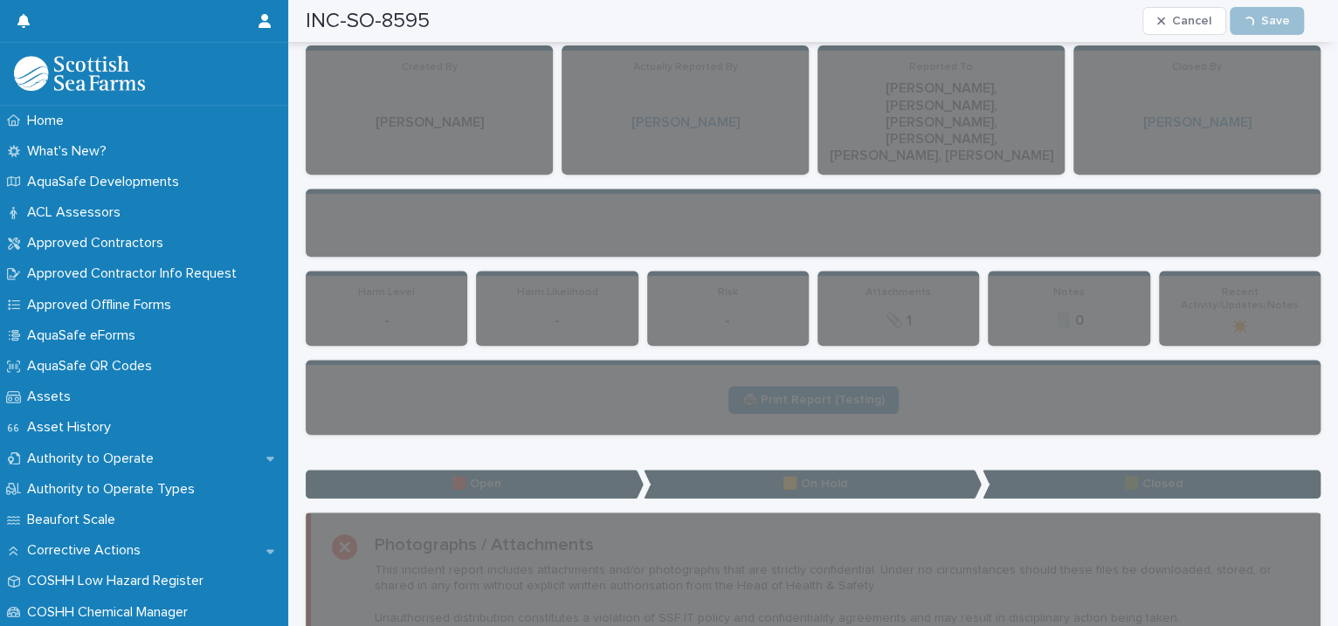
scroll to position [0, 0]
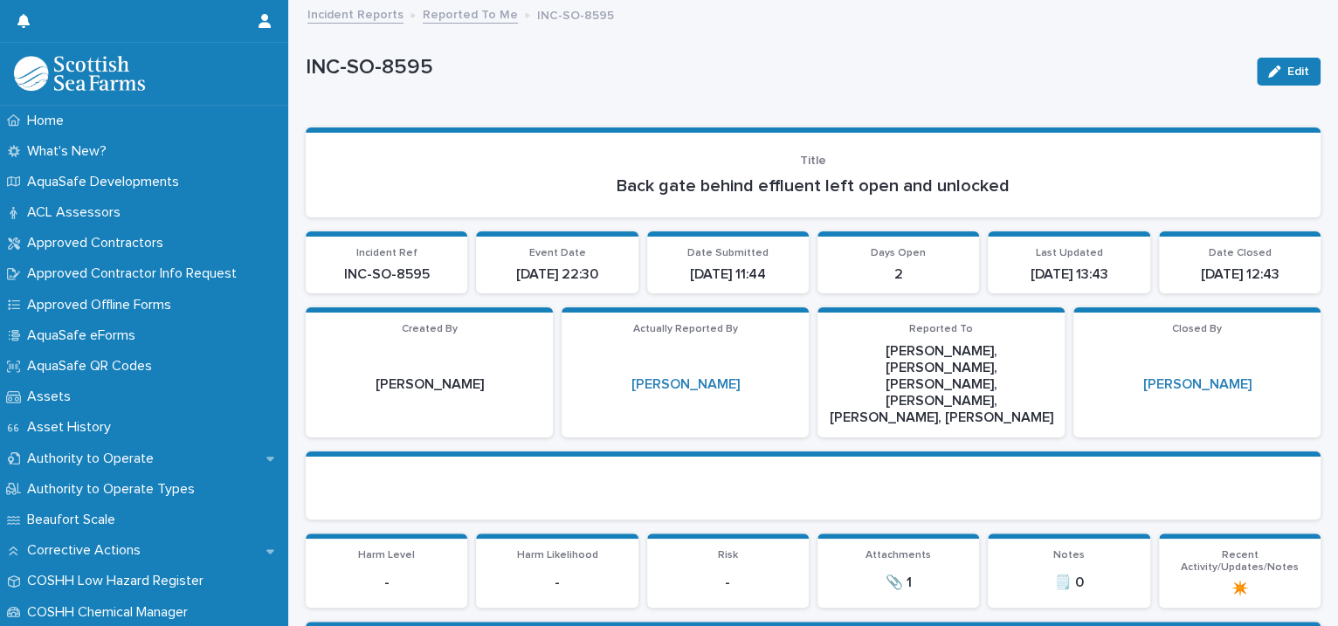
click at [459, 19] on link "Reported To Me" at bounding box center [470, 13] width 95 height 20
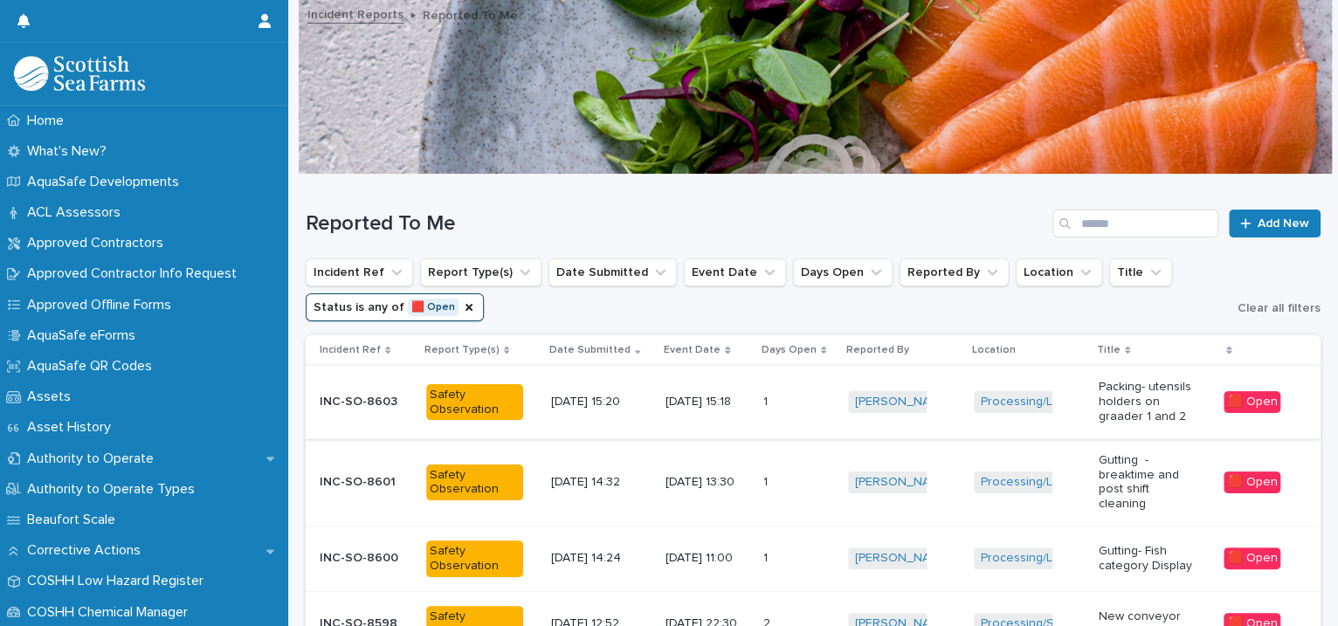
scroll to position [400, 0]
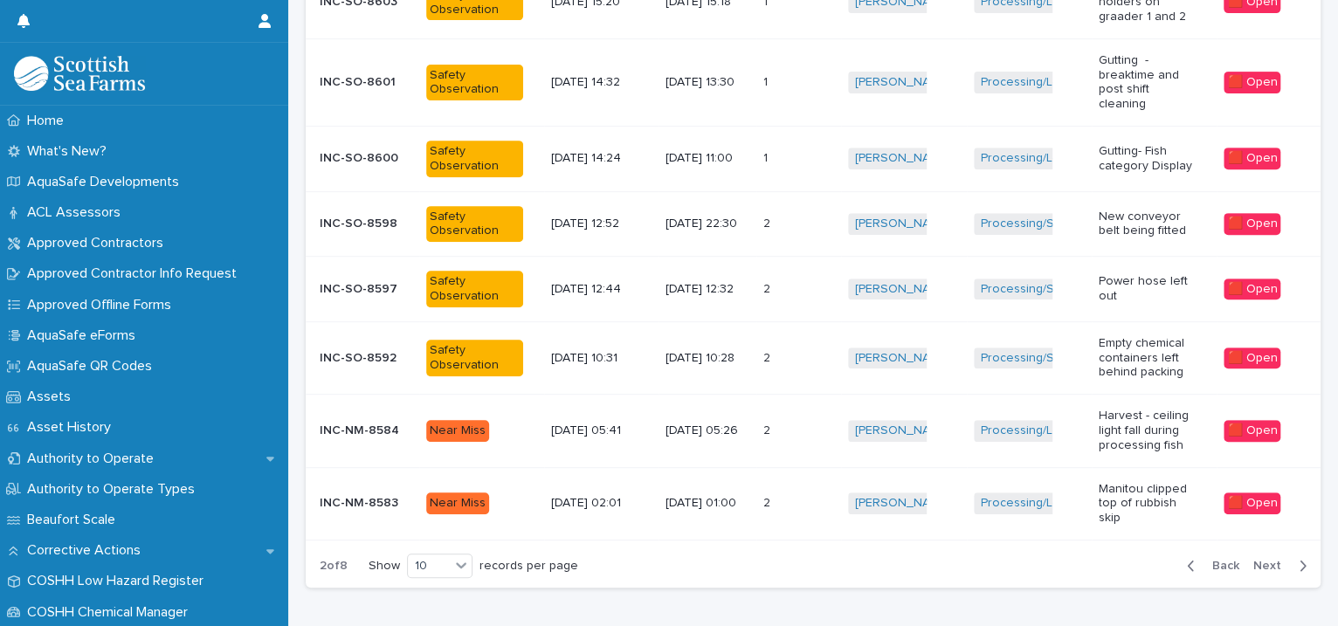
click at [936, 300] on div "Iona Sinclair + 0" at bounding box center [903, 290] width 111 height 36
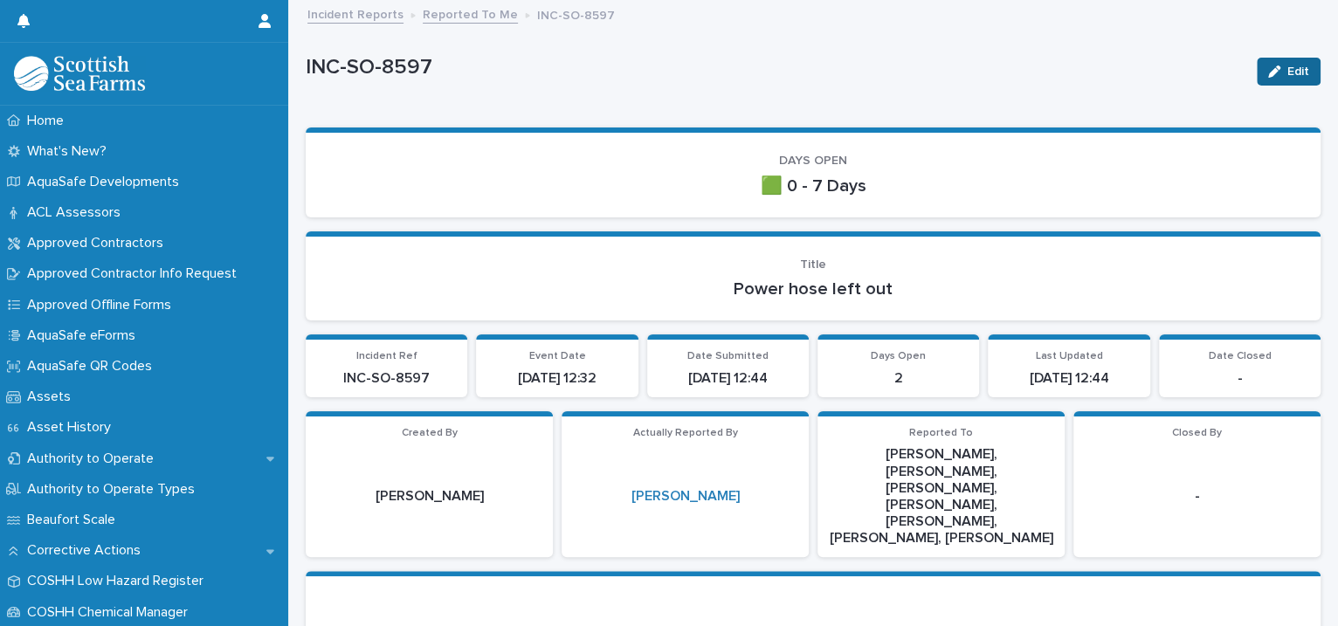
click at [1268, 73] on icon "button" at bounding box center [1274, 72] width 12 height 12
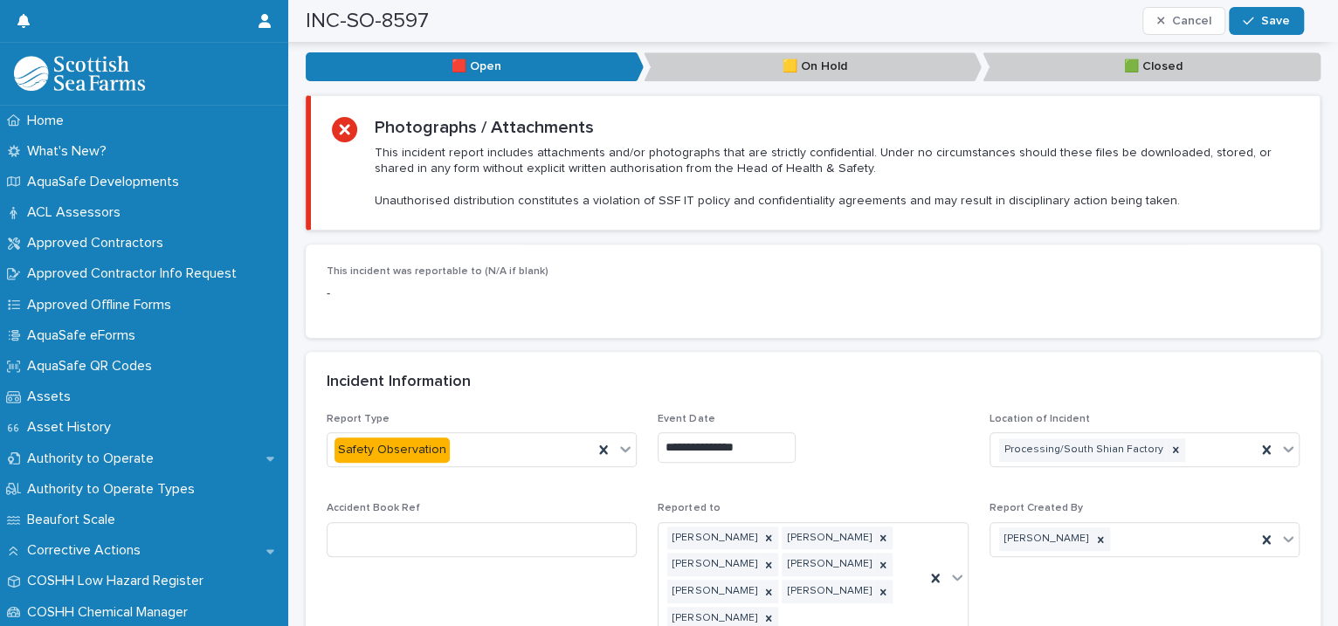
scroll to position [1201, 0]
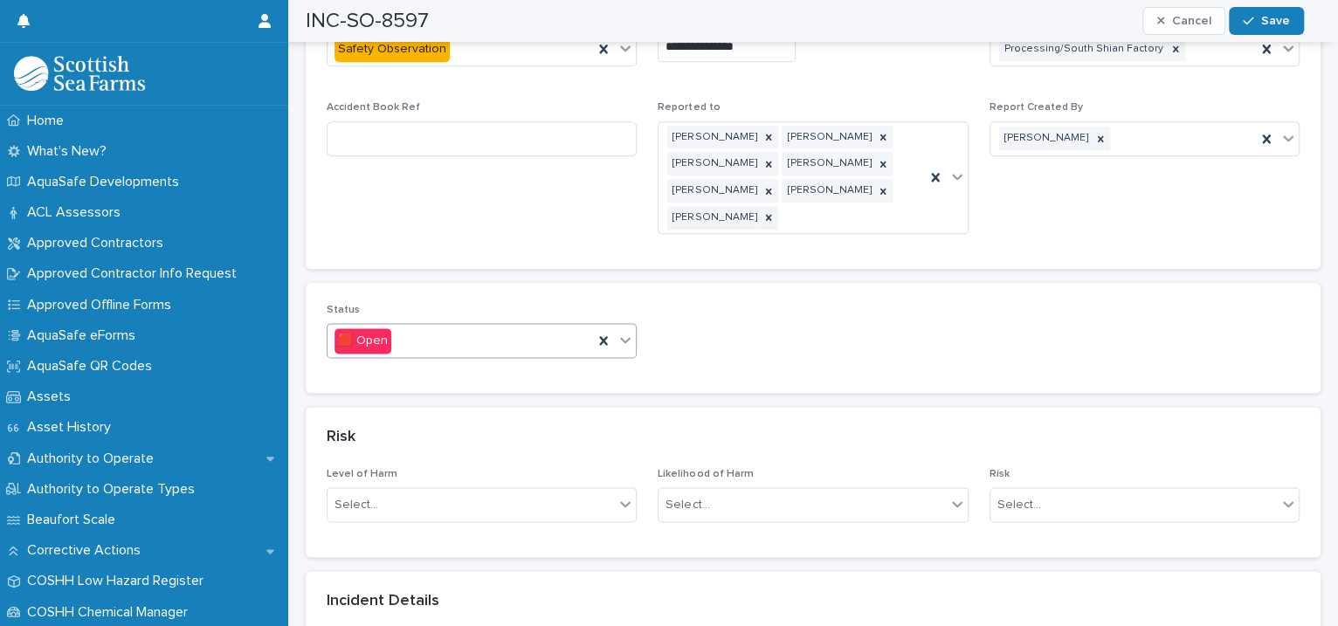
click at [624, 337] on icon at bounding box center [626, 340] width 10 height 6
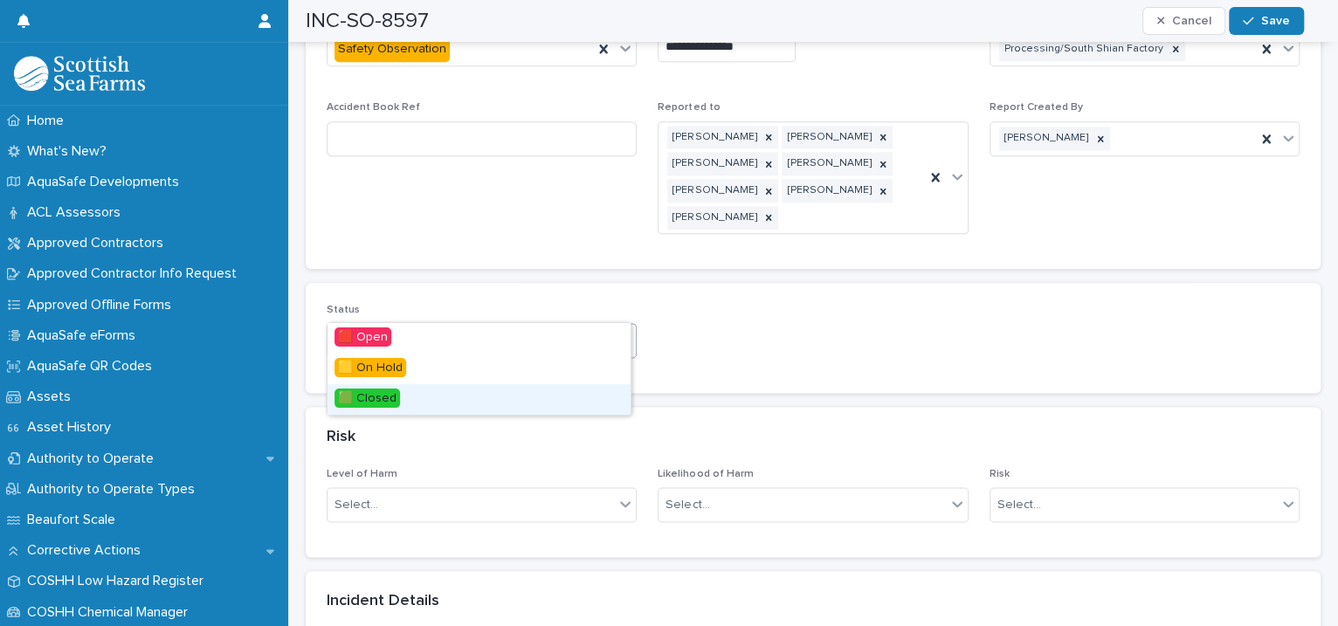
click at [507, 397] on div "🟩 Closed" at bounding box center [479, 399] width 303 height 31
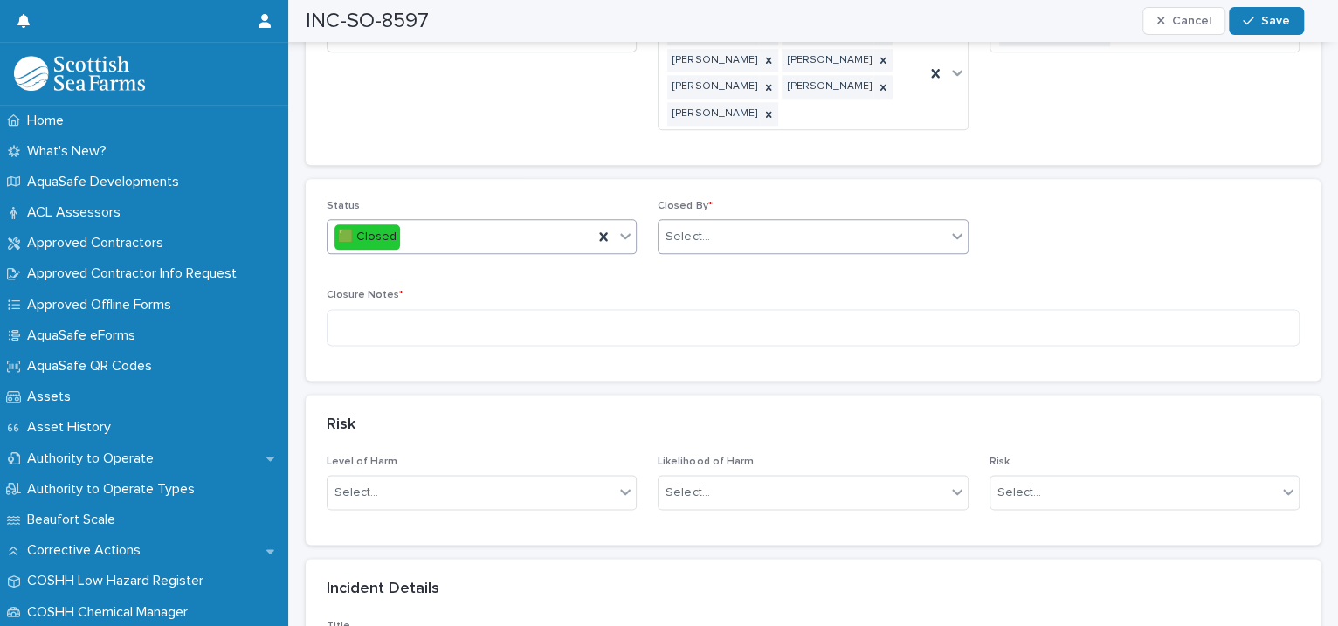
click at [709, 223] on div "Select..." at bounding box center [802, 237] width 286 height 29
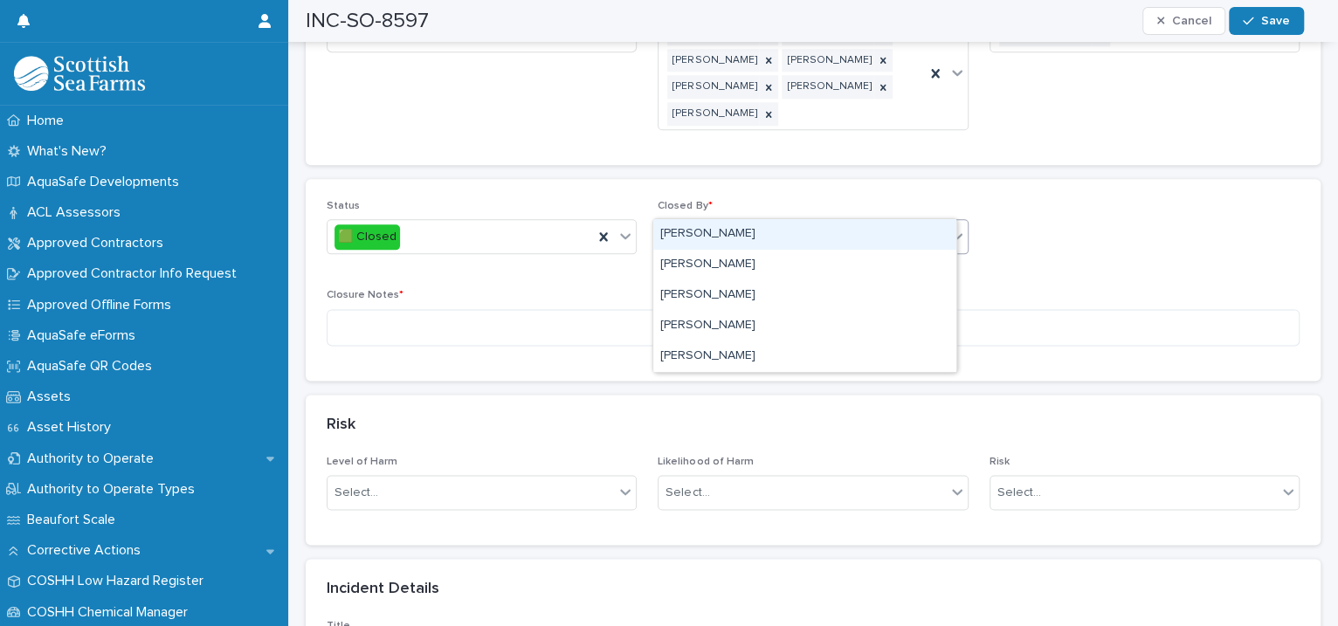
type input "****"
click at [709, 236] on div "[PERSON_NAME]" at bounding box center [804, 234] width 303 height 31
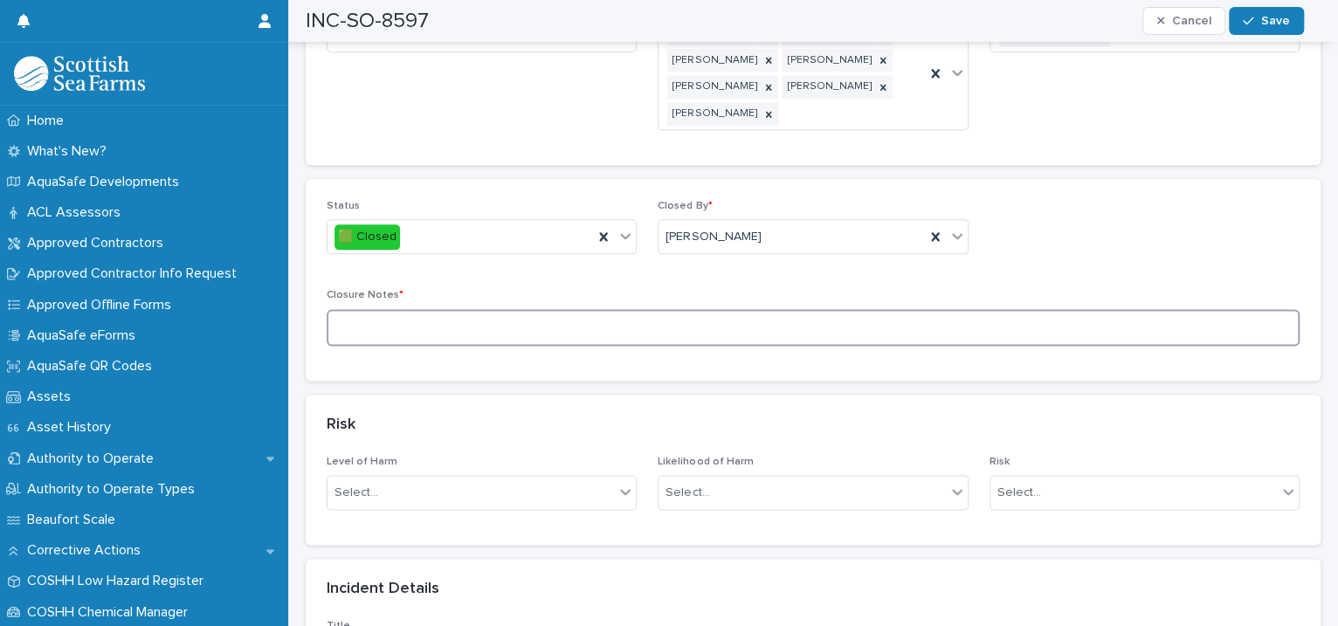
click at [500, 309] on textarea at bounding box center [813, 328] width 973 height 38
type textarea "**********"
click at [1256, 13] on button "Save" at bounding box center [1266, 21] width 74 height 28
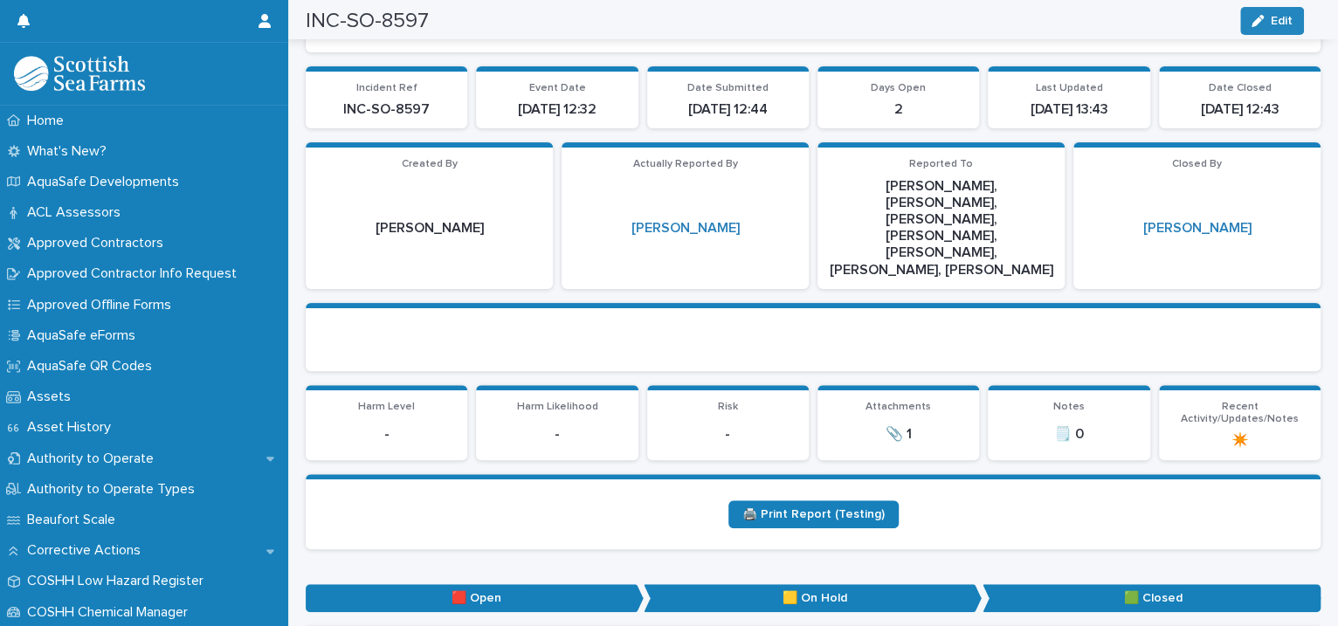
scroll to position [0, 0]
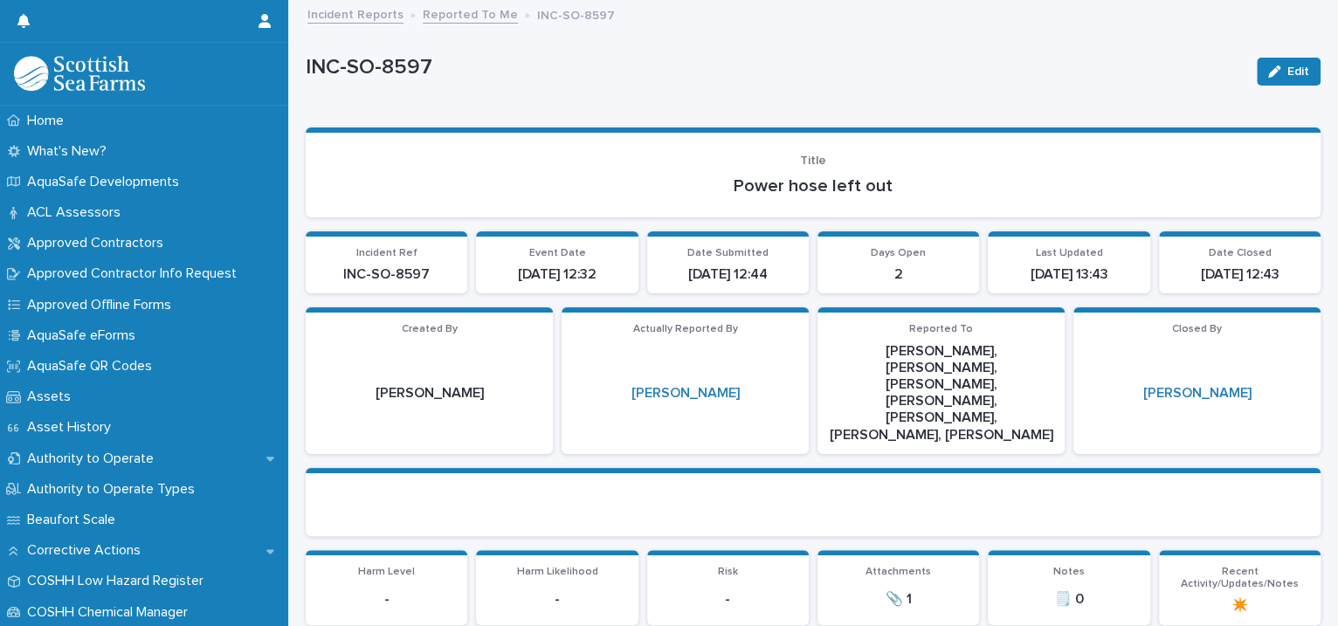
click at [466, 11] on link "Reported To Me" at bounding box center [470, 13] width 95 height 20
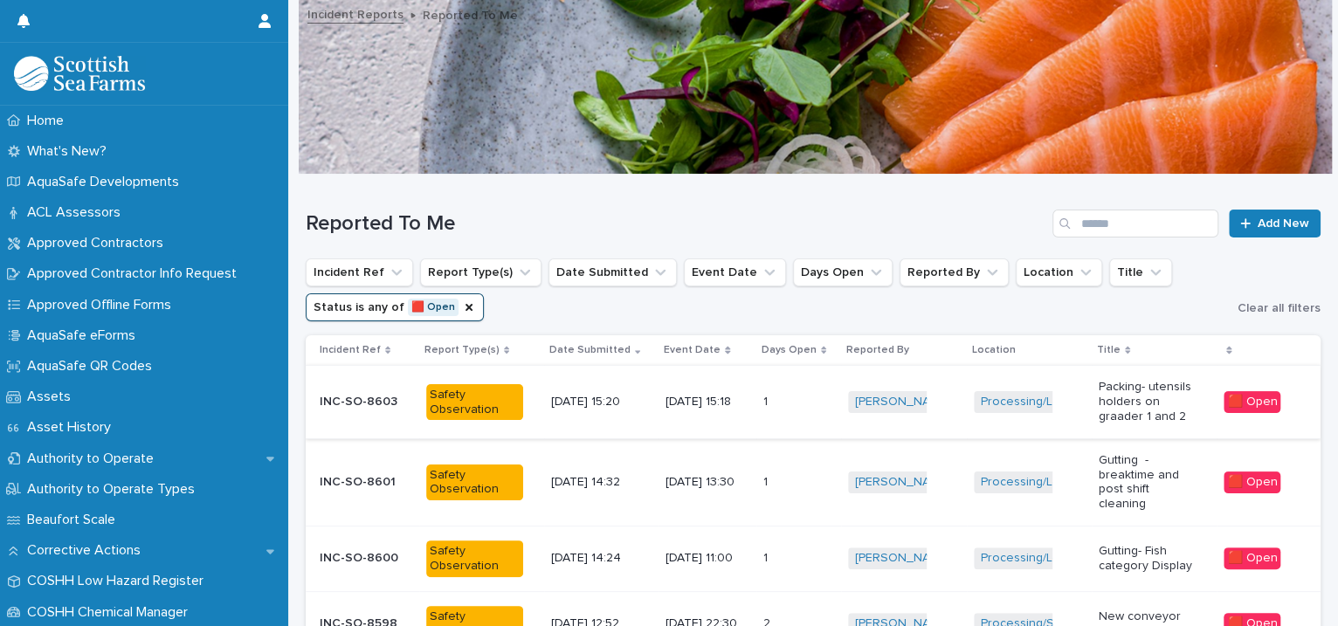
scroll to position [400, 0]
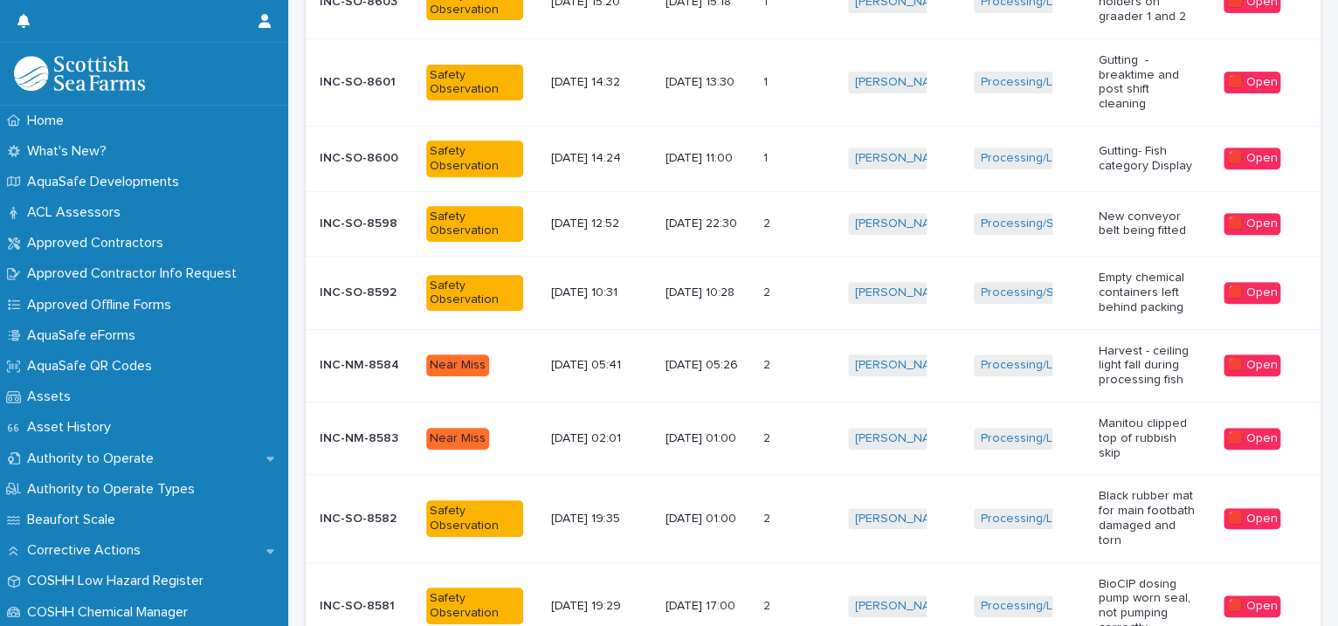
click at [921, 231] on span "[PERSON_NAME]" at bounding box center [902, 224] width 109 height 22
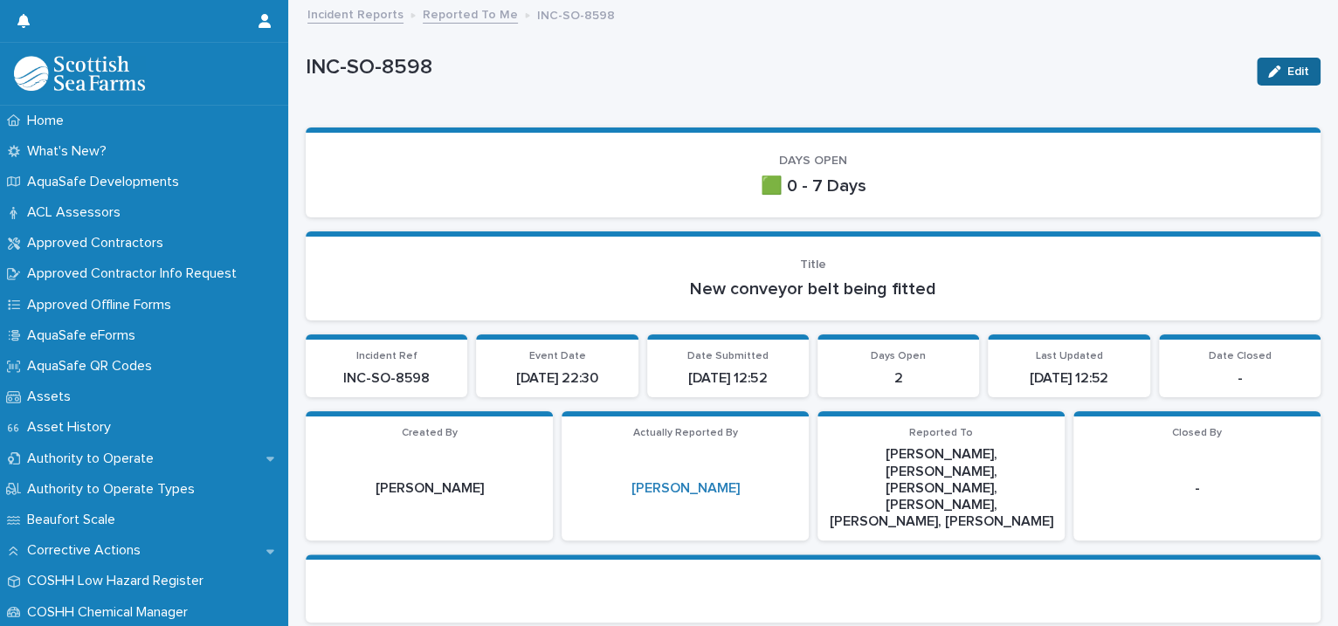
click at [1257, 82] on button "Edit" at bounding box center [1289, 72] width 64 height 28
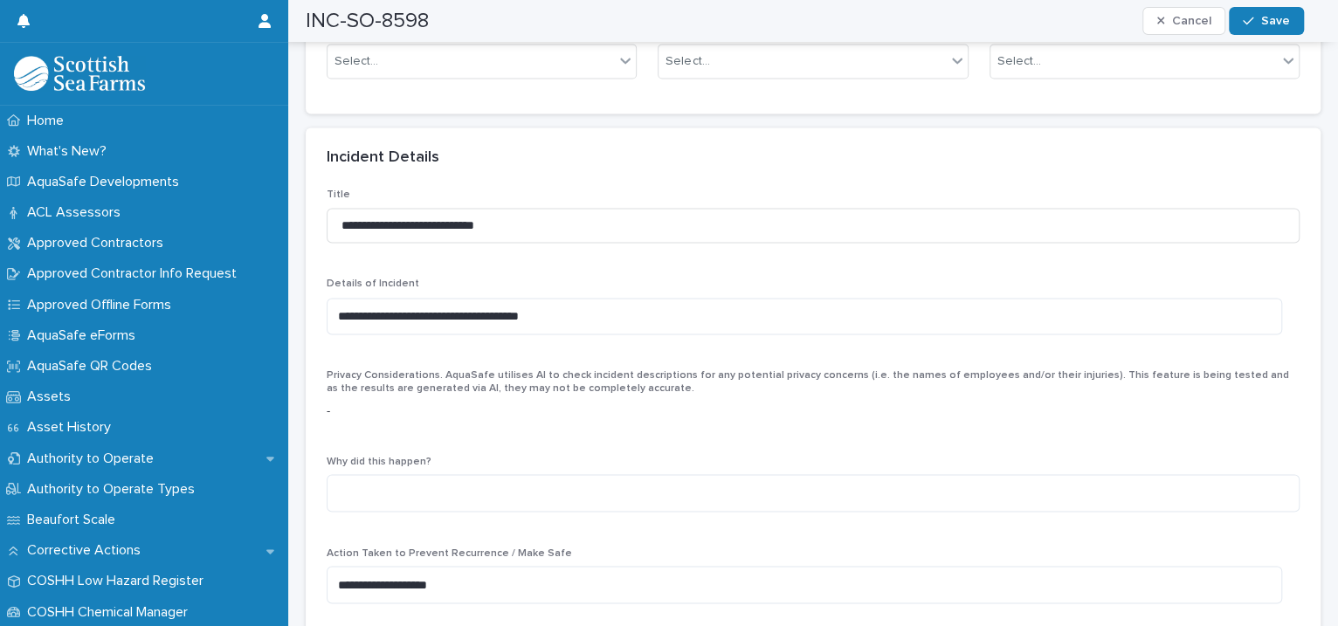
scroll to position [1201, 0]
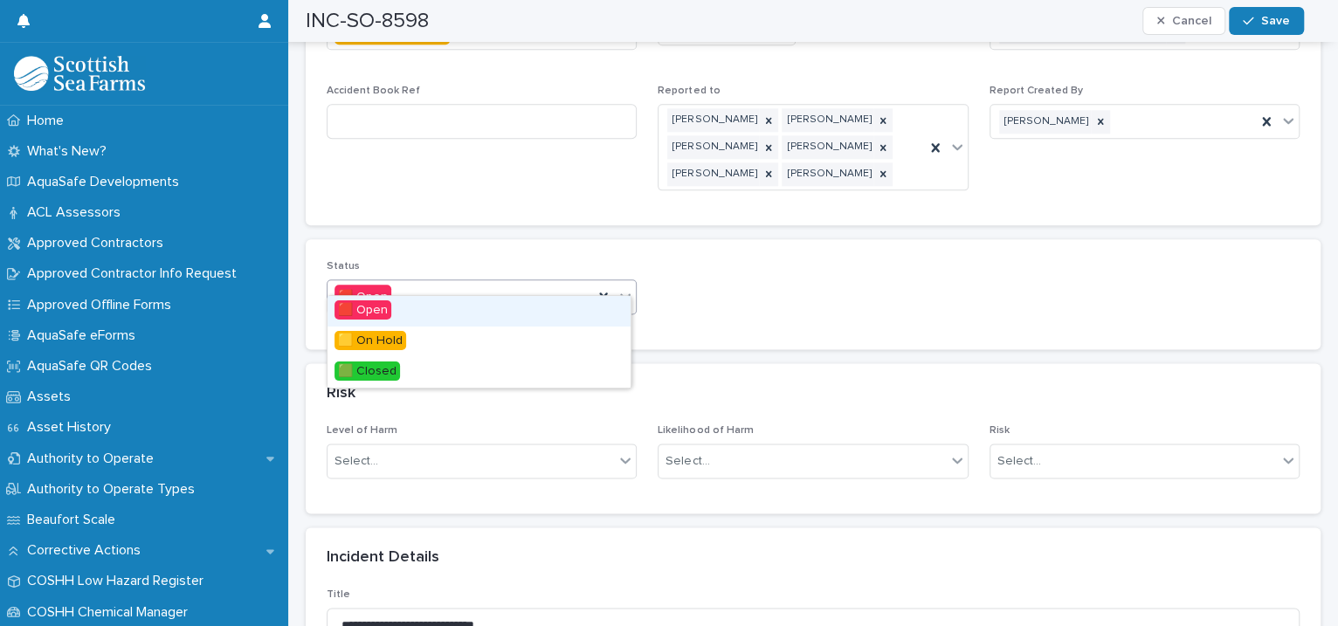
click at [622, 293] on icon at bounding box center [626, 296] width 10 height 6
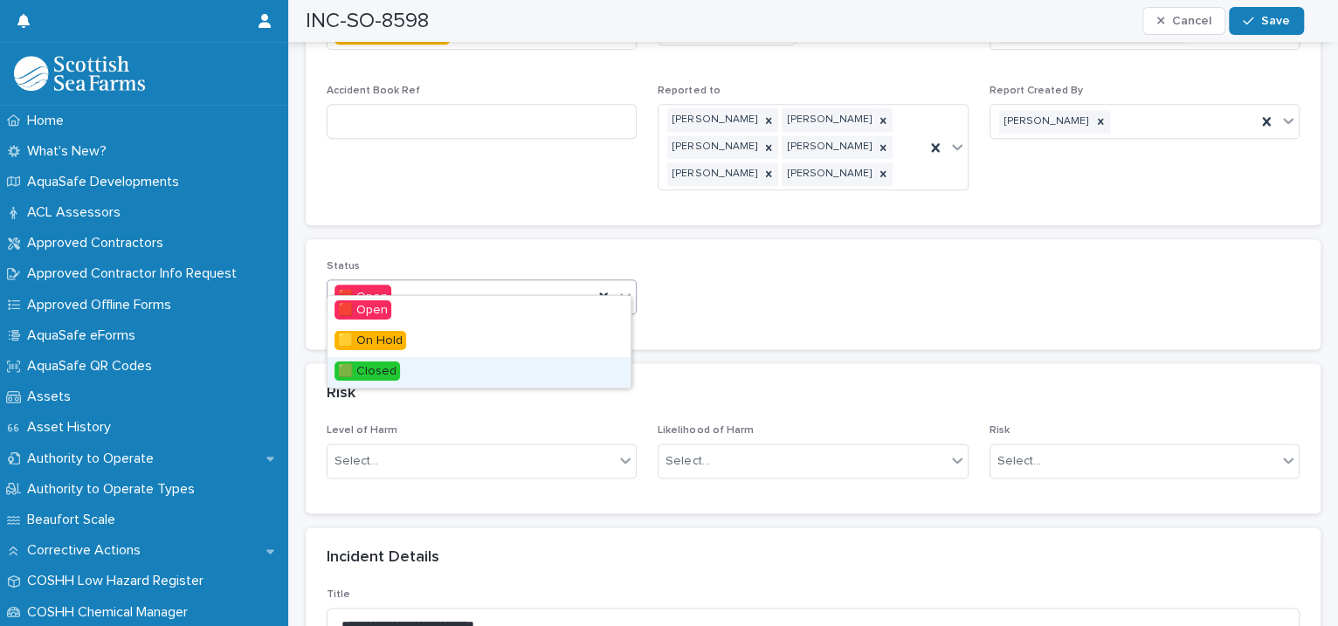
click at [455, 367] on div "🟩 Closed" at bounding box center [479, 372] width 303 height 31
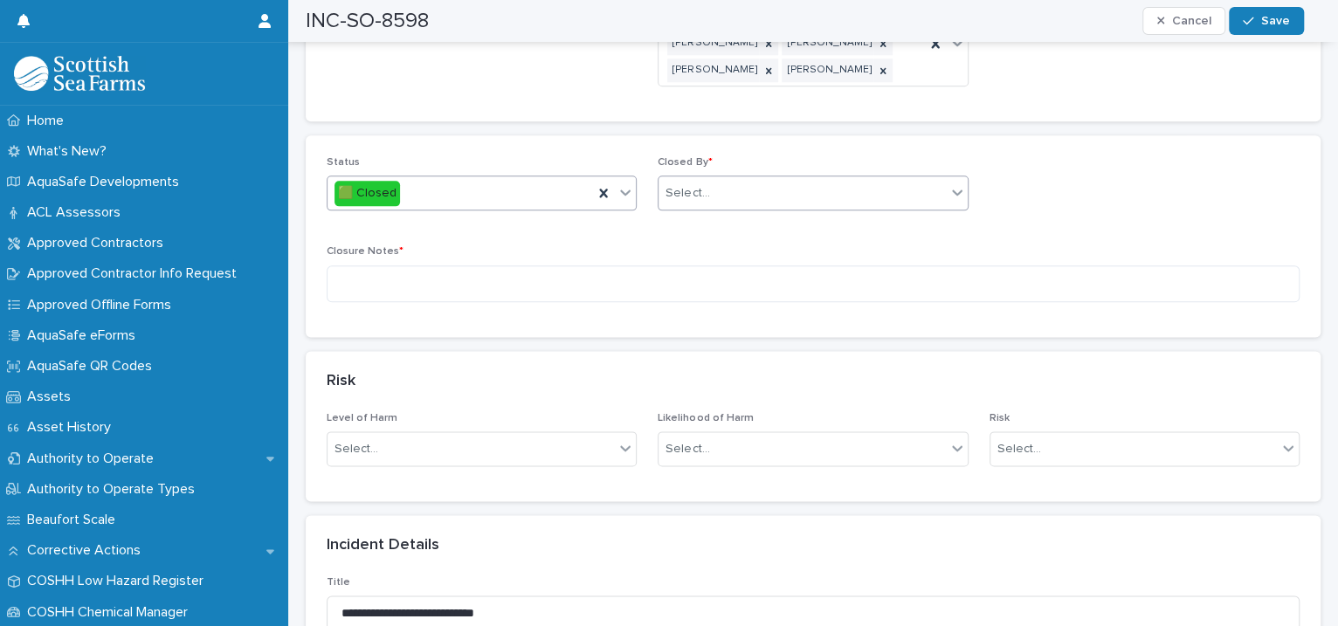
click at [706, 179] on div "Select..." at bounding box center [802, 193] width 286 height 29
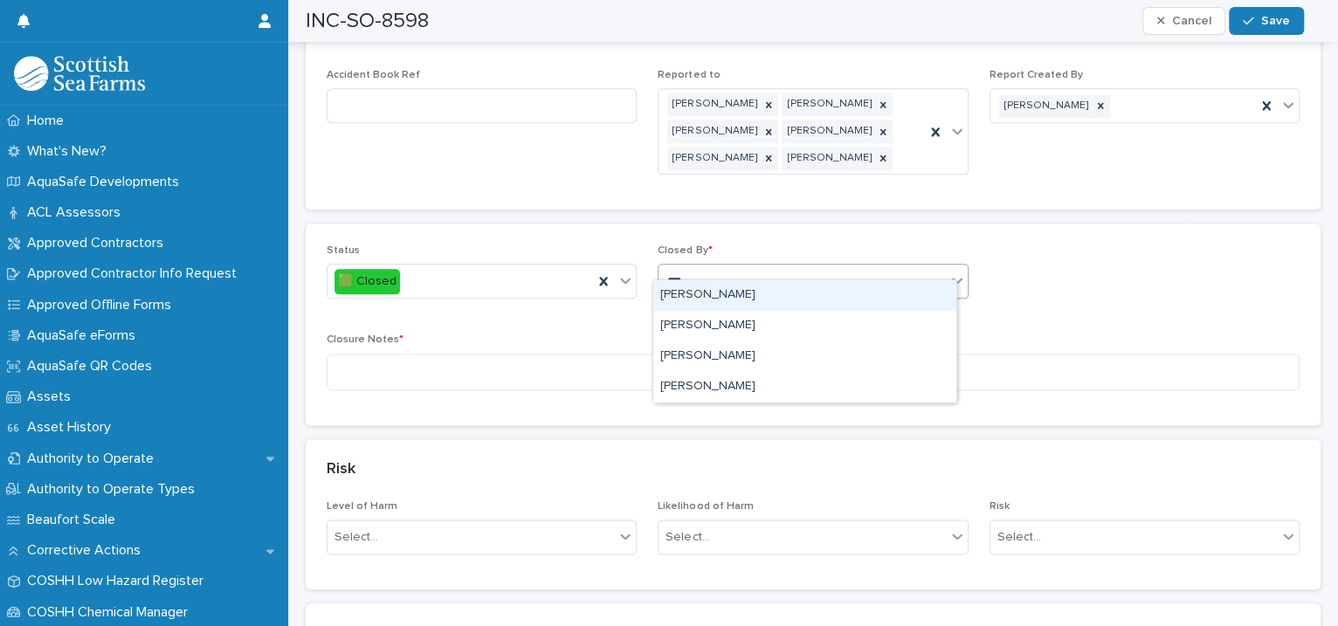
type input "****"
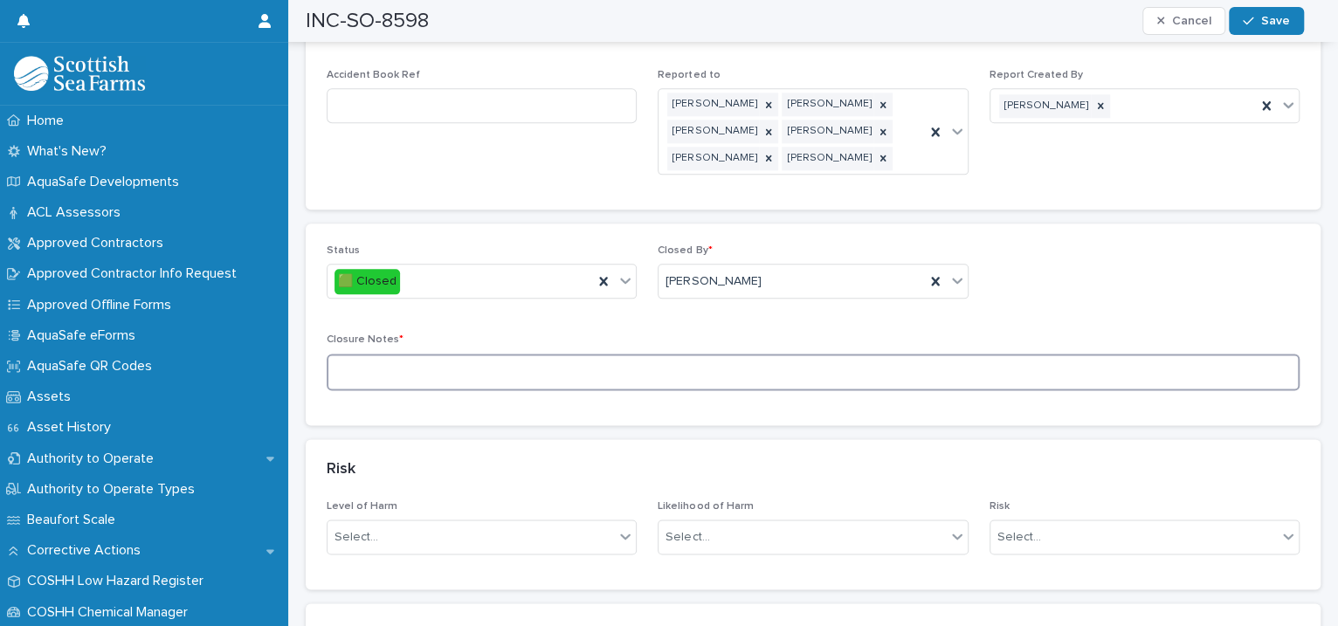
click at [382, 354] on textarea at bounding box center [813, 373] width 973 height 38
type textarea "**********"
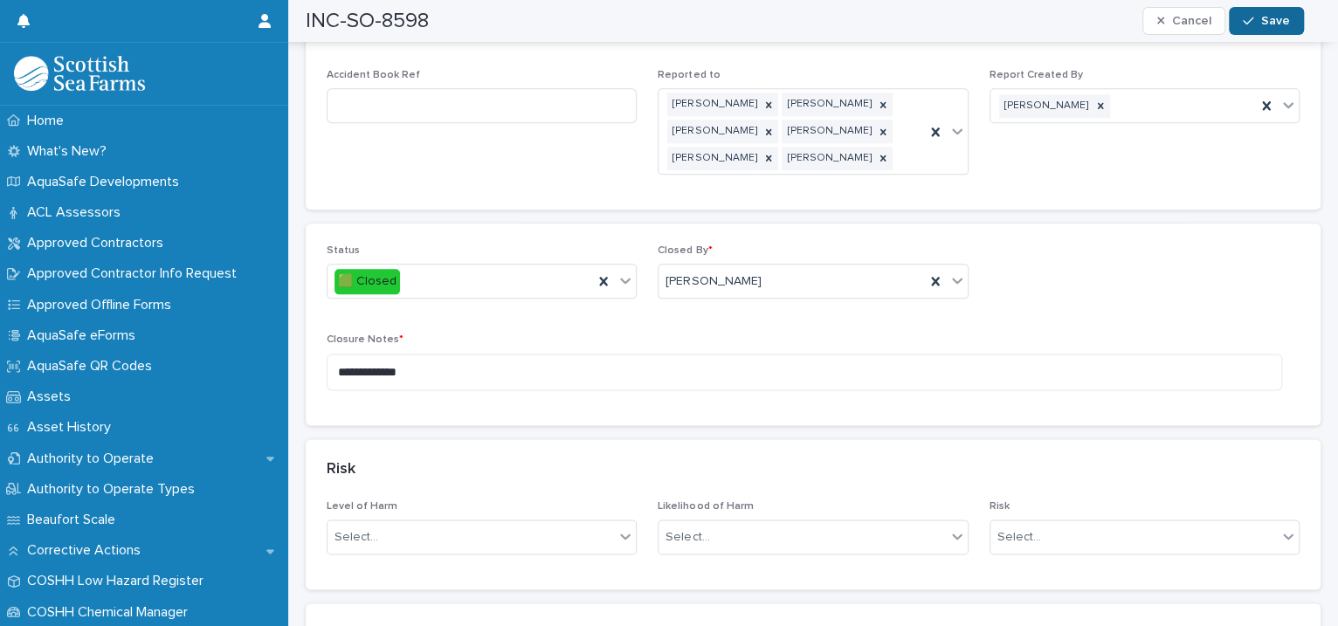
click at [1277, 27] on button "Save" at bounding box center [1266, 21] width 74 height 28
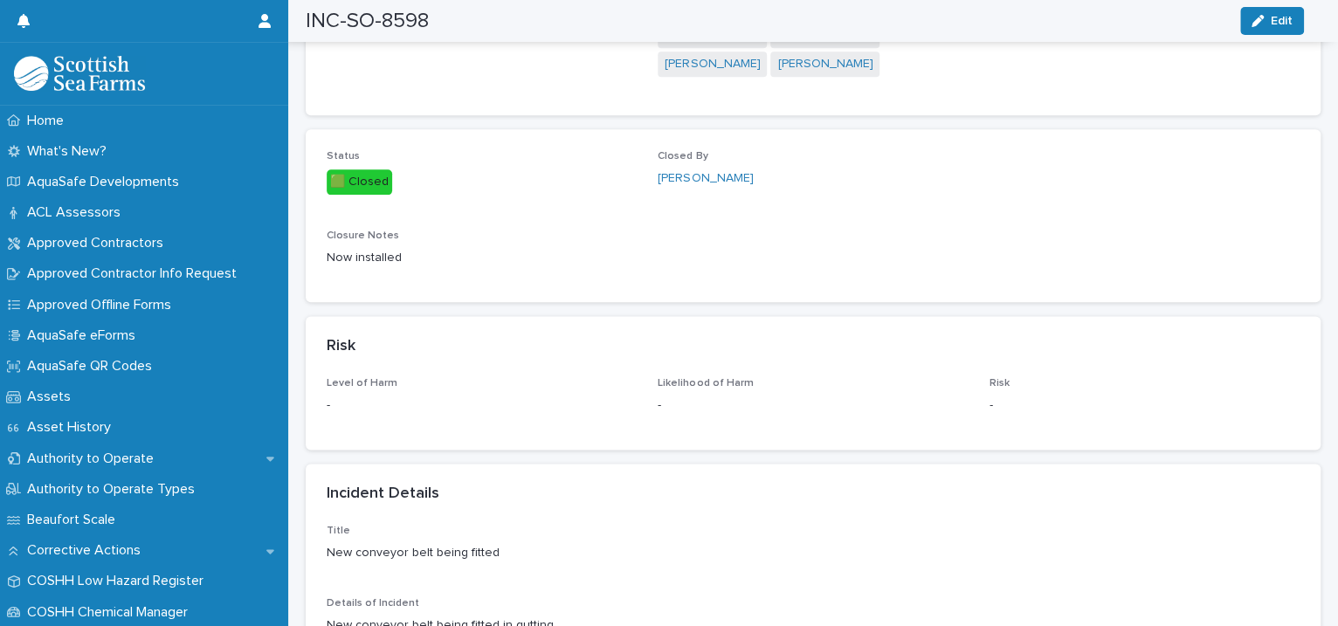
scroll to position [0, 0]
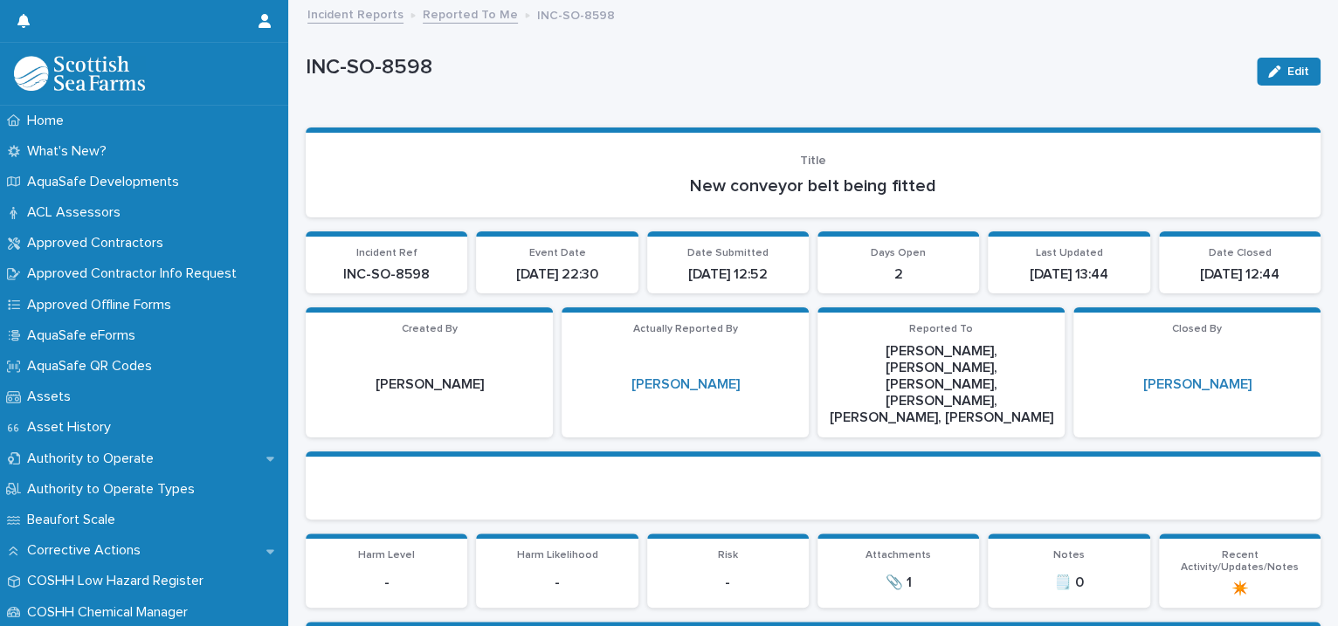
click at [438, 8] on link "Reported To Me" at bounding box center [470, 13] width 95 height 20
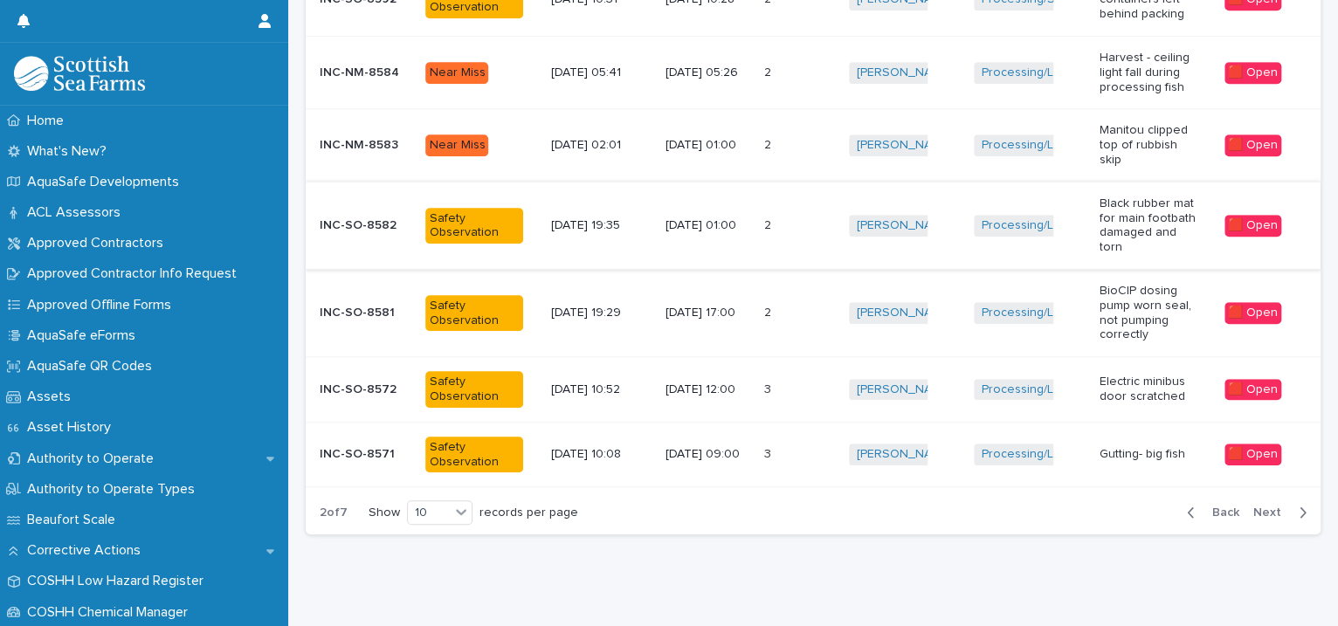
scroll to position [651, 0]
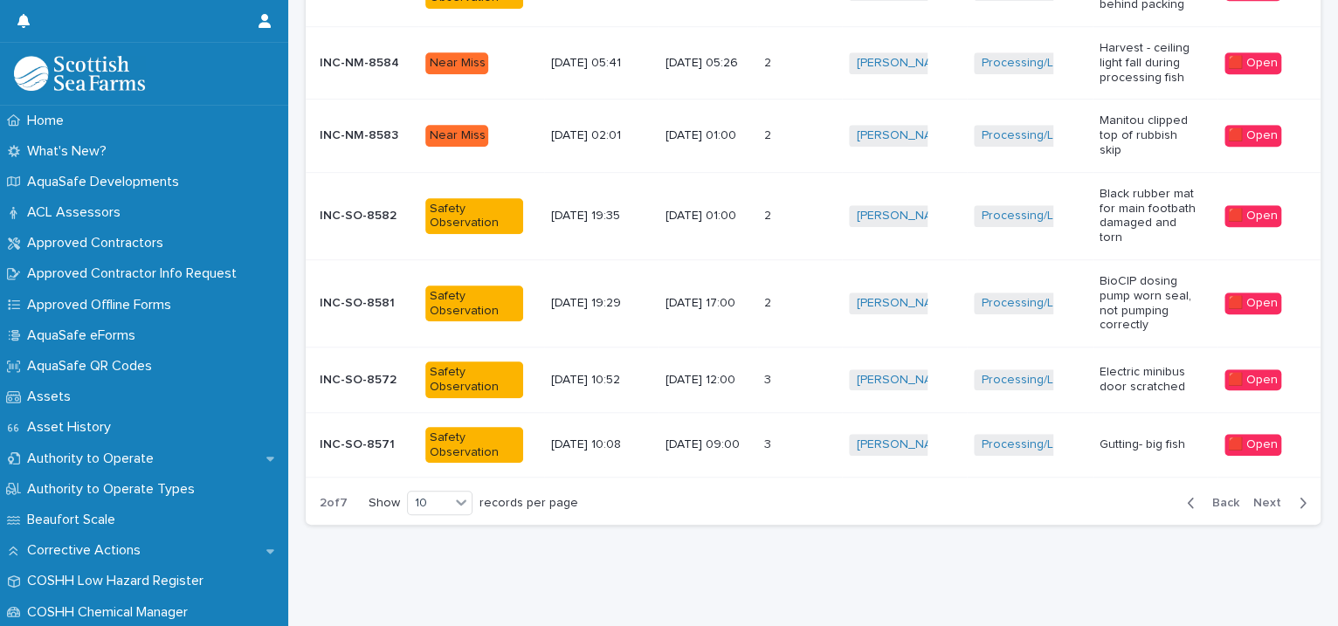
click at [1187, 495] on div "button" at bounding box center [1194, 503] width 15 height 16
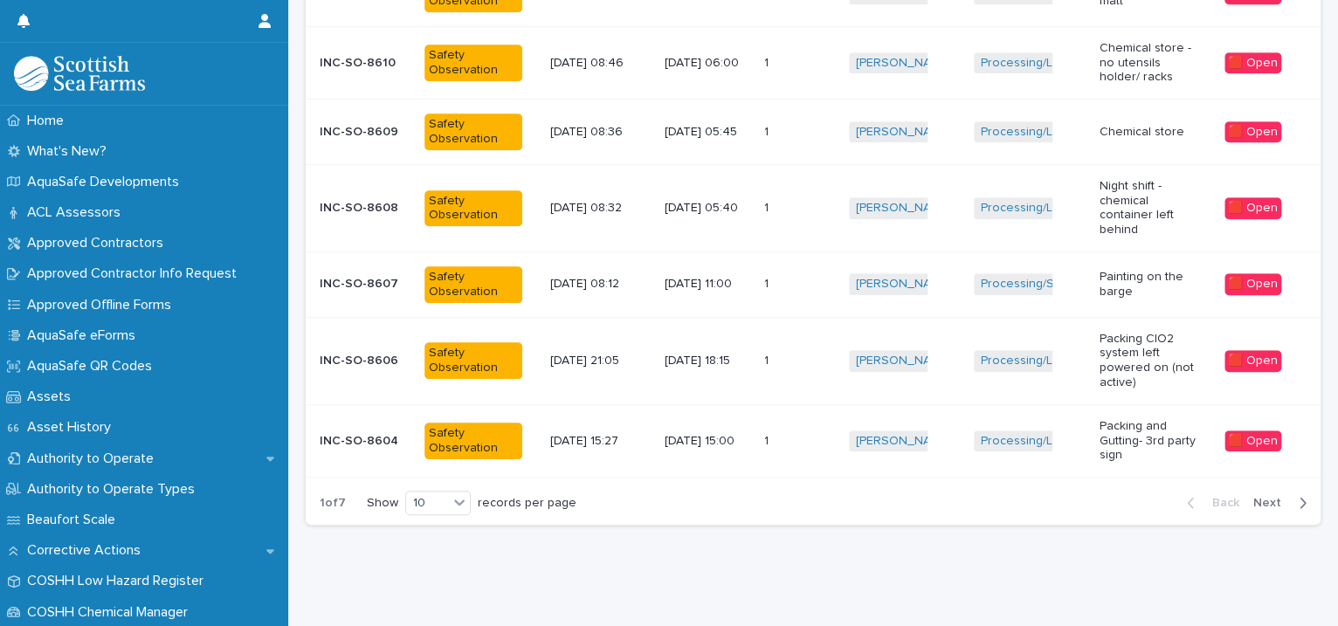
scroll to position [614, 0]
click at [829, 280] on div "1 1" at bounding box center [799, 284] width 71 height 29
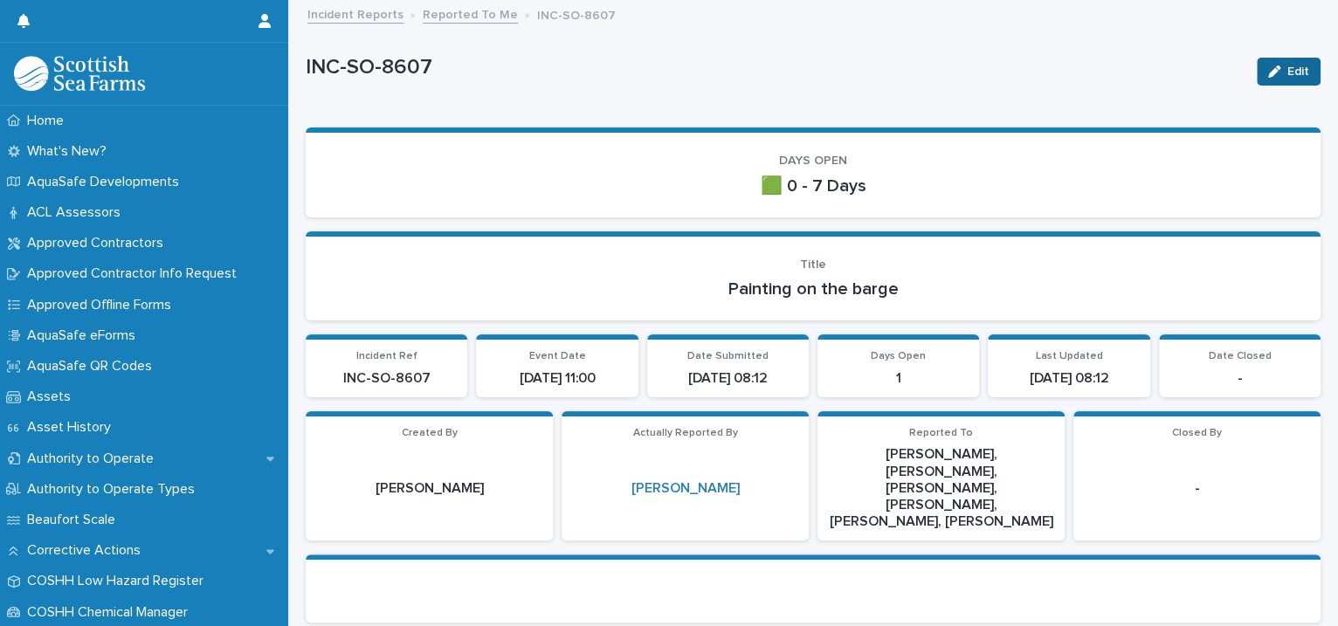
click at [1268, 73] on icon "button" at bounding box center [1274, 72] width 12 height 12
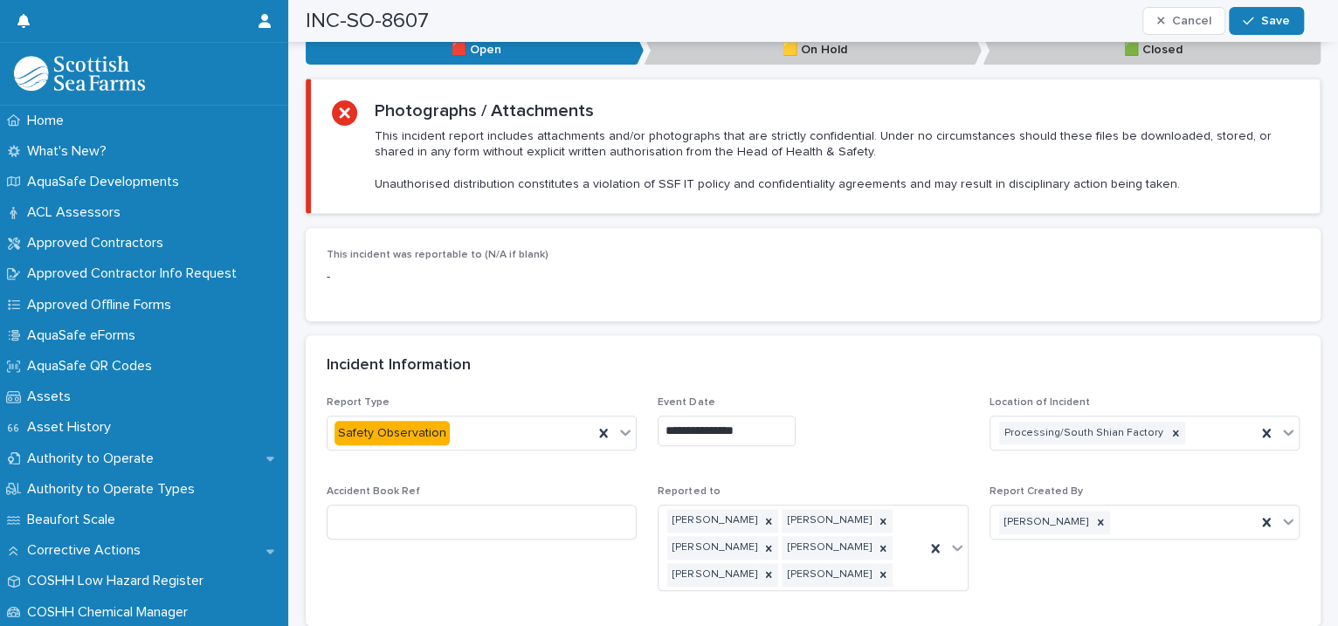
scroll to position [1201, 0]
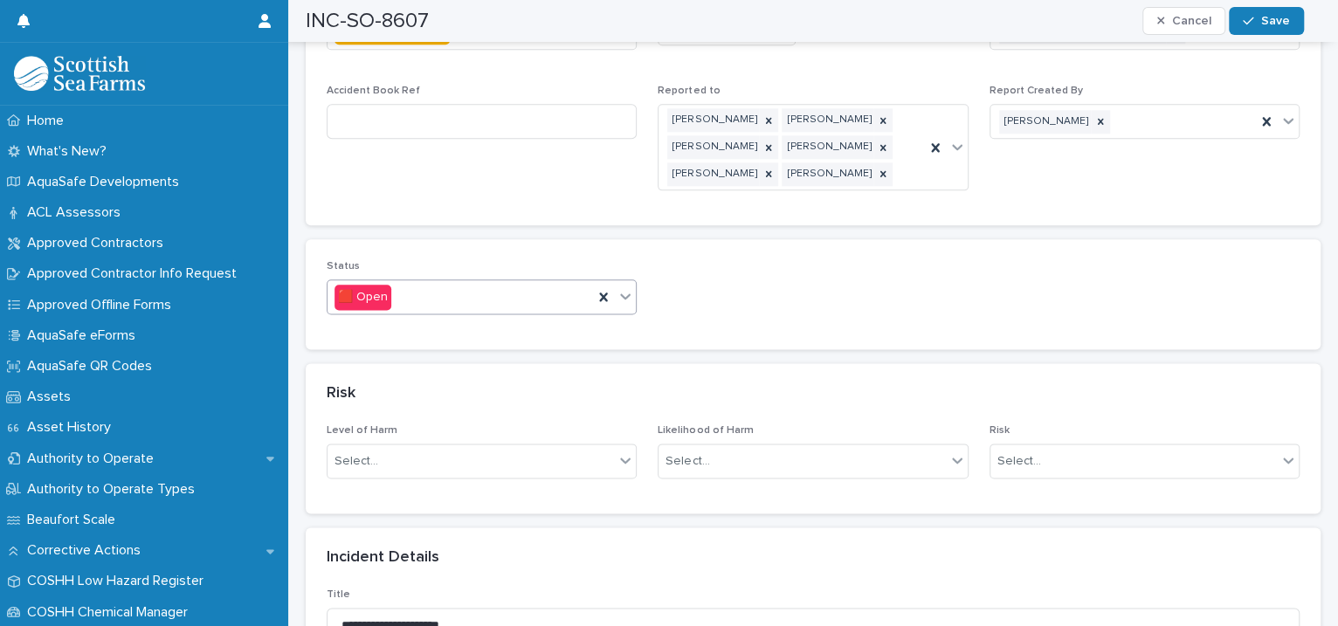
click at [625, 287] on icon at bounding box center [625, 295] width 17 height 17
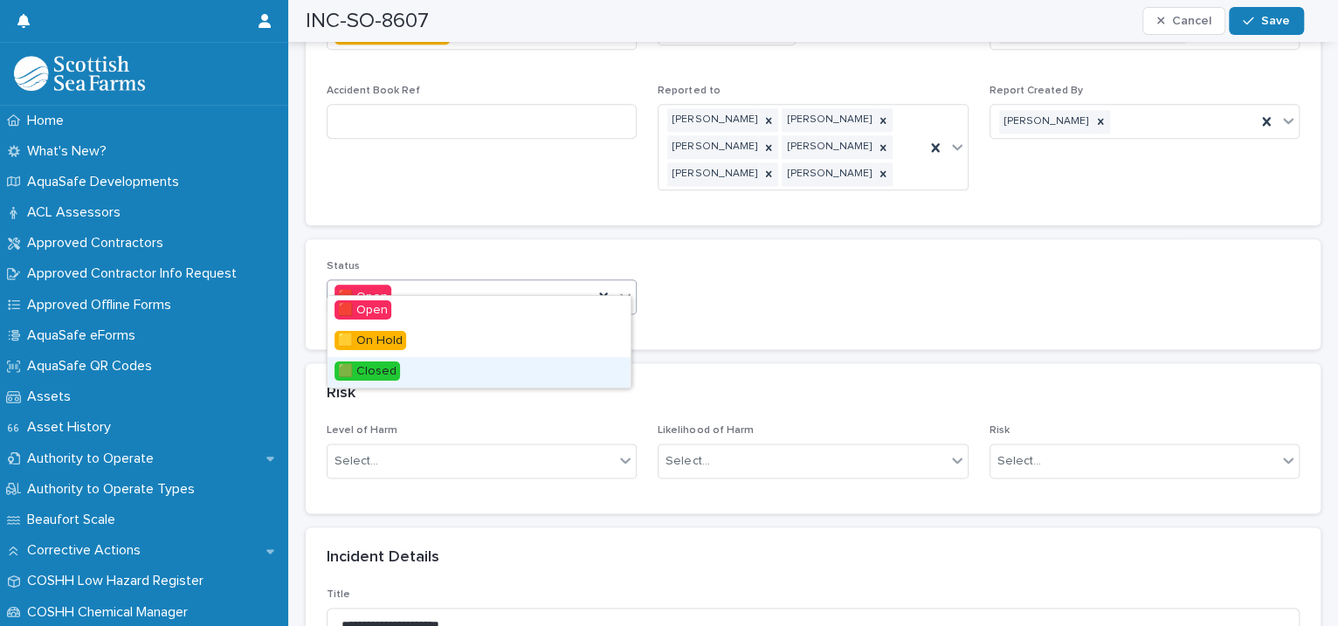
click at [519, 380] on div "🟩 Closed" at bounding box center [479, 372] width 303 height 31
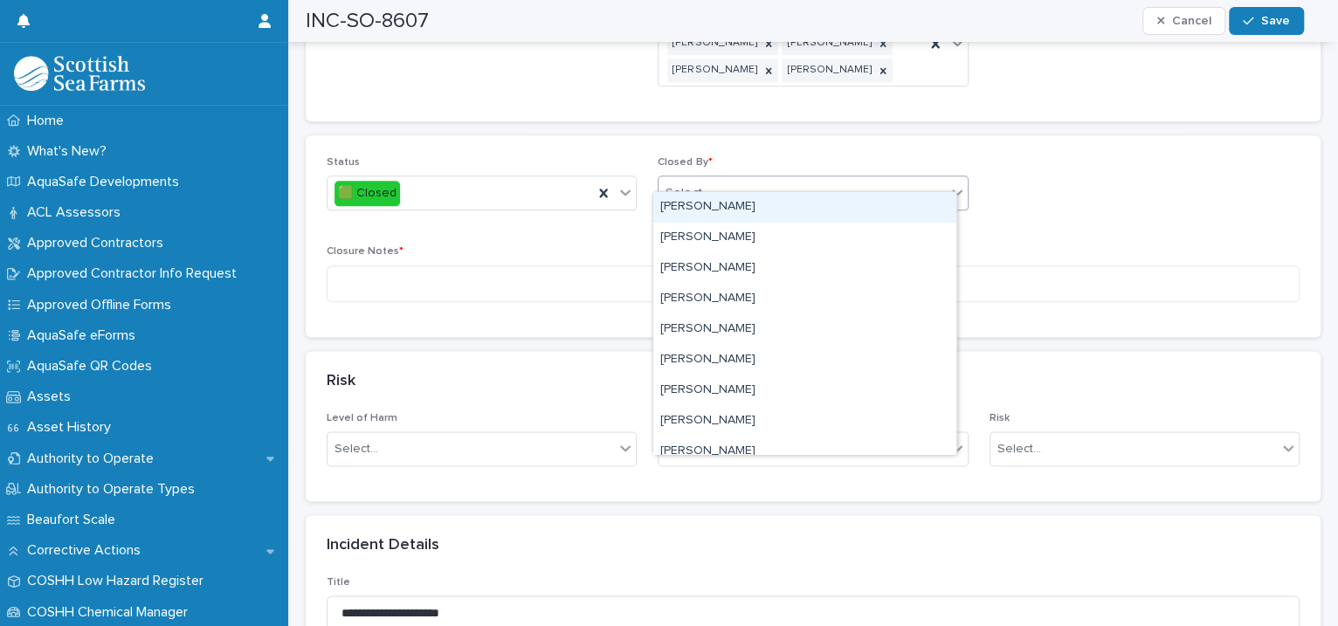
click at [714, 179] on div "Select..." at bounding box center [802, 193] width 286 height 29
type input "****"
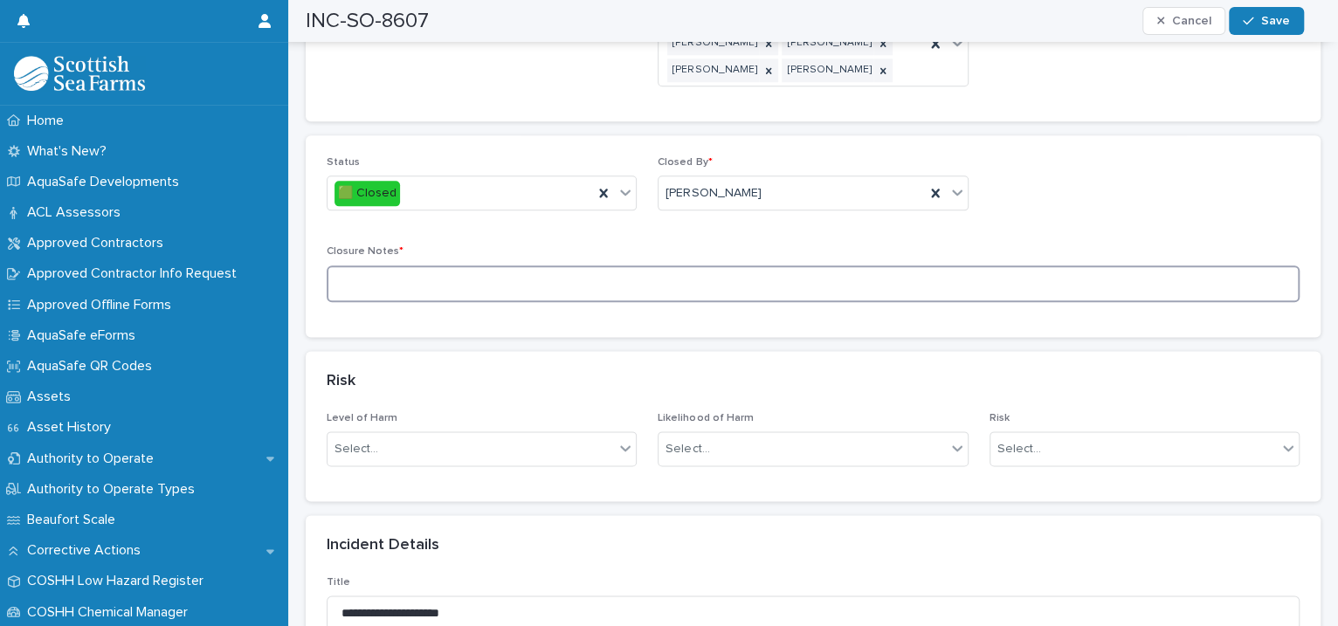
click at [481, 266] on textarea at bounding box center [813, 285] width 973 height 38
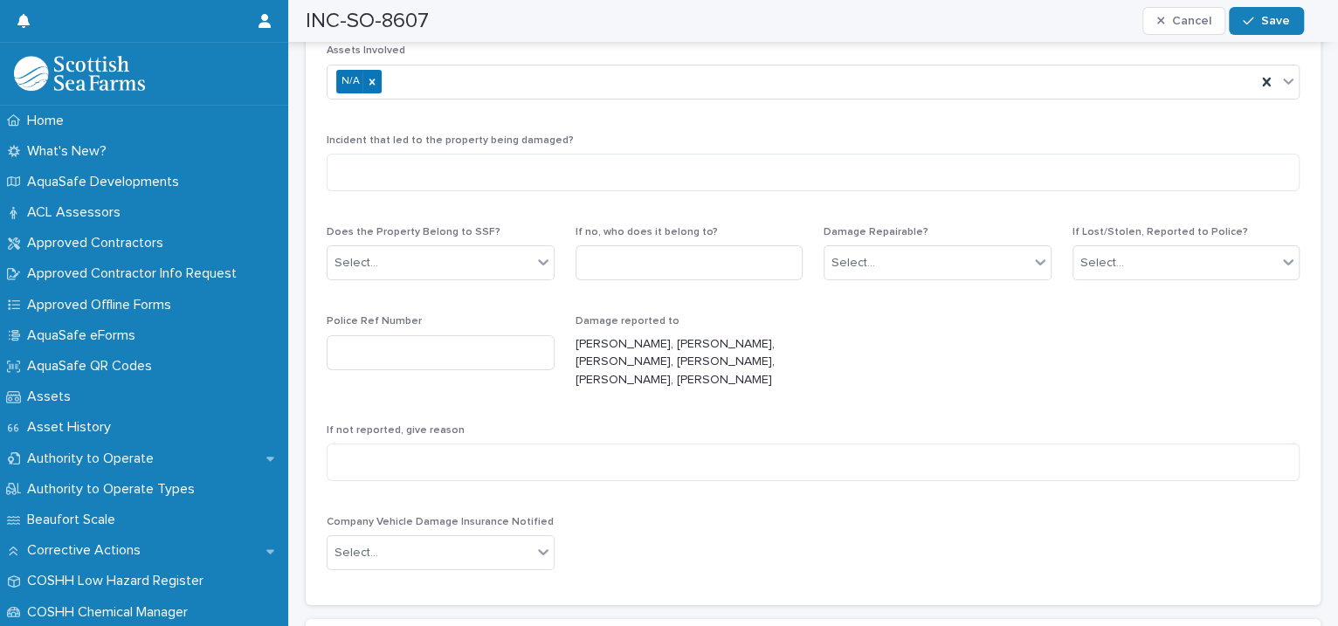
scroll to position [4003, 0]
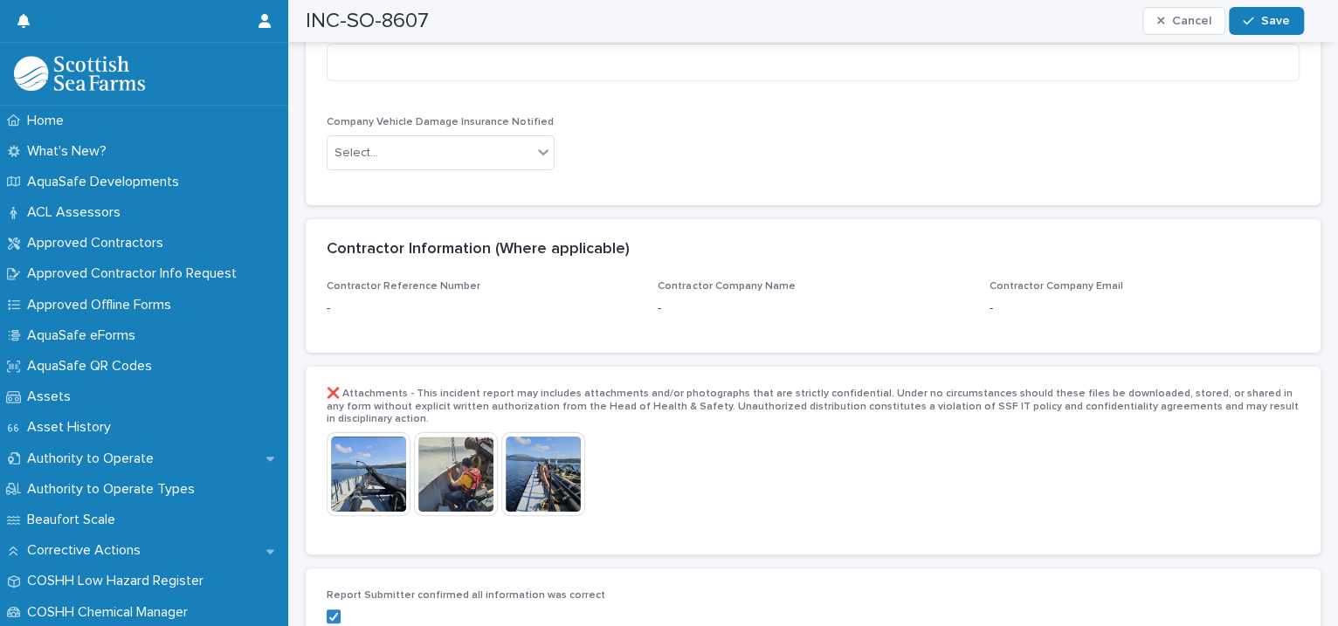
type textarea "**********"
click at [396, 454] on img at bounding box center [369, 474] width 84 height 84
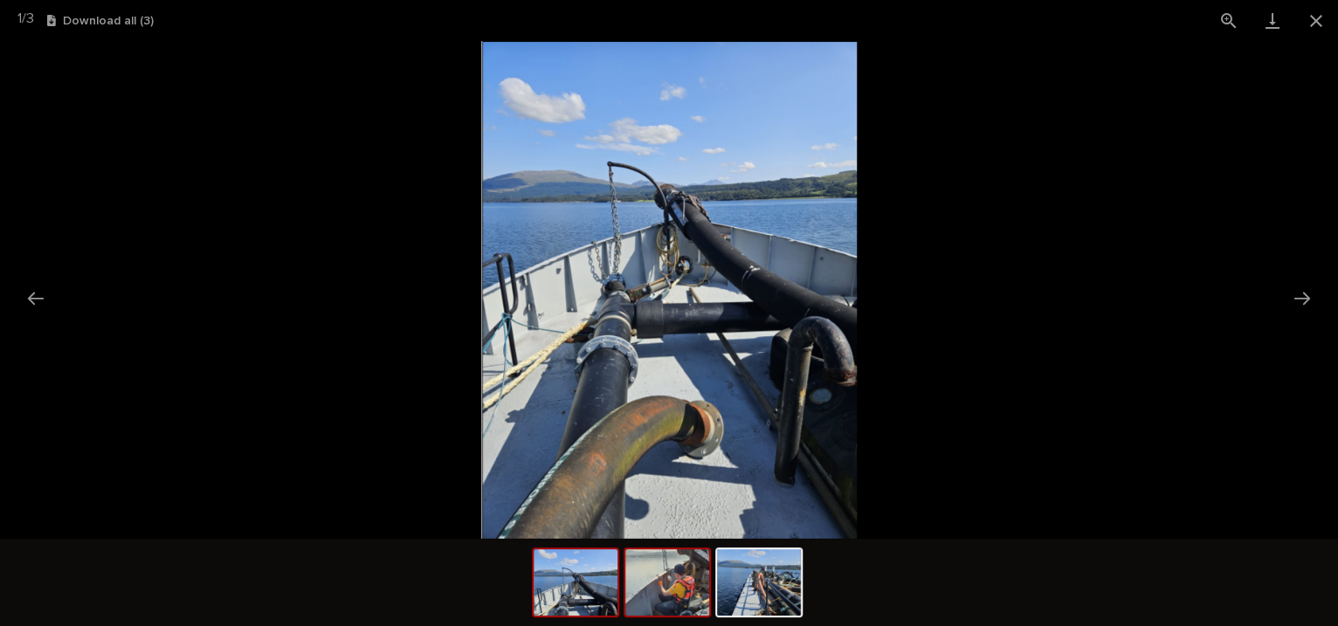
click at [670, 569] on img at bounding box center [667, 582] width 84 height 66
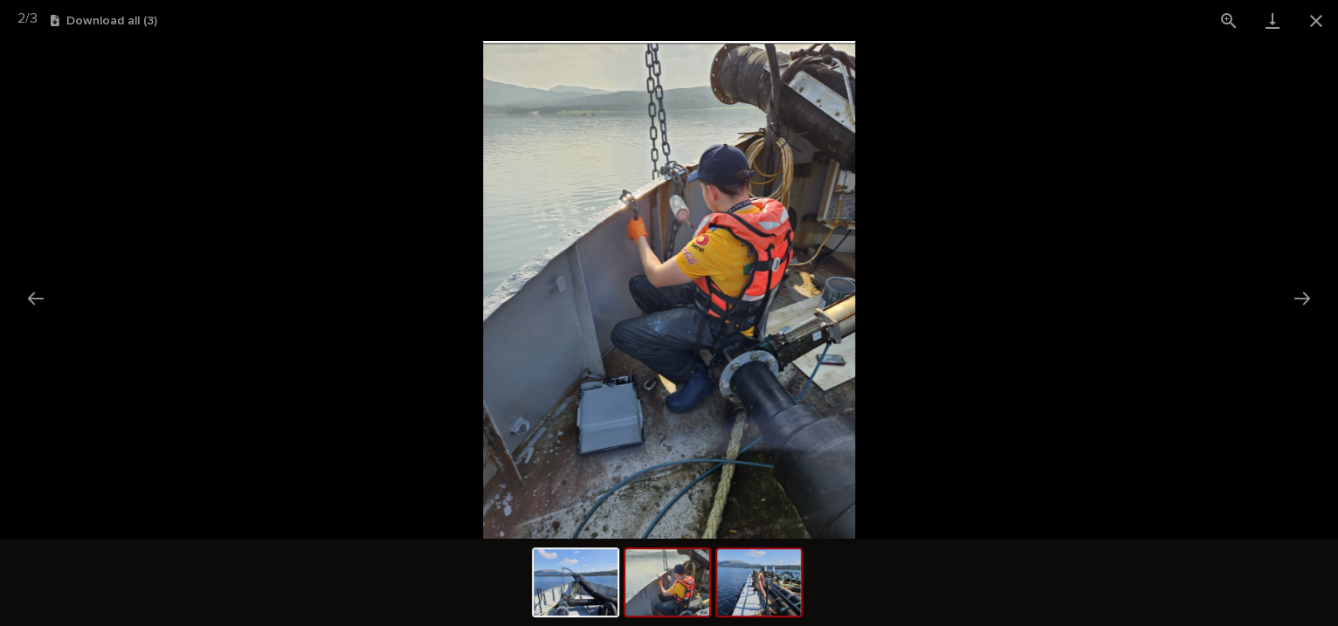
click at [748, 576] on img at bounding box center [759, 582] width 84 height 66
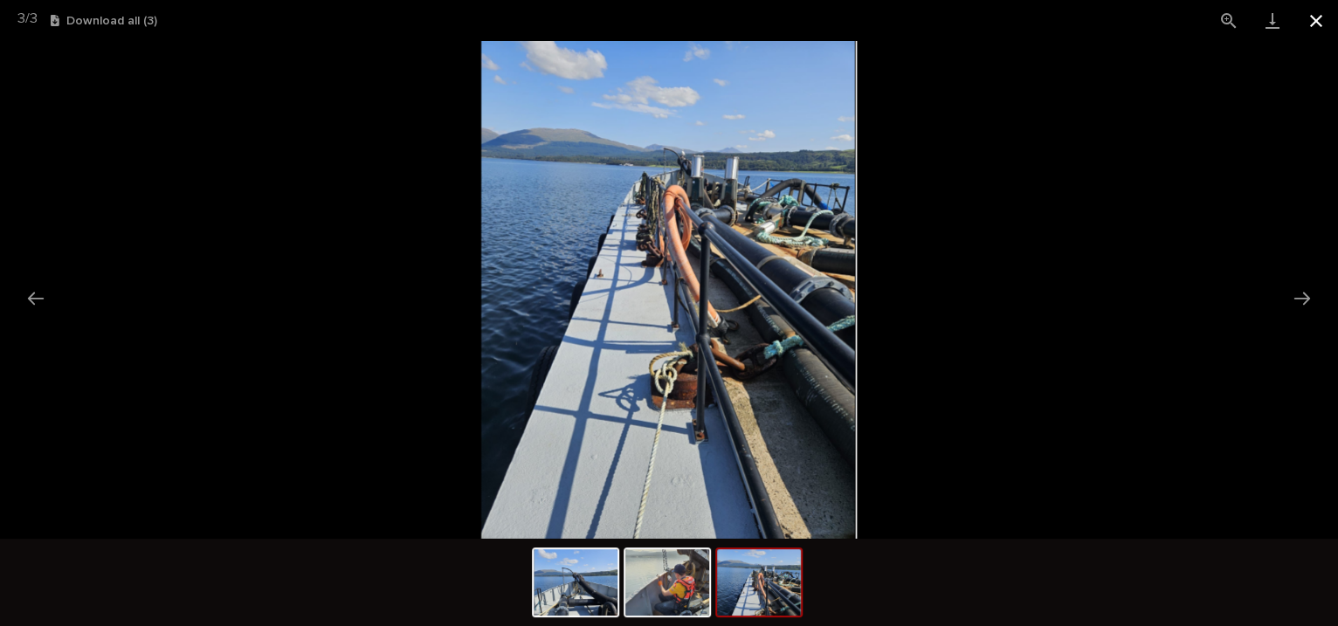
click at [1313, 17] on button "Close gallery" at bounding box center [1316, 20] width 44 height 41
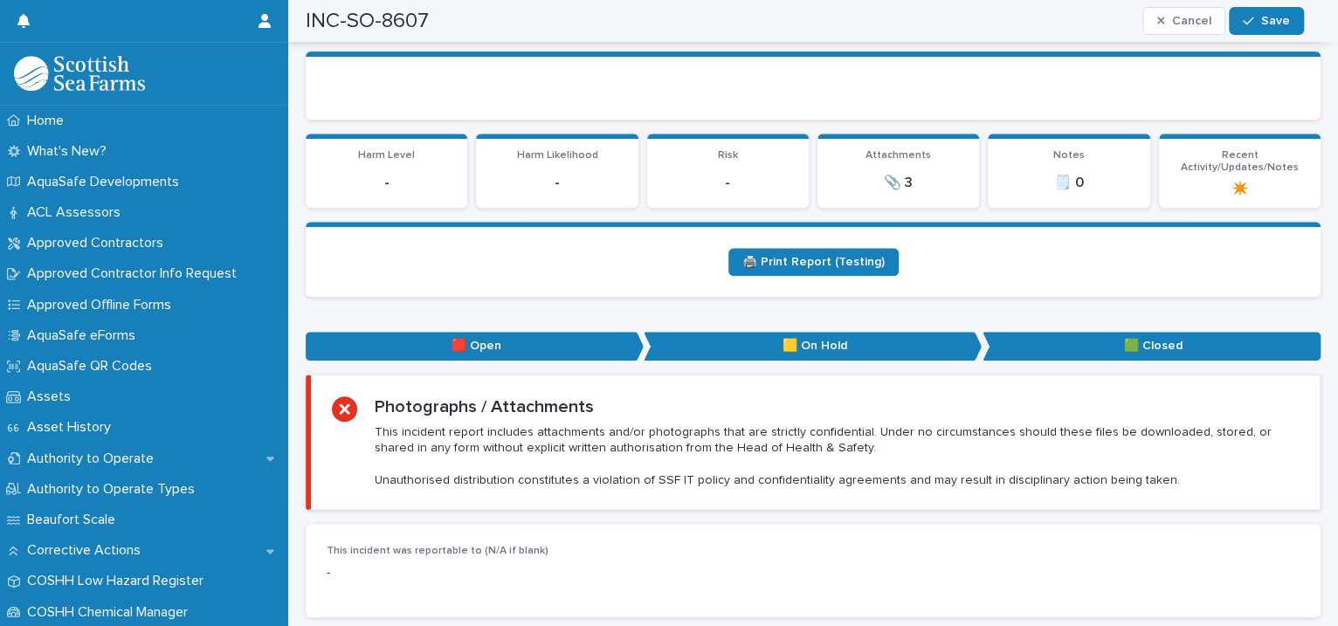
scroll to position [0, 0]
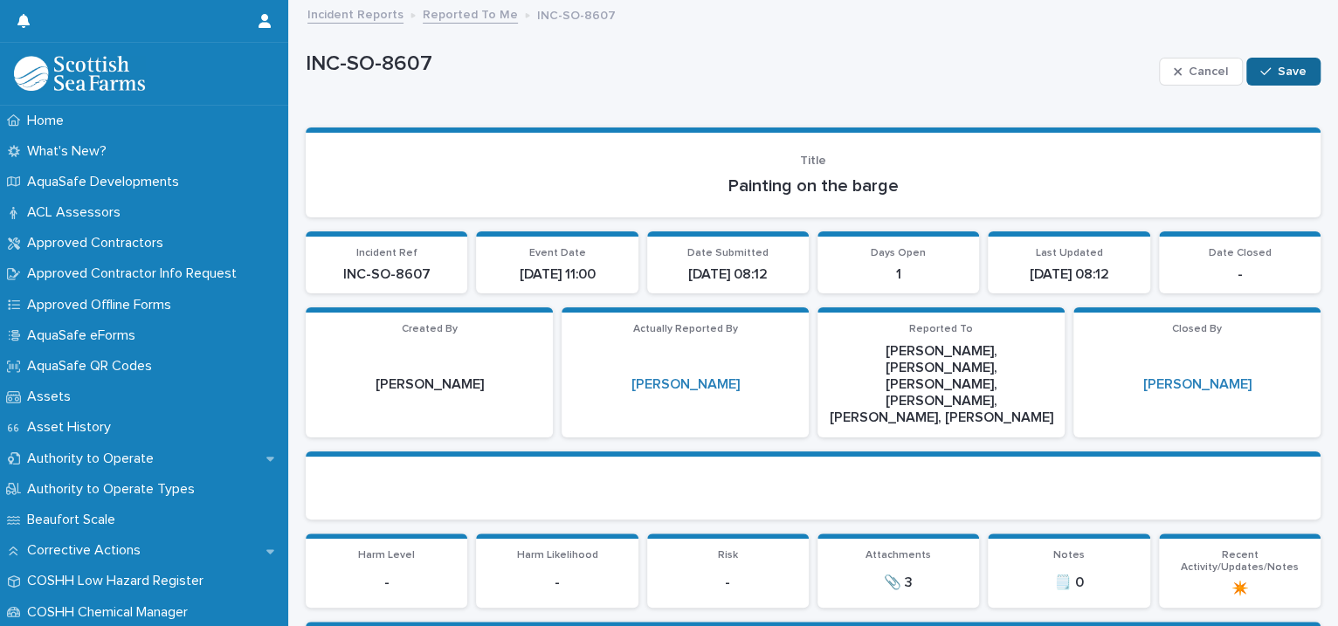
click at [1260, 68] on div "button" at bounding box center [1268, 72] width 17 height 12
click at [452, 17] on link "Reported To Me" at bounding box center [470, 13] width 95 height 20
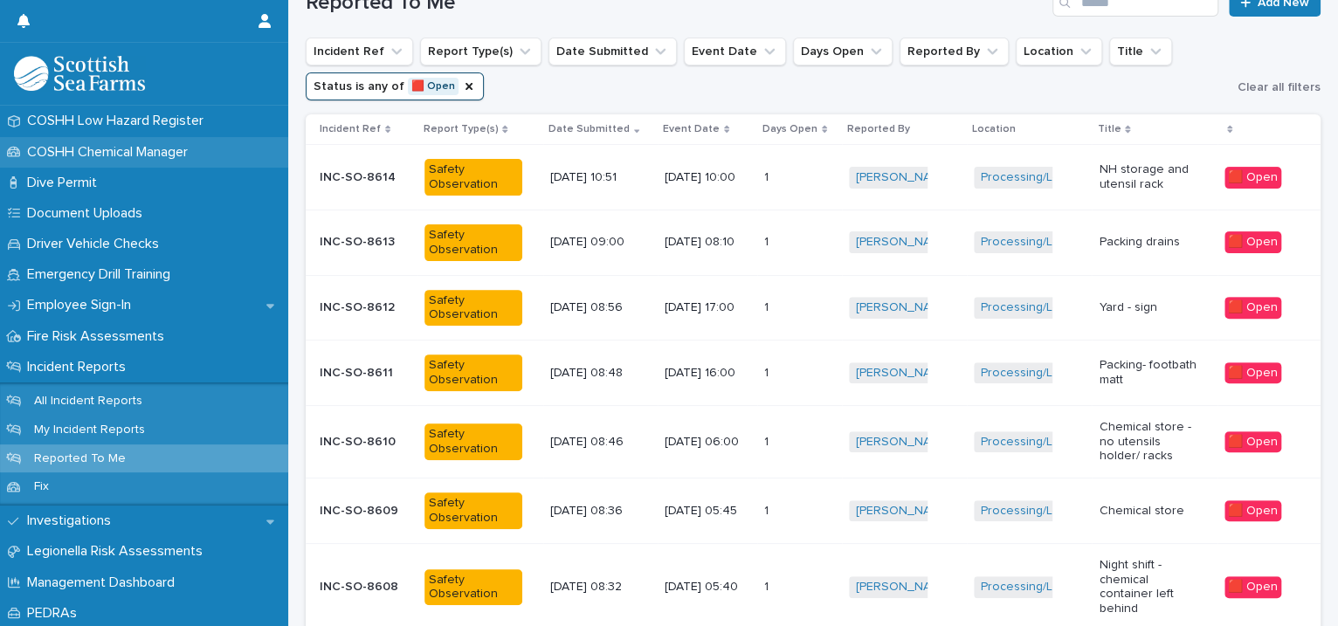
scroll to position [400, 0]
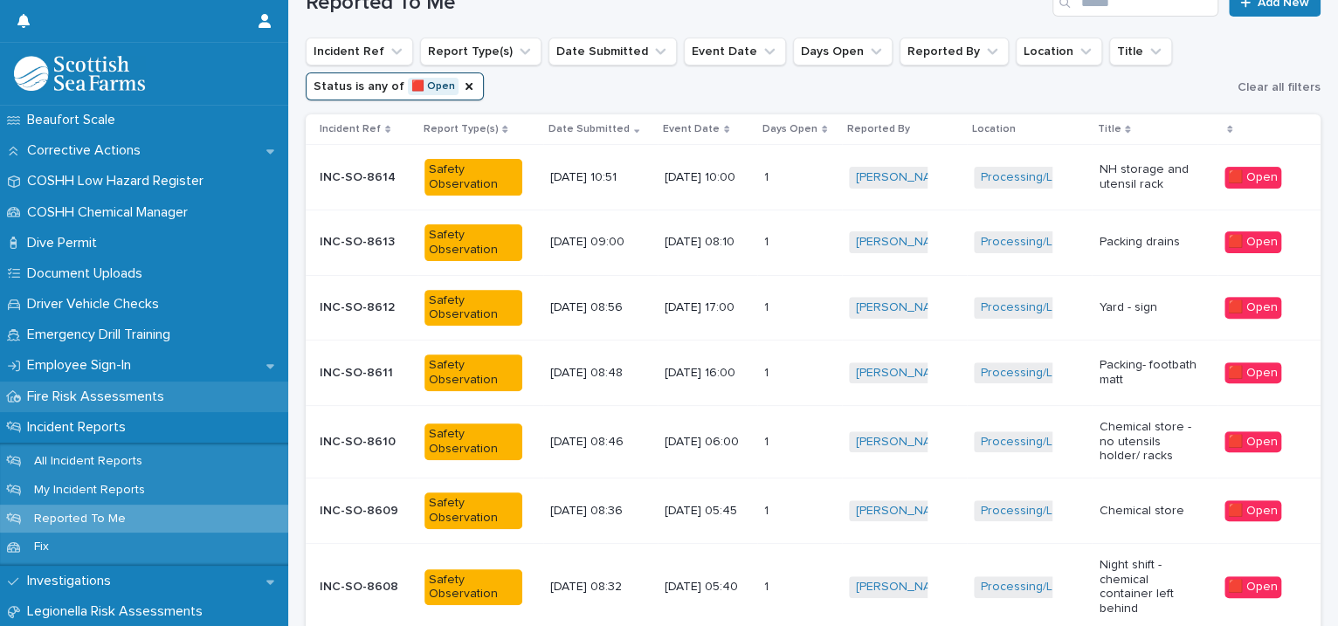
click at [111, 401] on p "Fire Risk Assessments" at bounding box center [99, 397] width 158 height 17
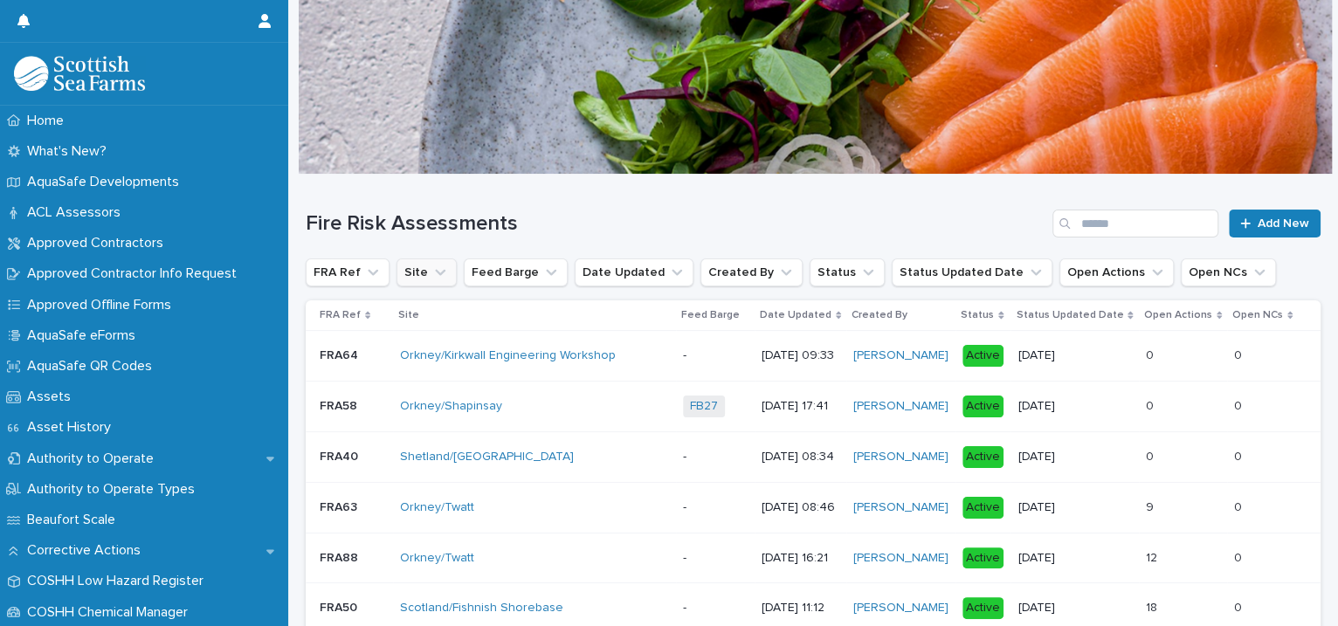
click at [435, 265] on icon "Site" at bounding box center [439, 272] width 17 height 17
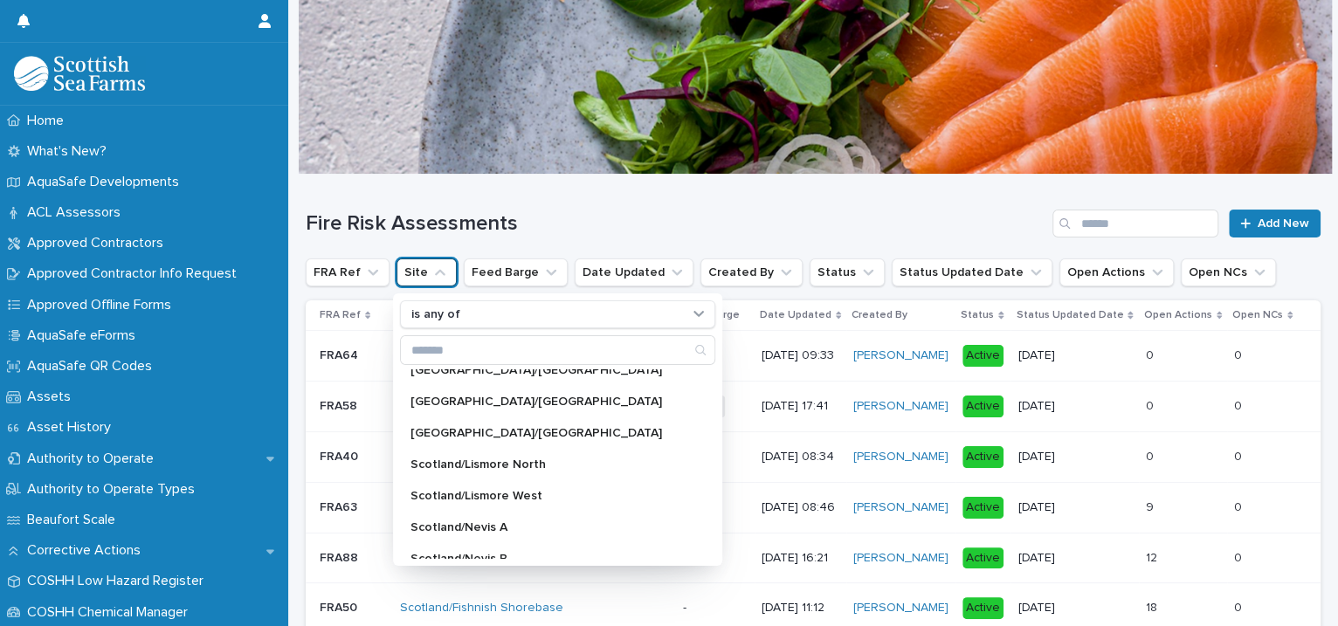
scroll to position [400, 0]
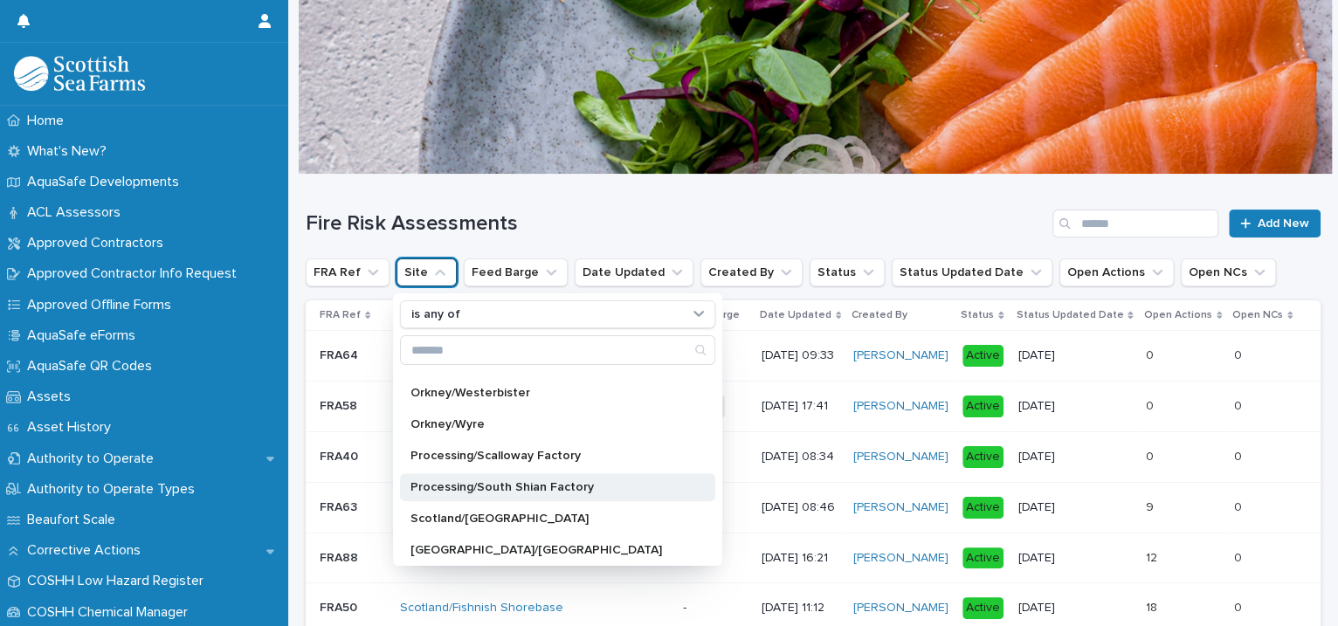
click at [461, 485] on p "Processing/South Shian Factory" at bounding box center [548, 487] width 277 height 12
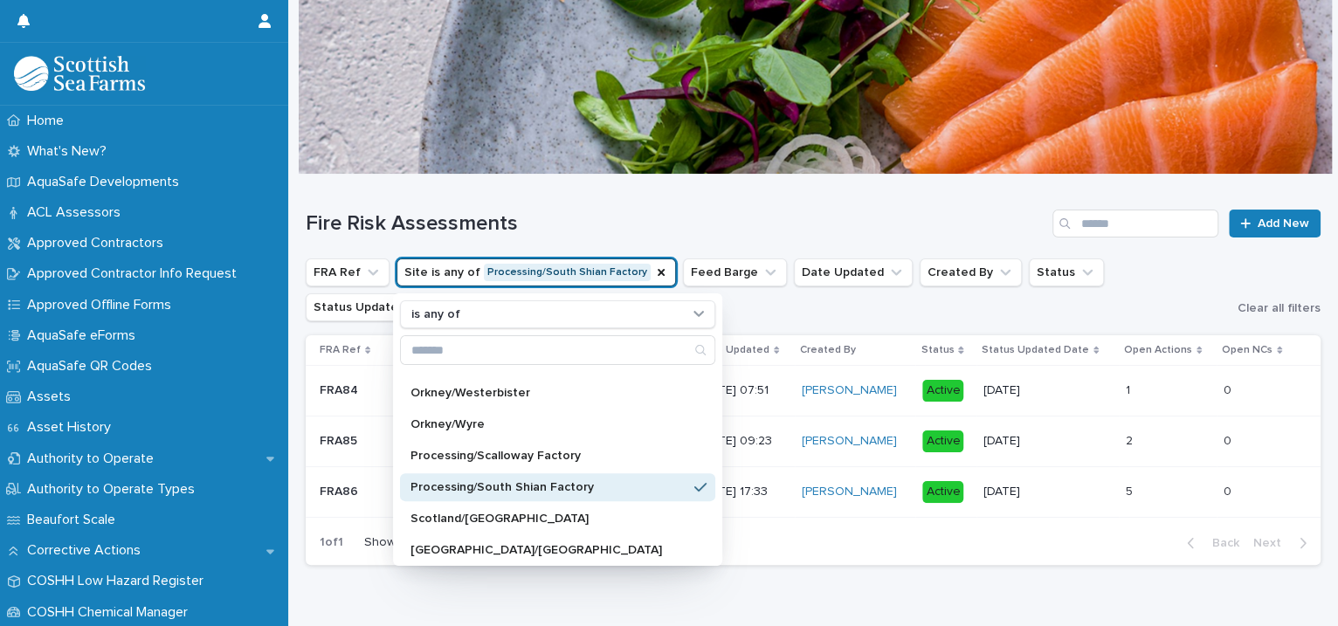
click at [461, 485] on p "Processing/South Shian Factory" at bounding box center [548, 487] width 277 height 12
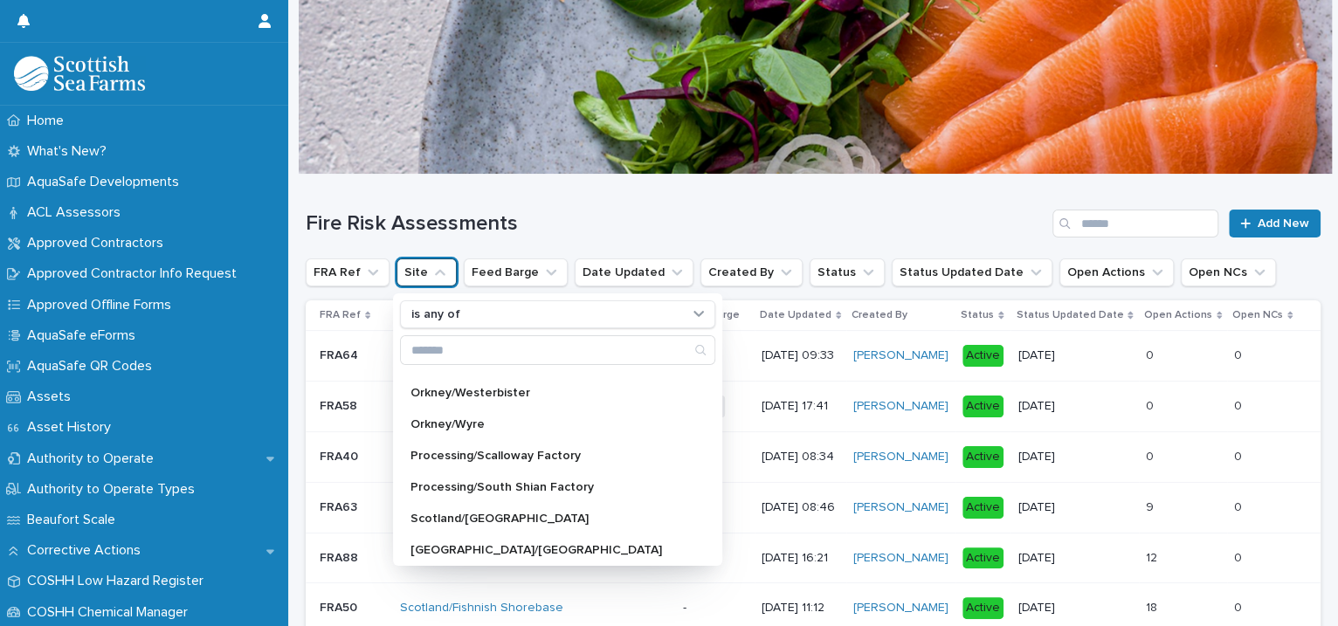
click at [980, 216] on h1 "Fire Risk Assessments" at bounding box center [676, 223] width 740 height 25
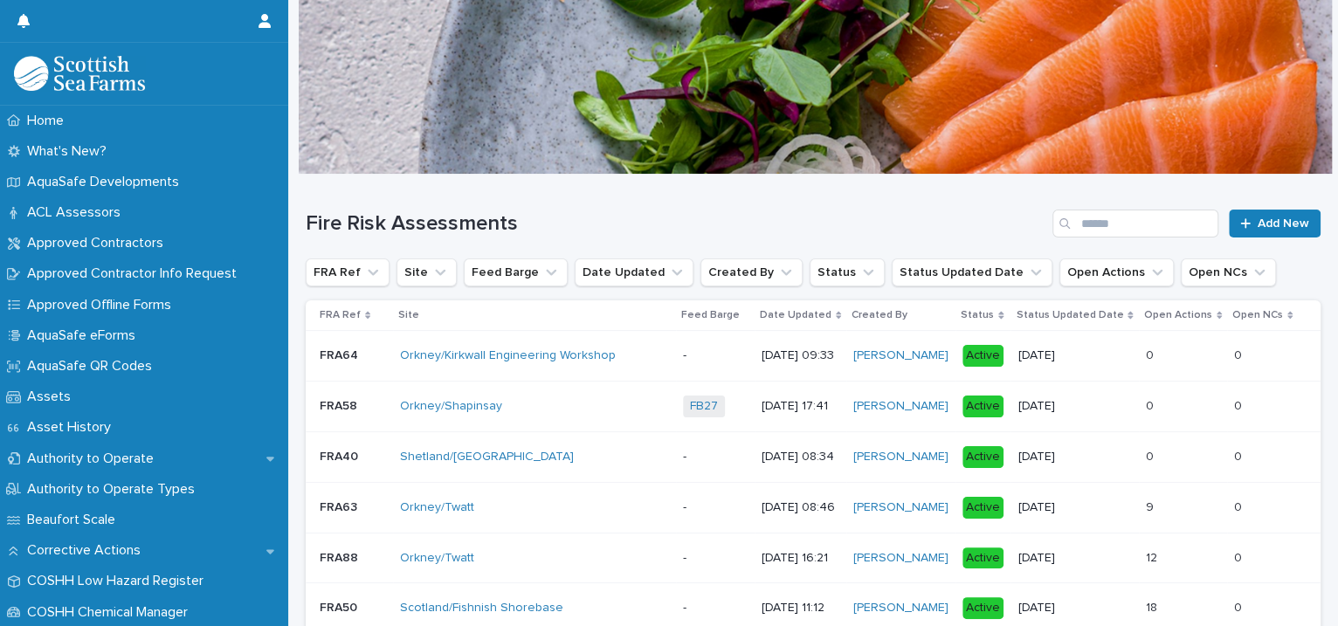
scroll to position [400, 0]
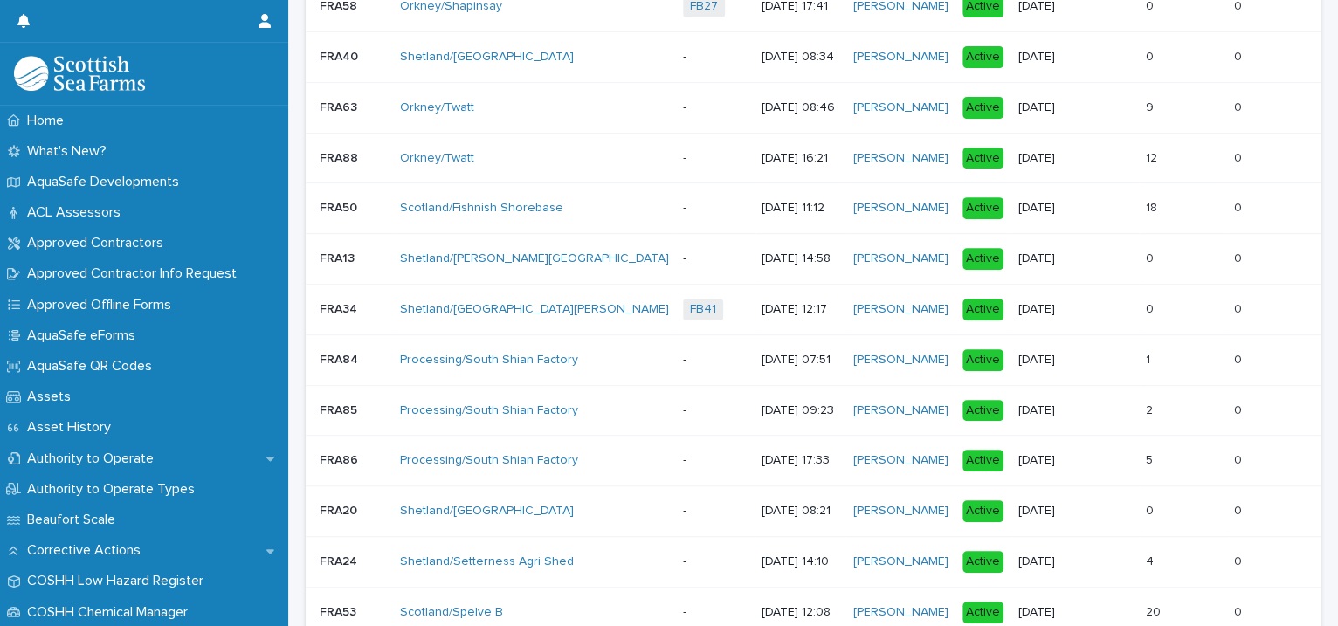
click at [879, 427] on td "[PERSON_NAME]" at bounding box center [900, 410] width 109 height 51
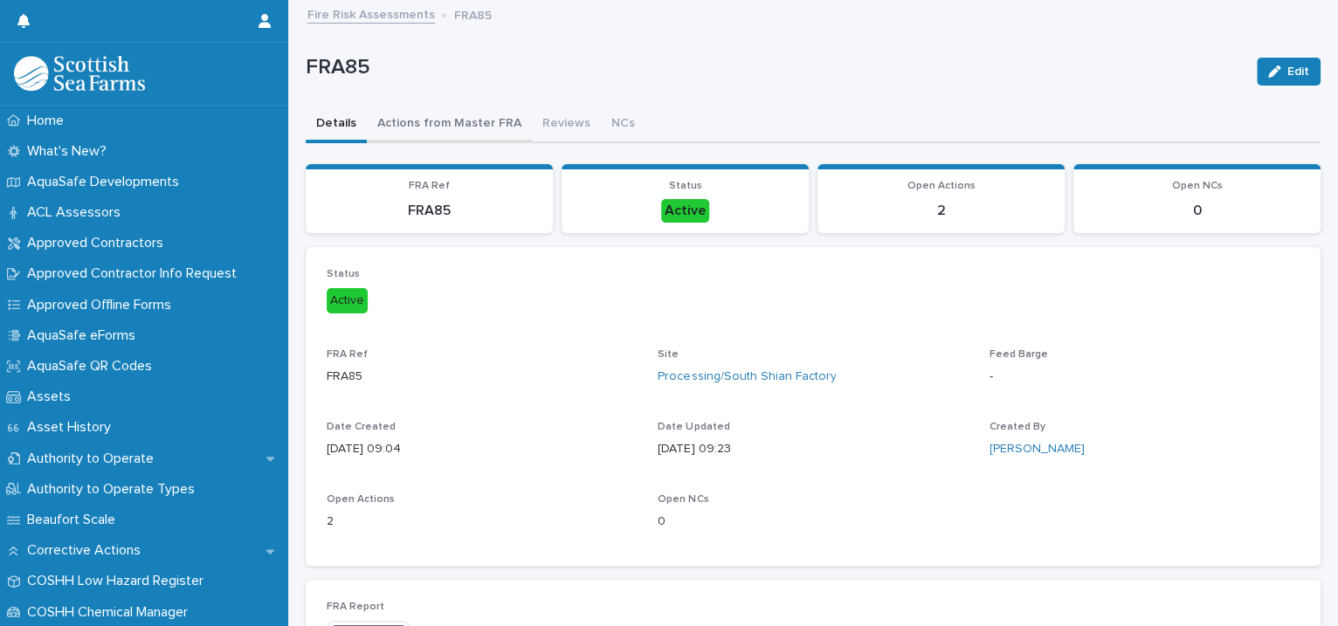
click at [452, 120] on button "Actions from Master FRA" at bounding box center [449, 125] width 165 height 37
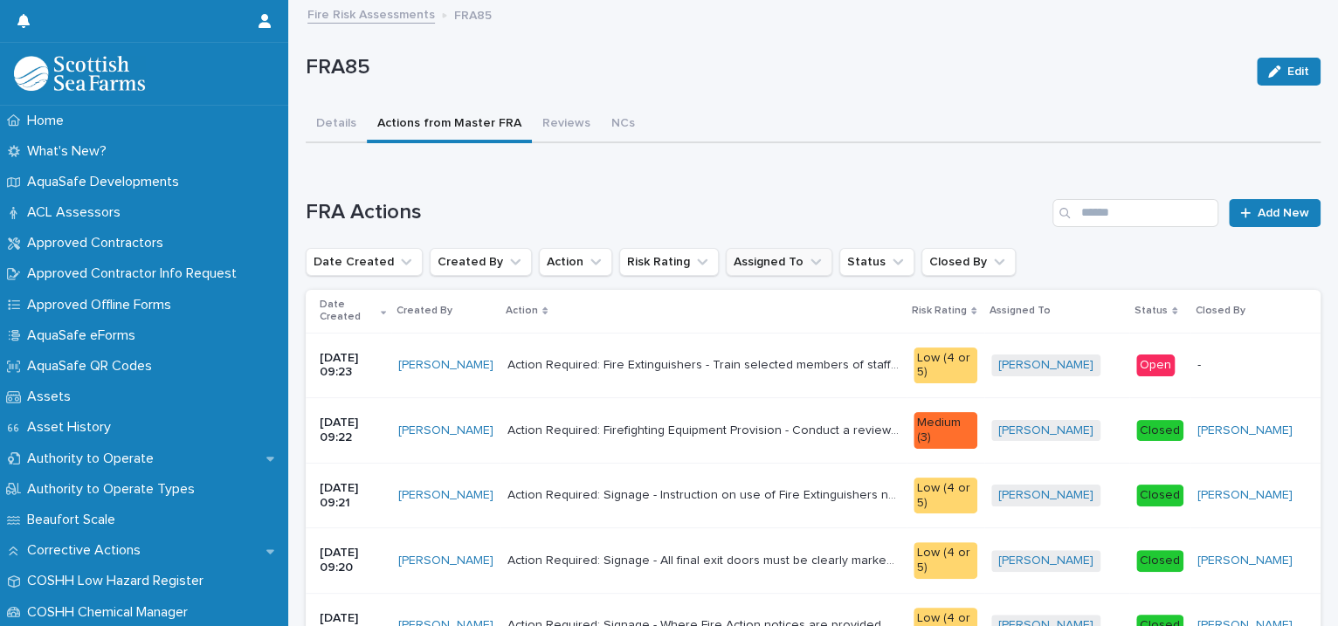
click at [807, 255] on icon "Assigned To" at bounding box center [815, 261] width 17 height 17
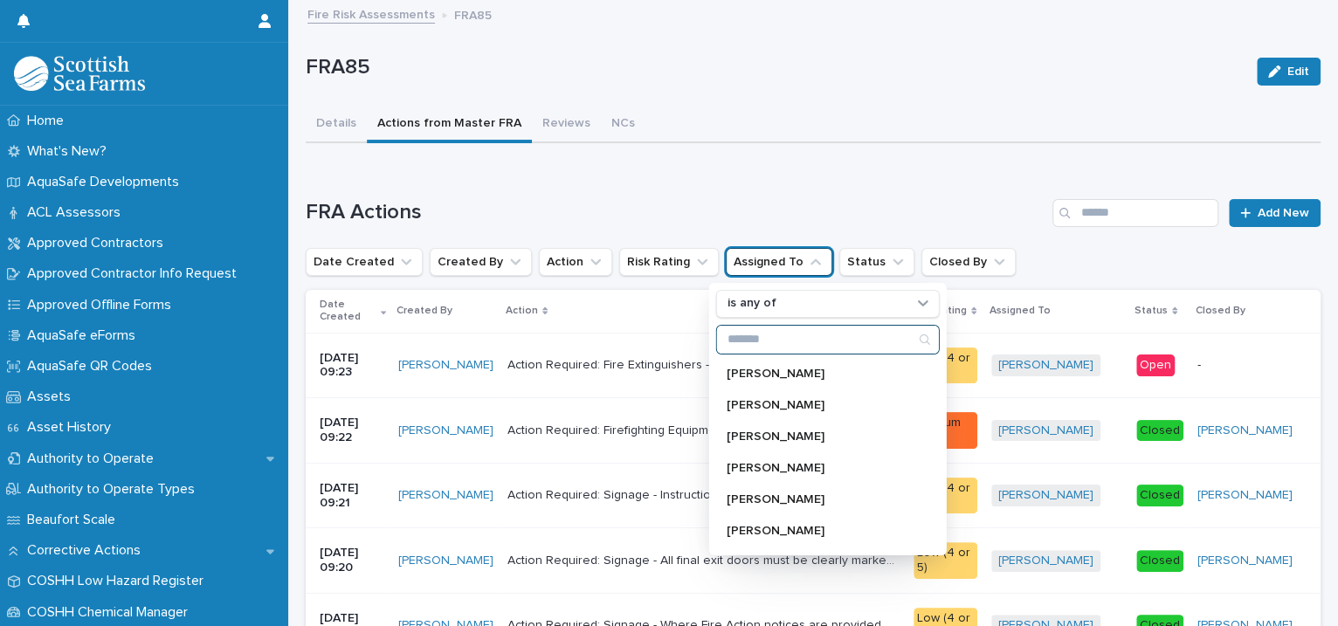
click at [749, 338] on input "Search" at bounding box center [828, 340] width 222 height 28
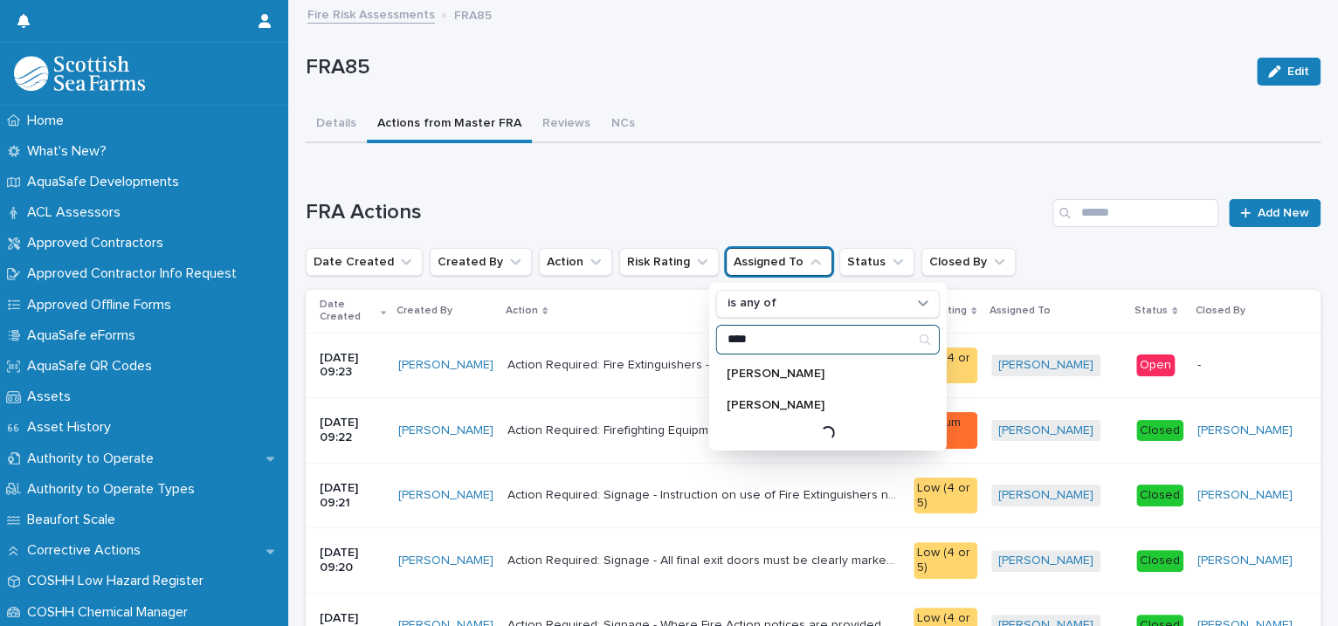
type input "****"
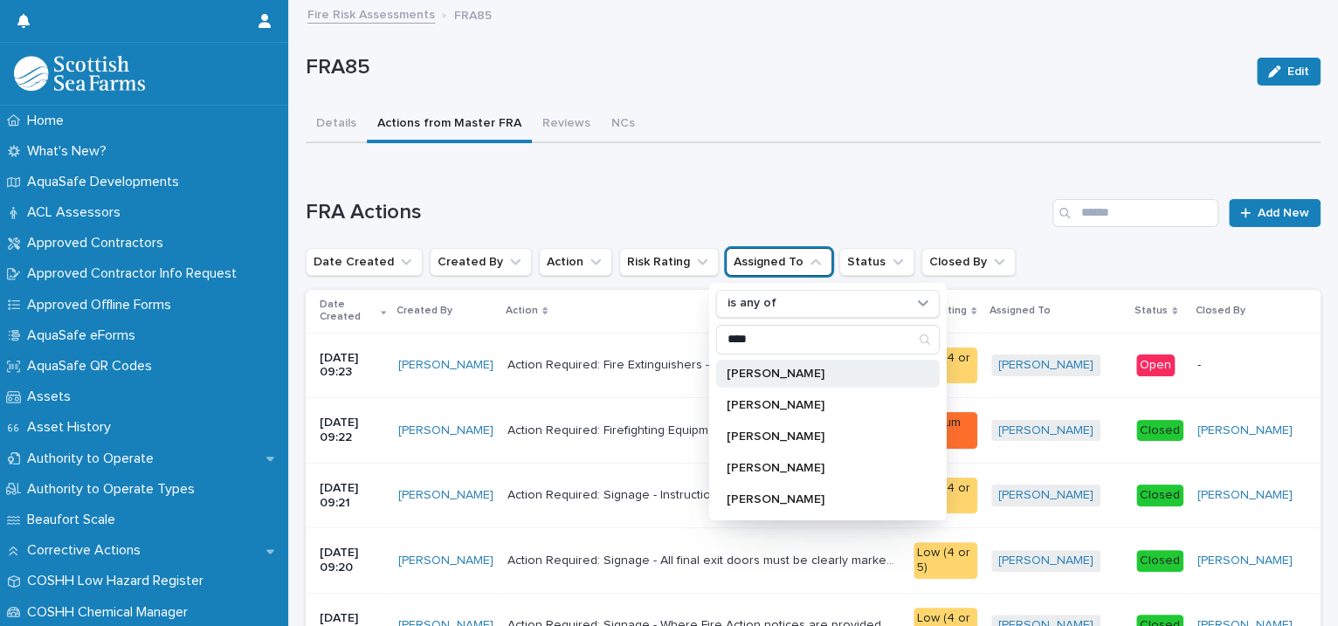
click at [748, 378] on div "[PERSON_NAME]" at bounding box center [828, 374] width 224 height 28
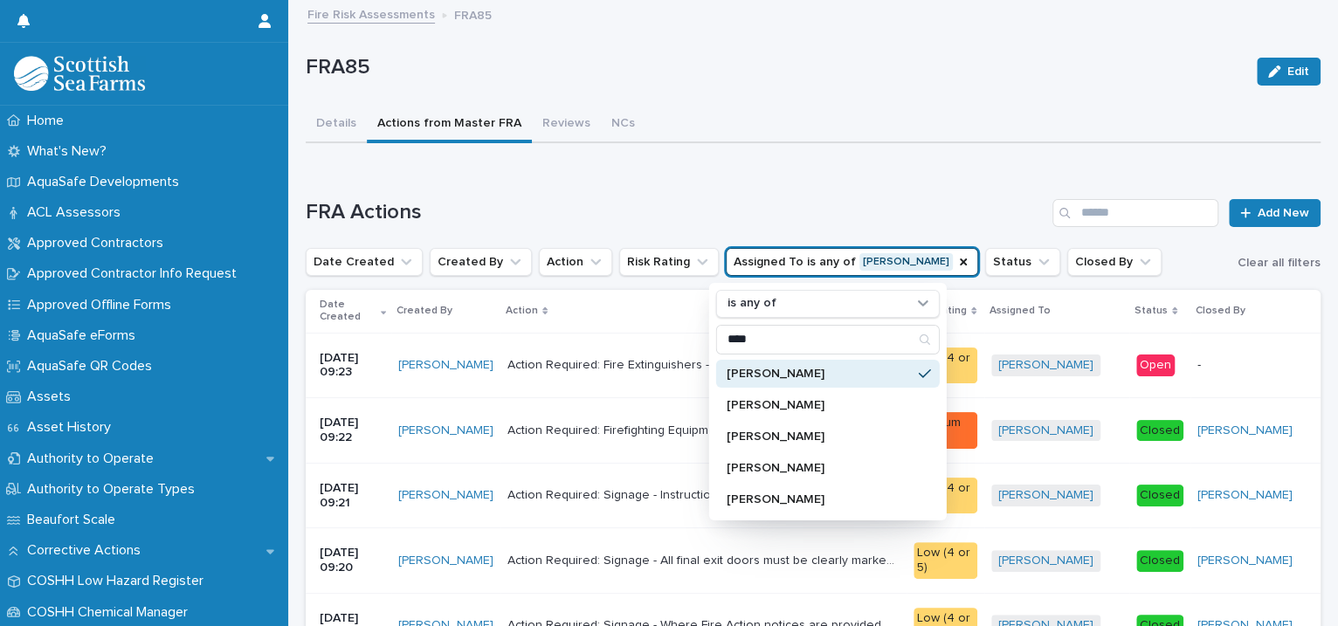
click at [743, 364] on div "[PERSON_NAME]" at bounding box center [828, 374] width 224 height 28
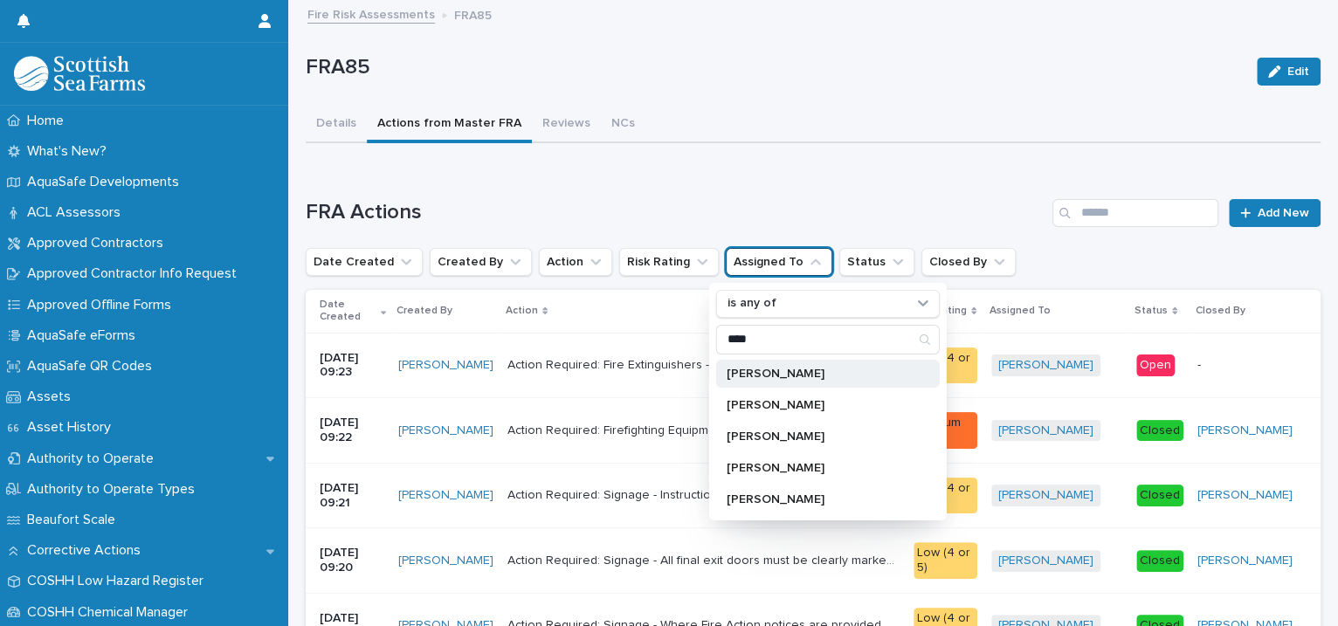
click at [742, 368] on p "[PERSON_NAME]" at bounding box center [819, 374] width 185 height 12
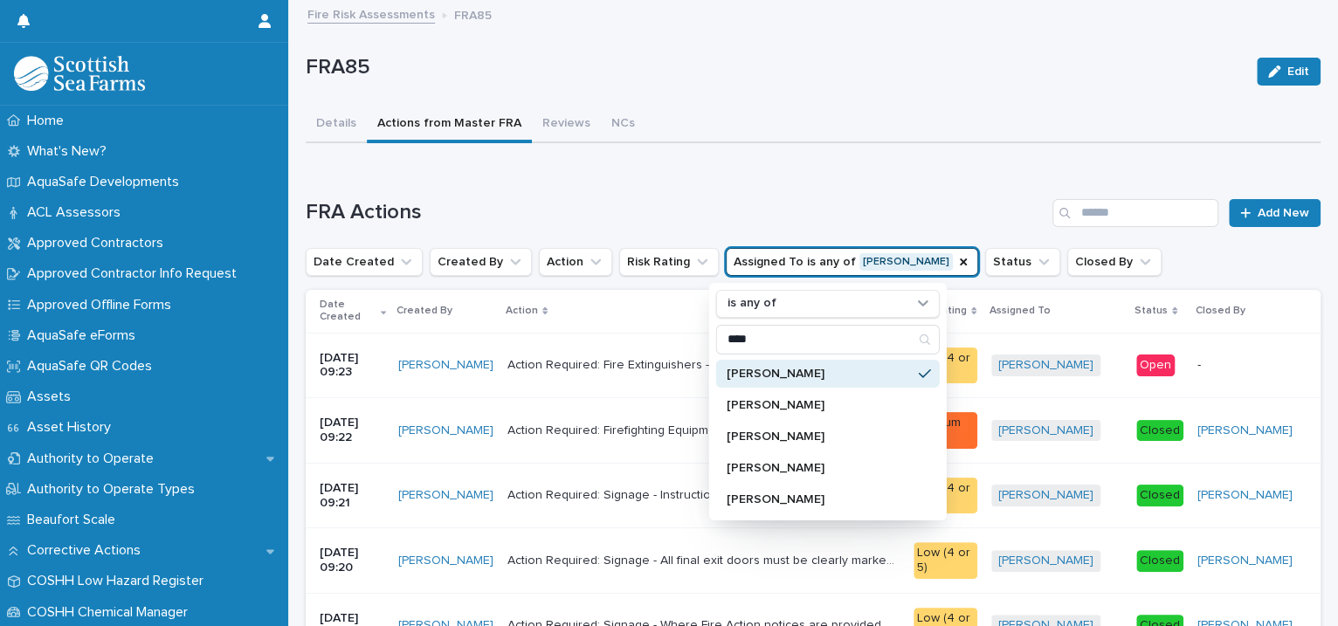
click at [742, 368] on p "[PERSON_NAME]" at bounding box center [819, 374] width 185 height 12
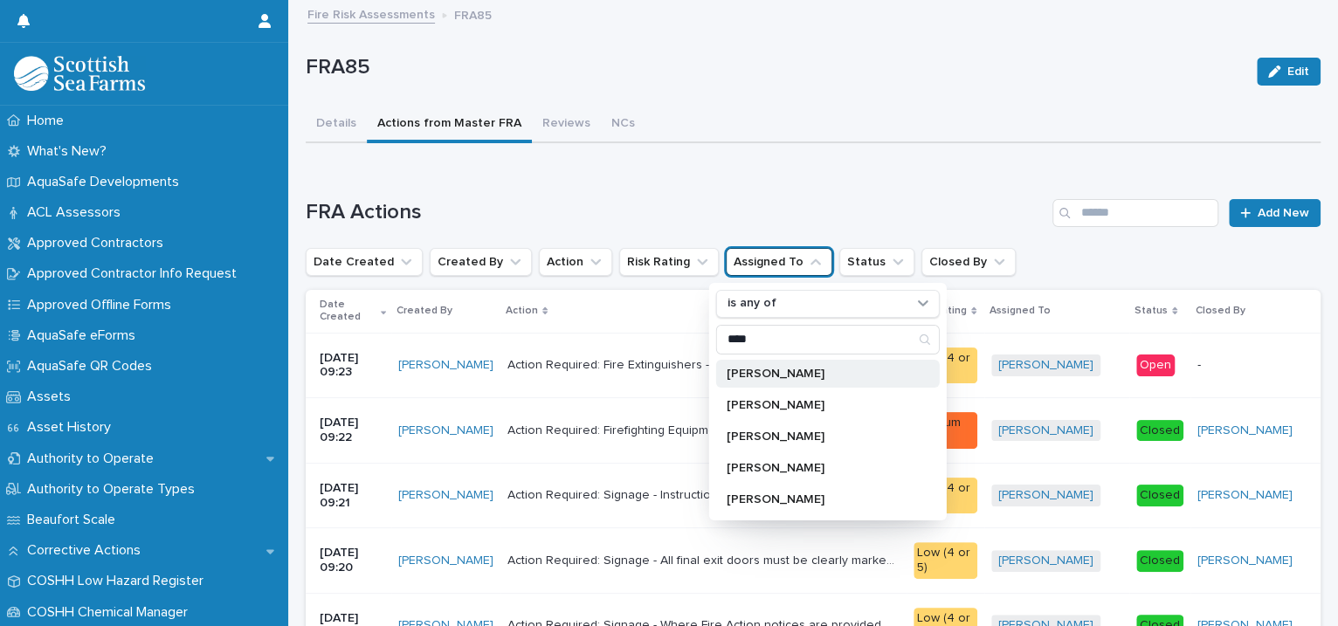
click at [737, 368] on p "[PERSON_NAME]" at bounding box center [819, 374] width 185 height 12
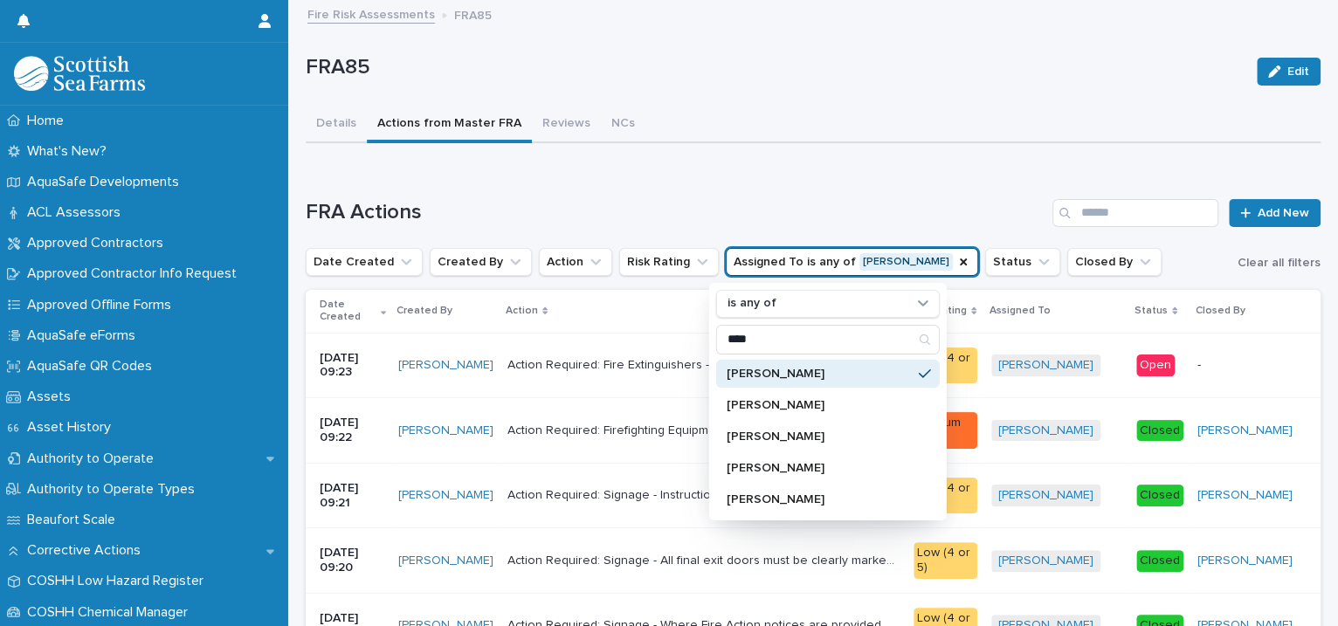
click at [814, 122] on div "Details Actions from Master FRA Reviews NCs" at bounding box center [813, 125] width 1015 height 37
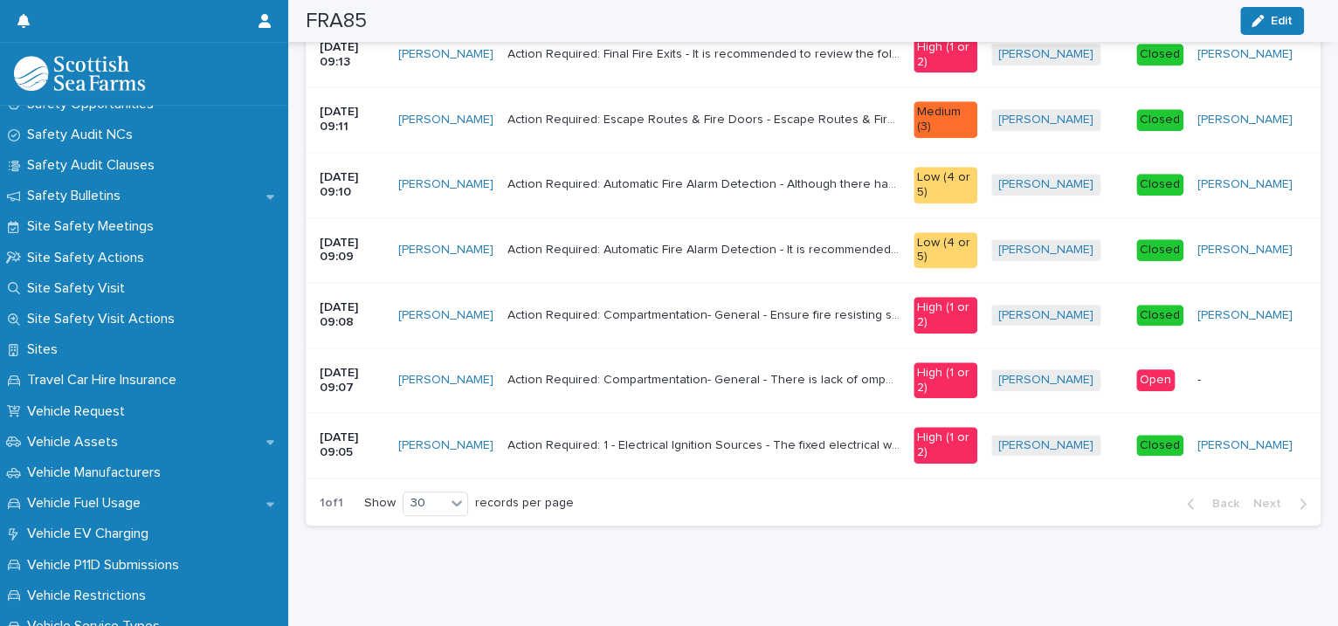
scroll to position [960, 0]
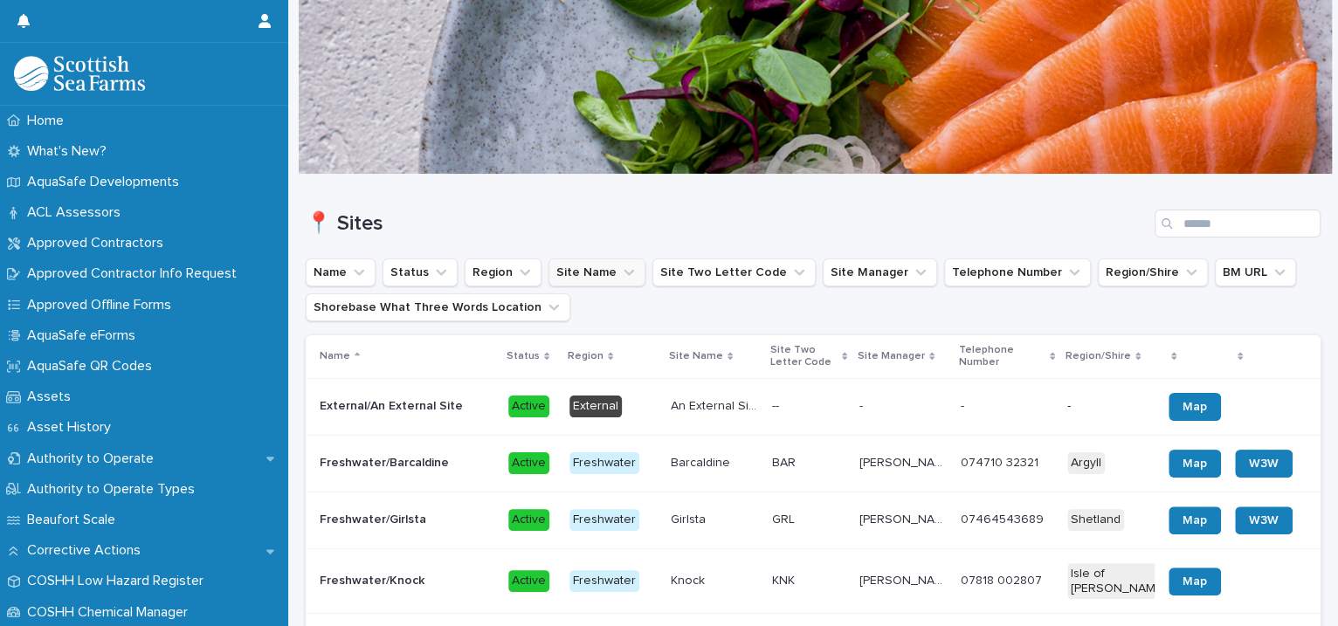
click at [624, 270] on icon "Site Name" at bounding box center [629, 273] width 10 height 6
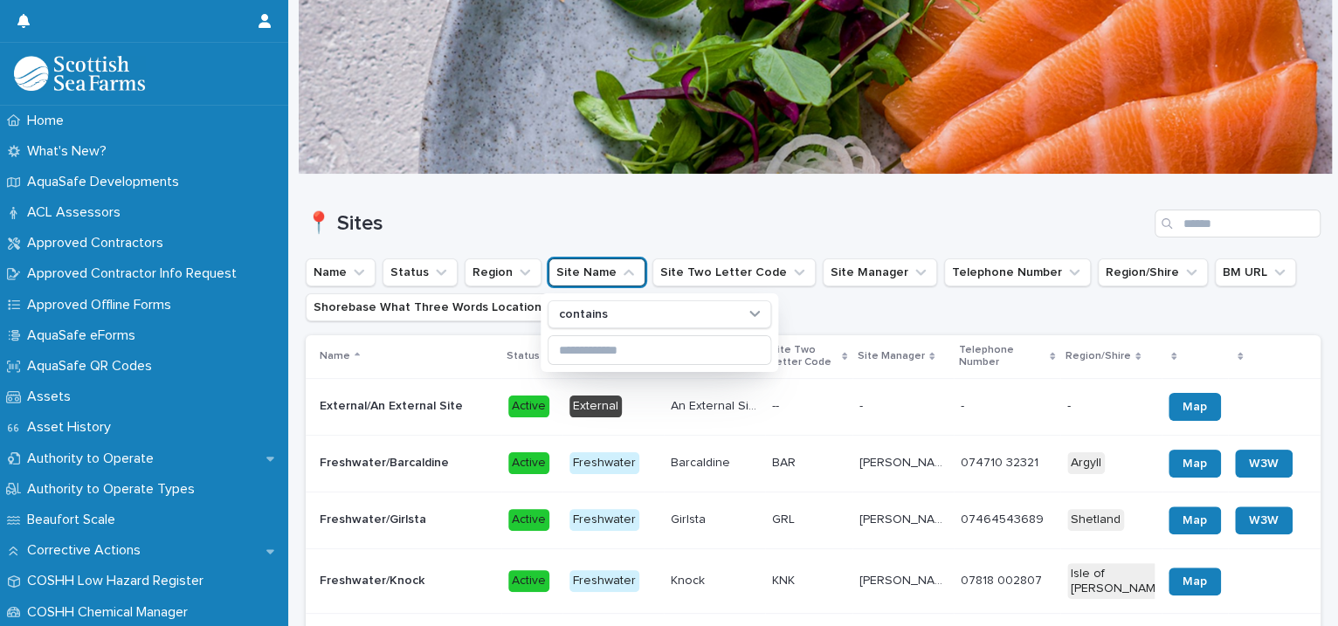
click at [622, 270] on icon "Site Name" at bounding box center [628, 272] width 17 height 17
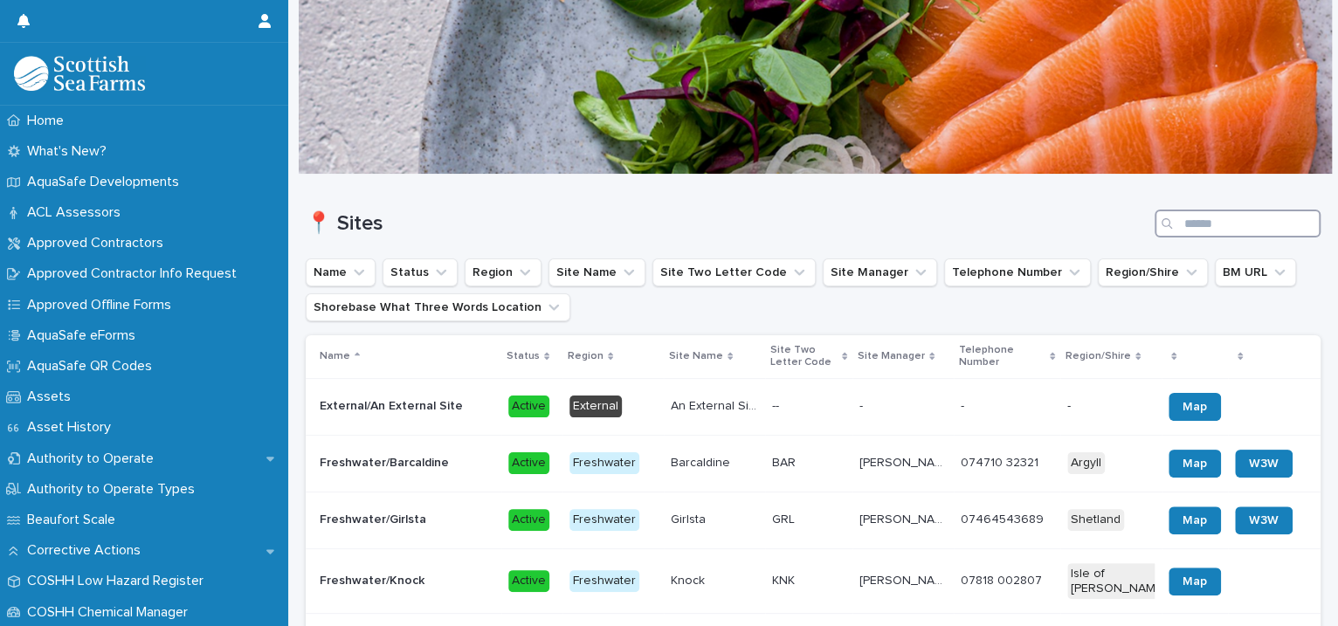
click at [1181, 227] on input "Search" at bounding box center [1238, 224] width 166 height 28
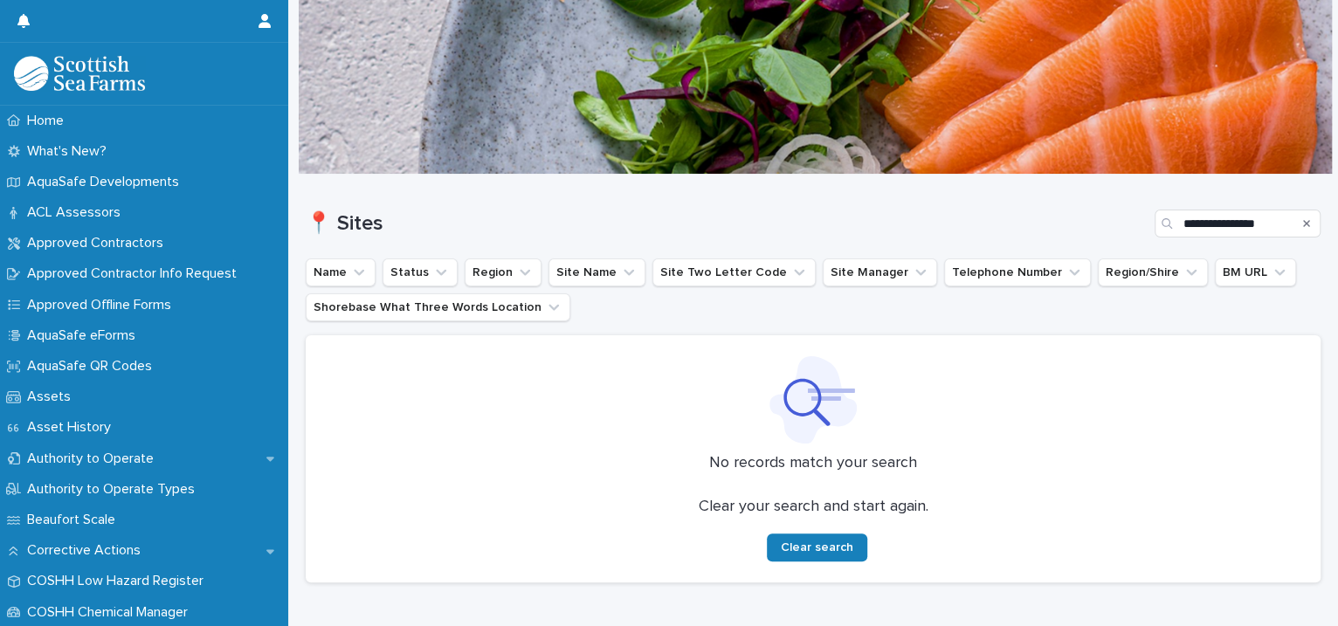
click at [1293, 220] on div "Search" at bounding box center [1307, 224] width 28 height 28
click at [1256, 223] on input "**********" at bounding box center [1238, 224] width 166 height 28
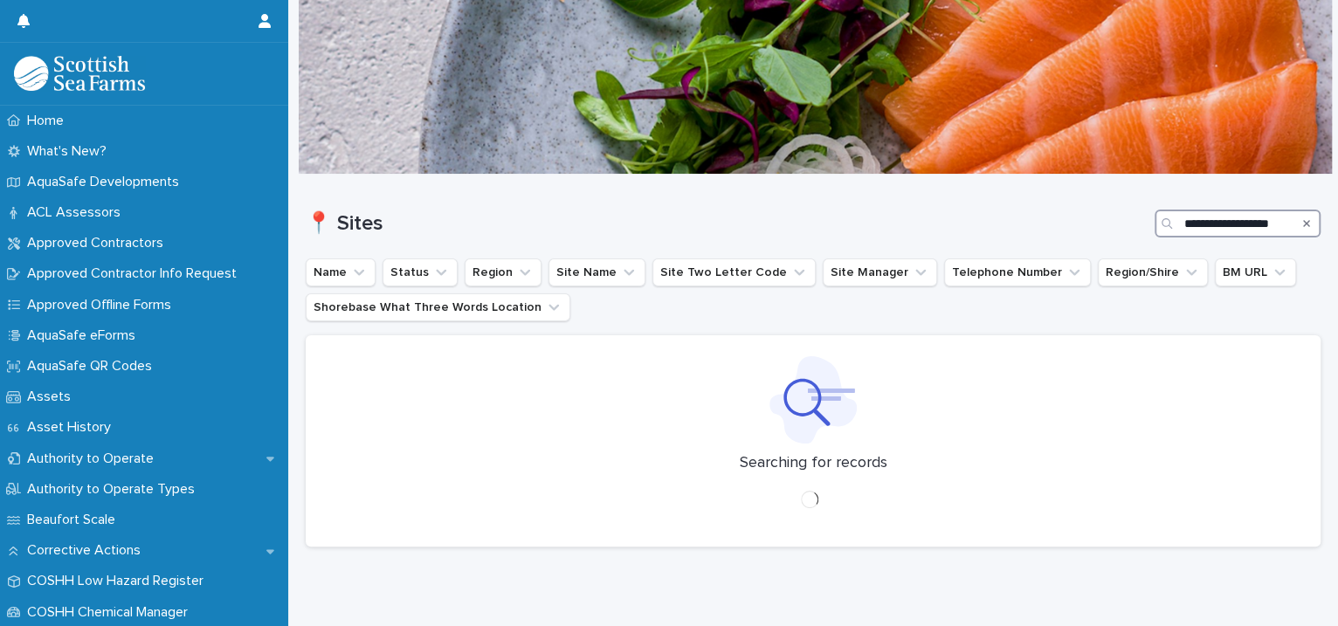
type input "**********"
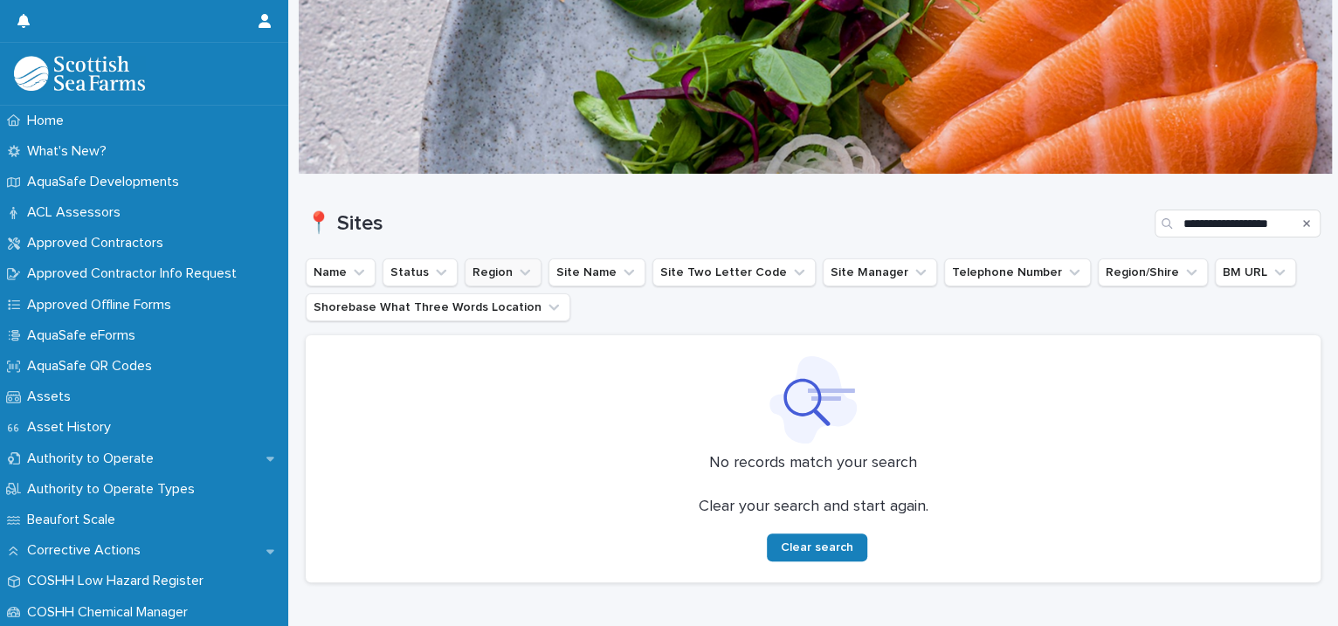
click at [520, 272] on icon "Region" at bounding box center [525, 273] width 10 height 6
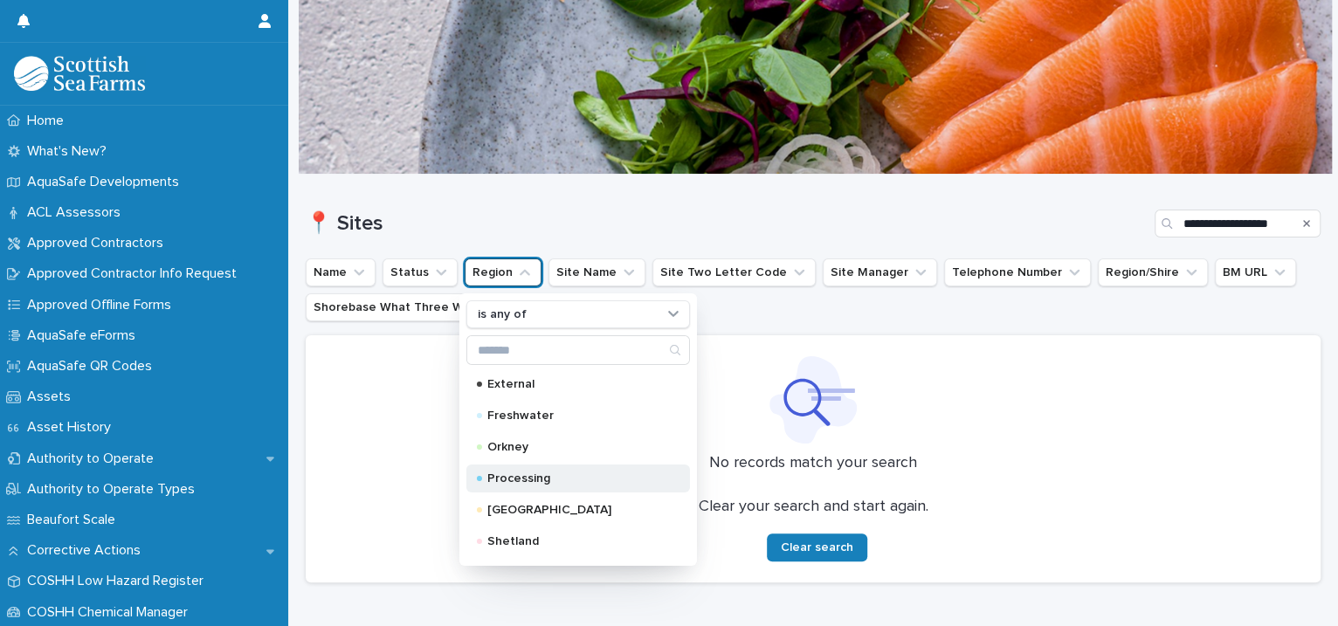
click at [535, 483] on p "Processing" at bounding box center [574, 479] width 175 height 12
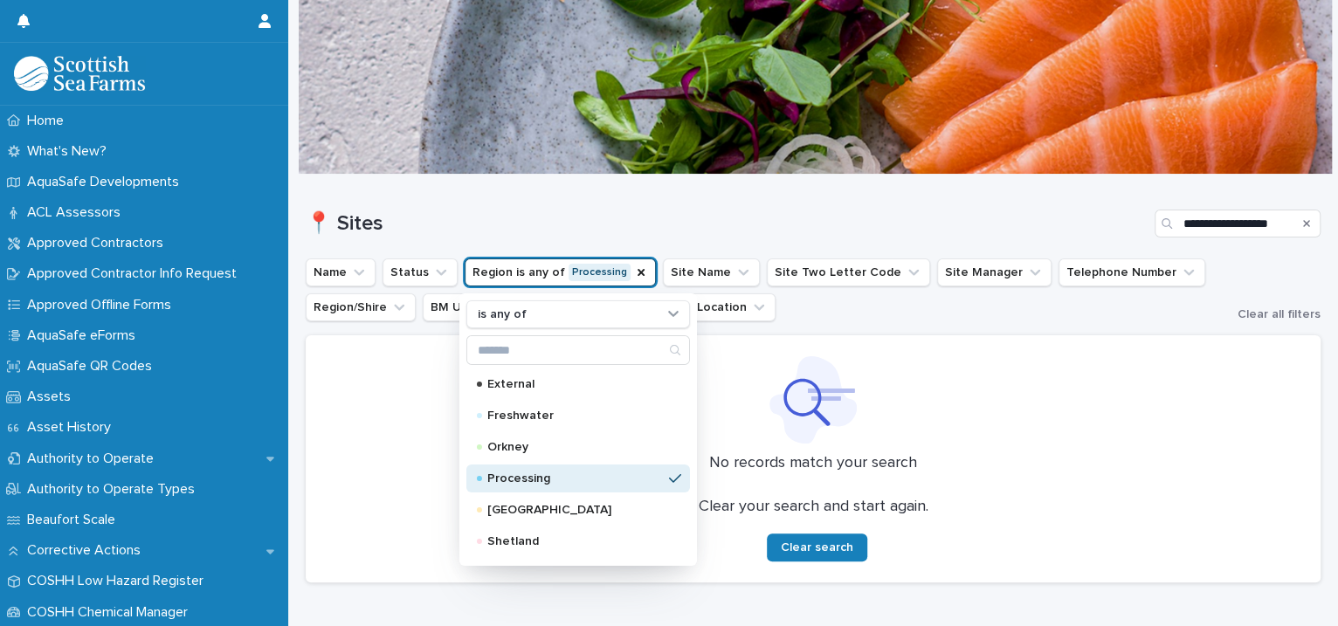
click at [951, 448] on div "No records match your search Clear your search and start again. Clear search" at bounding box center [813, 458] width 1015 height 247
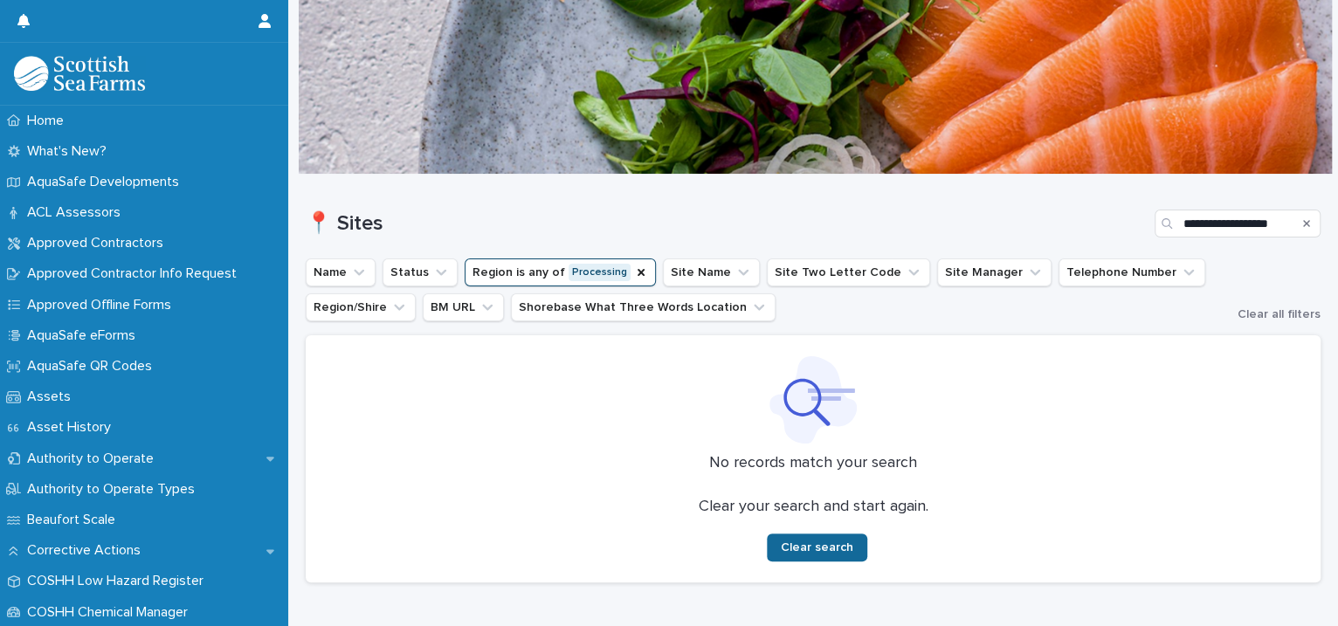
click at [792, 551] on span "Clear search" at bounding box center [817, 547] width 72 height 12
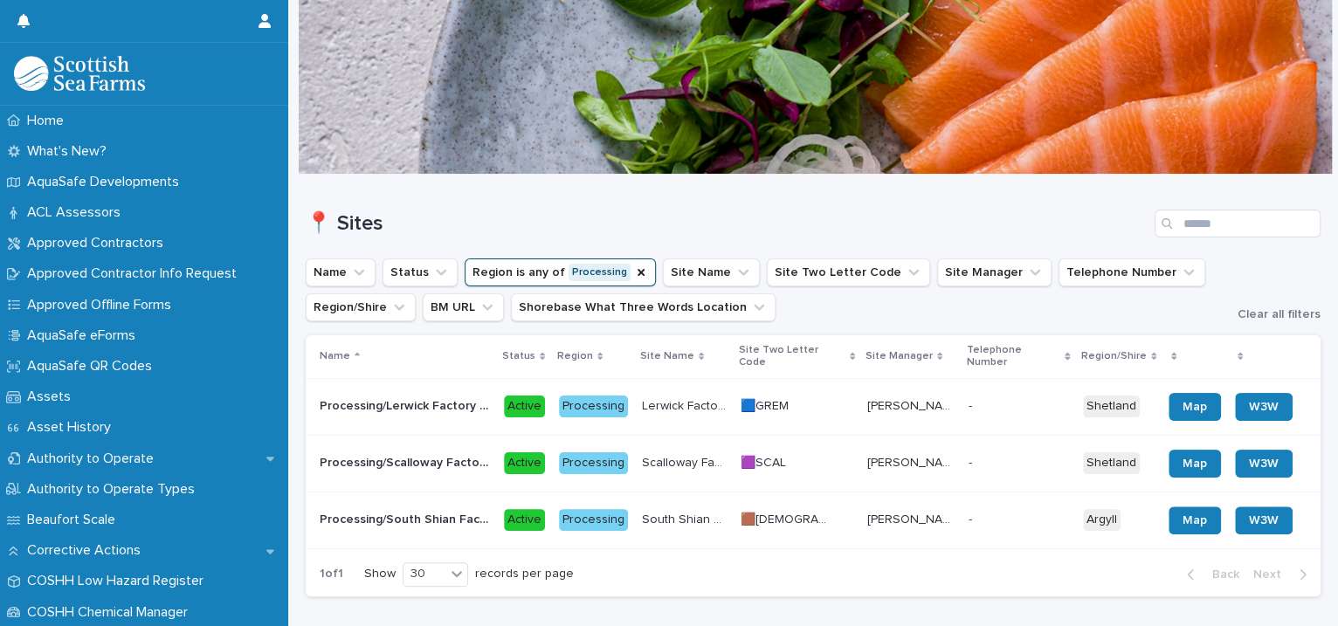
click at [1025, 521] on p at bounding box center [1012, 520] width 87 height 15
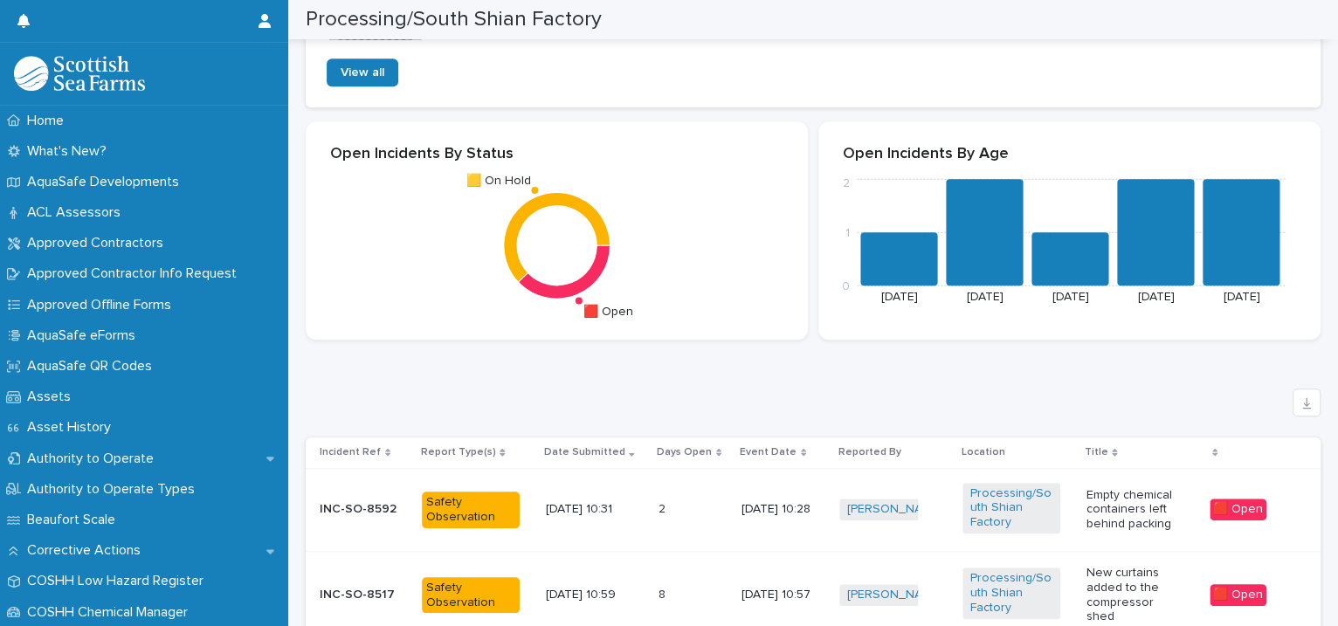
scroll to position [1201, 0]
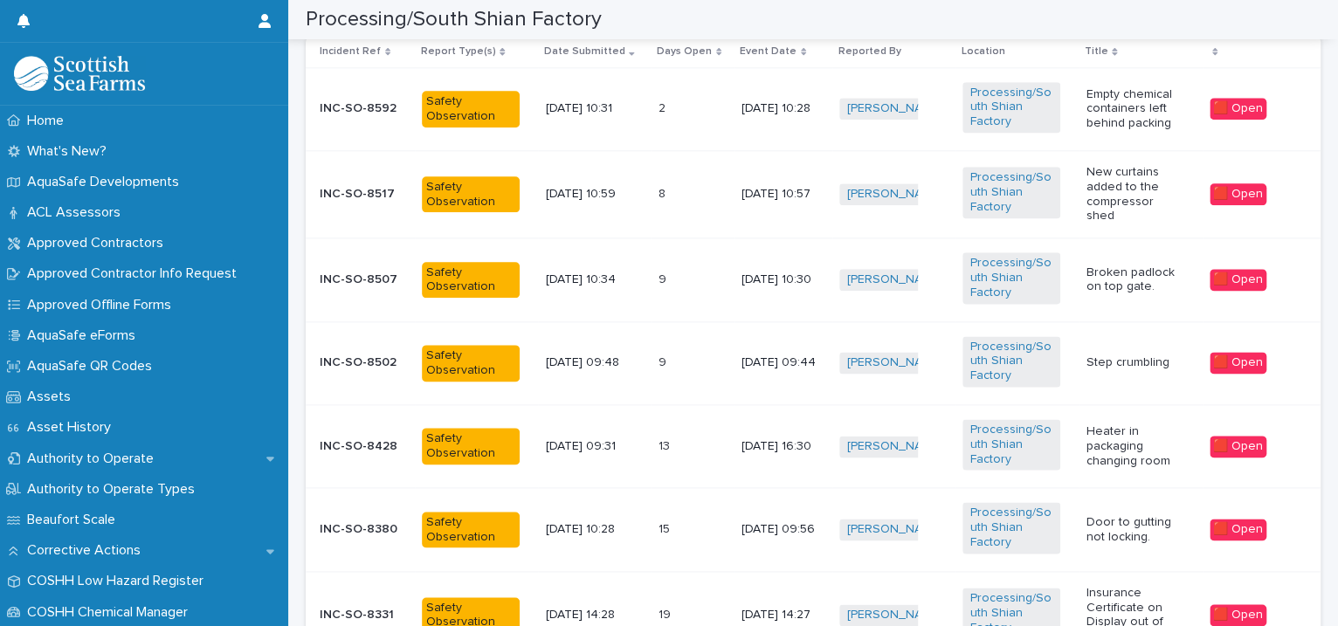
click at [777, 448] on div "7/8/2025 16:30" at bounding box center [784, 446] width 84 height 29
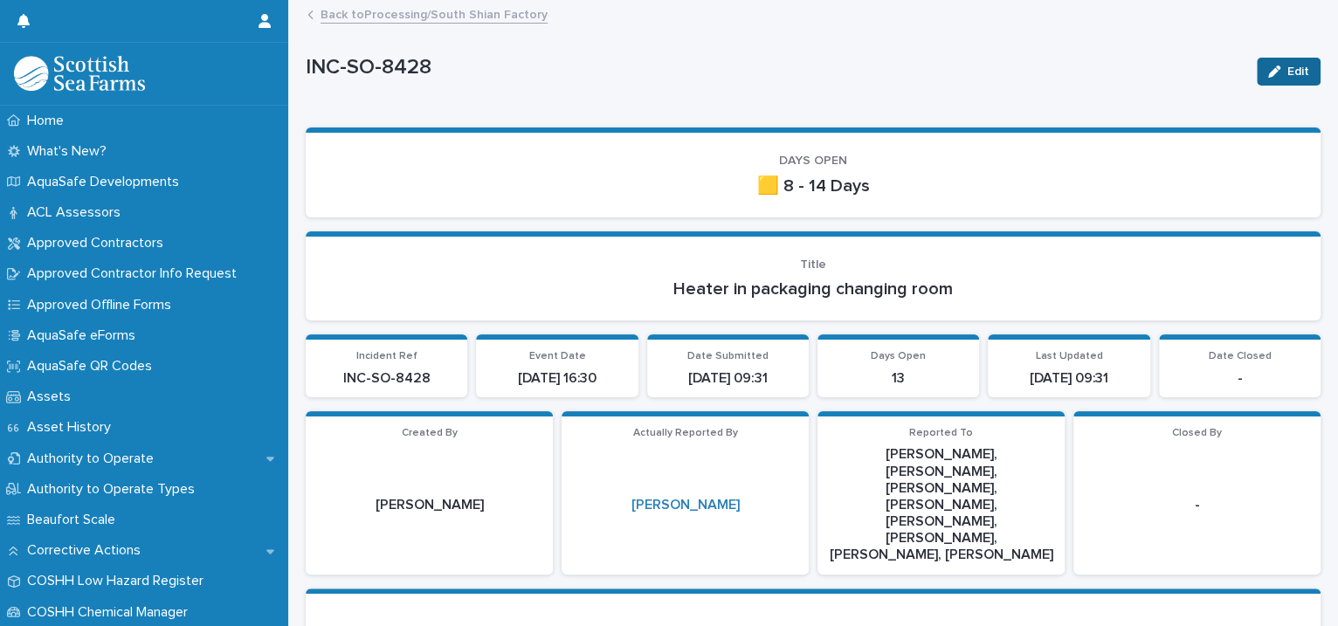
click at [1287, 58] on button "Edit" at bounding box center [1289, 72] width 64 height 28
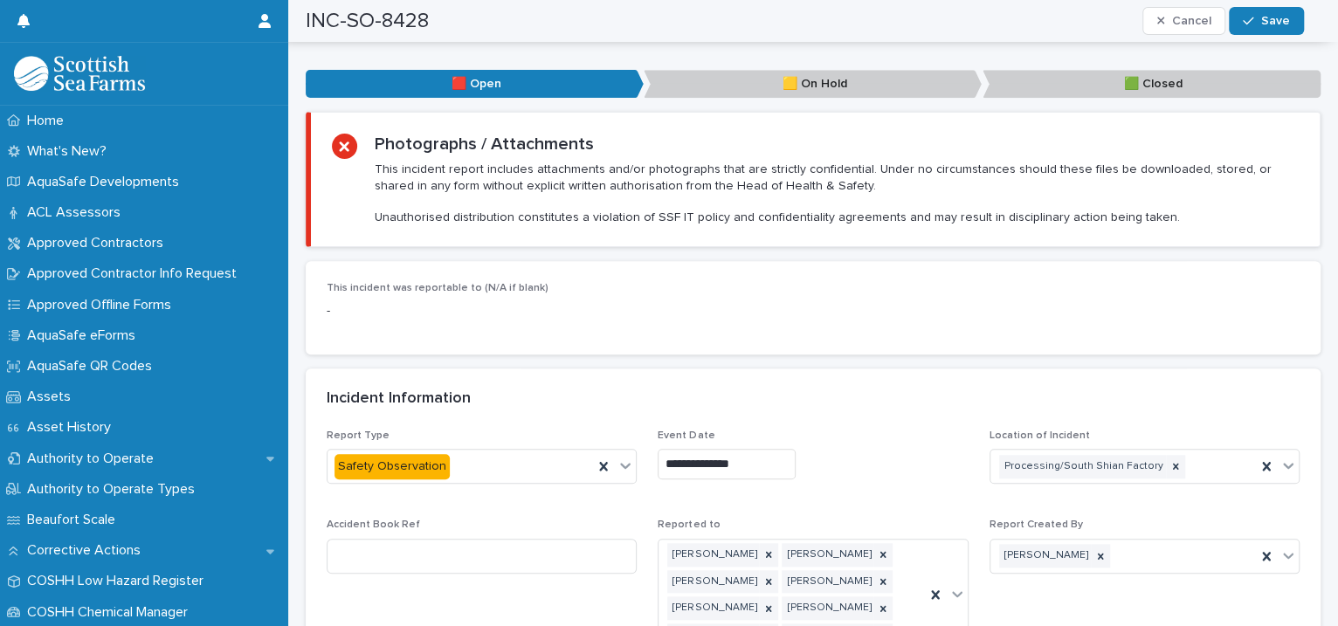
scroll to position [1201, 0]
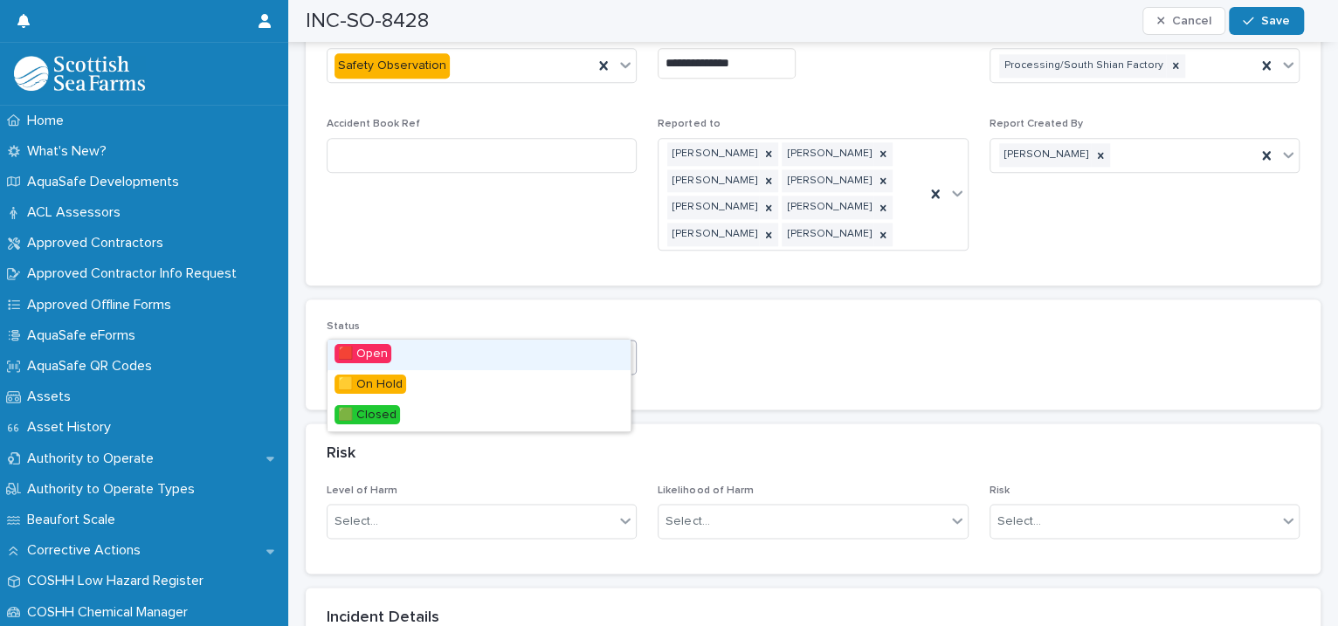
click at [617, 348] on icon at bounding box center [625, 356] width 17 height 17
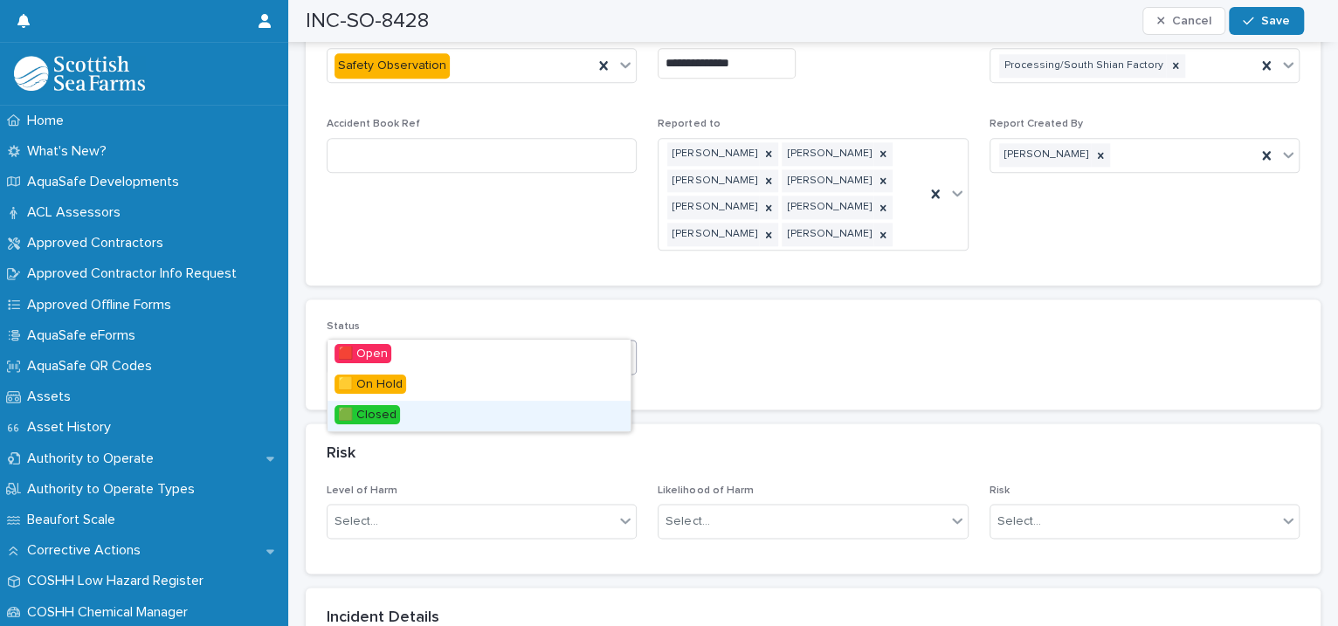
click at [436, 405] on div "🟩 Closed" at bounding box center [479, 416] width 303 height 31
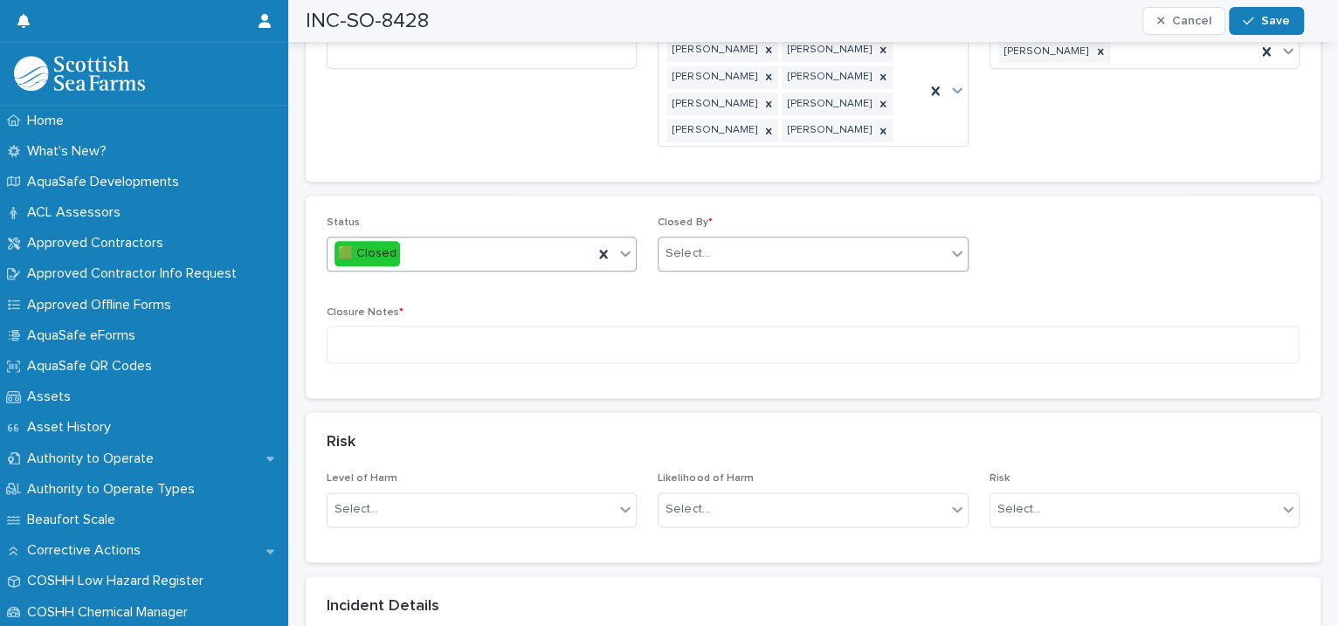
click at [711, 246] on input "text" at bounding box center [712, 253] width 2 height 15
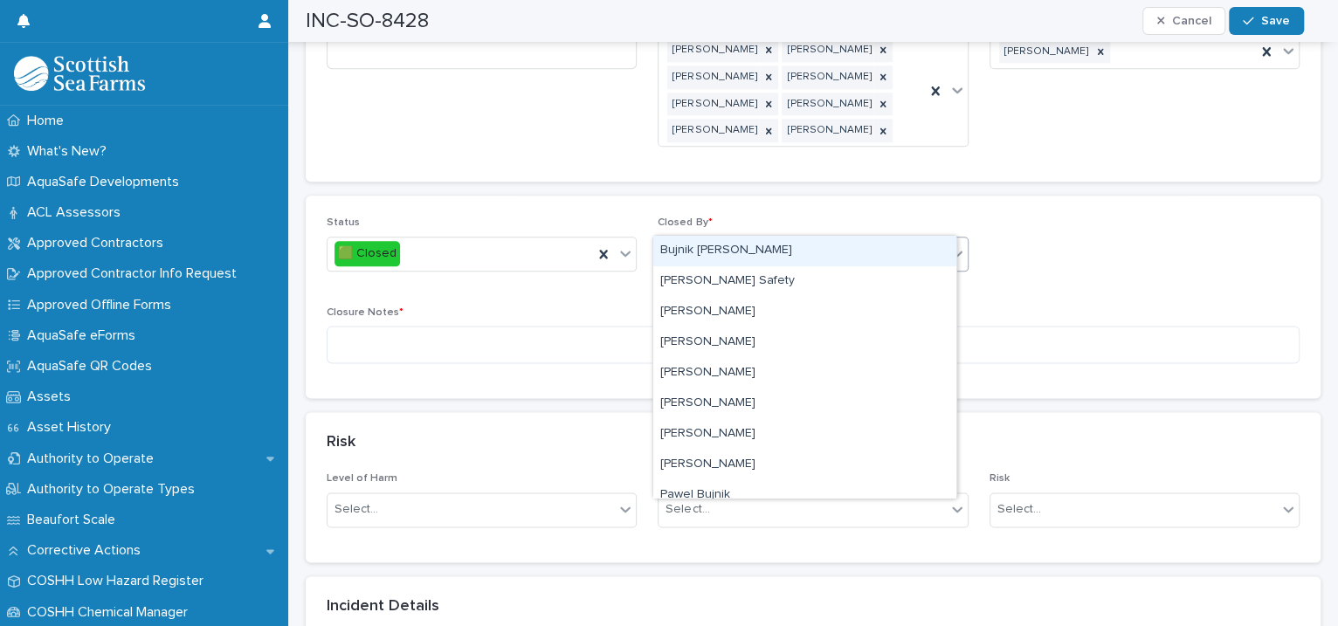
type input "****"
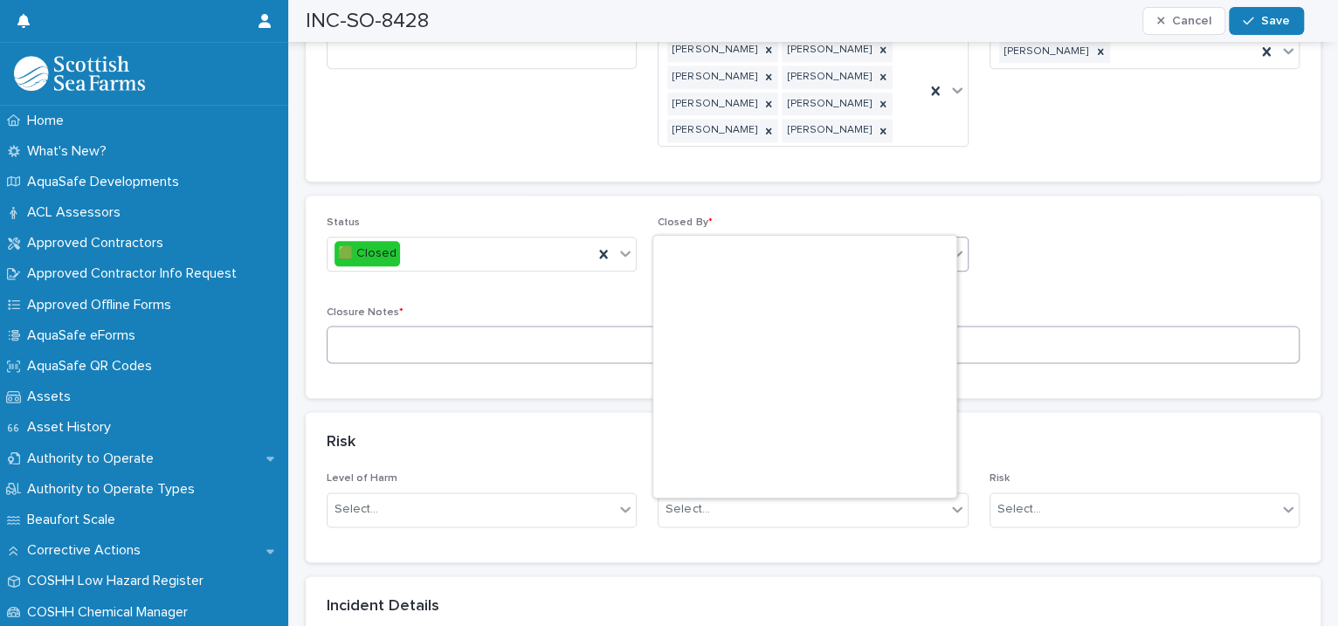
scroll to position [8467, 0]
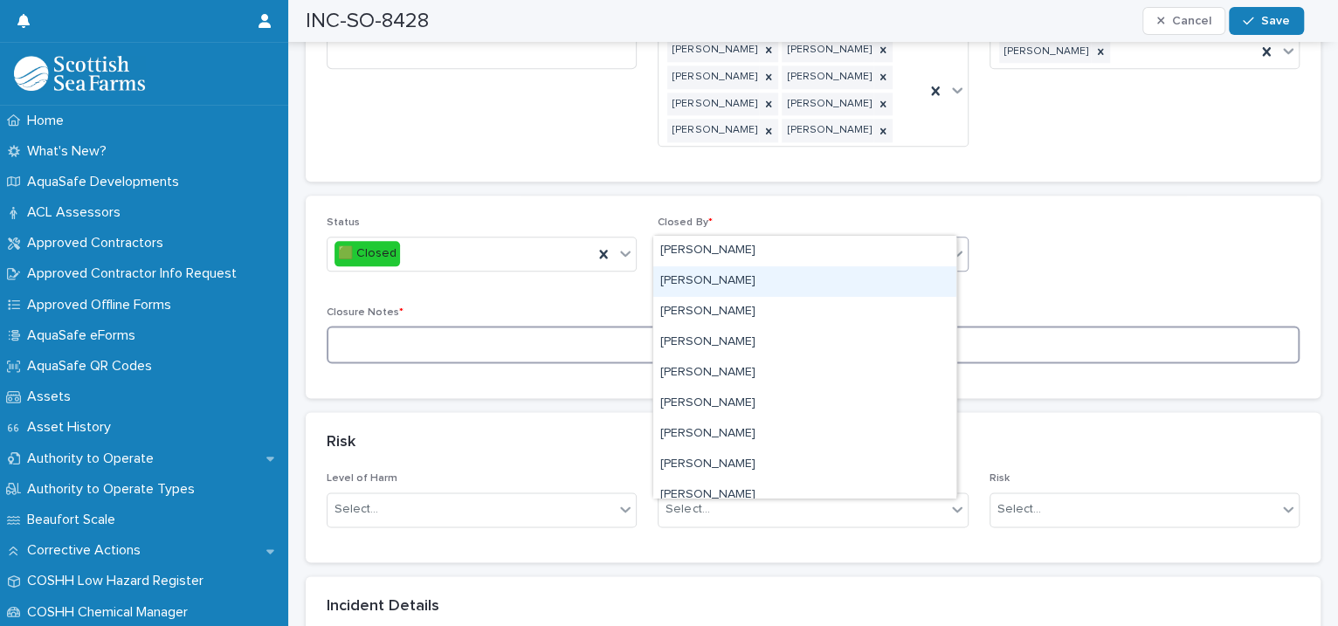
click at [541, 326] on textarea at bounding box center [813, 345] width 973 height 38
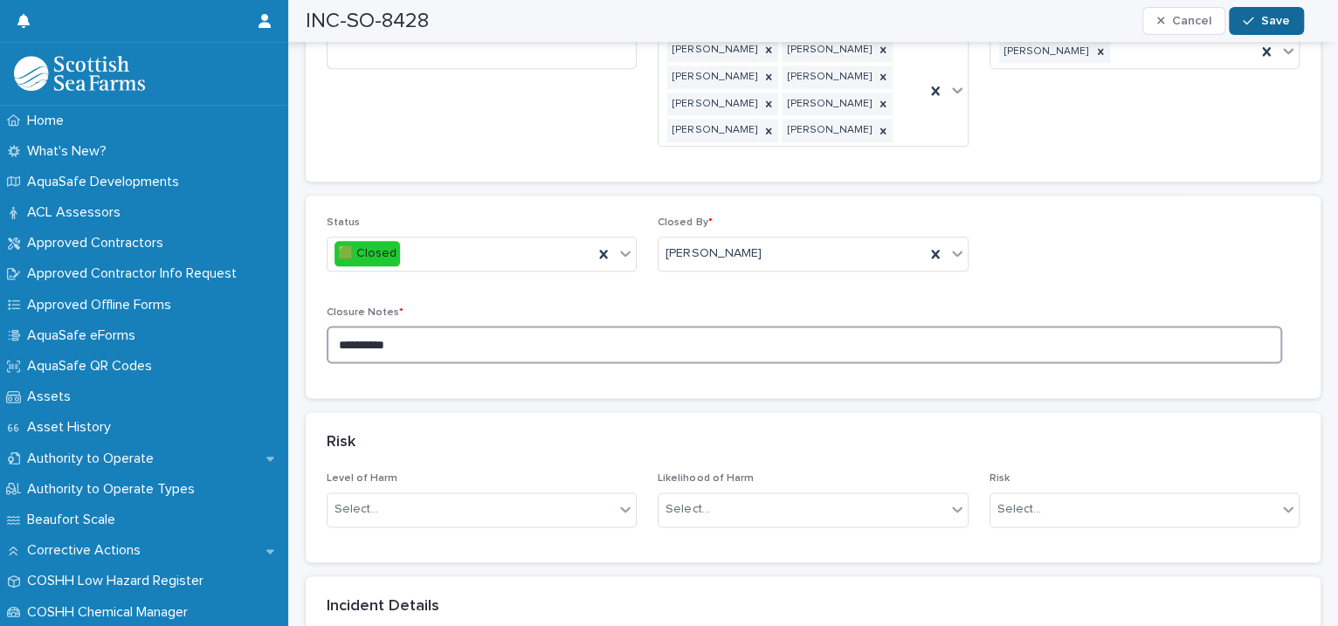
type textarea "**********"
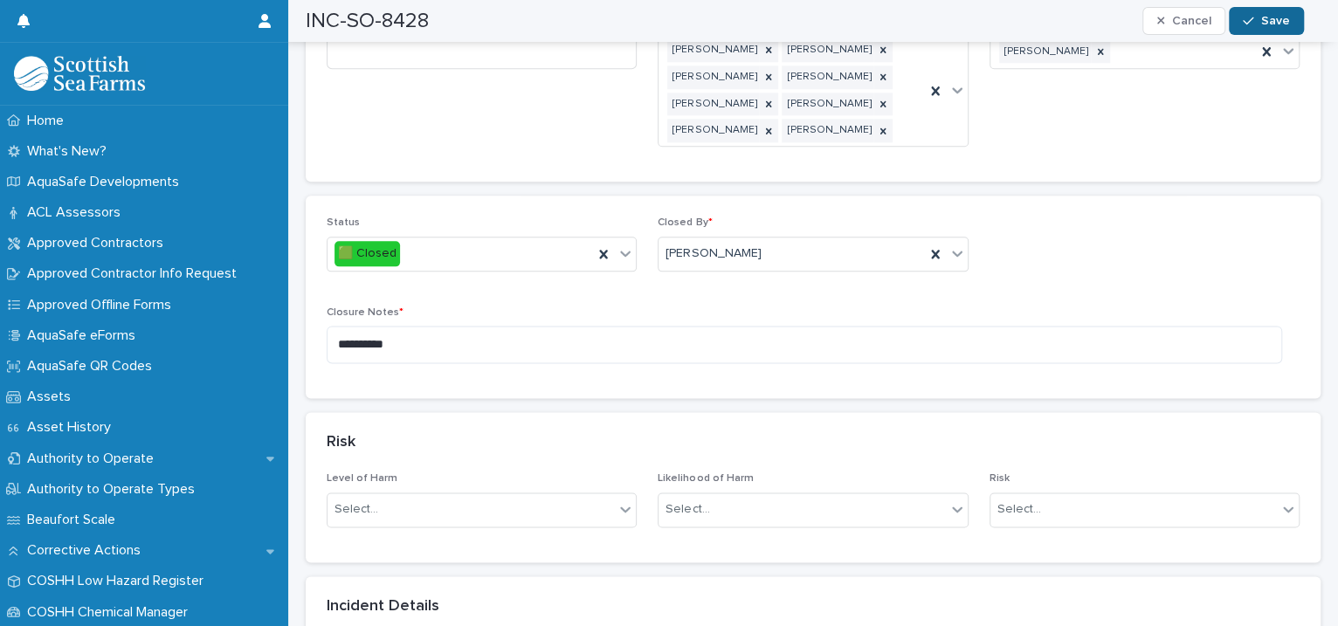
click at [1258, 16] on div "button" at bounding box center [1251, 21] width 17 height 12
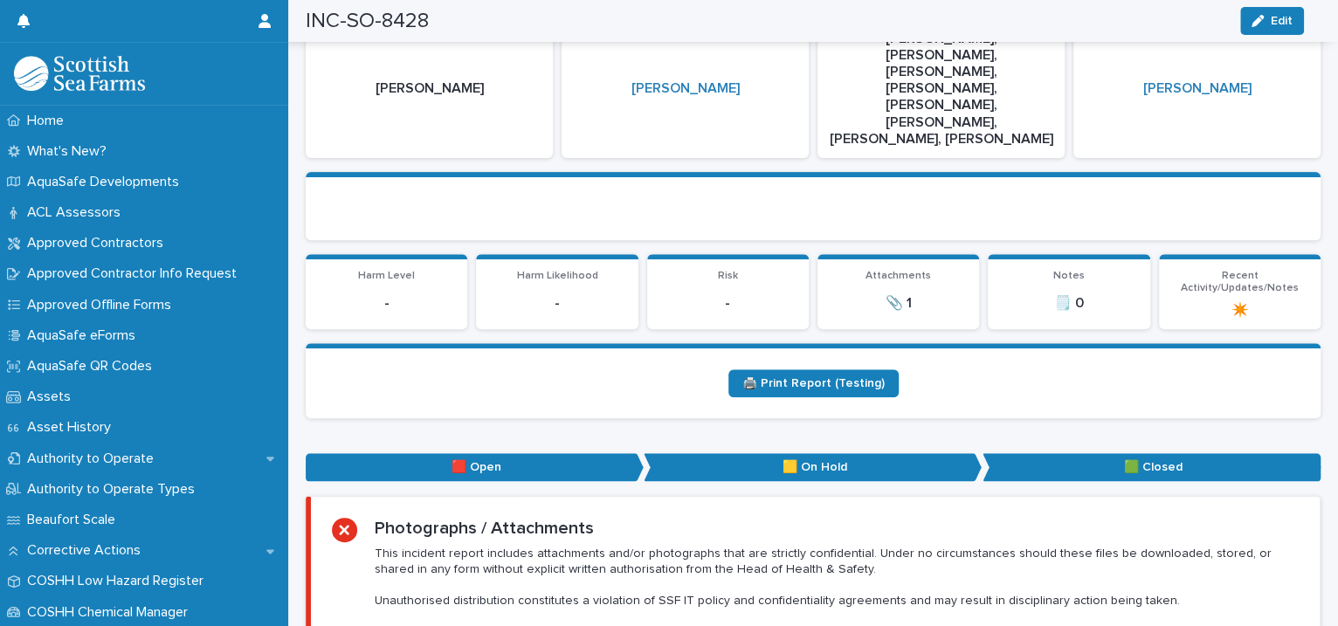
scroll to position [0, 0]
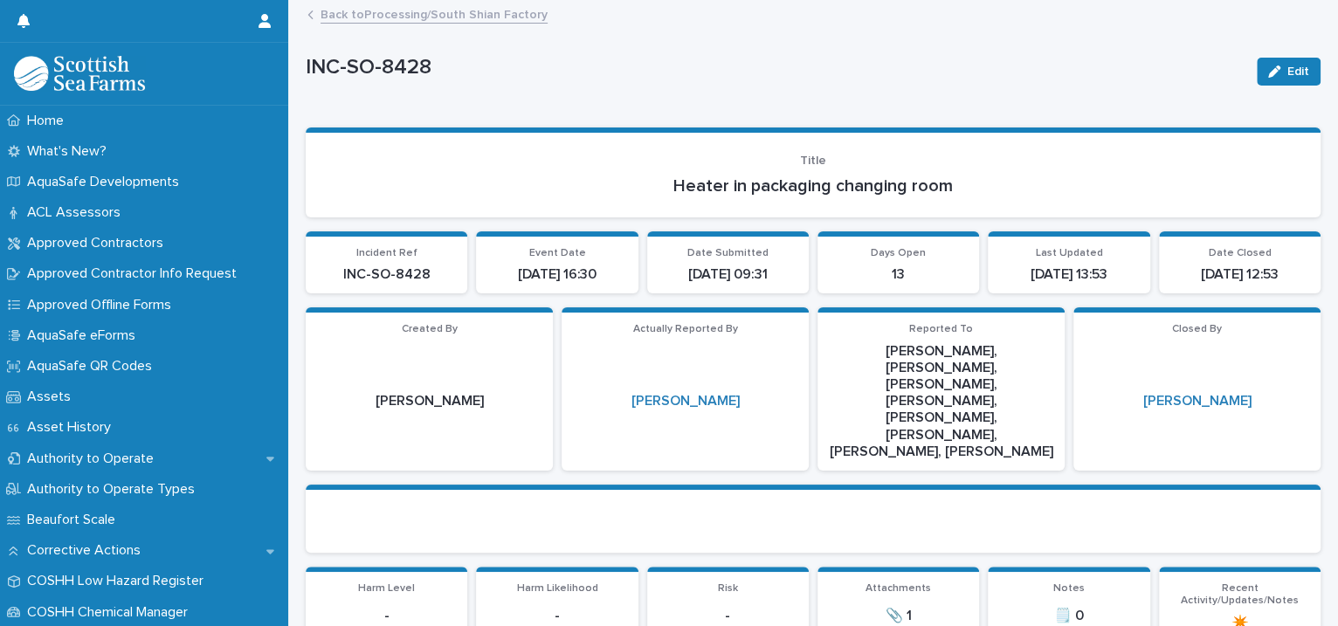
click at [439, 13] on link "Back to Processing/South Shian Factory" at bounding box center [434, 13] width 227 height 20
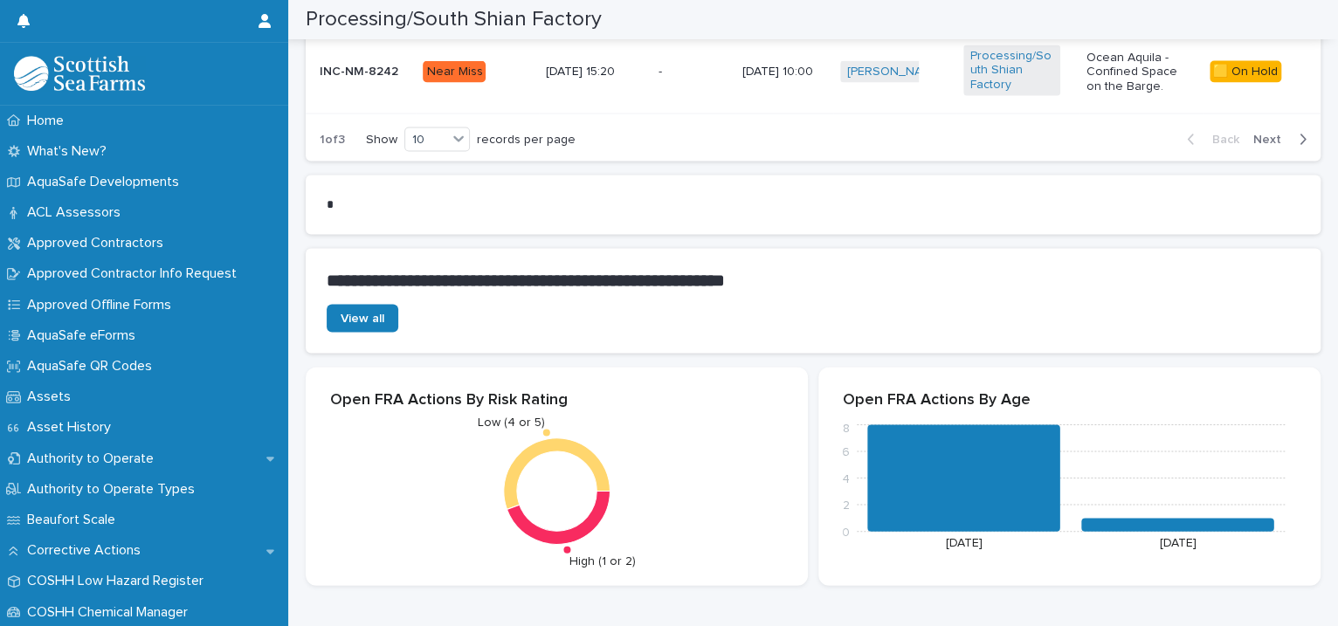
scroll to position [1601, 0]
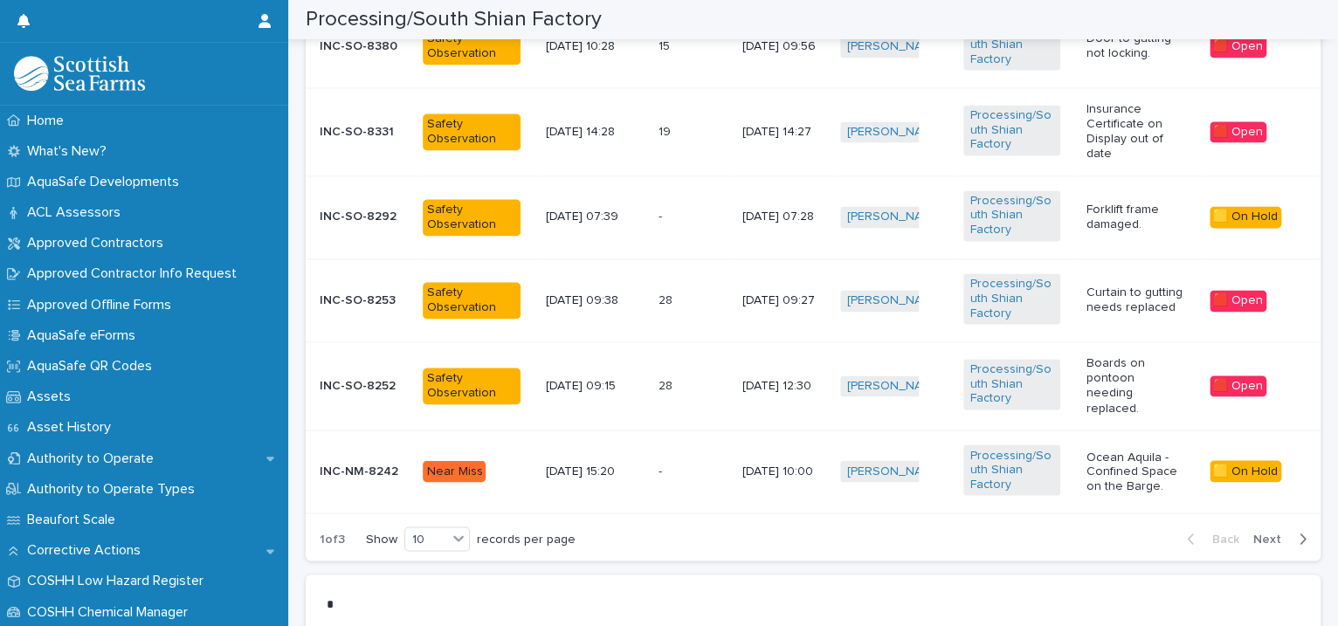
click at [806, 150] on td "[DATE] 14:27" at bounding box center [784, 131] width 98 height 87
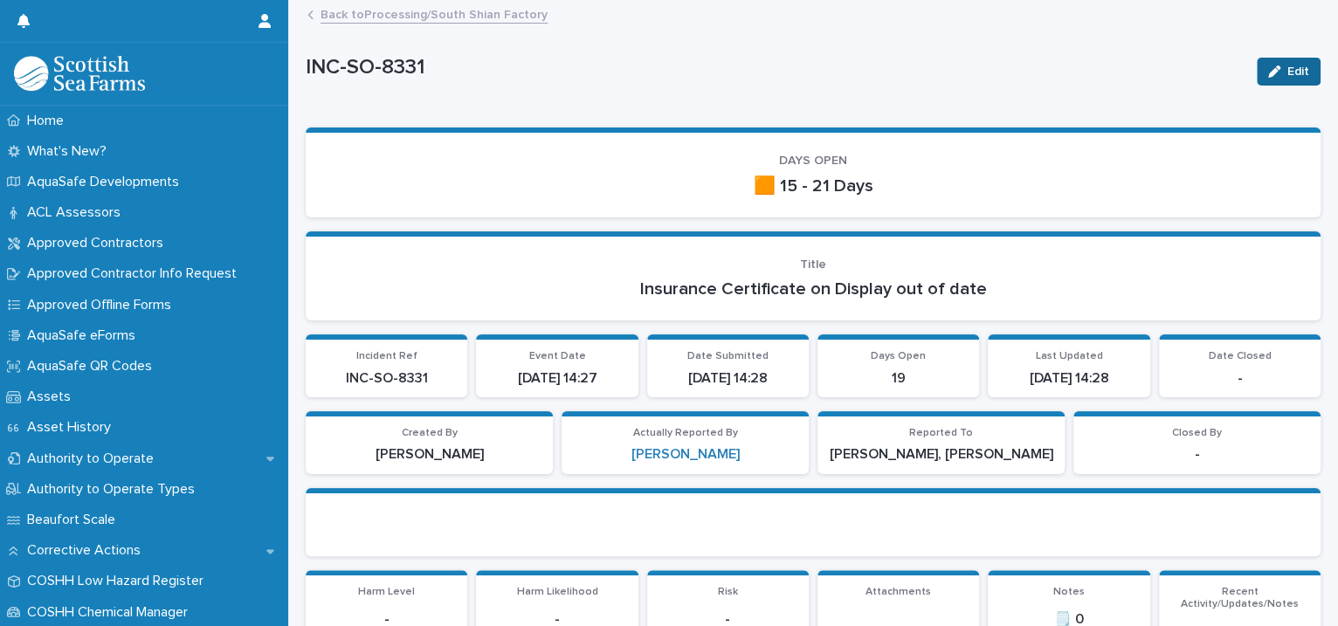
click at [1287, 77] on span "Edit" at bounding box center [1298, 72] width 22 height 12
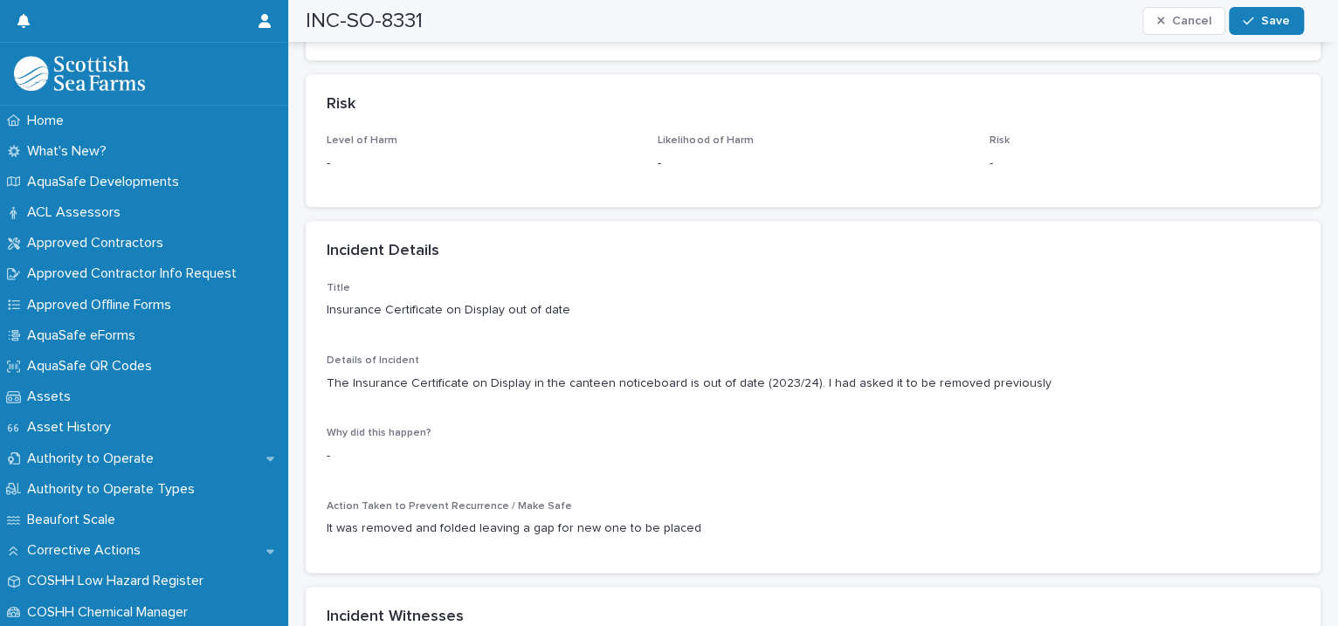
scroll to position [800, 0]
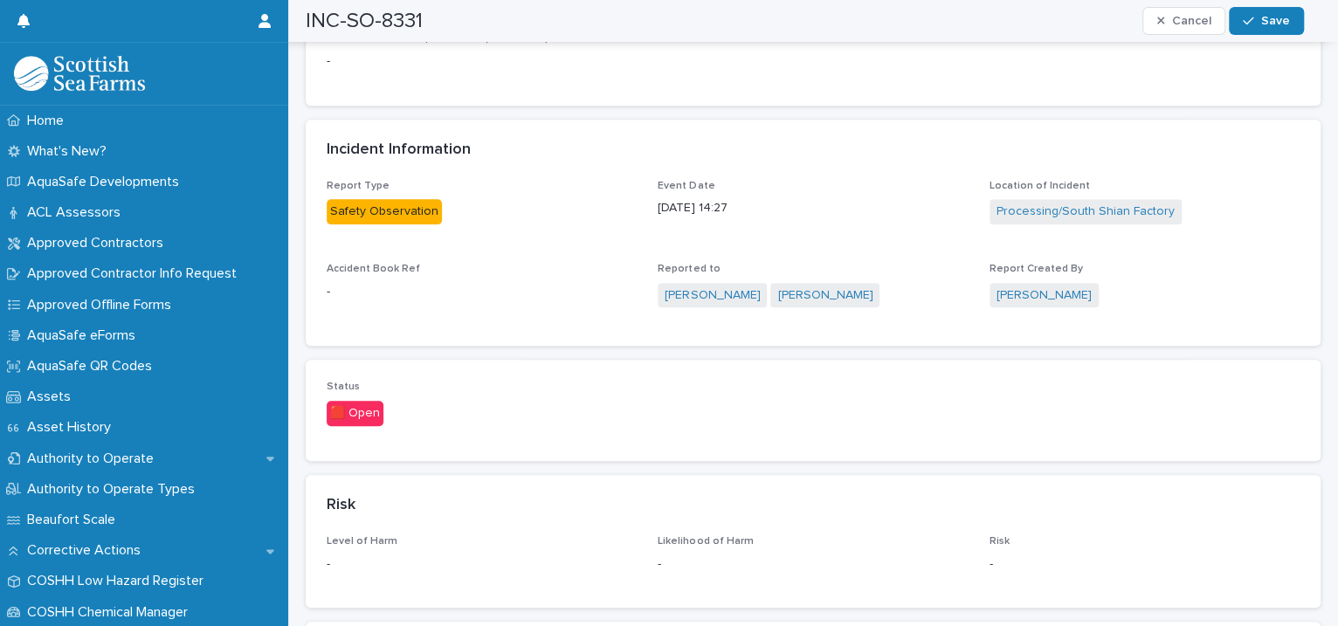
click at [364, 410] on div "🟥 Open" at bounding box center [355, 413] width 57 height 25
click at [460, 315] on span "Accident Book Ref -" at bounding box center [482, 294] width 310 height 62
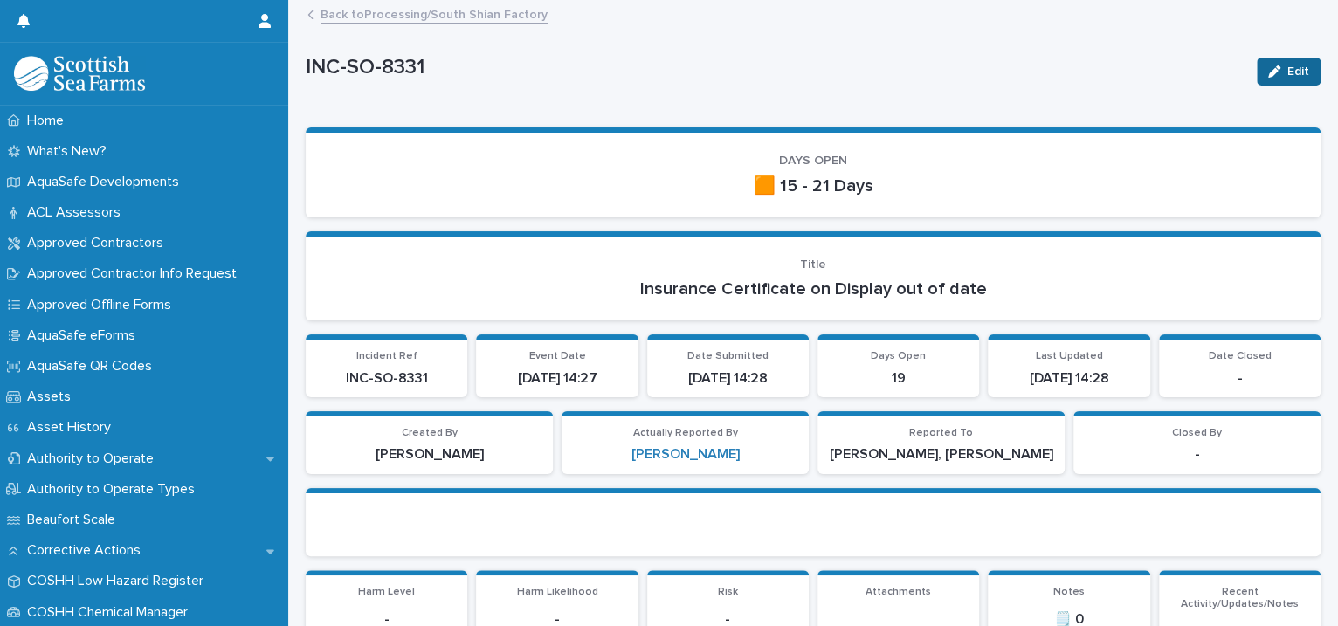
click at [1268, 70] on icon "button" at bounding box center [1274, 72] width 12 height 12
click at [364, 13] on link "Back to Processing/South Shian Factory" at bounding box center [434, 13] width 227 height 20
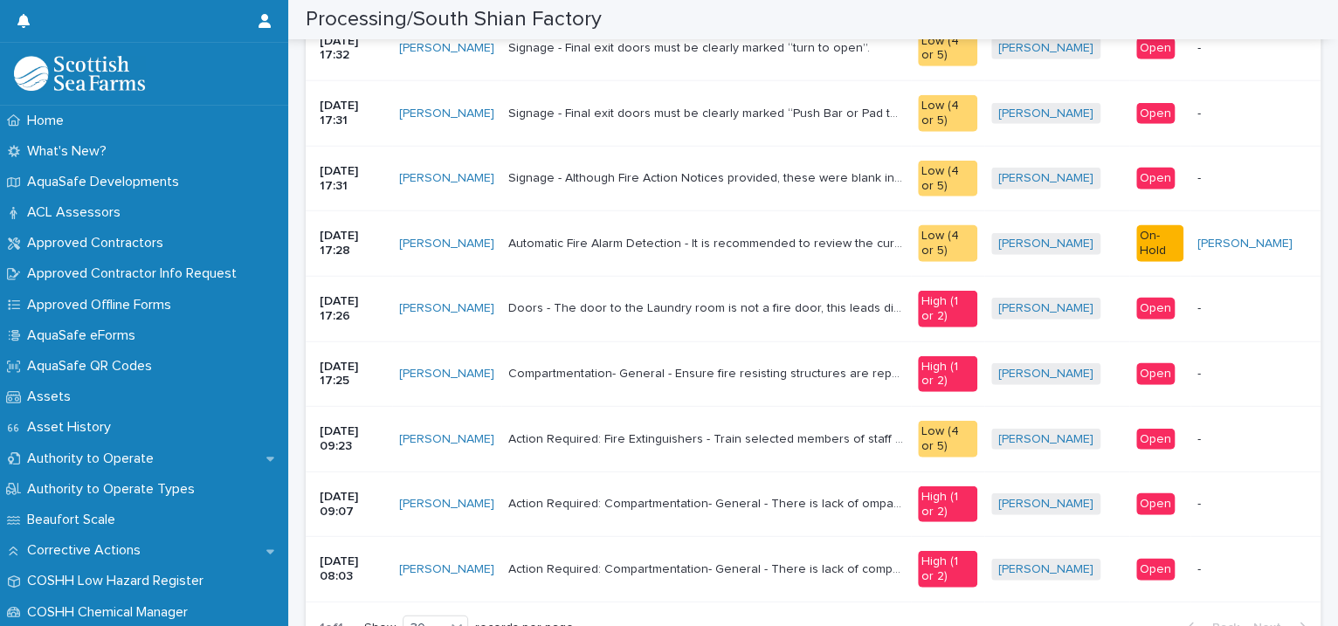
scroll to position [2802, 0]
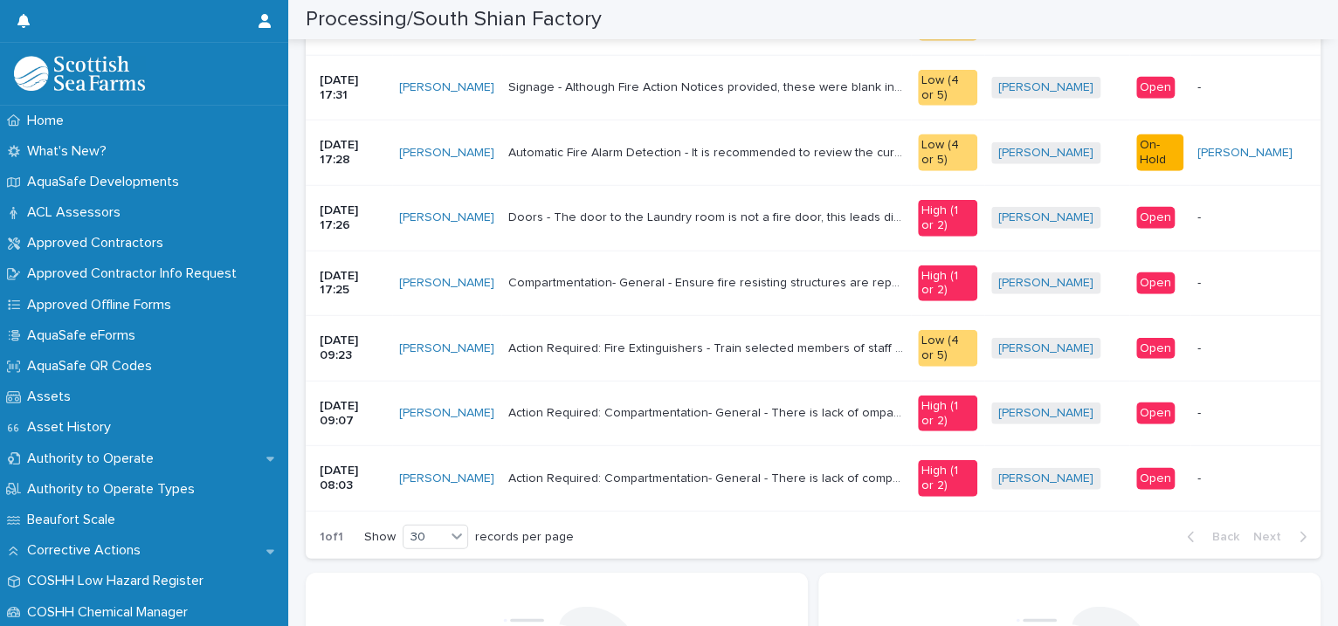
click at [783, 98] on td "Signage - Although Fire Action Notices provided, these were blank in a number o…" at bounding box center [706, 88] width 410 height 66
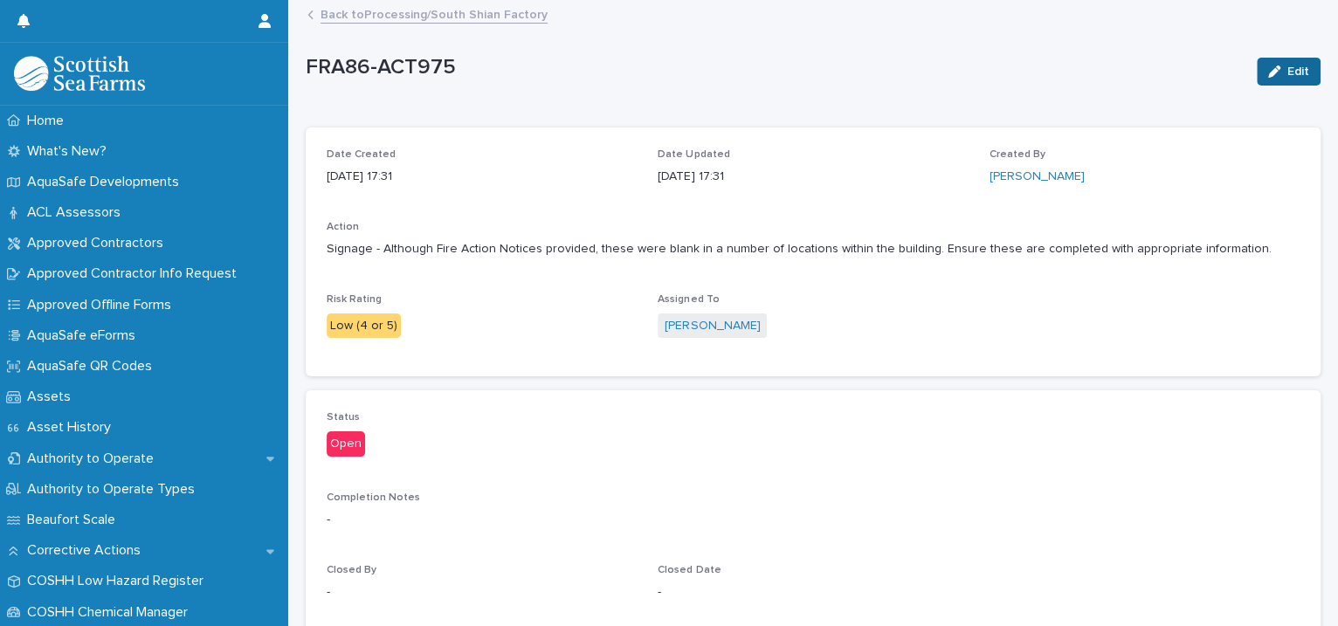
click at [1268, 72] on div "button" at bounding box center [1277, 72] width 19 height 12
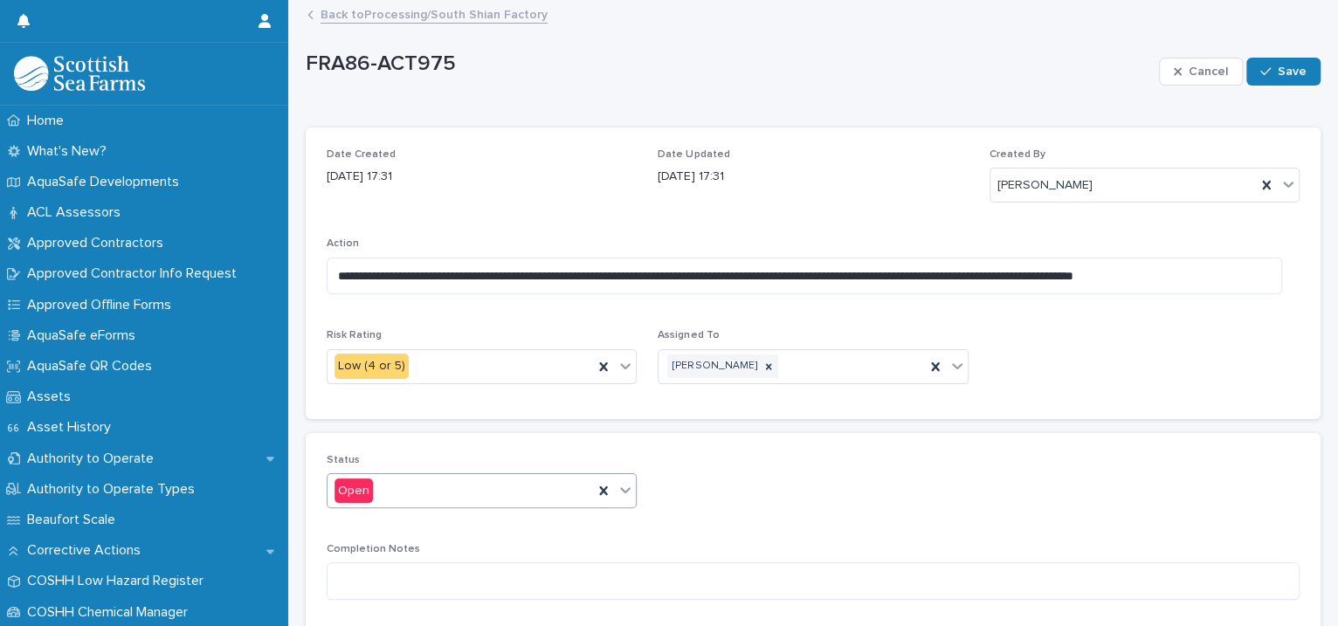
click at [621, 490] on icon at bounding box center [626, 490] width 10 height 6
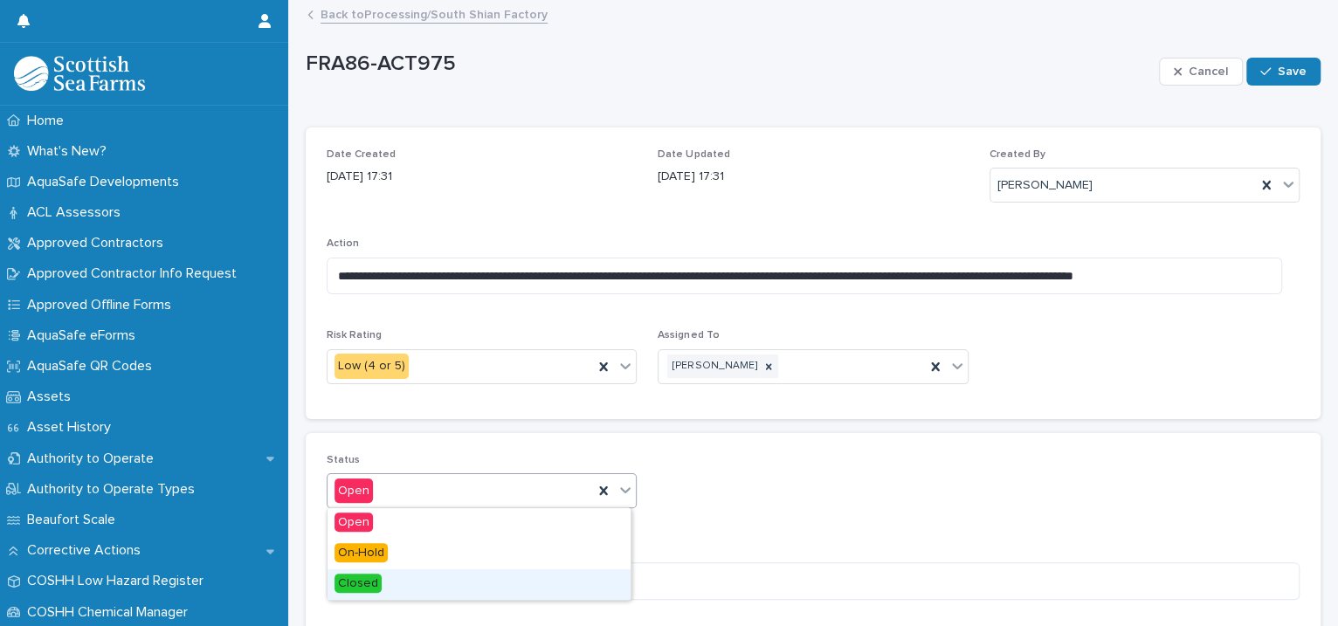
click at [380, 583] on div "Closed" at bounding box center [479, 584] width 303 height 31
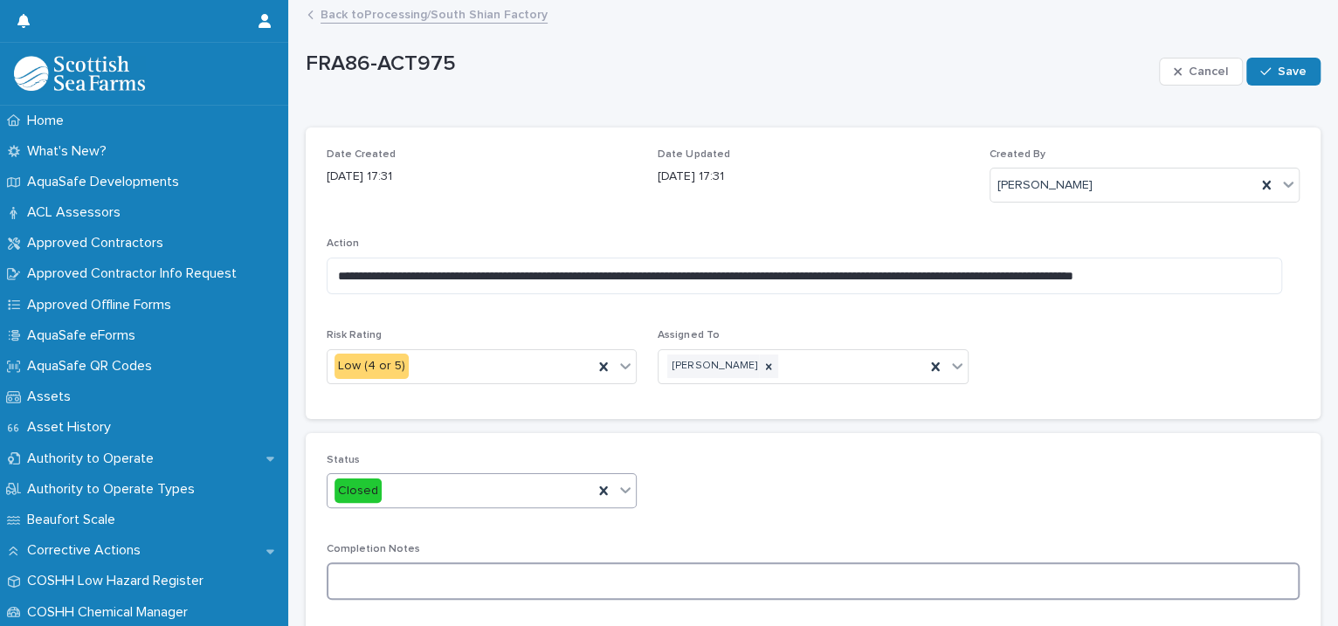
click at [430, 576] on textarea at bounding box center [813, 581] width 973 height 38
type textarea "**********"
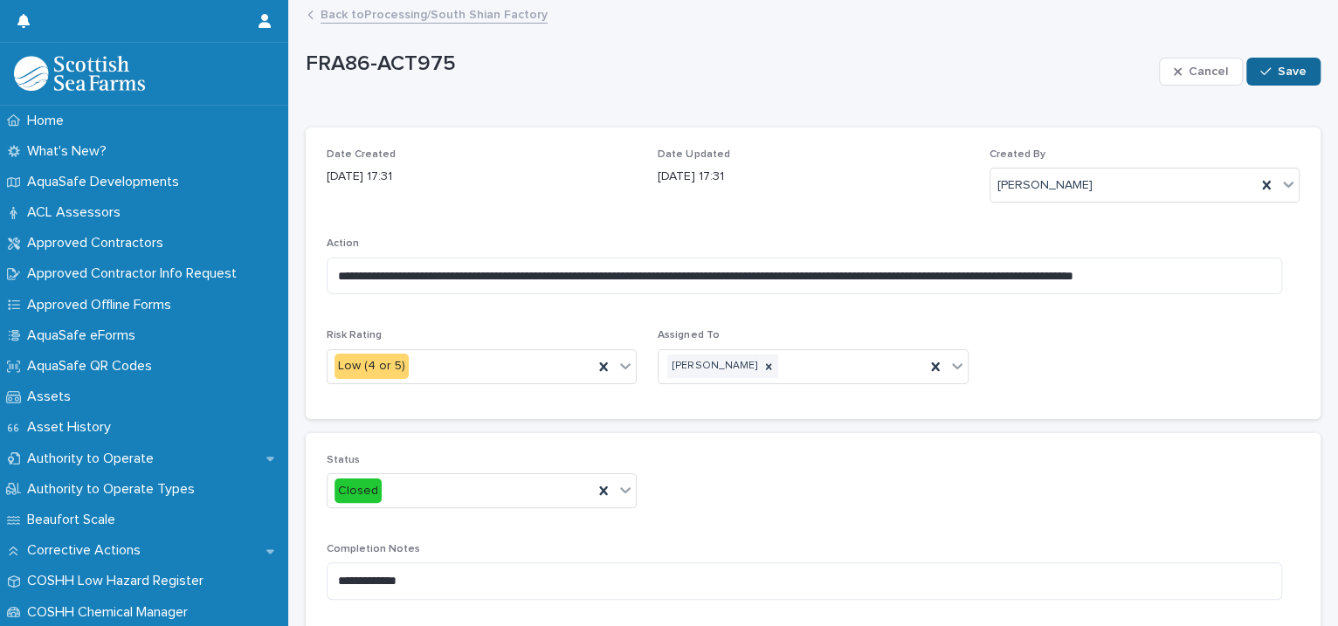
click at [1260, 72] on div "button" at bounding box center [1268, 72] width 17 height 12
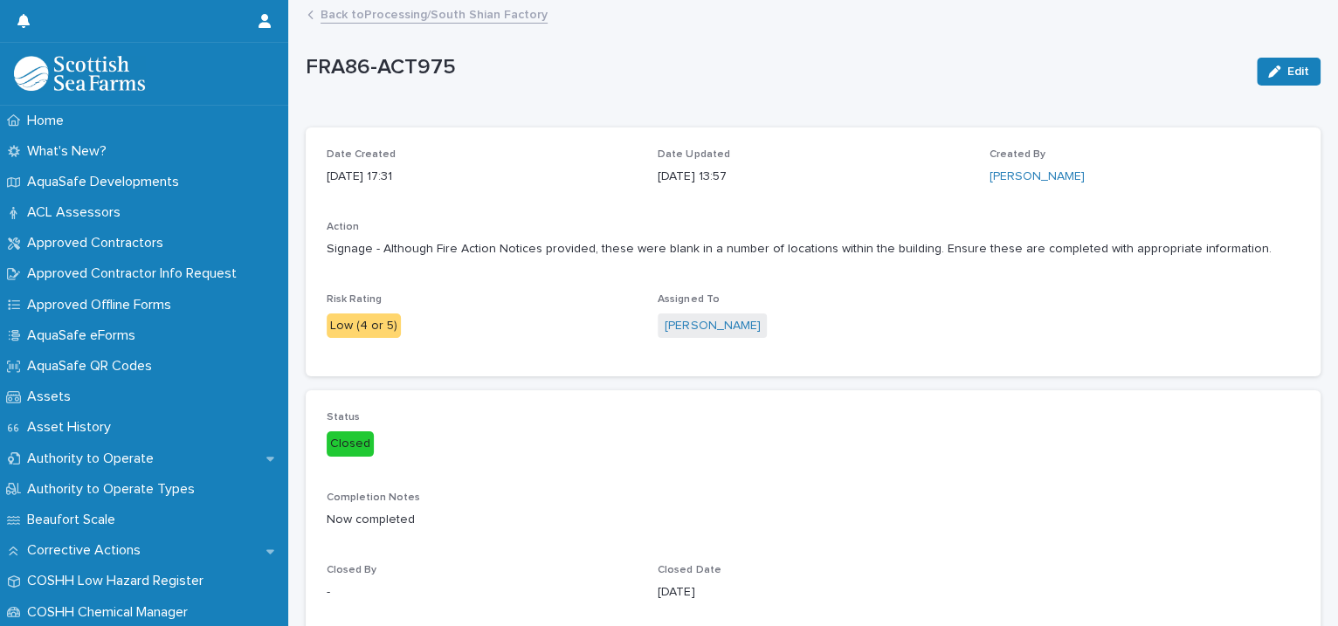
click at [448, 18] on link "Back to Processing/South Shian Factory" at bounding box center [434, 13] width 227 height 20
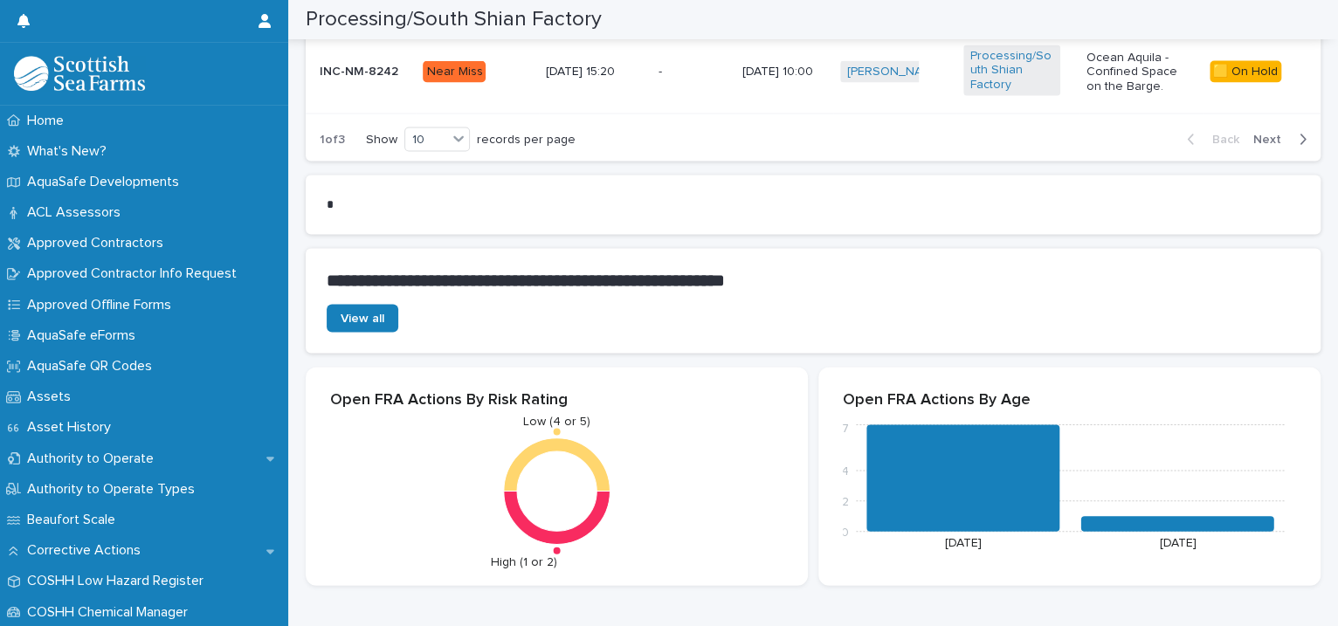
scroll to position [2402, 0]
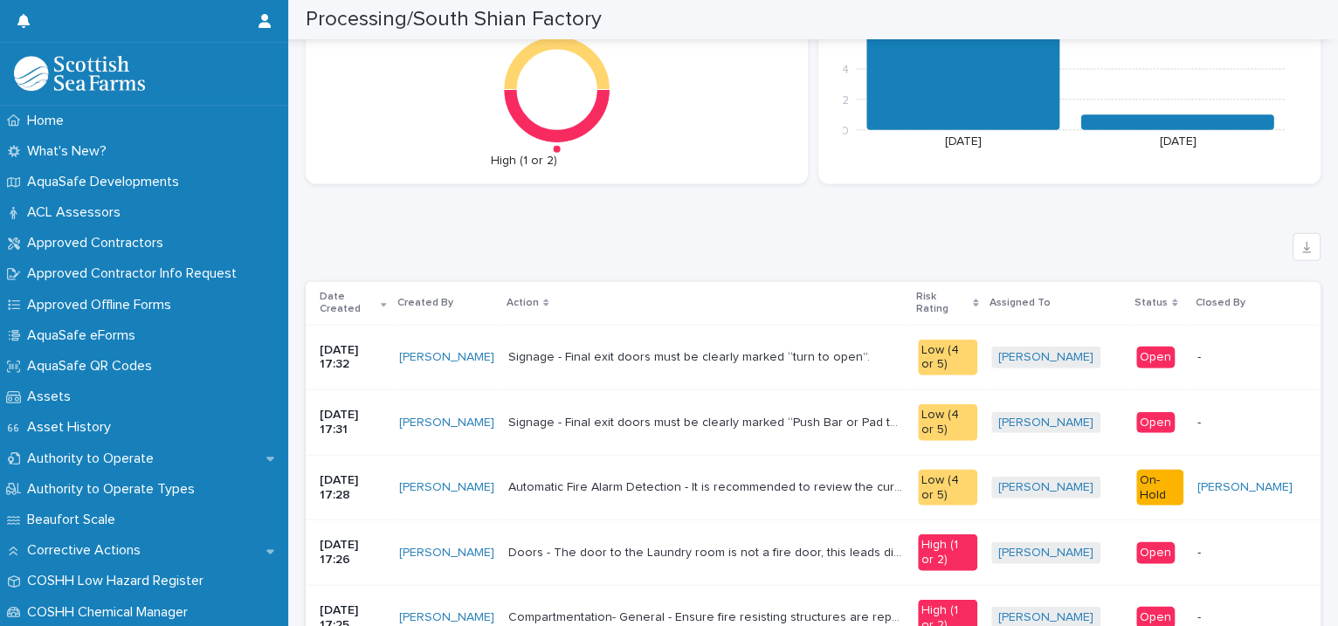
click at [762, 363] on td "Signage - Final exit doors must be clearly marked “turn to open”. Signage - Fin…" at bounding box center [706, 358] width 410 height 66
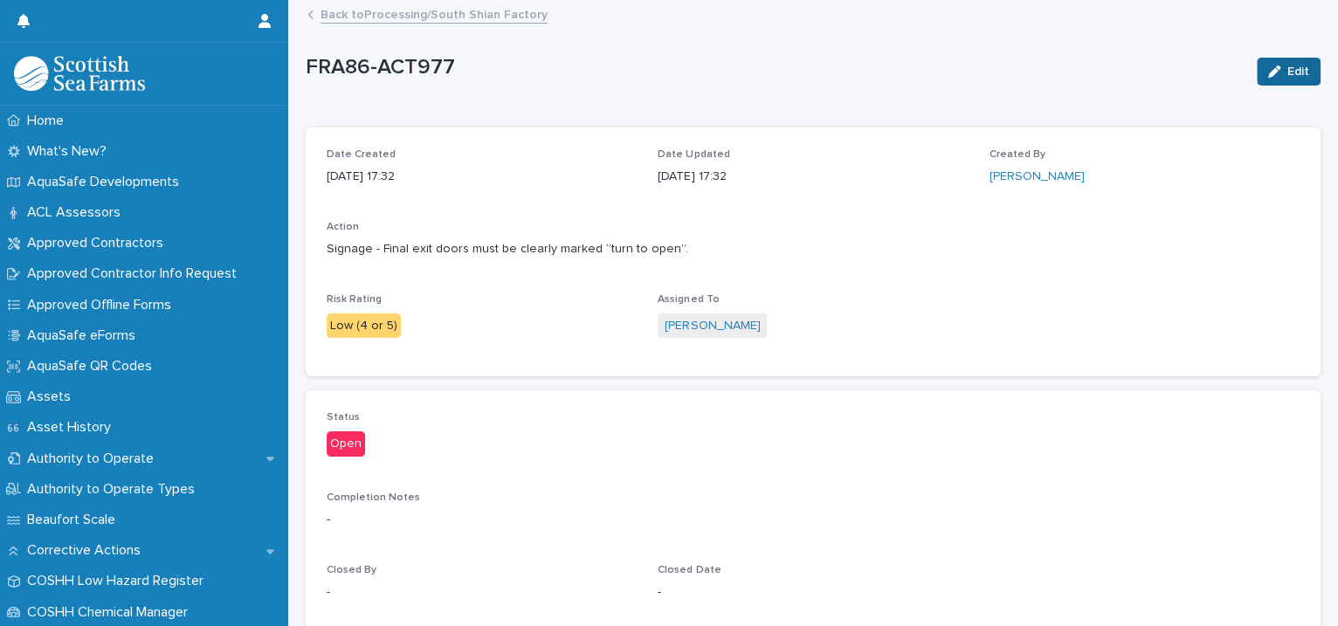
click at [1268, 73] on icon "button" at bounding box center [1274, 72] width 12 height 12
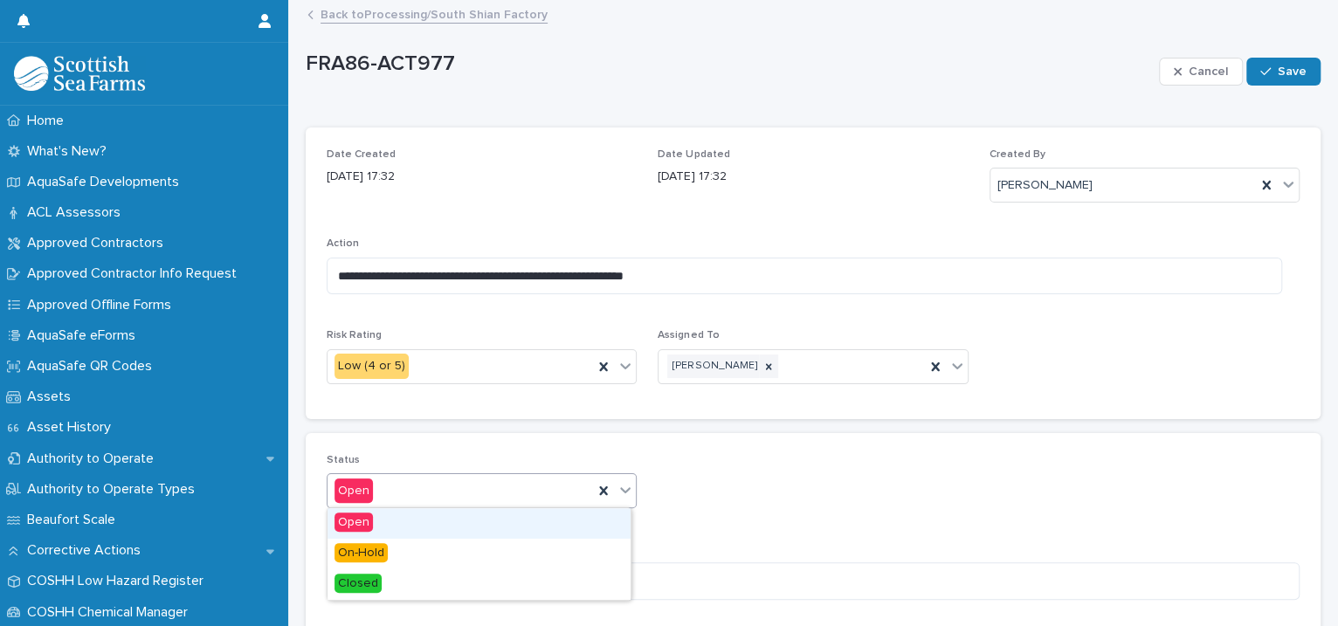
click at [622, 484] on icon at bounding box center [625, 489] width 17 height 17
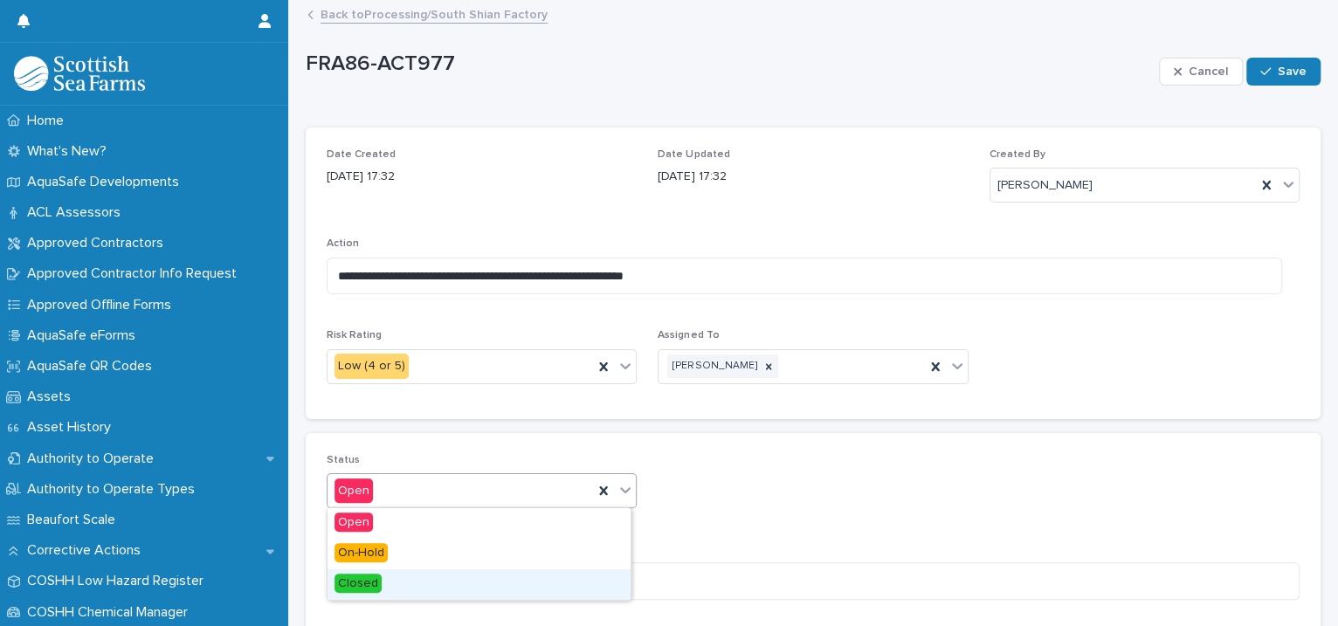
click at [461, 570] on div "Closed" at bounding box center [479, 584] width 303 height 31
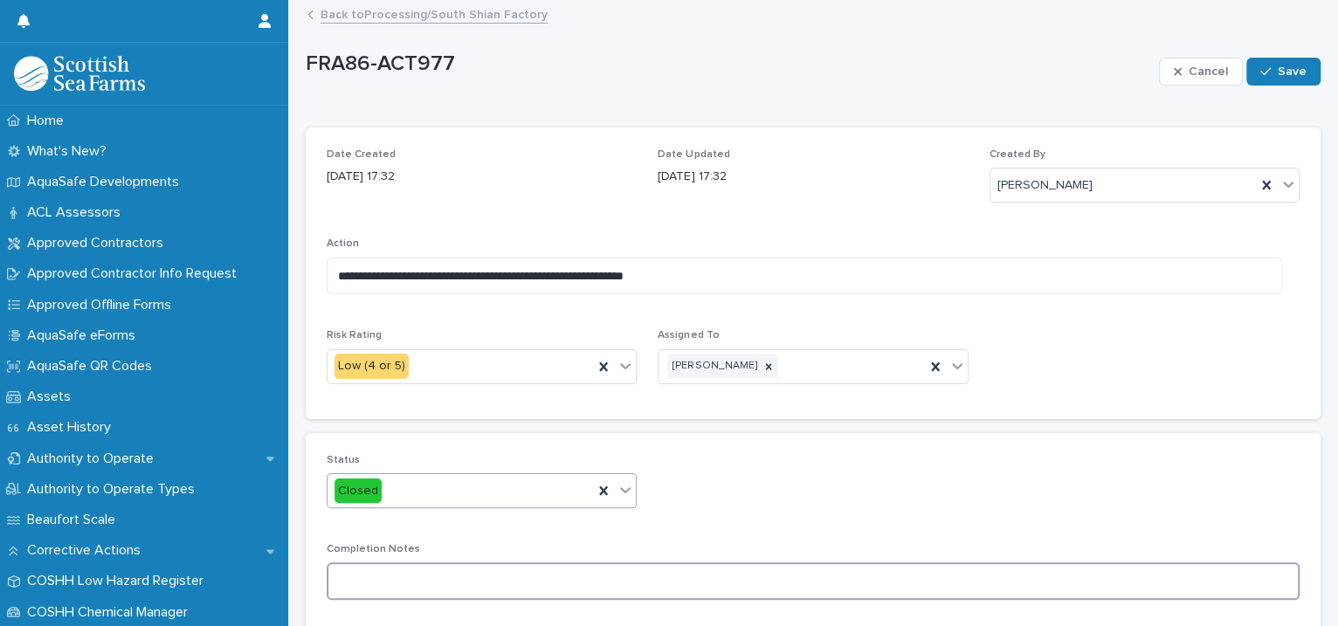
click at [432, 572] on textarea at bounding box center [813, 581] width 973 height 38
type textarea "**********"
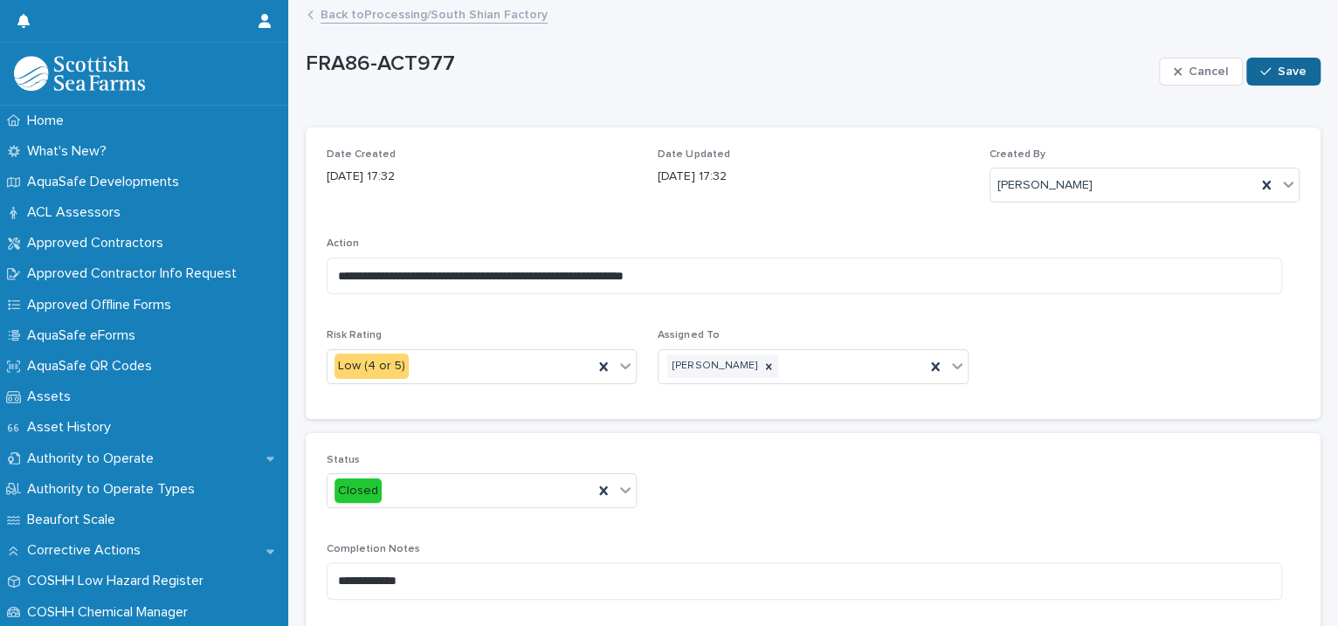
click at [1278, 73] on span "Save" at bounding box center [1292, 72] width 29 height 12
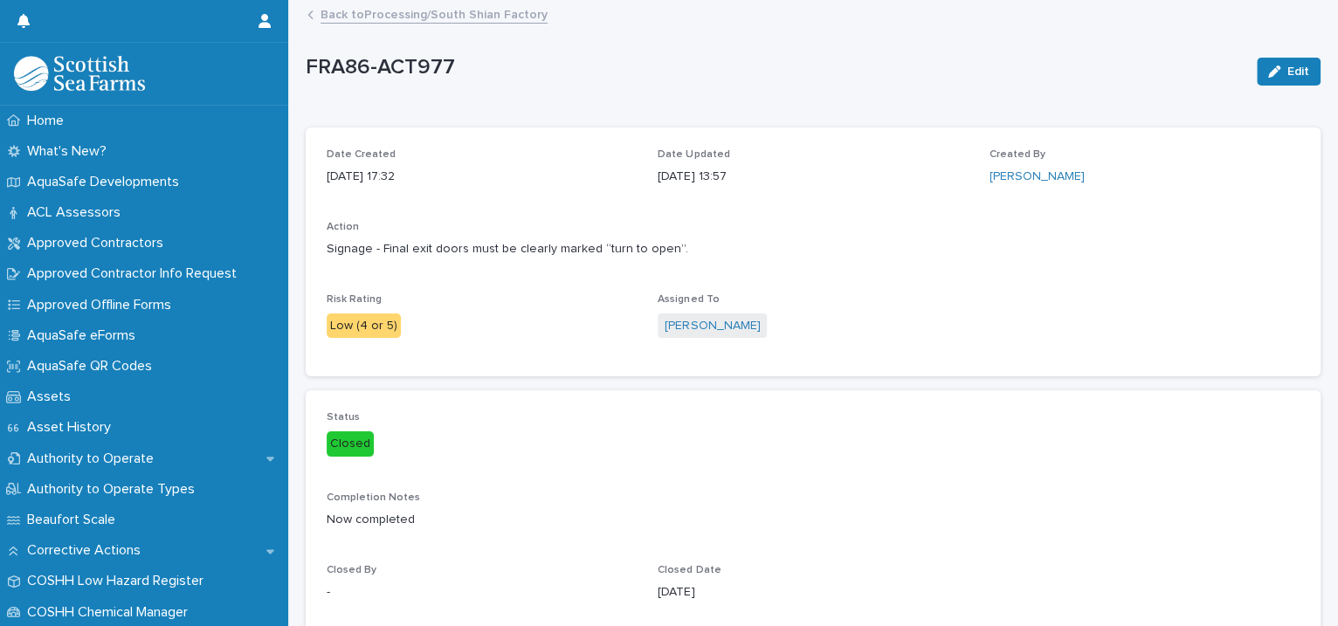
click at [458, 9] on link "Back to Processing/South Shian Factory" at bounding box center [434, 13] width 227 height 20
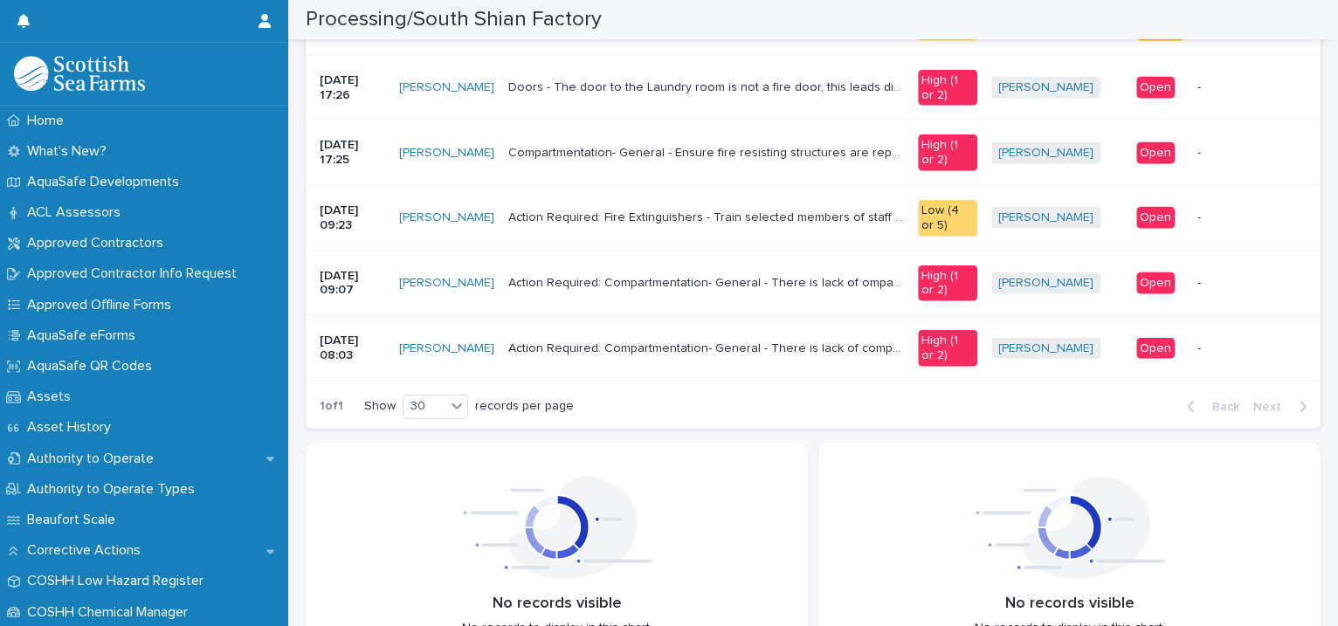
scroll to position [2402, 0]
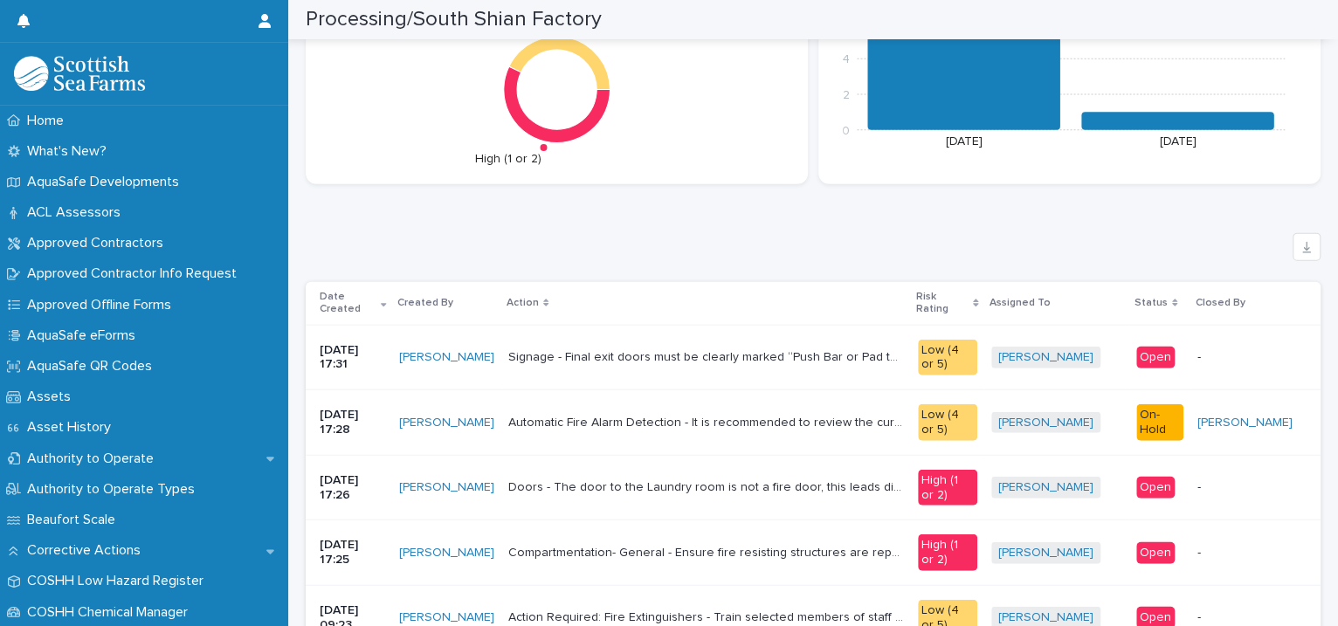
click at [808, 353] on div "Signage - Final exit doors must be clearly marked “Push Bar or Pad to Open” (wh…" at bounding box center [706, 357] width 397 height 29
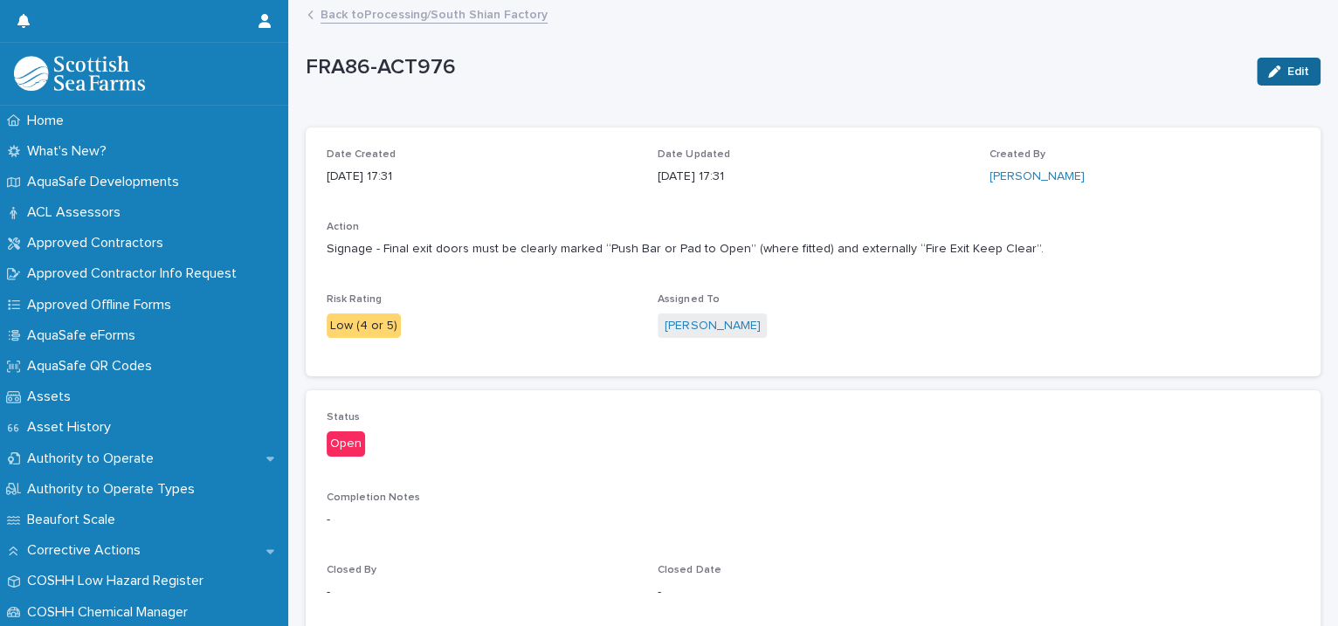
click at [1280, 79] on button "Edit" at bounding box center [1289, 72] width 64 height 28
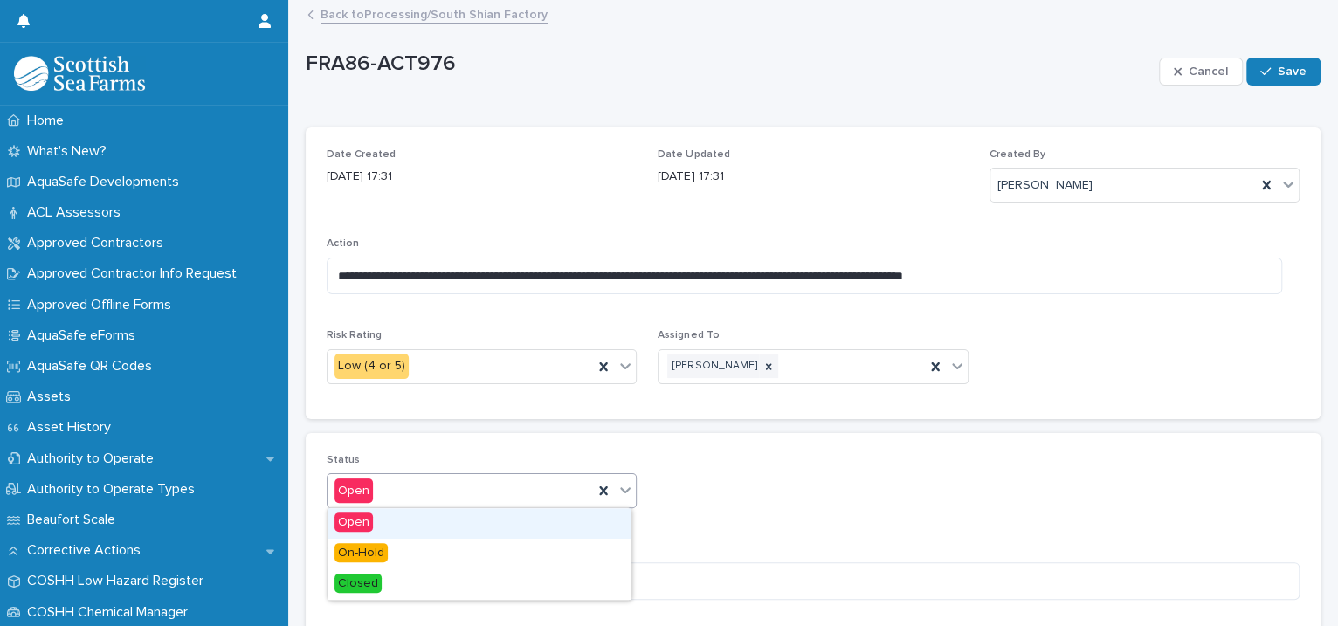
click at [620, 486] on icon at bounding box center [625, 489] width 17 height 17
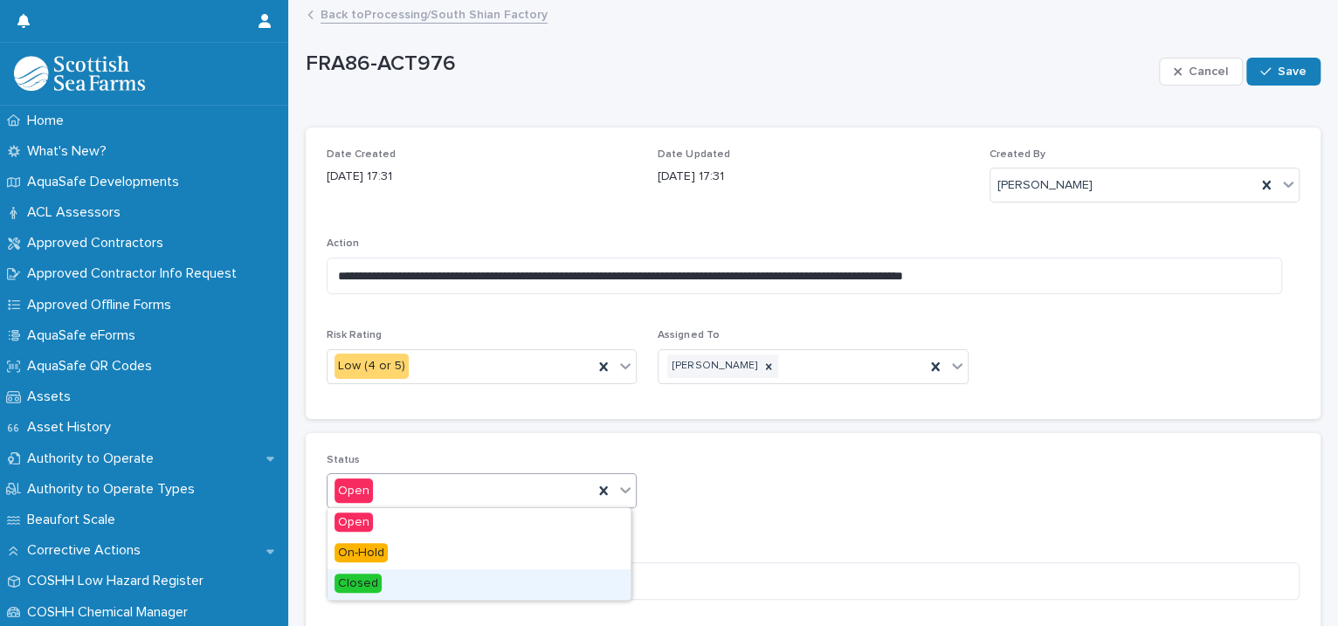
drag, startPoint x: 523, startPoint y: 568, endPoint x: 506, endPoint y: 576, distance: 19.5
click at [506, 576] on div "Closed" at bounding box center [479, 584] width 303 height 31
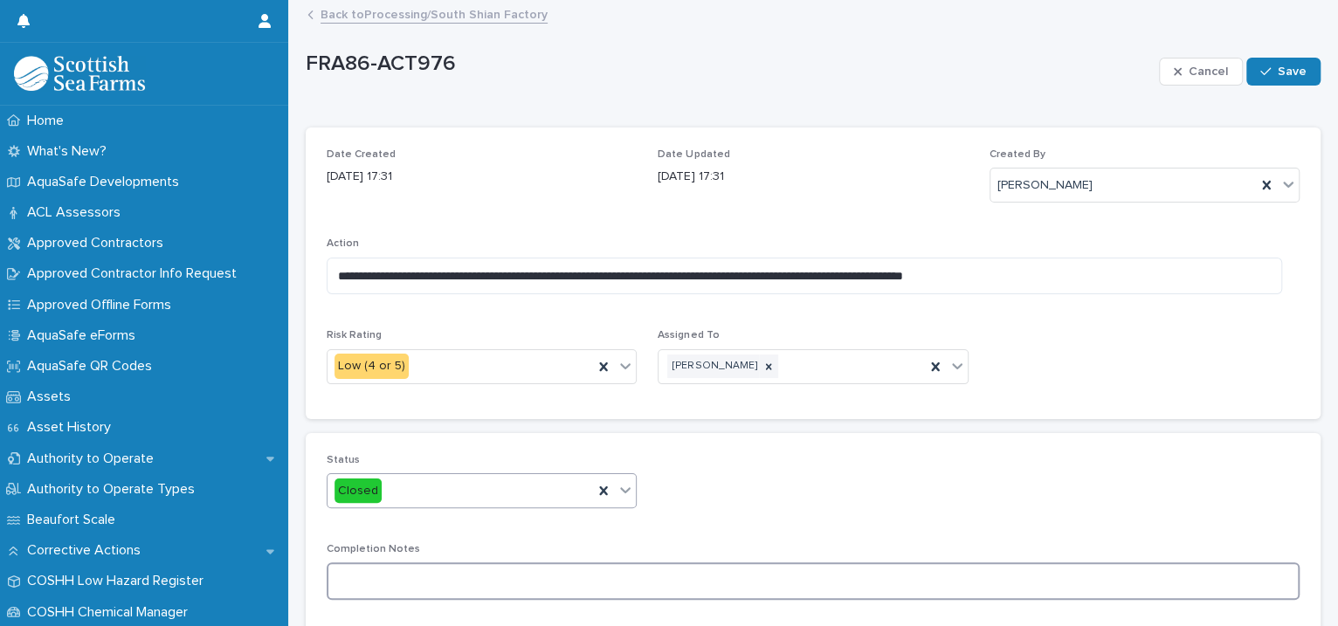
click at [464, 570] on textarea at bounding box center [813, 581] width 973 height 38
type textarea "**********"
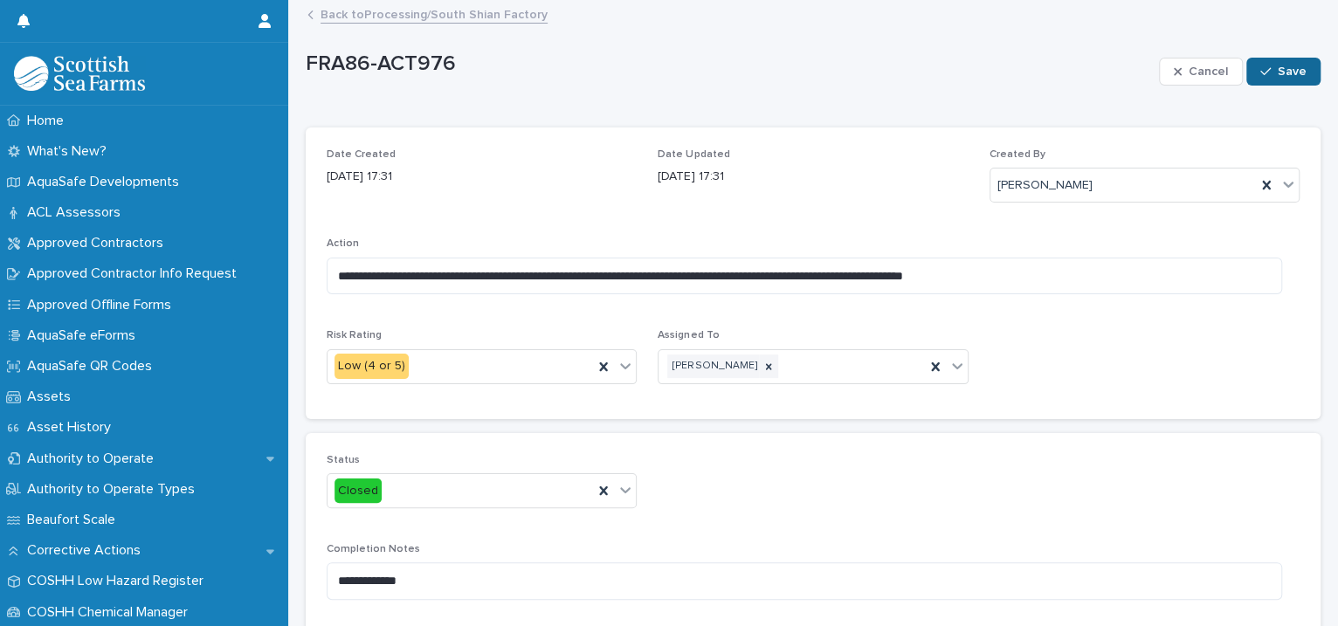
click at [1278, 72] on span "Save" at bounding box center [1292, 72] width 29 height 12
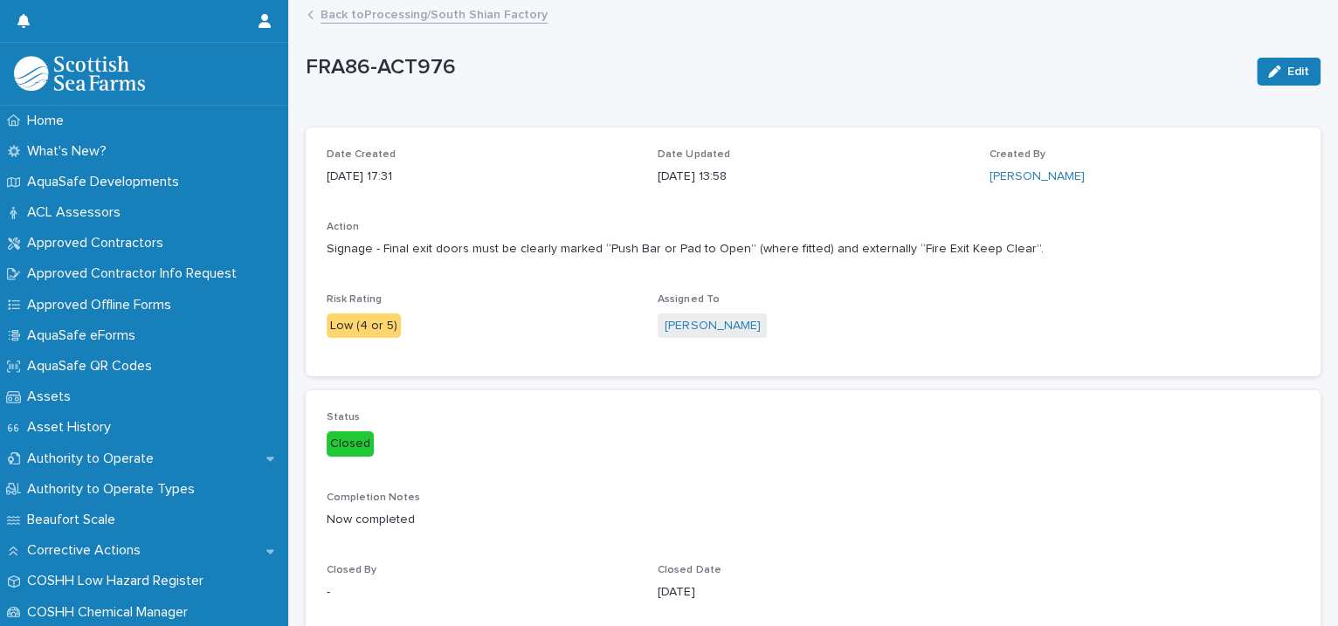
click at [433, 15] on link "Back to Processing/South Shian Factory" at bounding box center [434, 13] width 227 height 20
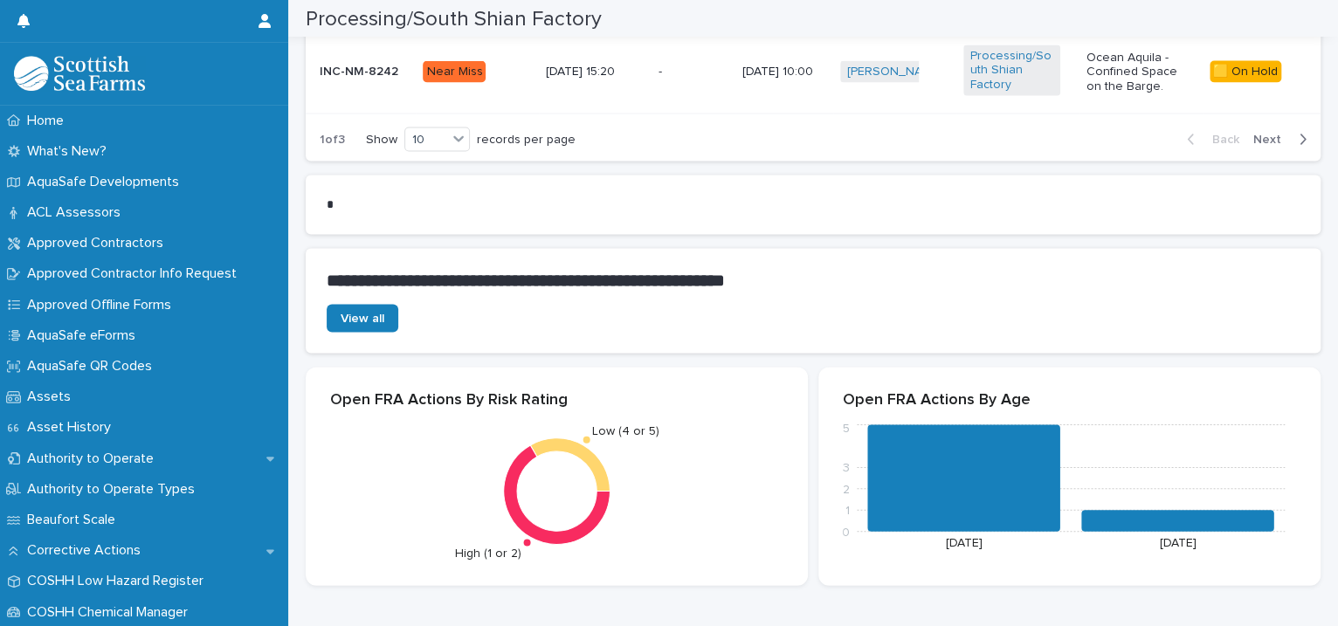
scroll to position [2402, 0]
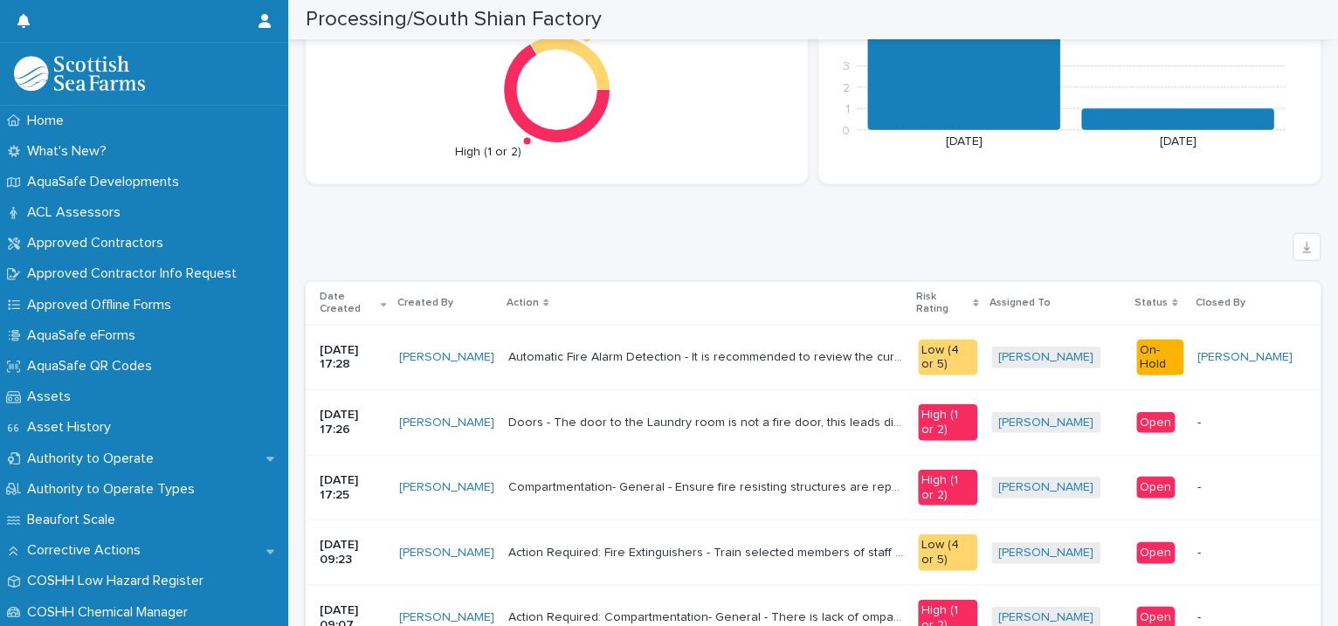
click at [787, 359] on div "Automatic Fire Alarm Detection - It is recommended to review the current fire p…" at bounding box center [706, 357] width 397 height 29
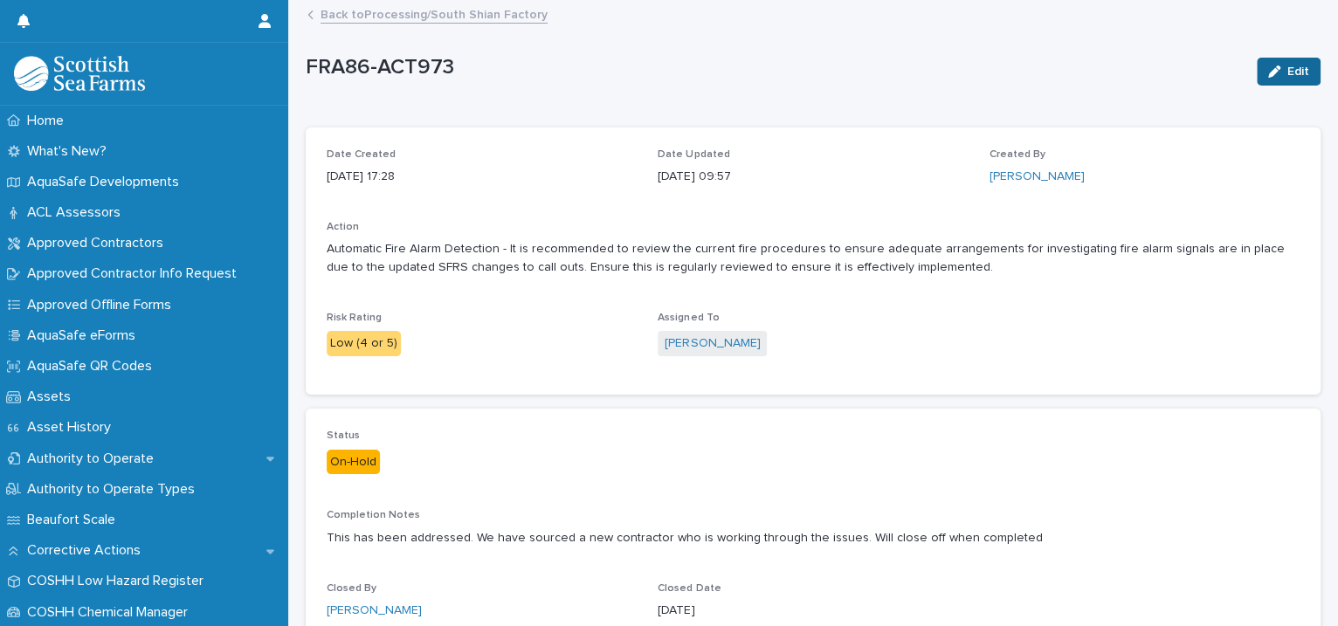
click at [1275, 62] on button "Edit" at bounding box center [1289, 72] width 64 height 28
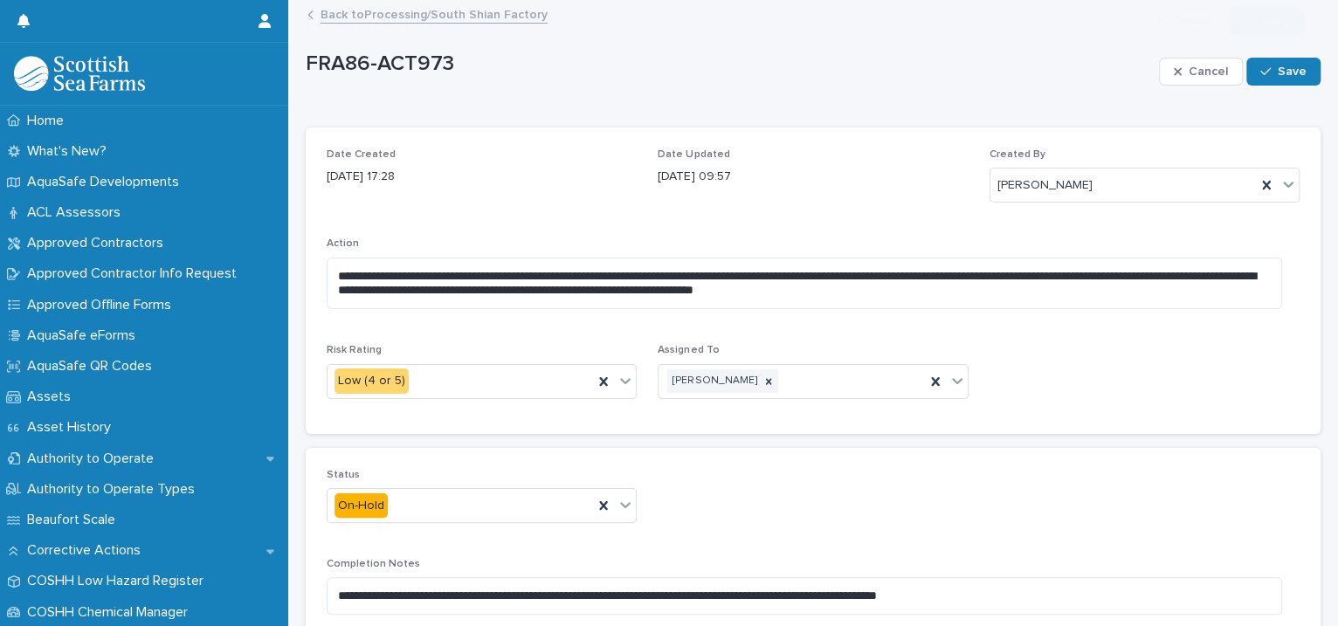
scroll to position [229, 0]
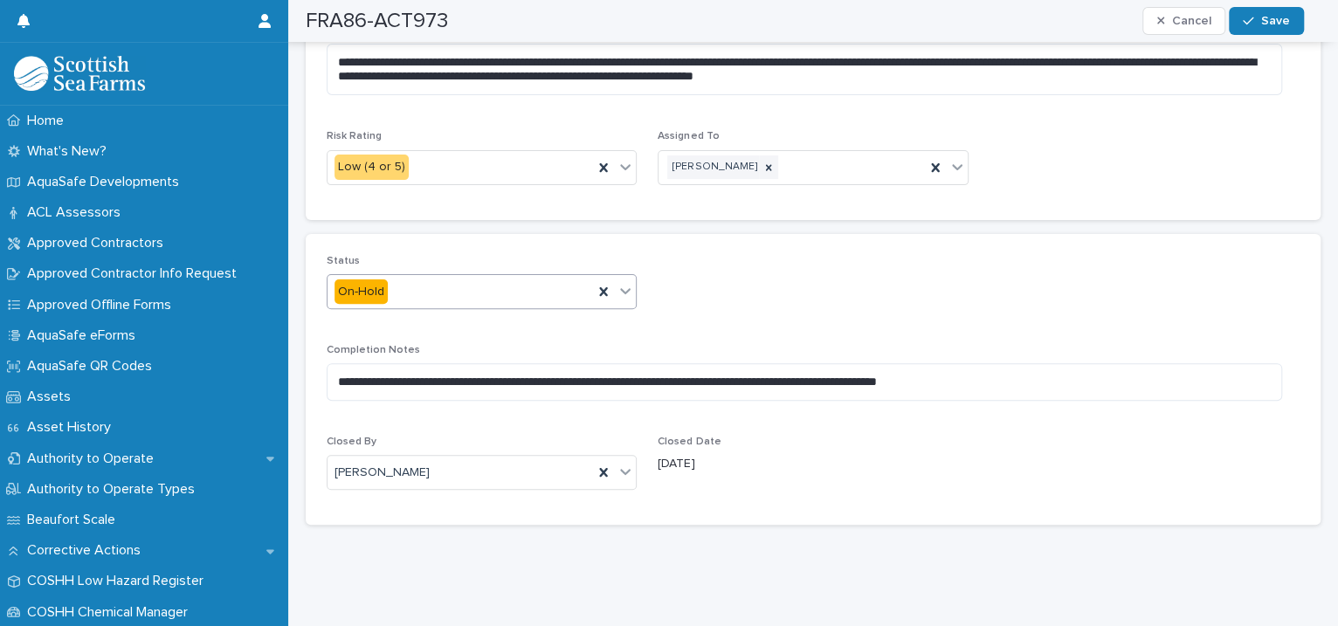
click at [620, 282] on icon at bounding box center [625, 290] width 17 height 17
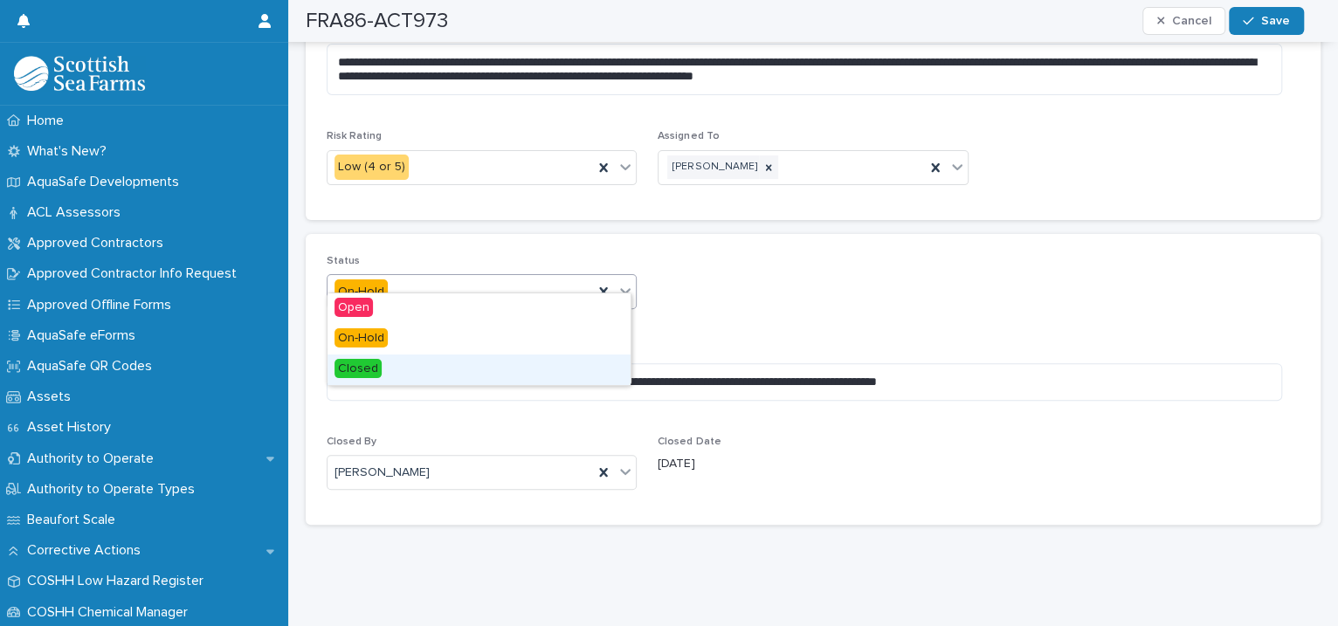
click at [446, 371] on div "Closed" at bounding box center [479, 370] width 303 height 31
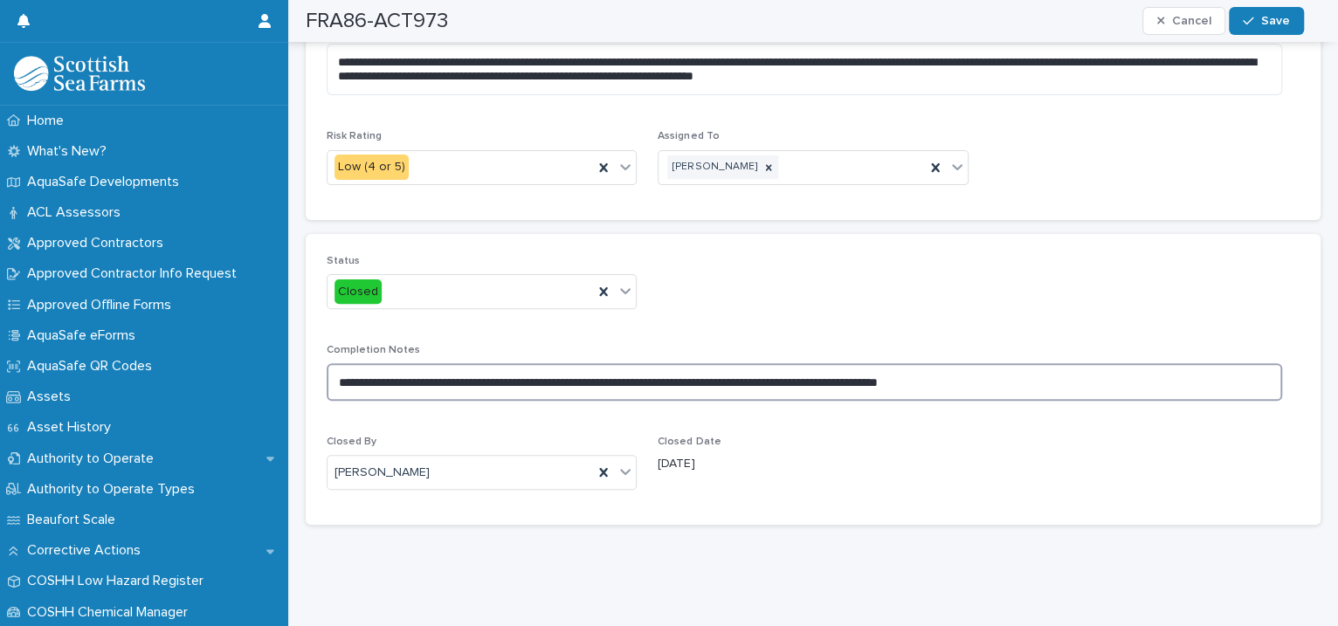
click at [1024, 363] on textarea "**********" at bounding box center [804, 382] width 955 height 38
type textarea "**********"
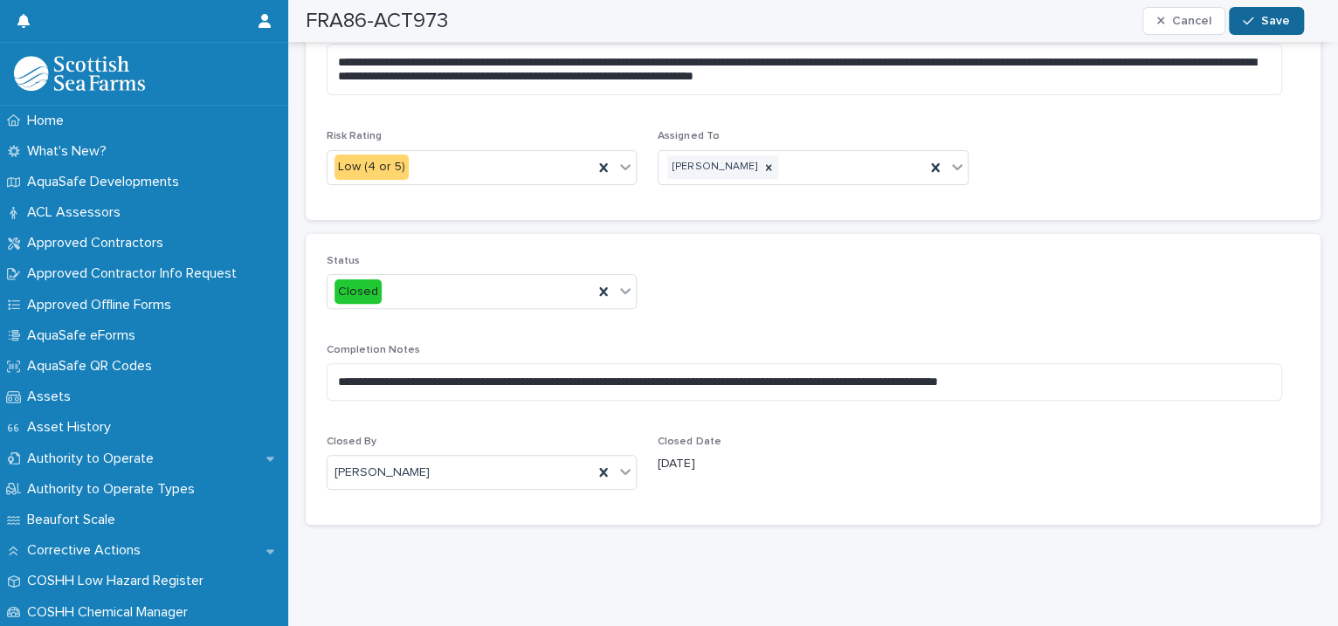
click at [1288, 24] on span "Save" at bounding box center [1275, 21] width 29 height 12
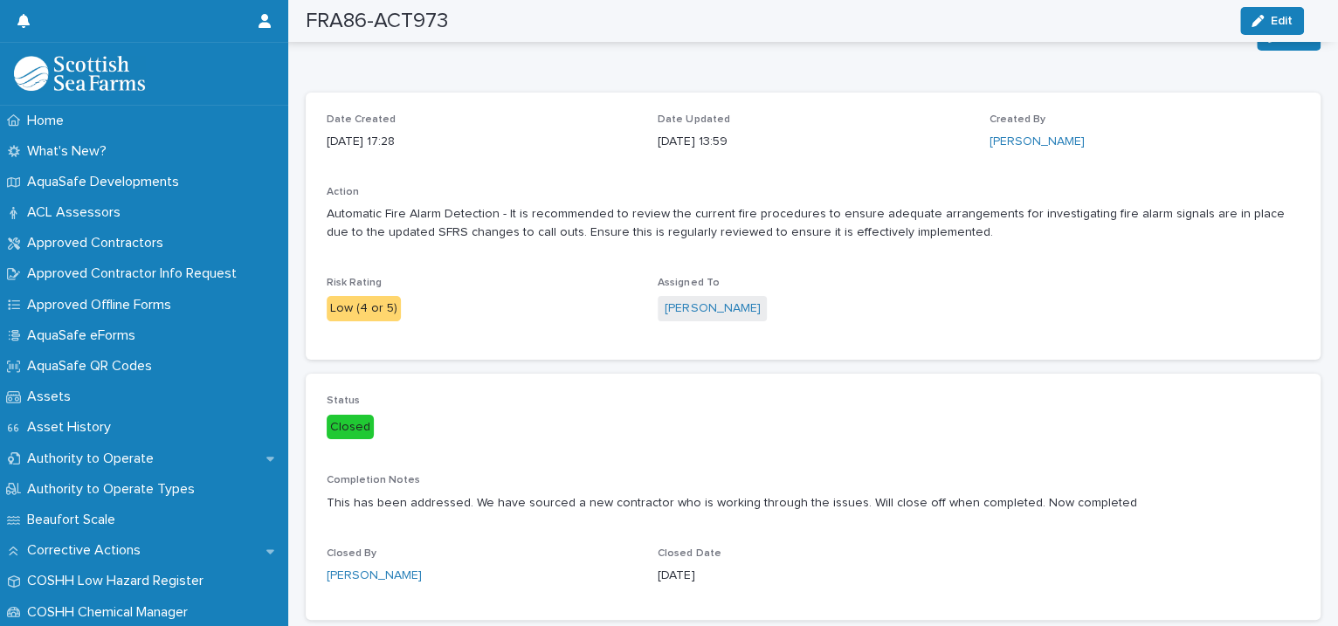
scroll to position [0, 0]
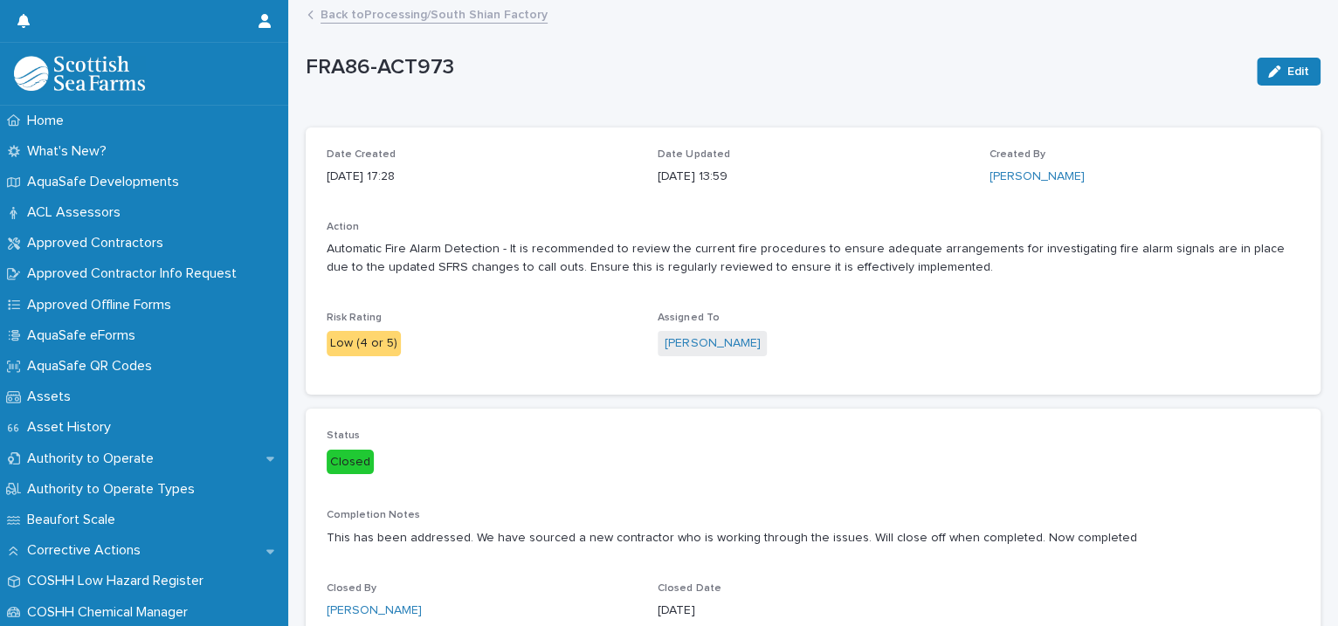
click at [404, 5] on link "Back to Processing/South Shian Factory" at bounding box center [434, 13] width 227 height 20
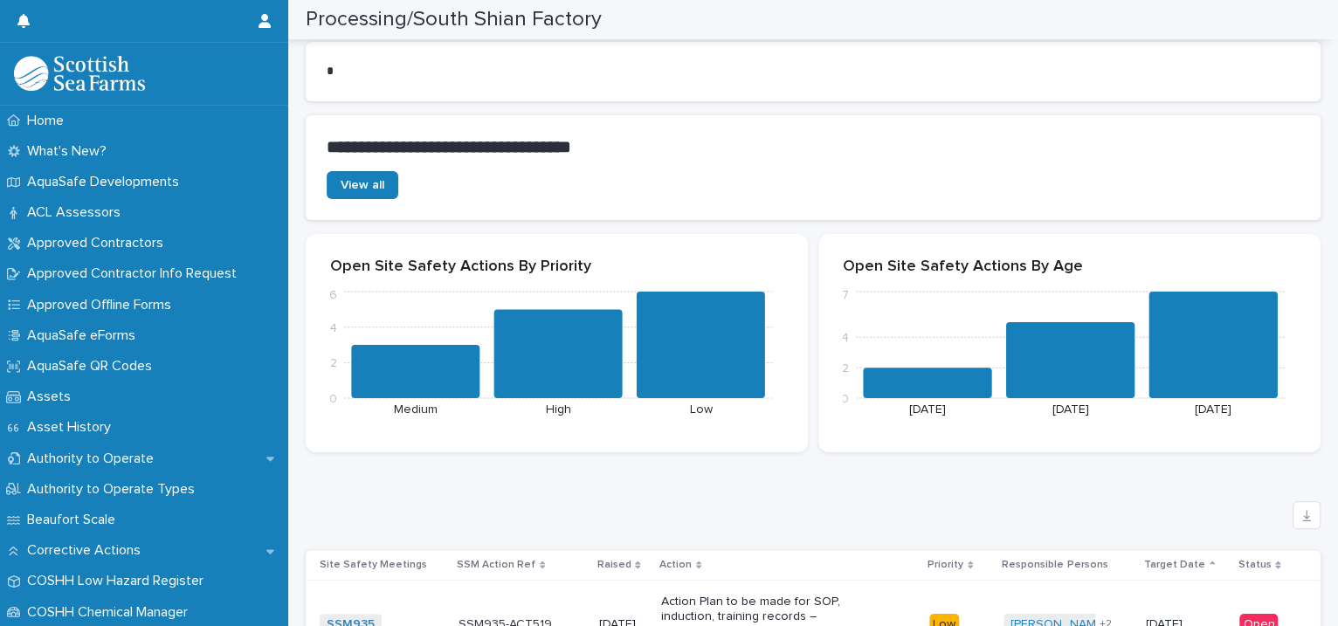
scroll to position [4003, 0]
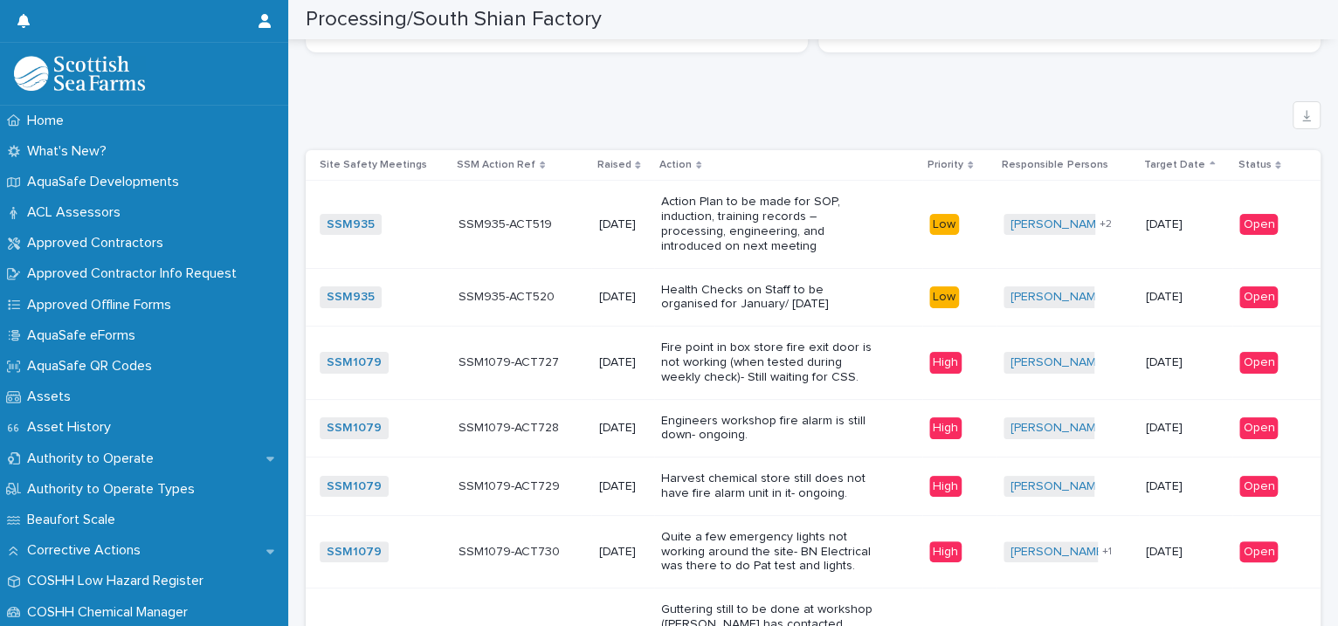
click at [874, 349] on p "Fire point in box store fire exit door is not working (when tested during weekl…" at bounding box center [770, 363] width 218 height 44
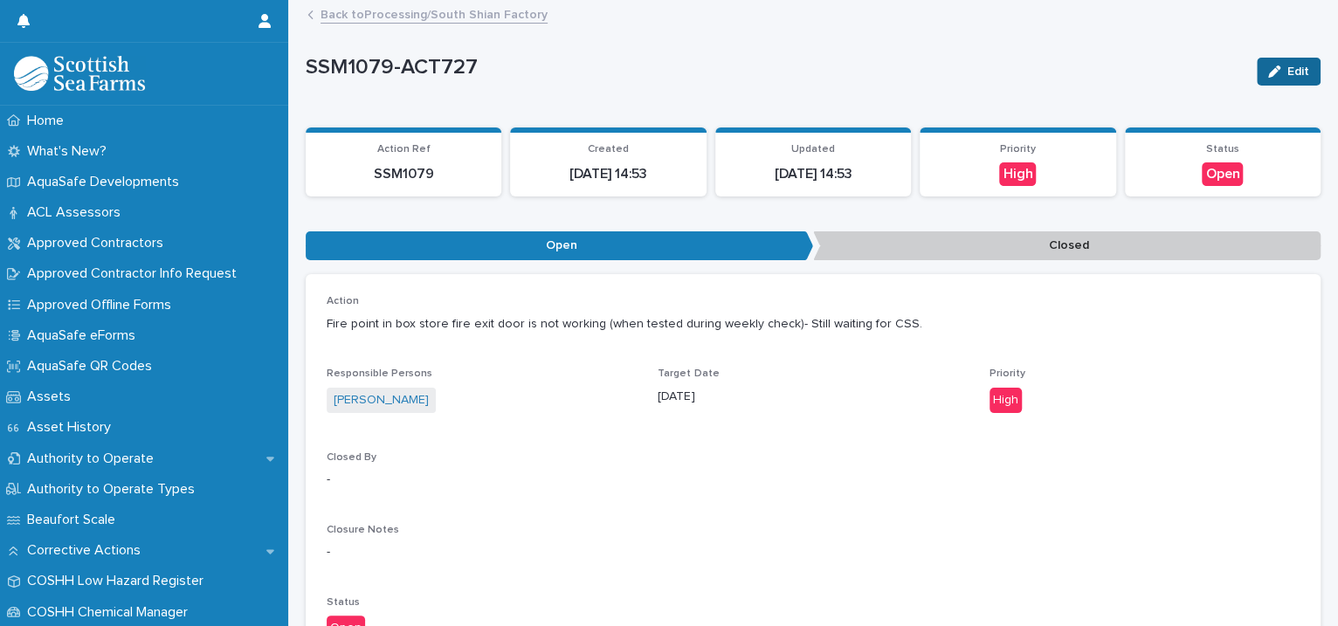
click at [1257, 70] on button "Edit" at bounding box center [1289, 72] width 64 height 28
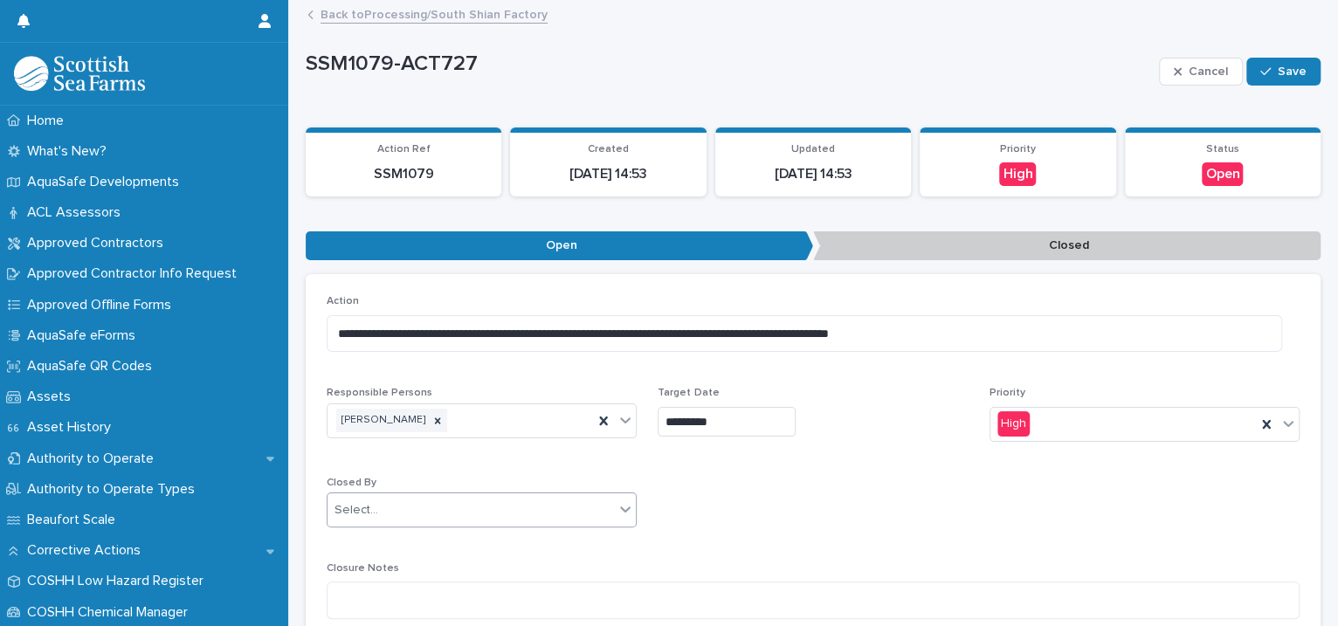
click at [622, 505] on icon at bounding box center [625, 508] width 17 height 17
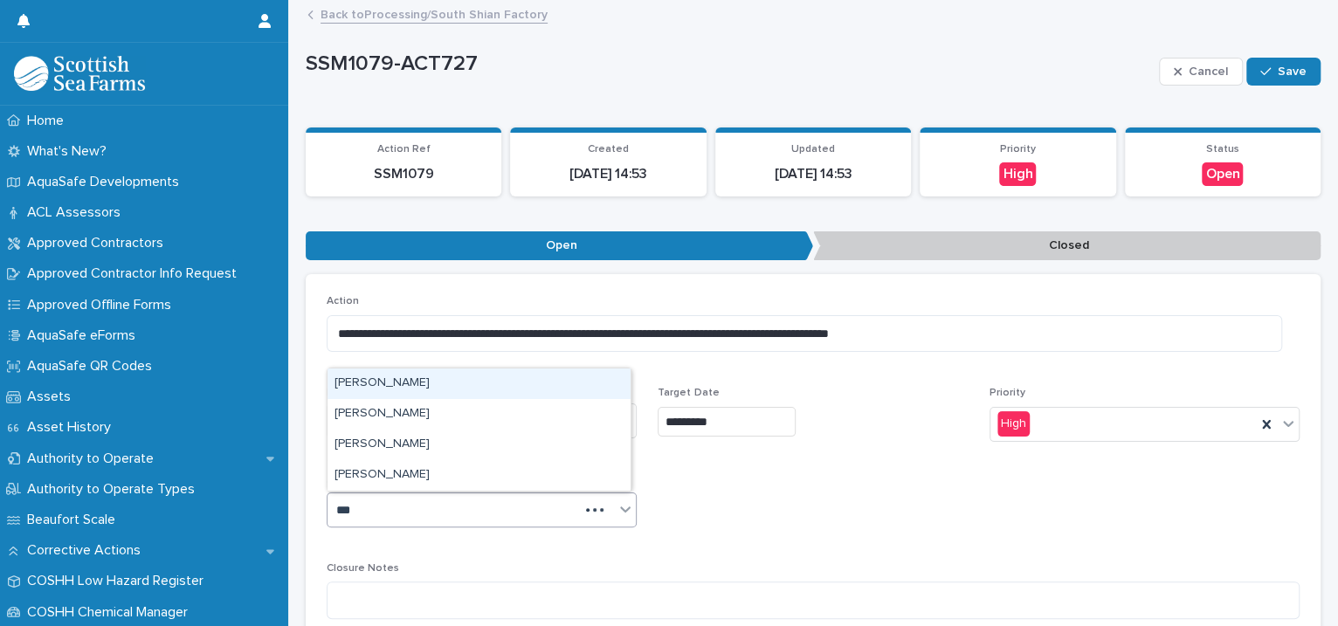
type input "****"
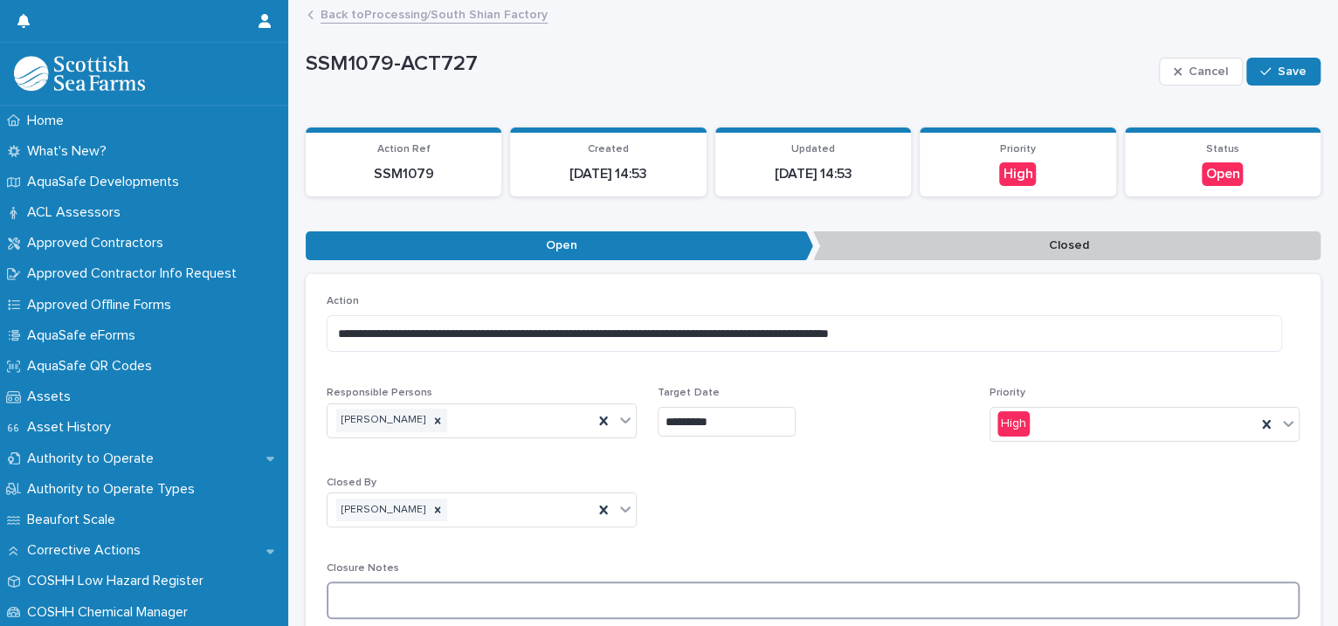
click at [415, 594] on textarea at bounding box center [813, 601] width 973 height 38
type textarea "*********"
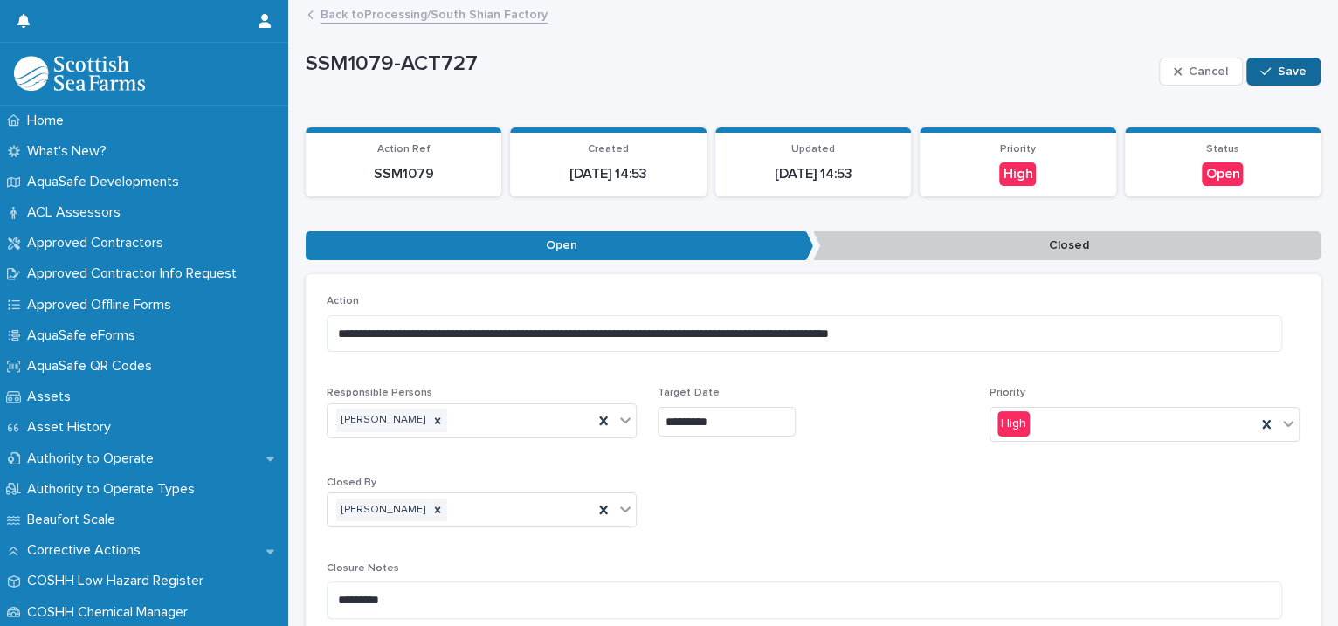
click at [1260, 69] on icon "button" at bounding box center [1265, 72] width 10 height 12
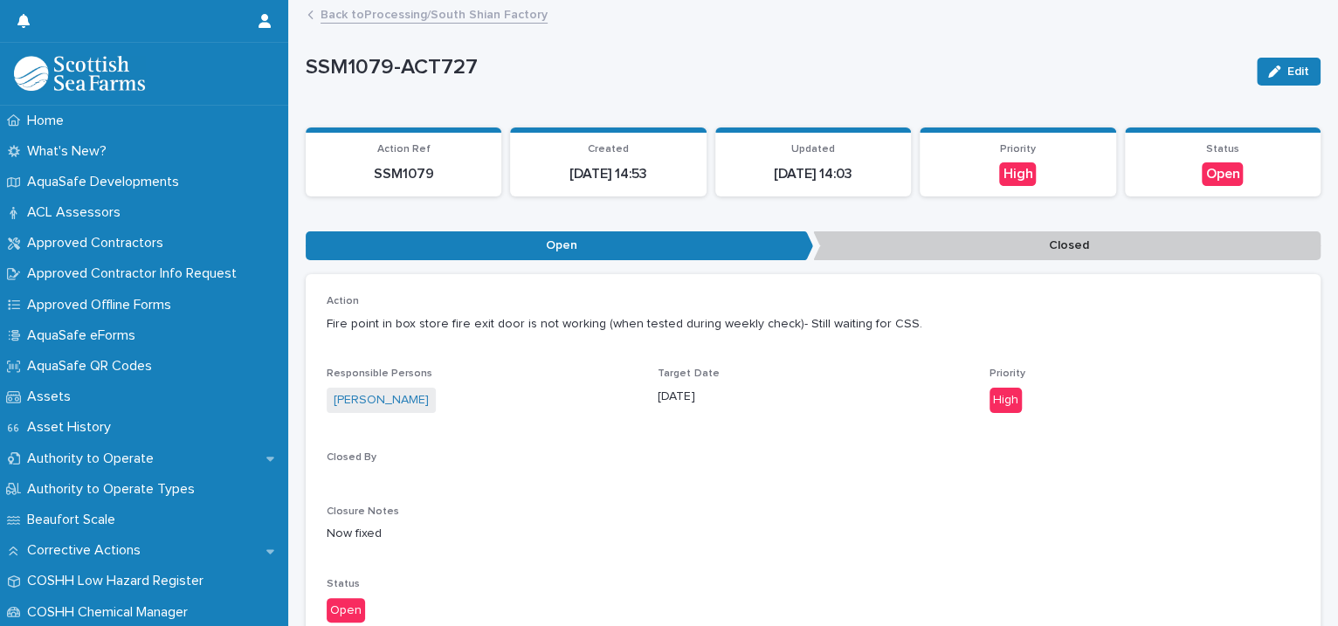
click at [397, 15] on link "Back to Processing/South Shian Factory" at bounding box center [434, 13] width 227 height 20
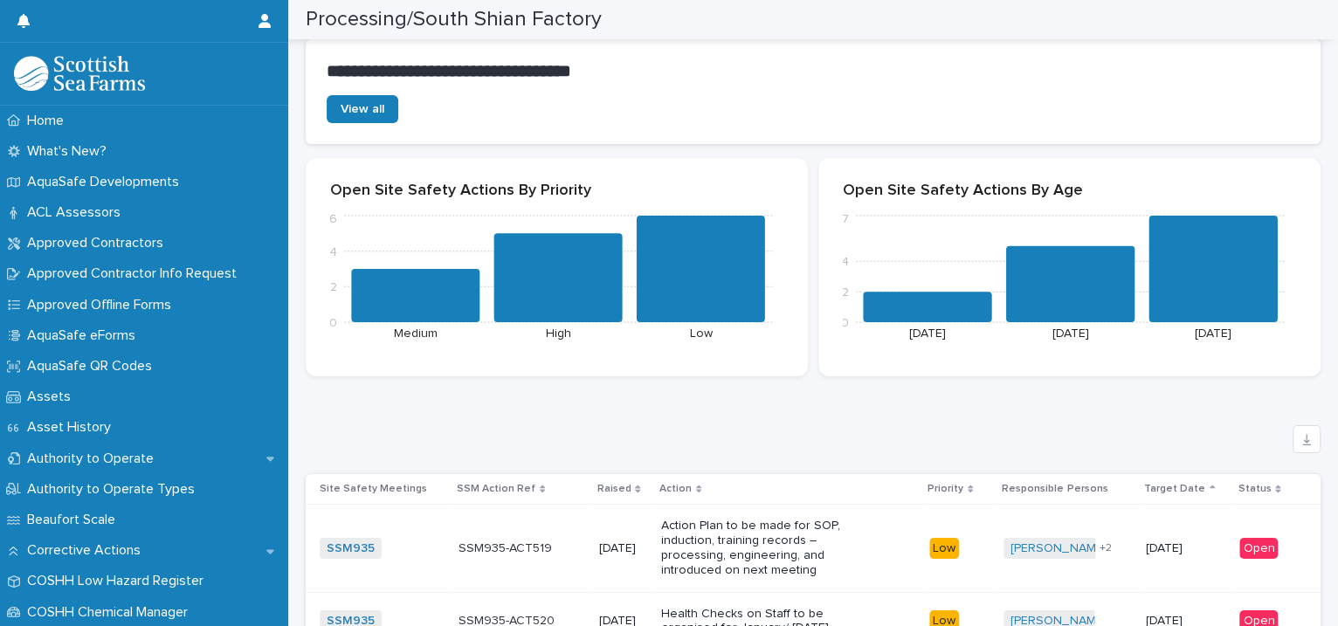
scroll to position [4079, 0]
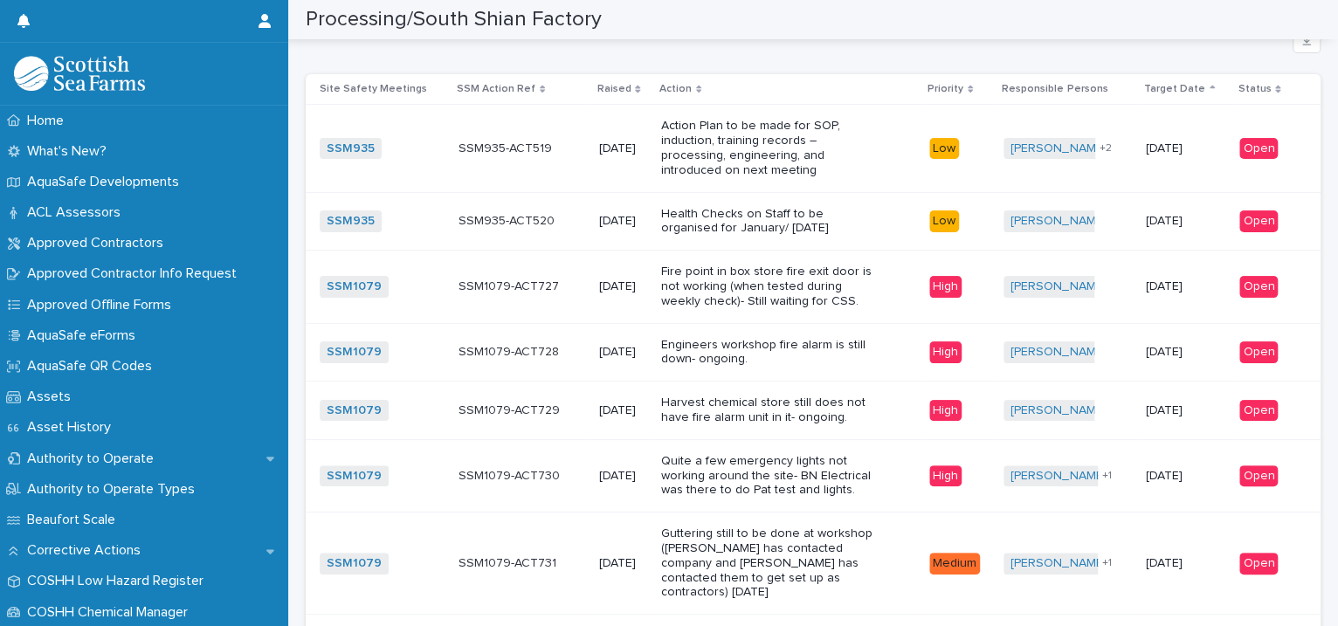
click at [823, 289] on p "Fire point in box store fire exit door is not working (when tested during weekl…" at bounding box center [770, 287] width 218 height 44
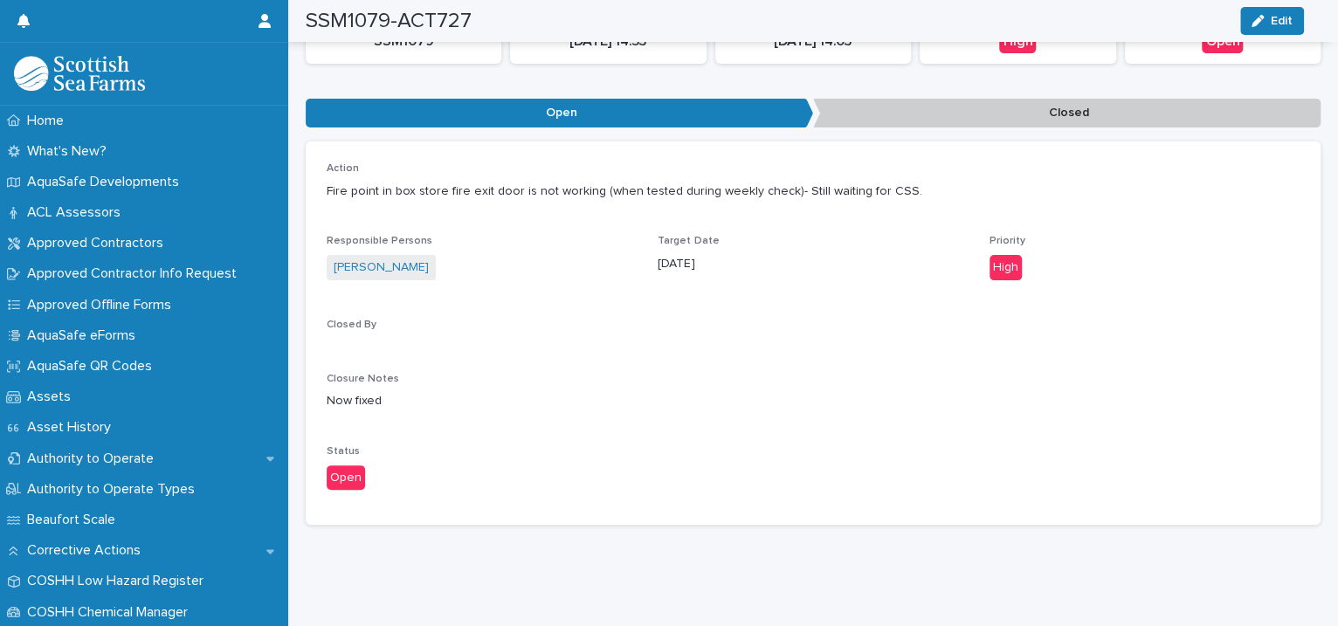
scroll to position [148, 0]
click at [1264, 7] on button "Edit" at bounding box center [1272, 21] width 64 height 28
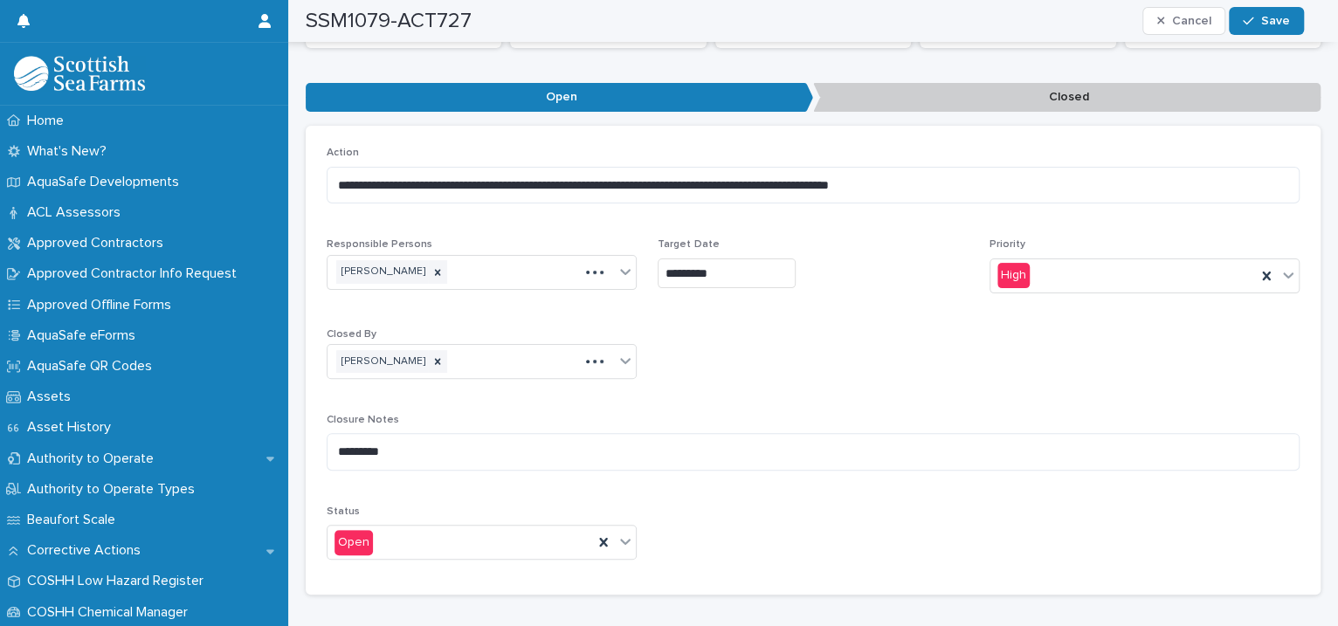
scroll to position [191, 0]
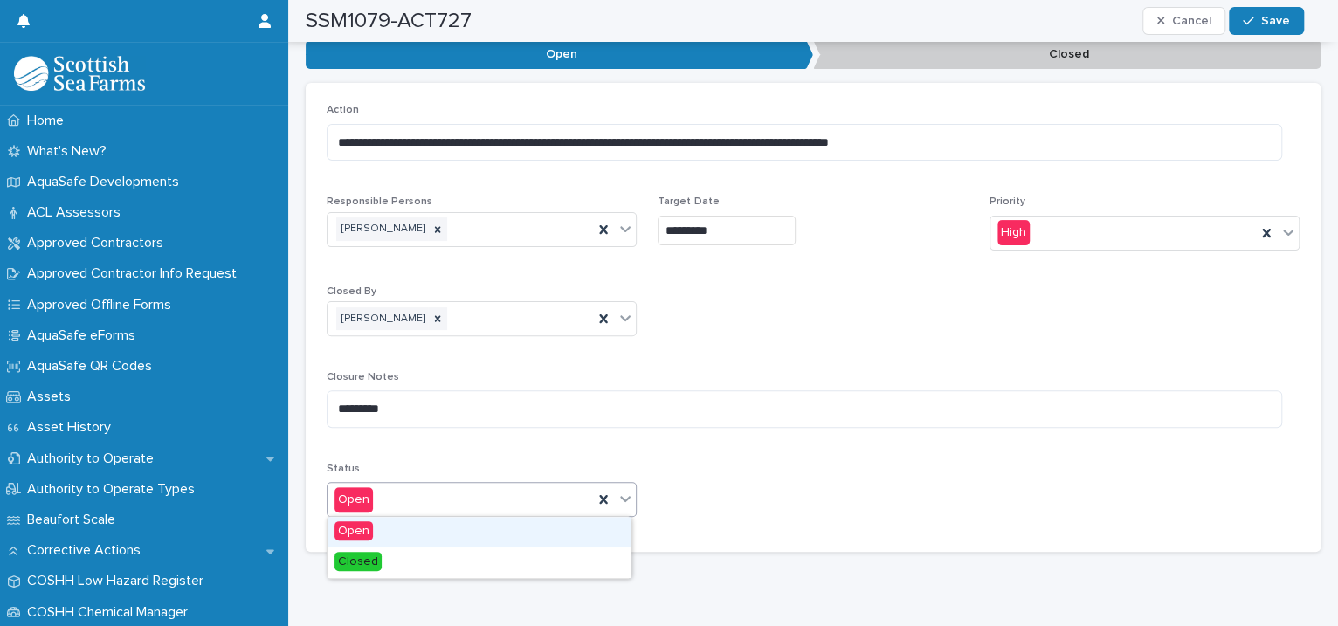
click at [622, 497] on icon at bounding box center [626, 500] width 10 height 6
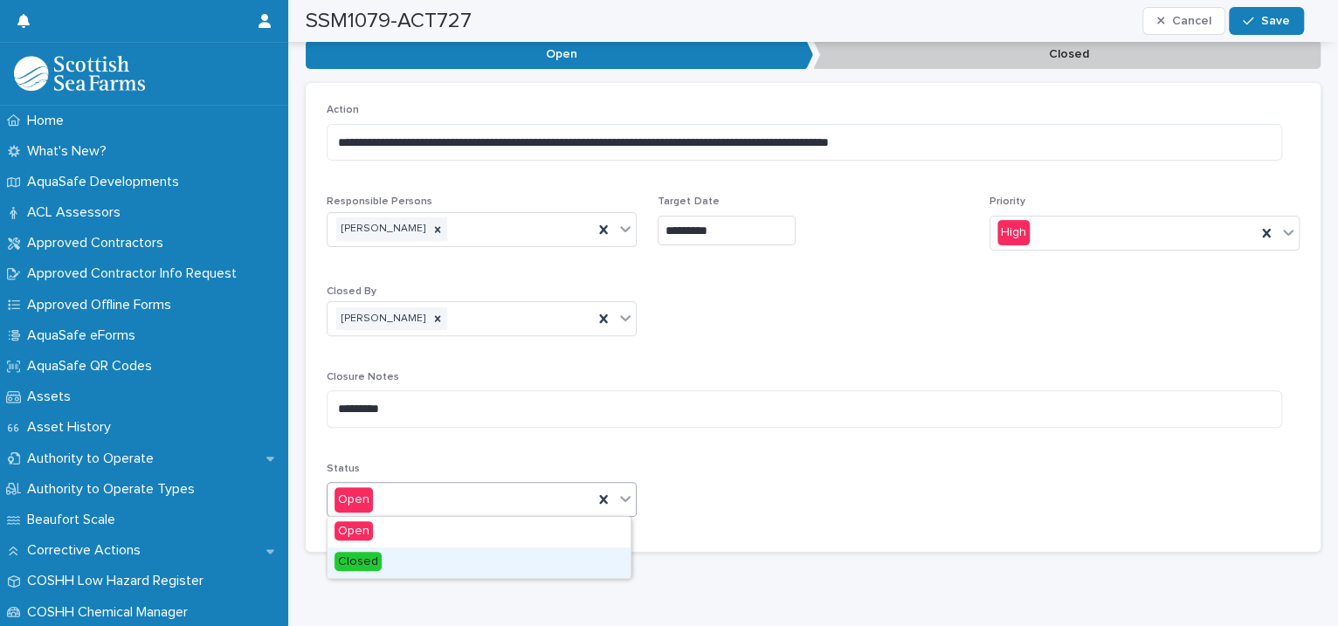
click at [445, 562] on div "Closed" at bounding box center [479, 563] width 303 height 31
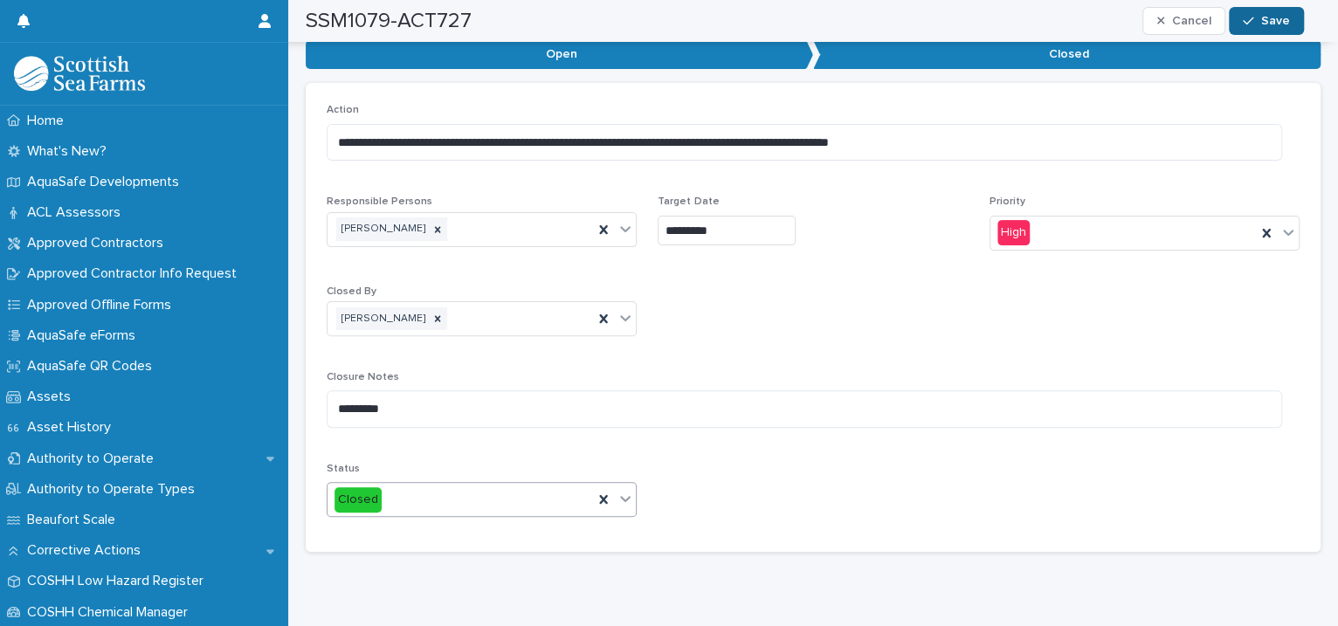
click at [1278, 22] on span "Save" at bounding box center [1275, 21] width 29 height 12
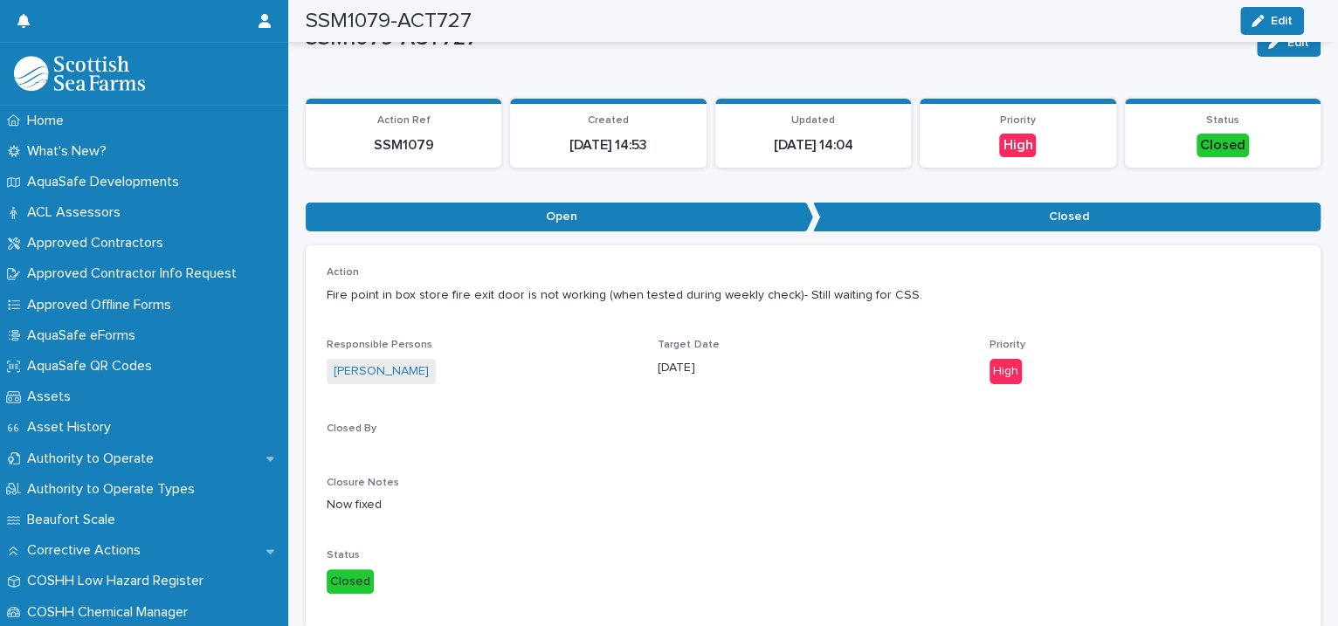
scroll to position [0, 0]
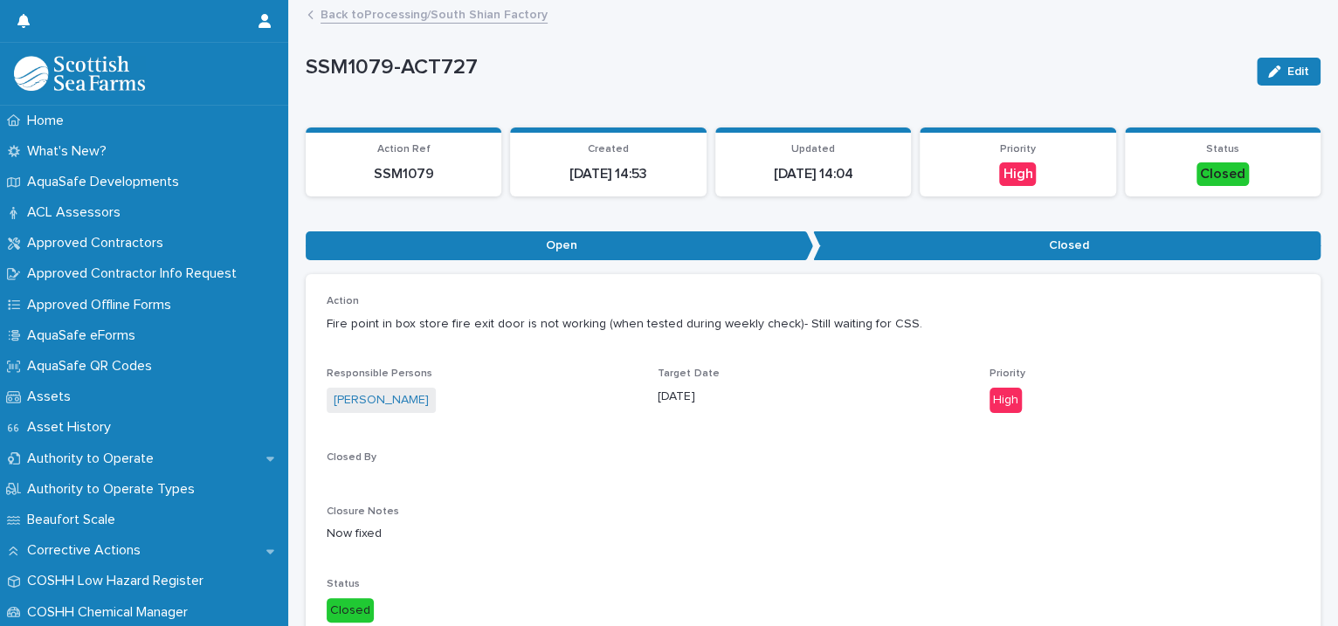
click at [443, 9] on link "Back to Processing/South Shian Factory" at bounding box center [434, 13] width 227 height 20
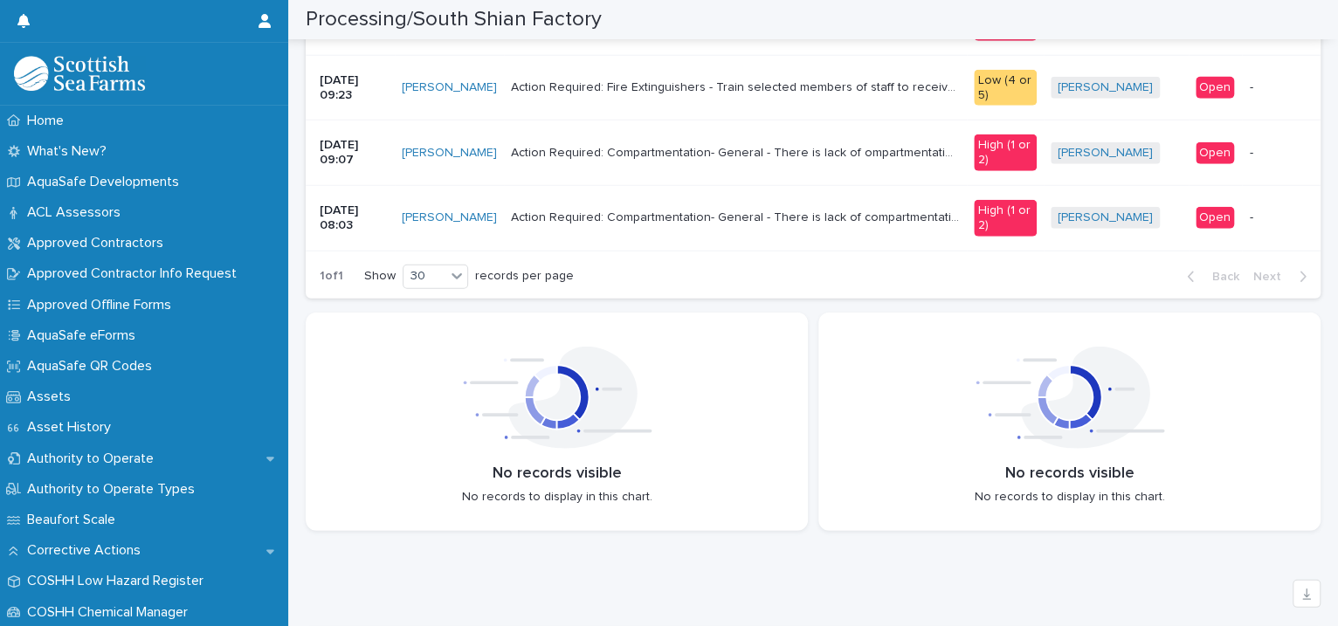
scroll to position [4003, 0]
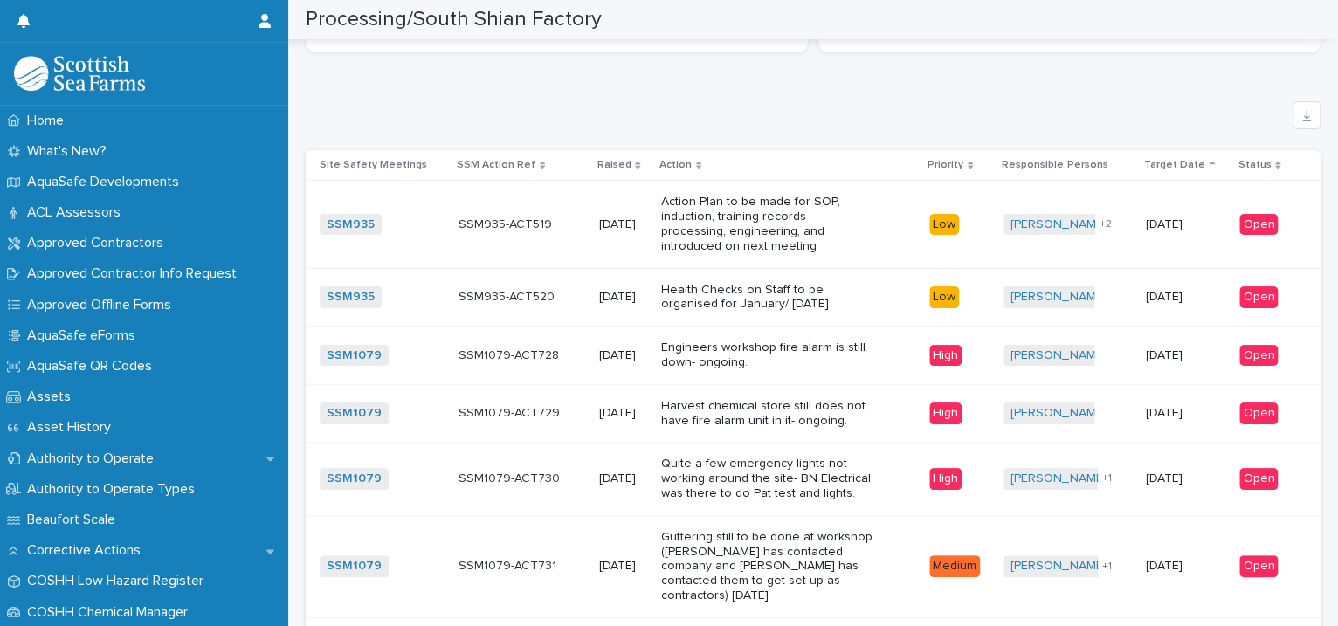
click at [852, 345] on p "Engineers workshop fire alarm is still down- ongoing." at bounding box center [770, 356] width 218 height 30
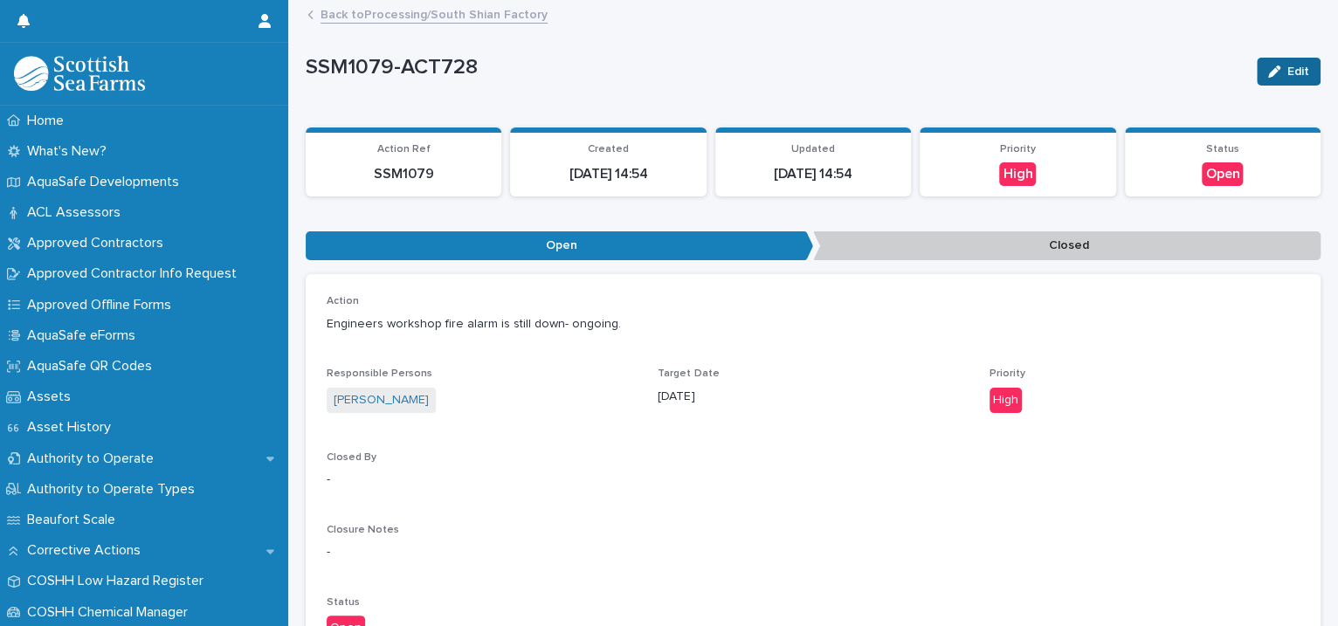
click at [1268, 66] on div "button" at bounding box center [1277, 72] width 19 height 12
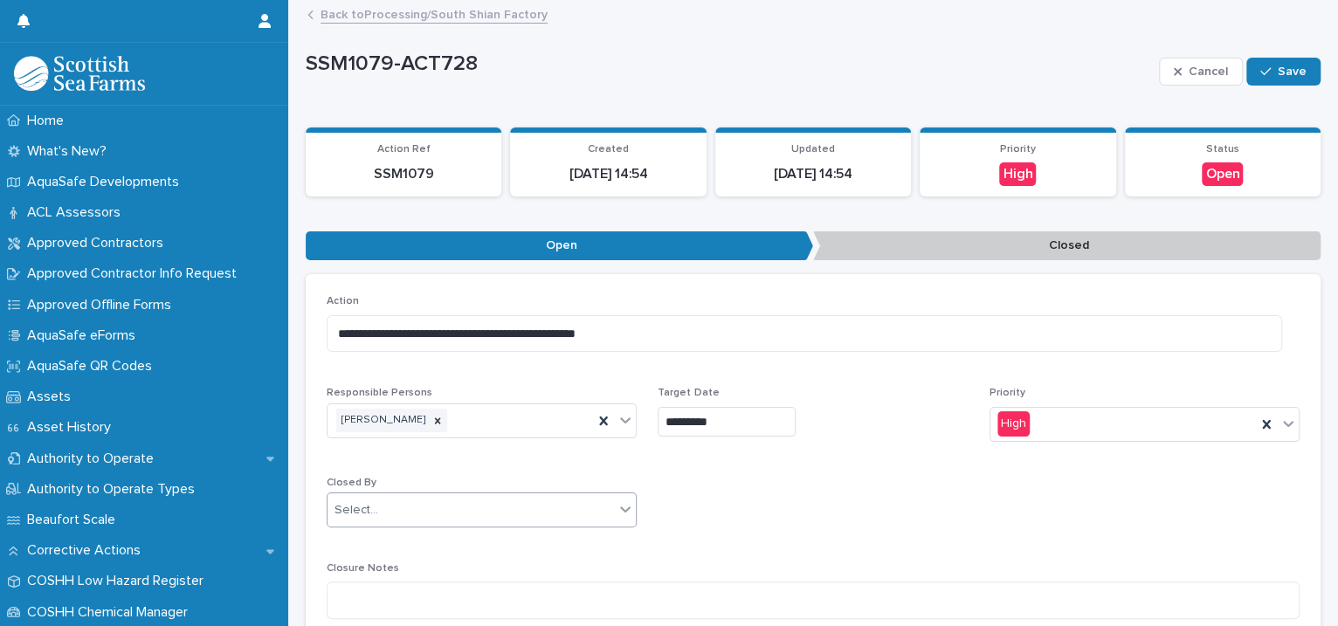
click at [624, 505] on icon at bounding box center [625, 508] width 17 height 17
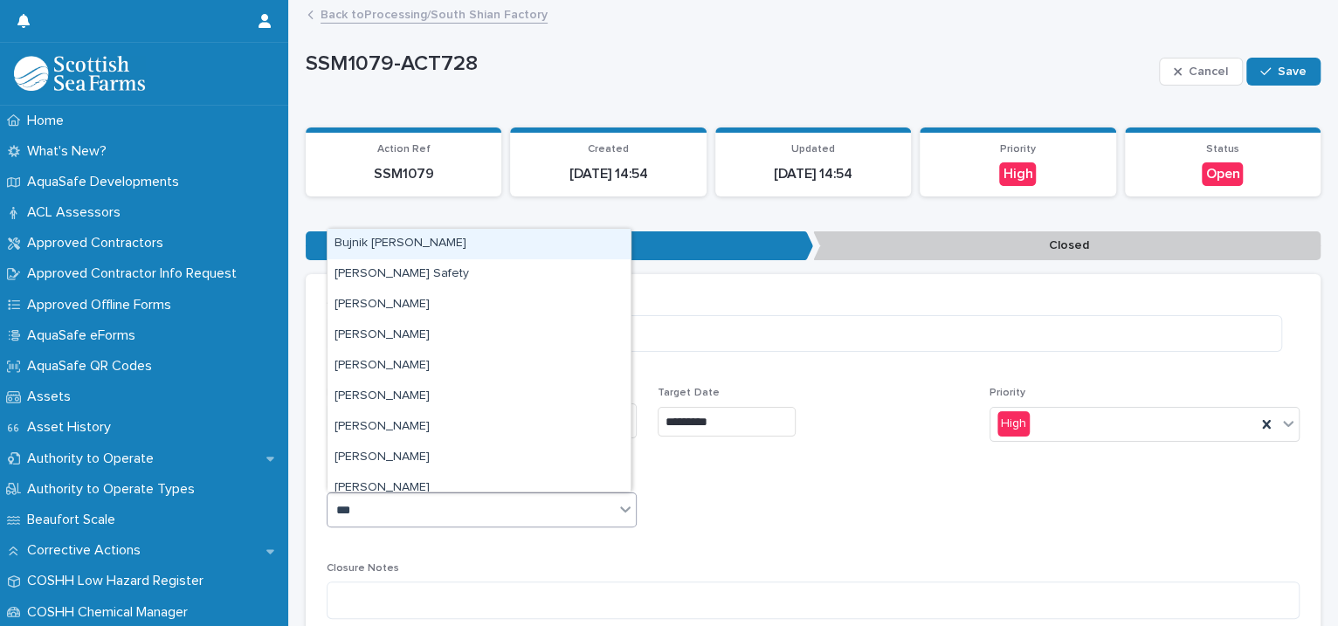
type input "****"
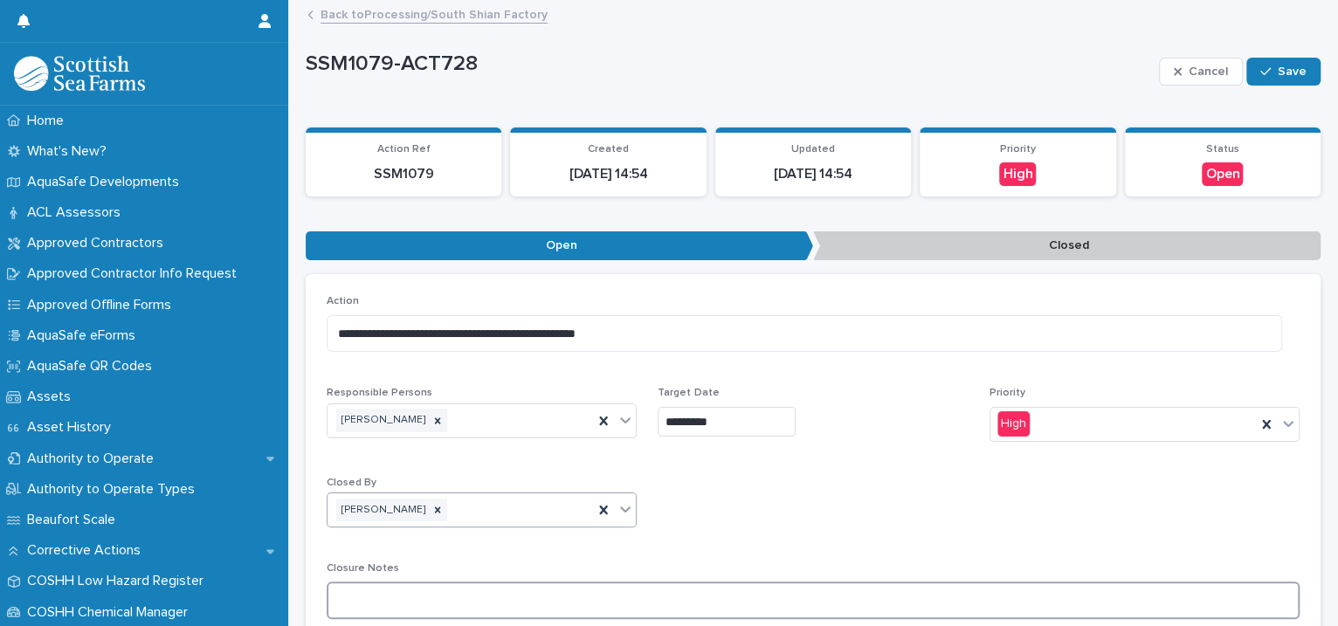
click at [455, 598] on textarea at bounding box center [813, 601] width 973 height 38
type textarea "**********"
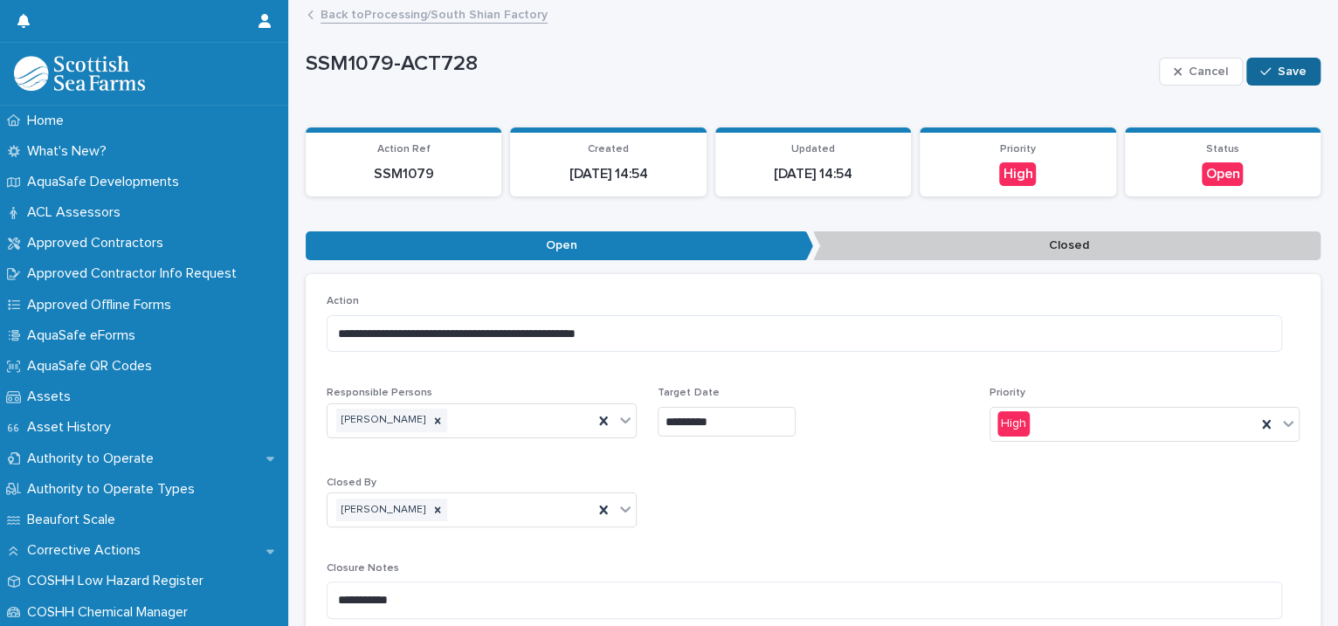
click at [1278, 72] on span "Save" at bounding box center [1292, 72] width 29 height 12
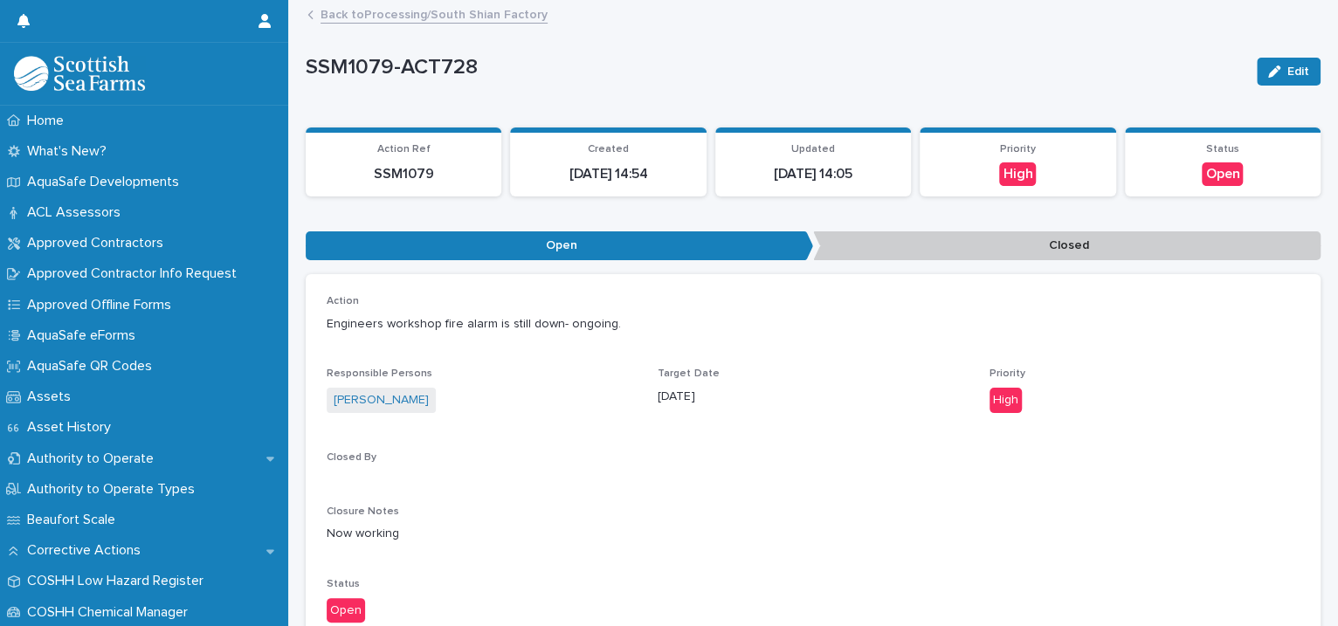
click at [480, 17] on link "Back to Processing/South Shian Factory" at bounding box center [434, 13] width 227 height 20
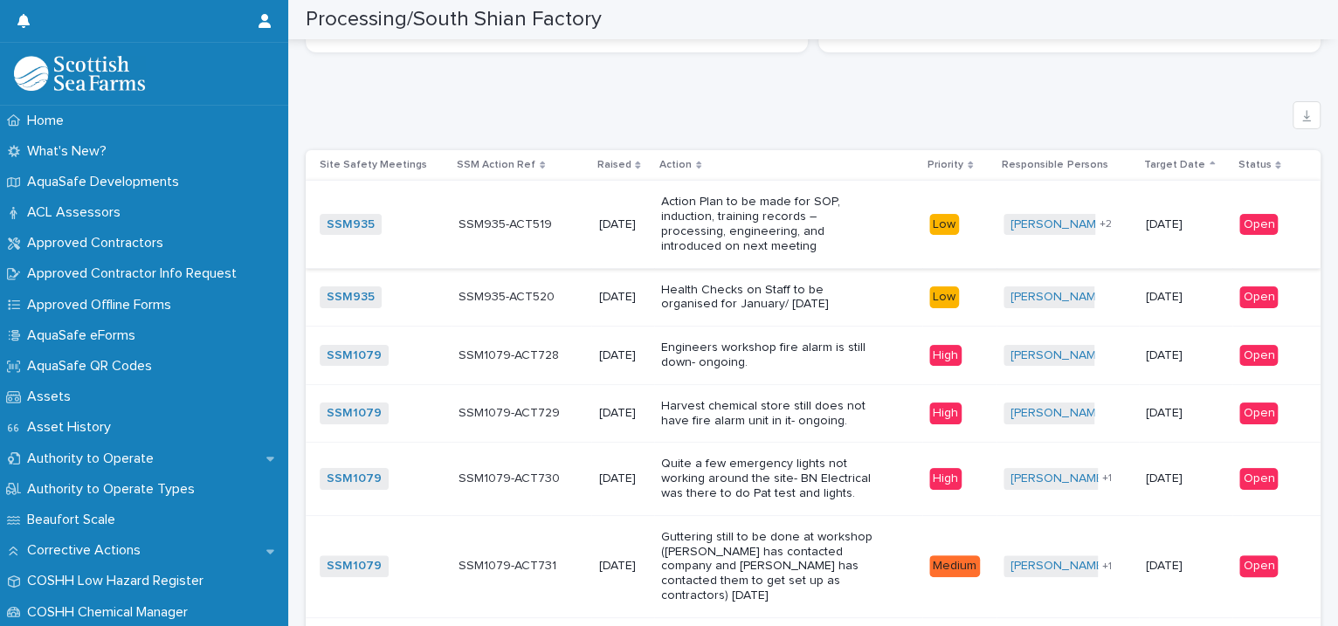
scroll to position [4403, 0]
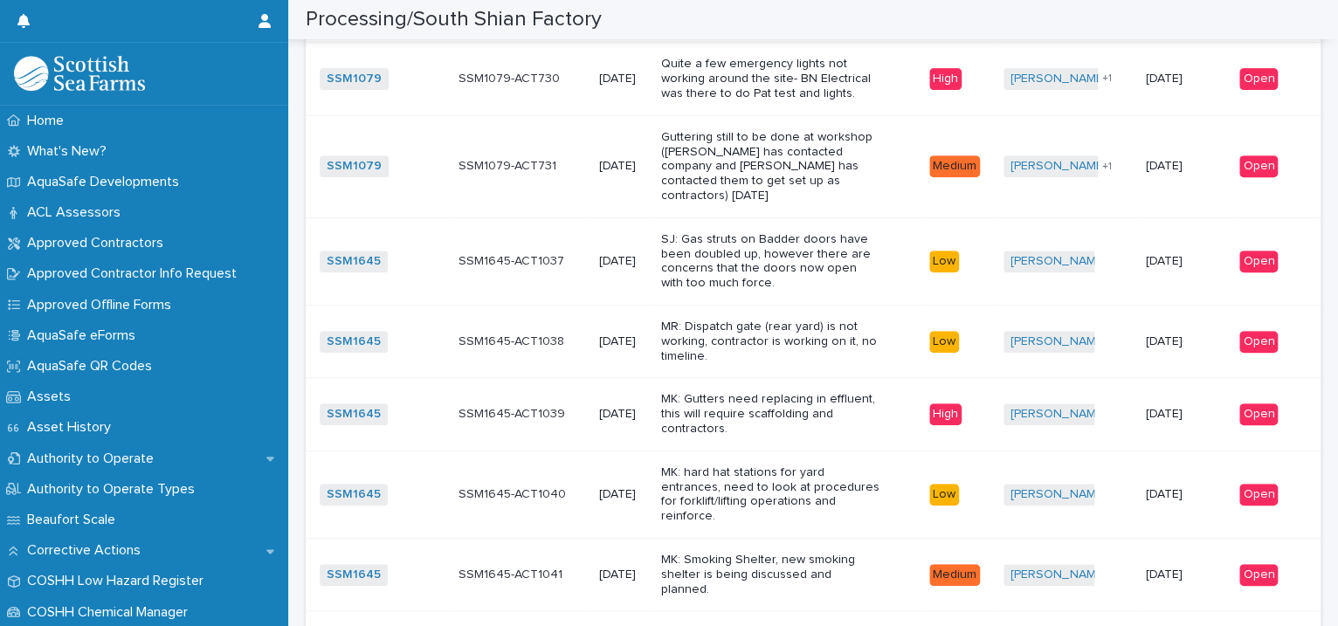
click at [827, 248] on p "SJ: Gas struts on Badder doors have been doubled up, however there are concerns…" at bounding box center [770, 261] width 218 height 59
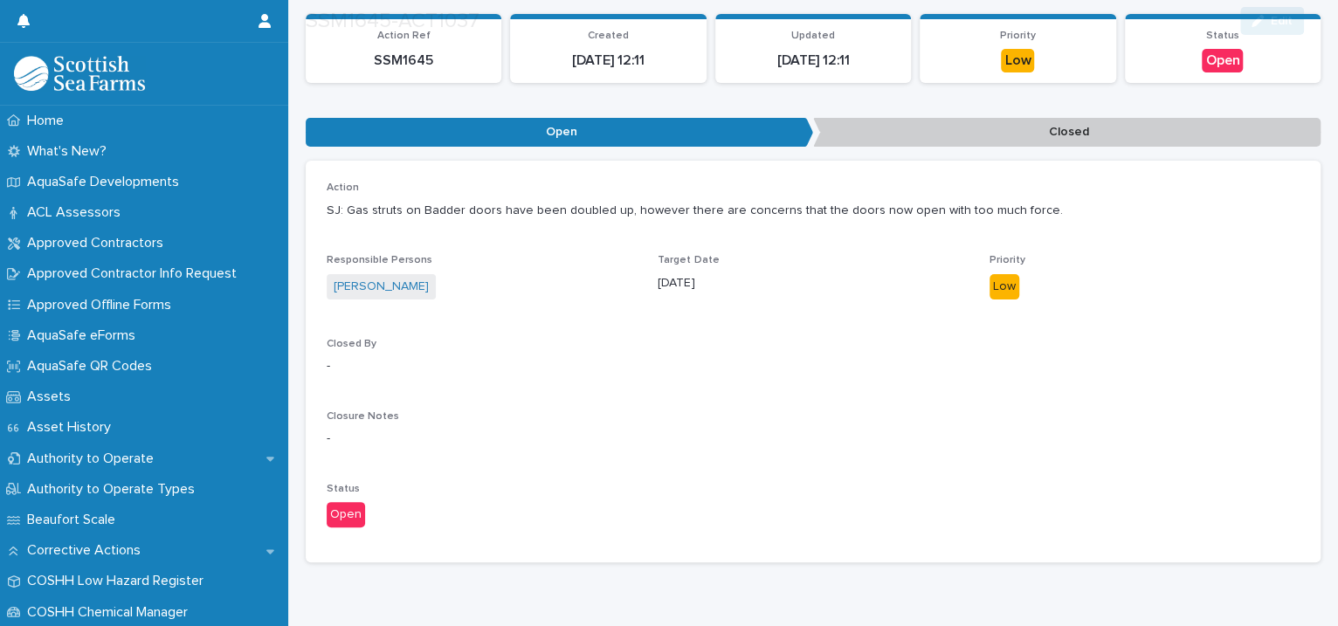
scroll to position [167, 0]
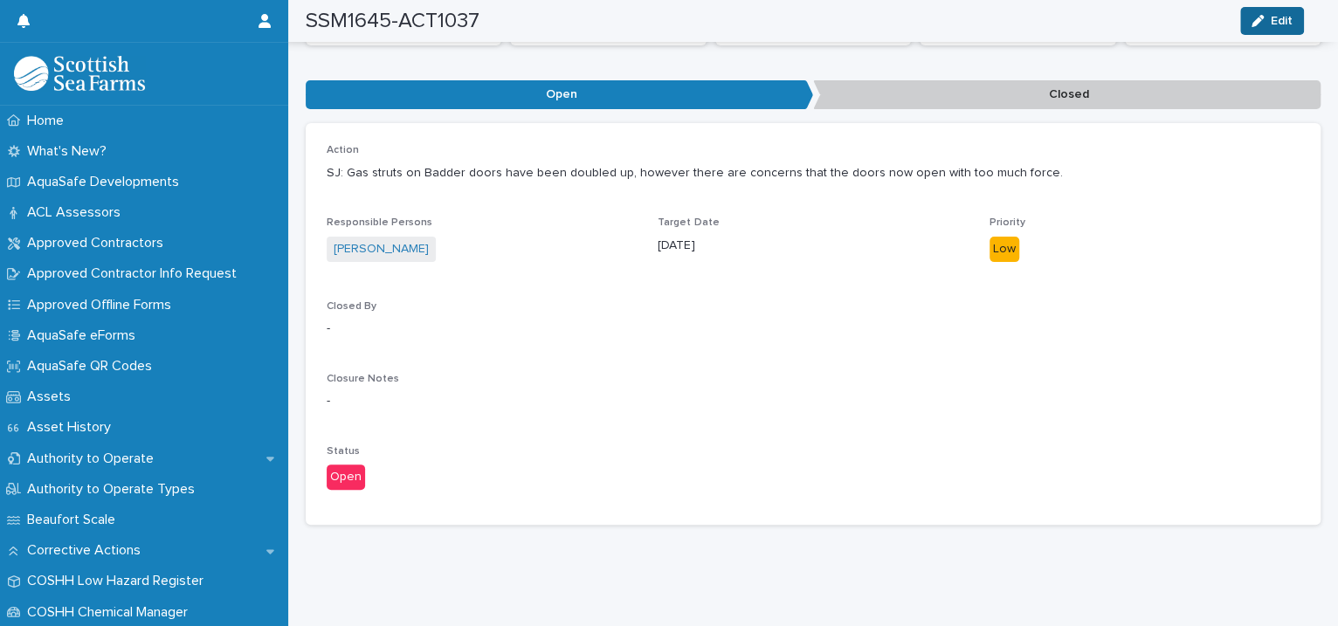
click at [1273, 15] on span "Edit" at bounding box center [1282, 21] width 22 height 12
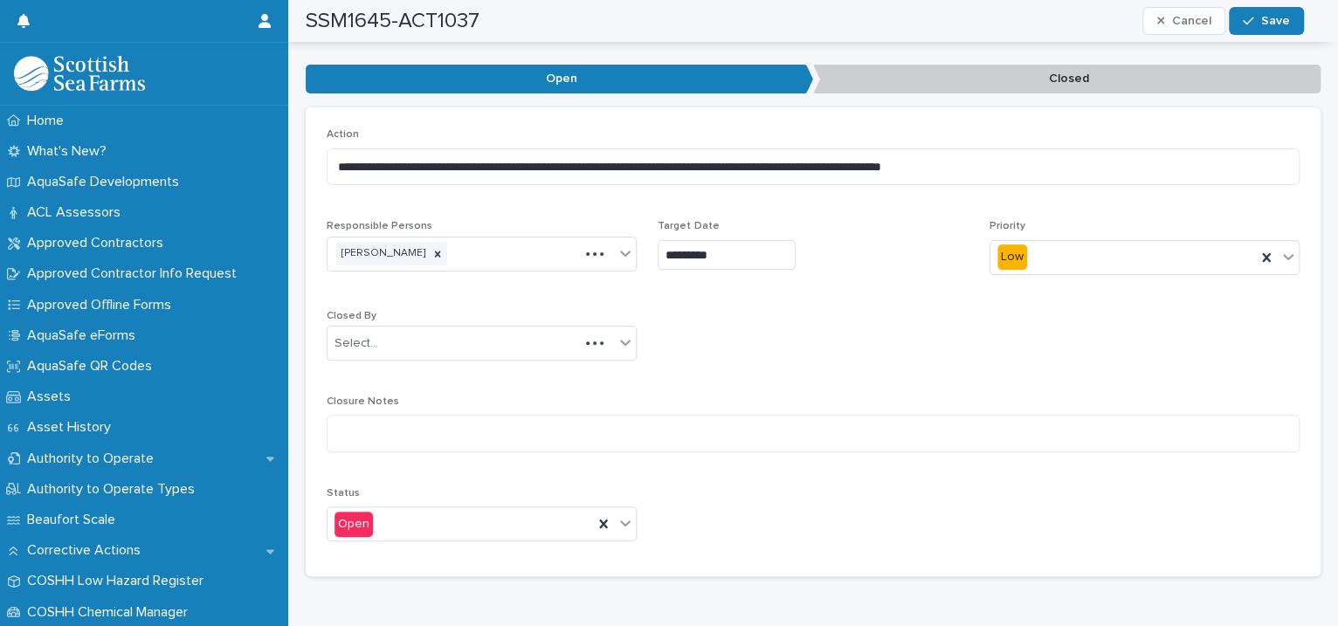
scroll to position [200, 0]
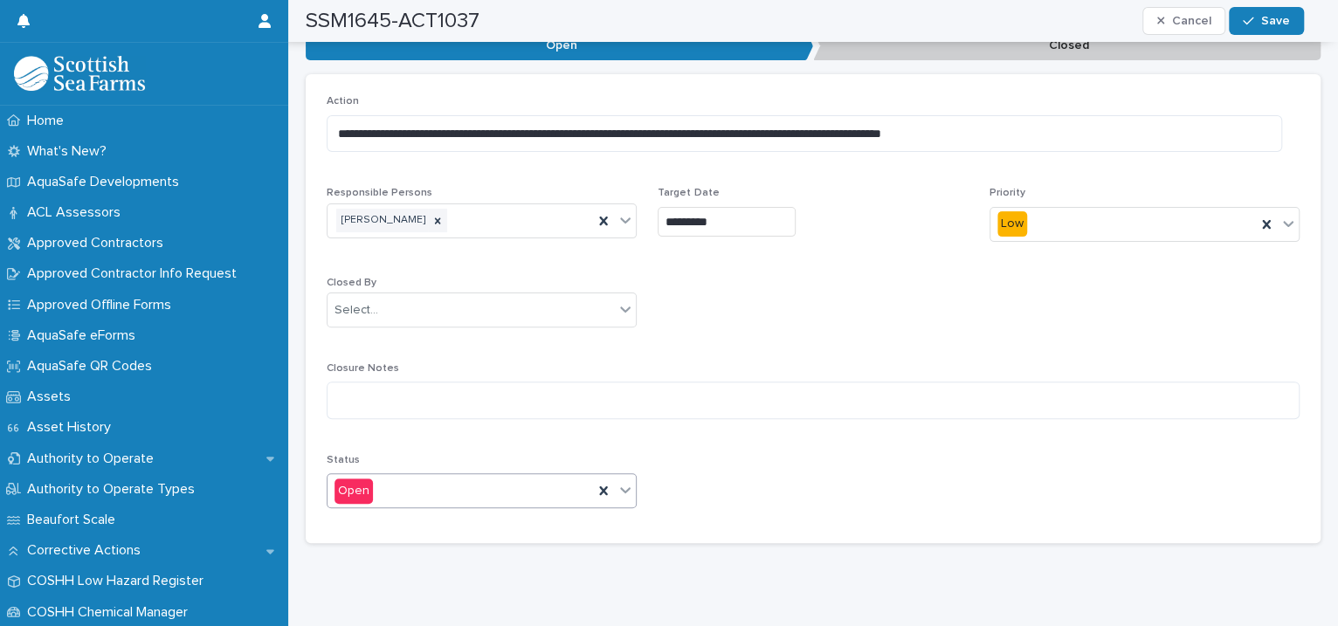
click at [622, 488] on icon at bounding box center [626, 491] width 10 height 6
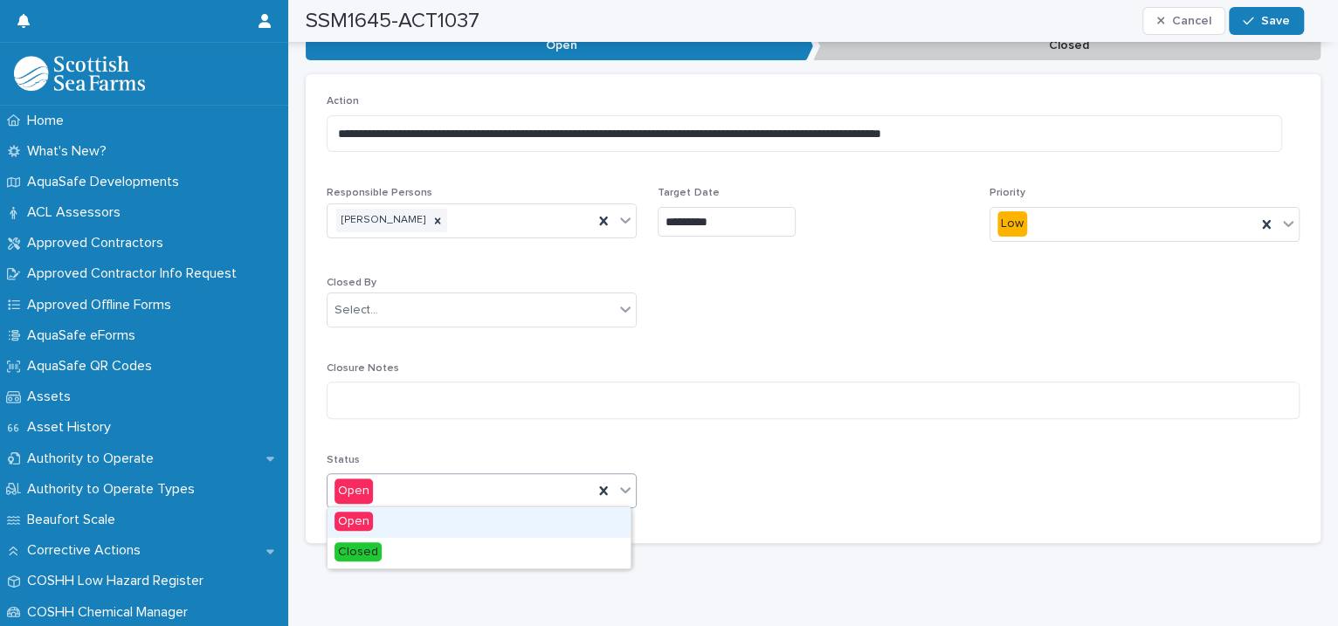
click at [618, 486] on icon at bounding box center [625, 489] width 17 height 17
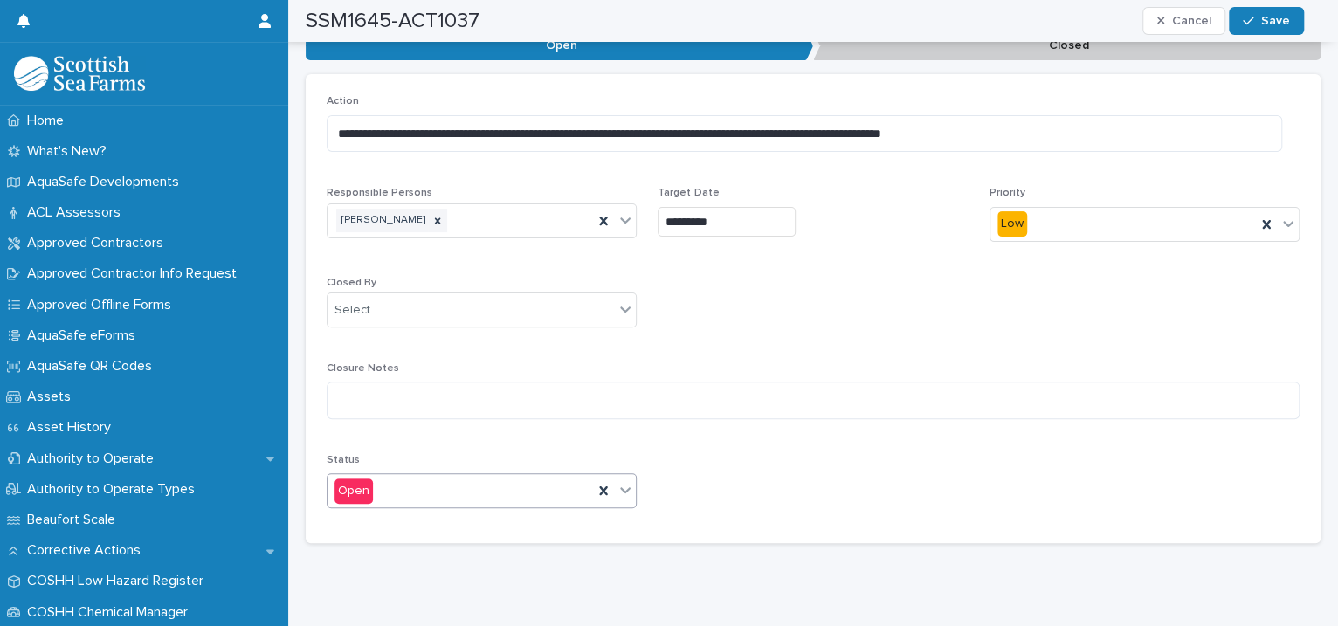
scroll to position [0, 0]
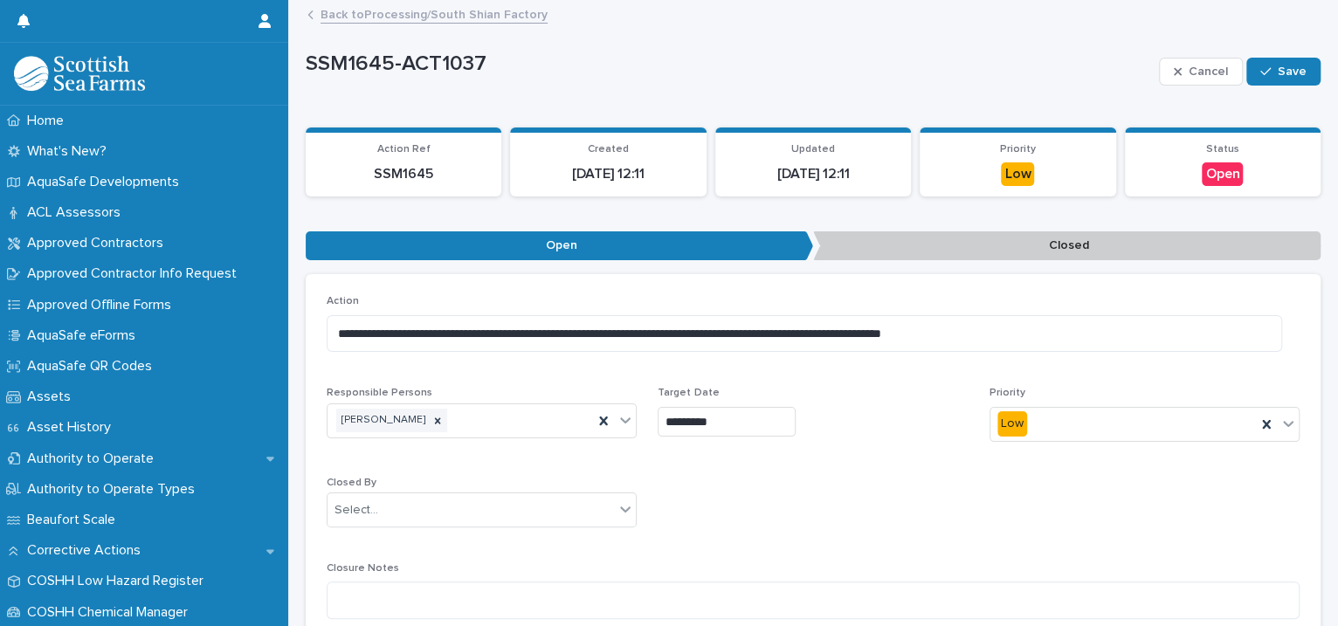
click at [432, 11] on link "Back to Processing/South Shian Factory" at bounding box center [434, 13] width 227 height 20
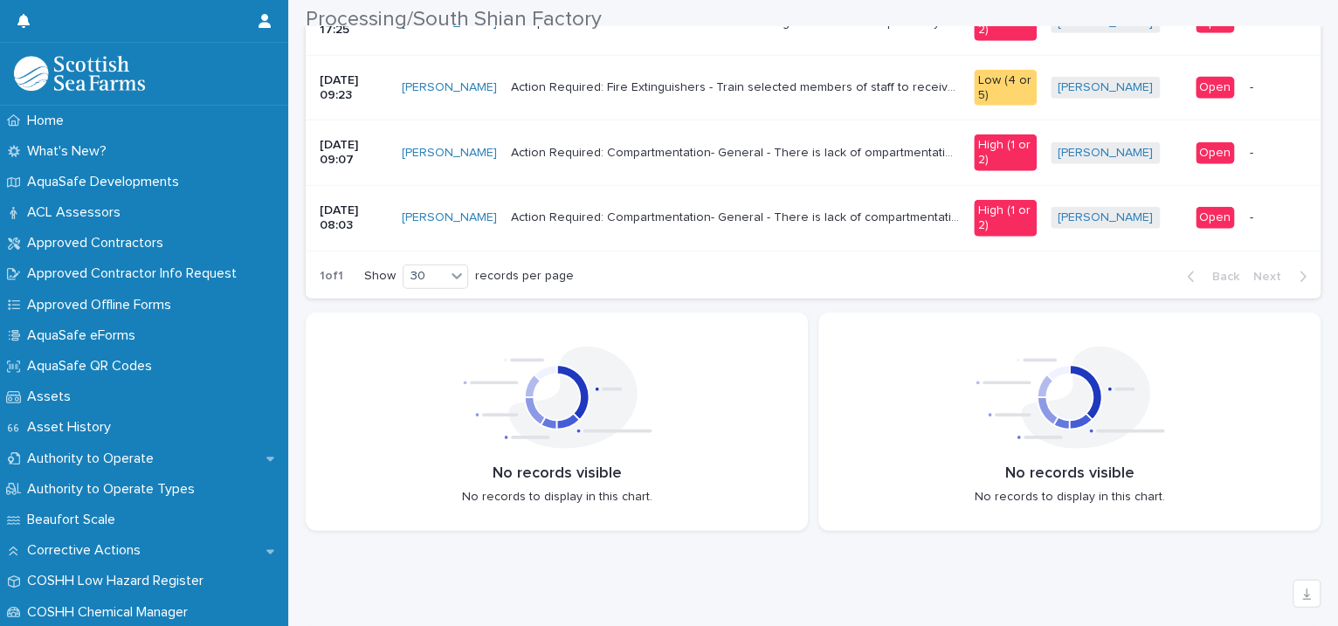
scroll to position [4403, 0]
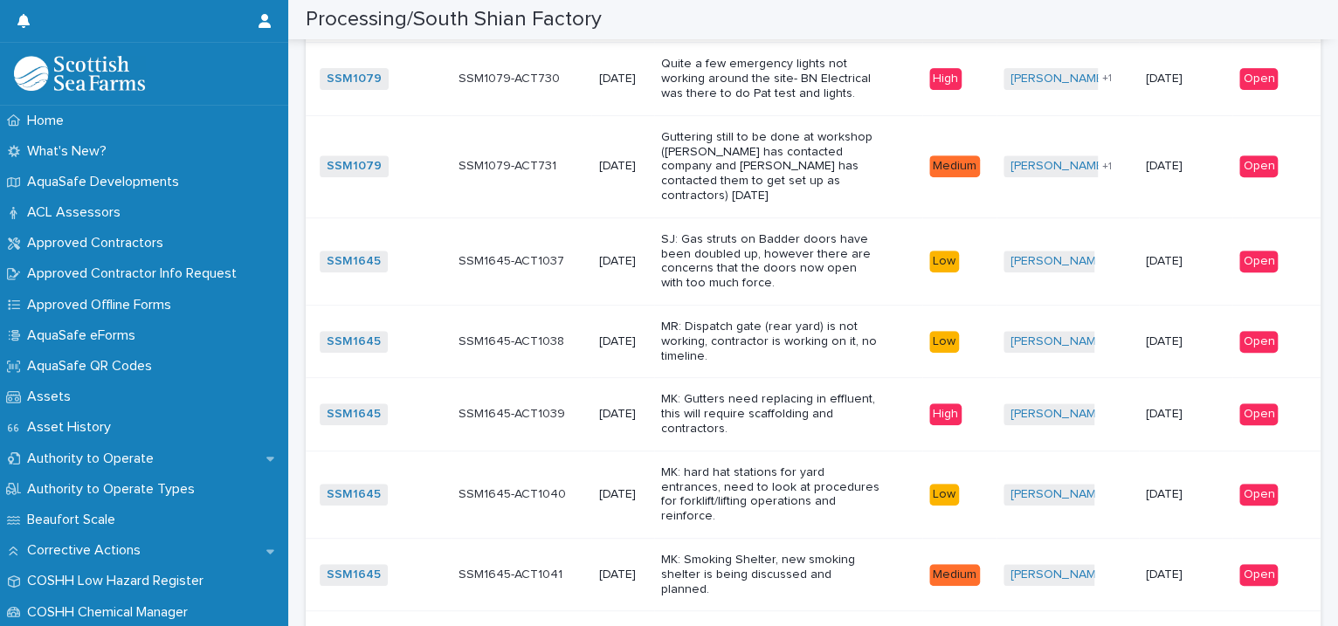
click at [725, 321] on p "MR: Dispatch gate (rear yard) is not working, contractor is working on it, no t…" at bounding box center [770, 342] width 218 height 44
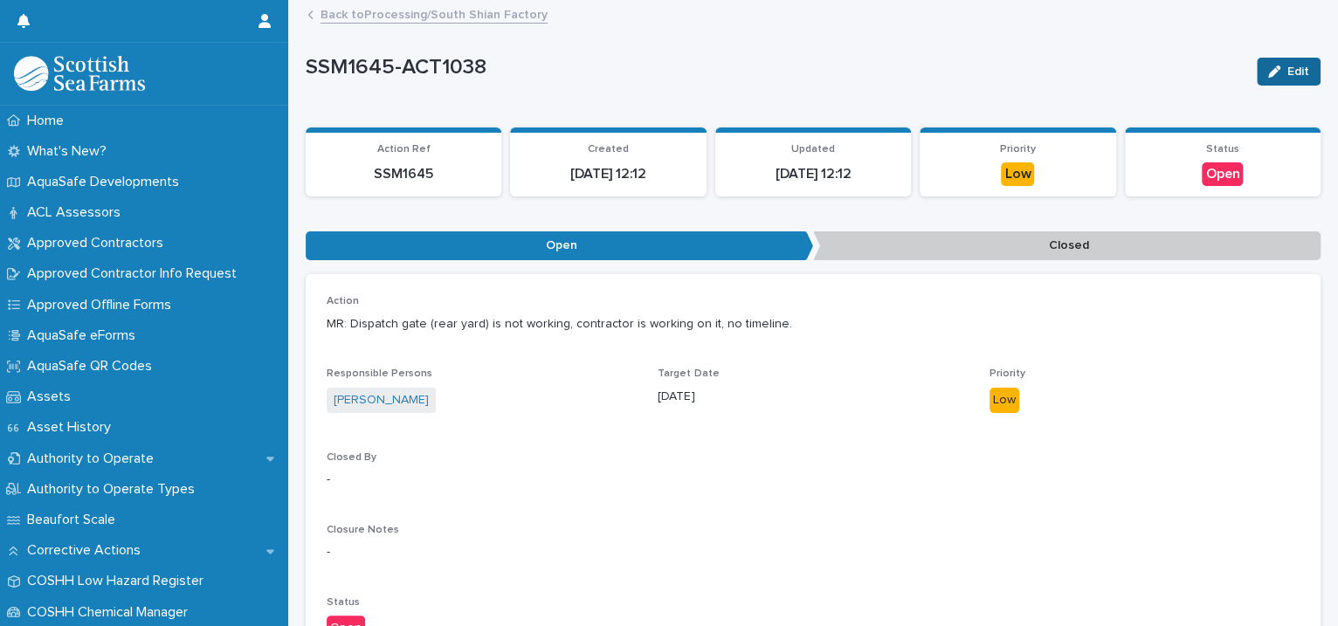
click at [1287, 72] on span "Edit" at bounding box center [1298, 72] width 22 height 12
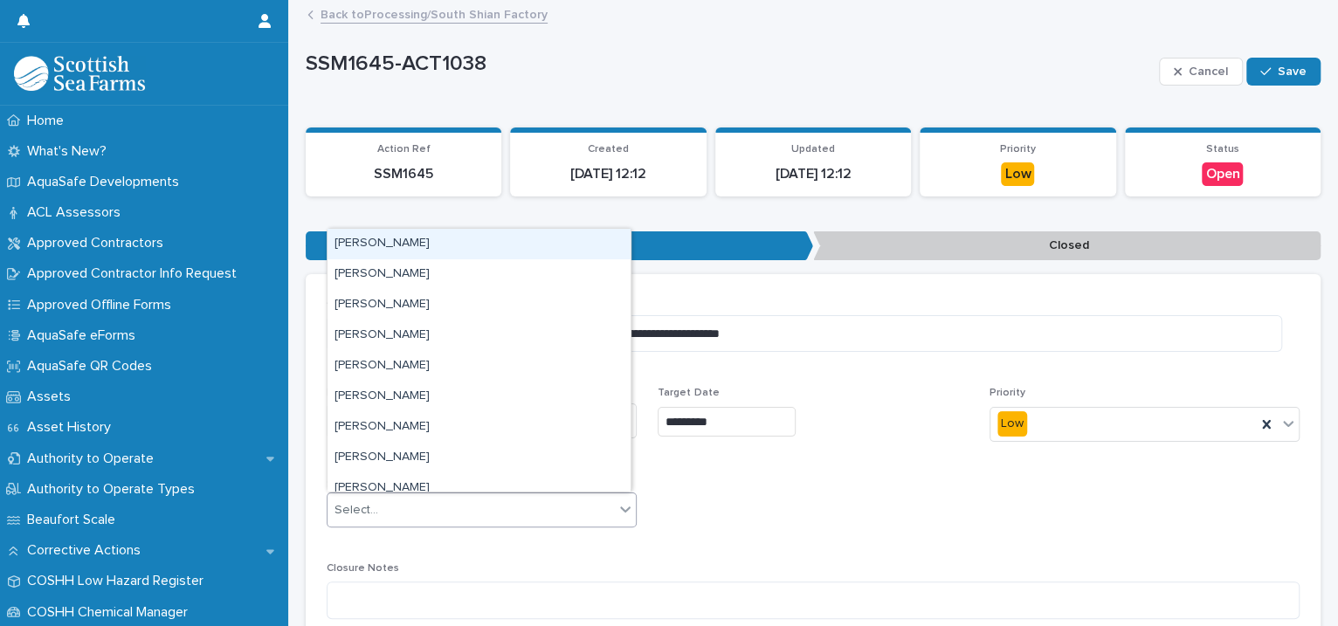
click at [617, 509] on icon at bounding box center [625, 508] width 17 height 17
type input "****"
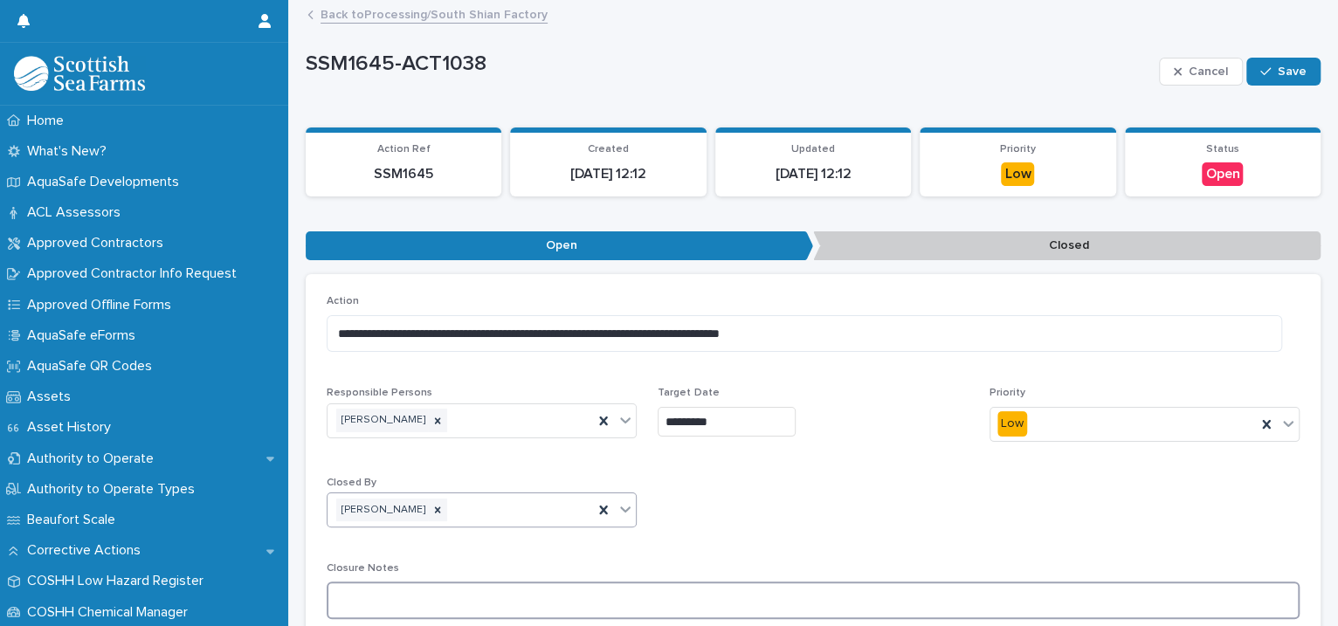
click at [439, 590] on textarea at bounding box center [813, 601] width 973 height 38
type textarea "**********"
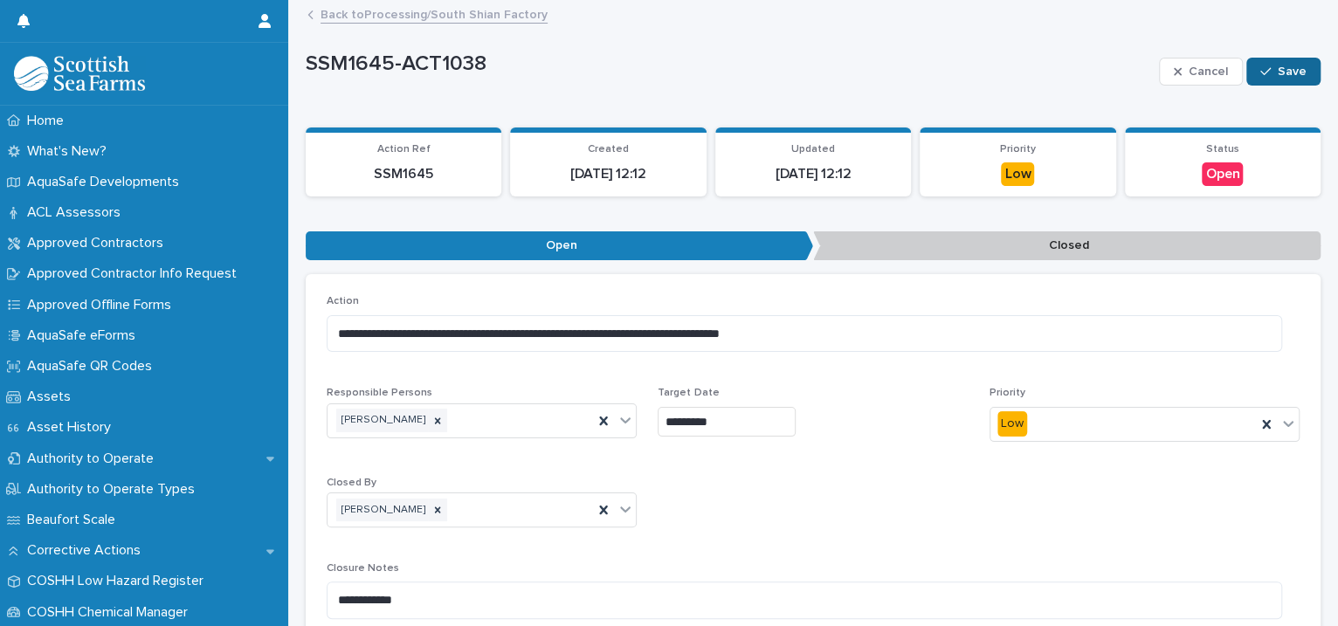
click at [1278, 77] on span "Save" at bounding box center [1292, 72] width 29 height 12
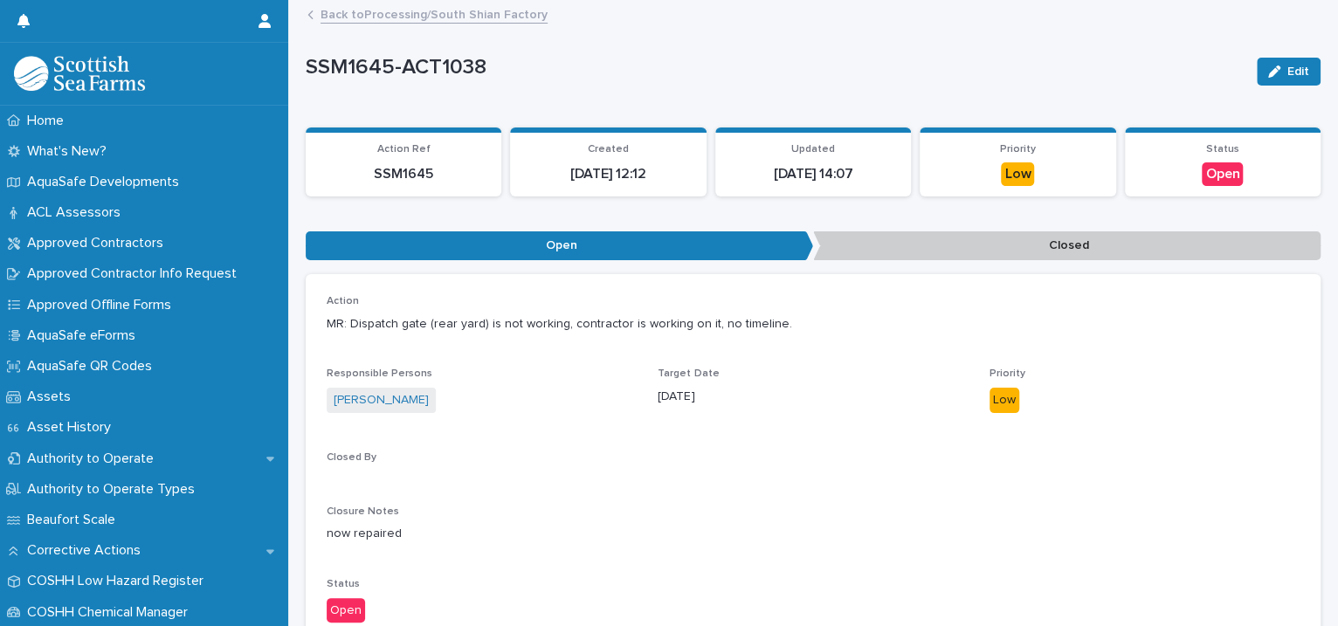
click at [383, 16] on link "Back to Processing/South Shian Factory" at bounding box center [434, 13] width 227 height 20
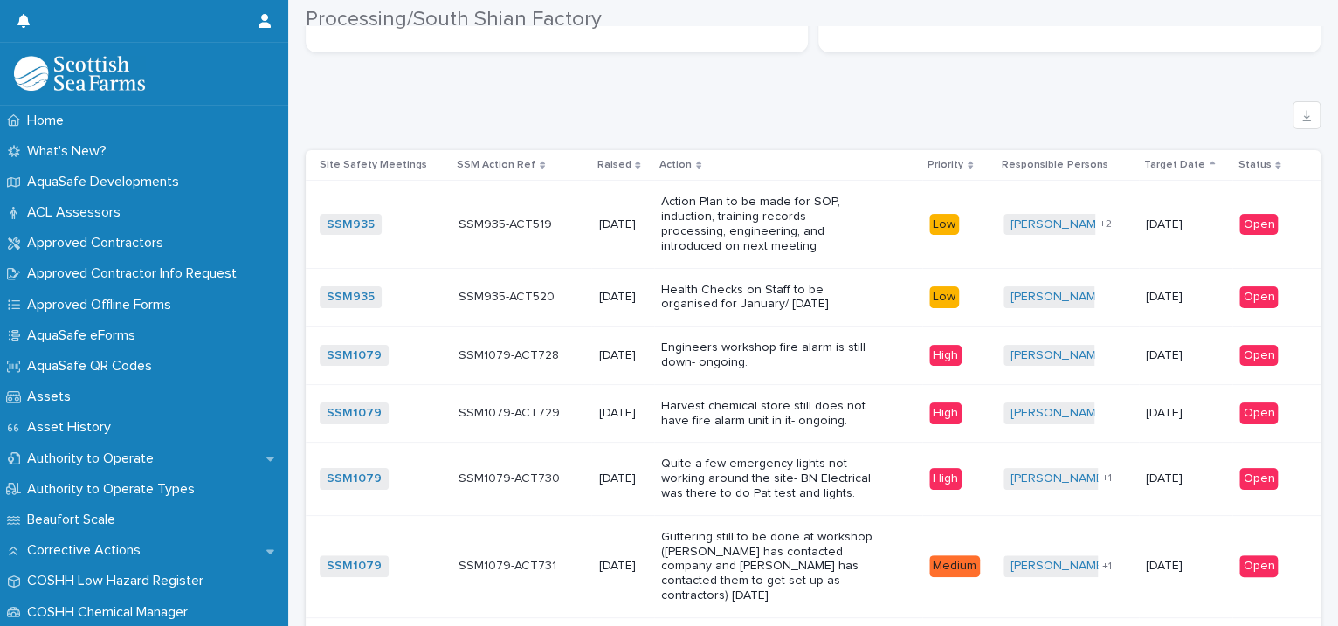
scroll to position [4403, 0]
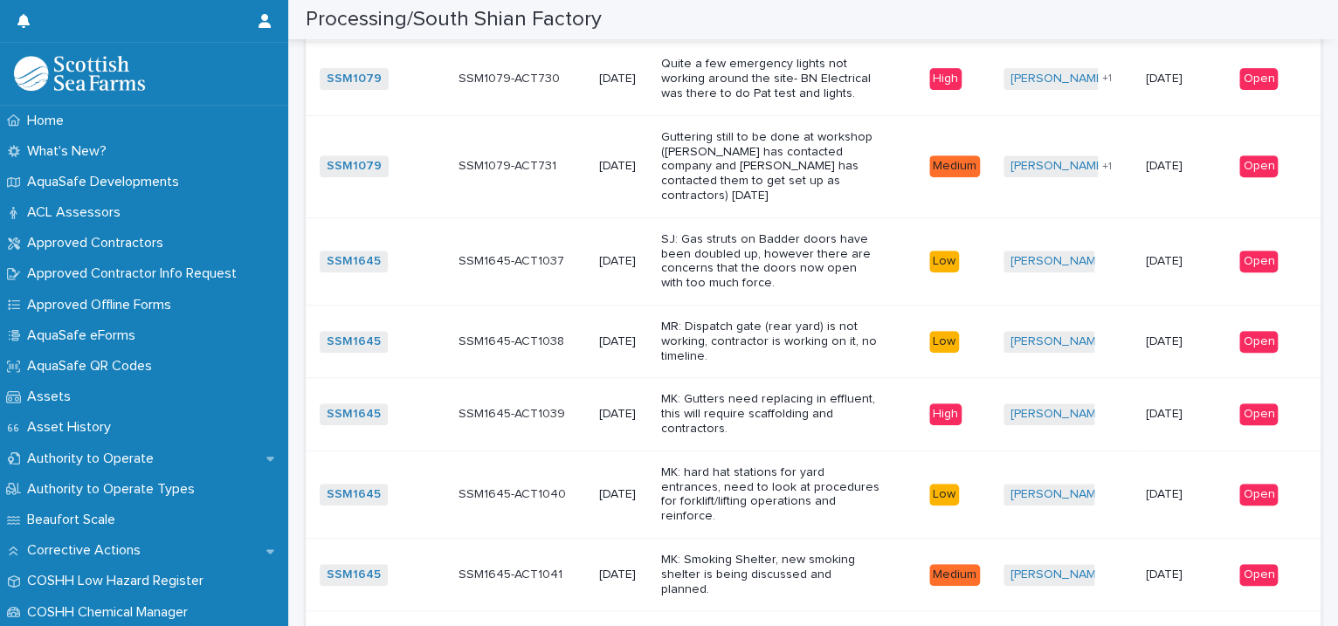
click at [794, 321] on p "MR: Dispatch gate (rear yard) is not working, contractor is working on it, no t…" at bounding box center [770, 342] width 218 height 44
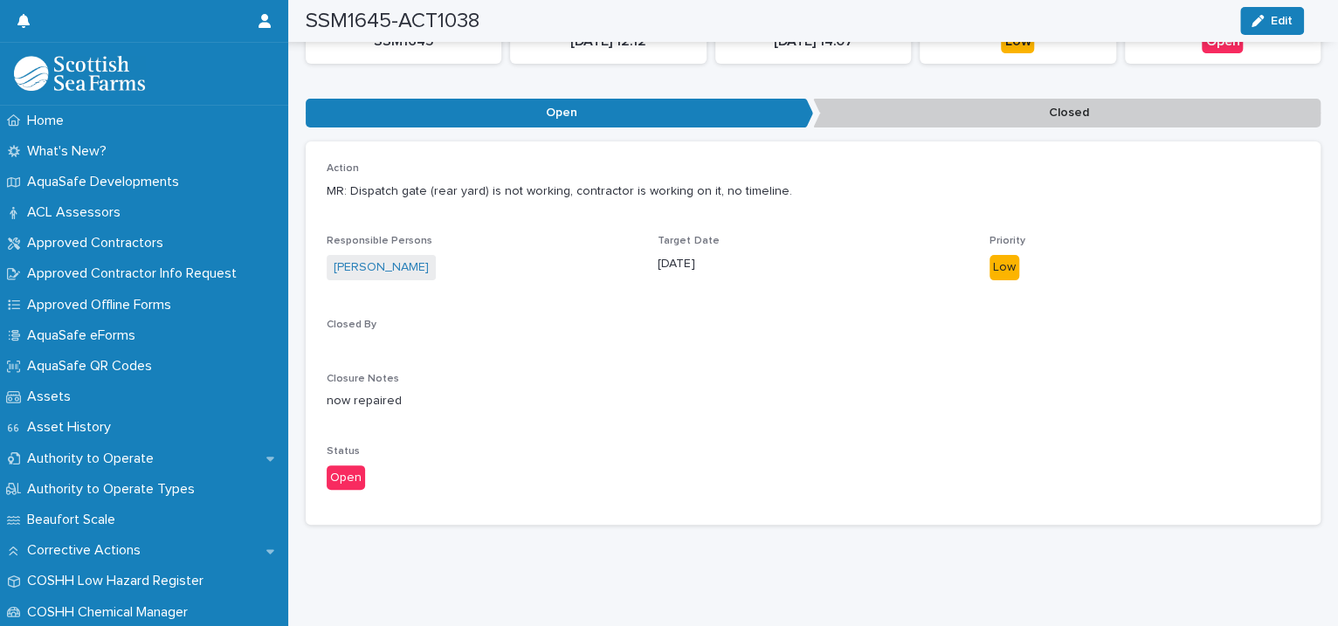
scroll to position [148, 0]
click at [1276, 25] on span "Edit" at bounding box center [1282, 21] width 22 height 12
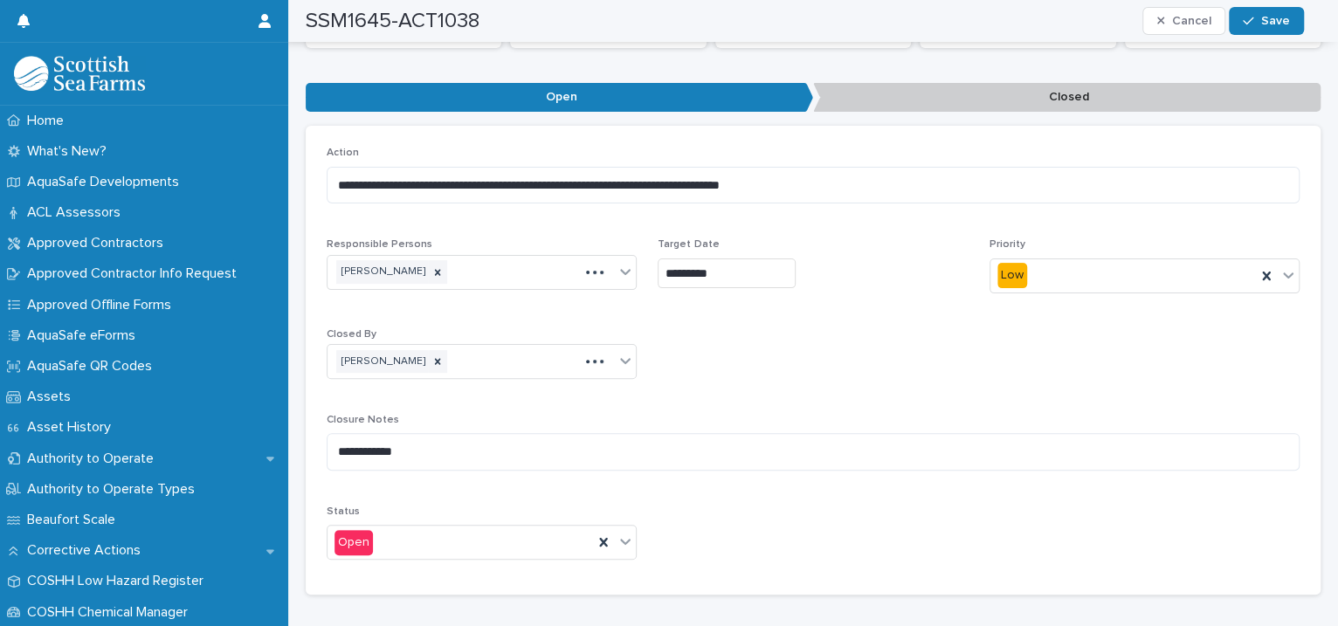
scroll to position [191, 0]
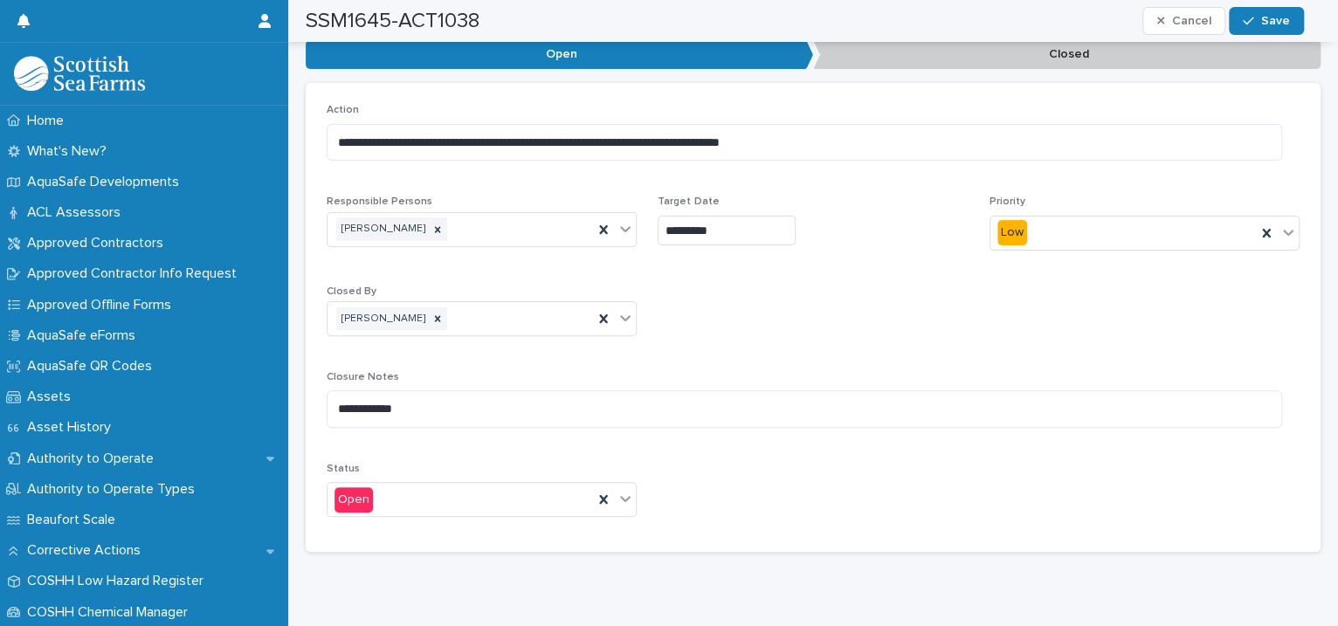
drag, startPoint x: 1273, startPoint y: 26, endPoint x: 1260, endPoint y: 52, distance: 28.9
click at [1260, 52] on div "**********" at bounding box center [813, 188] width 1015 height 756
click at [623, 493] on icon at bounding box center [625, 498] width 17 height 17
click at [494, 565] on div "Closed" at bounding box center [479, 563] width 303 height 31
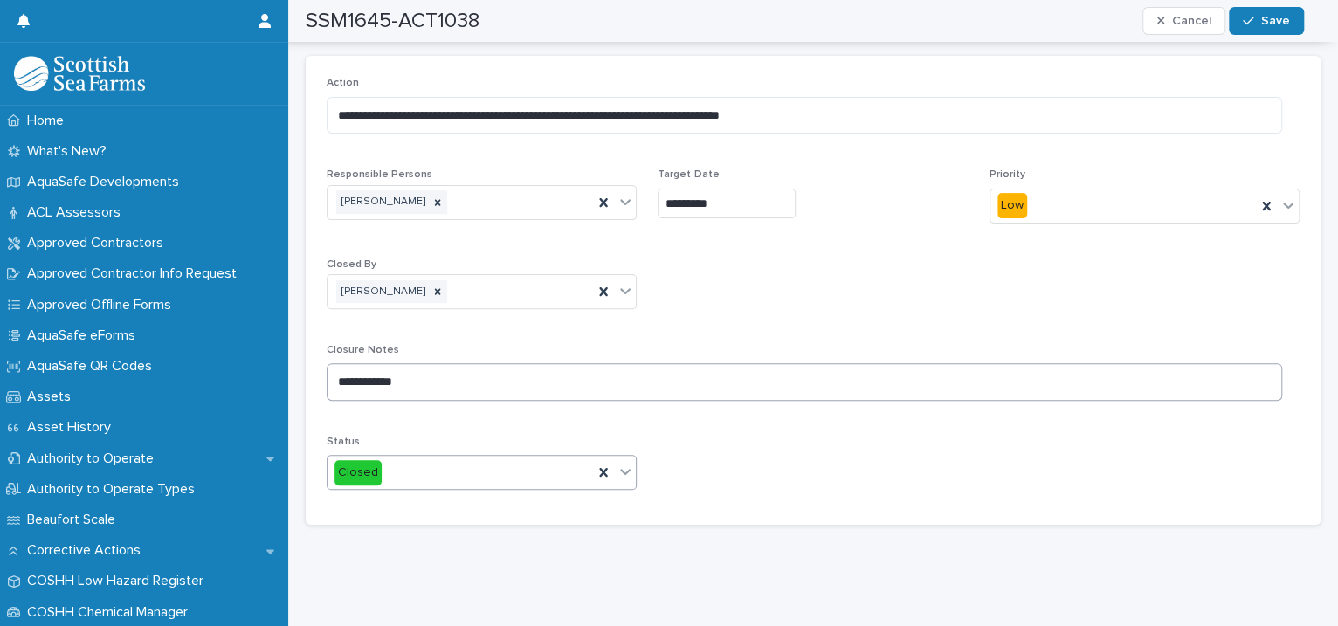
scroll to position [233, 0]
click at [1281, 26] on span "Save" at bounding box center [1275, 21] width 29 height 12
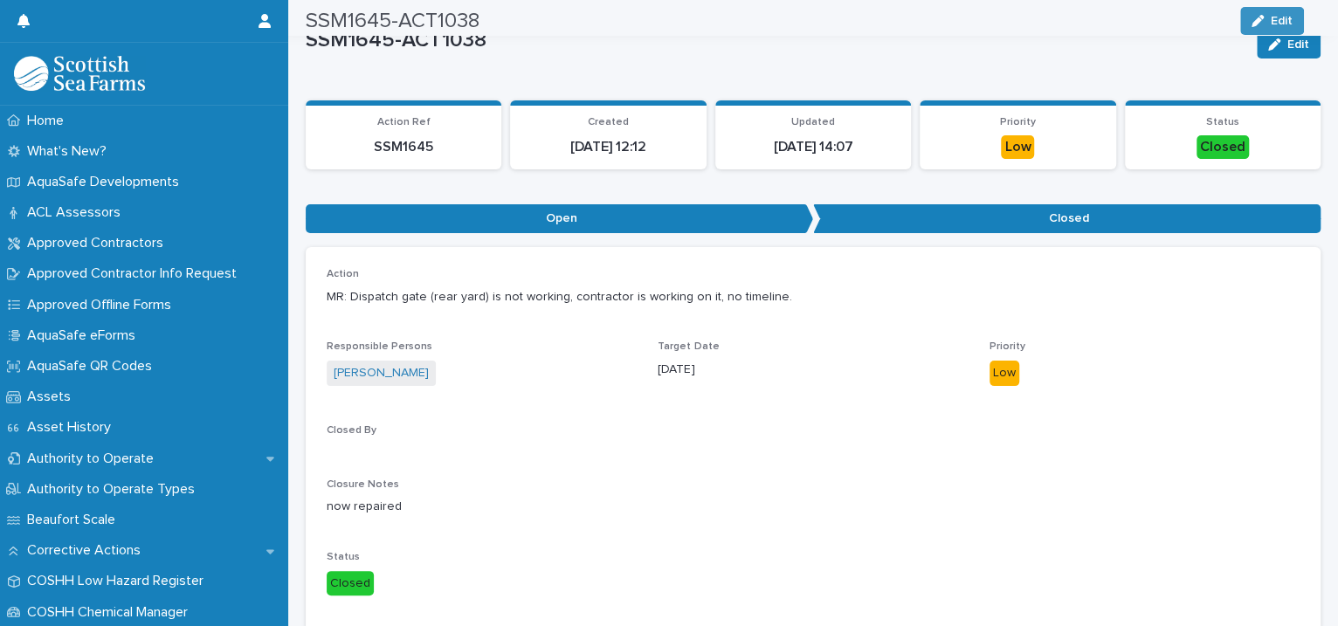
scroll to position [0, 0]
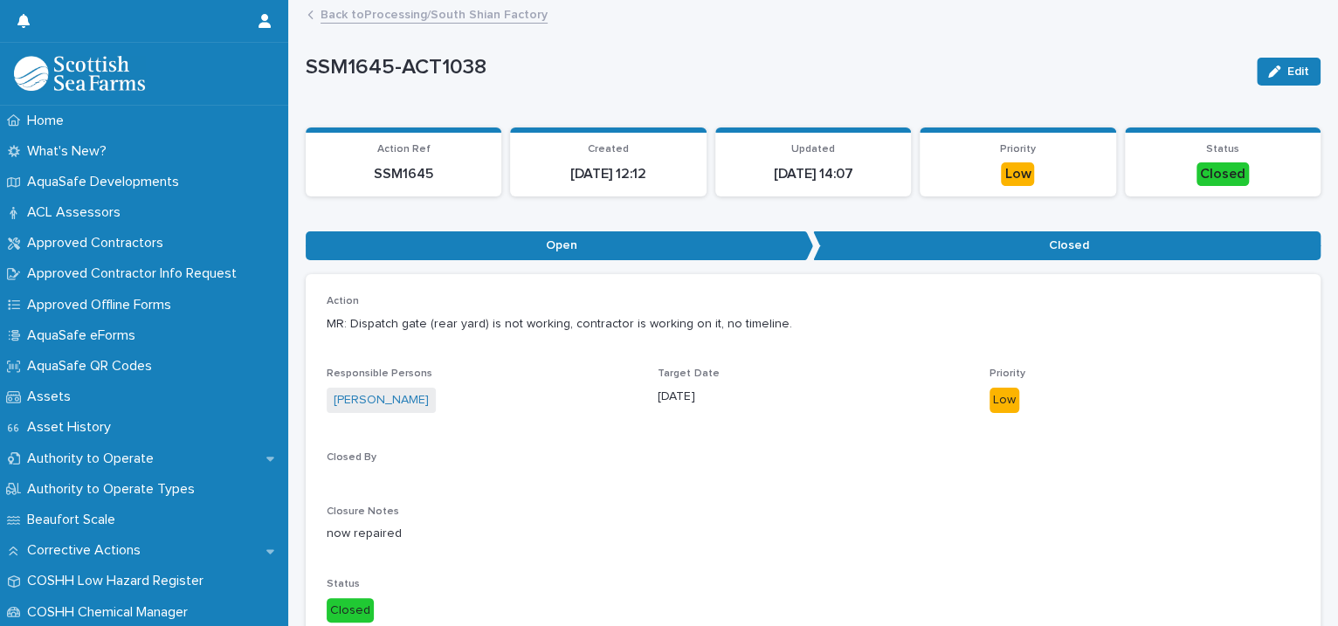
click at [476, 8] on link "Back to Processing/South Shian Factory" at bounding box center [434, 13] width 227 height 20
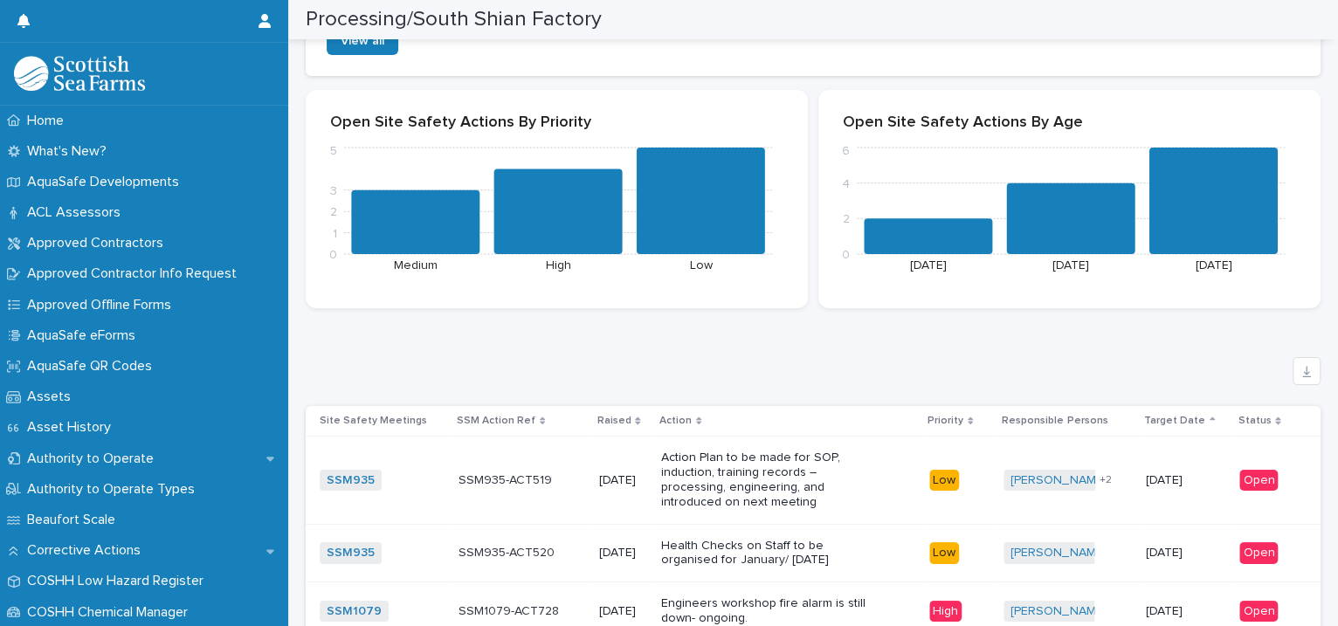
scroll to position [4152, 0]
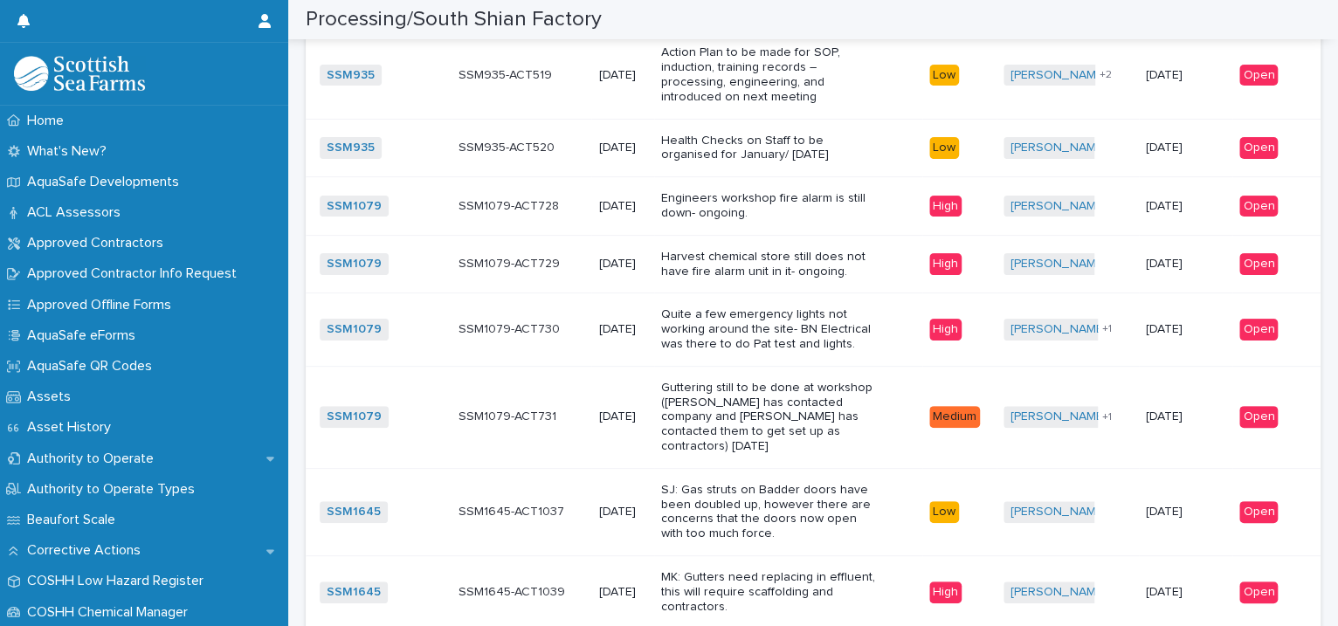
click at [829, 205] on p "Engineers workshop fire alarm is still down- ongoing." at bounding box center [770, 206] width 218 height 30
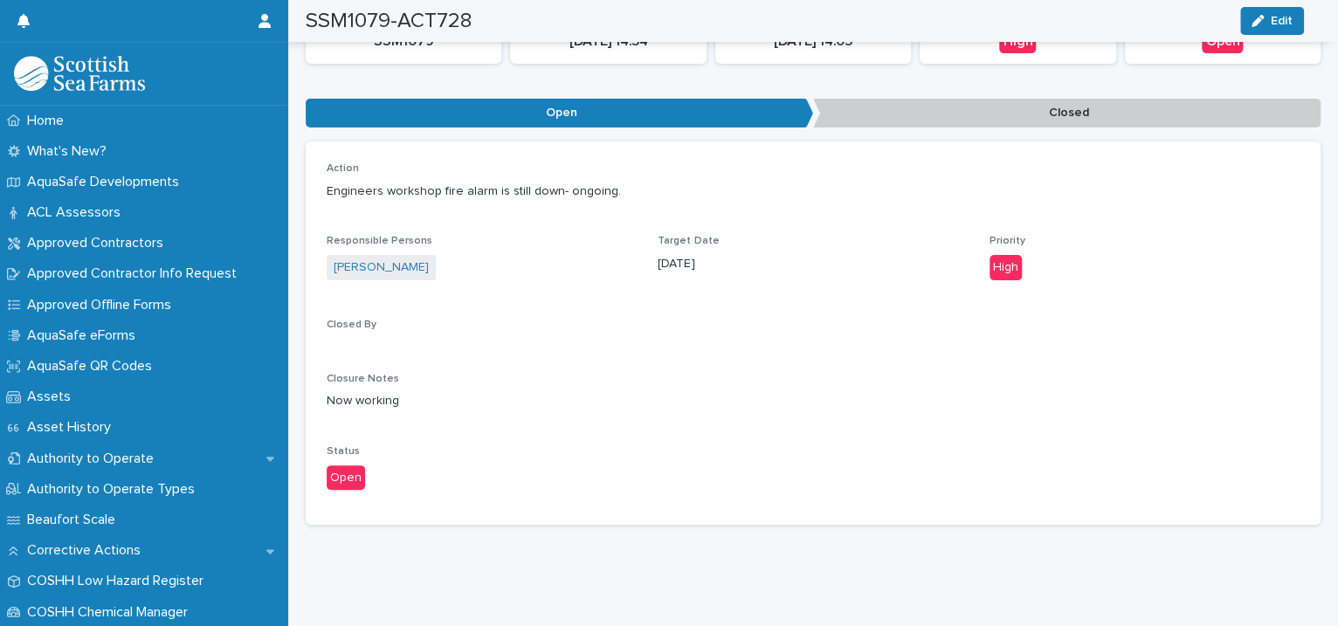
scroll to position [148, 0]
click at [1266, 22] on div "button" at bounding box center [1261, 21] width 19 height 12
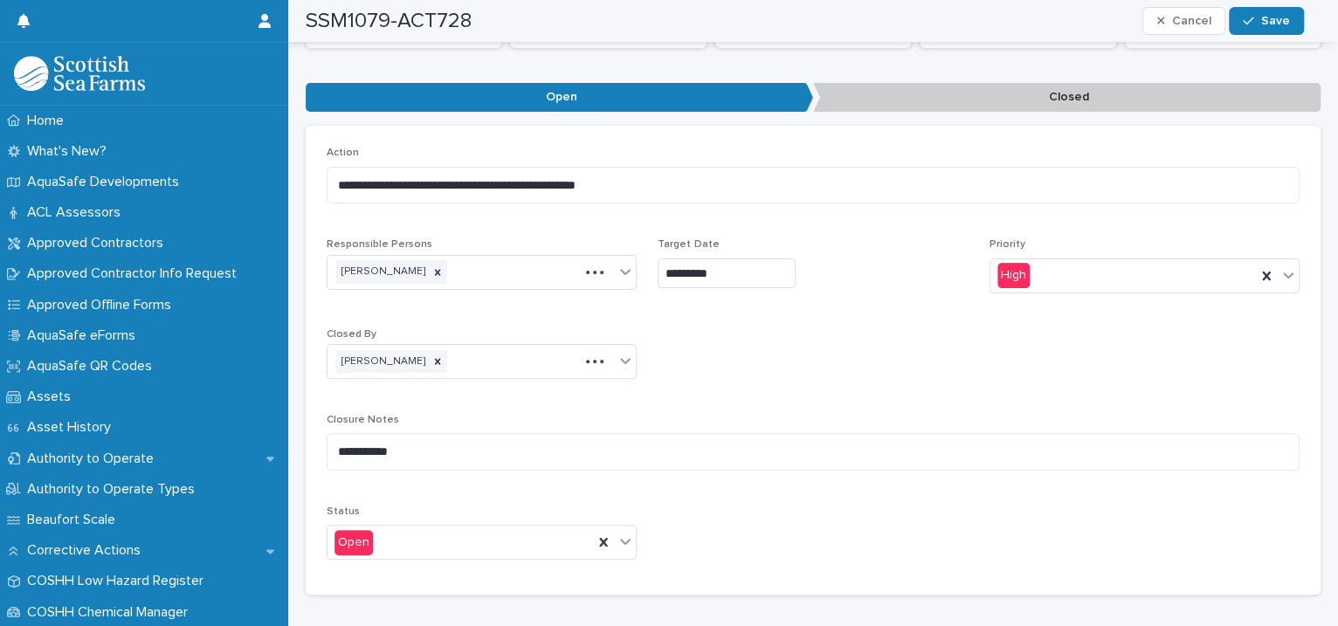
scroll to position [191, 0]
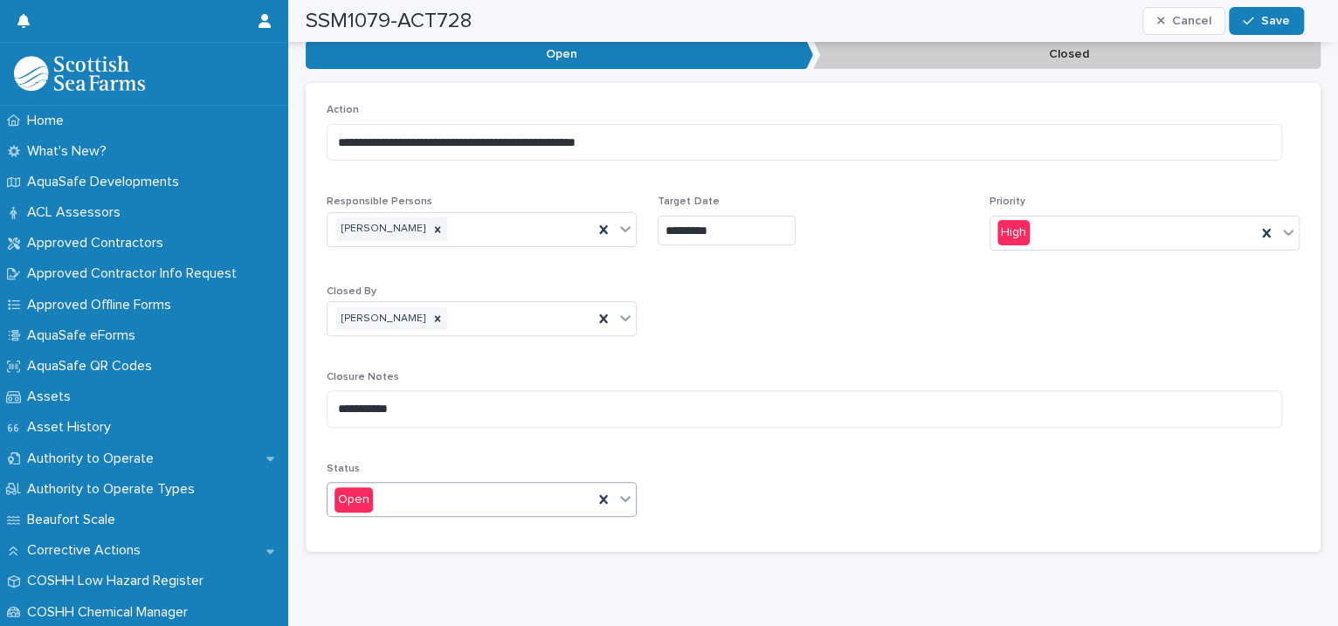
click at [622, 500] on icon at bounding box center [625, 498] width 17 height 17
click at [479, 559] on div "Closed" at bounding box center [479, 563] width 303 height 31
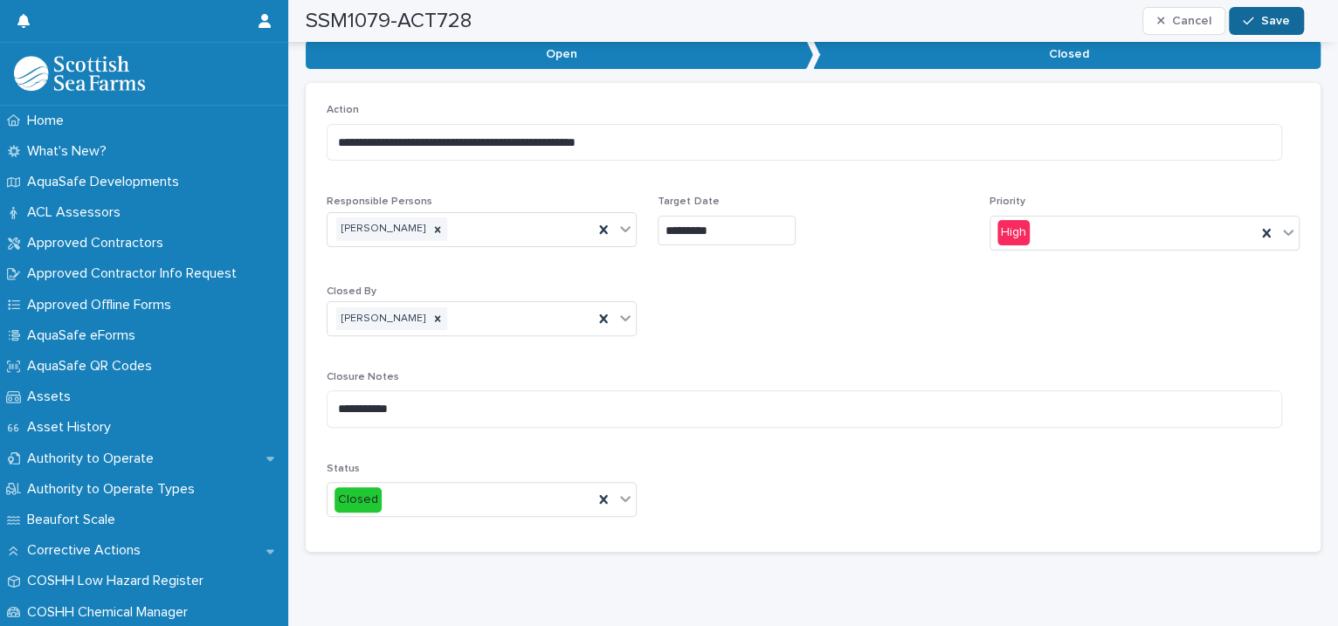
click at [1264, 26] on button "Save" at bounding box center [1266, 21] width 74 height 28
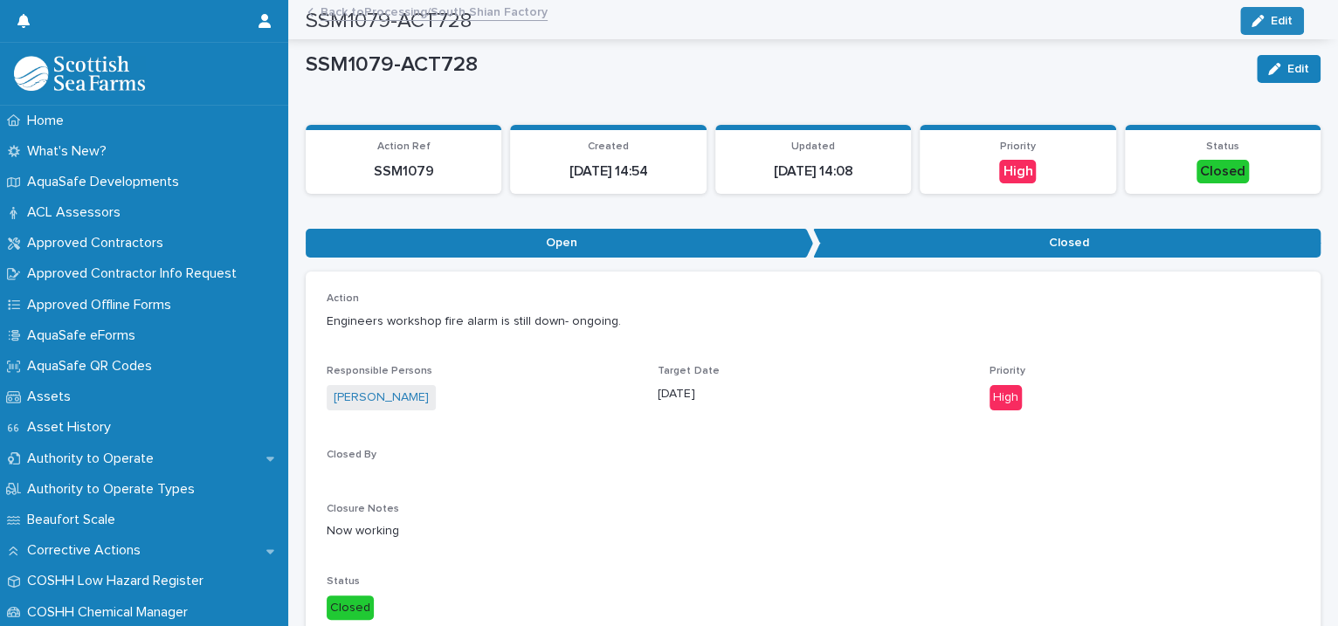
scroll to position [0, 0]
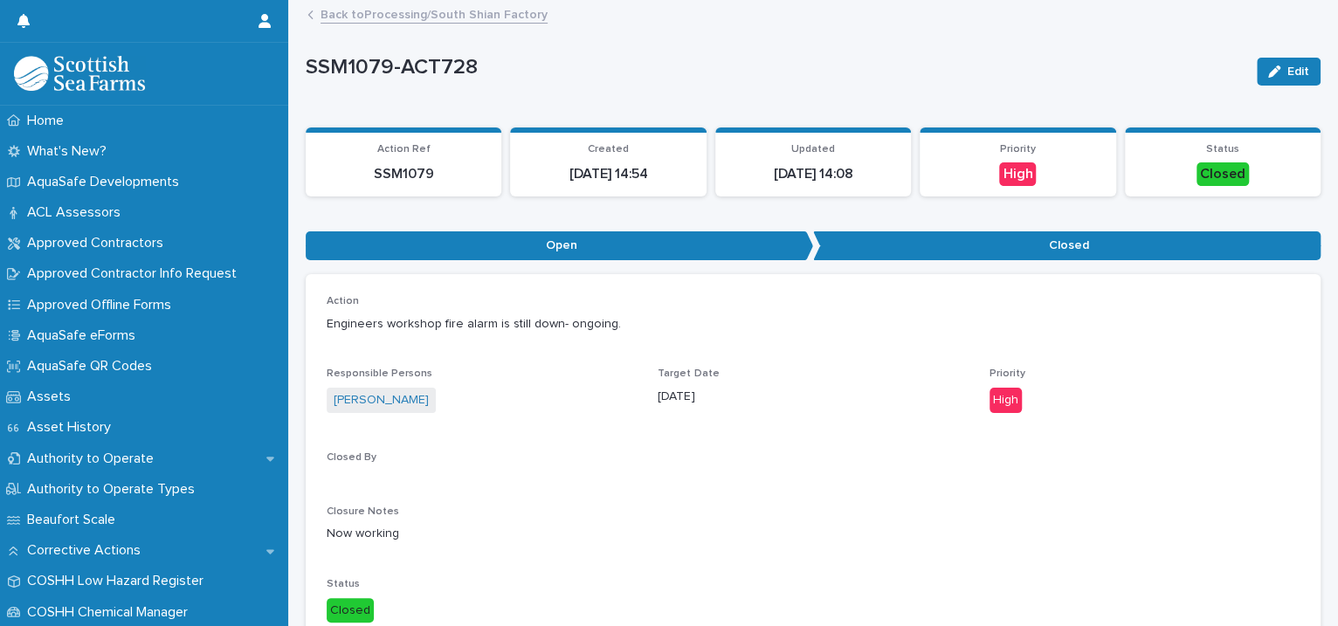
click at [511, 12] on link "Back to Processing/South Shian Factory" at bounding box center [434, 13] width 227 height 20
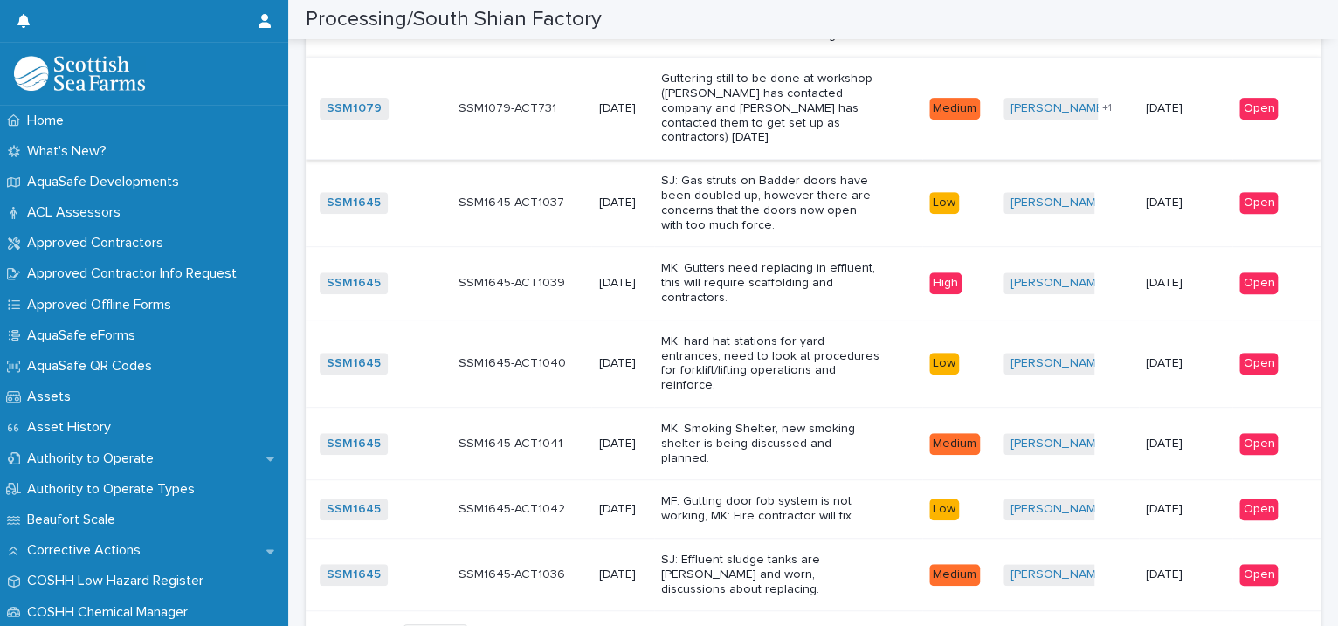
scroll to position [4003, 0]
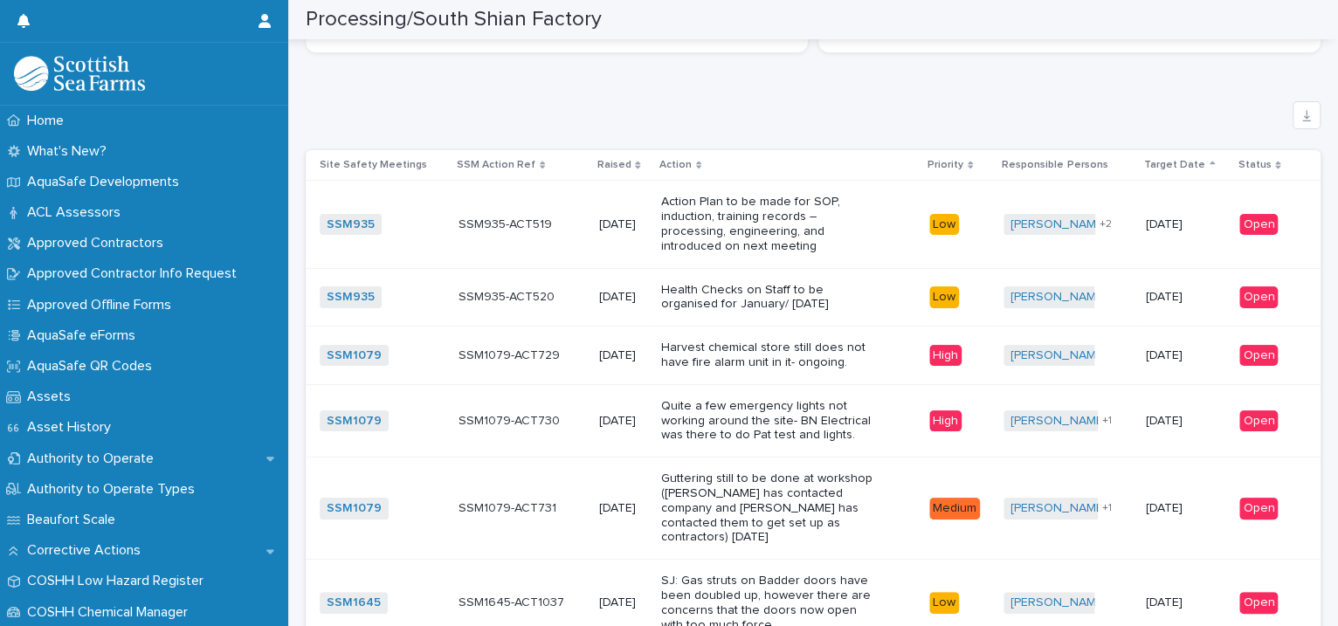
click at [872, 478] on p "Guttering still to be done at workshop ([PERSON_NAME] has contacted company and…" at bounding box center [770, 508] width 218 height 73
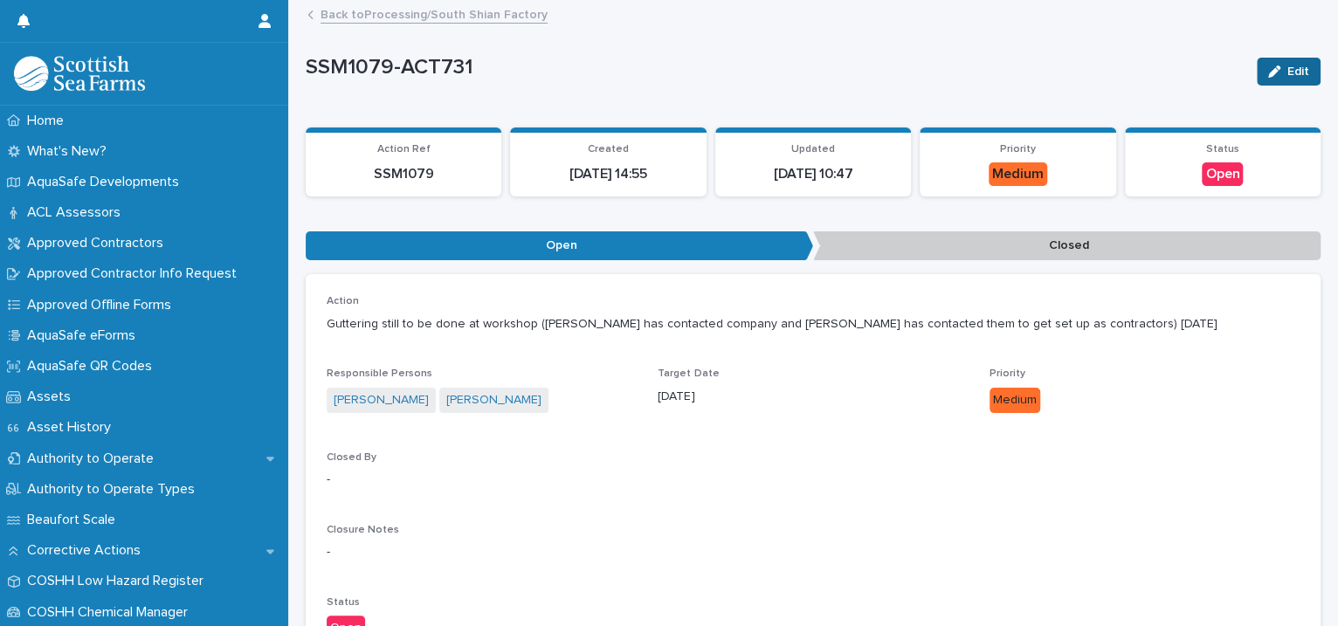
click at [1265, 62] on button "Edit" at bounding box center [1289, 72] width 64 height 28
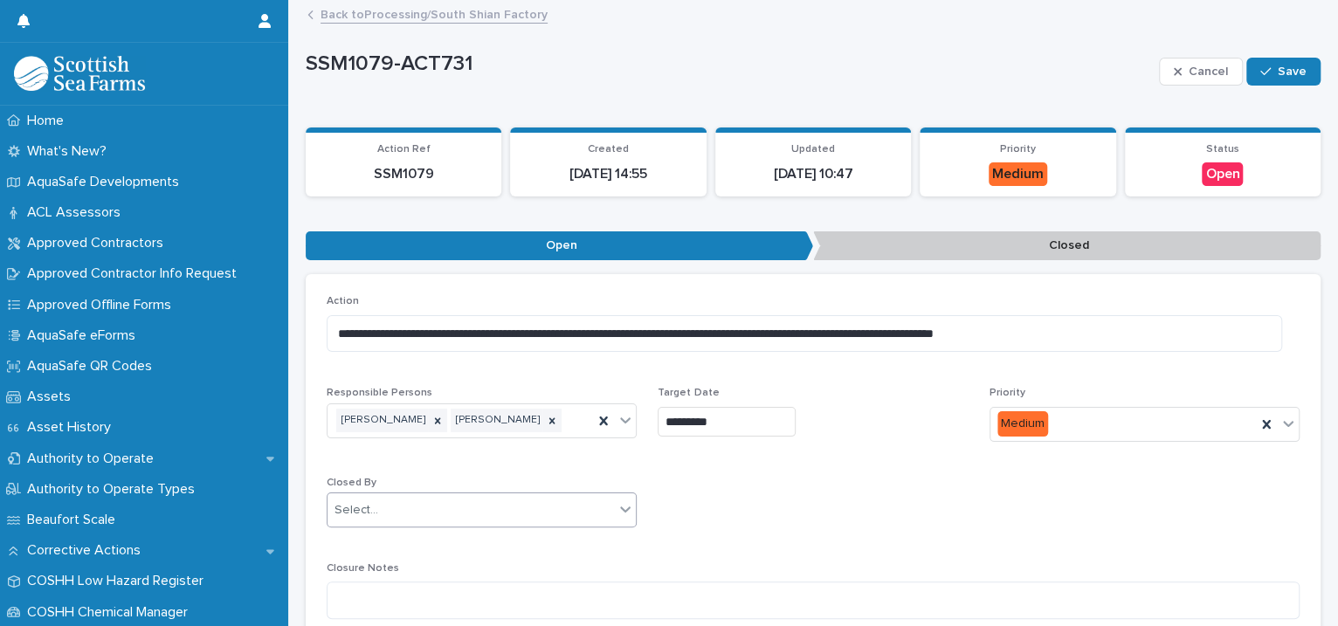
scroll to position [233, 0]
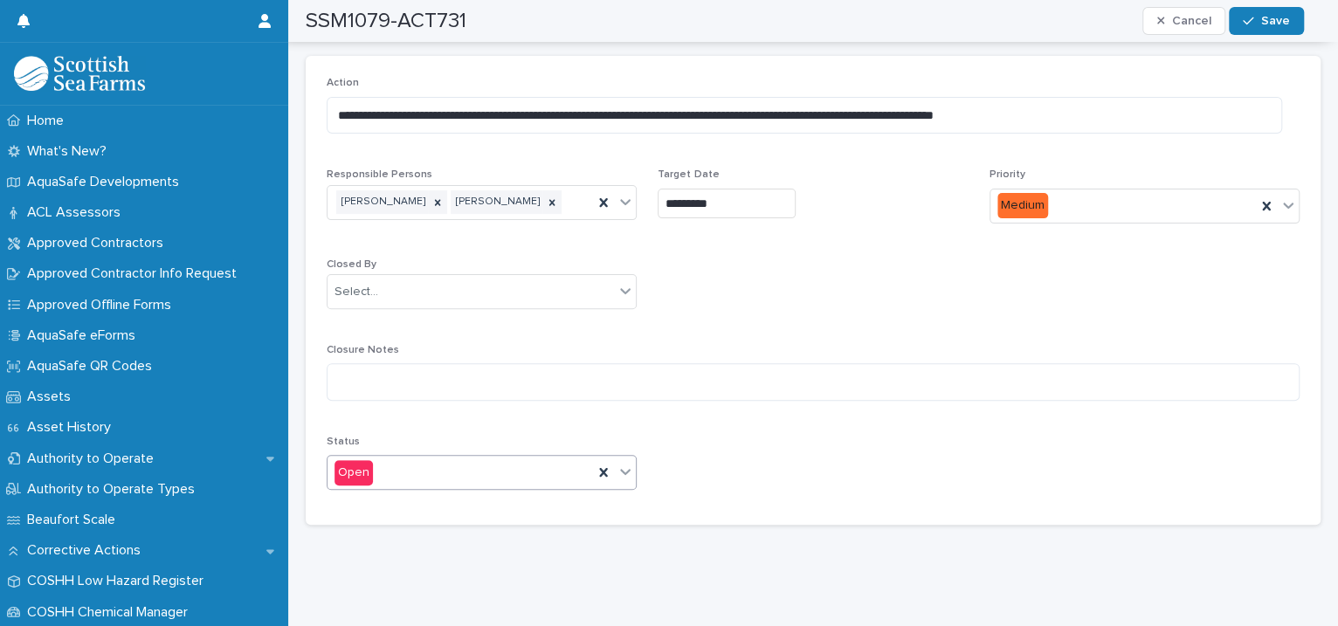
click at [622, 463] on icon at bounding box center [625, 471] width 17 height 17
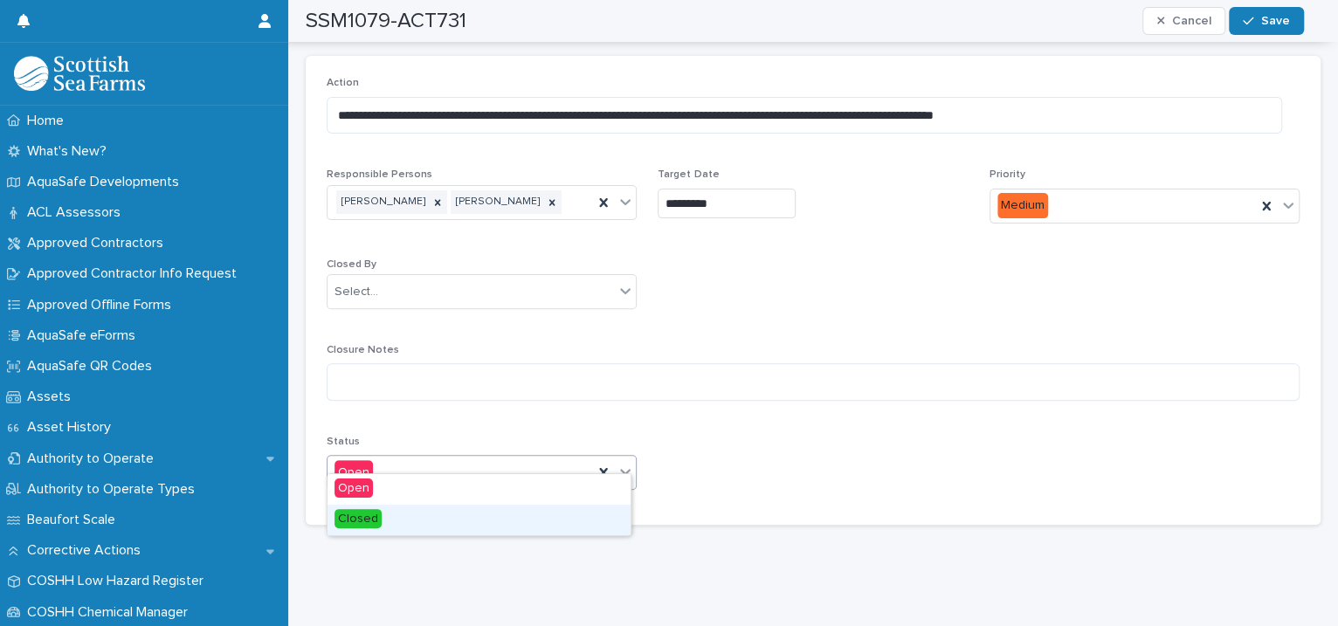
click at [521, 525] on div "Closed" at bounding box center [479, 520] width 303 height 31
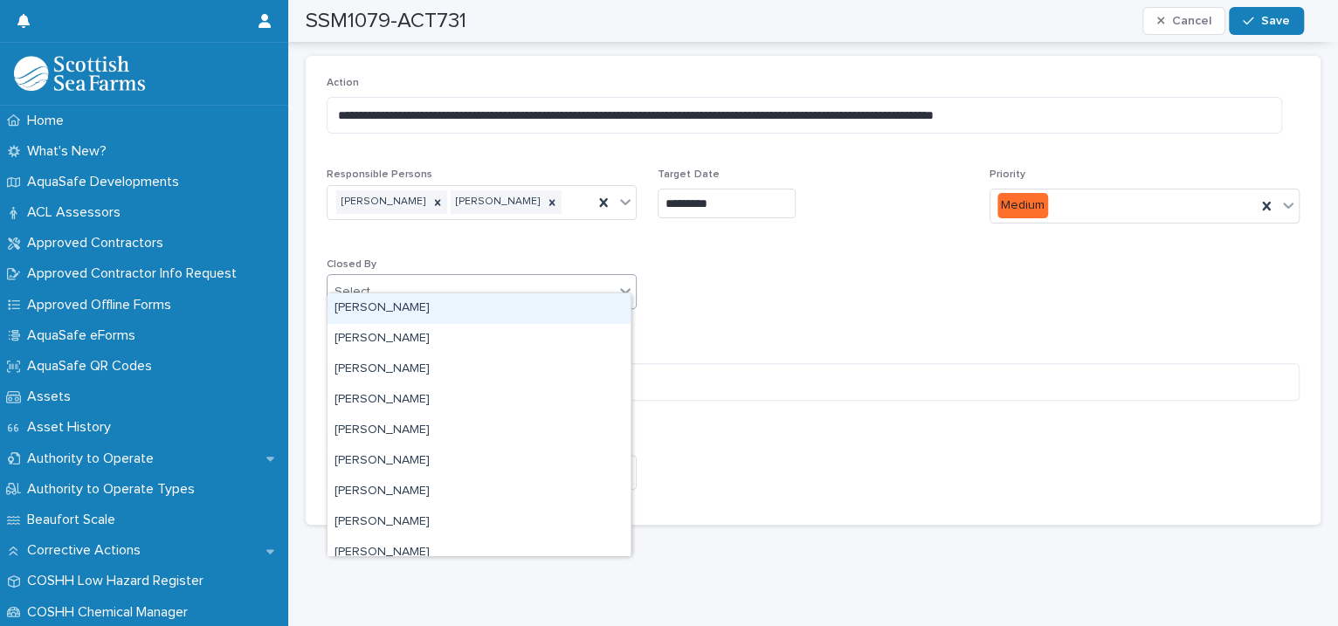
click at [452, 278] on div "Select..." at bounding box center [471, 292] width 286 height 29
type input "****"
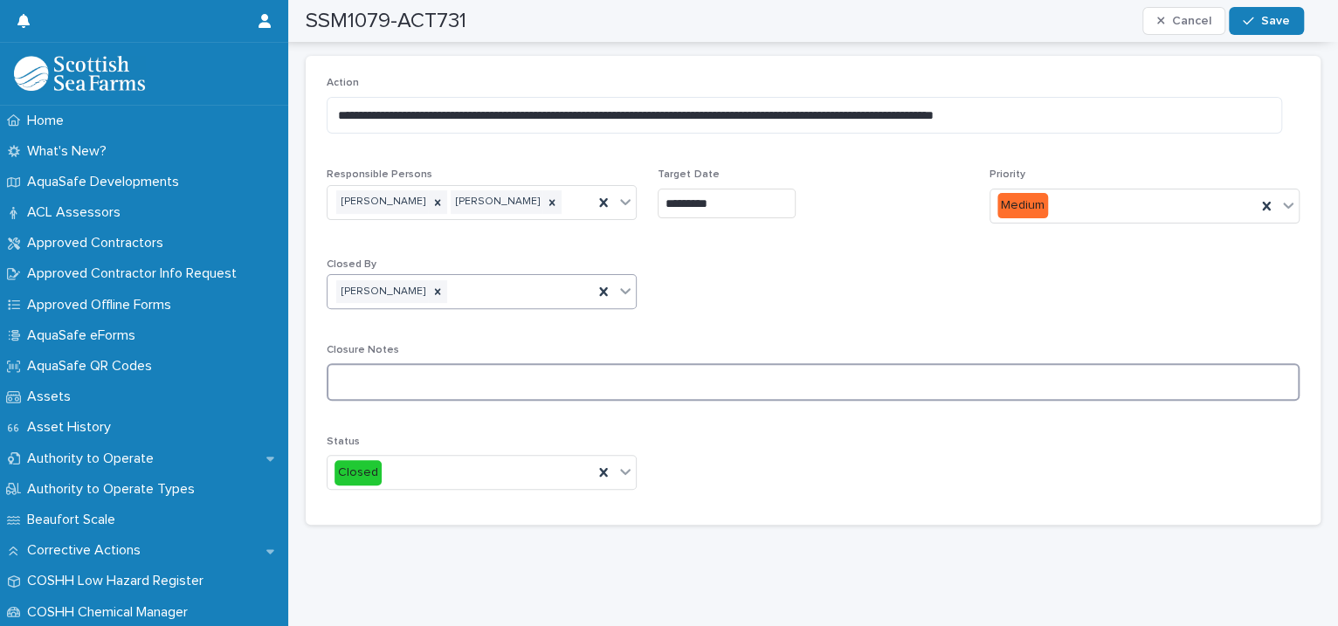
click at [375, 363] on textarea at bounding box center [813, 382] width 973 height 38
type textarea "*********"
click at [1251, 17] on icon "button" at bounding box center [1248, 21] width 10 height 12
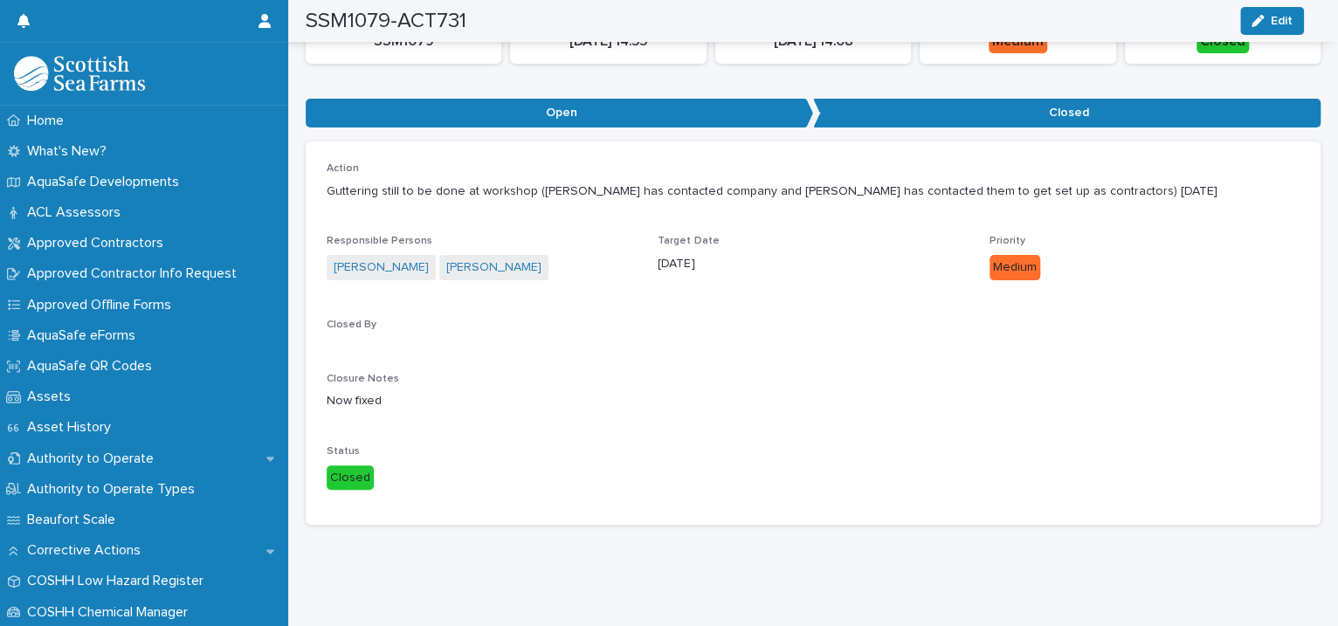
scroll to position [0, 0]
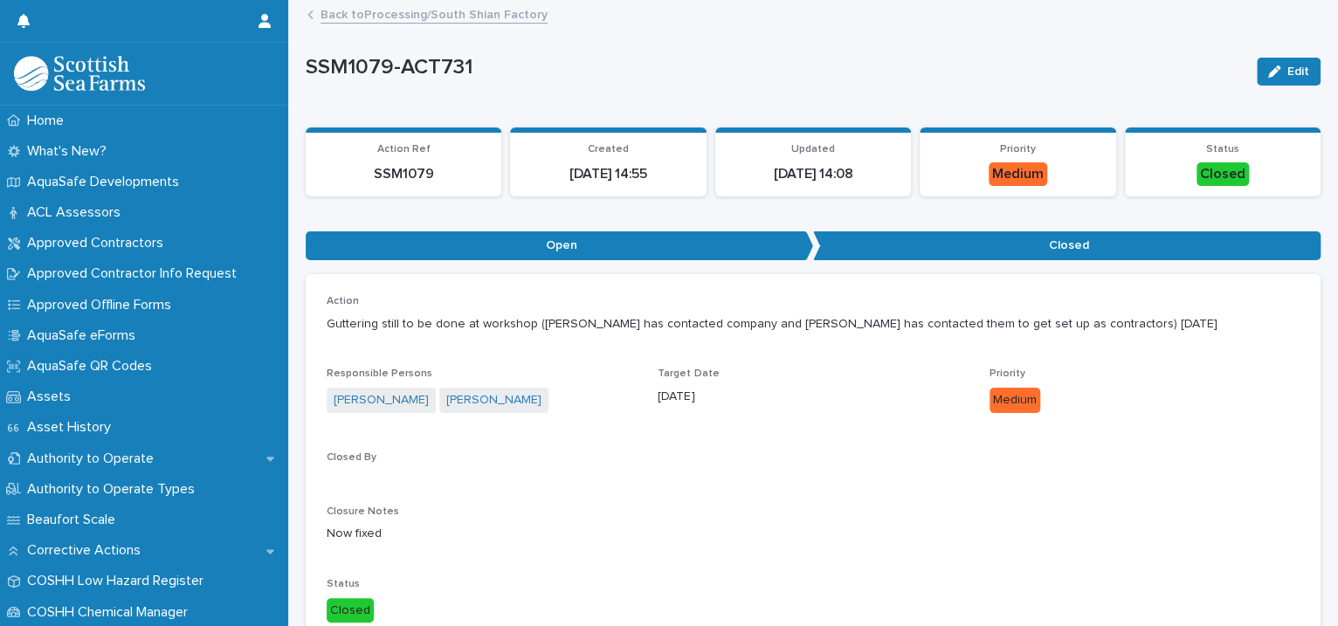
click at [445, 15] on link "Back to Processing/South Shian Factory" at bounding box center [434, 13] width 227 height 20
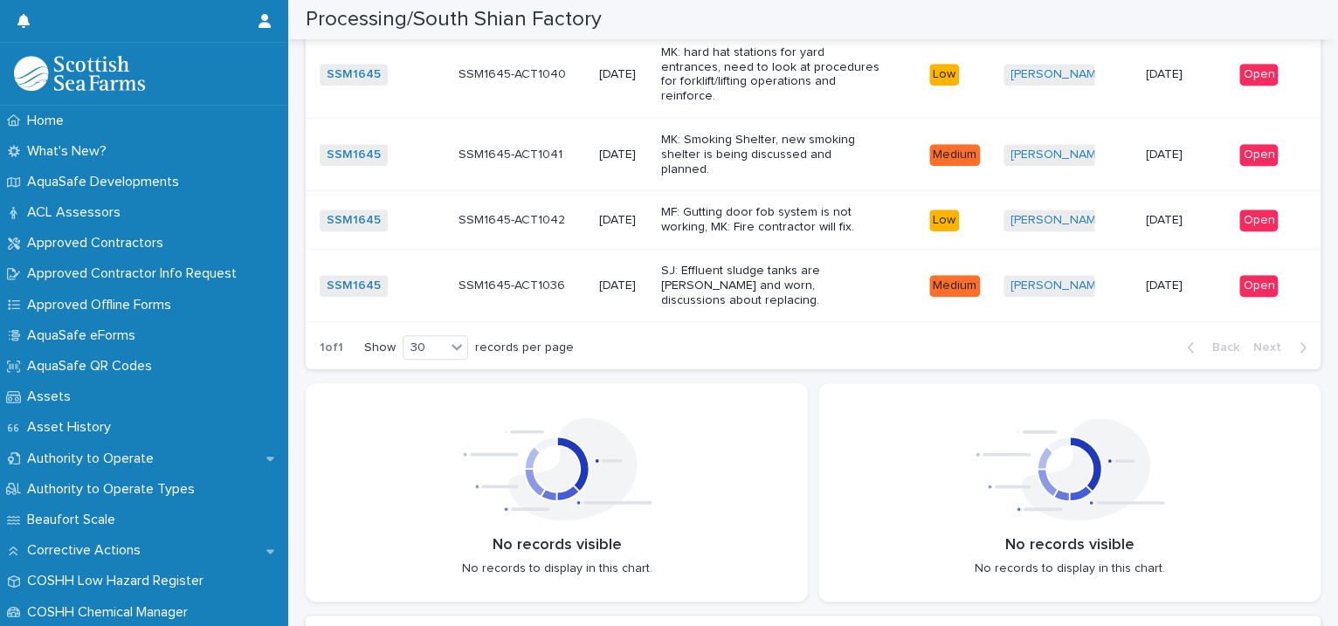
scroll to position [4189, 0]
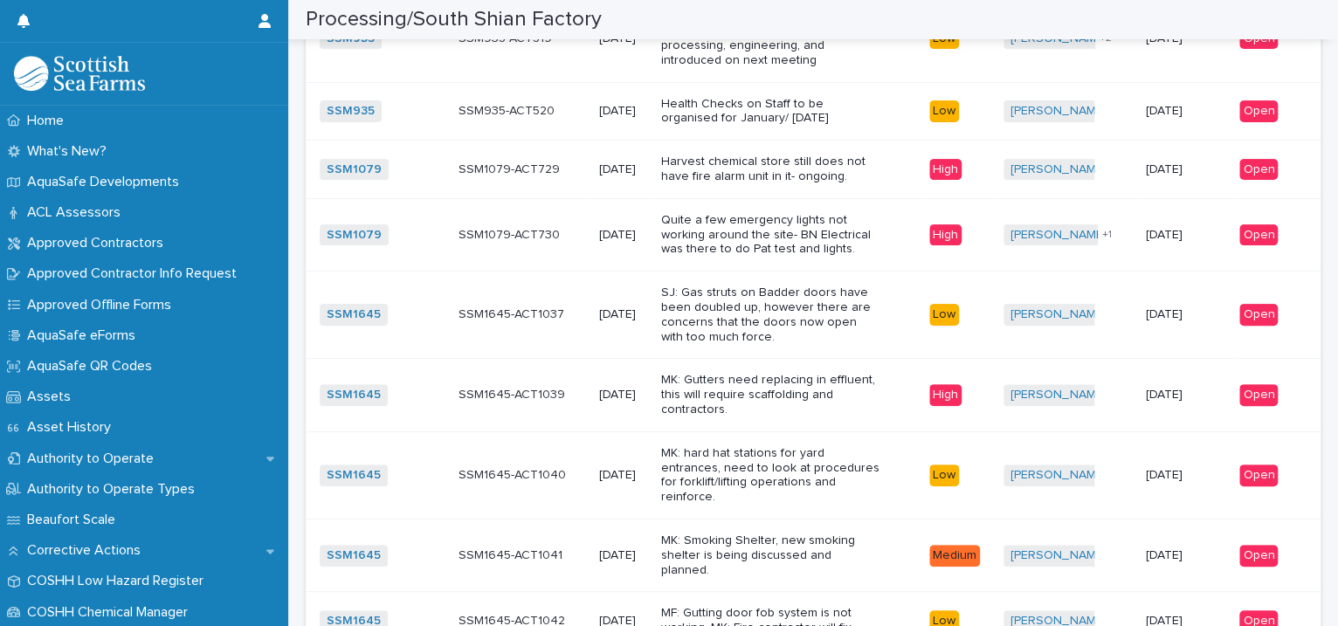
click at [856, 162] on p "Harvest chemical store still does not have fire alarm unit in it- ongoing." at bounding box center [770, 170] width 218 height 30
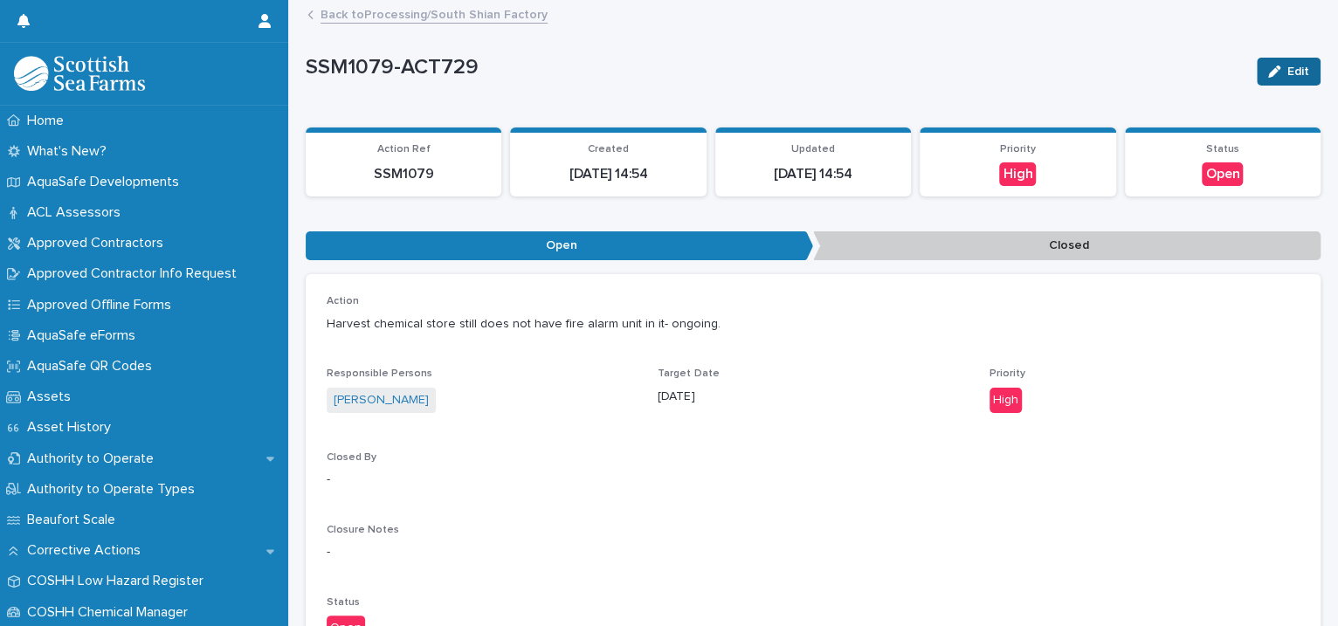
click at [1287, 73] on span "Edit" at bounding box center [1298, 72] width 22 height 12
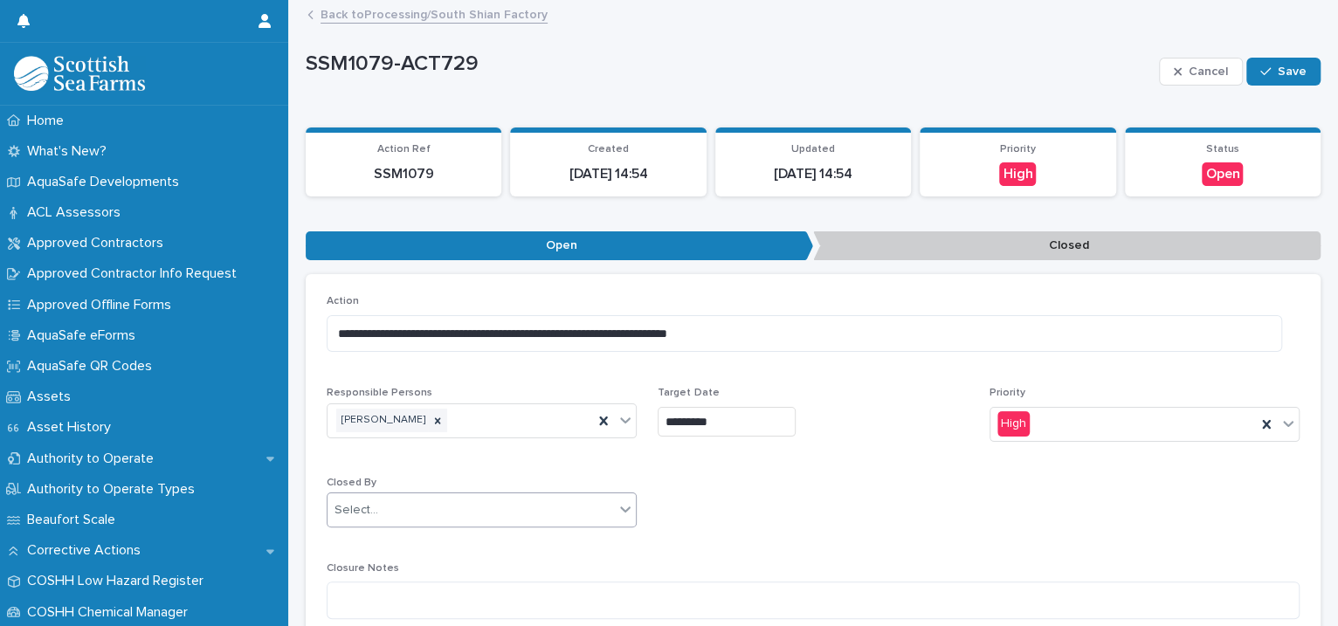
click at [618, 511] on icon at bounding box center [625, 508] width 17 height 17
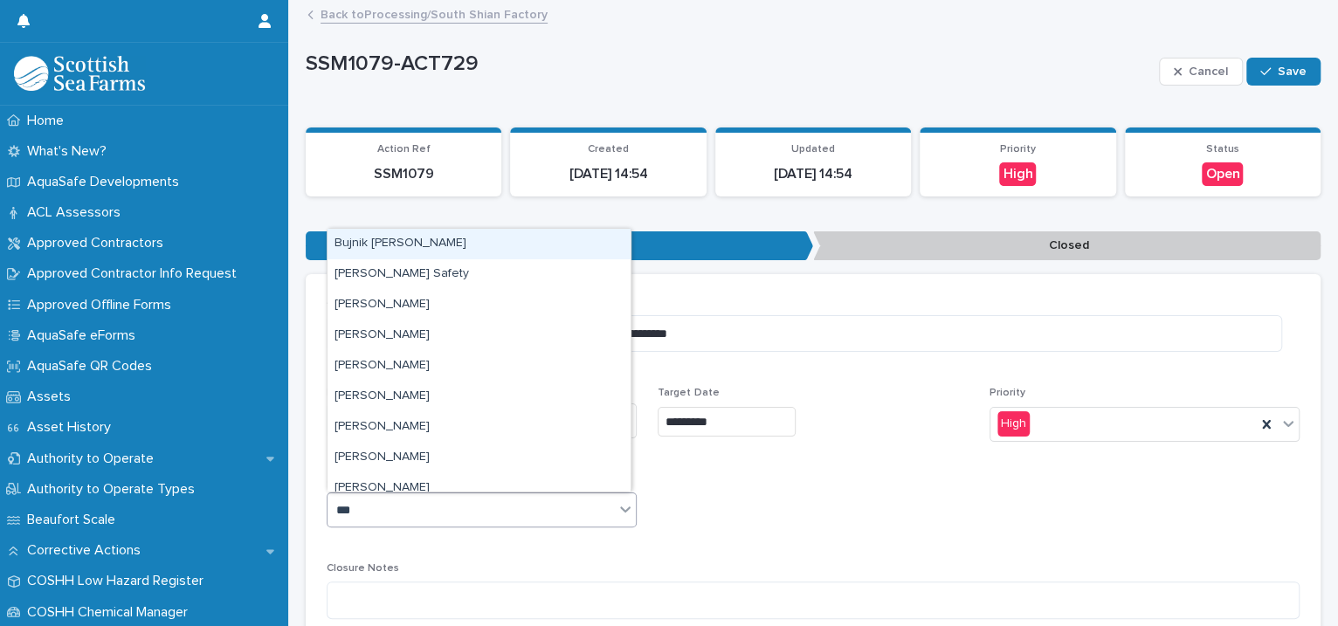
type input "****"
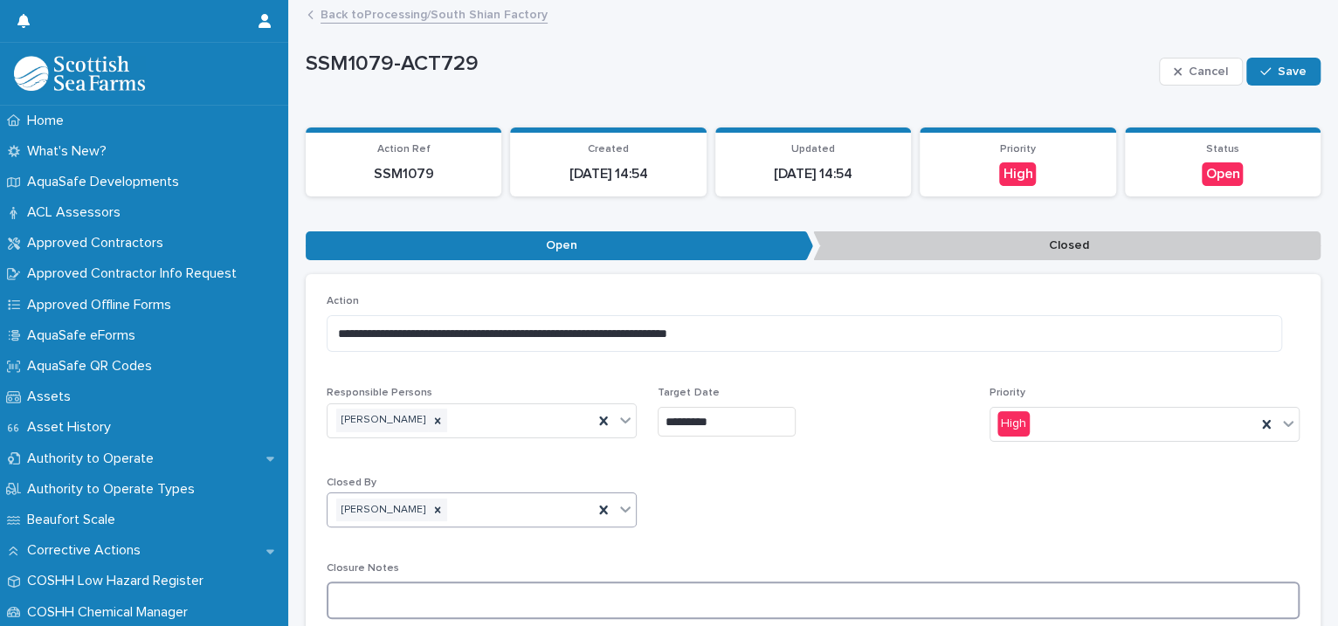
click at [467, 595] on textarea at bounding box center [813, 601] width 973 height 38
type textarea "**********"
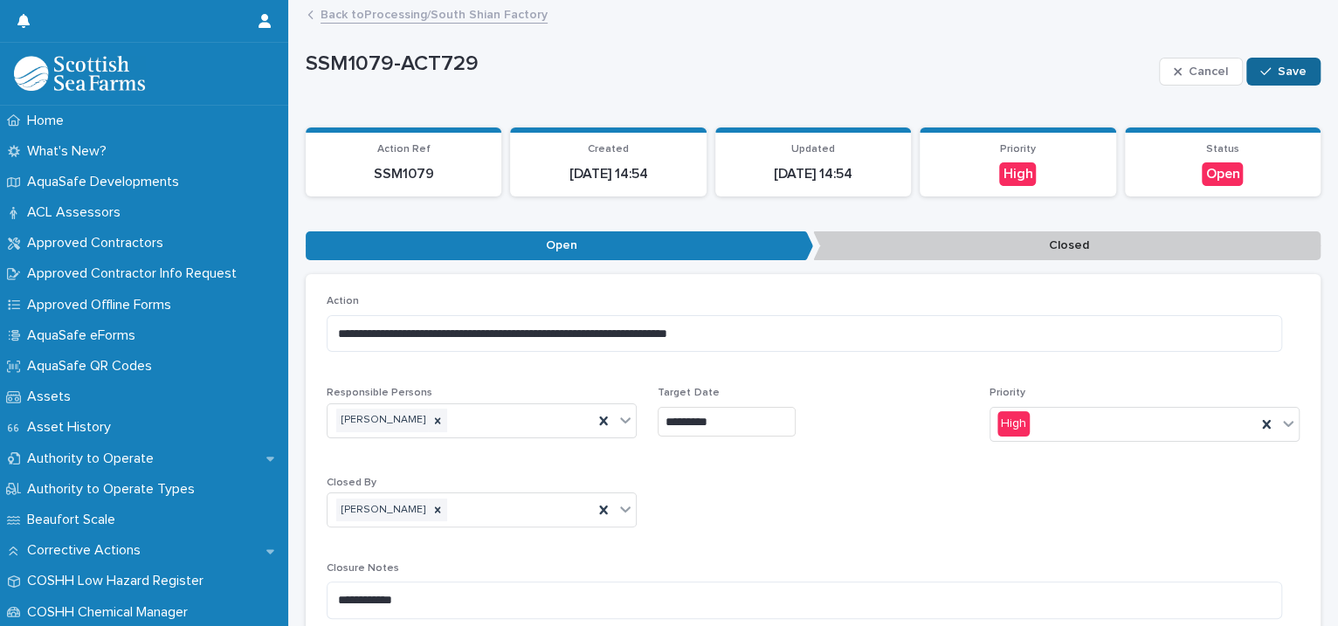
click at [1253, 61] on button "Save" at bounding box center [1283, 72] width 74 height 28
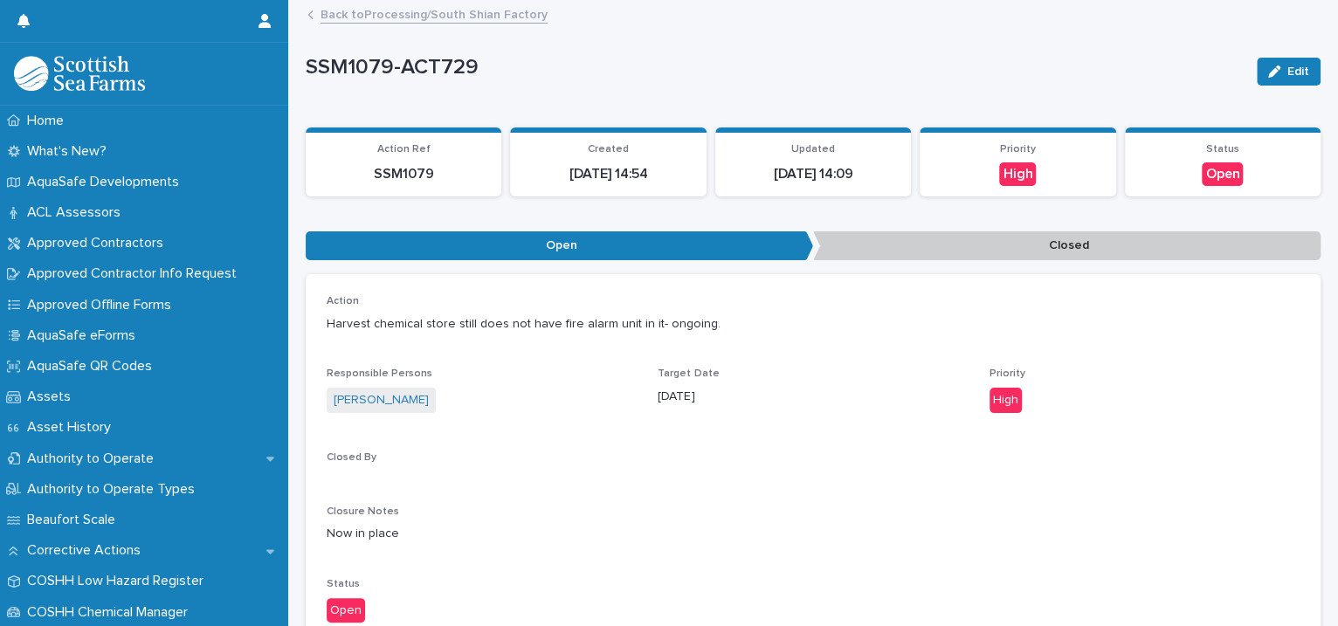
click at [435, 15] on link "Back to Processing/South Shian Factory" at bounding box center [434, 13] width 227 height 20
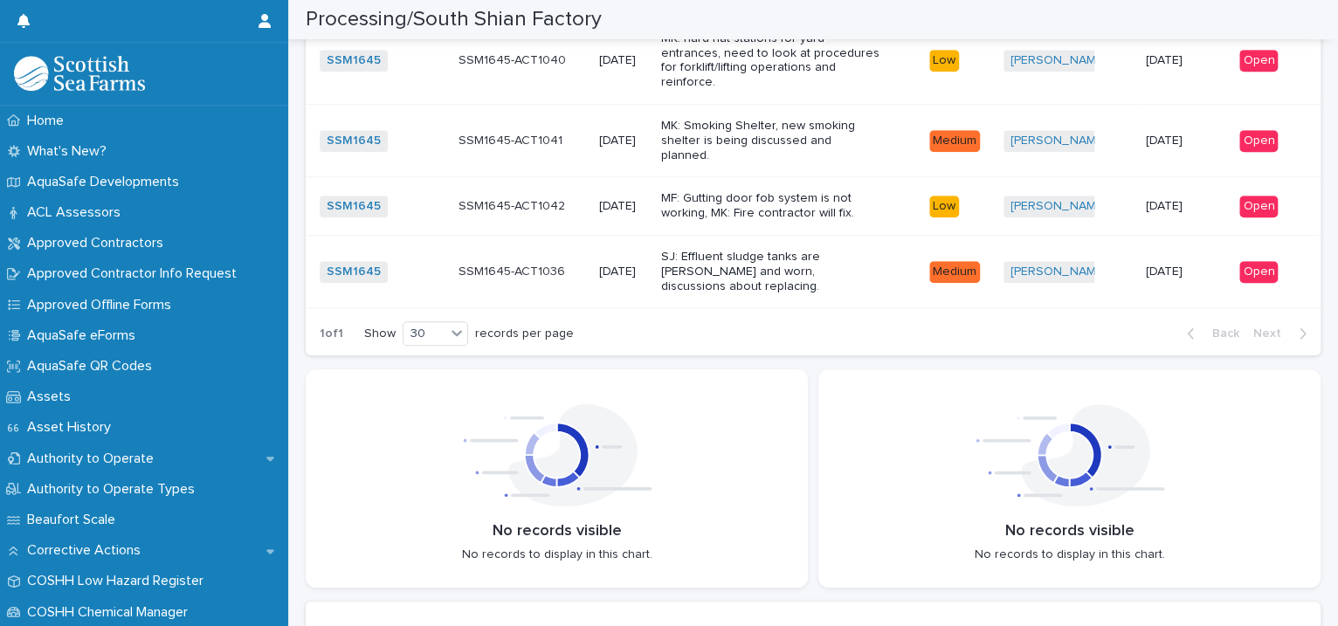
scroll to position [4403, 0]
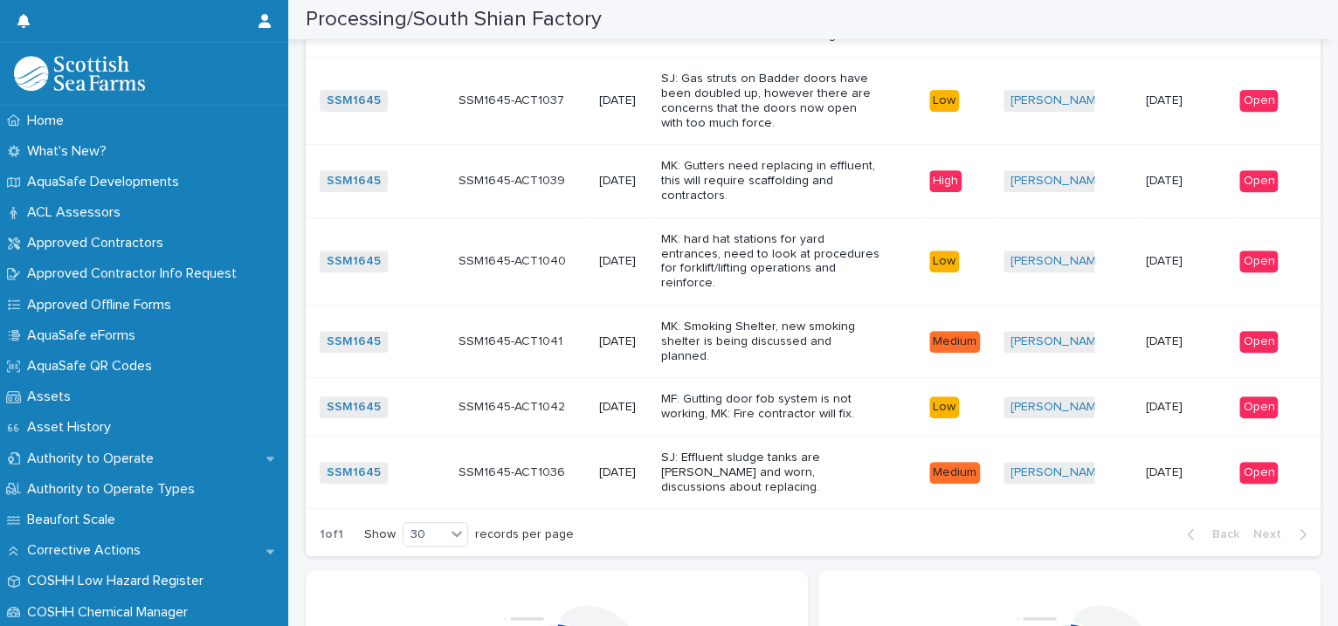
click at [639, 254] on p "[DATE]" at bounding box center [622, 261] width 49 height 15
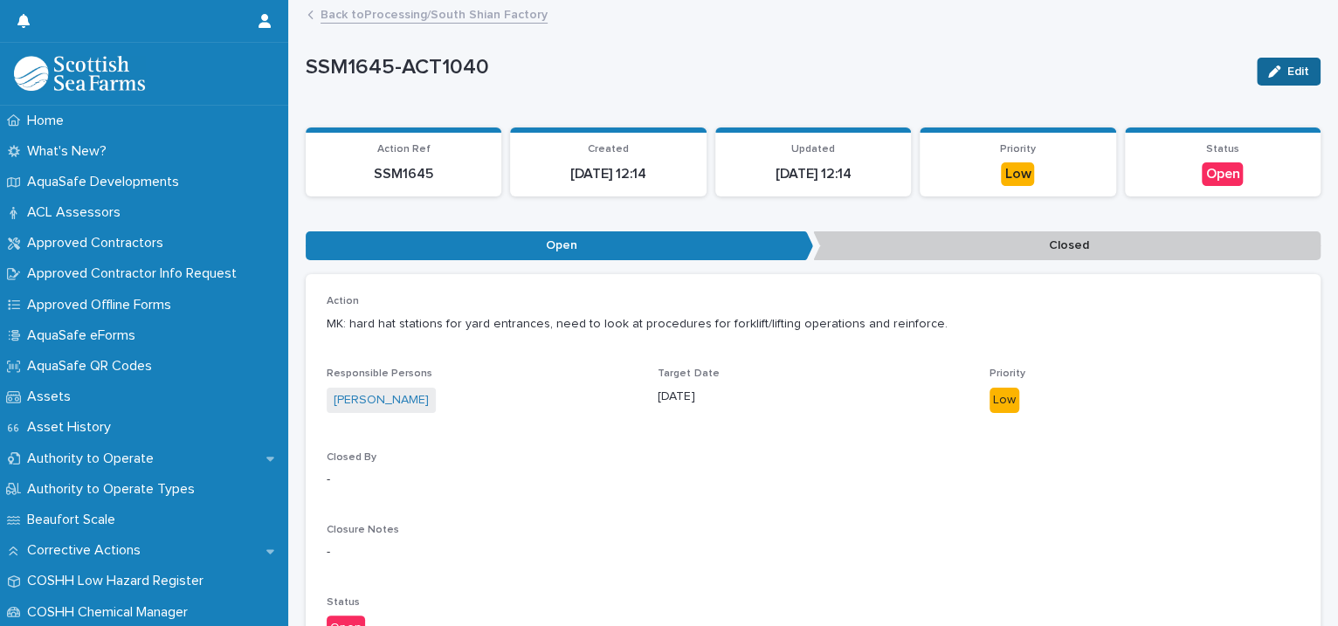
click at [1287, 69] on span "Edit" at bounding box center [1298, 72] width 22 height 12
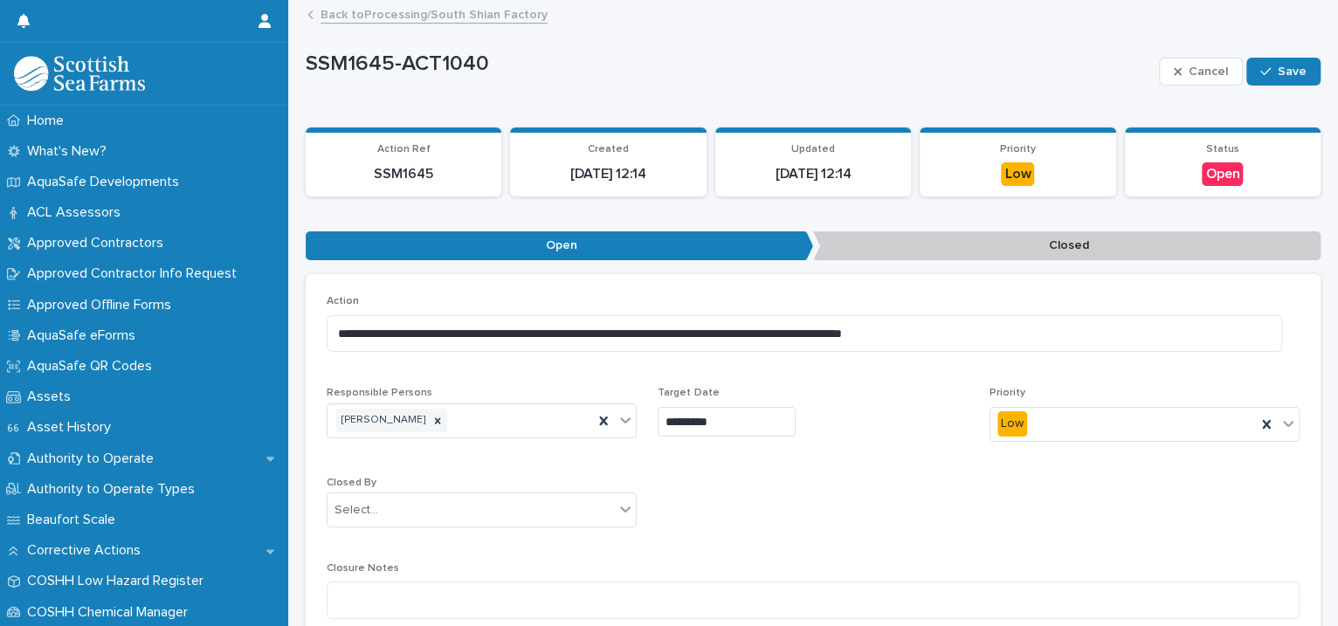
click at [393, 8] on link "Back to Processing/South Shian Factory" at bounding box center [434, 13] width 227 height 20
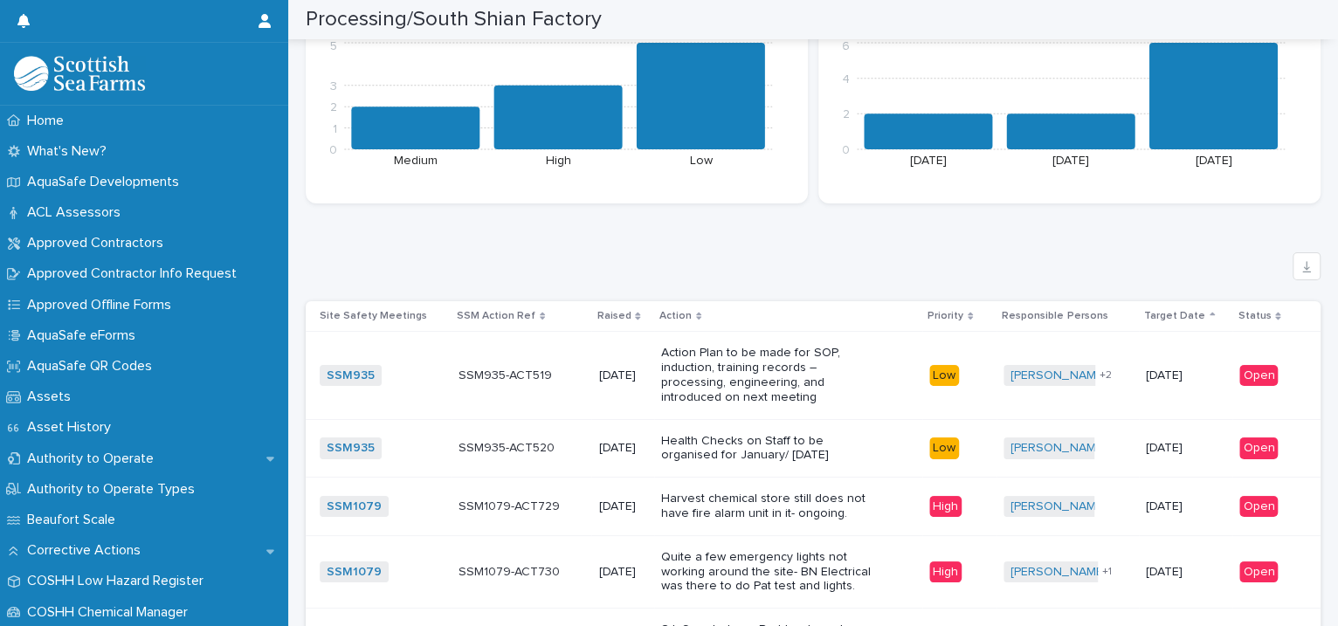
scroll to position [4003, 0]
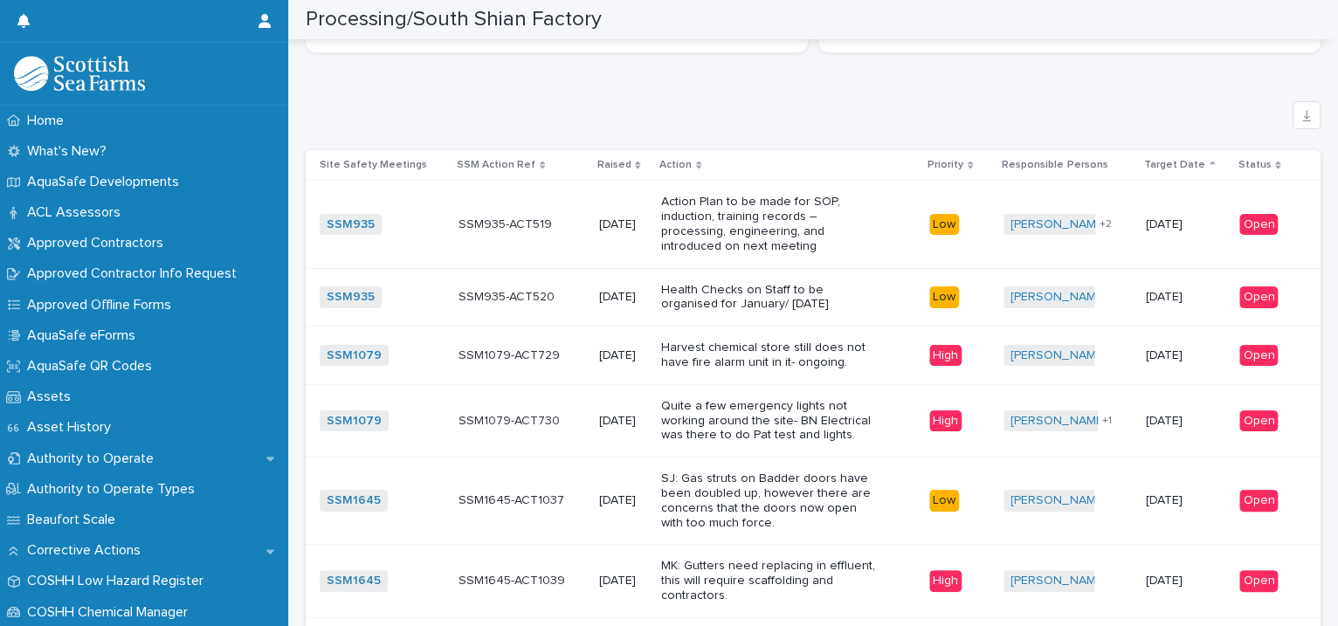
click at [796, 229] on p "Action Plan to be made for SOP, induction, training records – processing, engin…" at bounding box center [770, 224] width 218 height 59
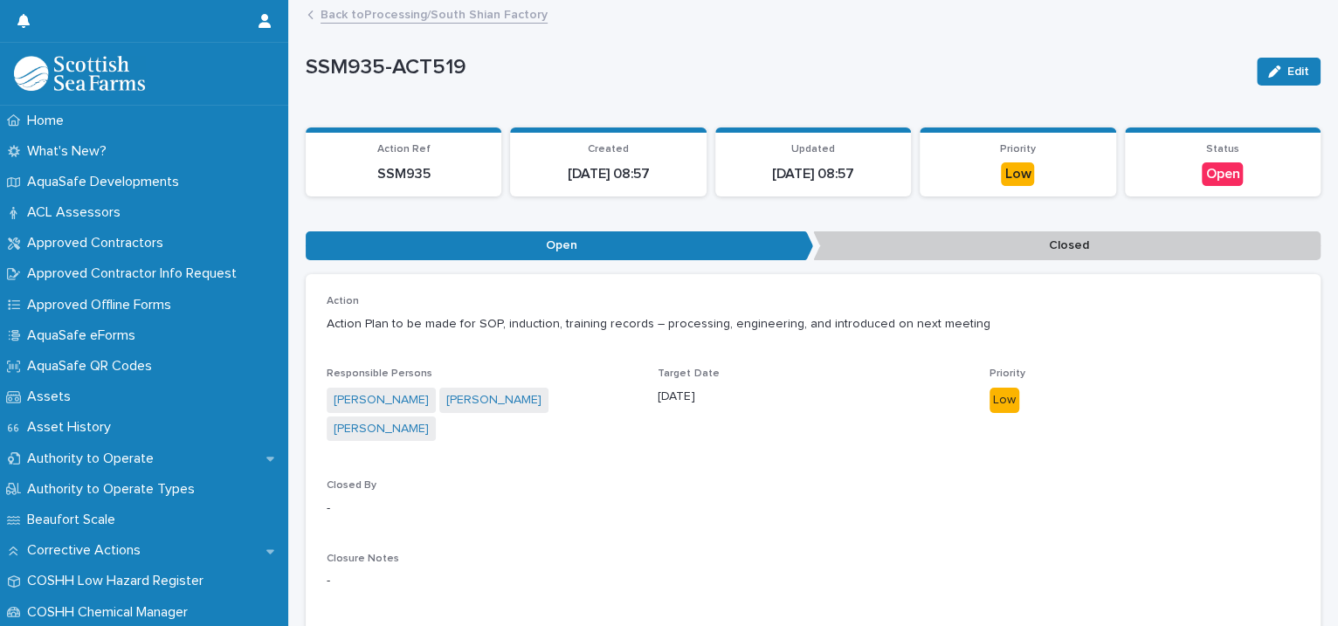
click at [1307, 71] on div "Loading... Saving… Loading... Saving… SSM935-ACT519 Edit SSM935-ACT519 Edit Sor…" at bounding box center [813, 382] width 1032 height 761
click at [1288, 72] on span "Edit" at bounding box center [1298, 72] width 22 height 12
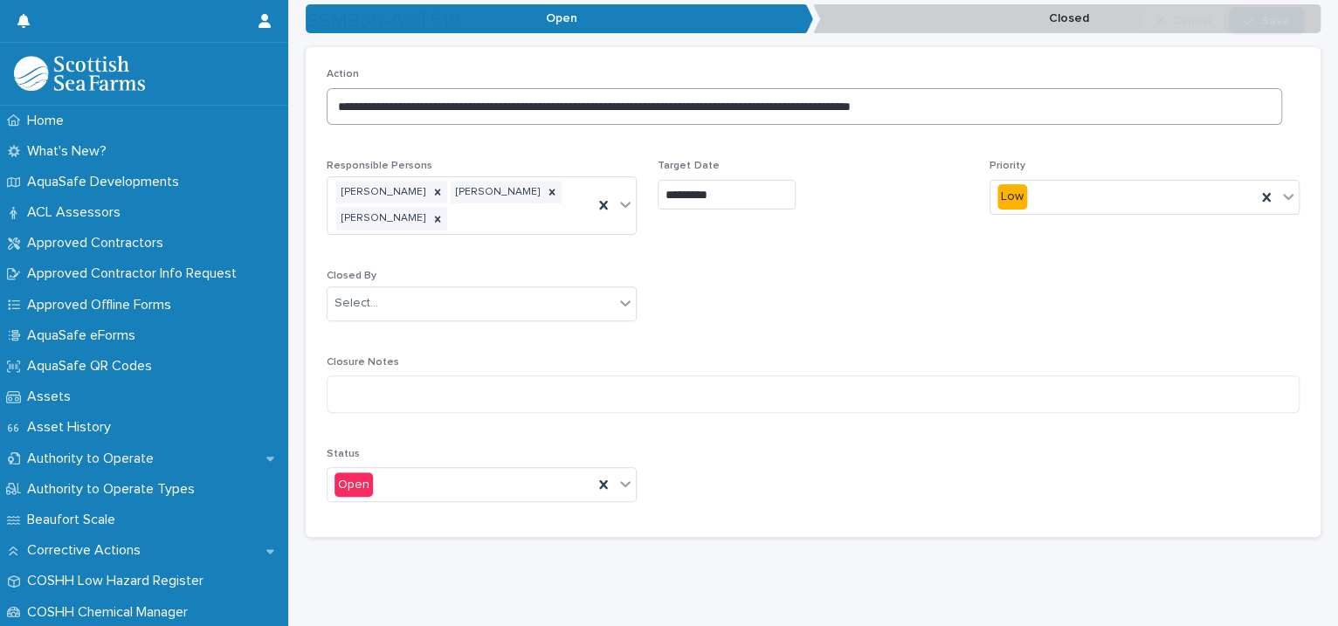
scroll to position [253, 0]
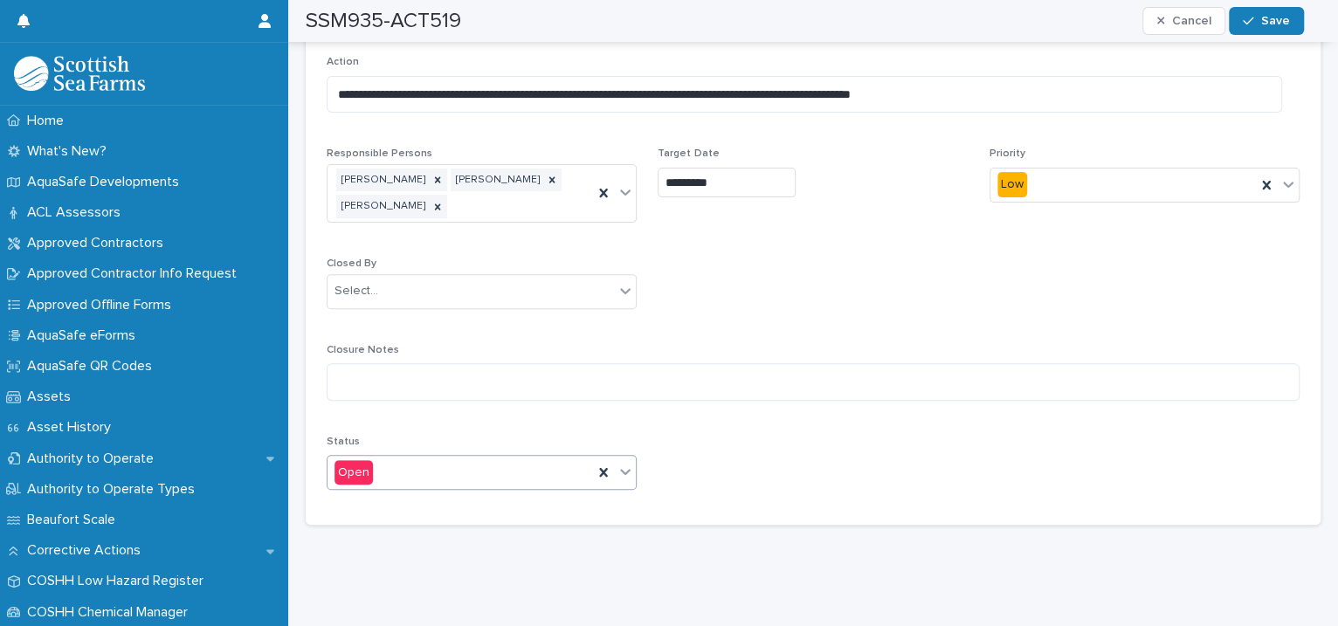
click at [621, 469] on icon at bounding box center [626, 472] width 10 height 6
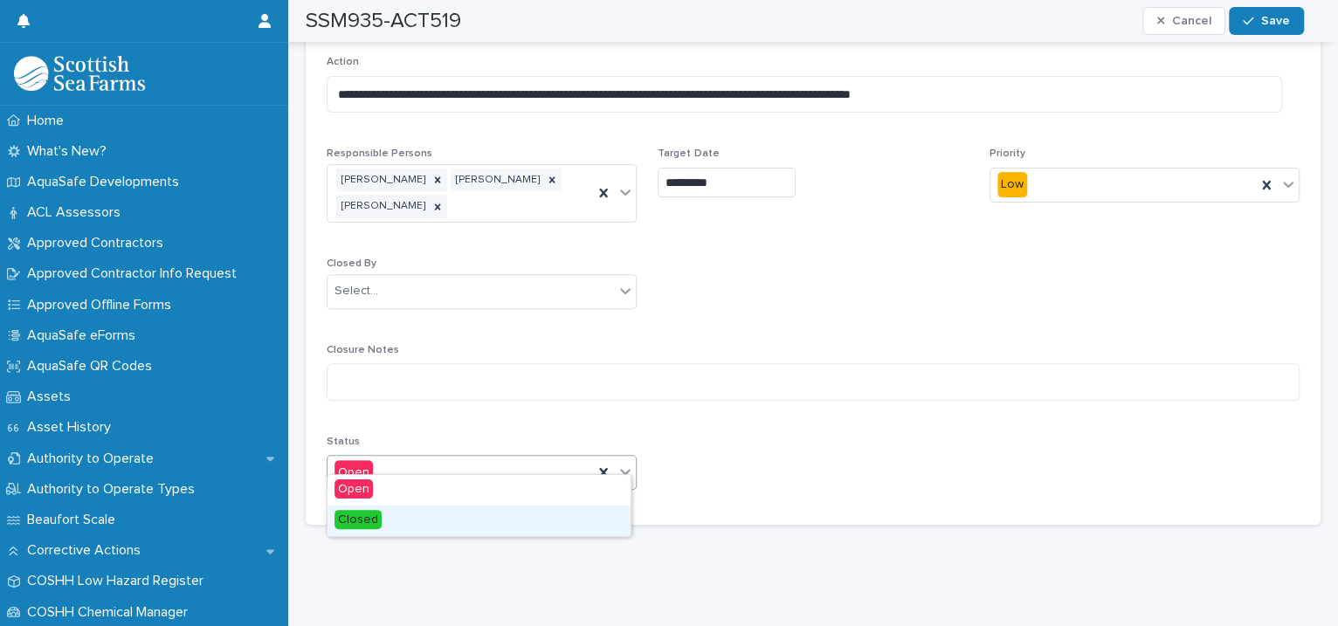
click at [481, 521] on div "Closed" at bounding box center [479, 521] width 303 height 31
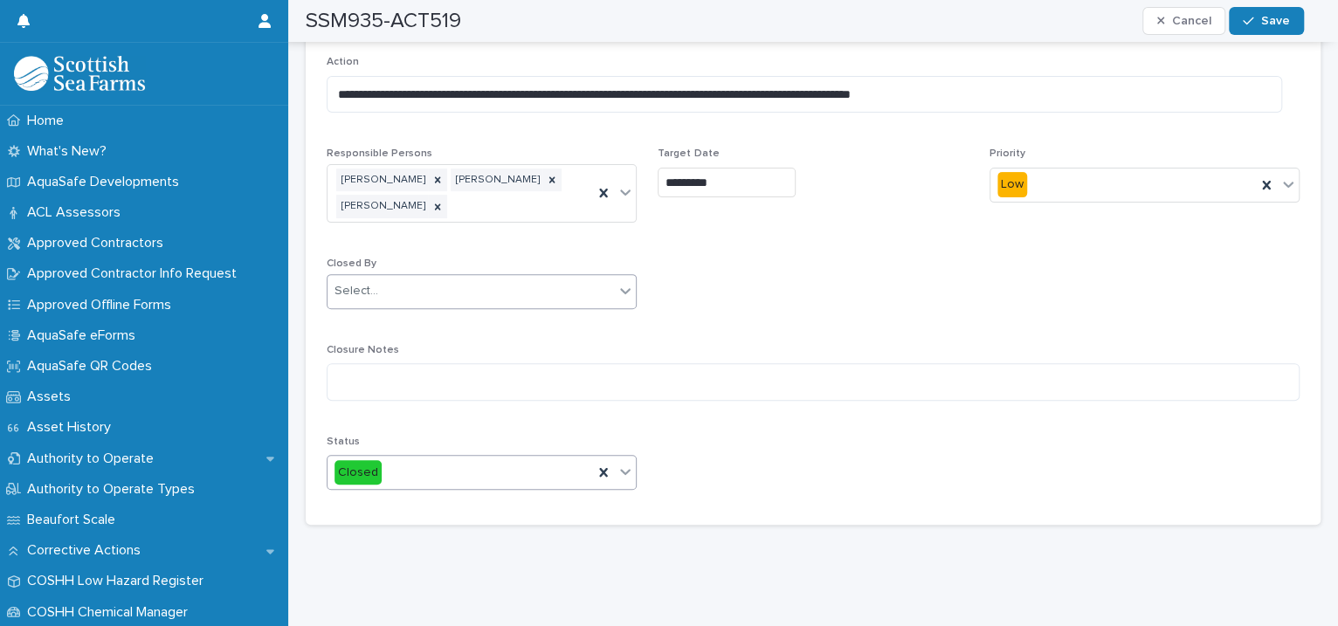
click at [420, 279] on div "Select..." at bounding box center [471, 291] width 286 height 29
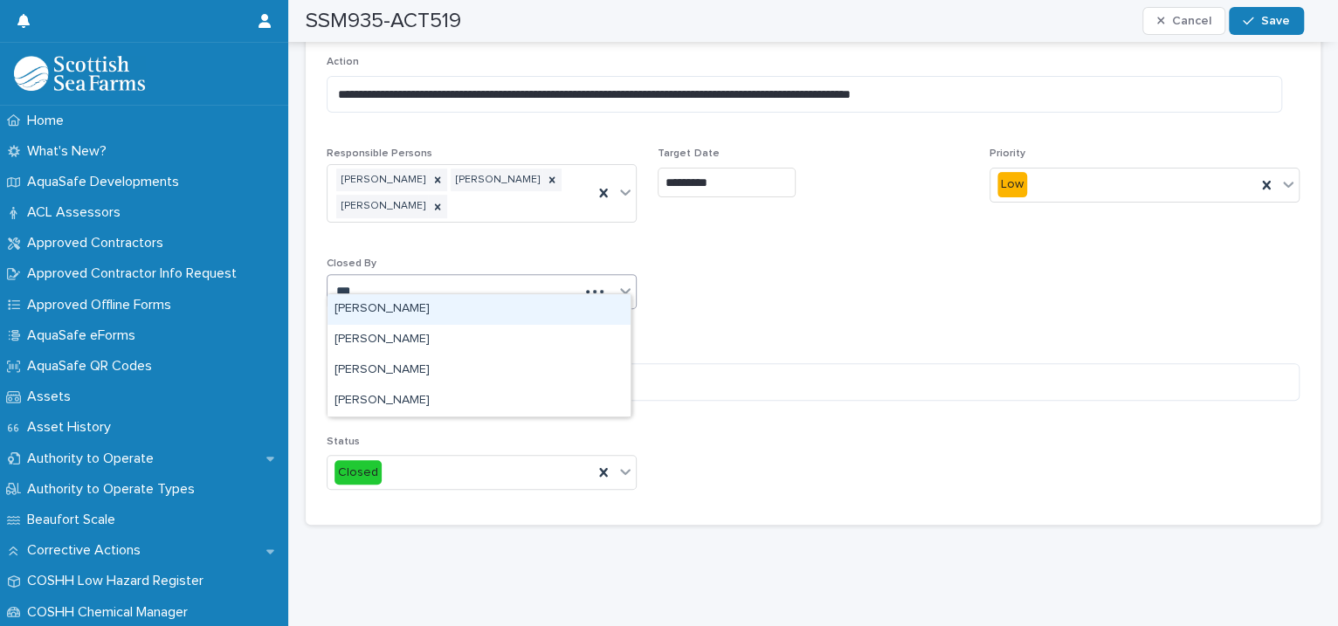
type input "****"
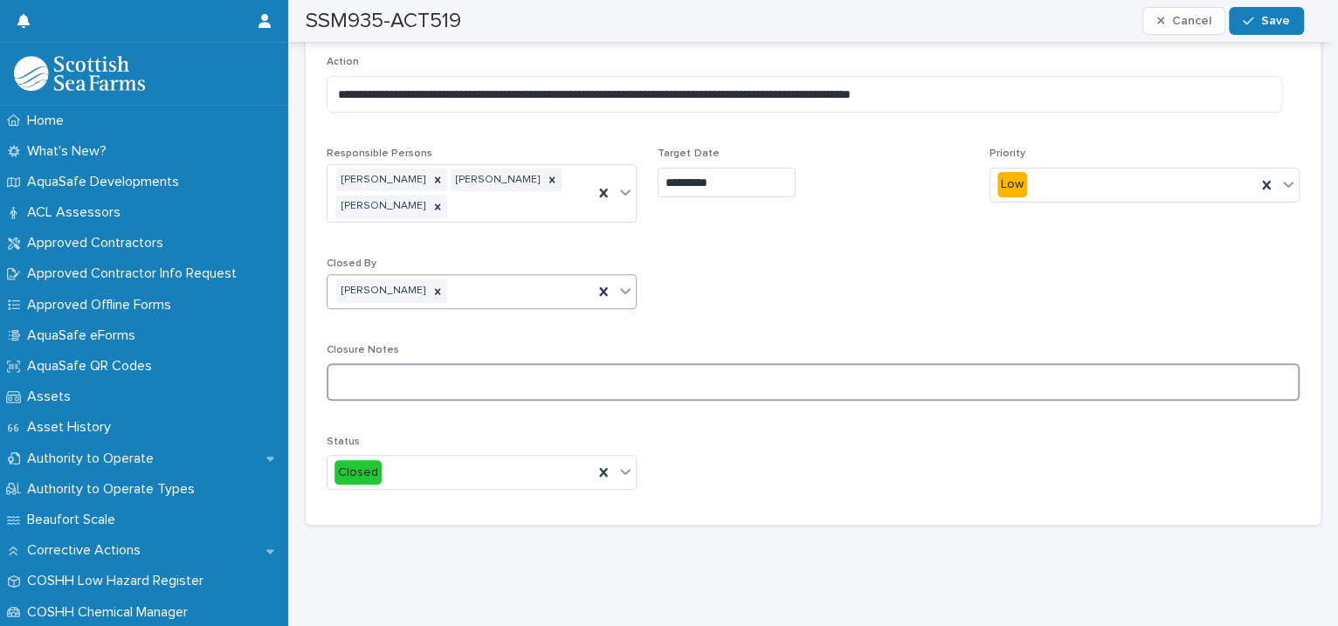
click at [407, 371] on textarea at bounding box center [813, 382] width 973 height 38
type textarea "**********"
click at [1248, 13] on button "Save" at bounding box center [1266, 21] width 74 height 28
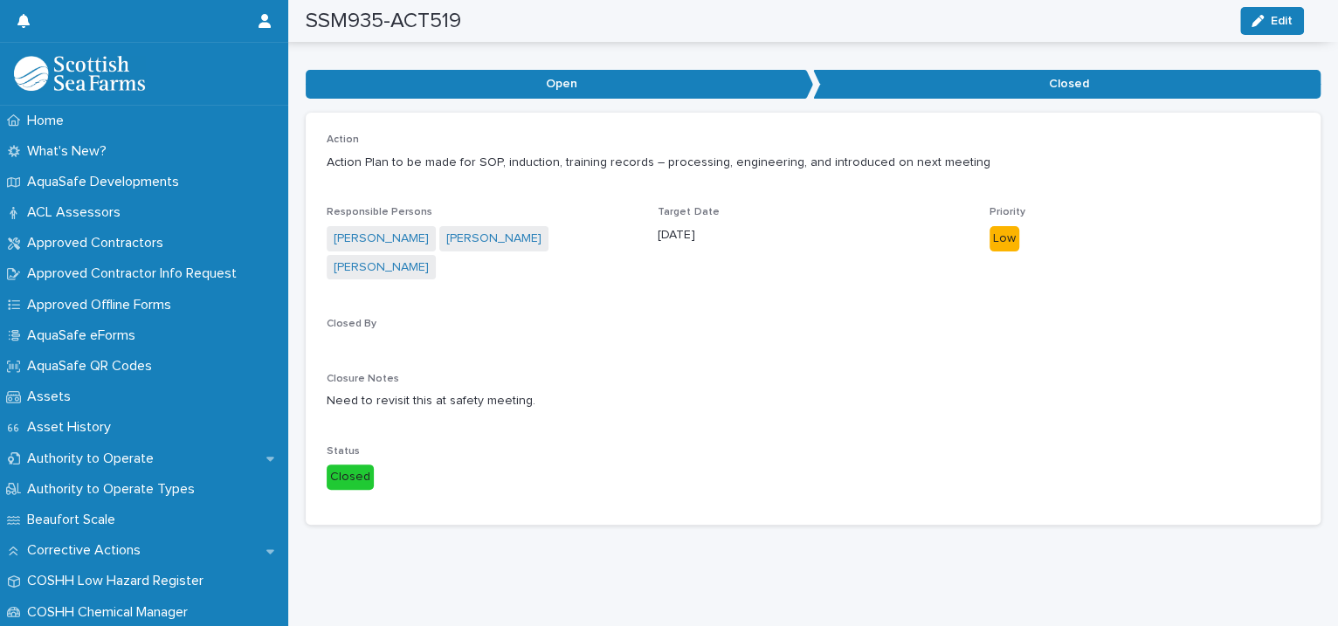
scroll to position [0, 0]
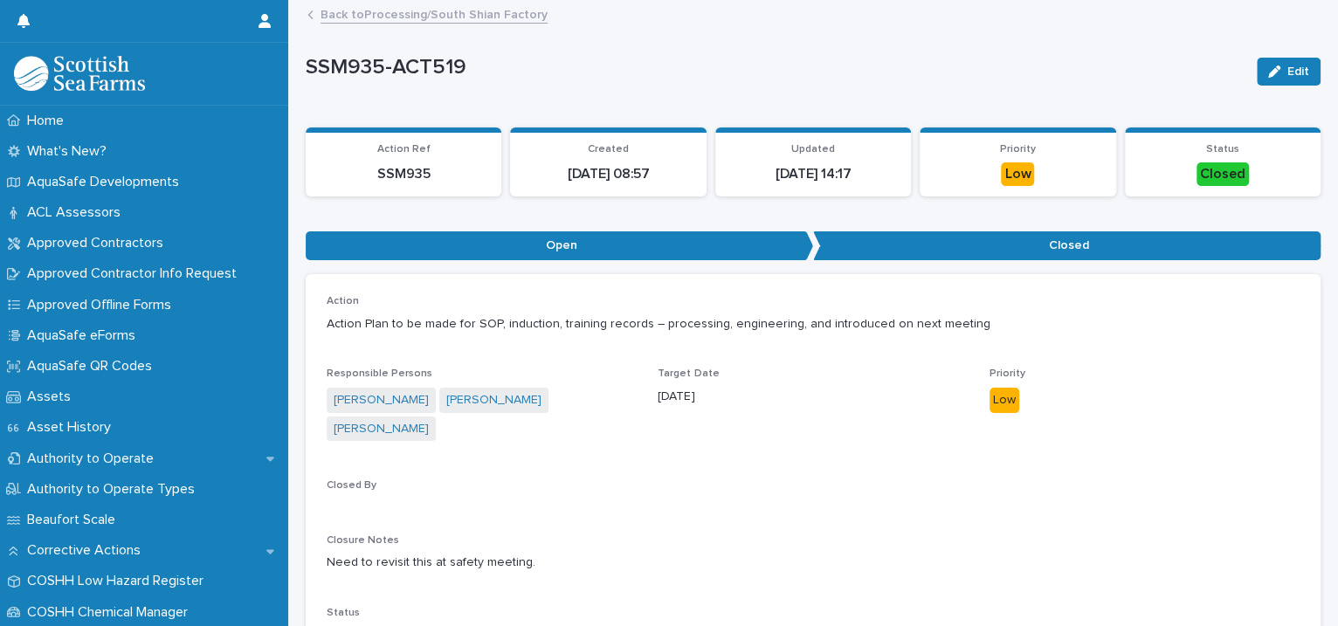
click at [395, 11] on link "Back to Processing/South Shian Factory" at bounding box center [434, 13] width 227 height 20
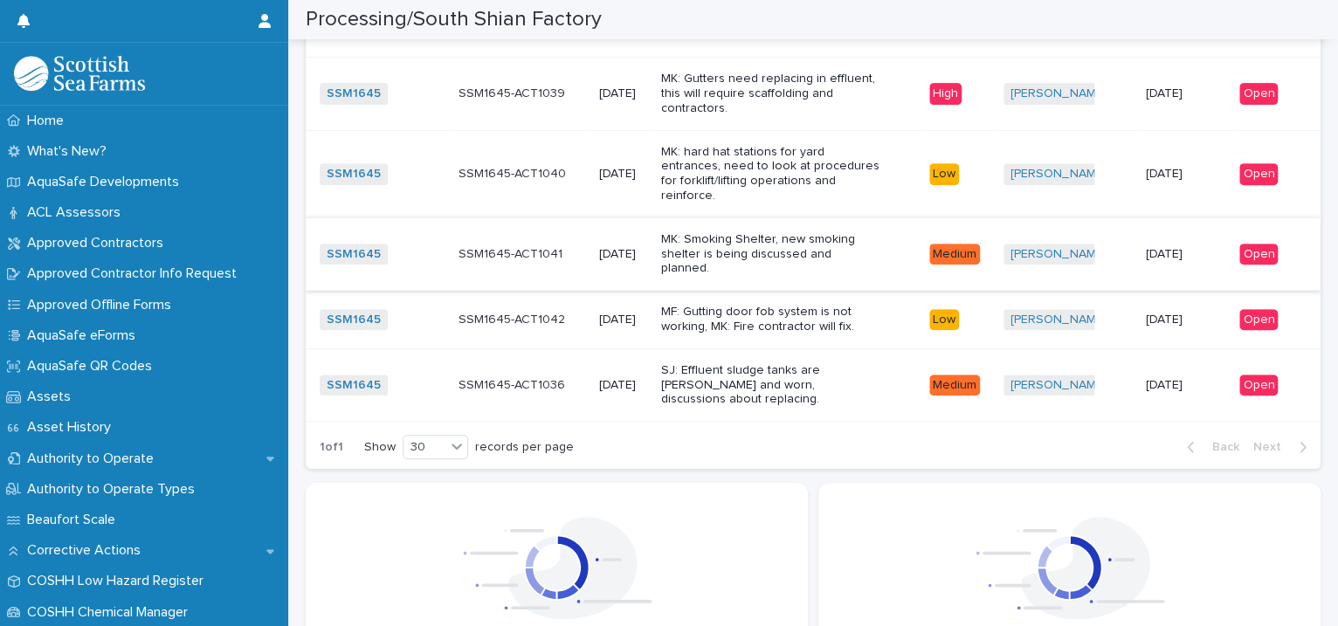
scroll to position [4003, 0]
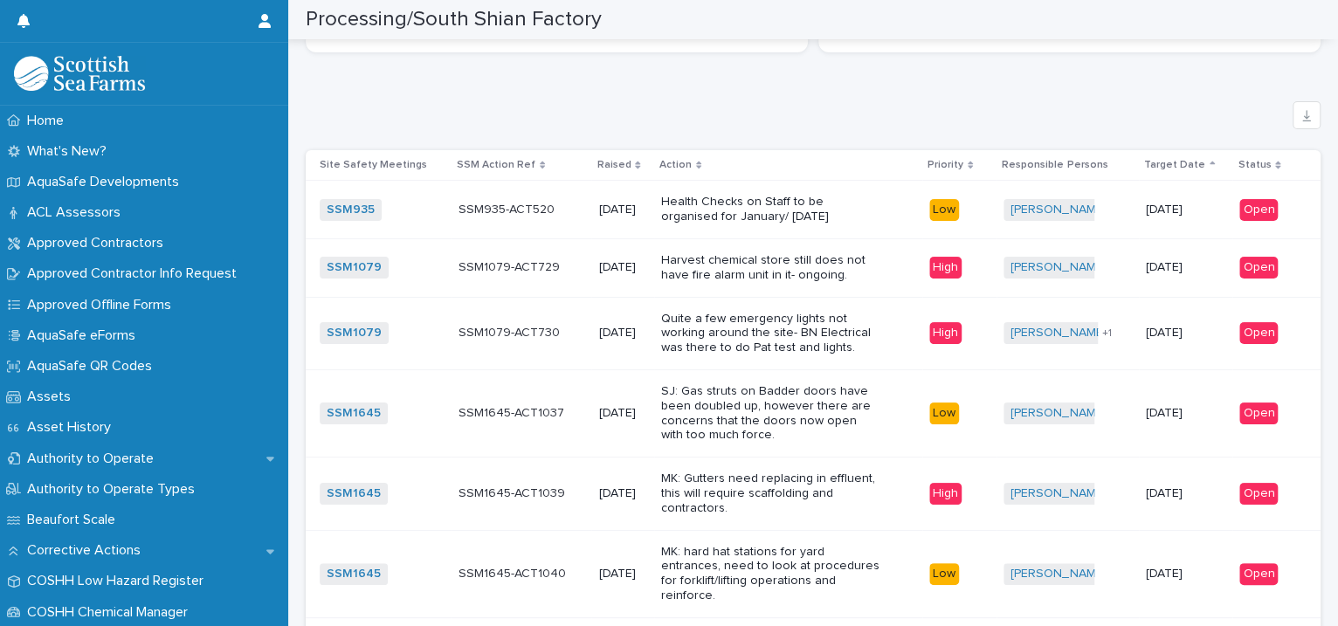
click at [852, 328] on p "Quite a few emergency lights not working around the site- BN Electrical was the…" at bounding box center [770, 334] width 218 height 44
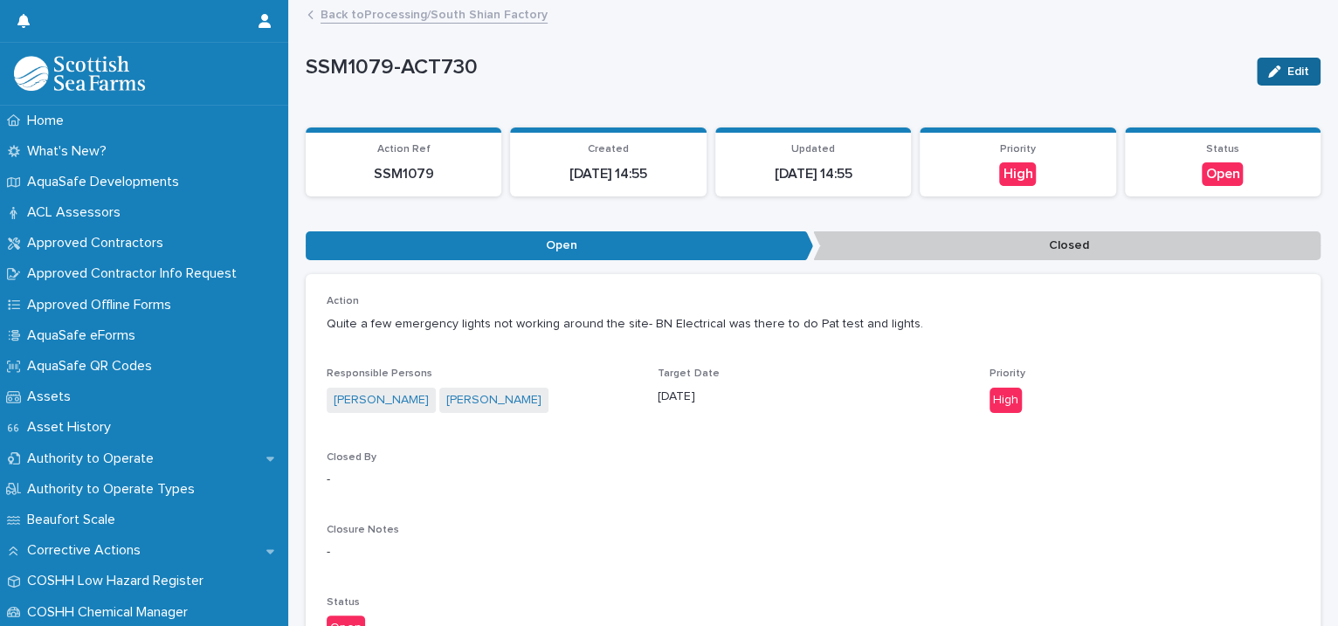
click at [1268, 72] on icon "button" at bounding box center [1274, 72] width 12 height 12
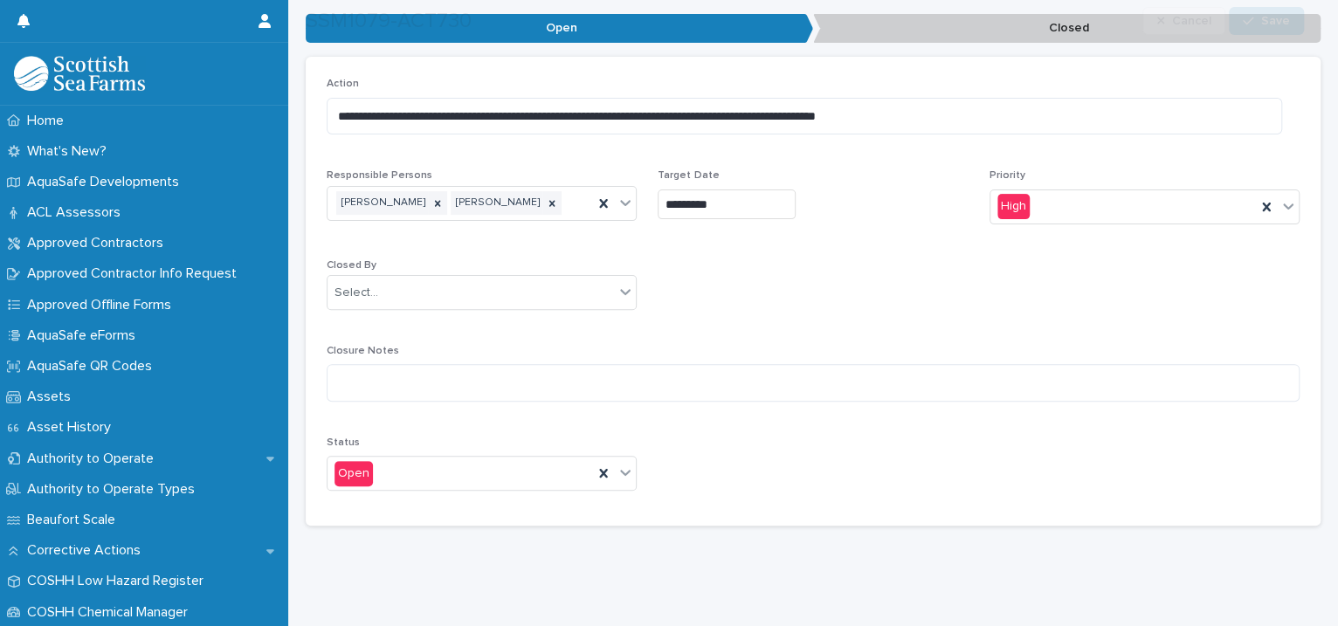
scroll to position [233, 0]
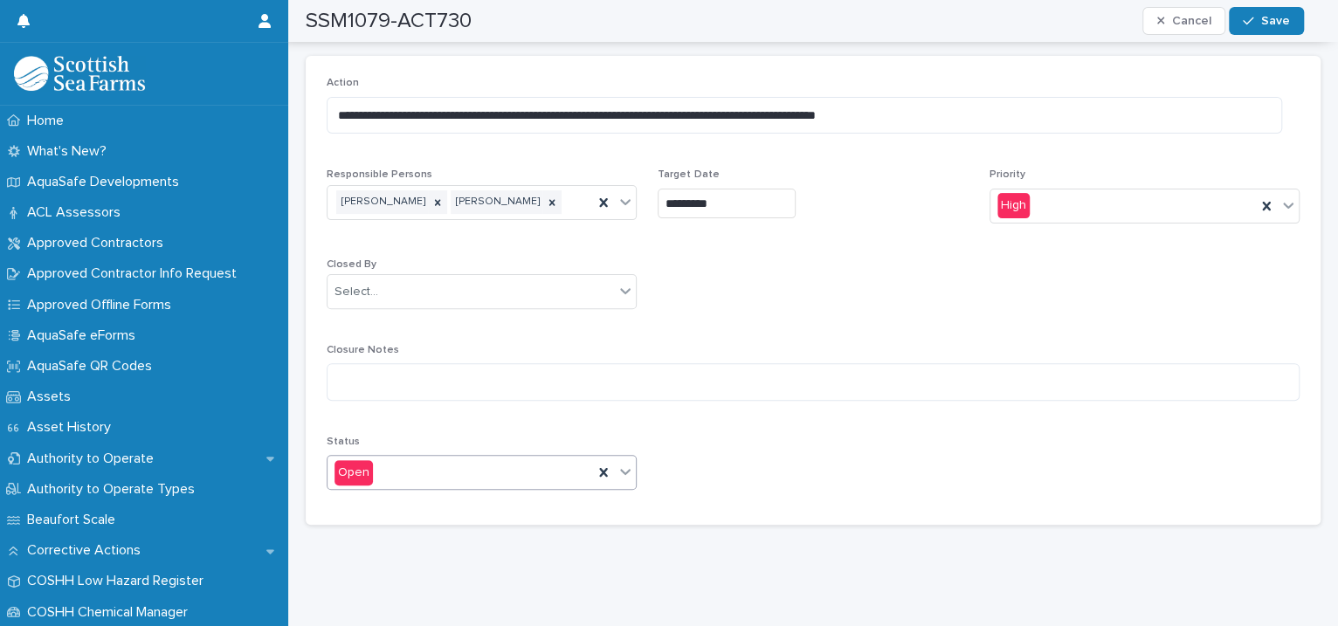
click at [624, 463] on icon at bounding box center [625, 471] width 17 height 17
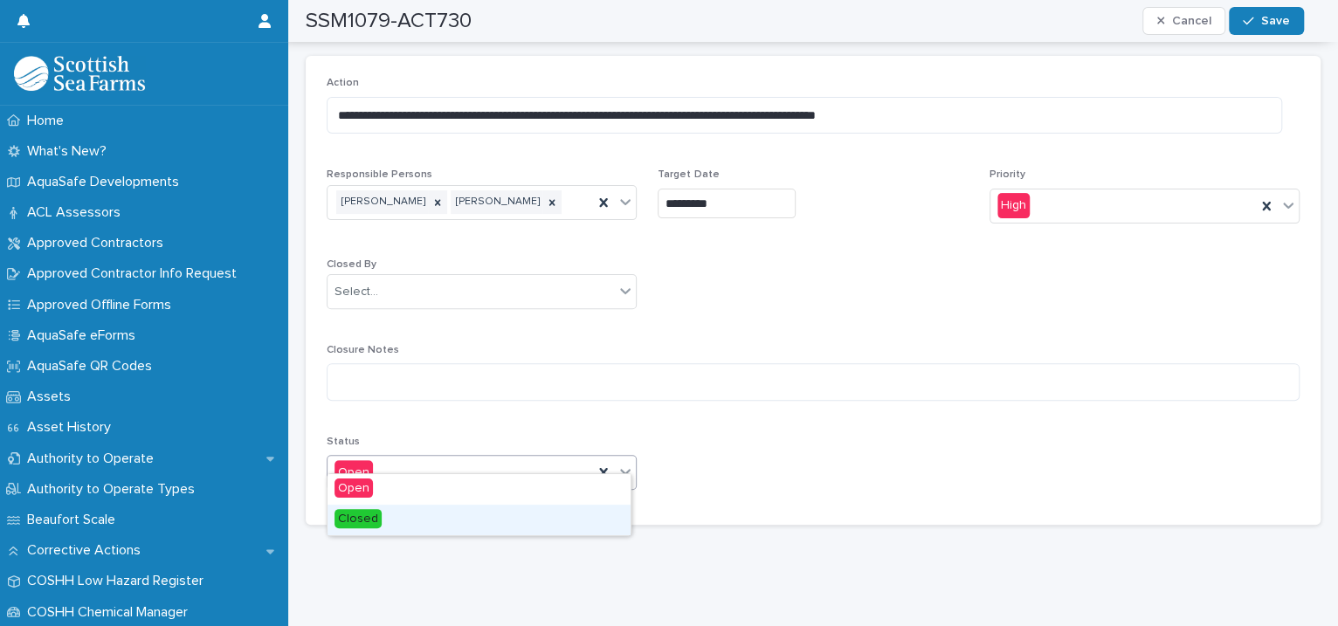
click at [482, 514] on div "Closed" at bounding box center [479, 520] width 303 height 31
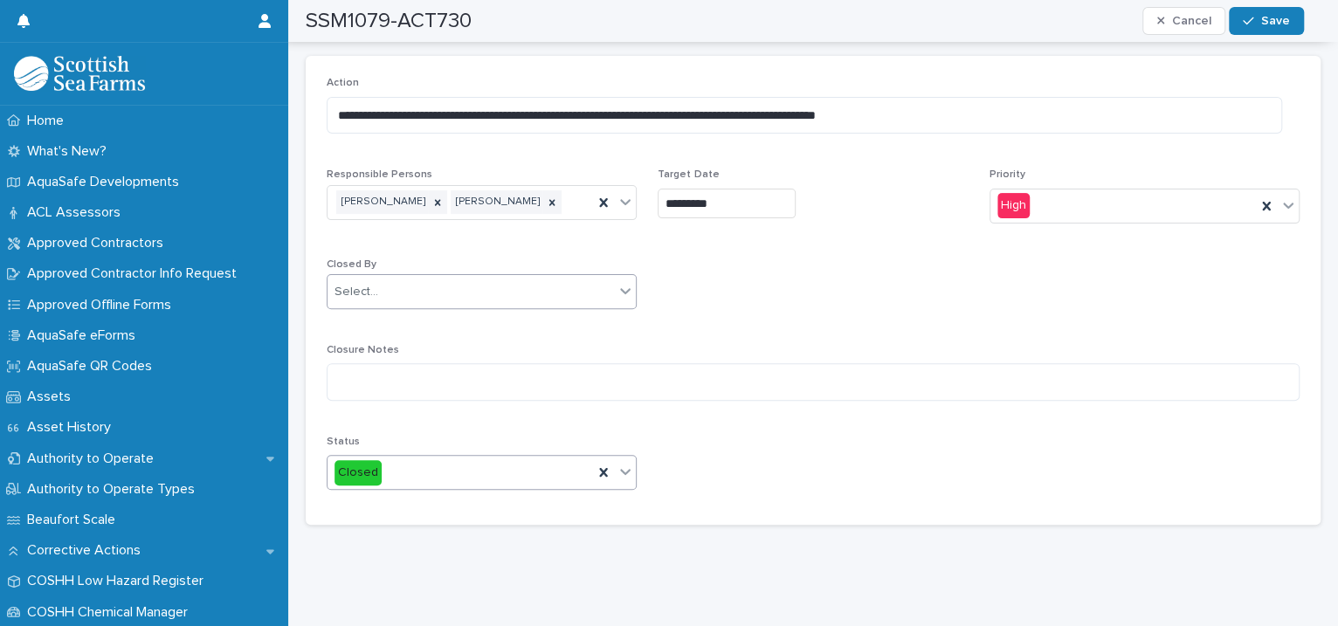
click at [458, 278] on div "Select..." at bounding box center [471, 292] width 286 height 29
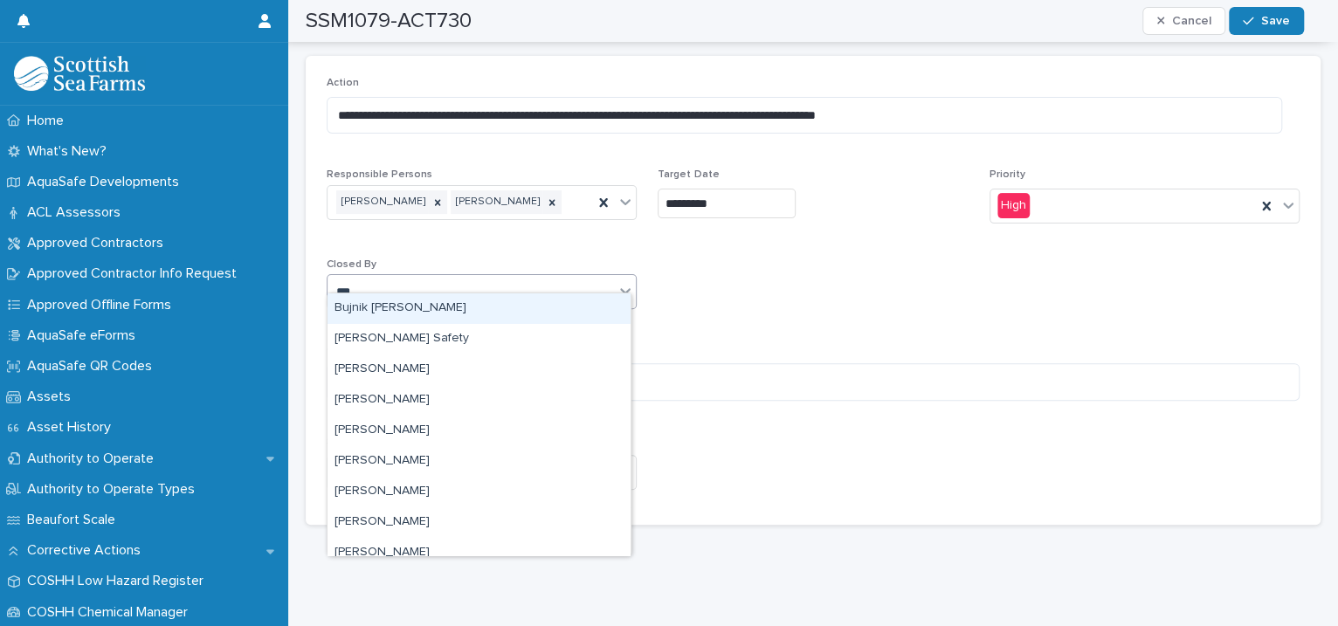
type input "****"
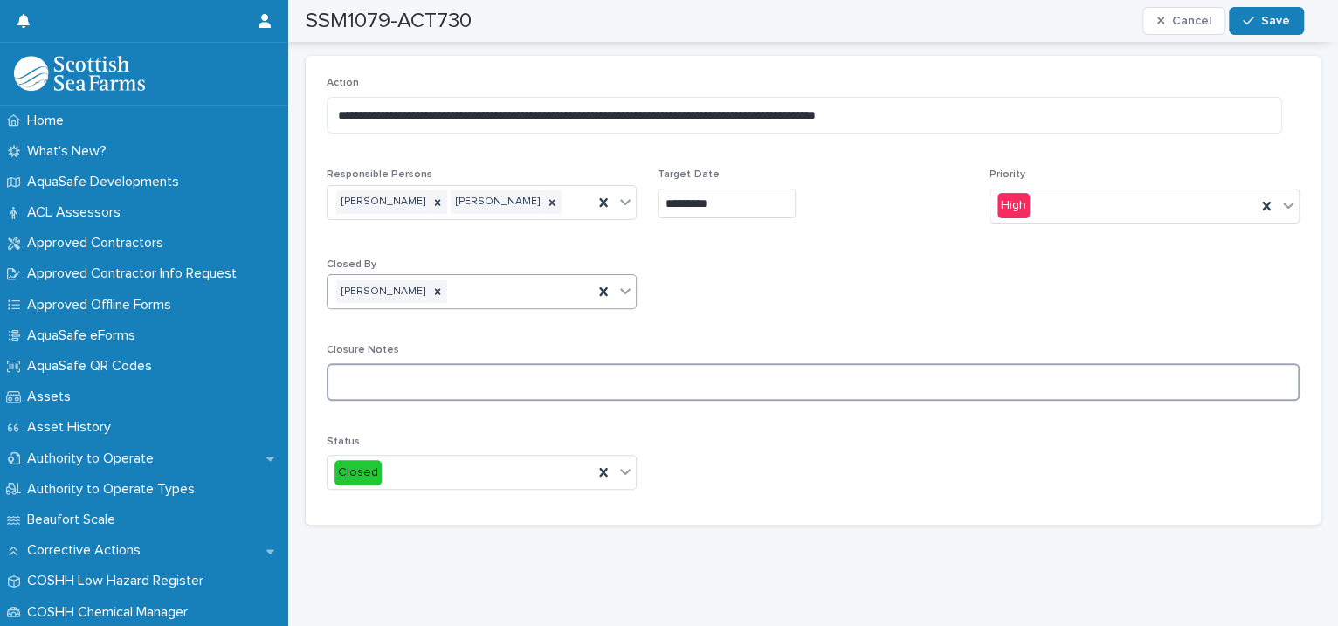
click at [376, 363] on textarea at bounding box center [813, 382] width 973 height 38
type textarea "**********"
click at [1276, 15] on span "Save" at bounding box center [1275, 21] width 29 height 12
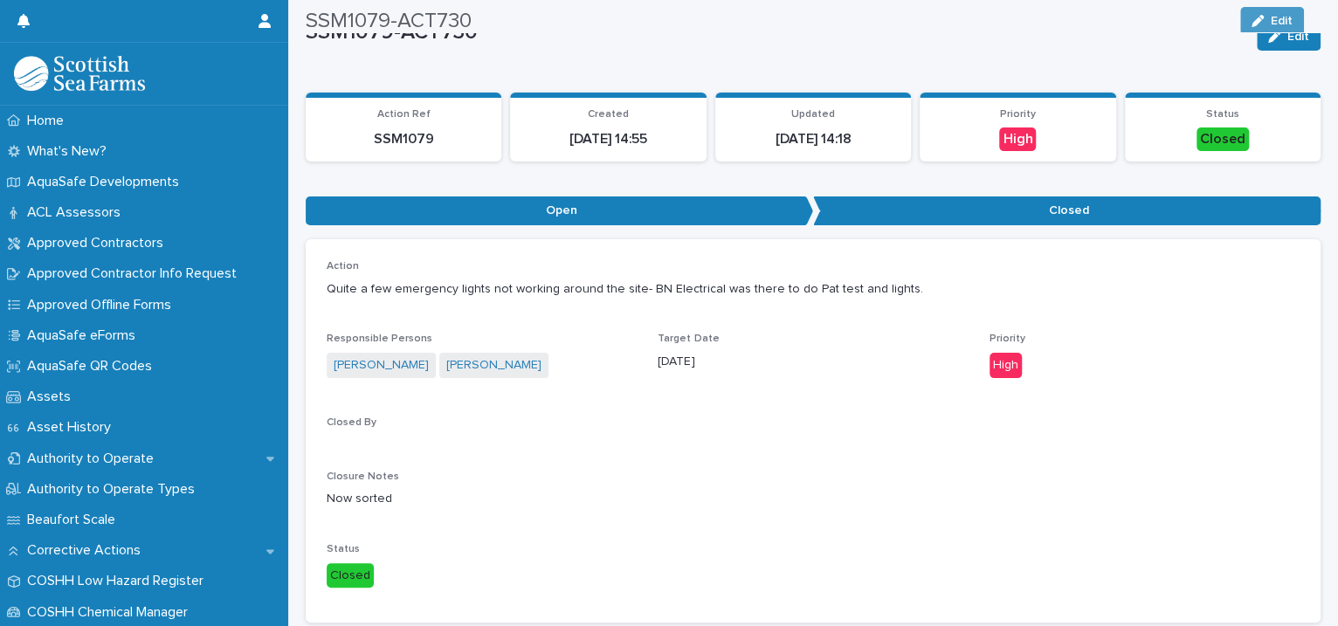
scroll to position [0, 0]
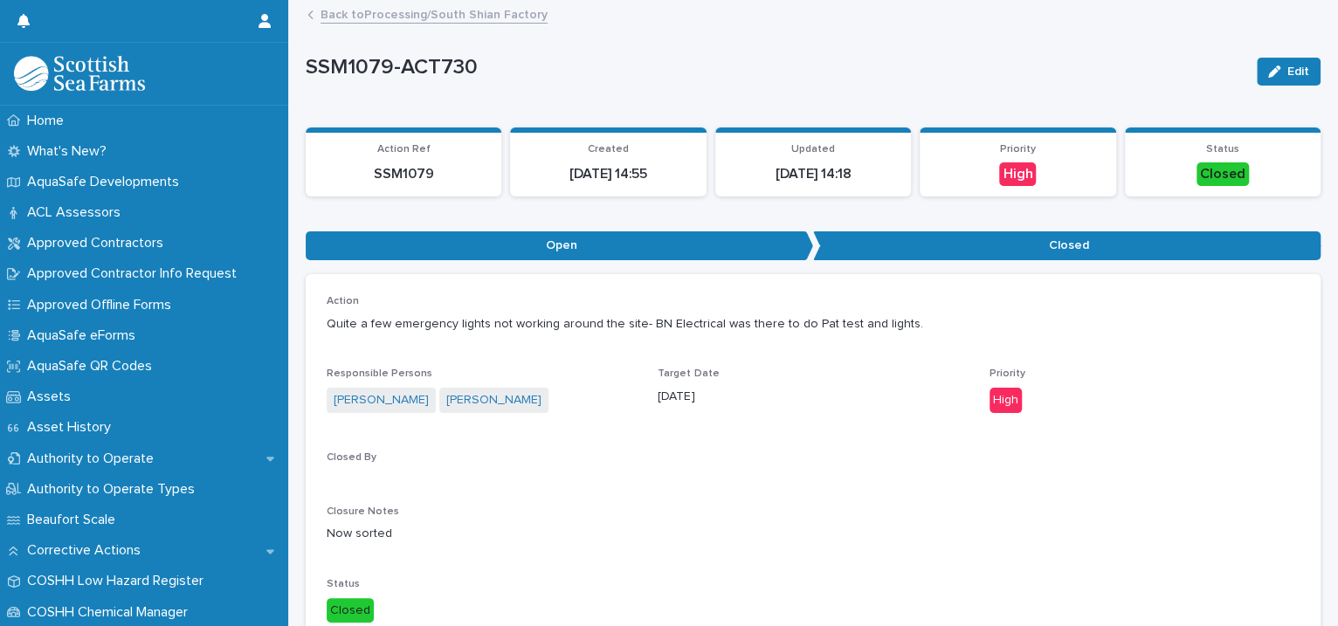
click at [438, 12] on link "Back to Processing/South Shian Factory" at bounding box center [434, 13] width 227 height 20
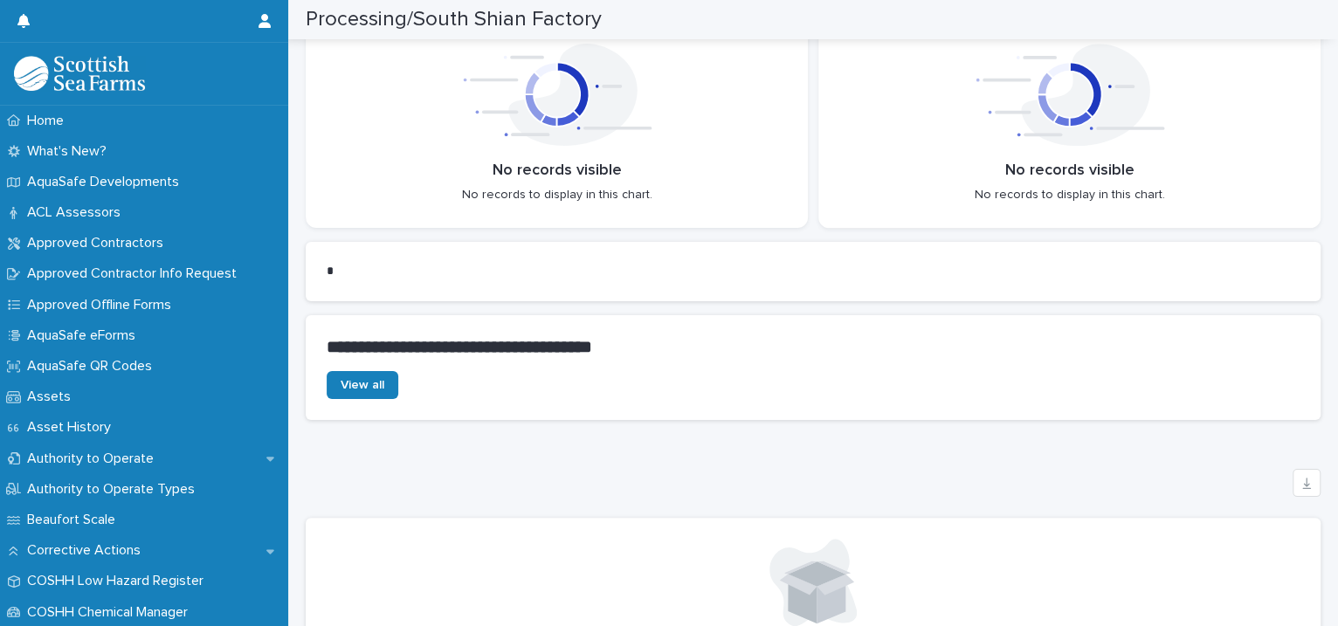
scroll to position [4003, 0]
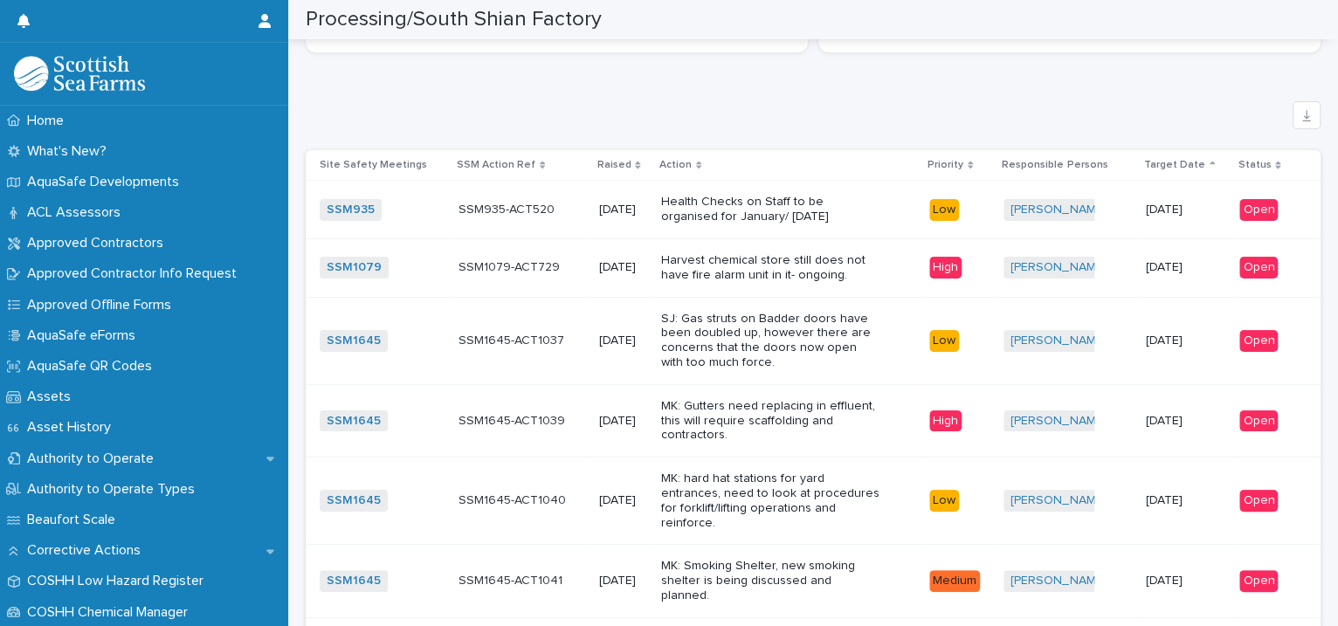
click at [844, 266] on p "Harvest chemical store still does not have fire alarm unit in it- ongoing." at bounding box center [770, 268] width 218 height 30
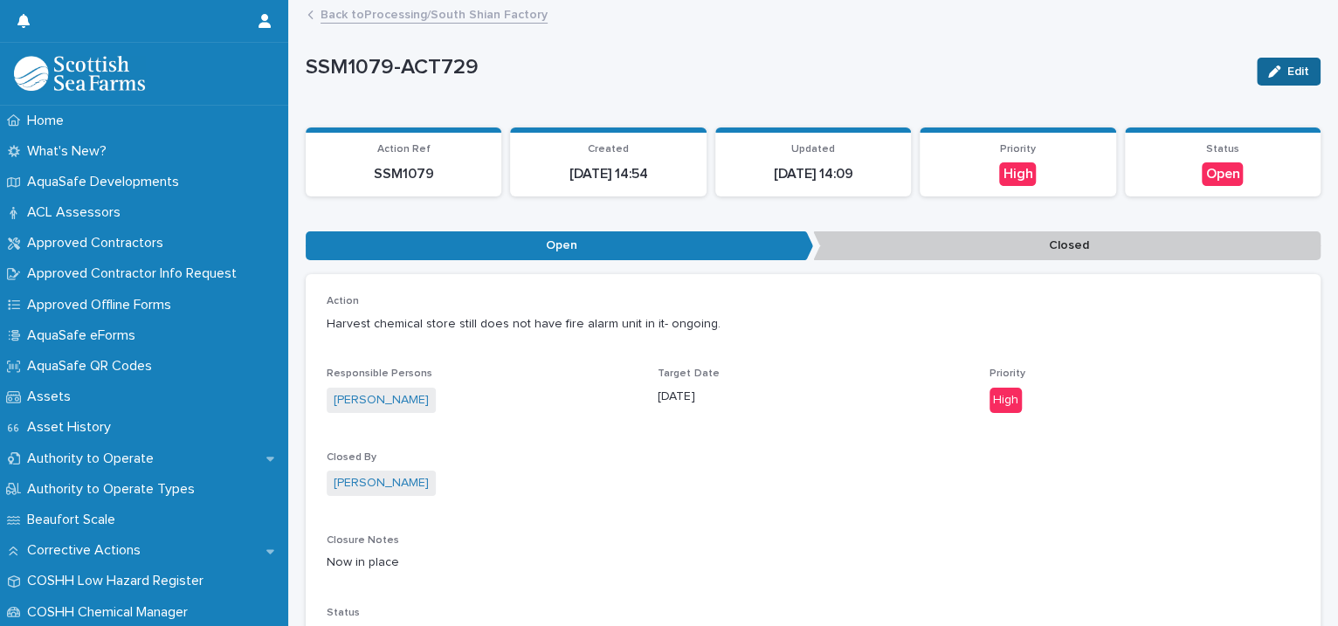
click at [1268, 68] on icon "button" at bounding box center [1274, 72] width 12 height 12
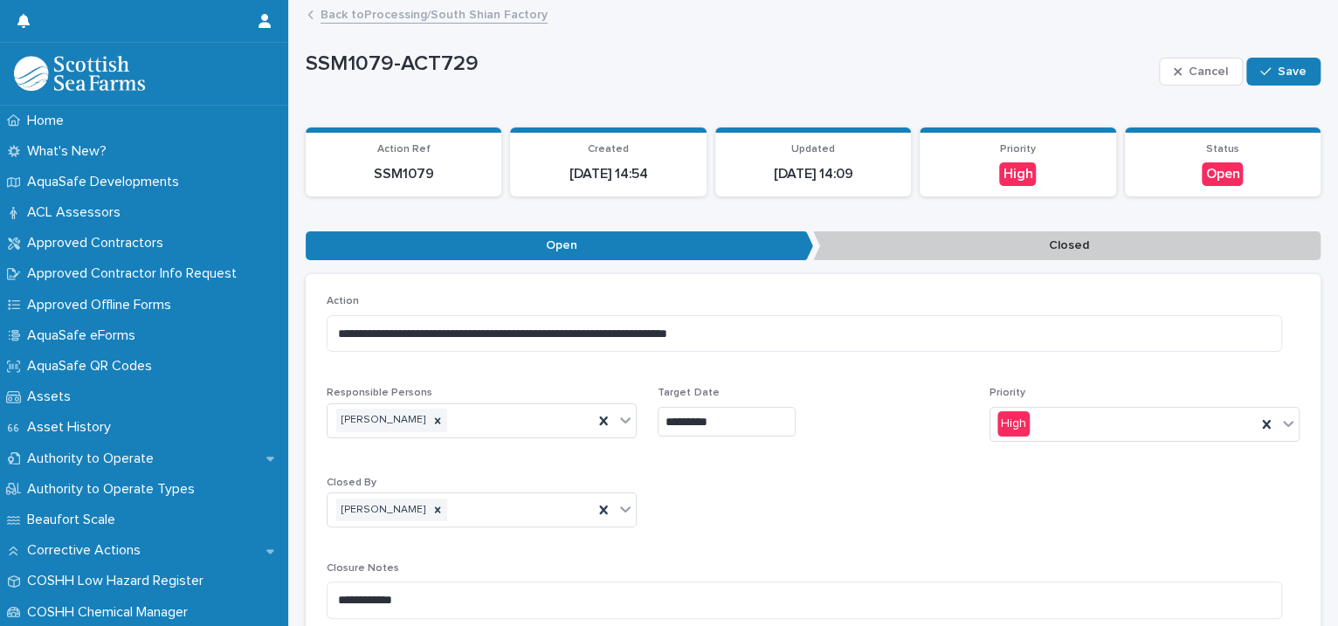
click at [411, 13] on link "Back to Processing/South Shian Factory" at bounding box center [434, 13] width 227 height 20
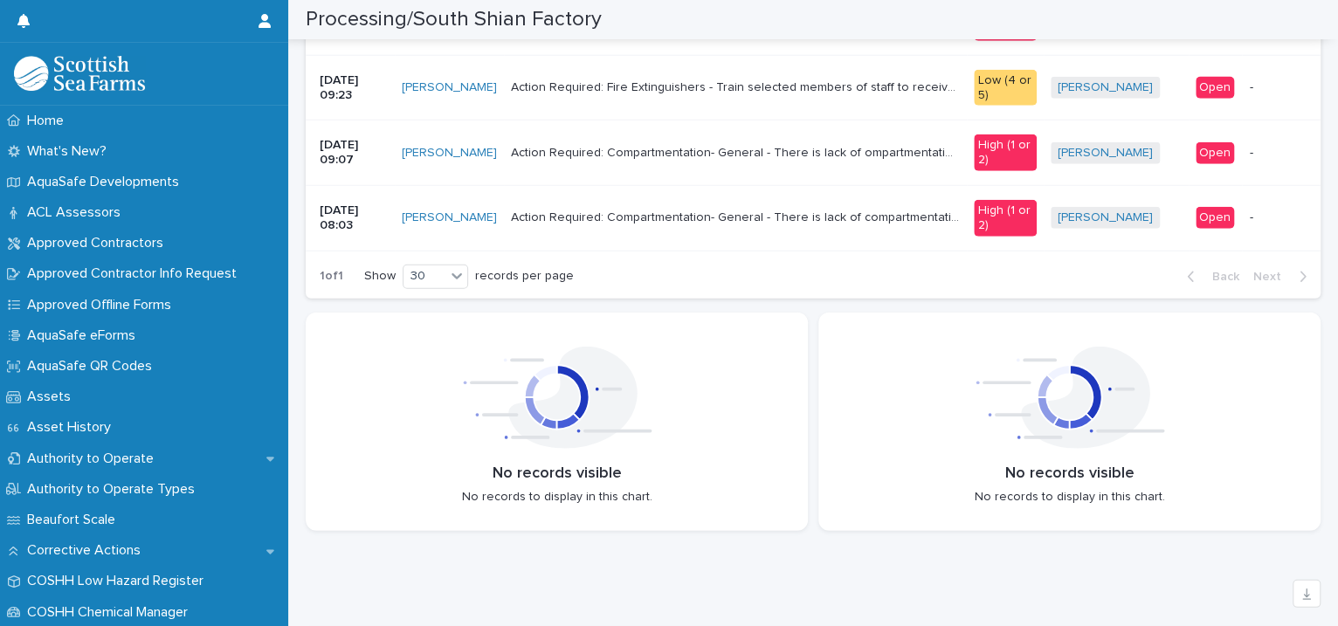
scroll to position [2402, 0]
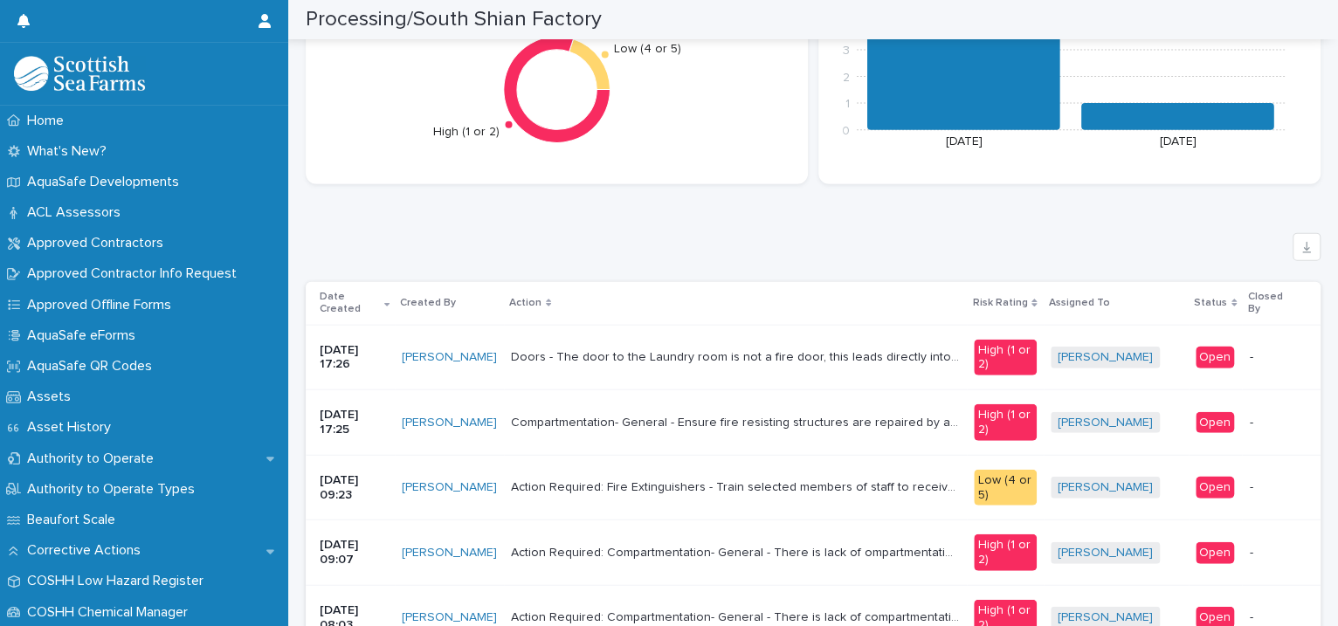
click at [679, 485] on div "Action Required: Fire Extinguishers - Train selected members of staff to receiv…" at bounding box center [735, 487] width 449 height 29
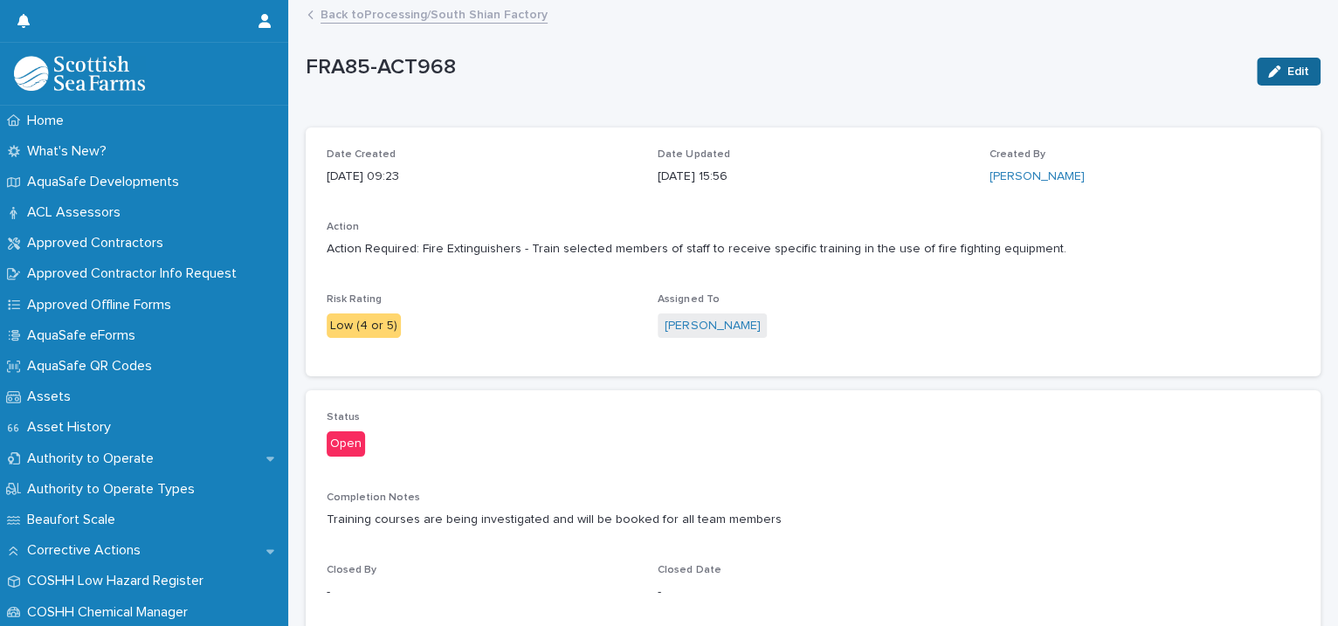
click at [1257, 79] on button "Edit" at bounding box center [1289, 72] width 64 height 28
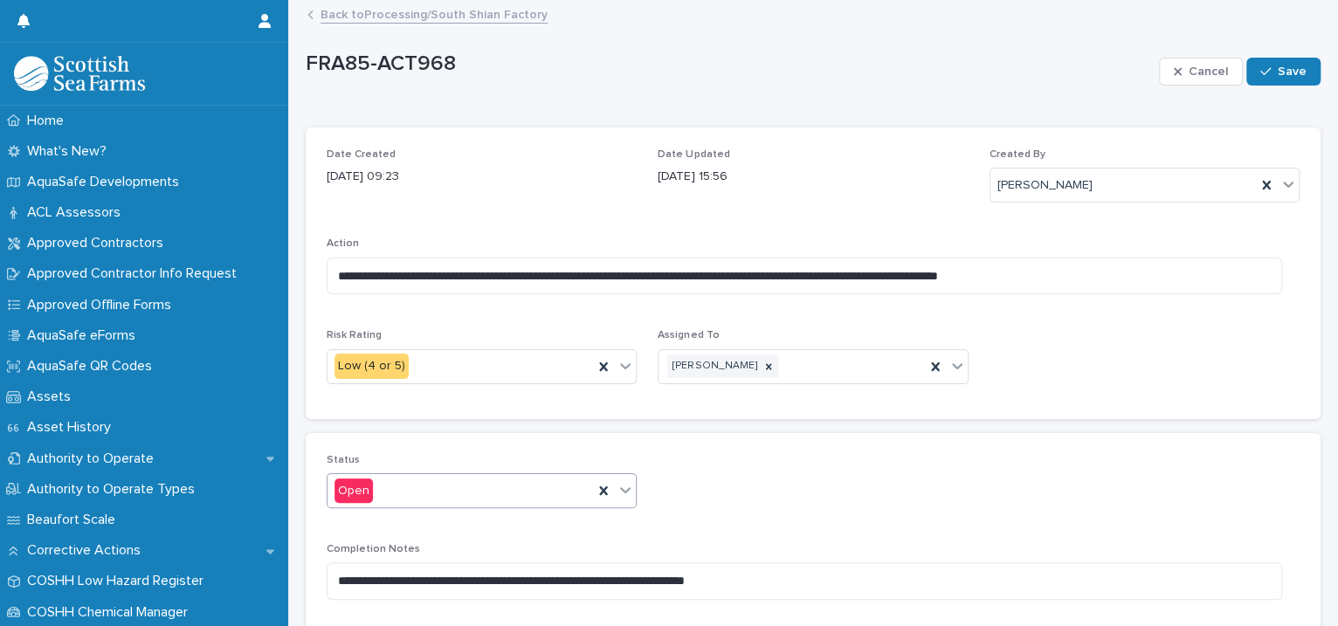
click at [617, 483] on icon at bounding box center [625, 489] width 17 height 17
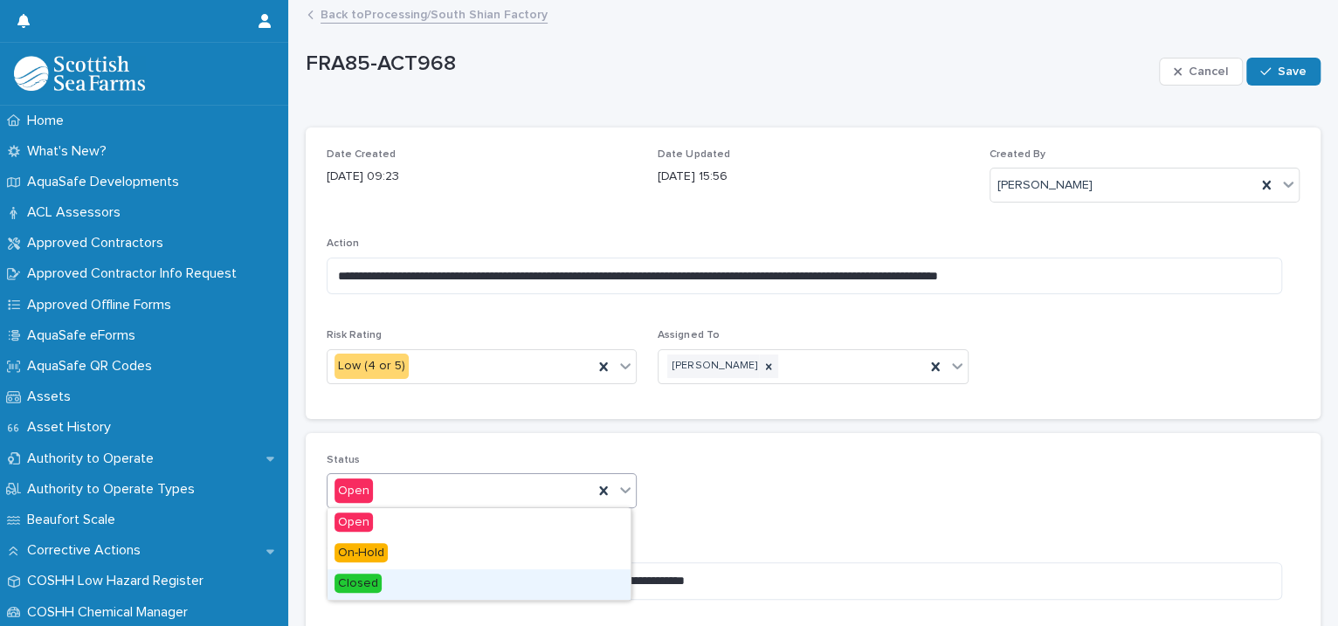
click at [404, 582] on div "Closed" at bounding box center [479, 584] width 303 height 31
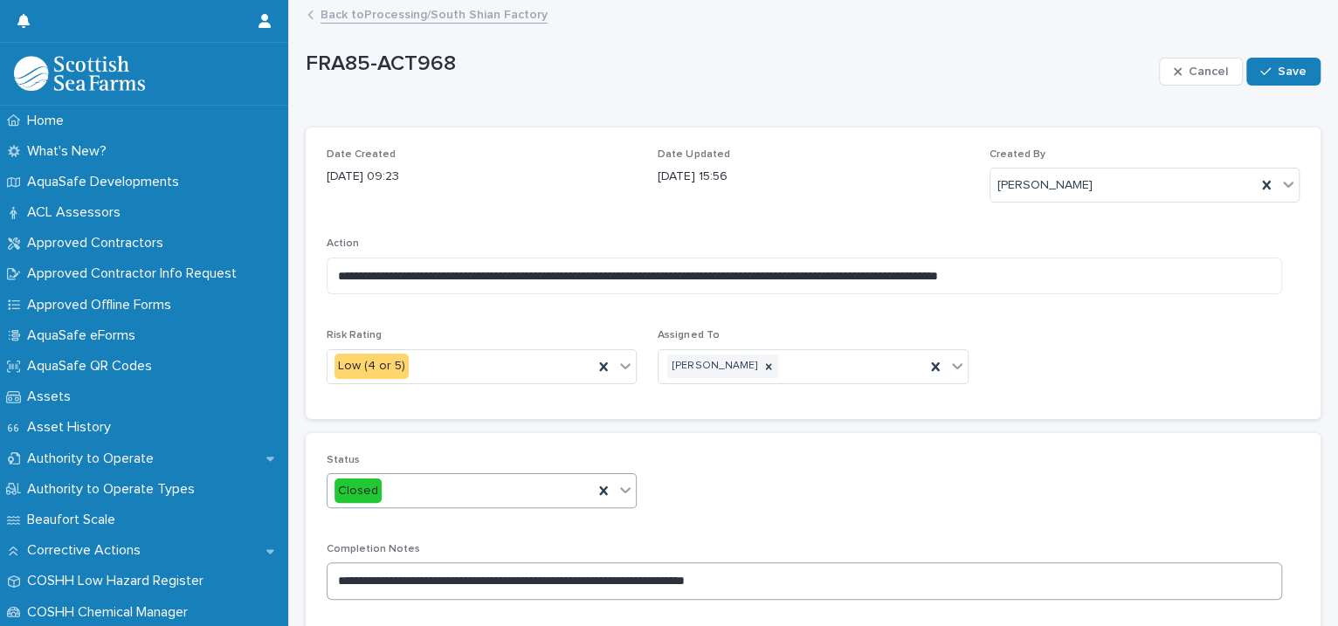
scroll to position [214, 0]
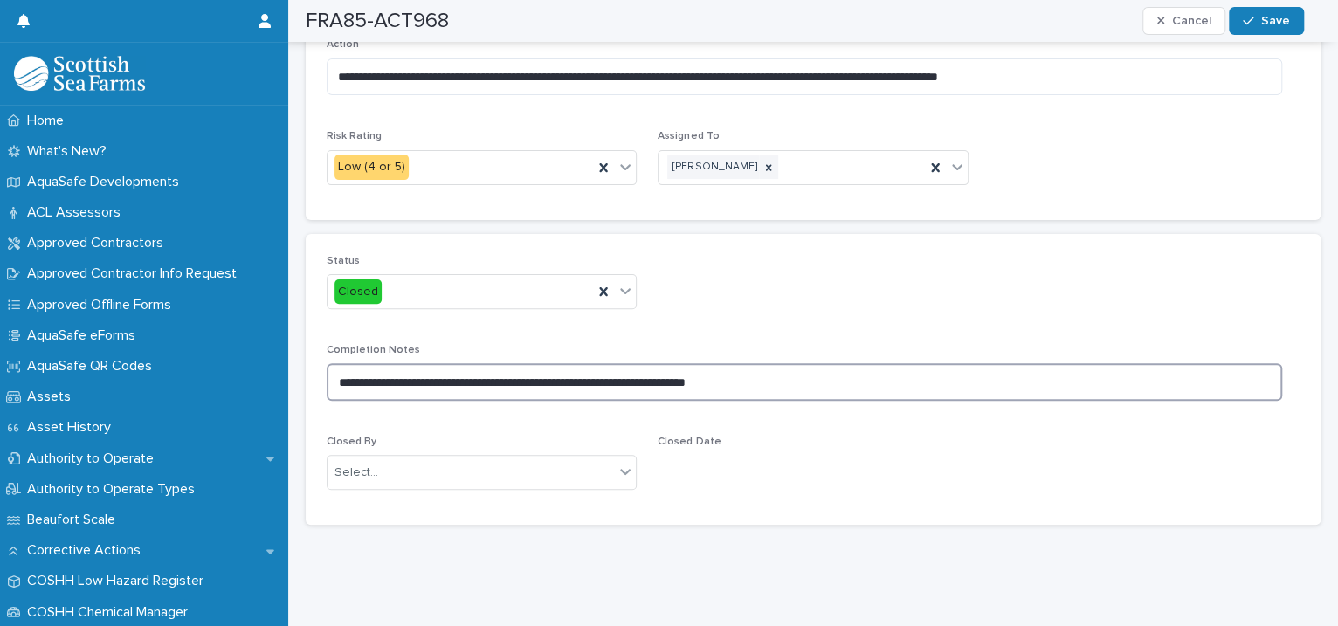
click at [801, 363] on textarea "**********" at bounding box center [804, 382] width 955 height 38
type textarea "*"
type textarea "**********"
click at [565, 459] on div "Select..." at bounding box center [471, 473] width 286 height 29
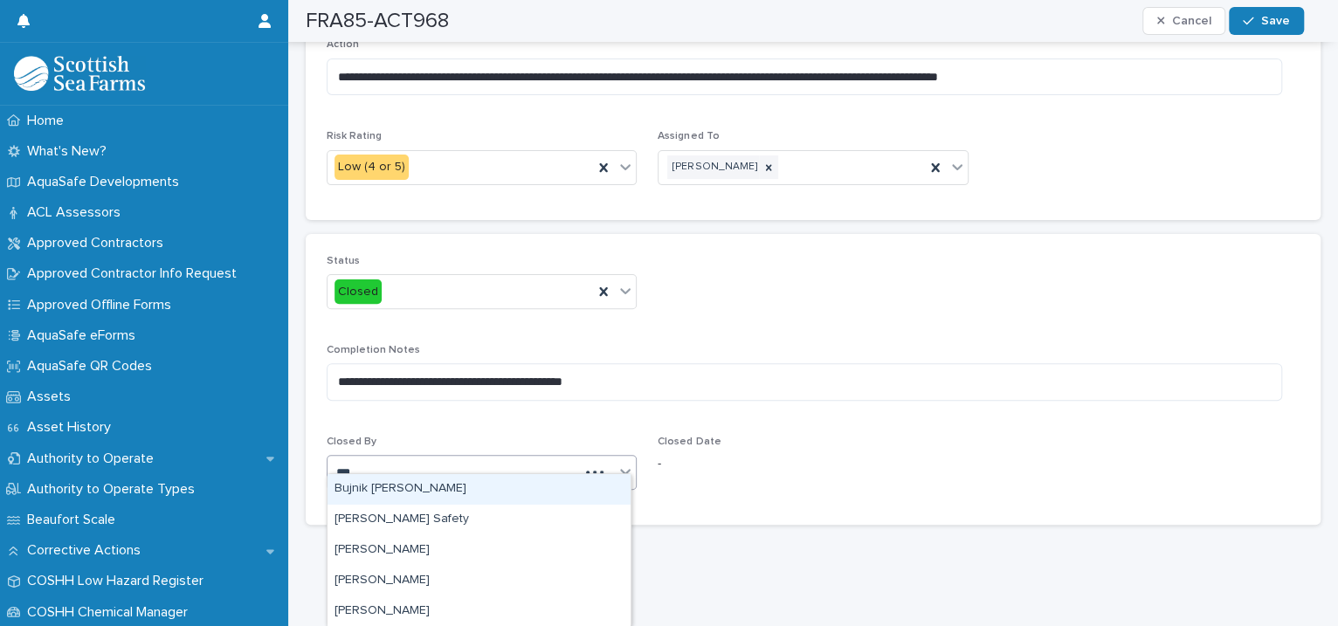
type input "****"
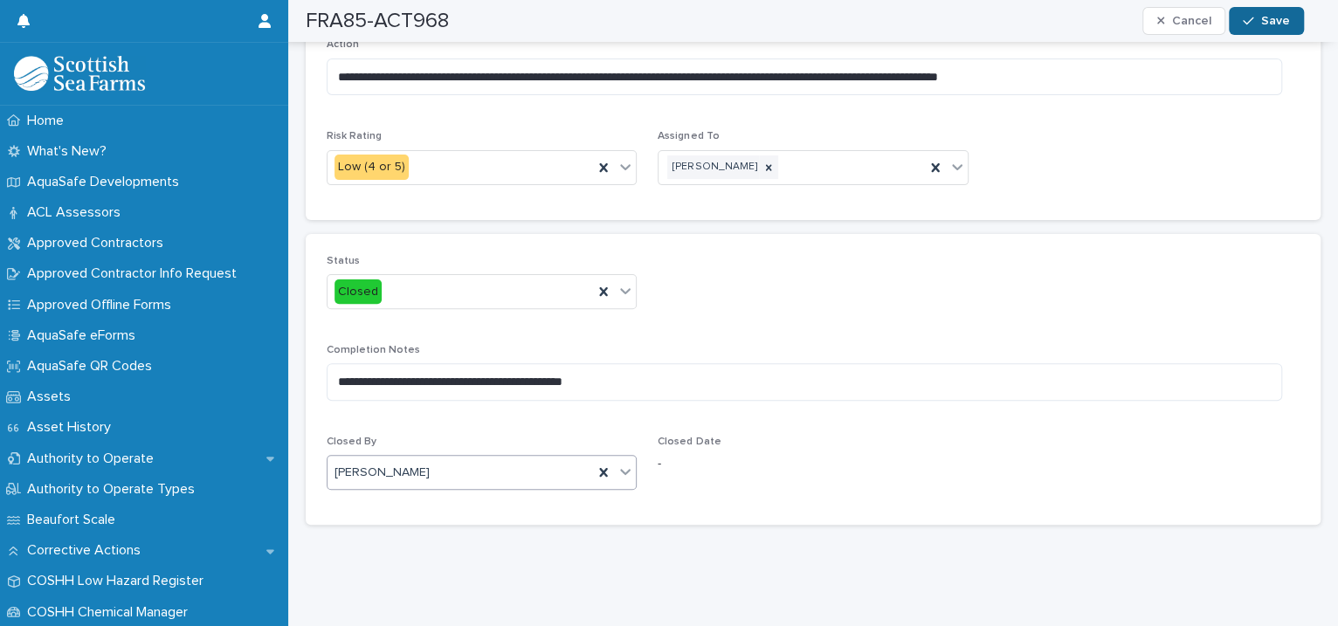
click at [1262, 24] on span "Save" at bounding box center [1275, 21] width 29 height 12
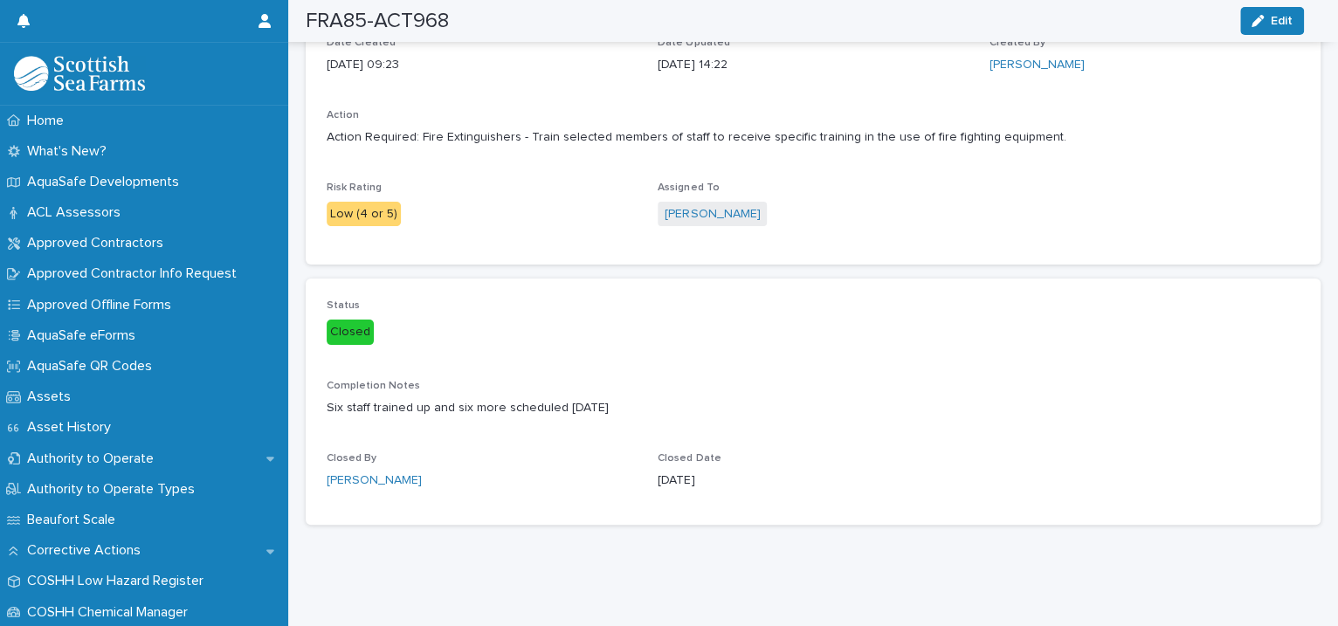
scroll to position [0, 0]
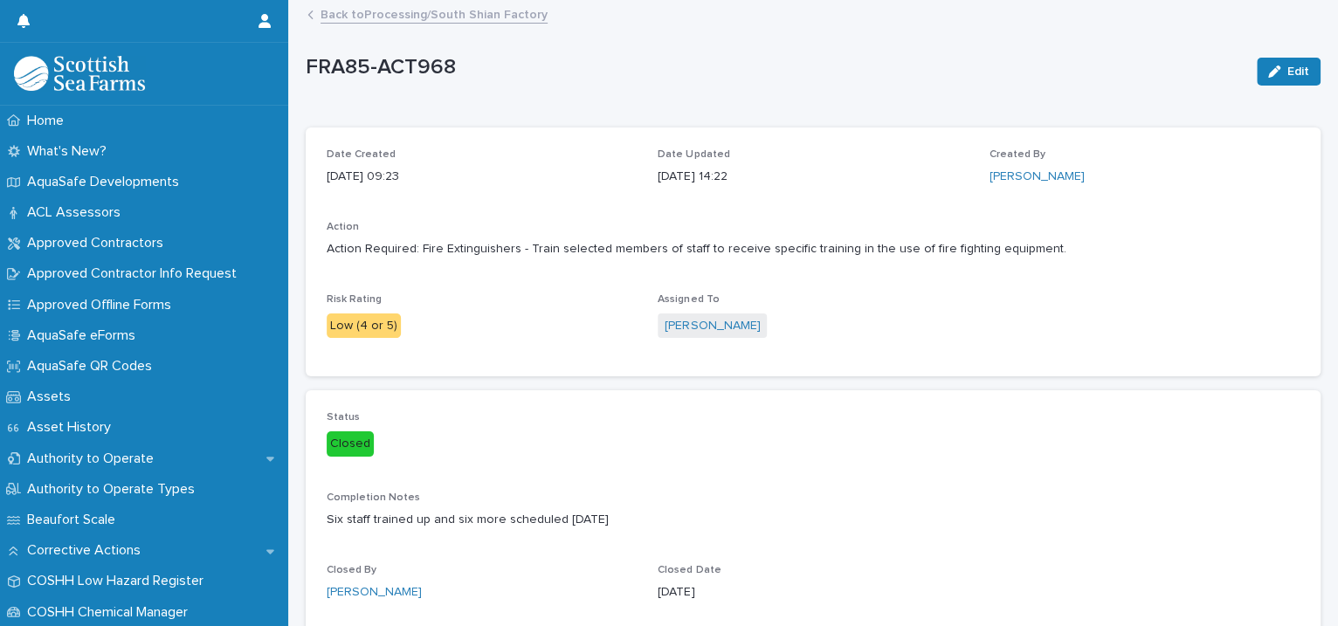
click at [408, 18] on link "Back to Processing/South Shian Factory" at bounding box center [434, 13] width 227 height 20
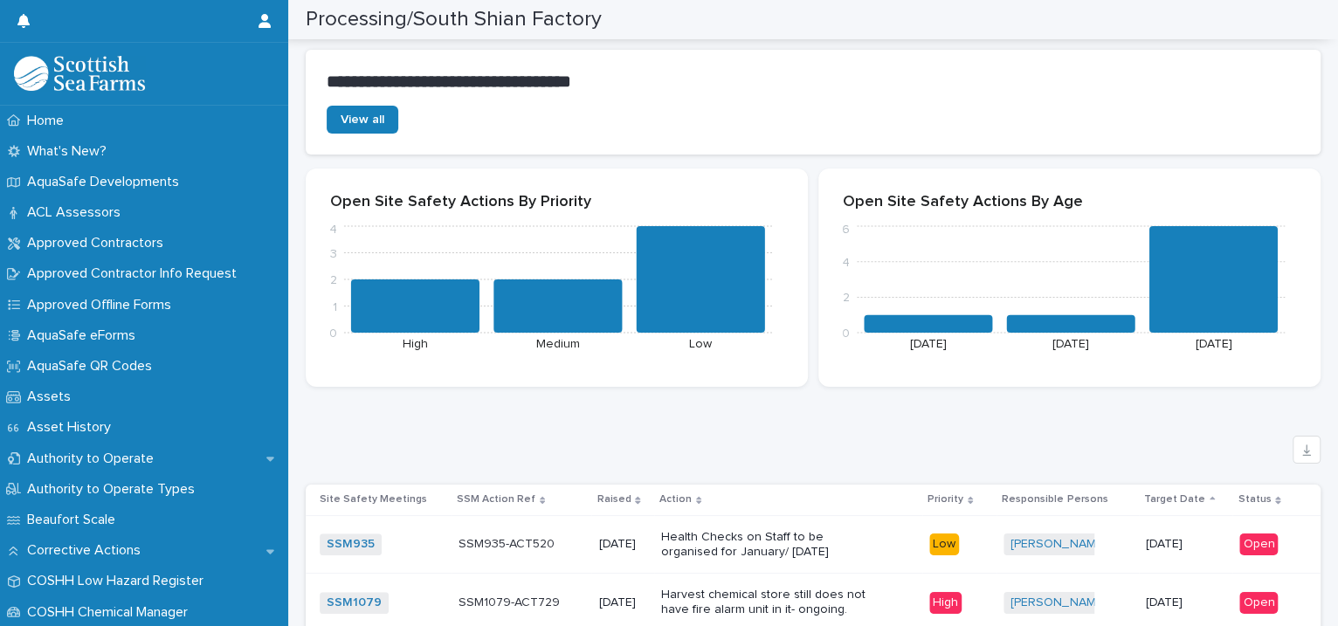
scroll to position [4003, 0]
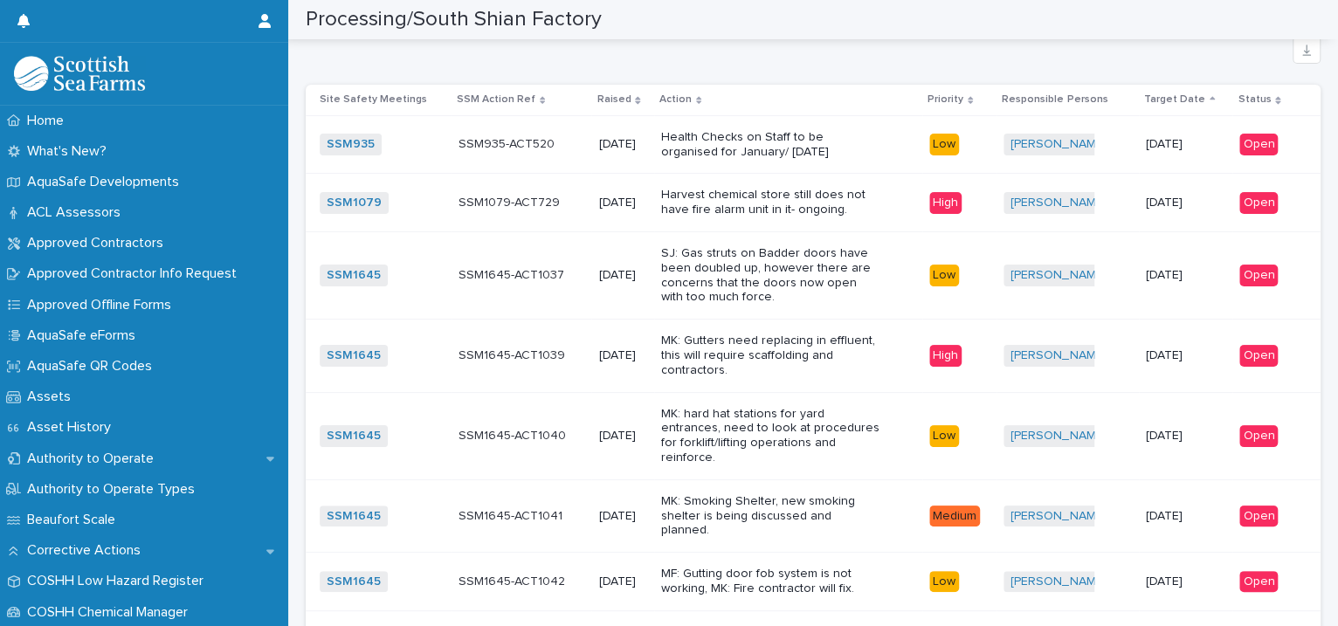
click at [880, 487] on div "MK: Smoking Shelter, new smoking shelter is being discussed and planned." at bounding box center [788, 516] width 254 height 58
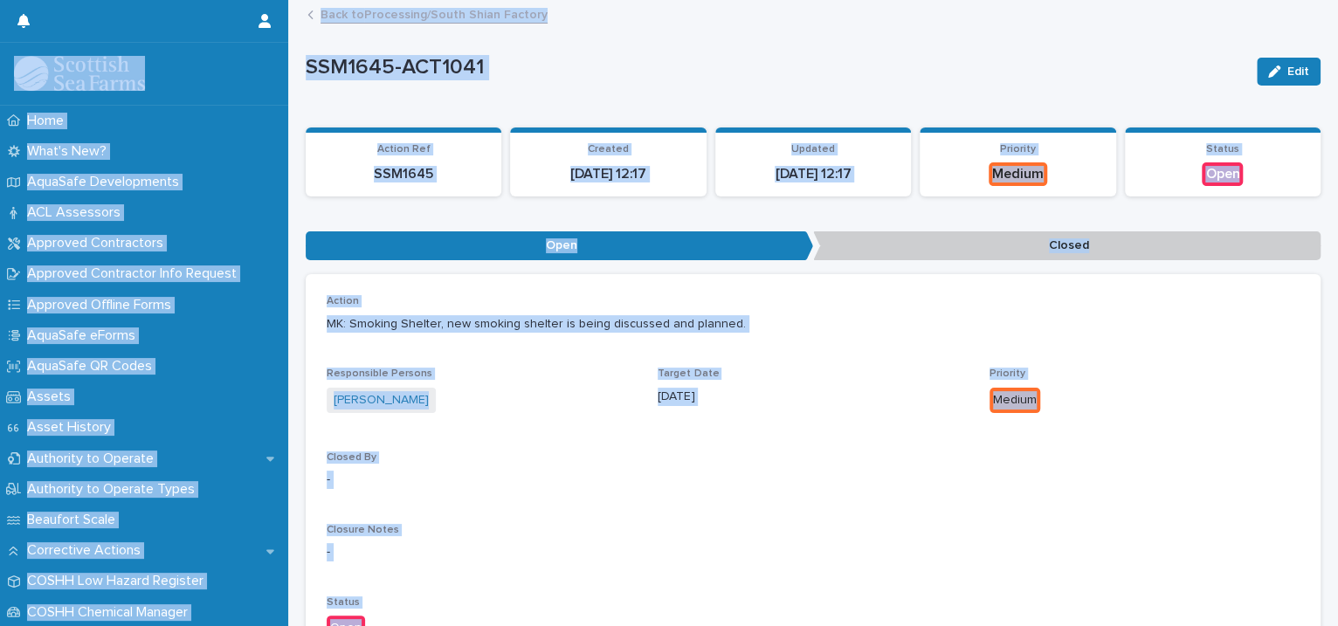
drag, startPoint x: 880, startPoint y: 479, endPoint x: 868, endPoint y: 322, distance: 157.7
click at [868, 322] on p "MK: Smoking Shelter, new smoking shelter is being discussed and planned." at bounding box center [813, 324] width 973 height 18
click at [418, 11] on link "Back to Processing/South Shian Factory" at bounding box center [434, 13] width 227 height 20
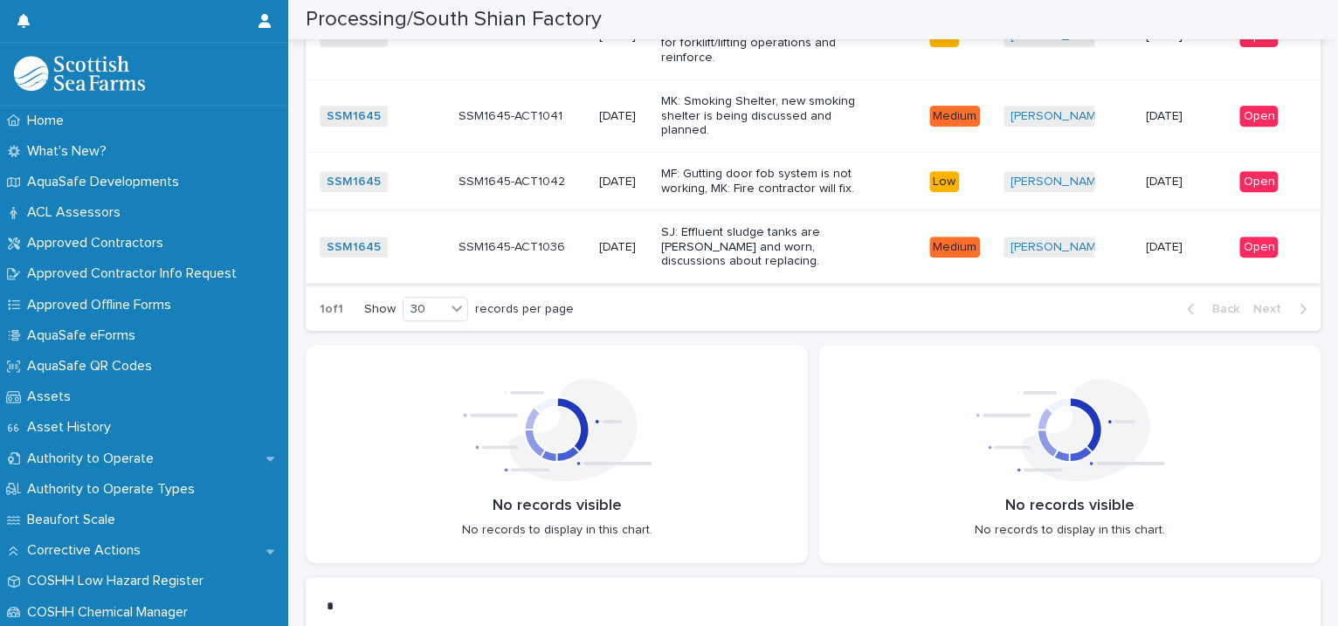
scroll to position [4003, 0]
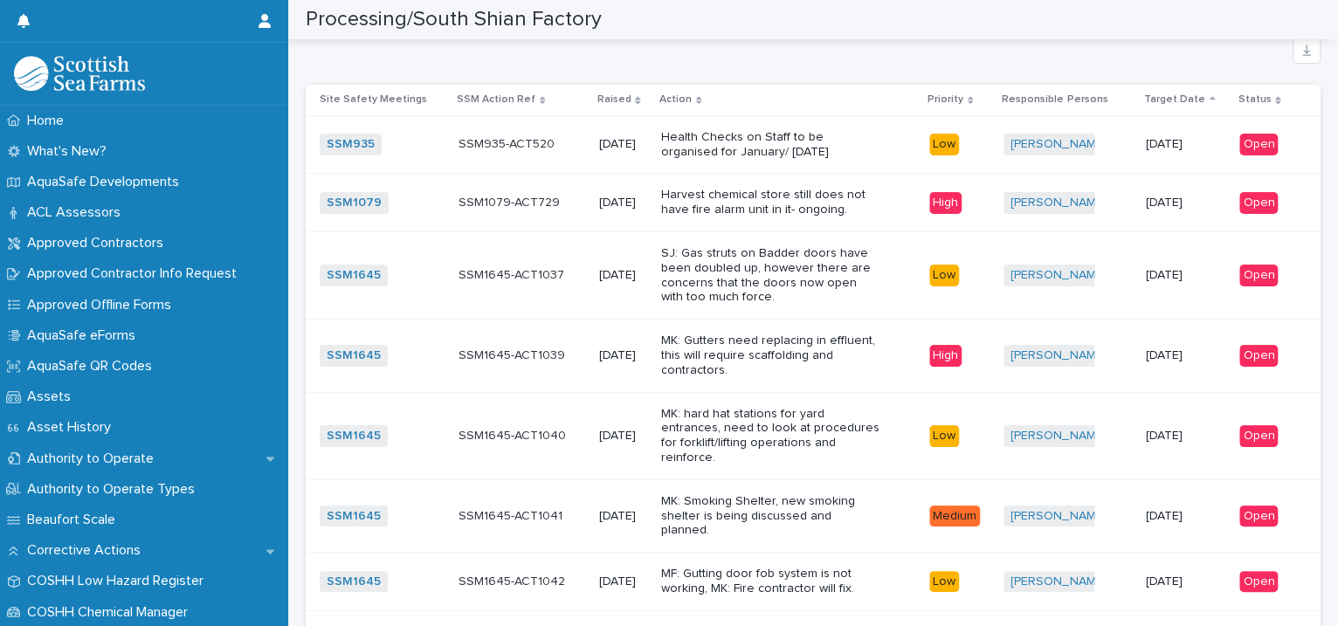
click at [866, 567] on p "MF: Gutting door fob system is not working, MK: Fire contractor will fix." at bounding box center [770, 582] width 218 height 30
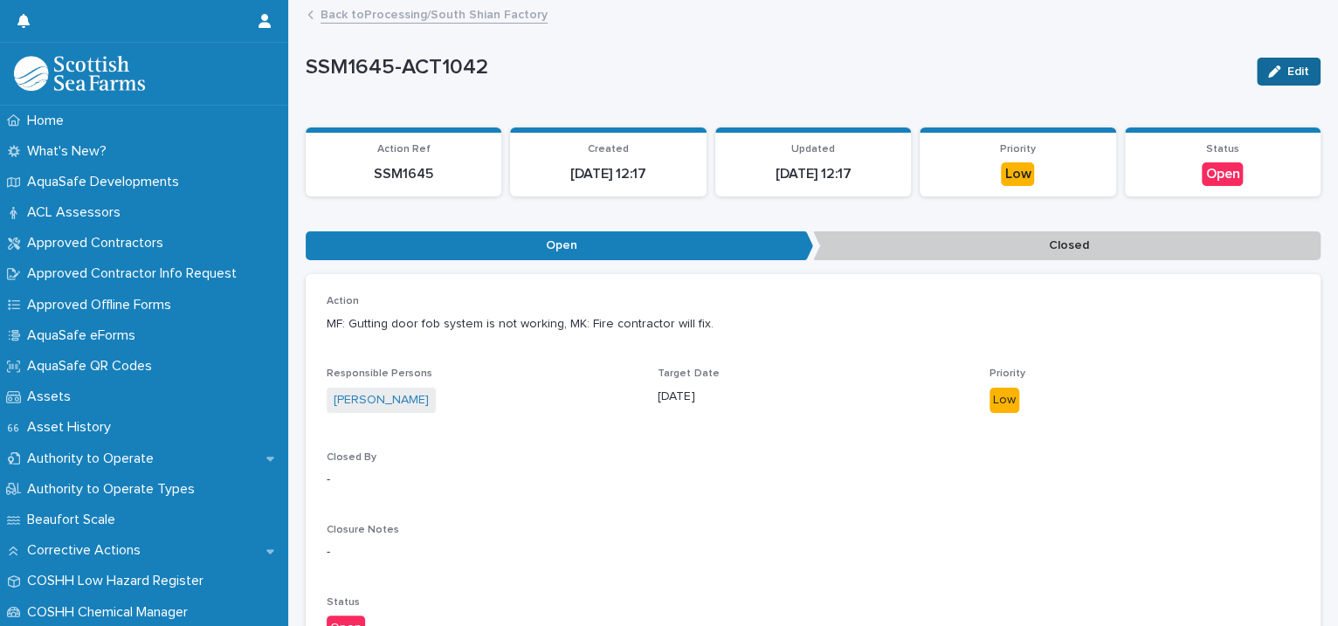
click at [1257, 68] on button "Edit" at bounding box center [1289, 72] width 64 height 28
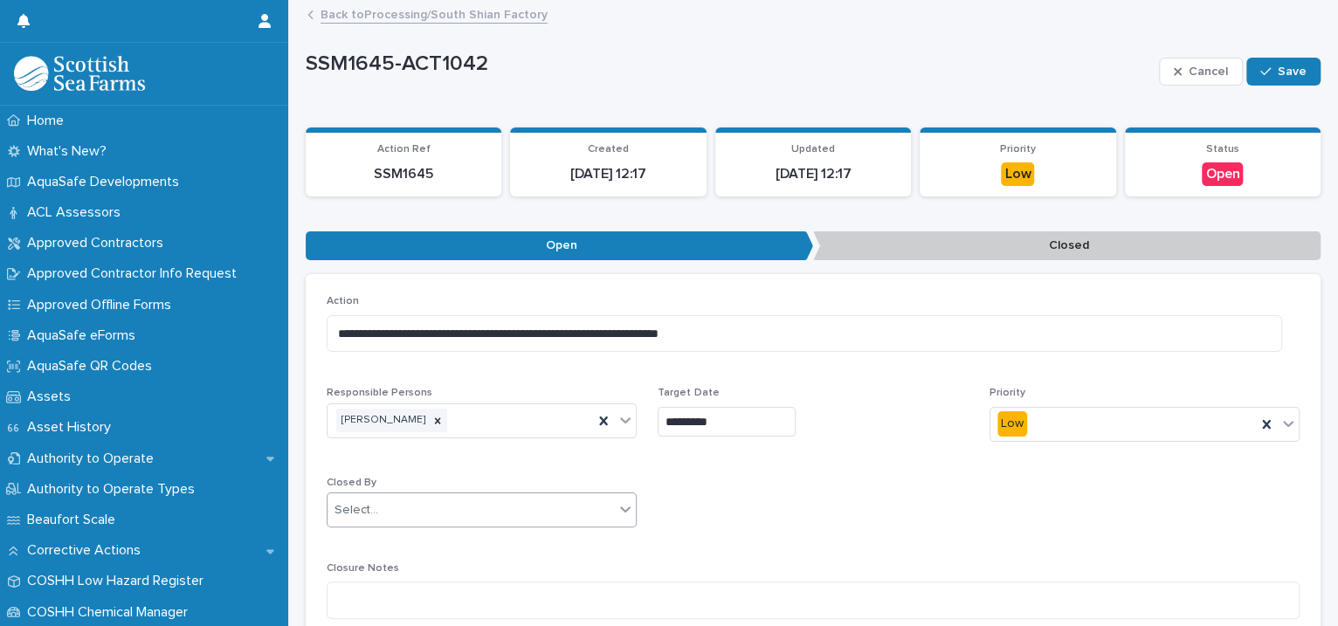
click at [623, 493] on div at bounding box center [625, 508] width 21 height 31
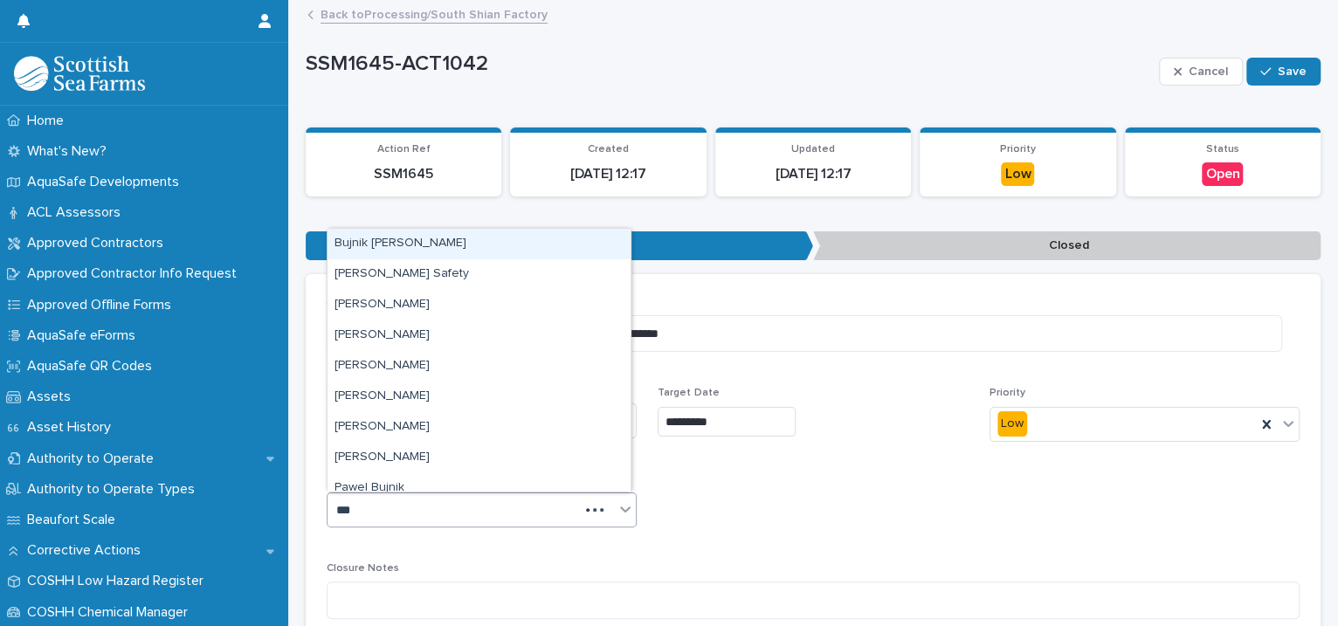
type input "****"
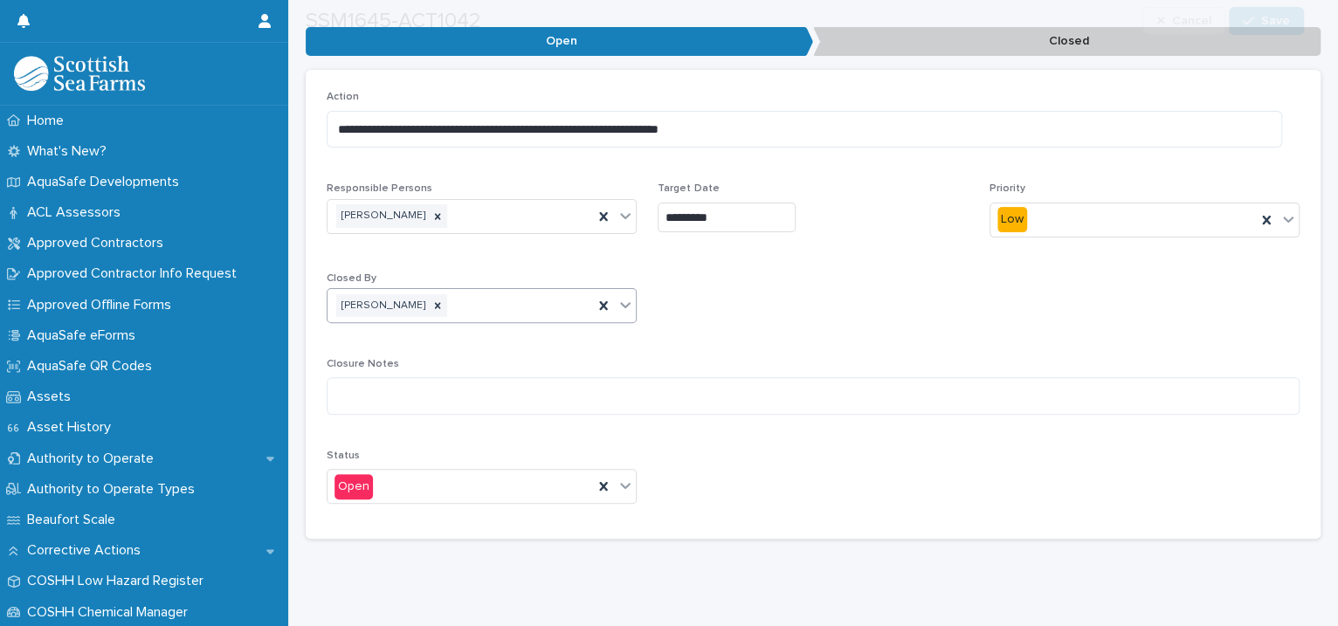
scroll to position [233, 0]
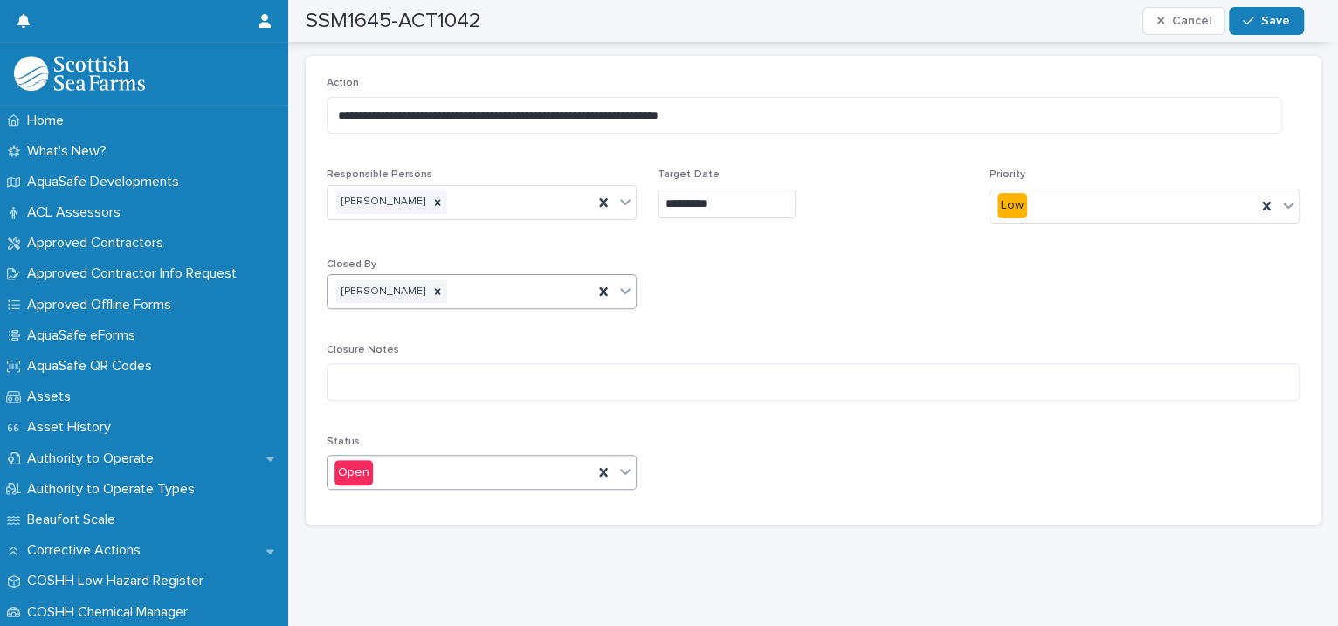
click at [624, 470] on icon at bounding box center [626, 473] width 10 height 6
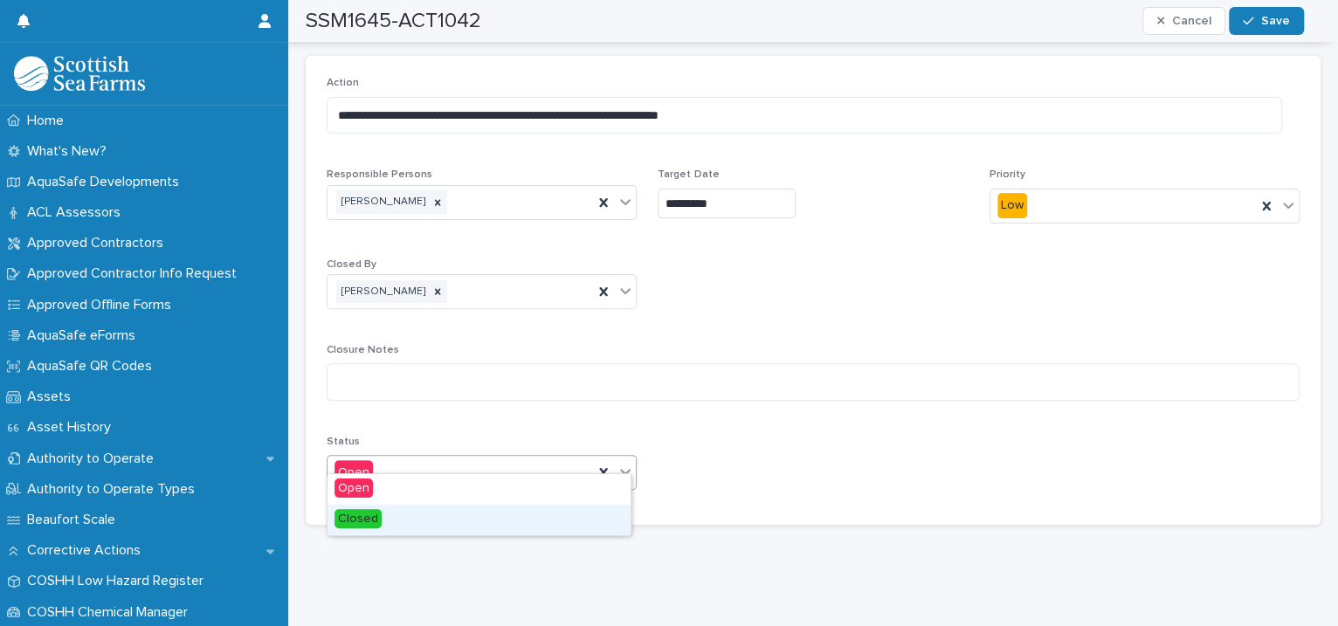
click at [424, 526] on div "Closed" at bounding box center [479, 520] width 303 height 31
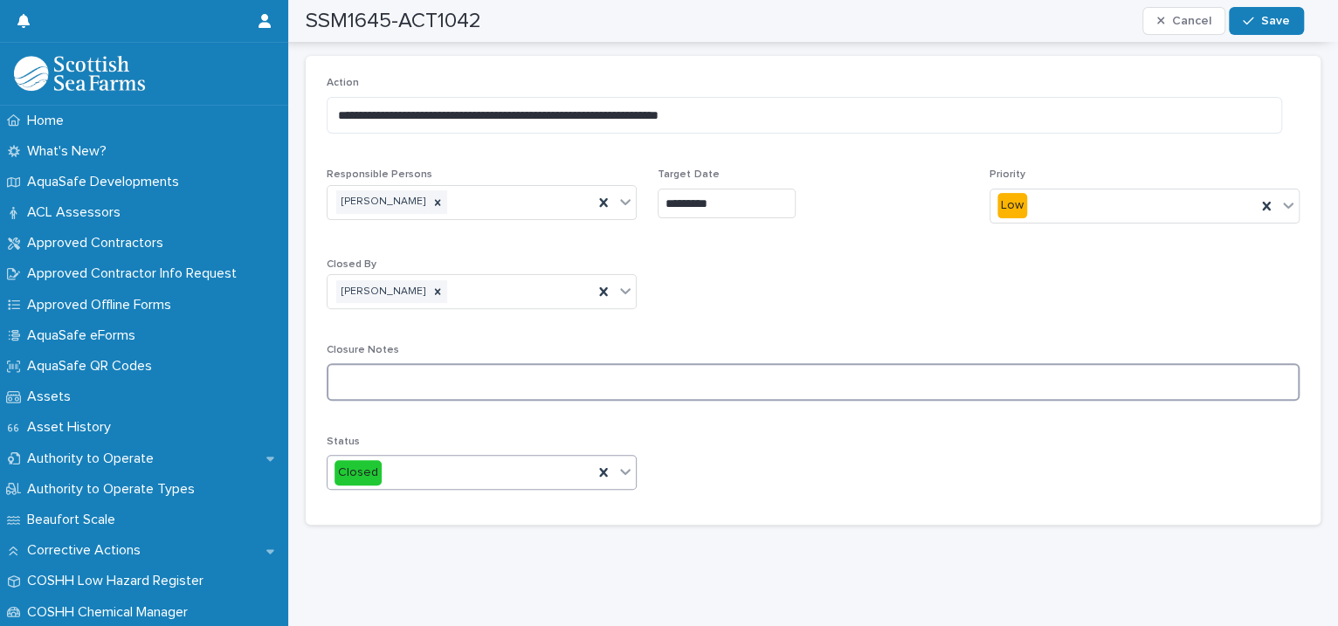
click at [391, 363] on textarea at bounding box center [813, 382] width 973 height 38
type textarea "**********"
click at [1278, 27] on button "Save" at bounding box center [1266, 21] width 74 height 28
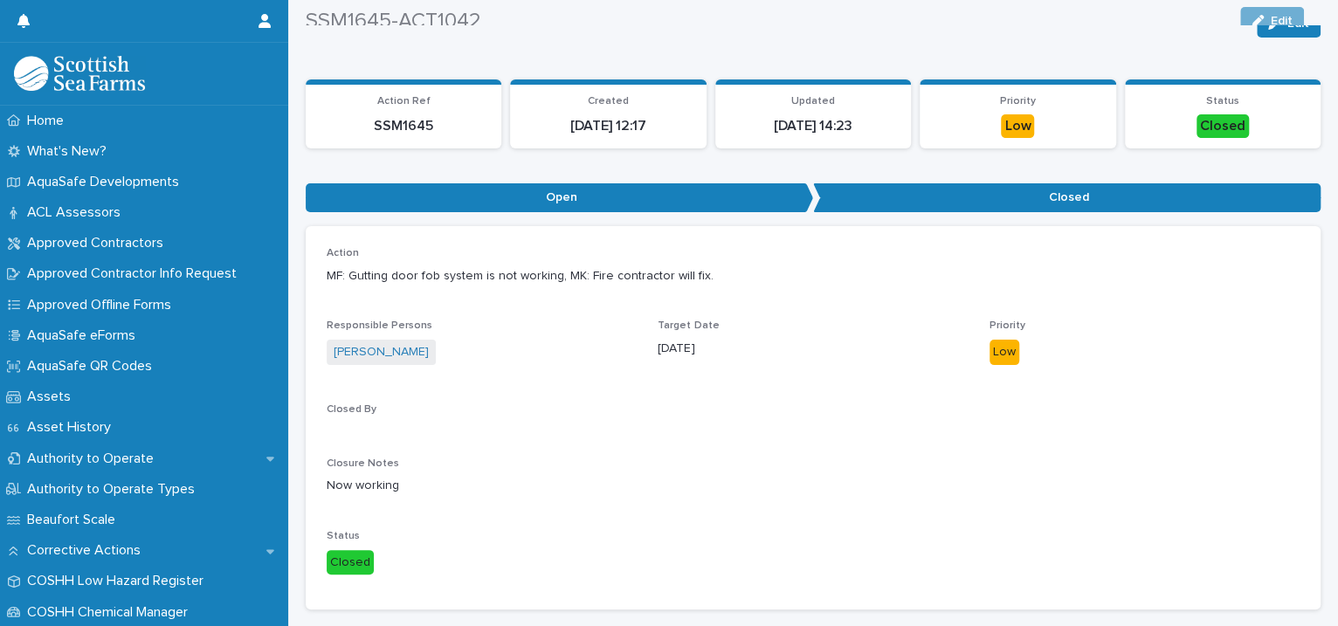
scroll to position [0, 0]
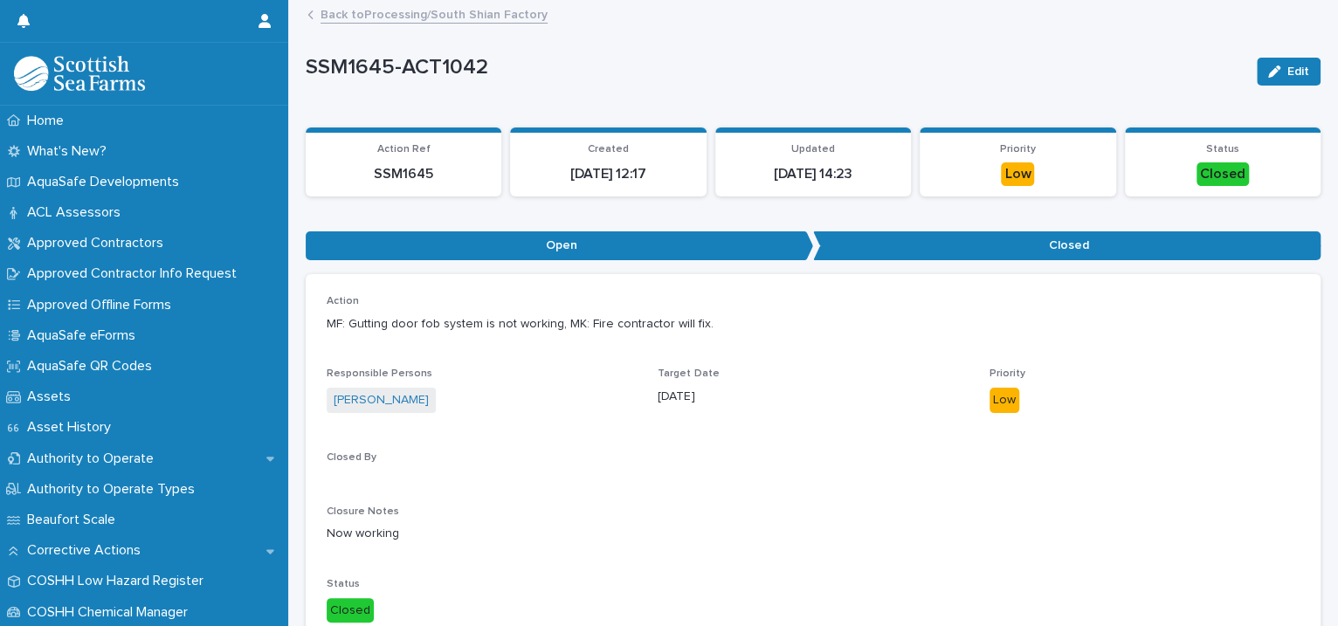
click at [408, 13] on link "Back to Processing/South Shian Factory" at bounding box center [434, 13] width 227 height 20
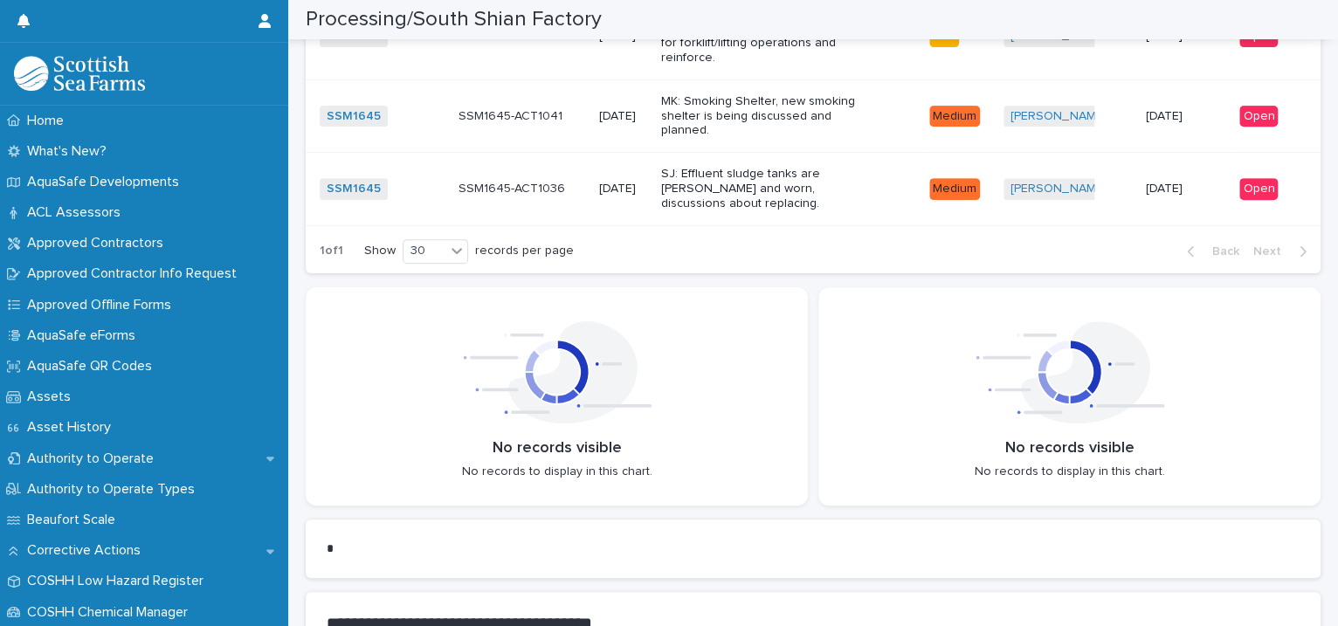
scroll to position [4003, 0]
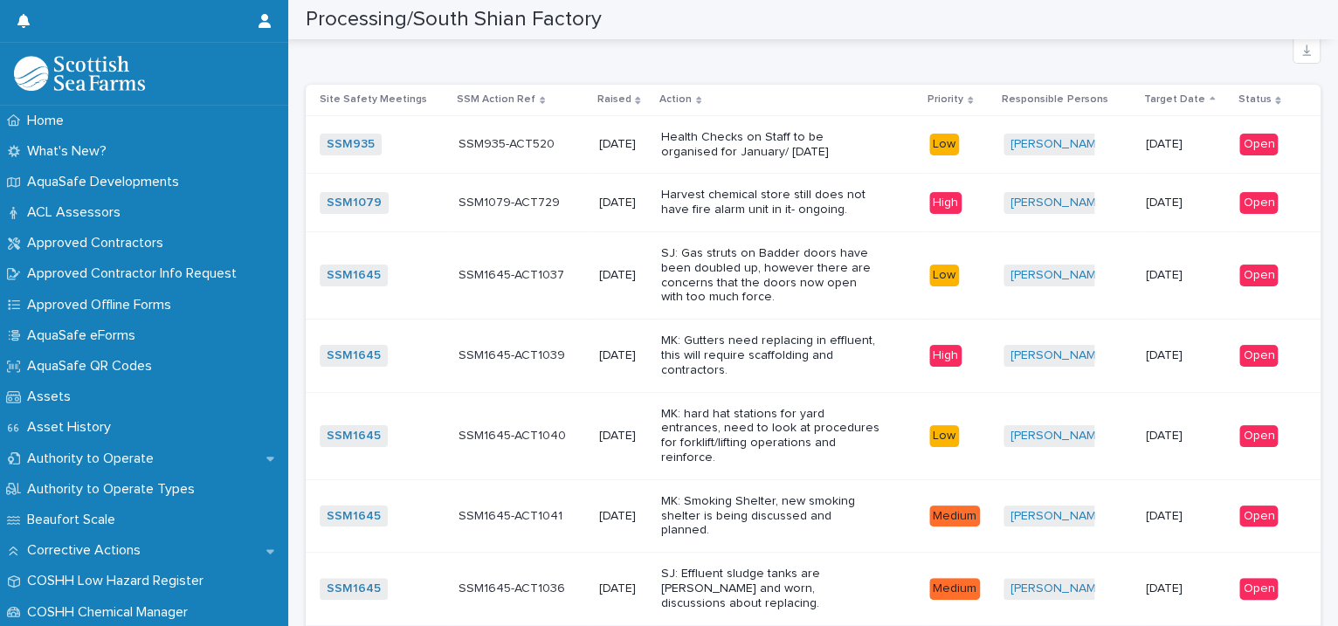
click at [900, 560] on div "SJ: Effluent sludge tanks are [PERSON_NAME] and worn, discussions about replaci…" at bounding box center [788, 589] width 254 height 58
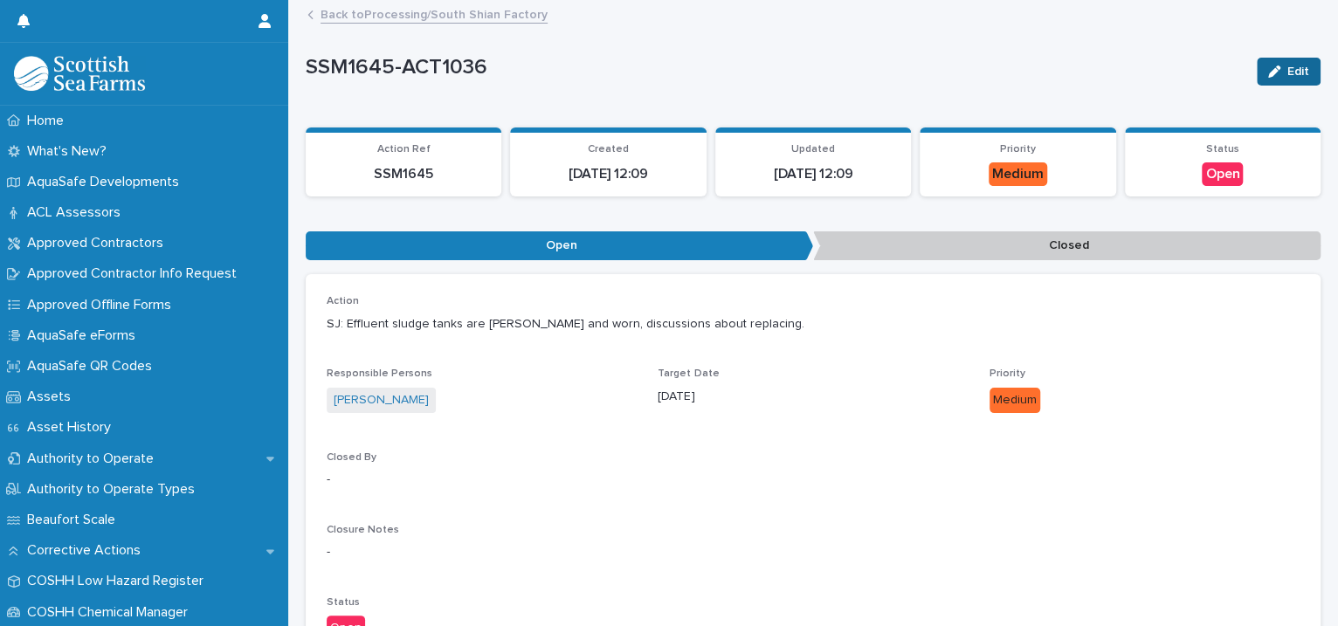
click at [1281, 80] on button "Edit" at bounding box center [1289, 72] width 64 height 28
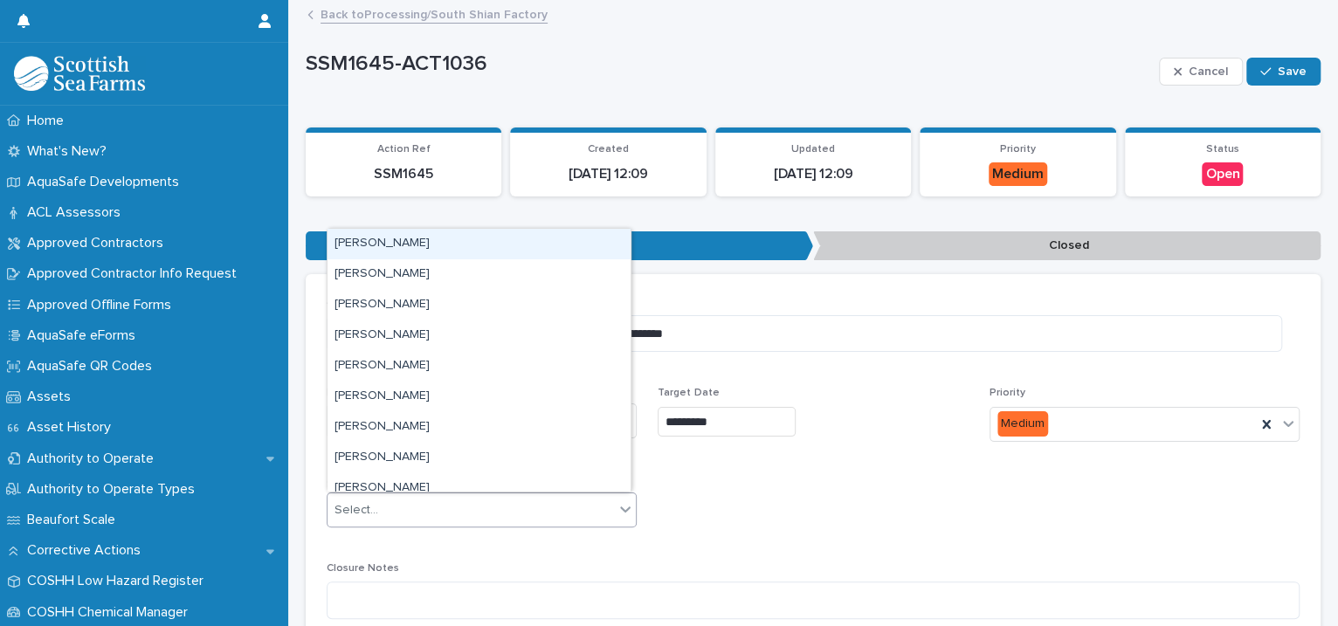
click at [624, 502] on icon at bounding box center [625, 508] width 17 height 17
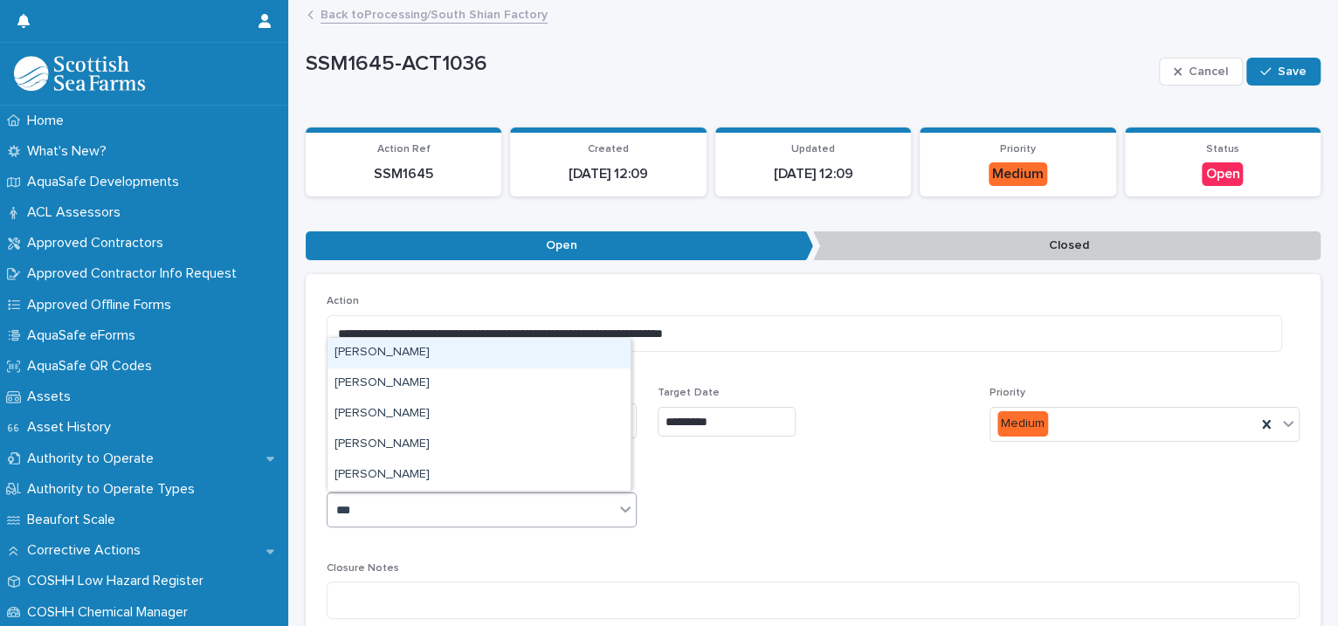
type input "****"
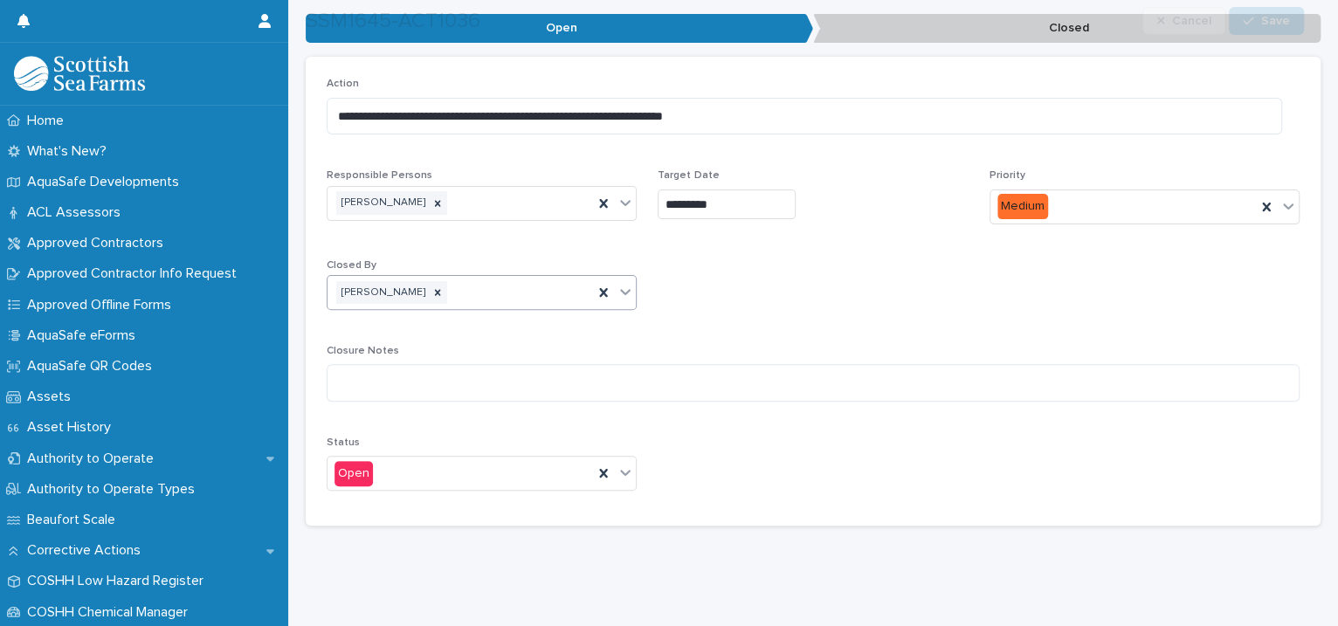
scroll to position [233, 0]
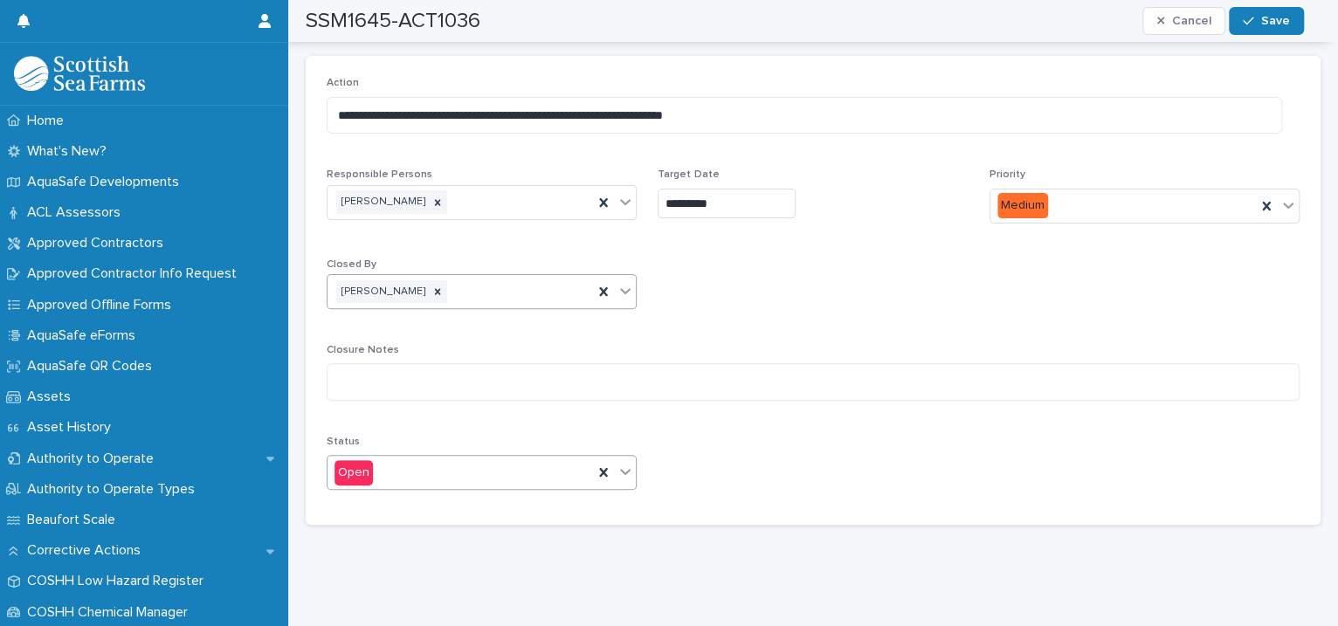
click at [625, 463] on icon at bounding box center [625, 471] width 17 height 17
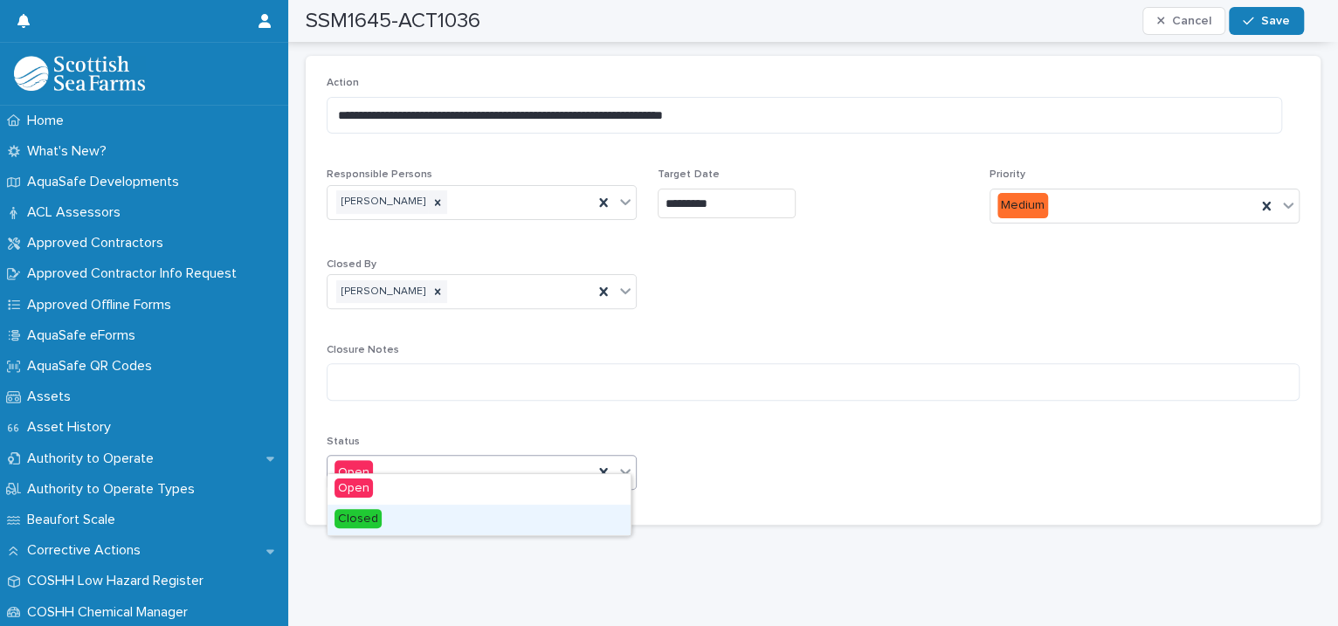
click at [445, 531] on div "Closed" at bounding box center [479, 520] width 303 height 31
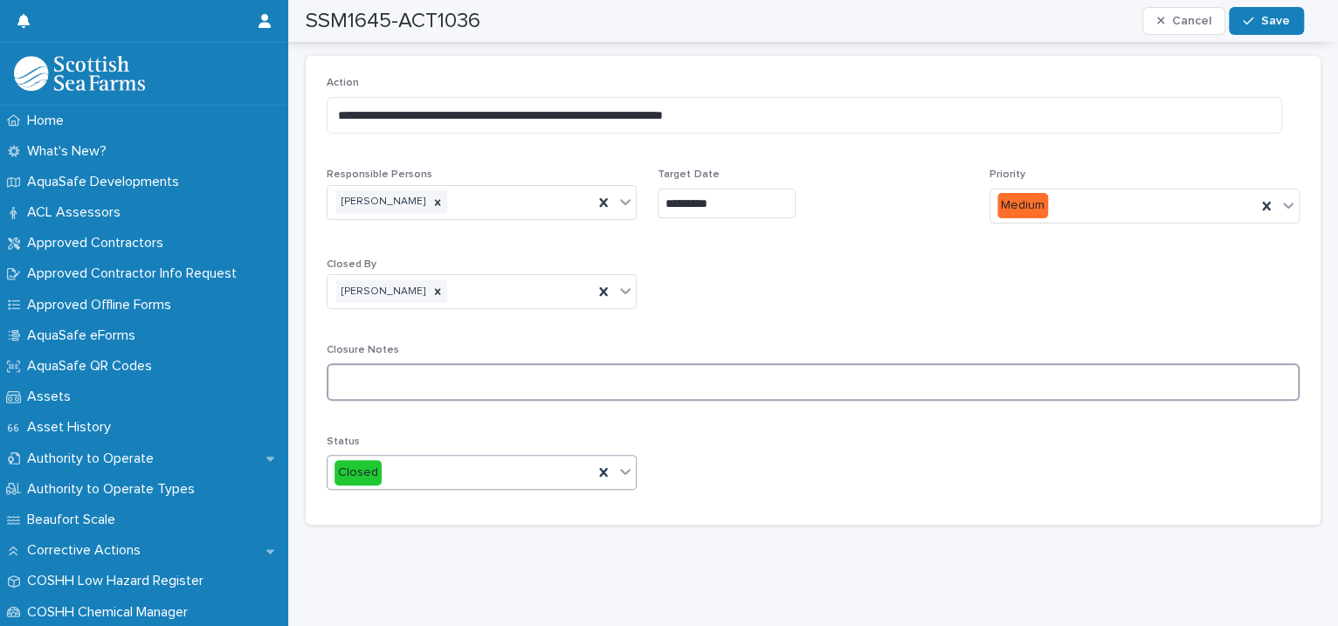
click at [382, 372] on textarea at bounding box center [813, 382] width 973 height 38
click at [624, 367] on textarea "**********" at bounding box center [804, 382] width 955 height 38
type textarea "**********"
click at [1238, 11] on button "Save" at bounding box center [1266, 21] width 74 height 28
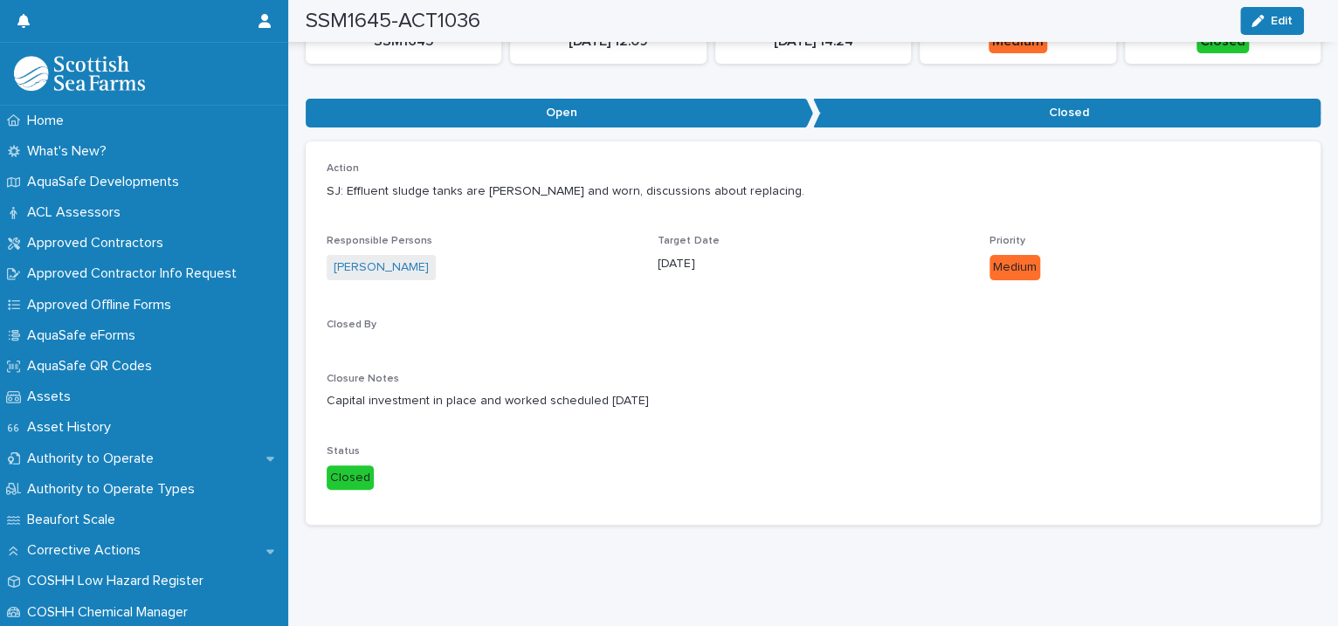
scroll to position [0, 0]
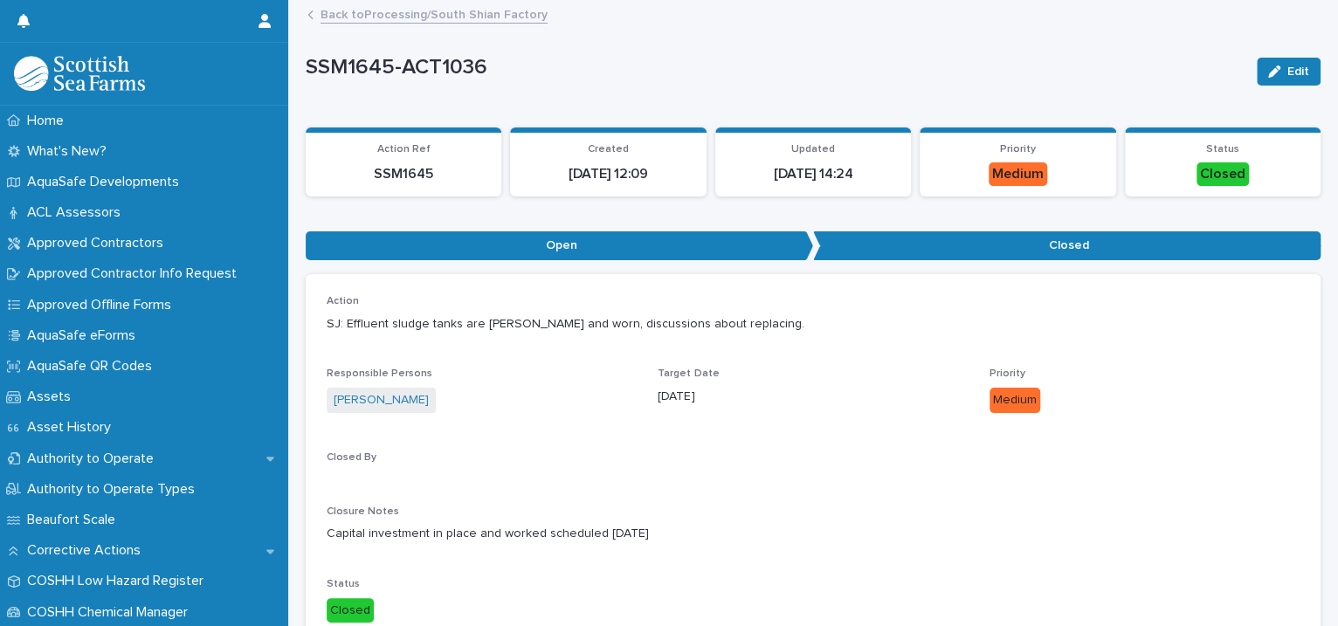
click at [406, 22] on link "Back to Processing/South Shian Factory" at bounding box center [434, 13] width 227 height 20
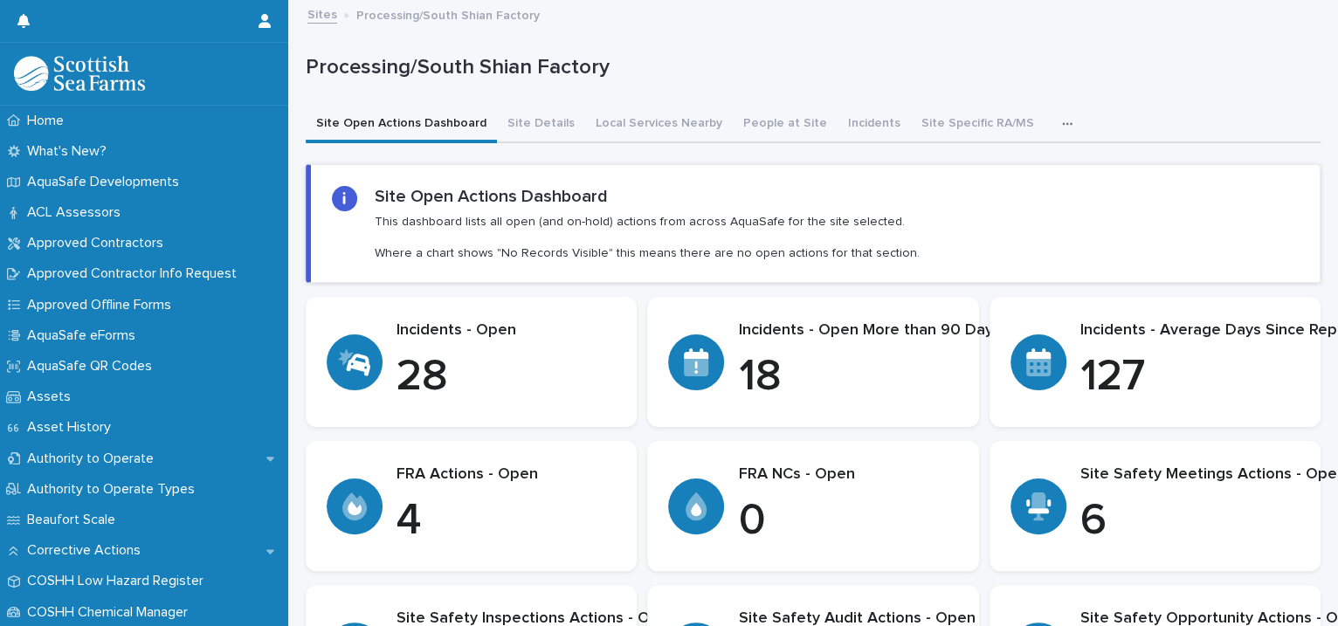
click at [802, 368] on p "18" at bounding box center [869, 377] width 262 height 52
click at [764, 364] on p "18" at bounding box center [869, 377] width 262 height 52
click at [694, 364] on icon at bounding box center [696, 367] width 24 height 17
click at [757, 328] on p "Incidents - Open More than 90 Days" at bounding box center [869, 330] width 262 height 19
